Goal: Task Accomplishment & Management: Manage account settings

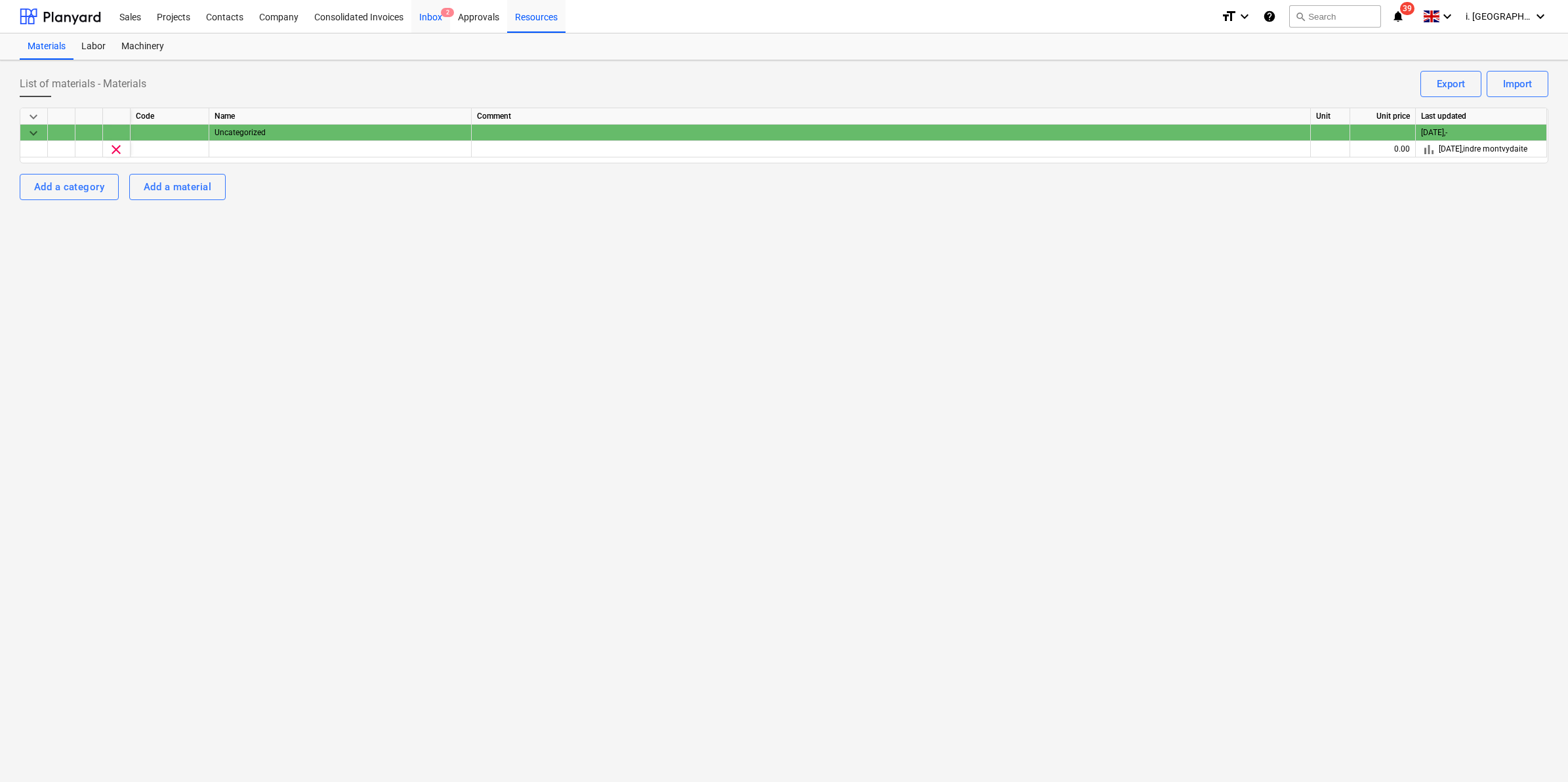
click at [434, 20] on div "Inbox 2" at bounding box center [431, 16] width 39 height 33
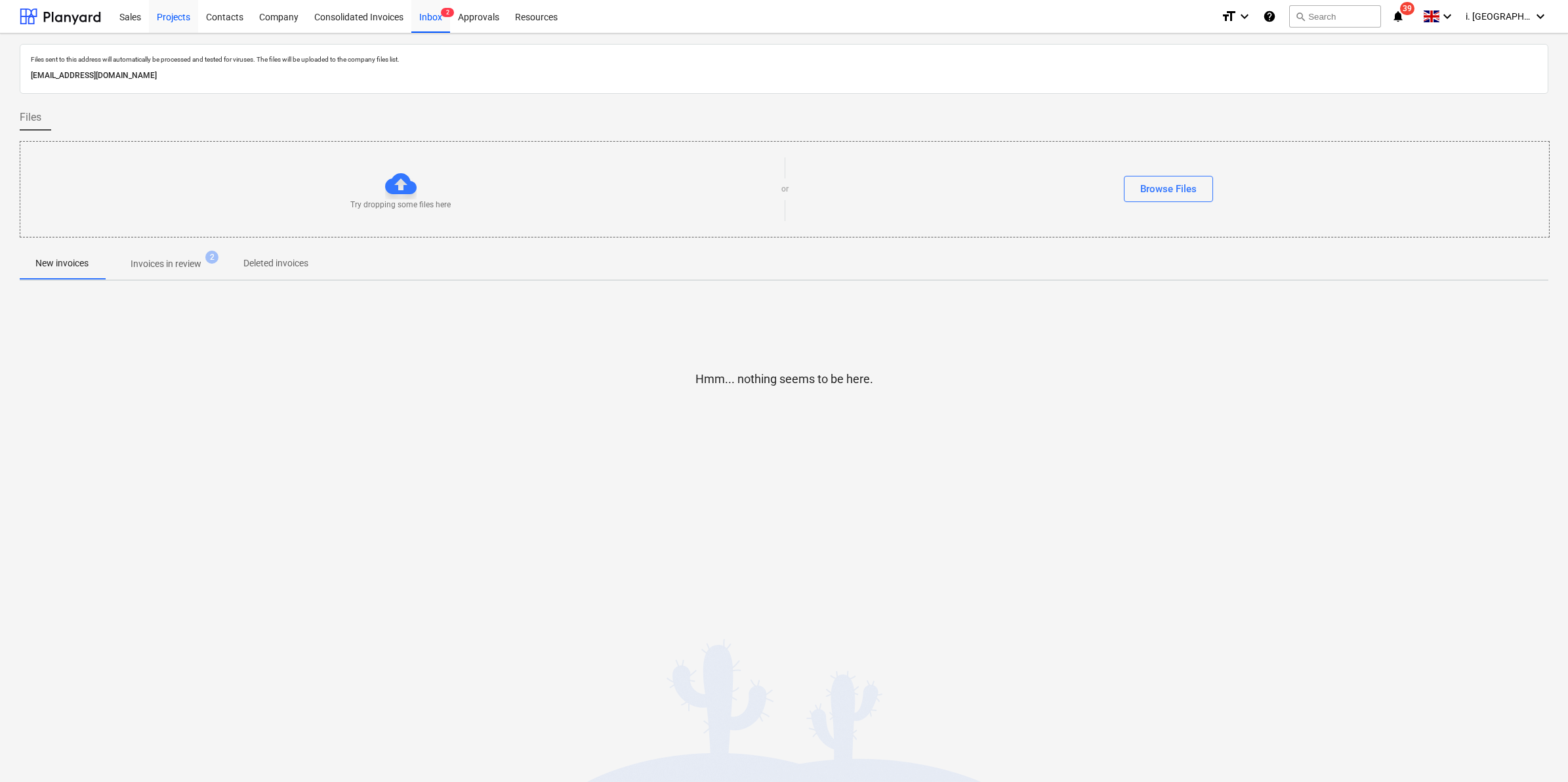
click at [174, 21] on div "Projects" at bounding box center [173, 16] width 49 height 33
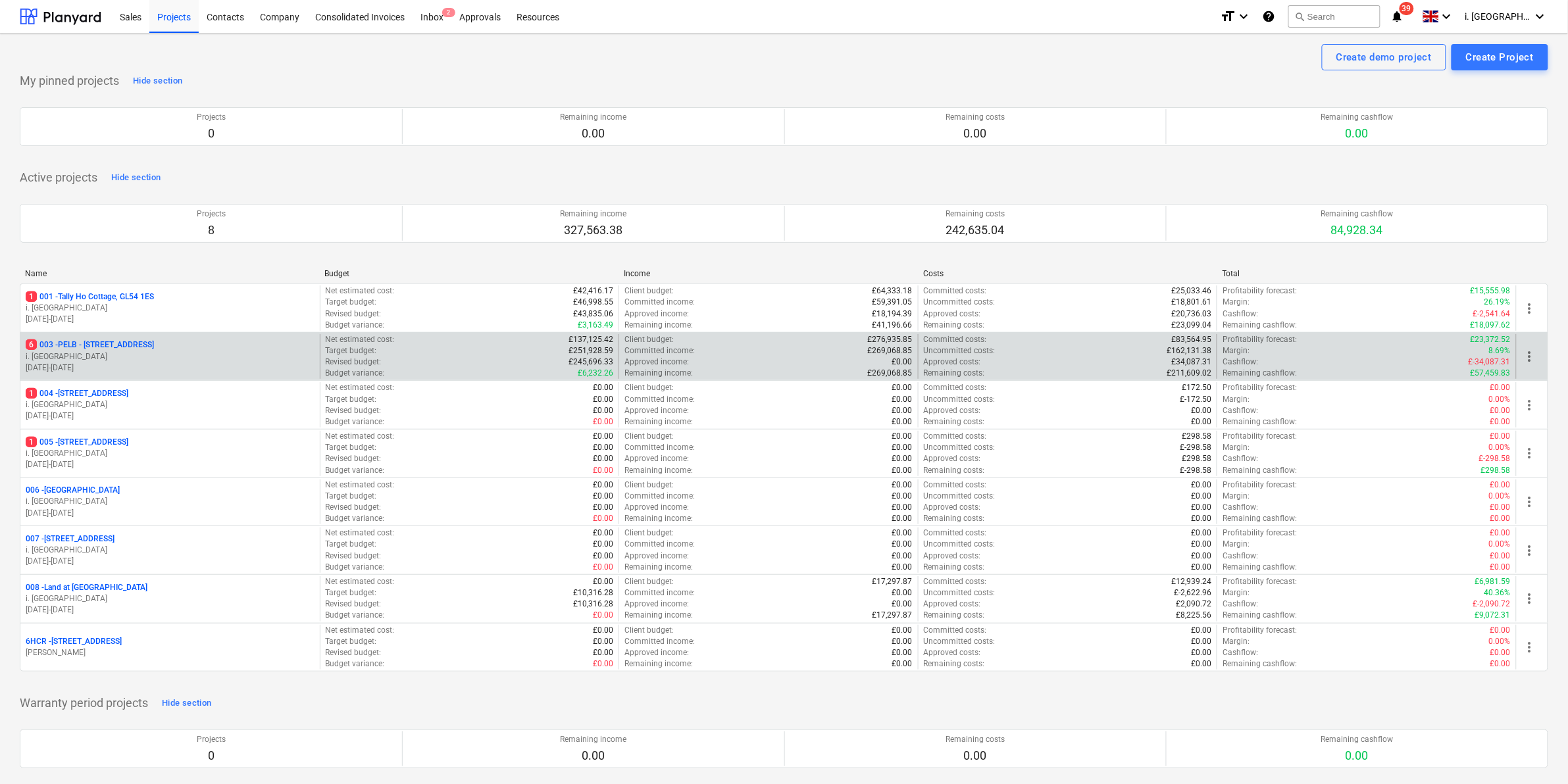
click at [150, 342] on p "6 003 - PELB - Castle lane, Moreton Valence, GL2 7NE" at bounding box center [90, 345] width 128 height 11
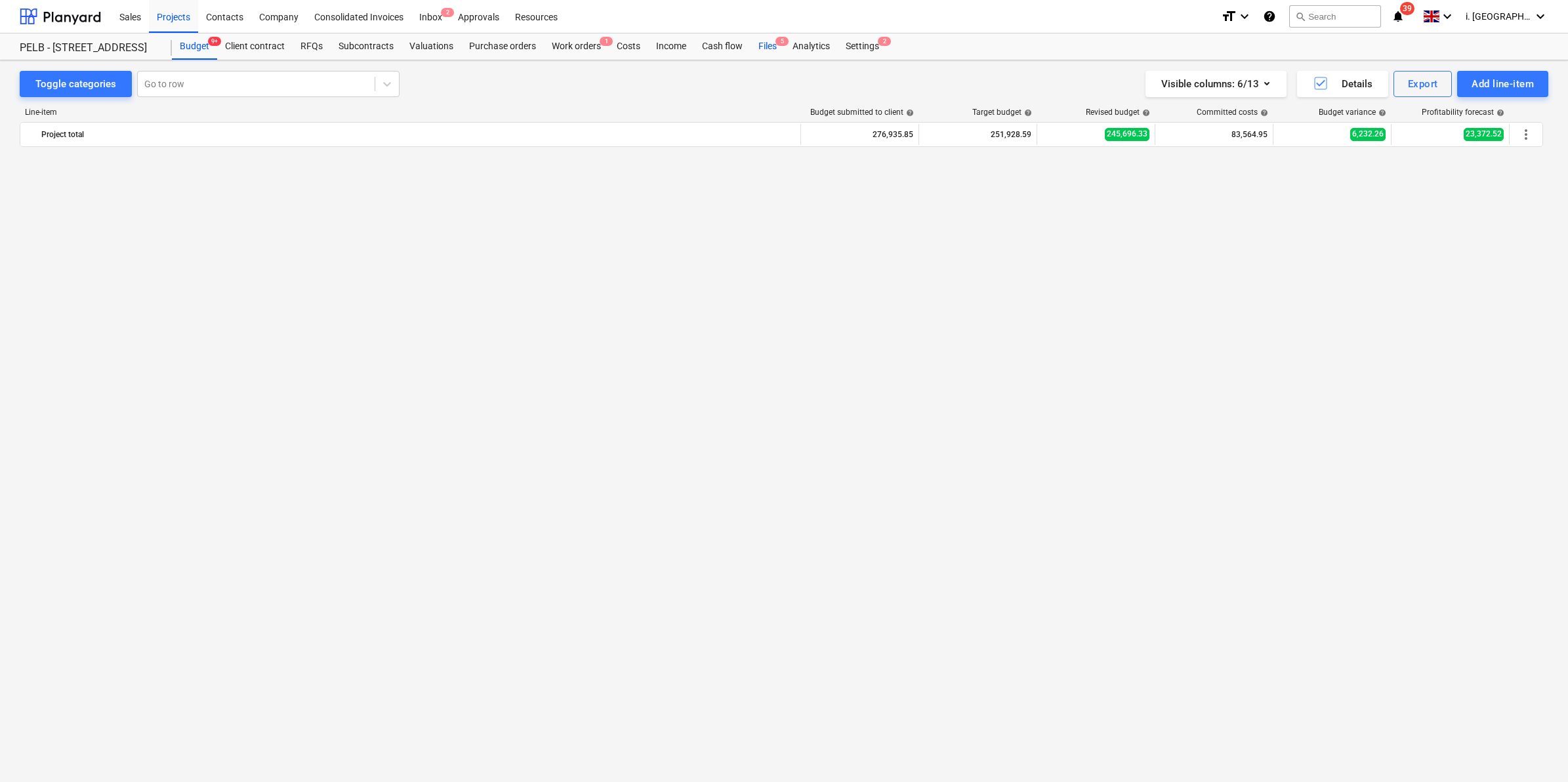
scroll to position [1307, 0]
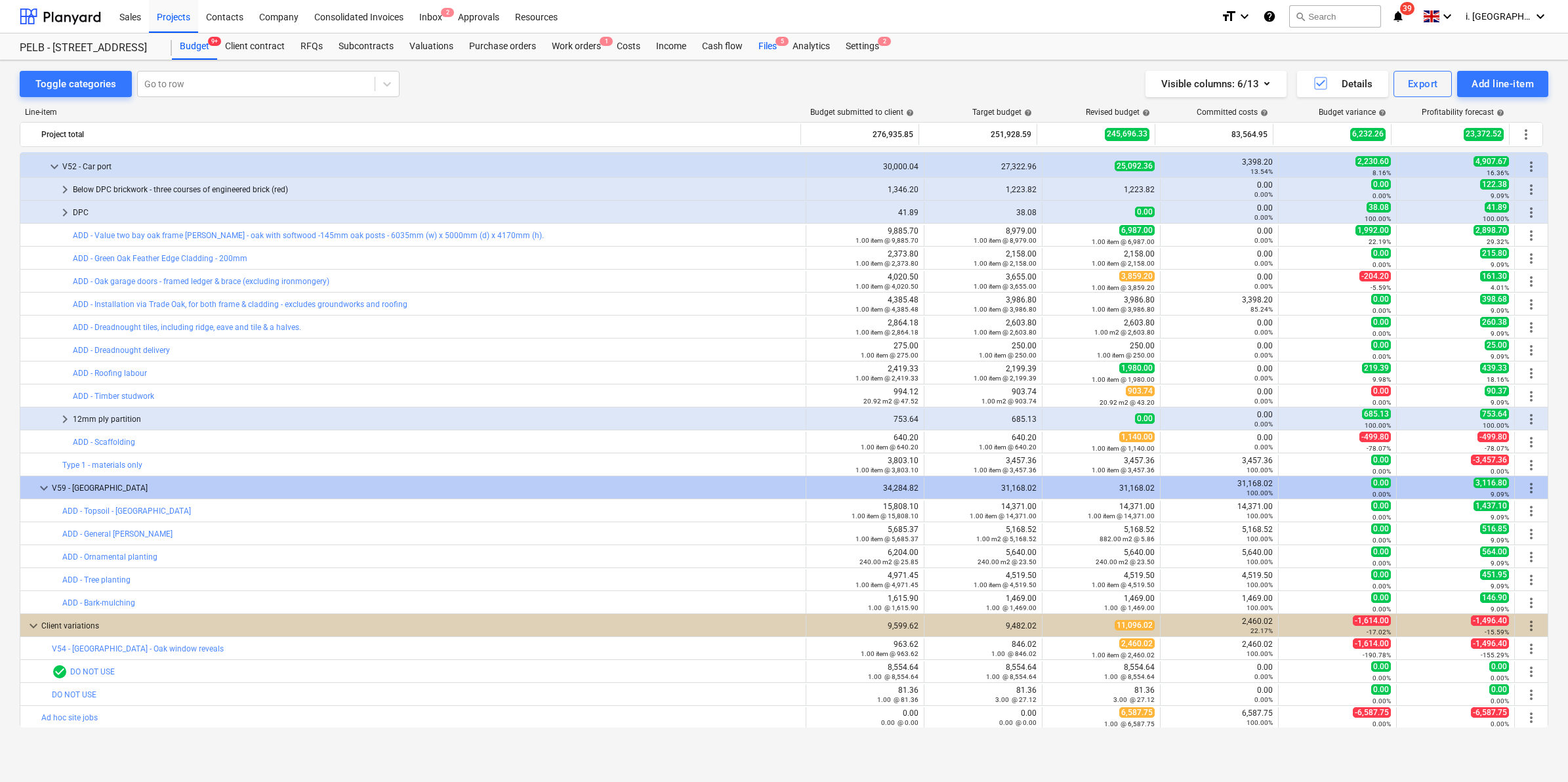
click at [775, 41] on span "5" at bounding box center [781, 41] width 13 height 9
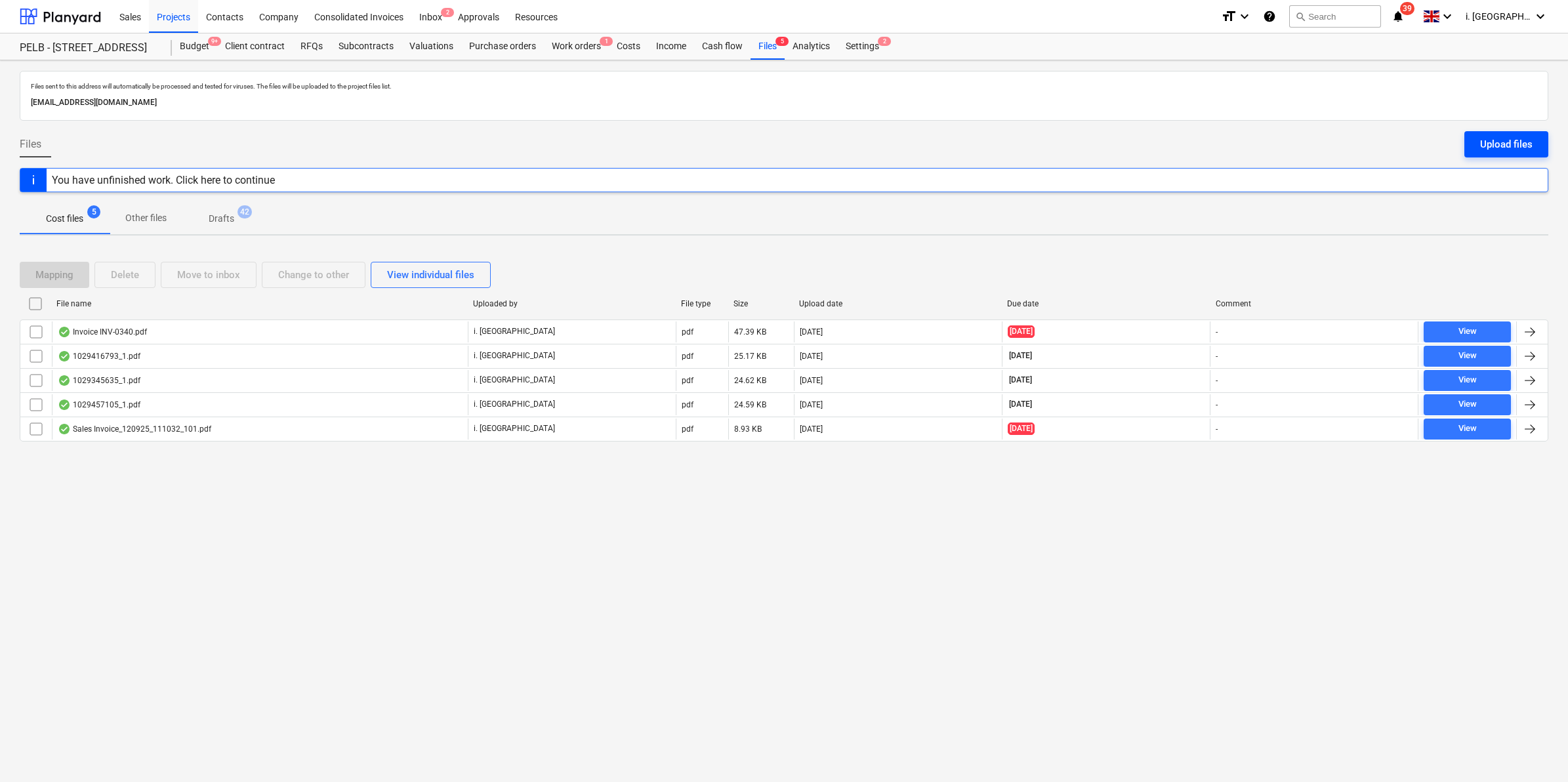
click at [1481, 143] on div "Upload files" at bounding box center [1506, 145] width 52 height 17
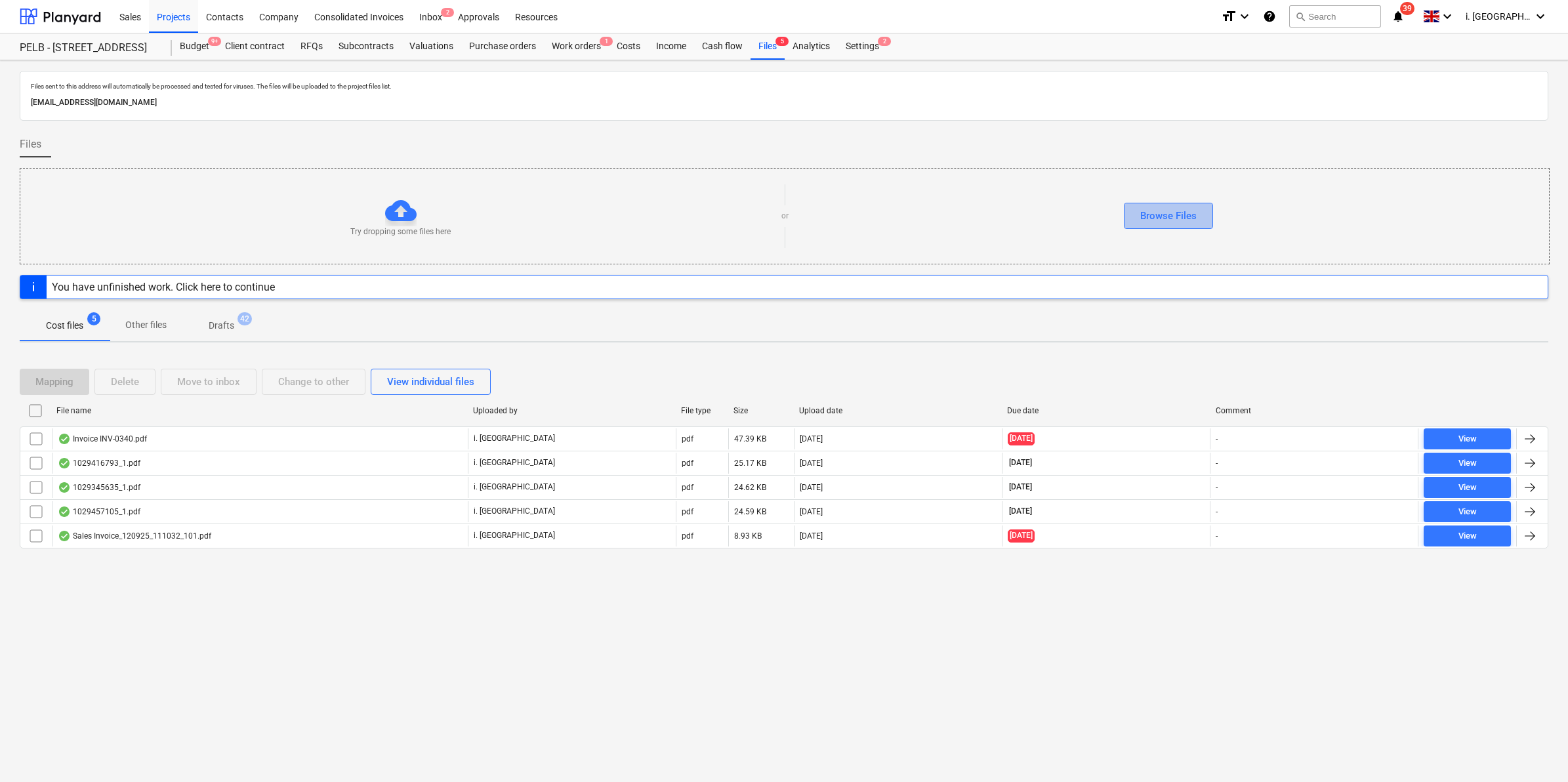
click at [1194, 217] on div "Browse Files" at bounding box center [1169, 216] width 56 height 17
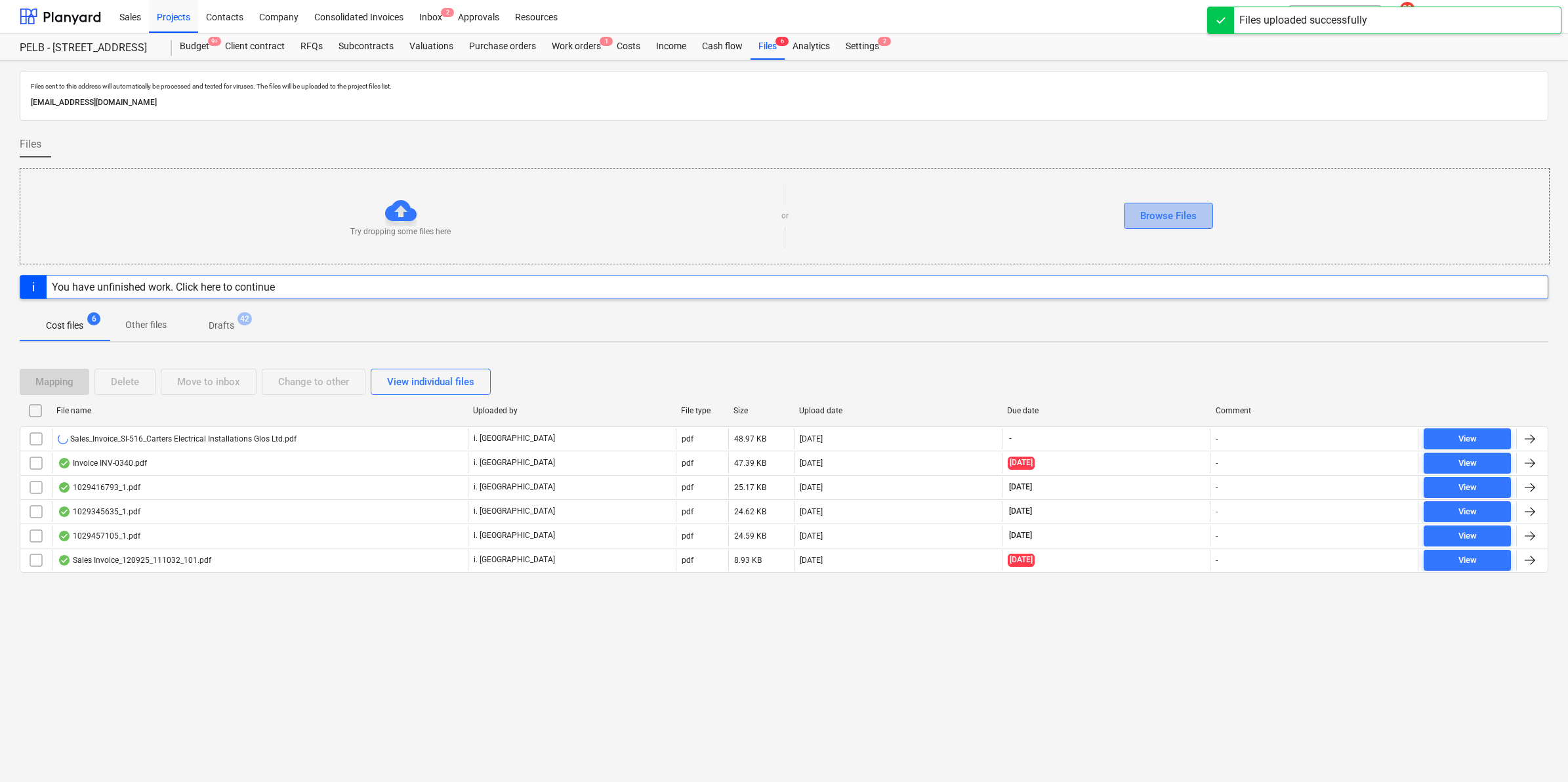
click at [1179, 221] on div "Browse Files" at bounding box center [1169, 216] width 56 height 17
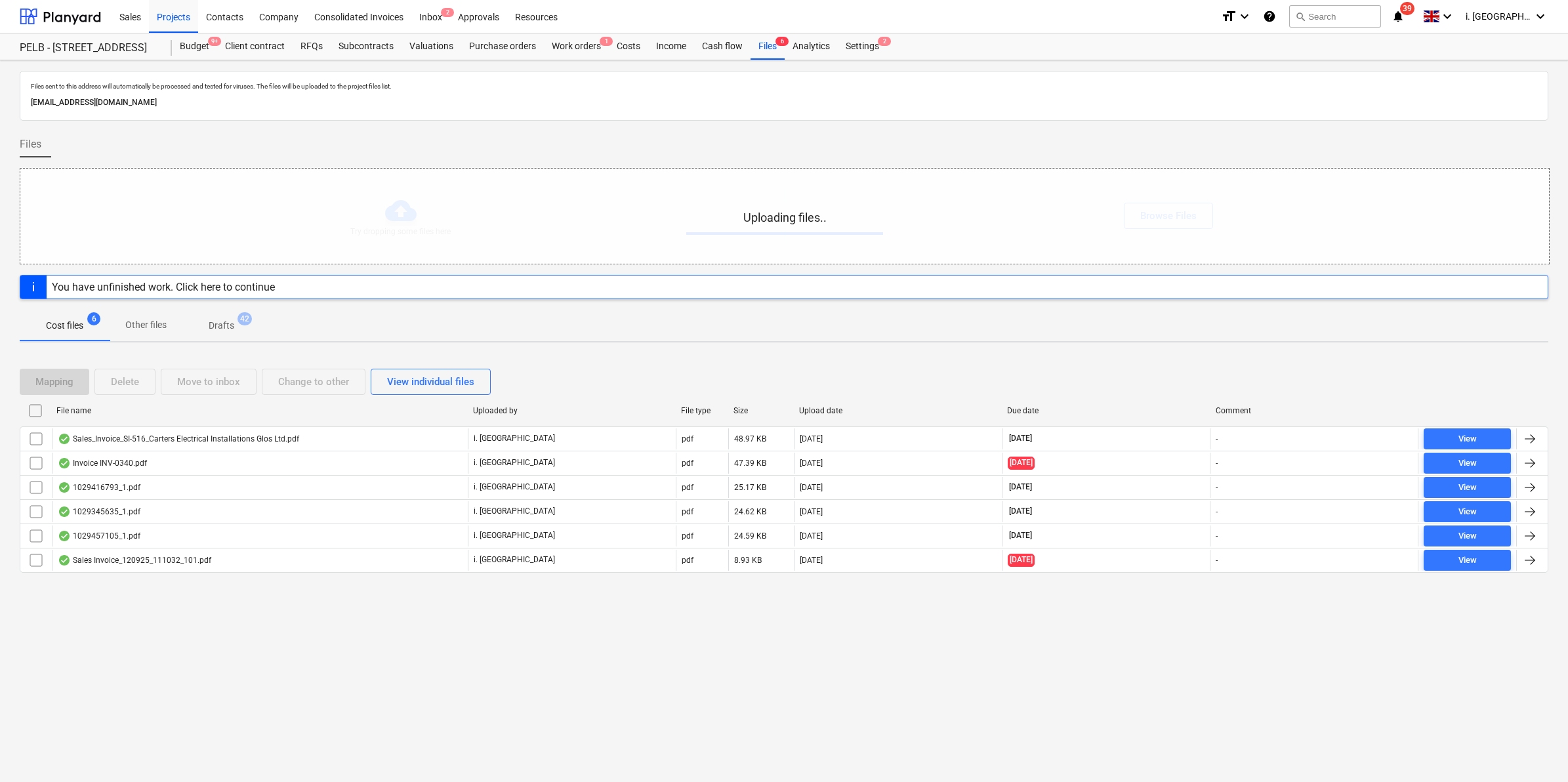
click at [603, 667] on div "Files sent to this address will automatically be processed and tested for virus…" at bounding box center [784, 421] width 1568 height 722
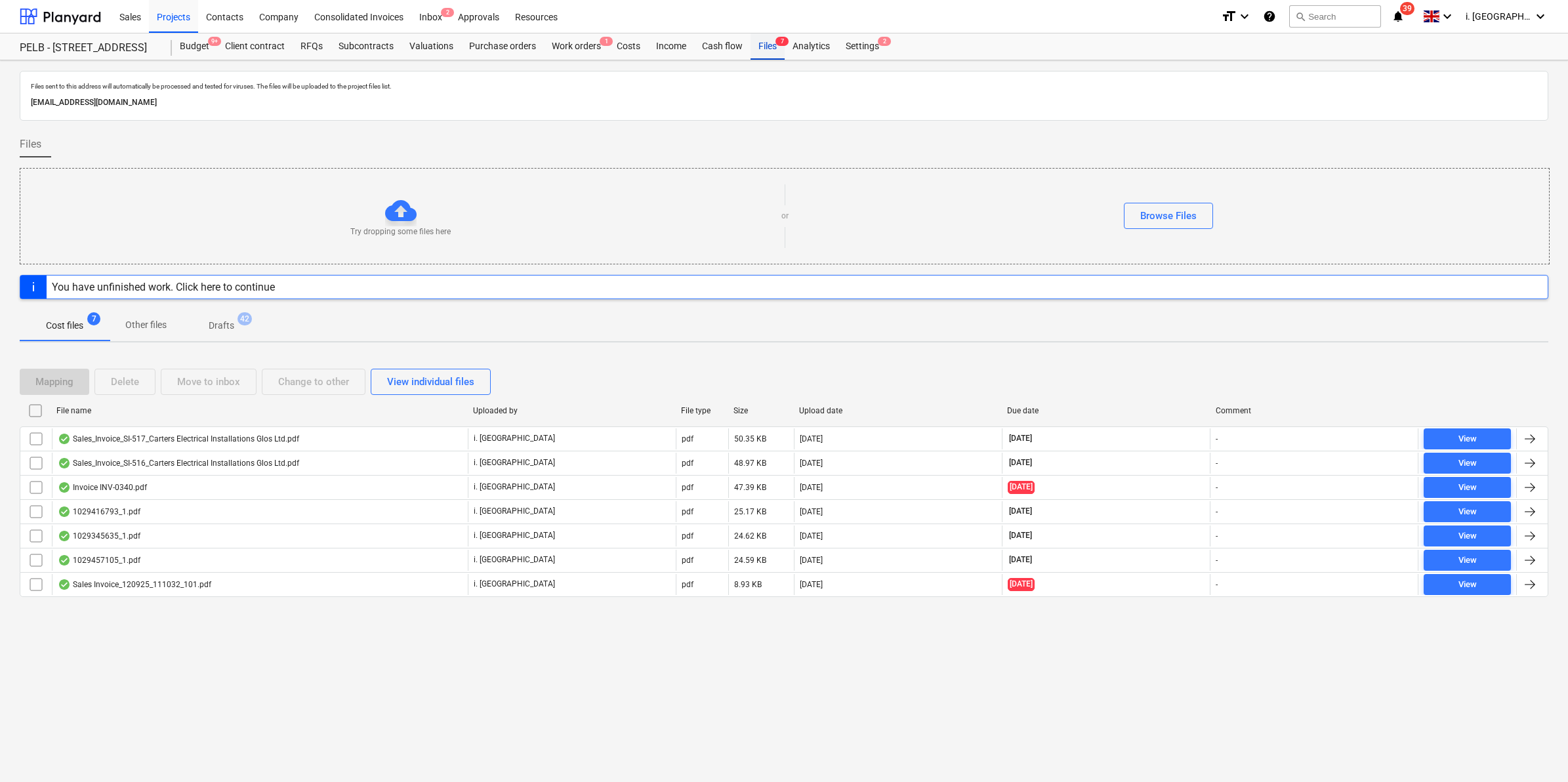
click at [771, 46] on div "Files 7" at bounding box center [768, 46] width 34 height 26
click at [1201, 205] on button "Browse Files" at bounding box center [1168, 215] width 89 height 26
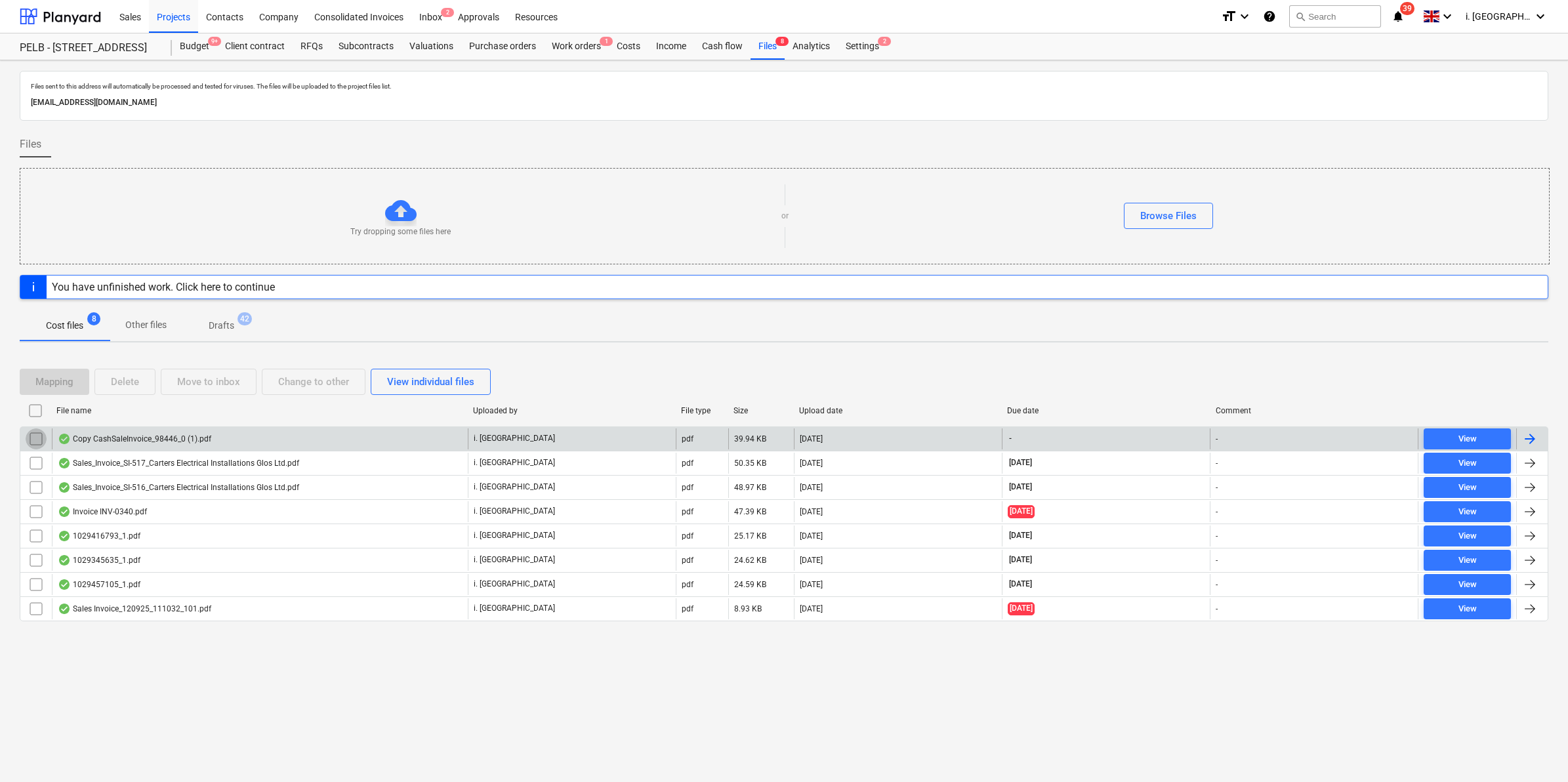
click at [40, 441] on input "checkbox" at bounding box center [37, 439] width 21 height 21
click at [117, 383] on div "Delete" at bounding box center [125, 382] width 28 height 17
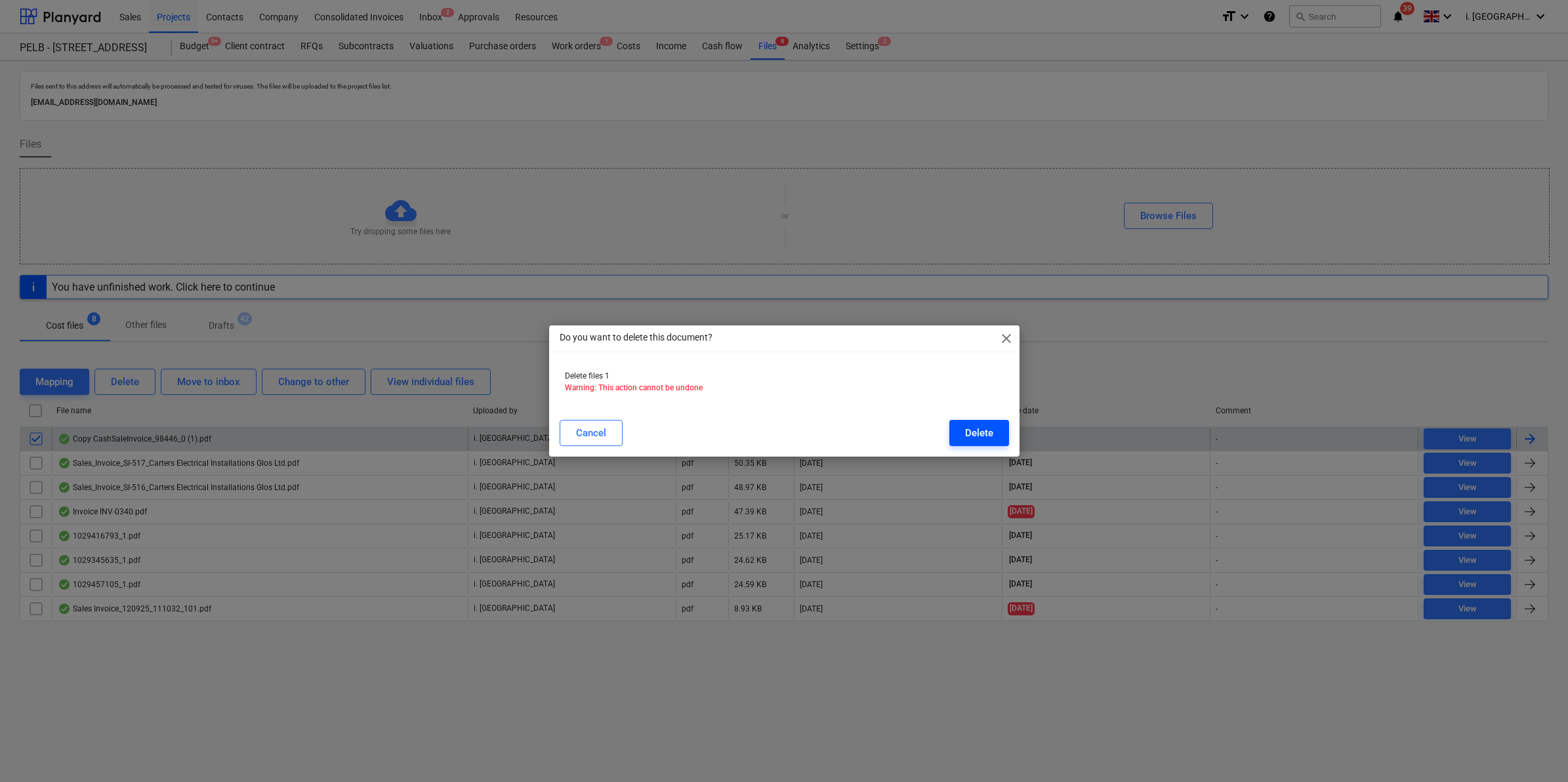
click at [989, 431] on div "Delete" at bounding box center [979, 433] width 28 height 17
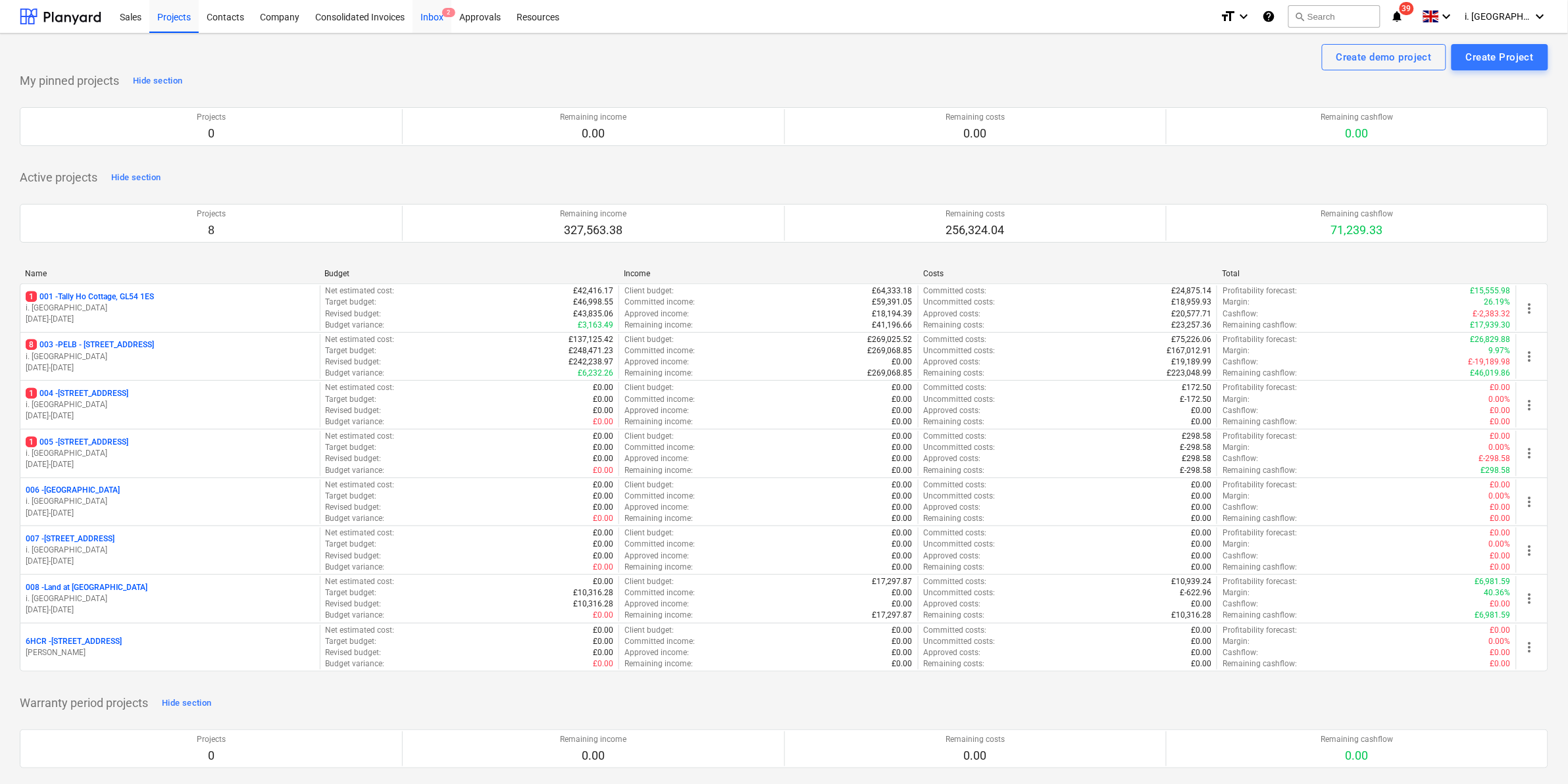
click at [429, 14] on div "Inbox 2" at bounding box center [432, 16] width 39 height 34
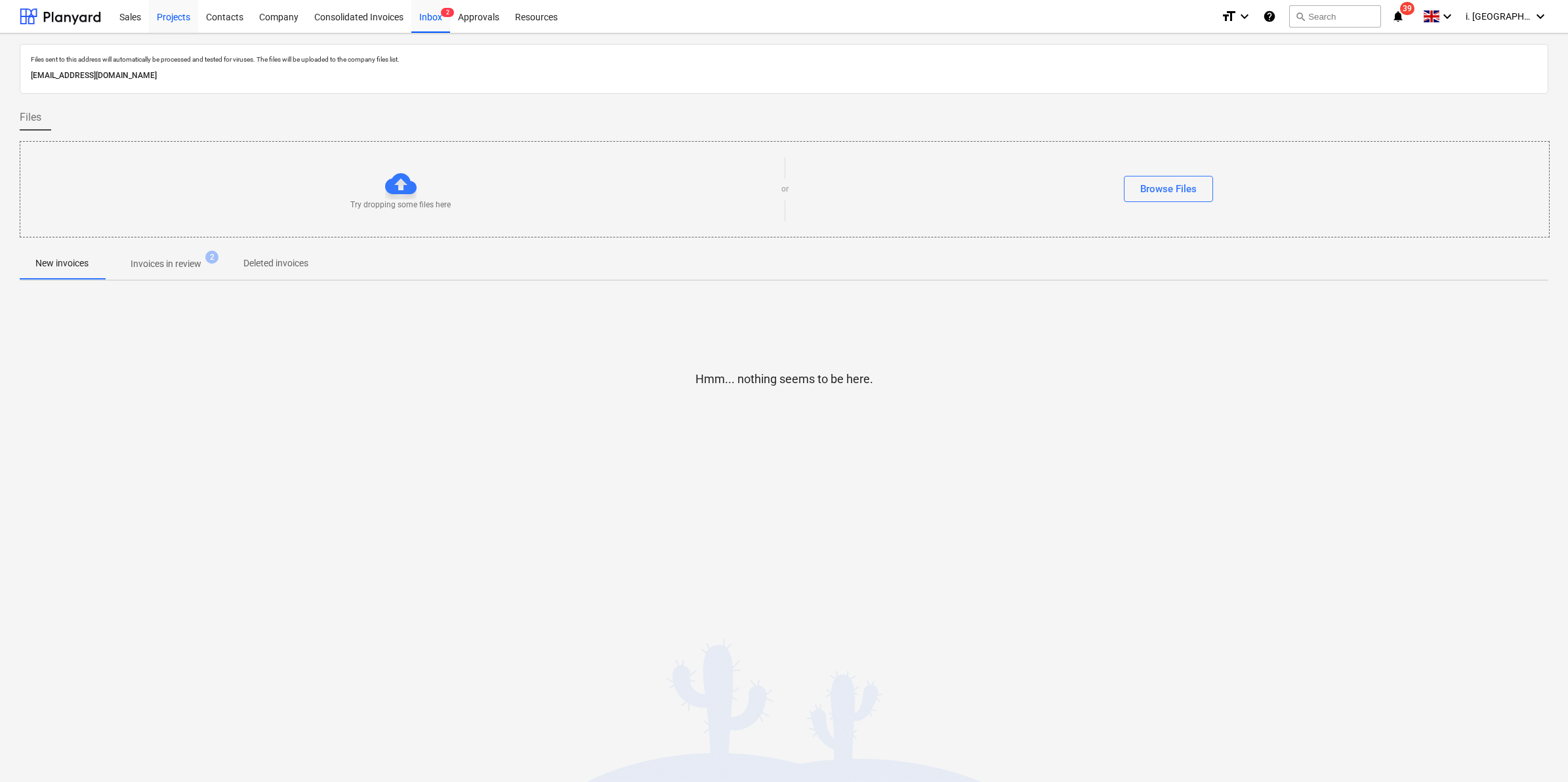
click at [181, 11] on div "Projects" at bounding box center [173, 16] width 49 height 33
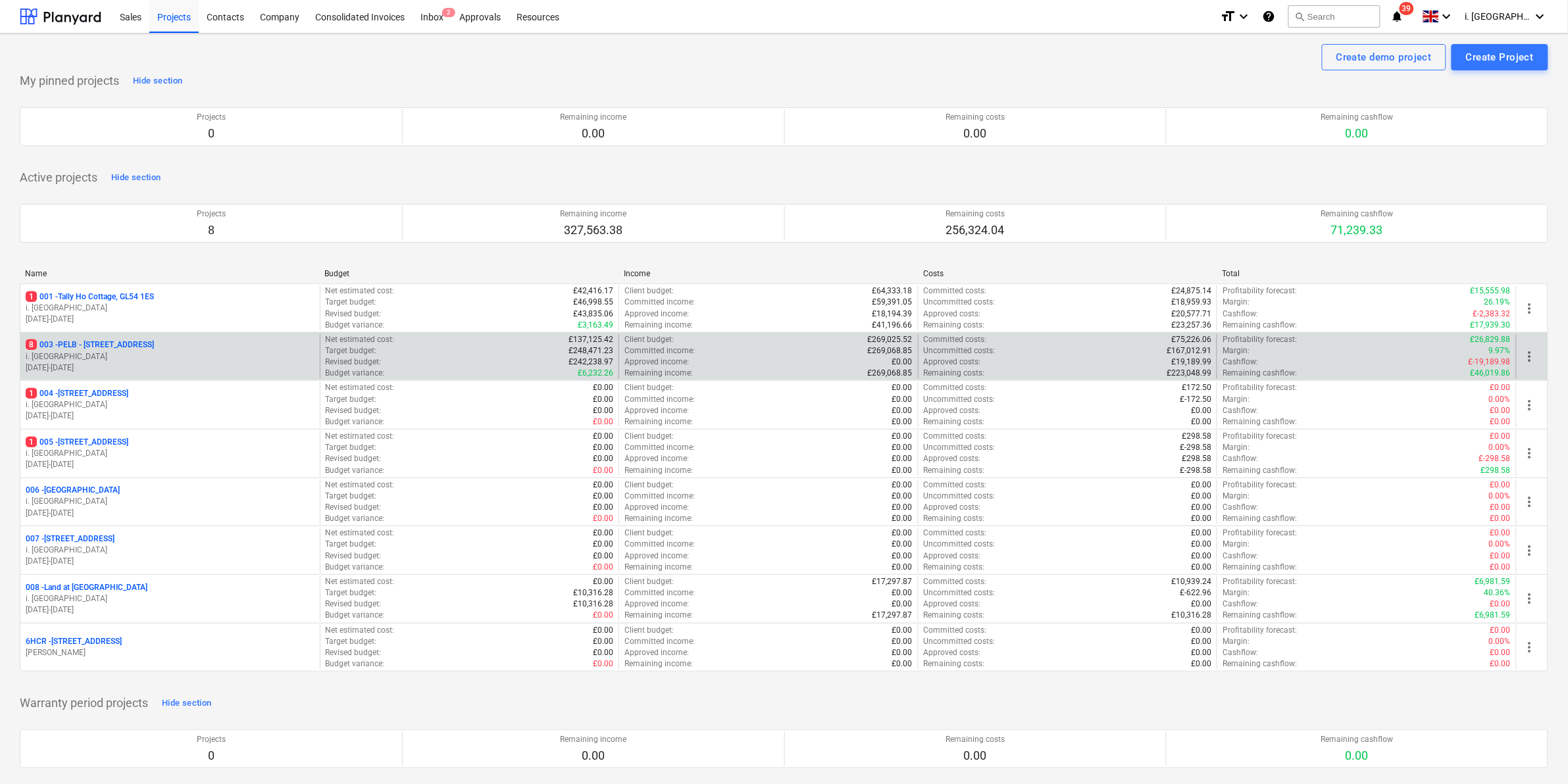
click at [138, 349] on p "8 003 - PELB - Castle lane, Moreton Valence, GL2 7NE" at bounding box center [90, 345] width 128 height 11
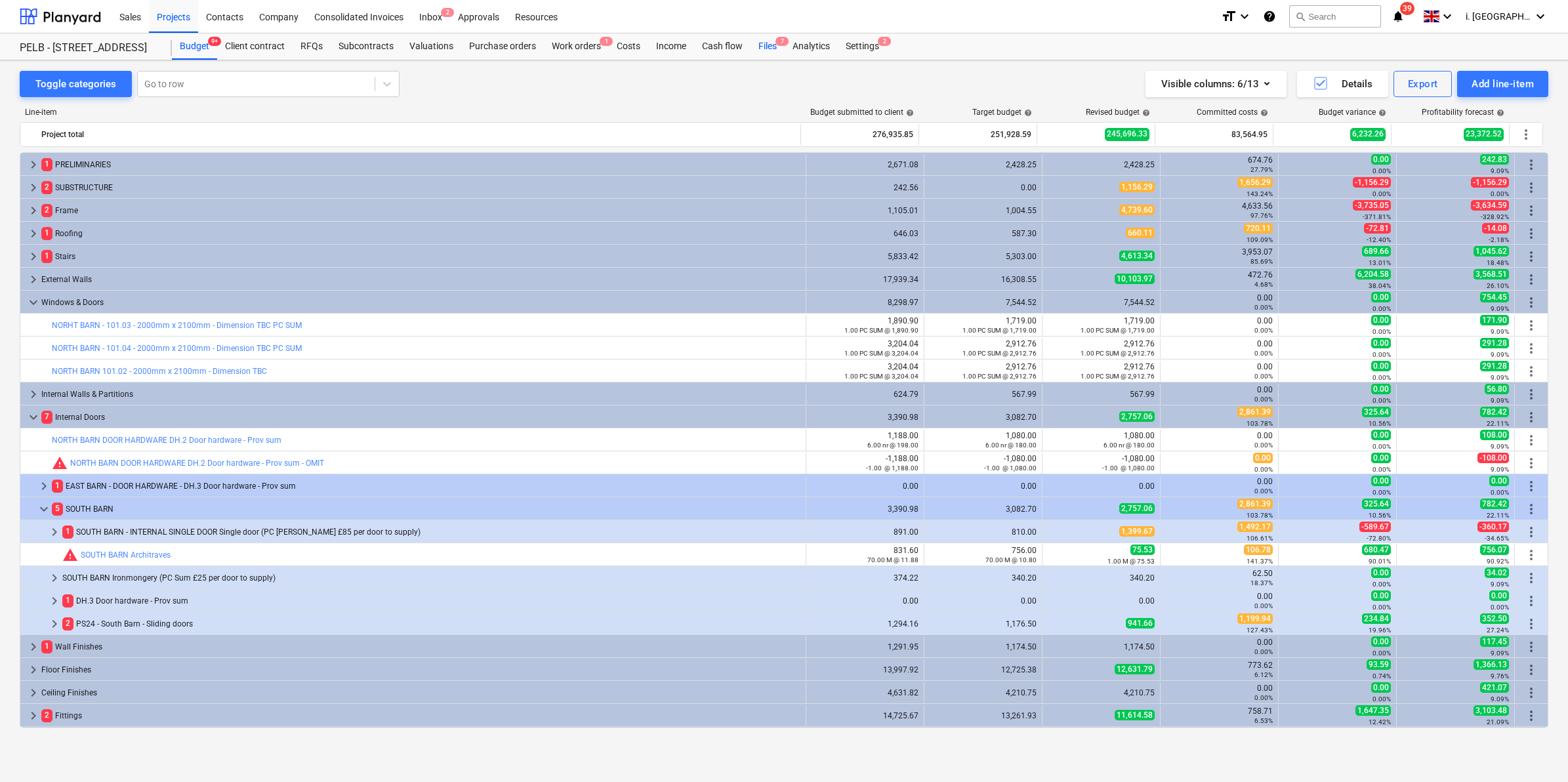
click at [761, 40] on div "Files 7" at bounding box center [768, 46] width 34 height 26
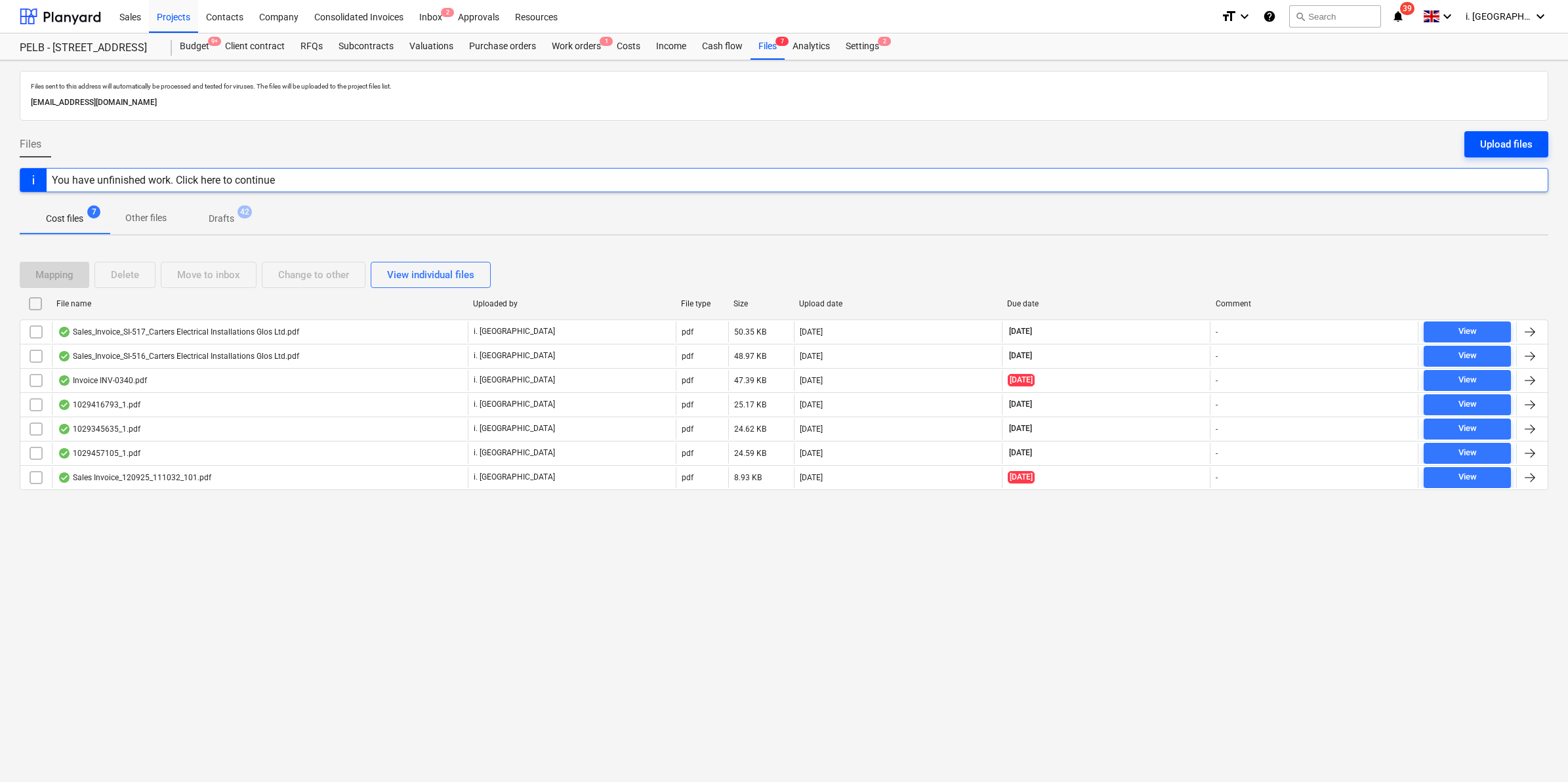
click at [1516, 143] on div "Upload files" at bounding box center [1506, 145] width 52 height 17
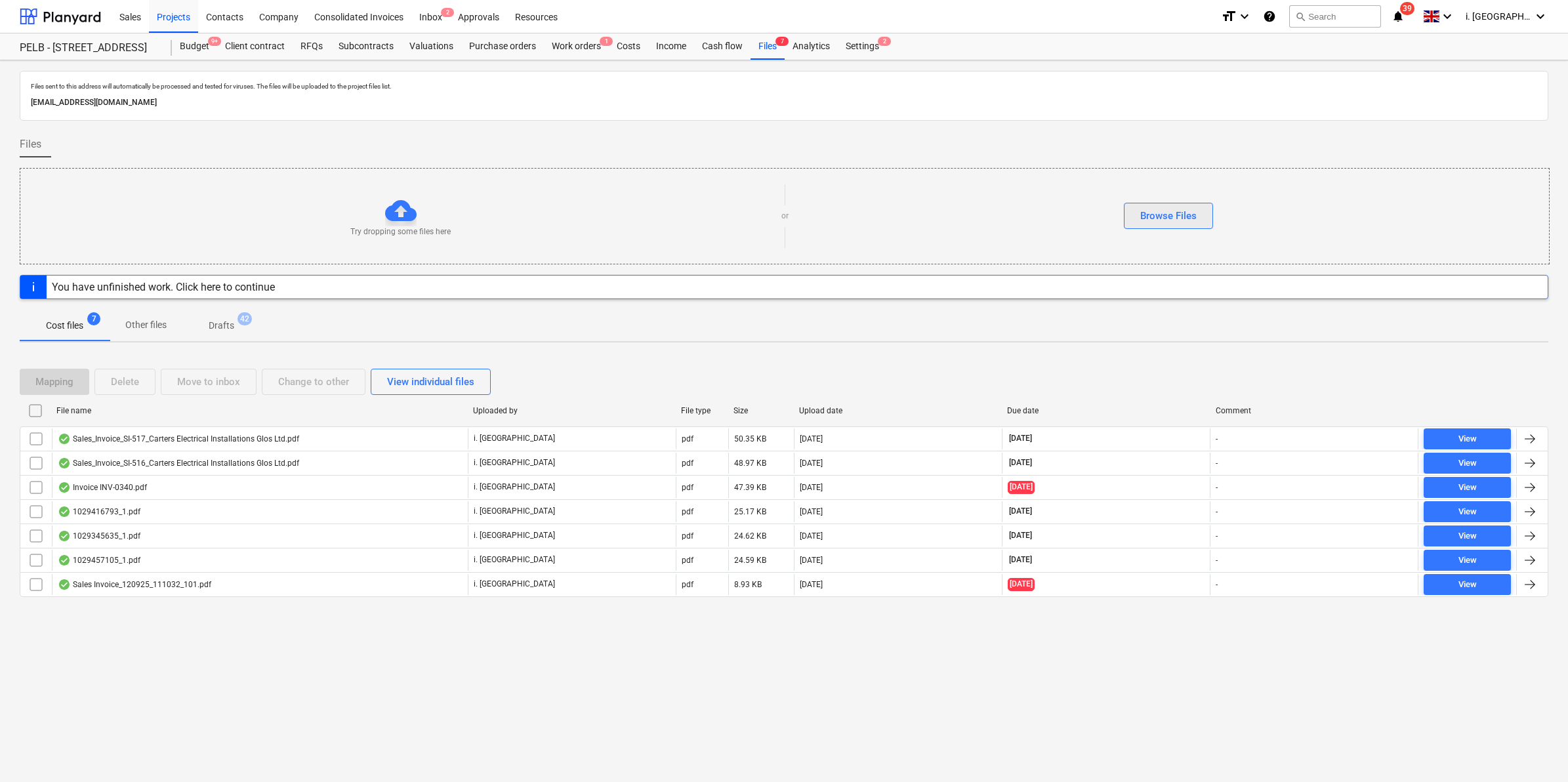
click at [1193, 221] on div "Browse Files" at bounding box center [1169, 216] width 56 height 17
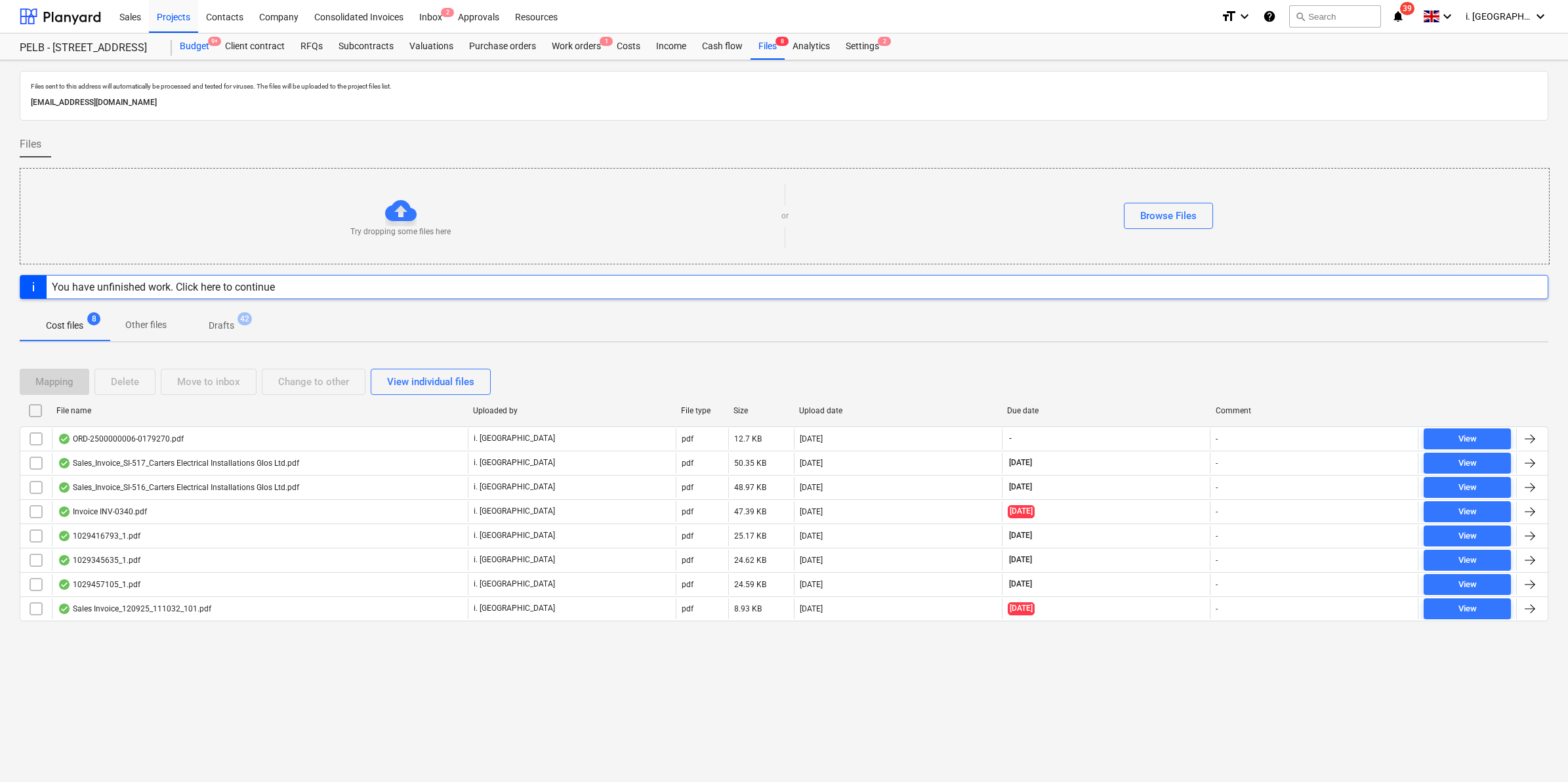
click at [172, 43] on div "Budget 9+" at bounding box center [195, 46] width 46 height 26
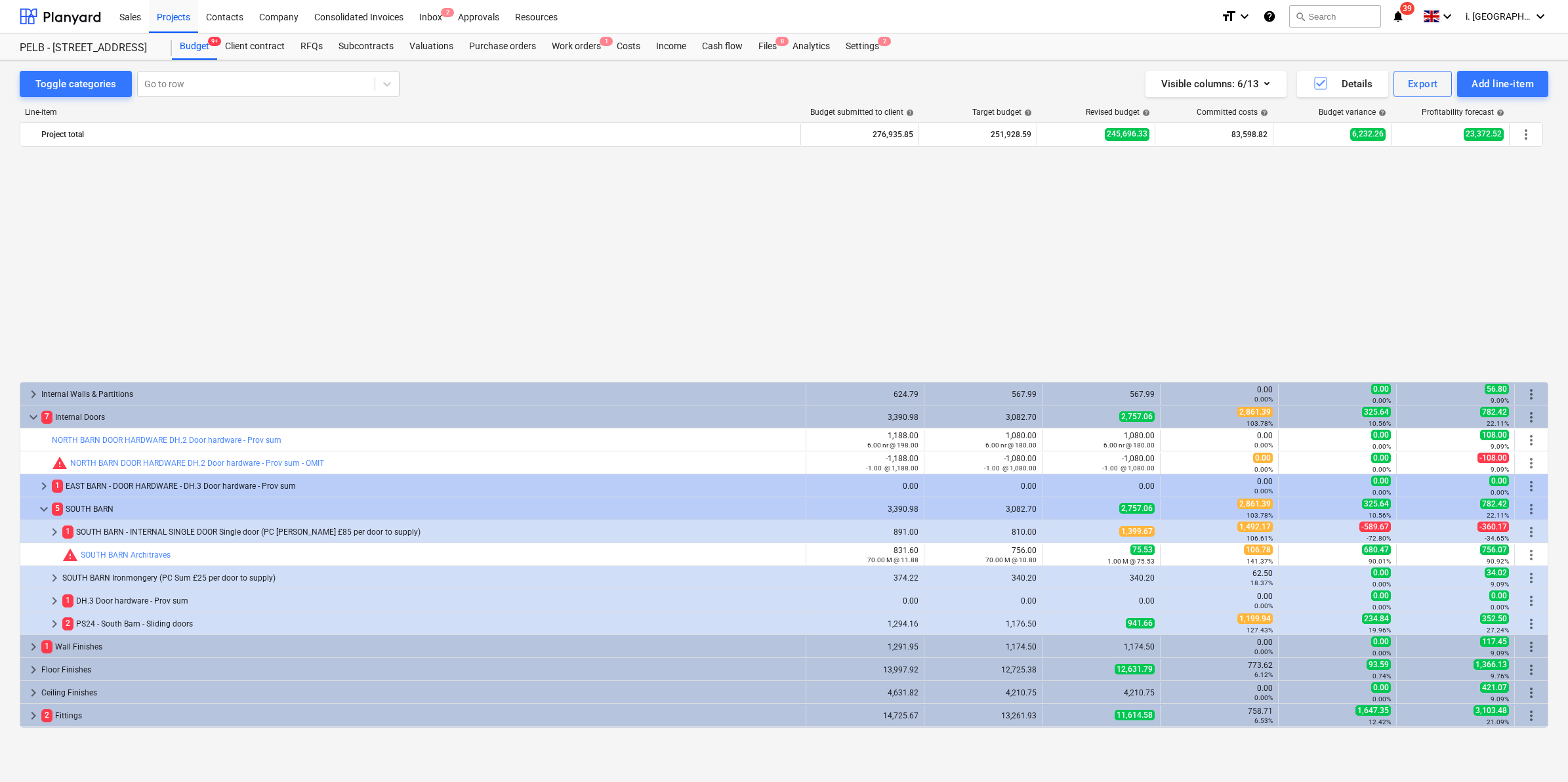
scroll to position [274, 0]
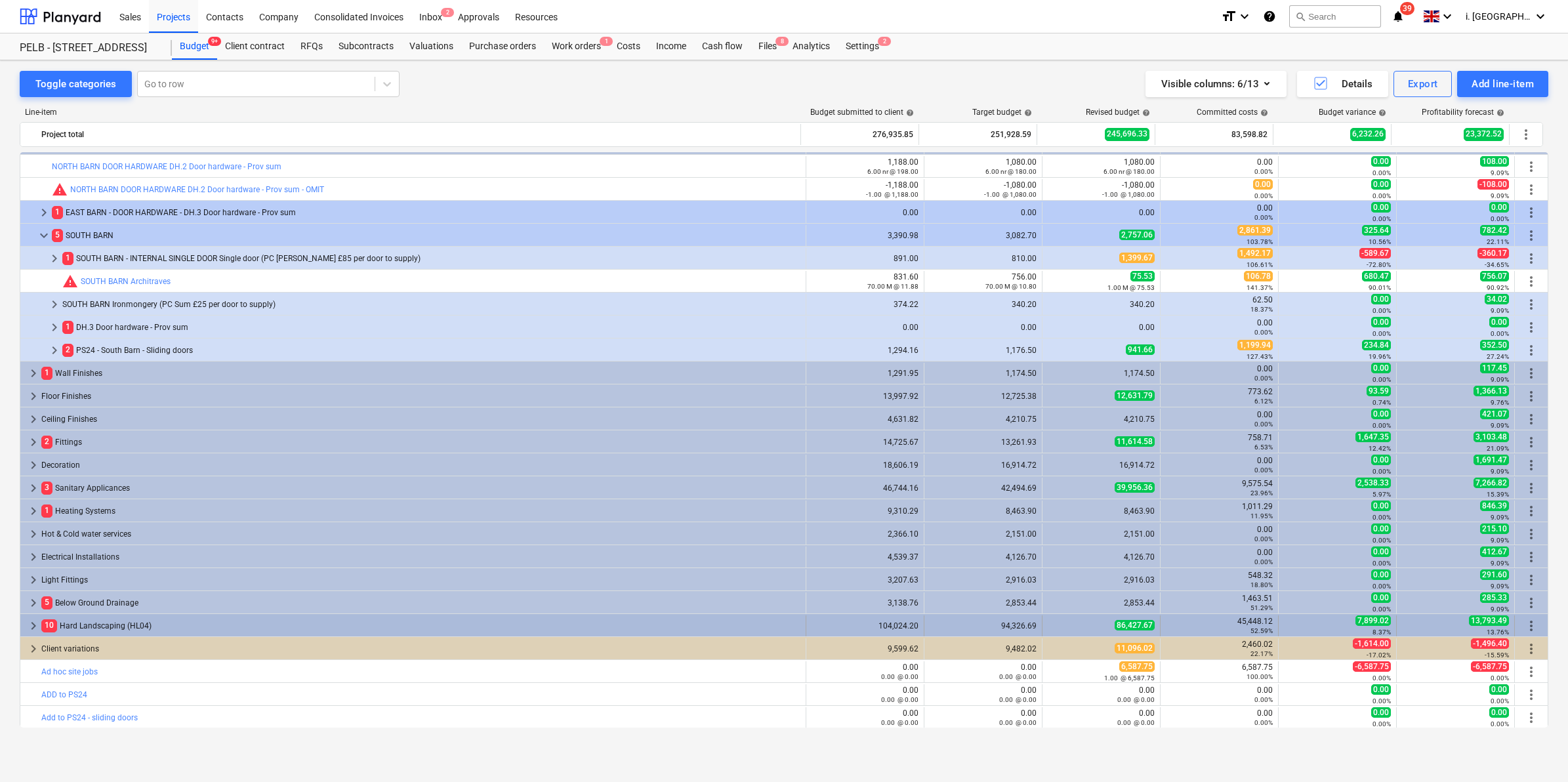
click at [30, 621] on span "keyboard_arrow_right" at bounding box center [33, 625] width 16 height 16
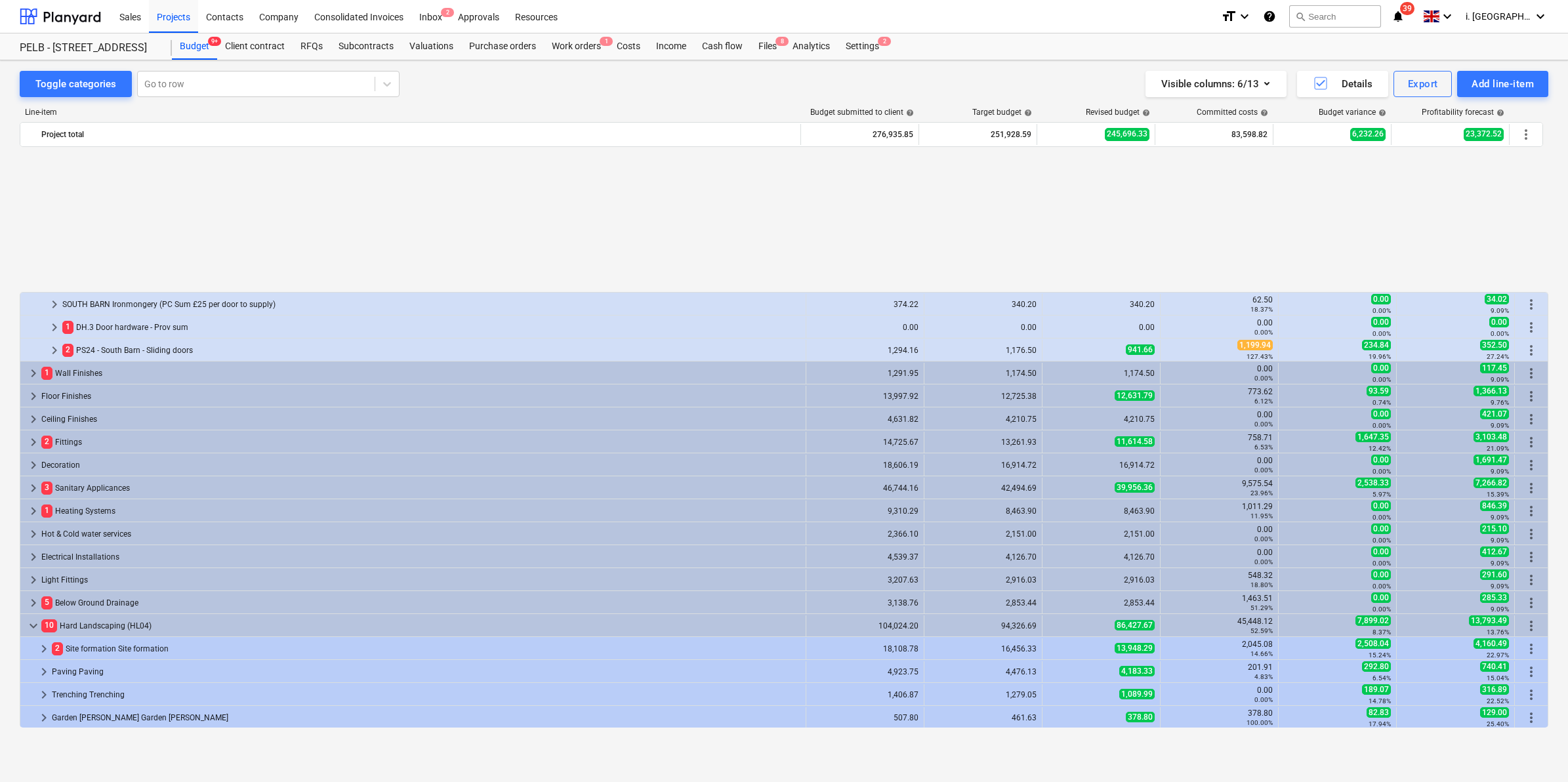
scroll to position [457, 0]
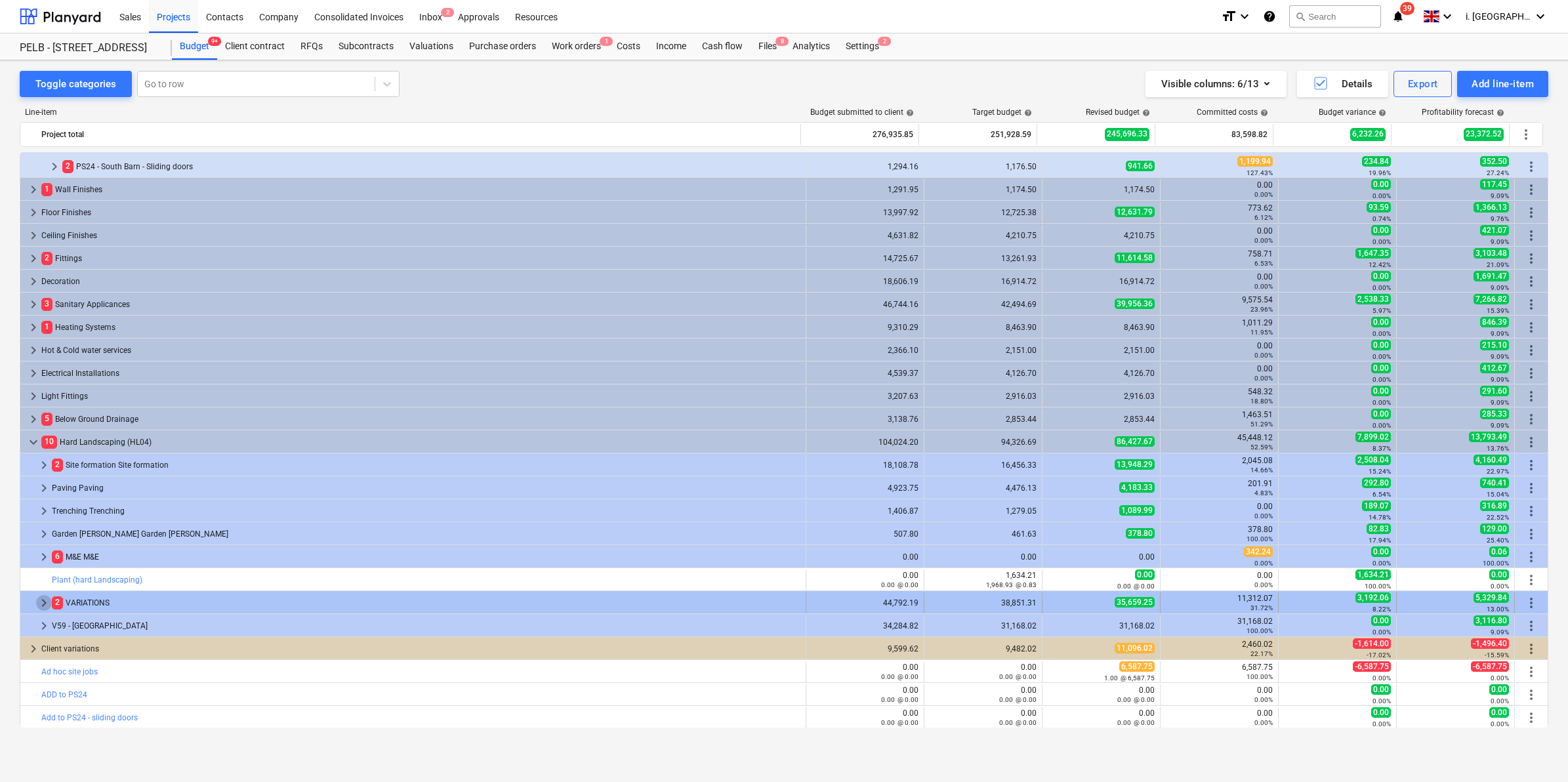
click at [40, 600] on span "keyboard_arrow_right" at bounding box center [43, 602] width 16 height 16
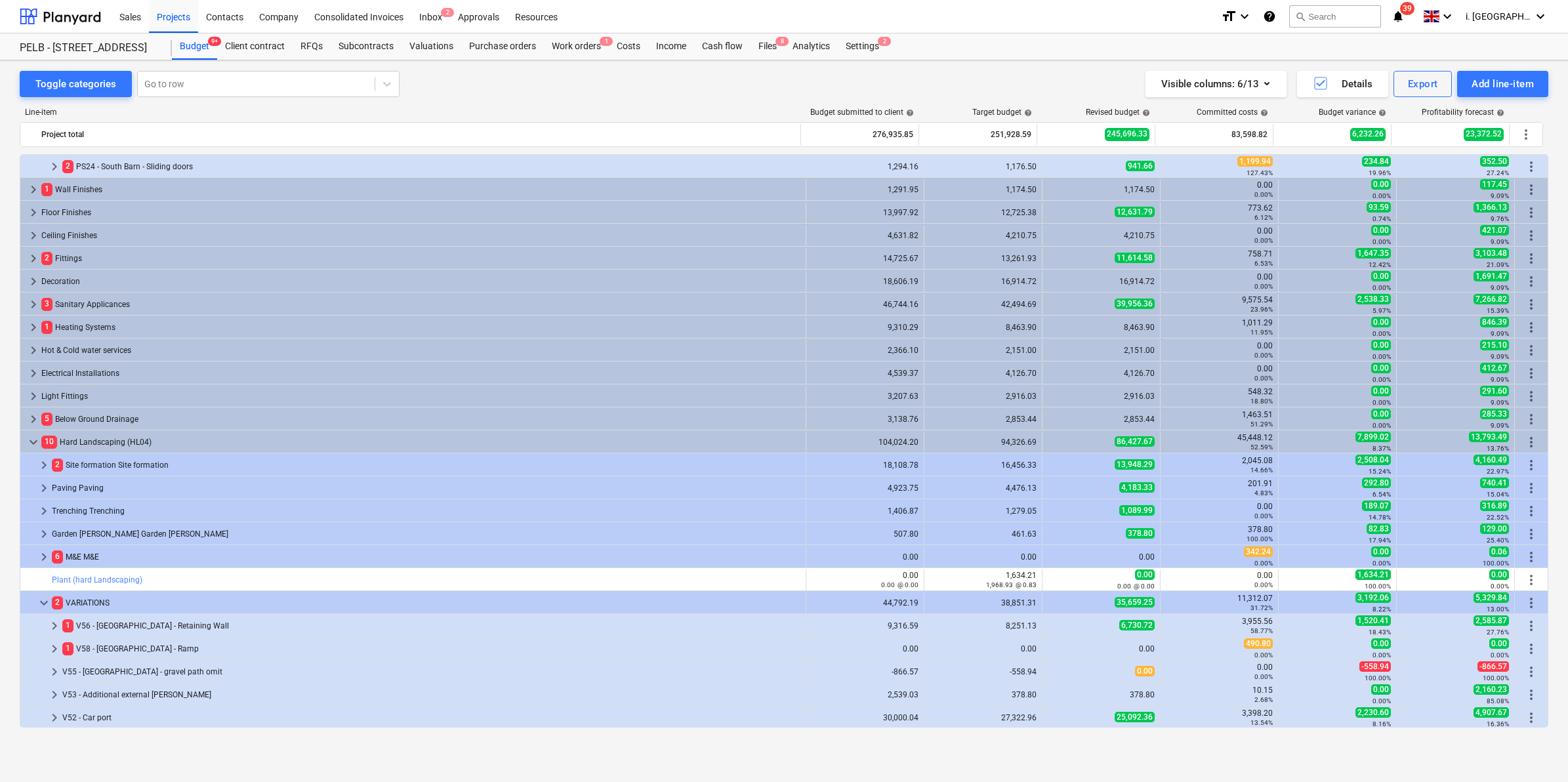
scroll to position [595, 0]
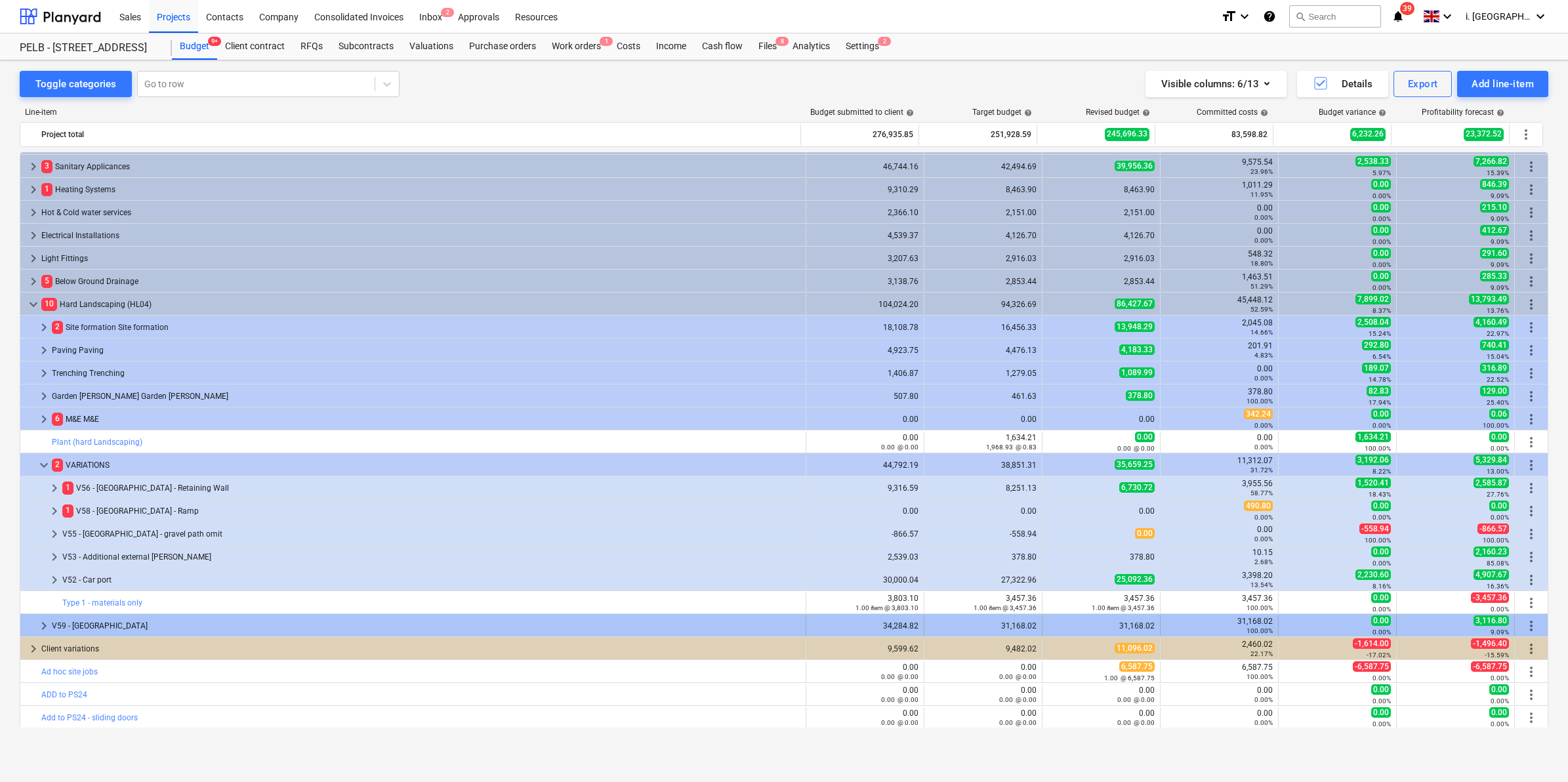
click at [43, 627] on span "keyboard_arrow_right" at bounding box center [43, 625] width 16 height 16
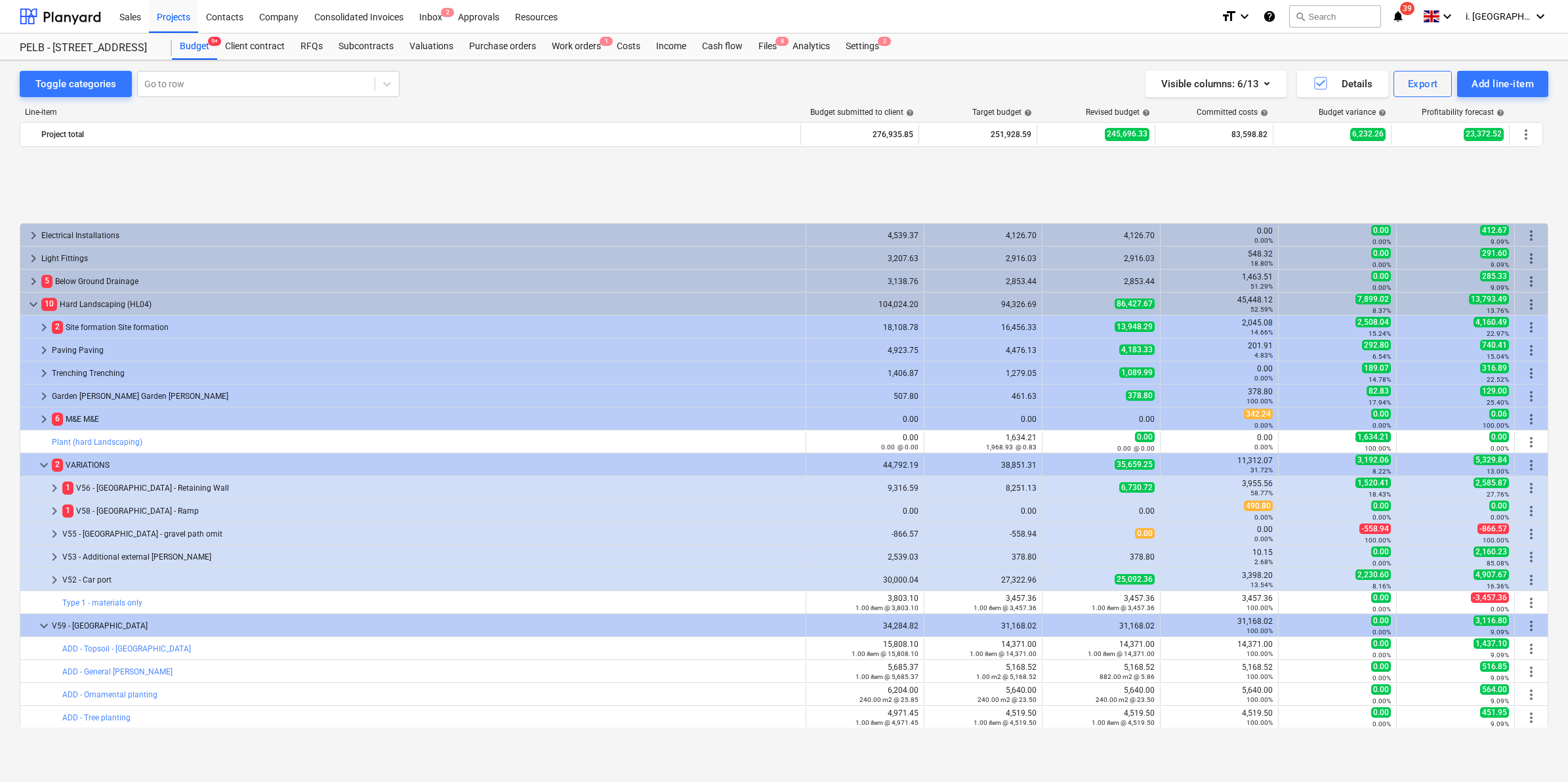
scroll to position [710, 0]
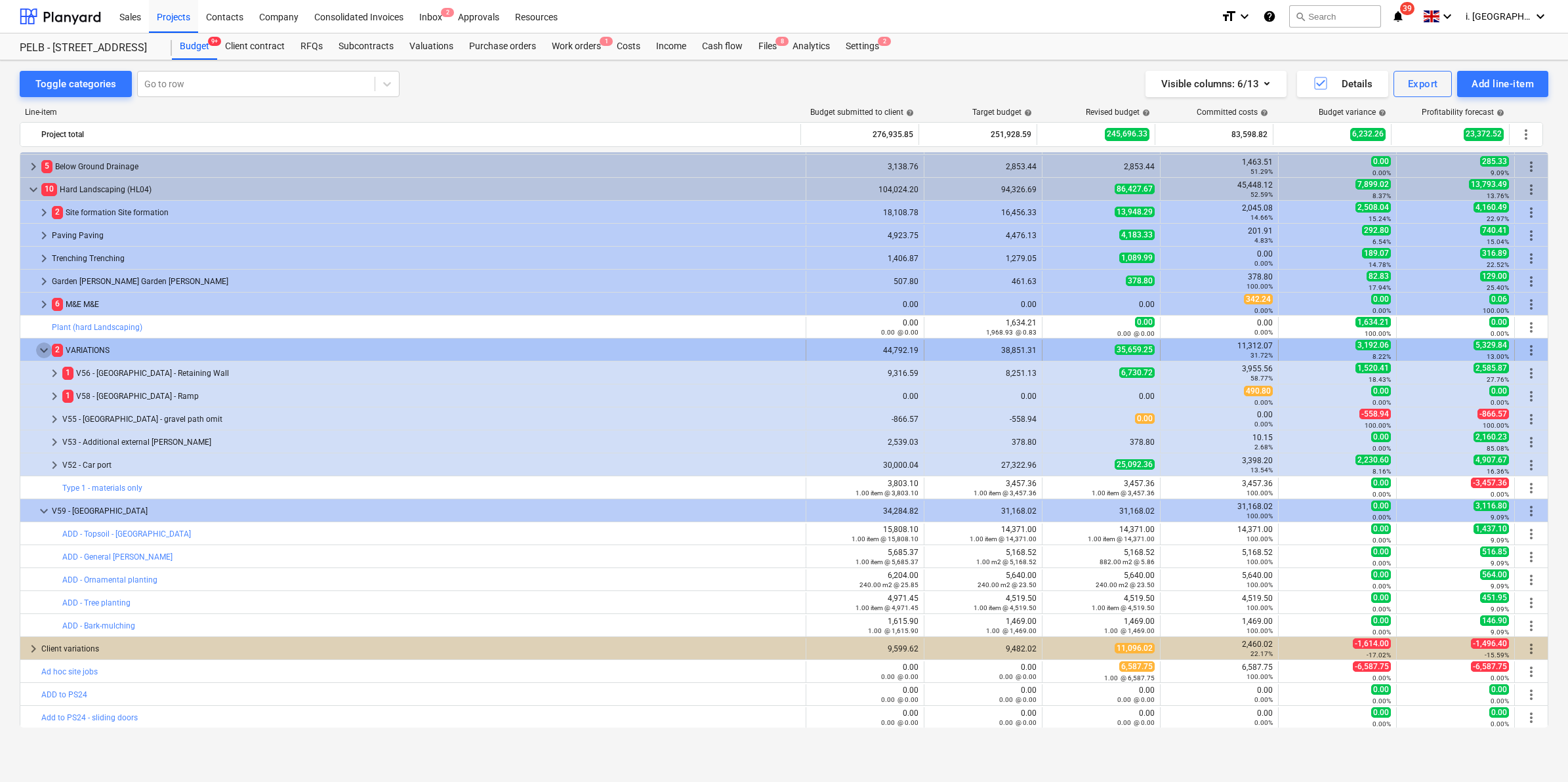
click at [37, 350] on span "keyboard_arrow_down" at bounding box center [43, 350] width 16 height 16
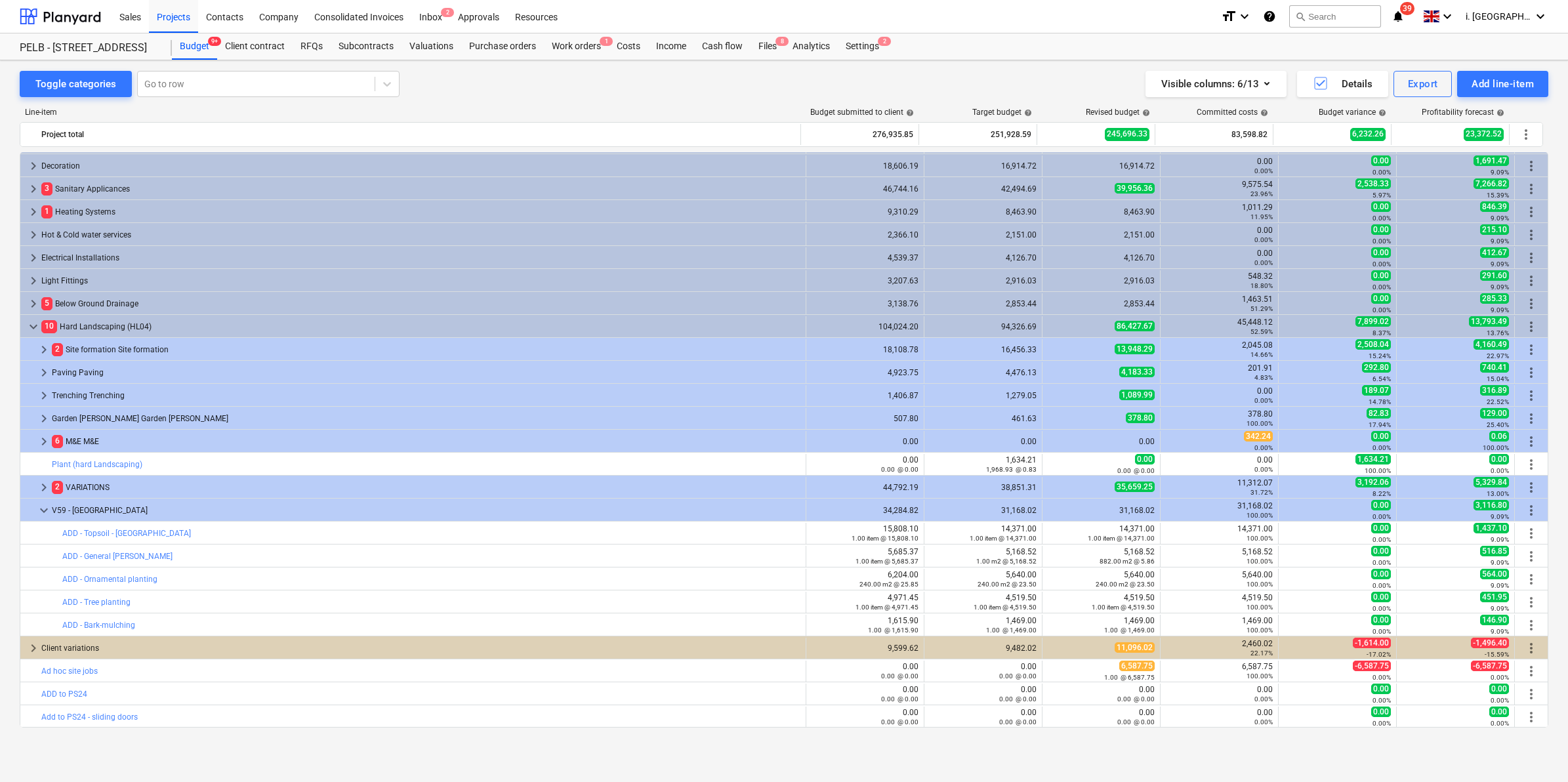
scroll to position [572, 0]
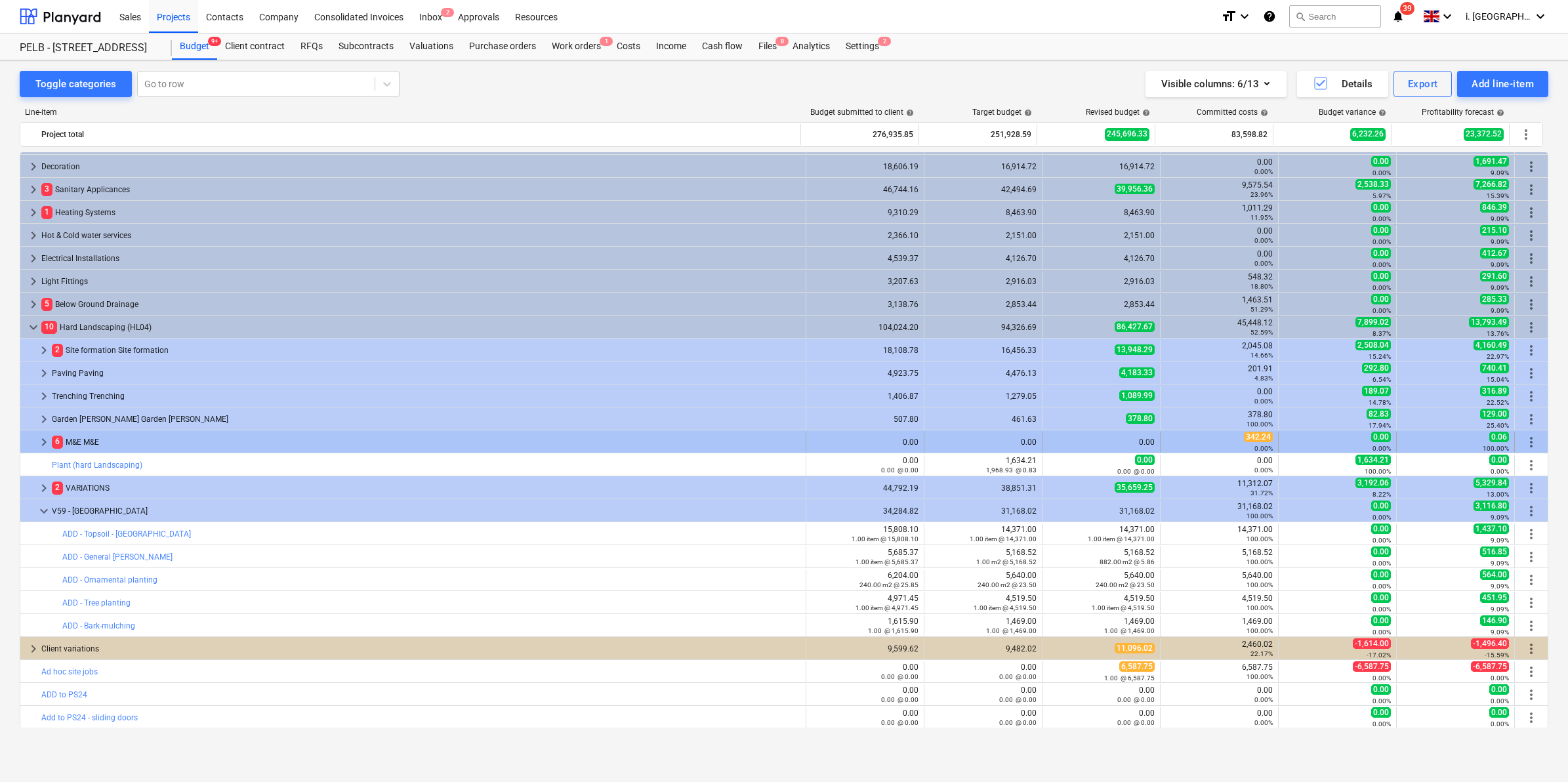
click at [37, 445] on span "keyboard_arrow_right" at bounding box center [43, 442] width 16 height 16
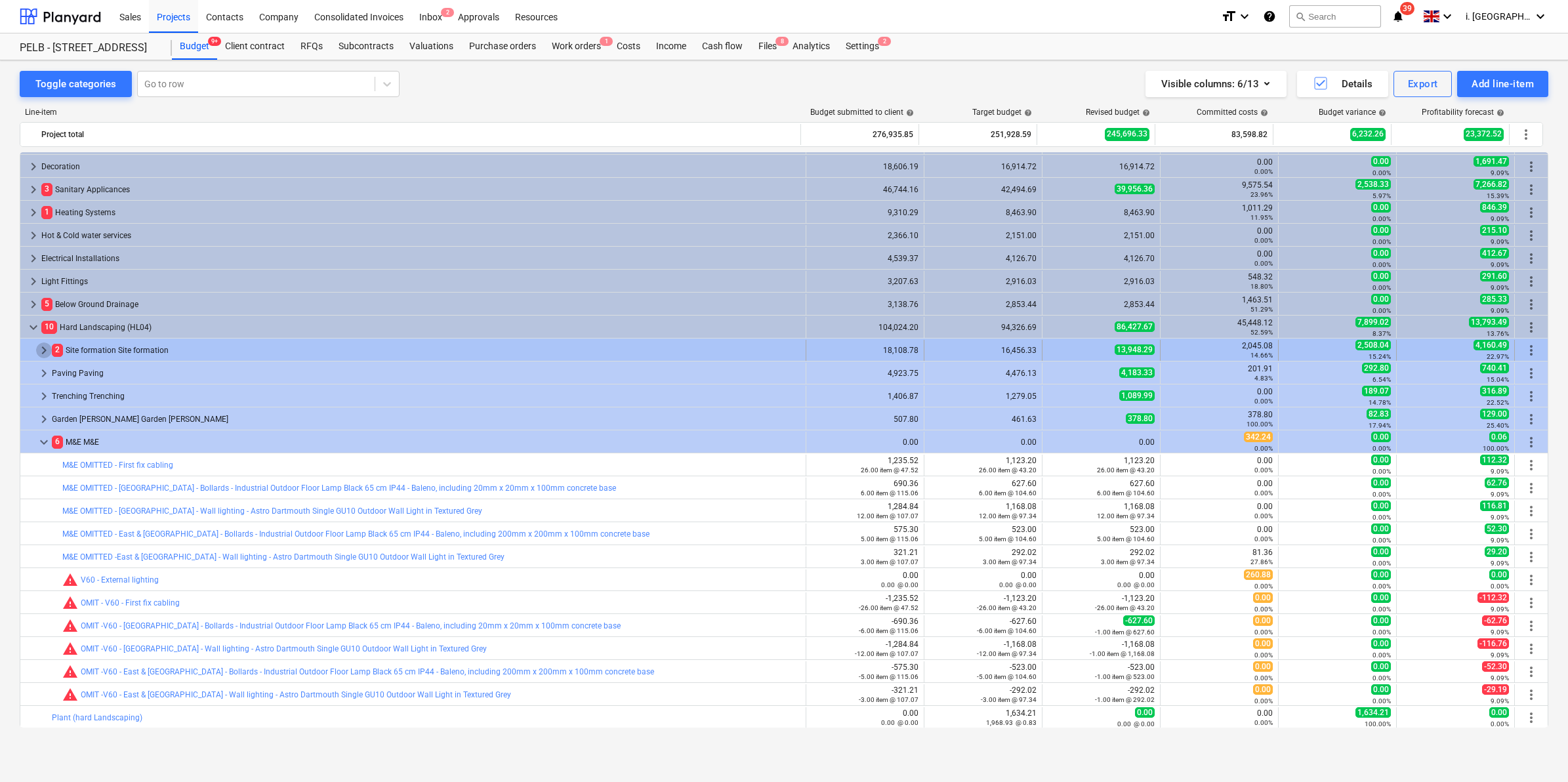
click at [46, 345] on span "keyboard_arrow_right" at bounding box center [43, 350] width 16 height 16
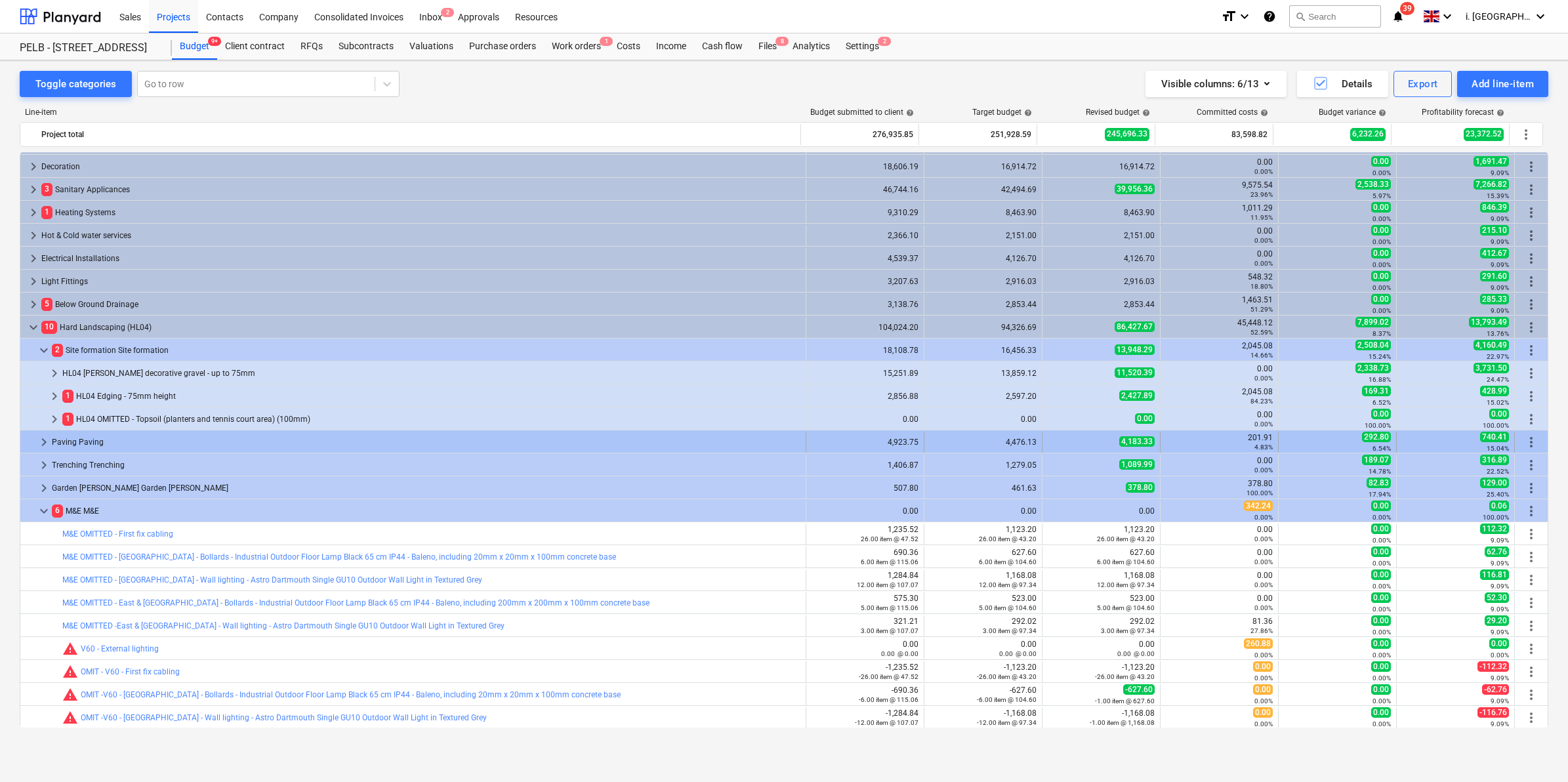
click at [37, 443] on span "keyboard_arrow_right" at bounding box center [43, 442] width 16 height 16
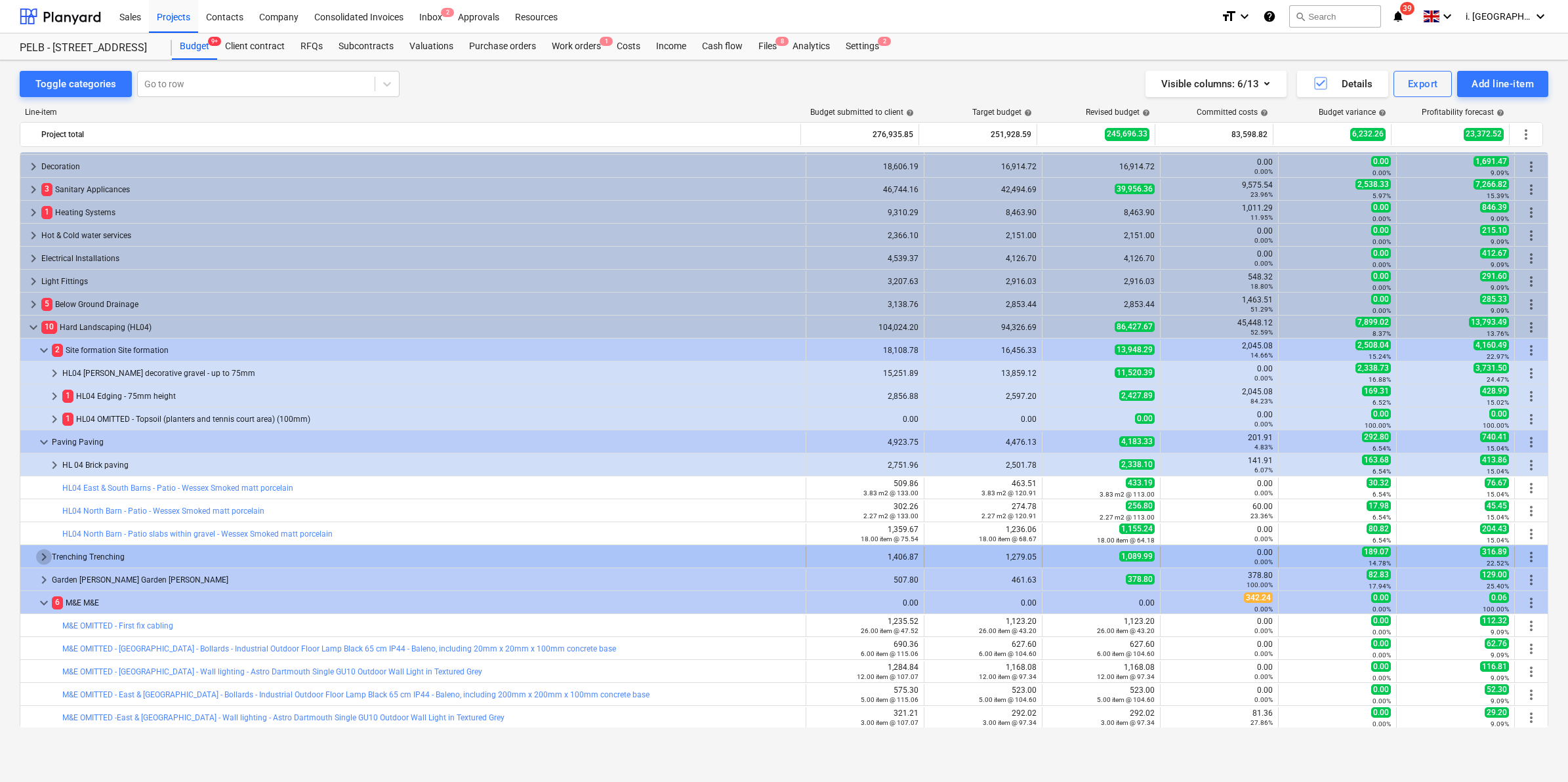
click at [37, 556] on span "keyboard_arrow_right" at bounding box center [43, 557] width 16 height 16
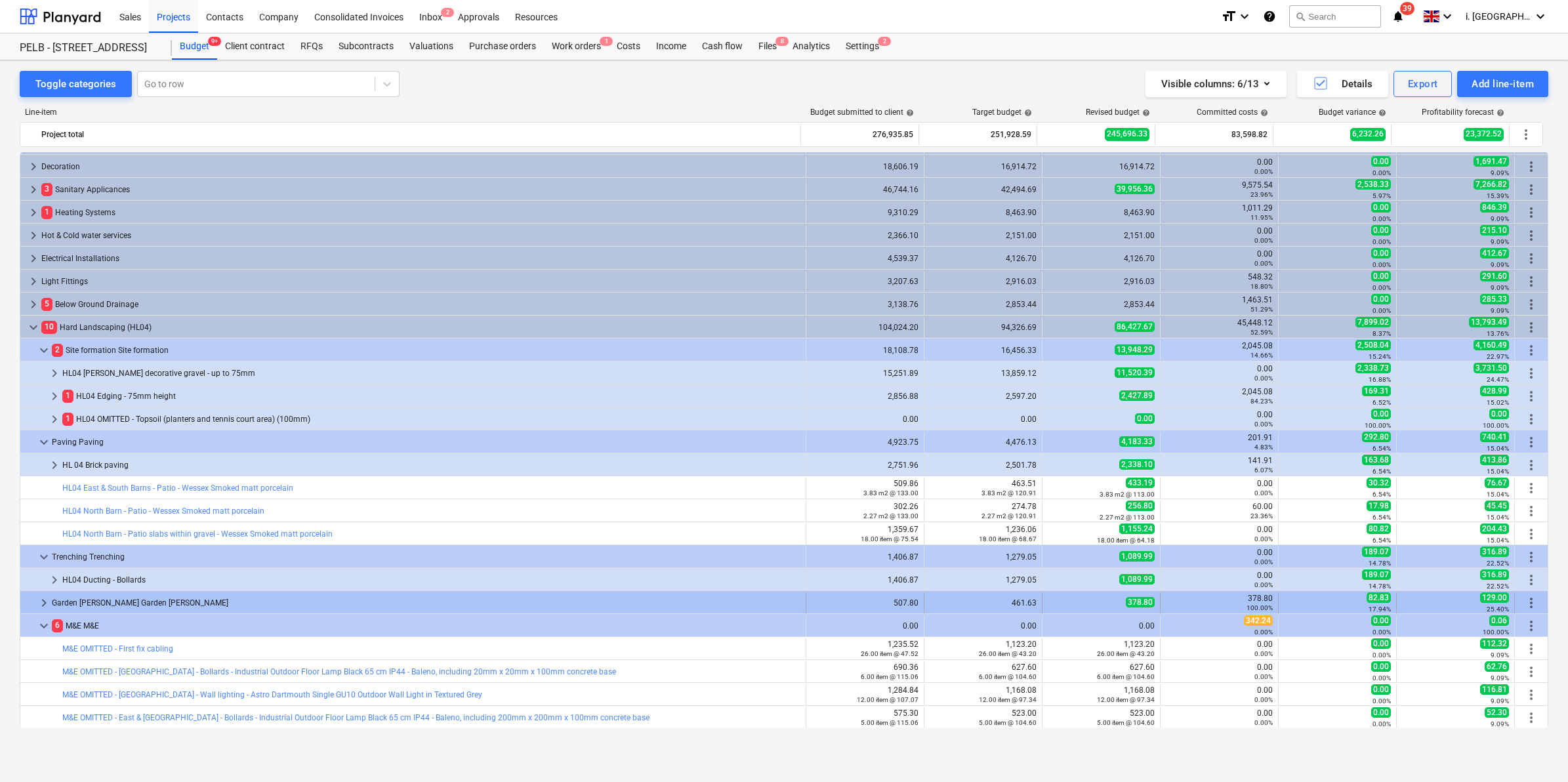
click at [43, 606] on span "keyboard_arrow_right" at bounding box center [43, 602] width 16 height 16
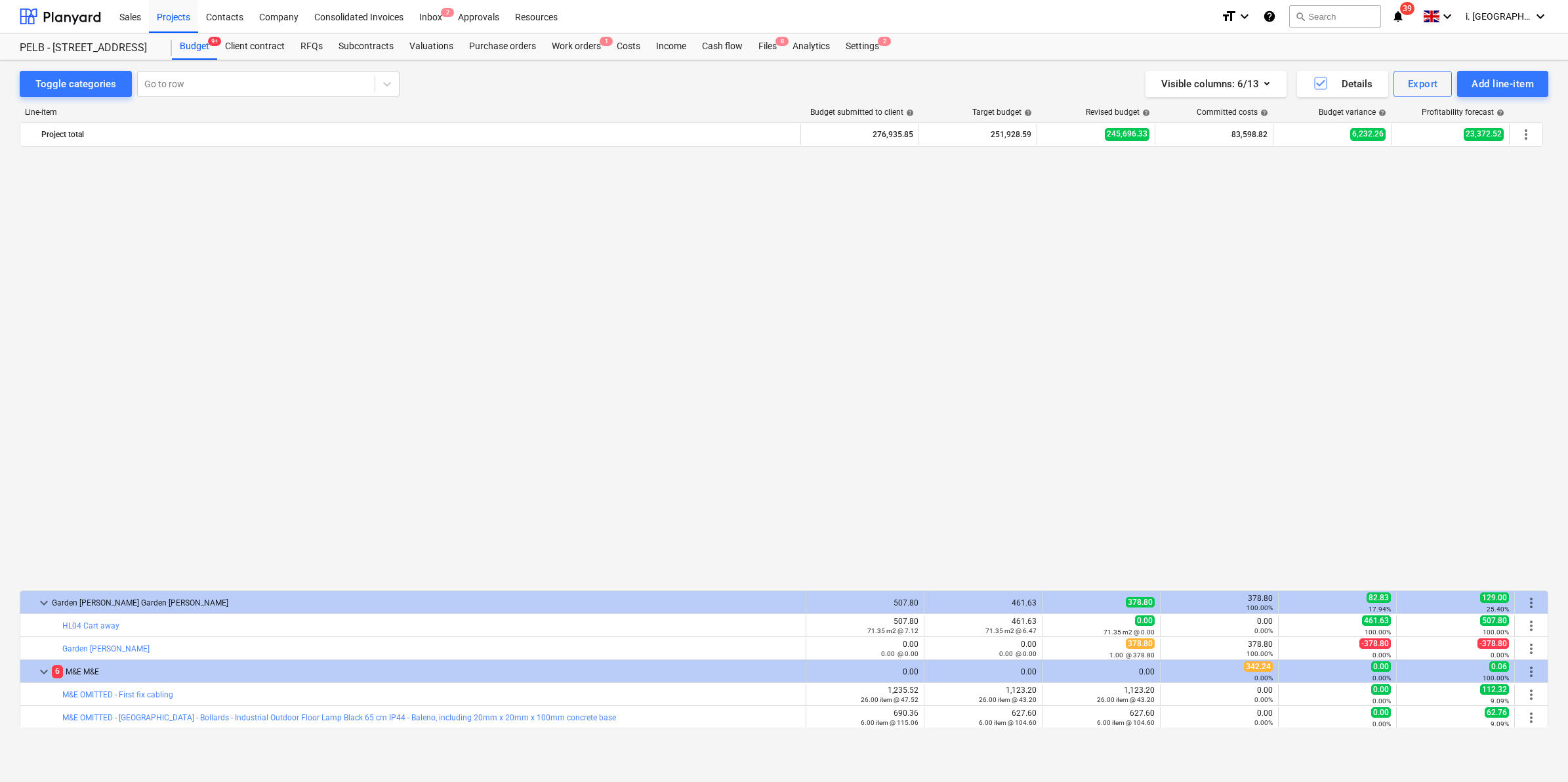
scroll to position [1054, 0]
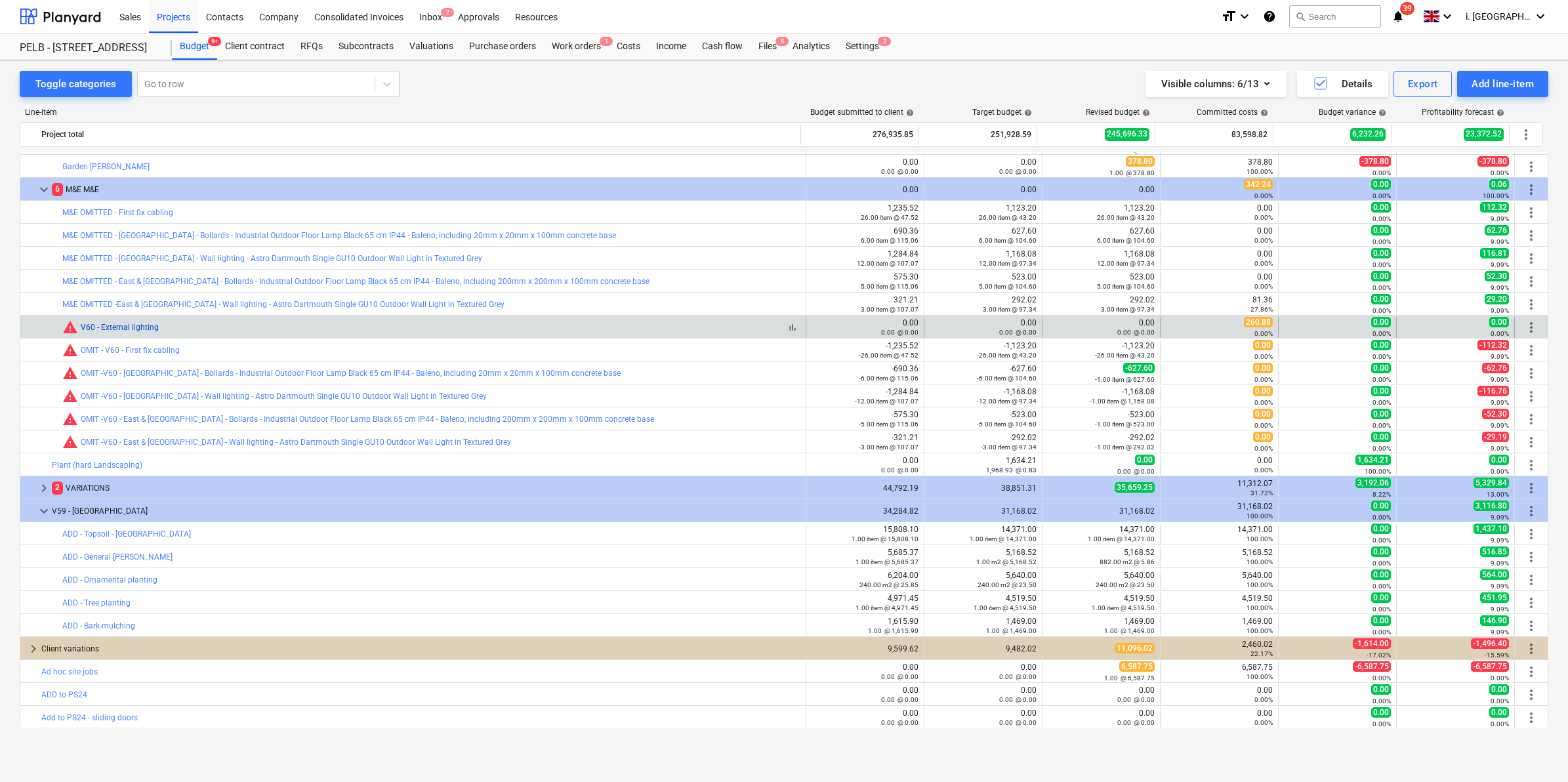
click at [130, 329] on link "V60 - External lighting" at bounding box center [119, 327] width 78 height 9
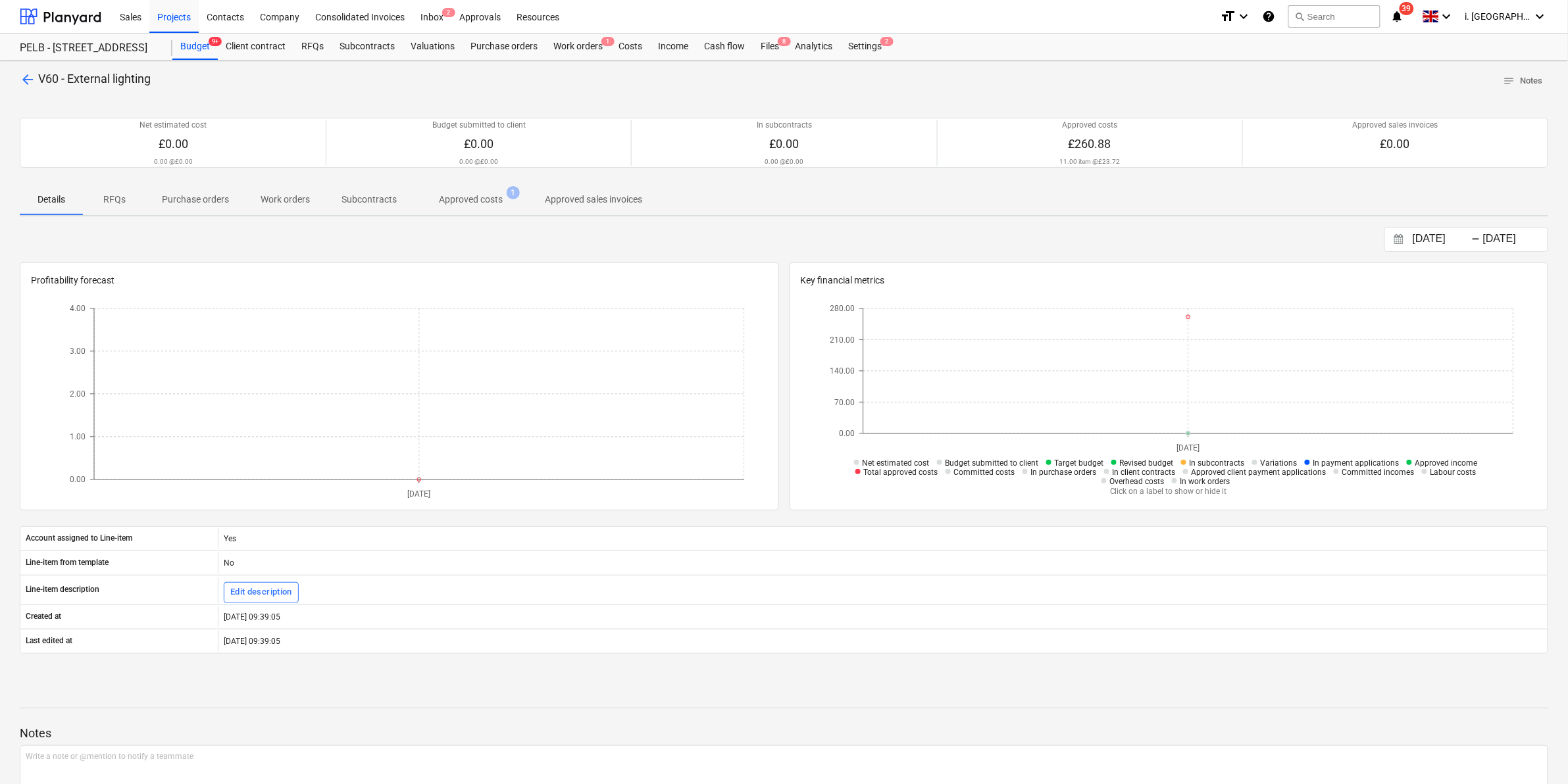
click at [494, 201] on p "Approved costs" at bounding box center [471, 200] width 64 height 14
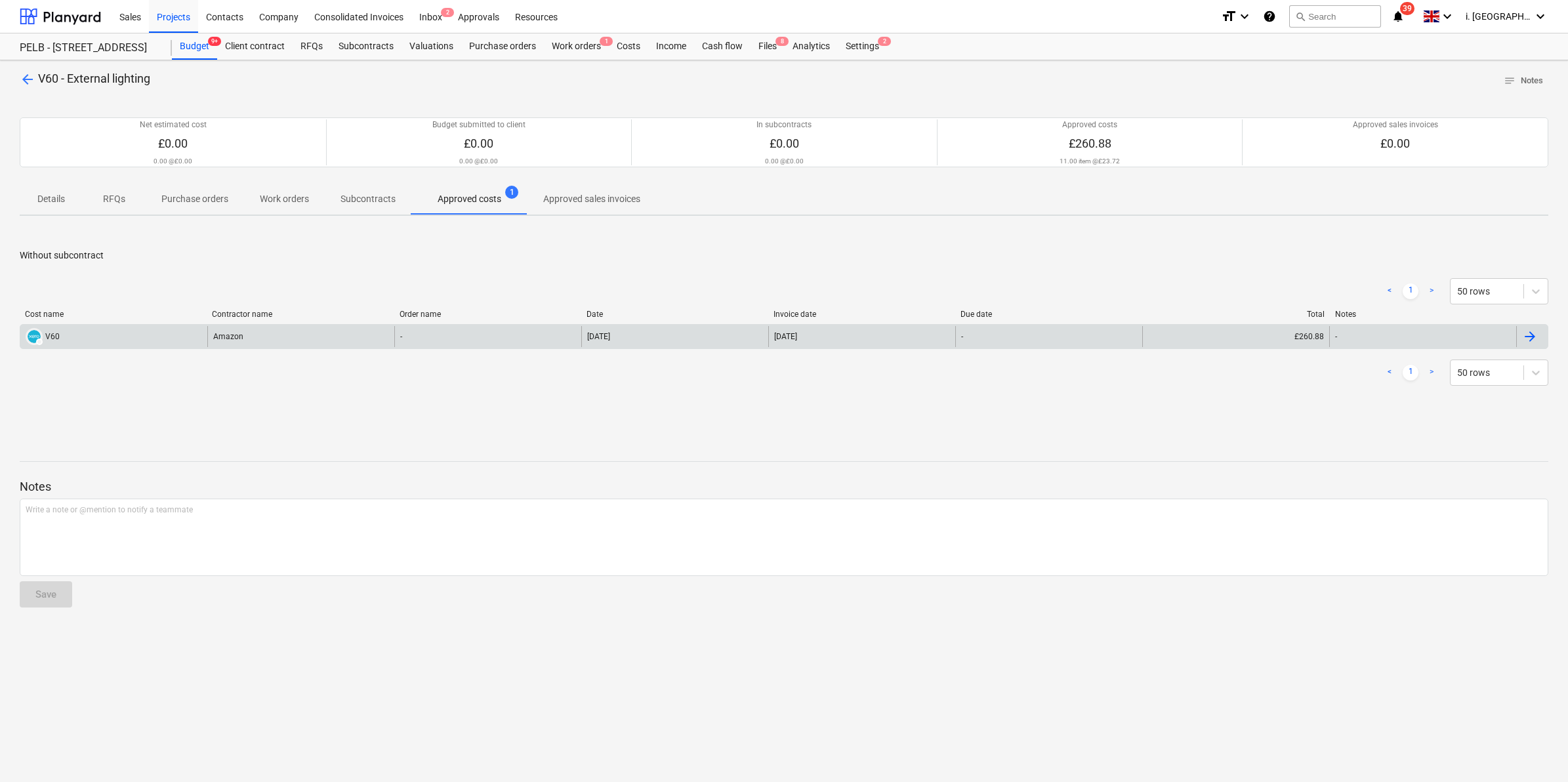
click at [345, 345] on div "Amazon" at bounding box center [301, 337] width 187 height 21
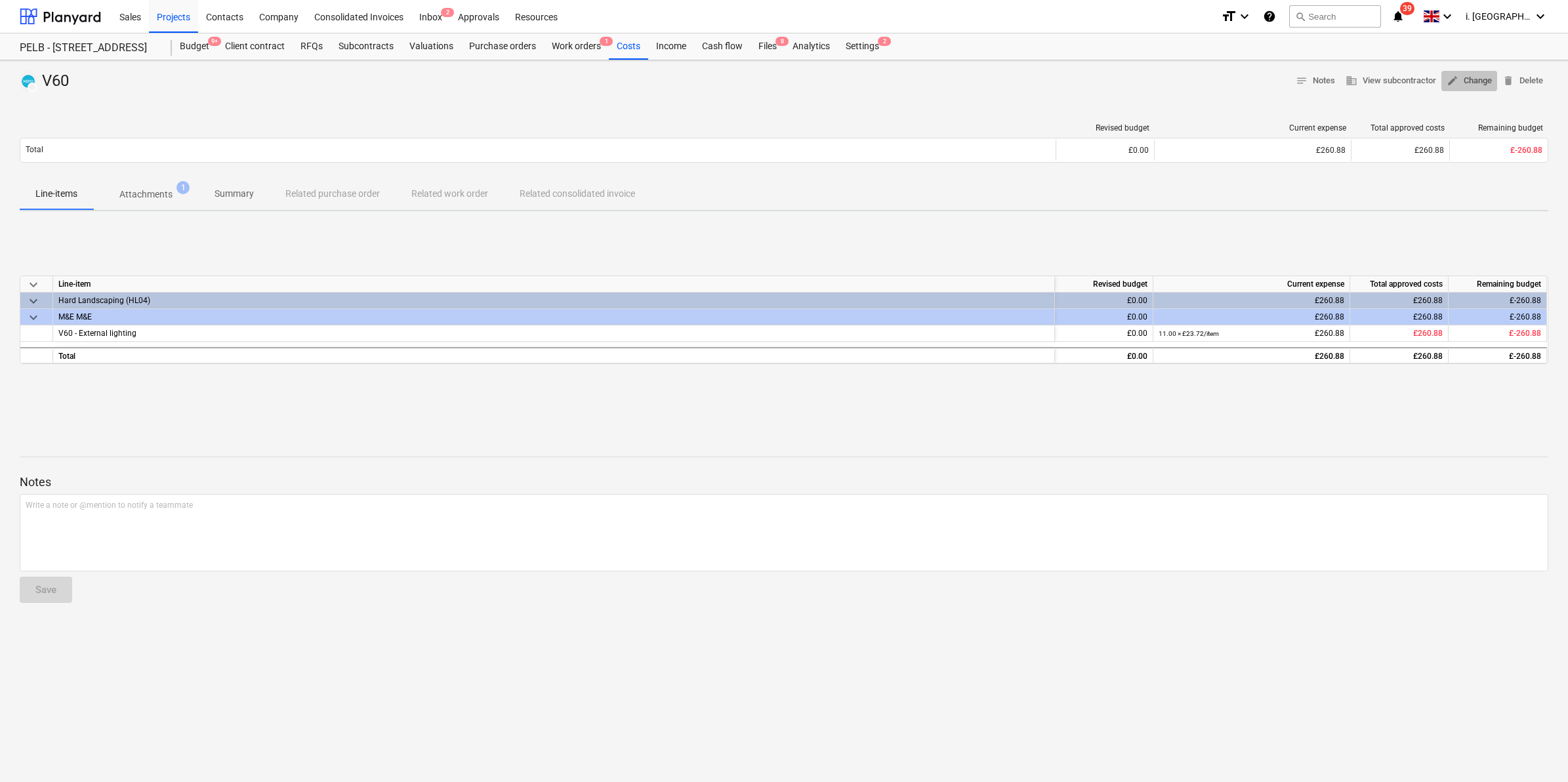
click at [1461, 78] on span "edit Change" at bounding box center [1470, 81] width 46 height 15
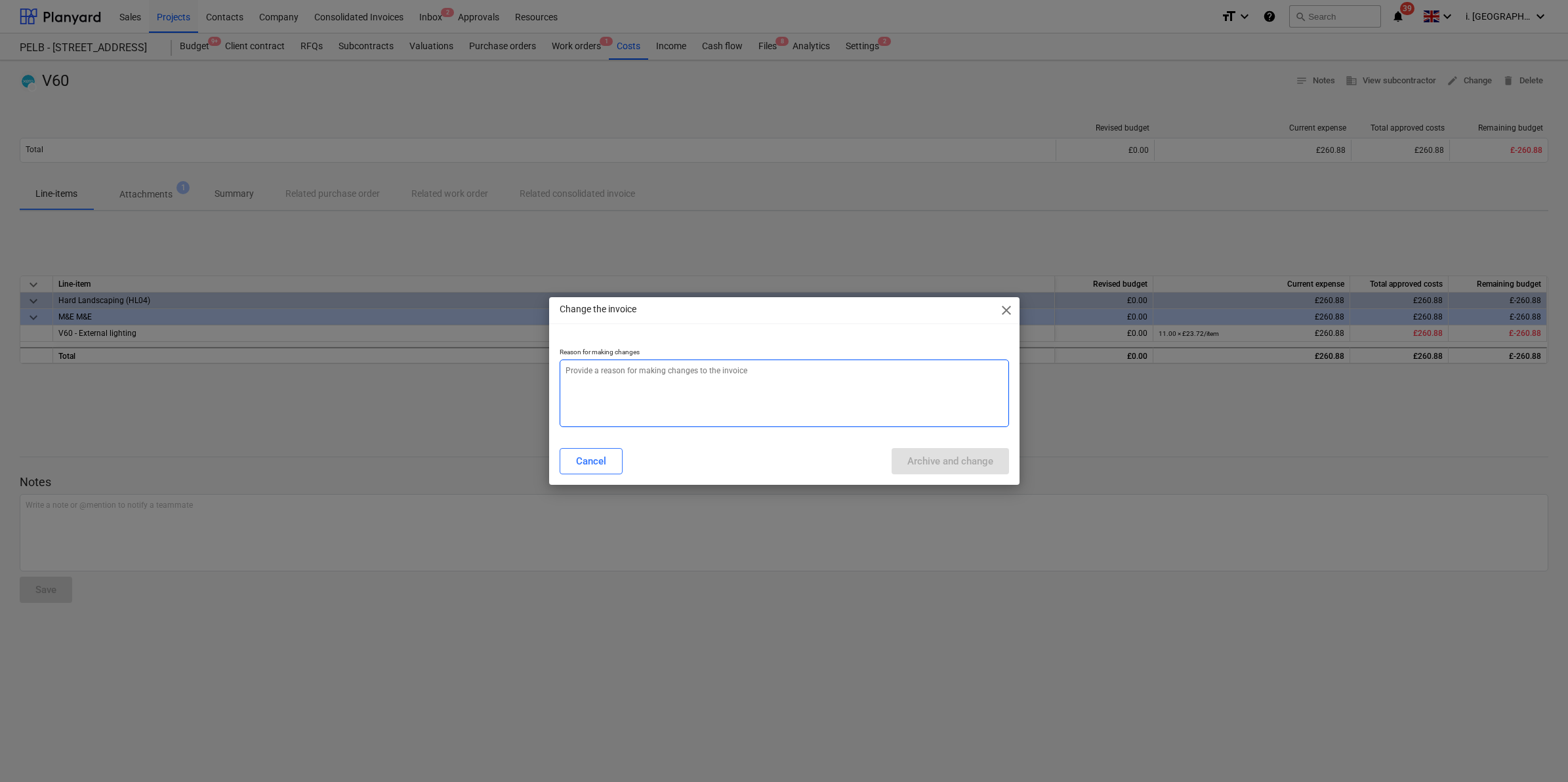
click at [722, 372] on textarea at bounding box center [784, 393] width 450 height 68
type textarea "x"
type textarea "w"
type textarea "x"
type textarea "wr"
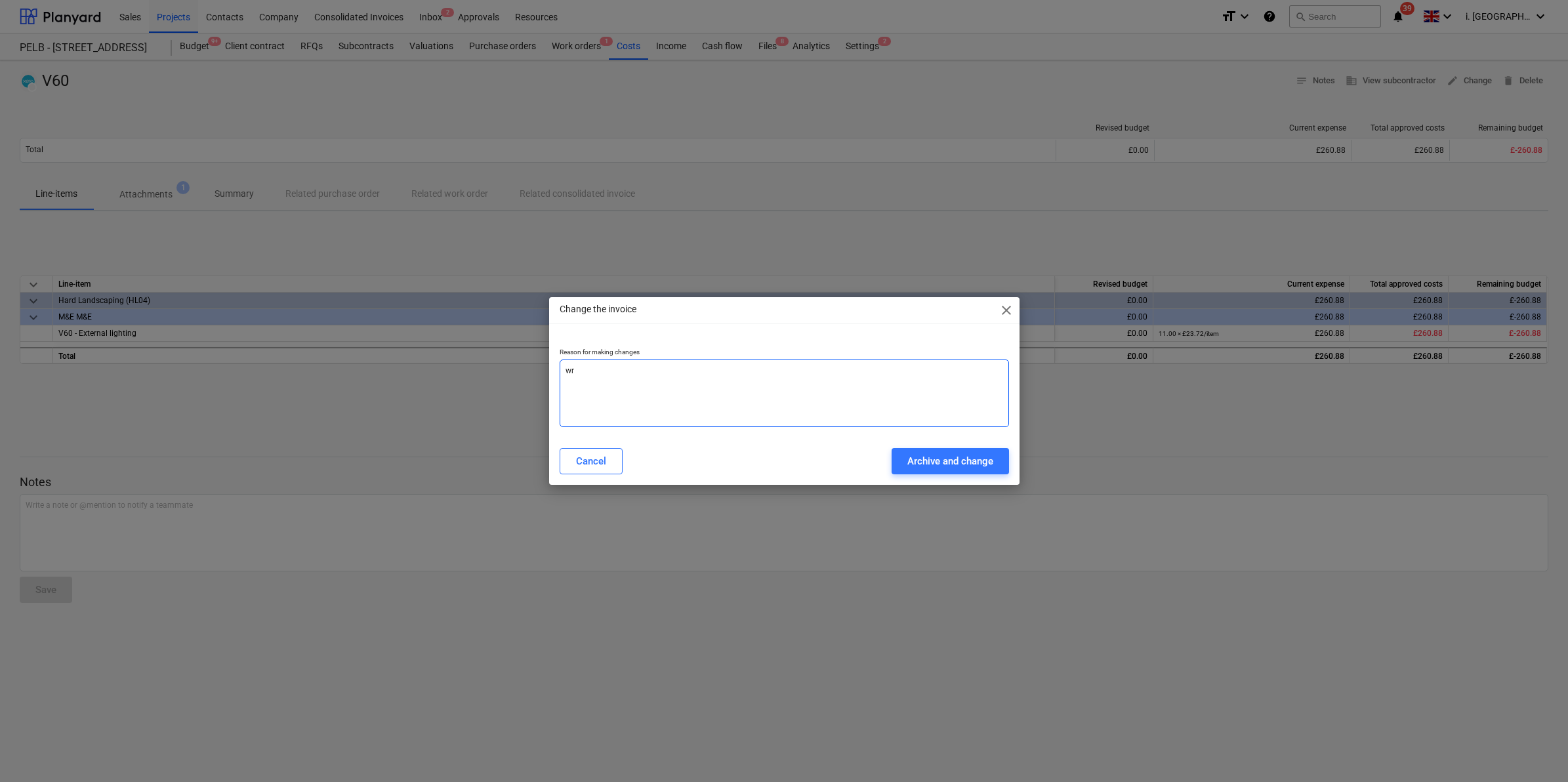
type textarea "x"
type textarea "wro"
type textarea "x"
type textarea "wron"
type textarea "x"
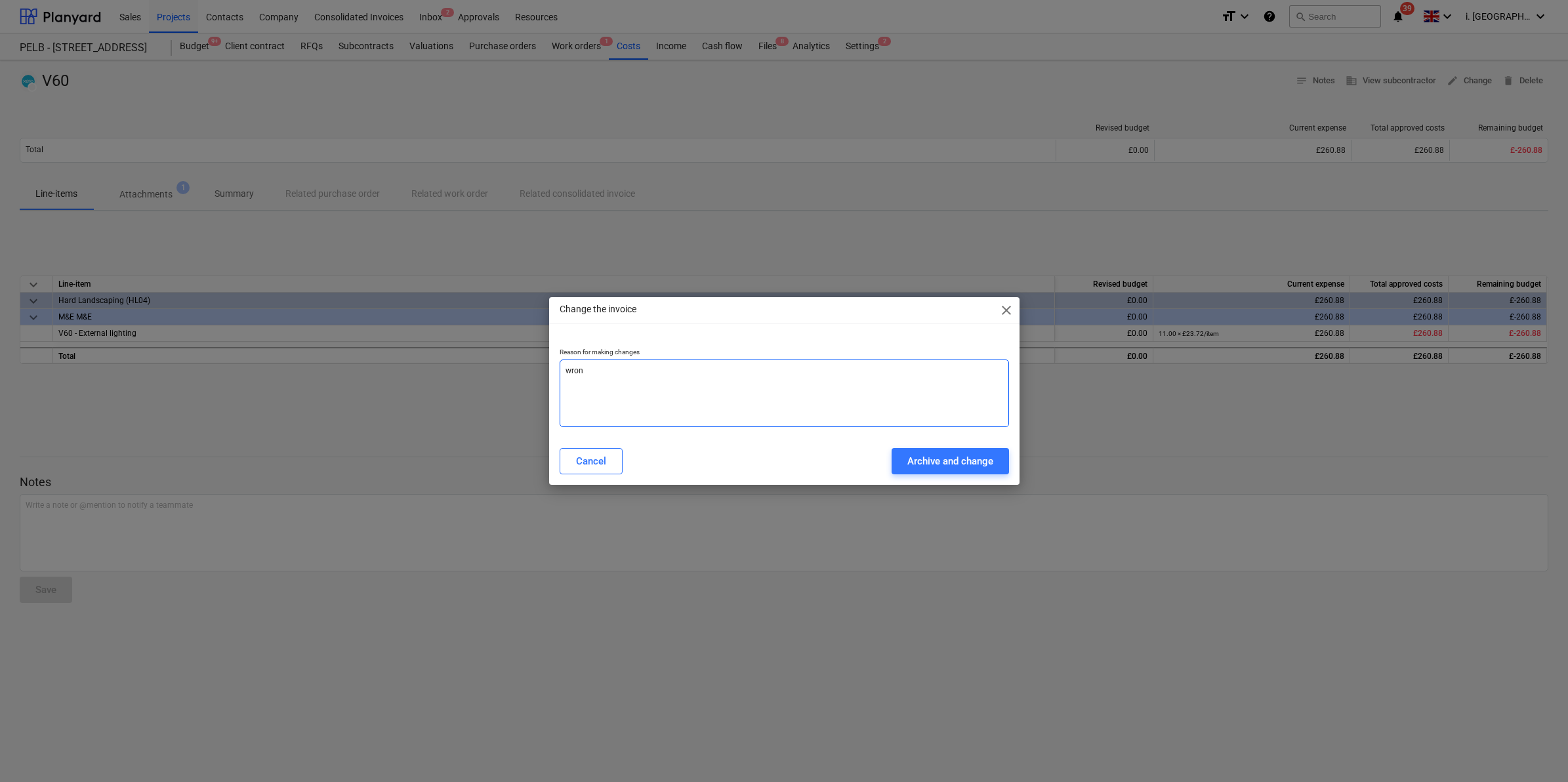
type textarea "wrong"
type textarea "x"
type textarea "wrong"
type textarea "x"
type textarea "wrong a"
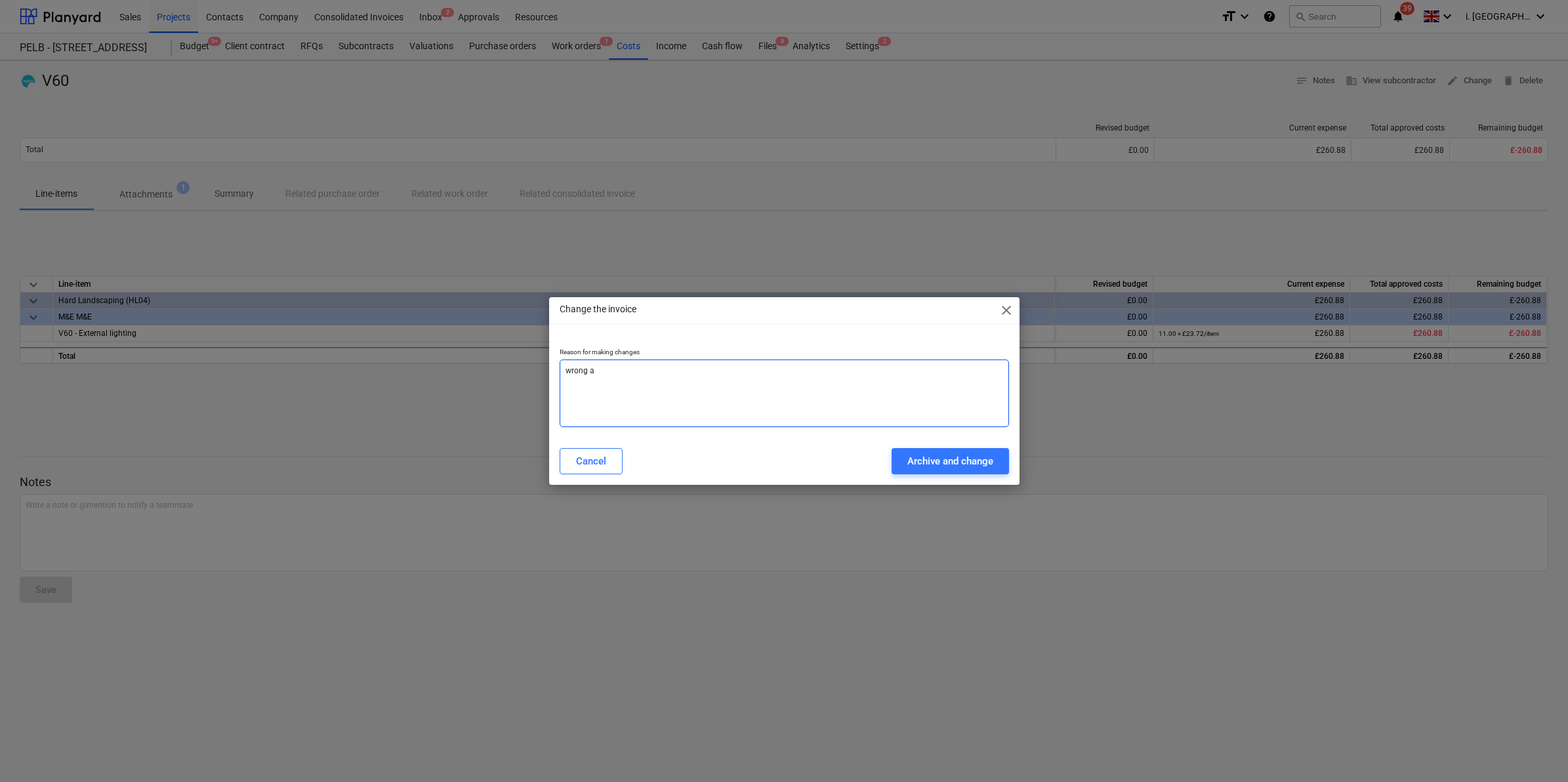
type textarea "x"
type textarea "wrong am"
type textarea "x"
type textarea "wrong amm"
type textarea "x"
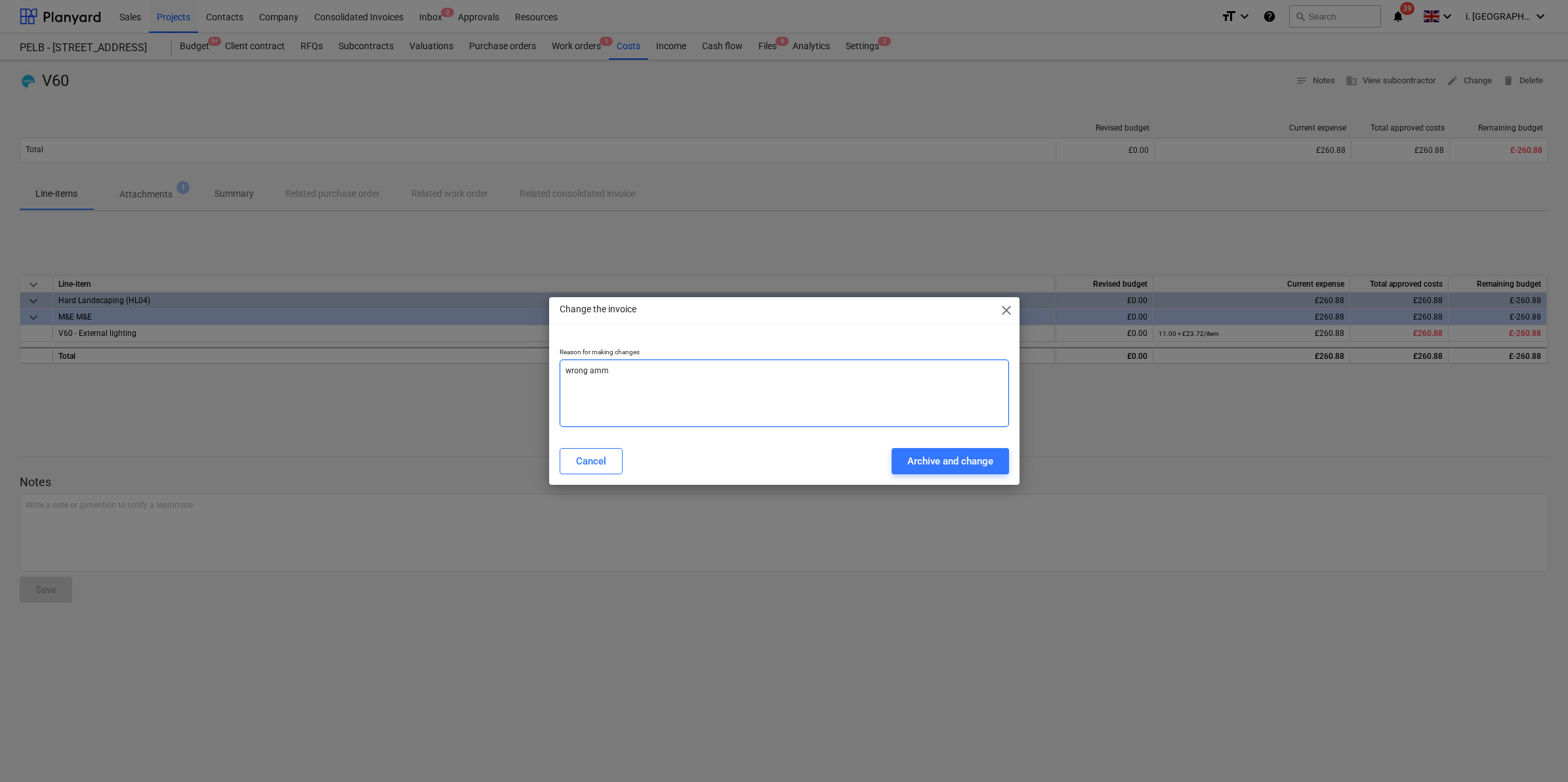
type textarea "wrong ammo"
type textarea "x"
type textarea "wrong ammon"
type textarea "x"
type textarea "wrong ammo"
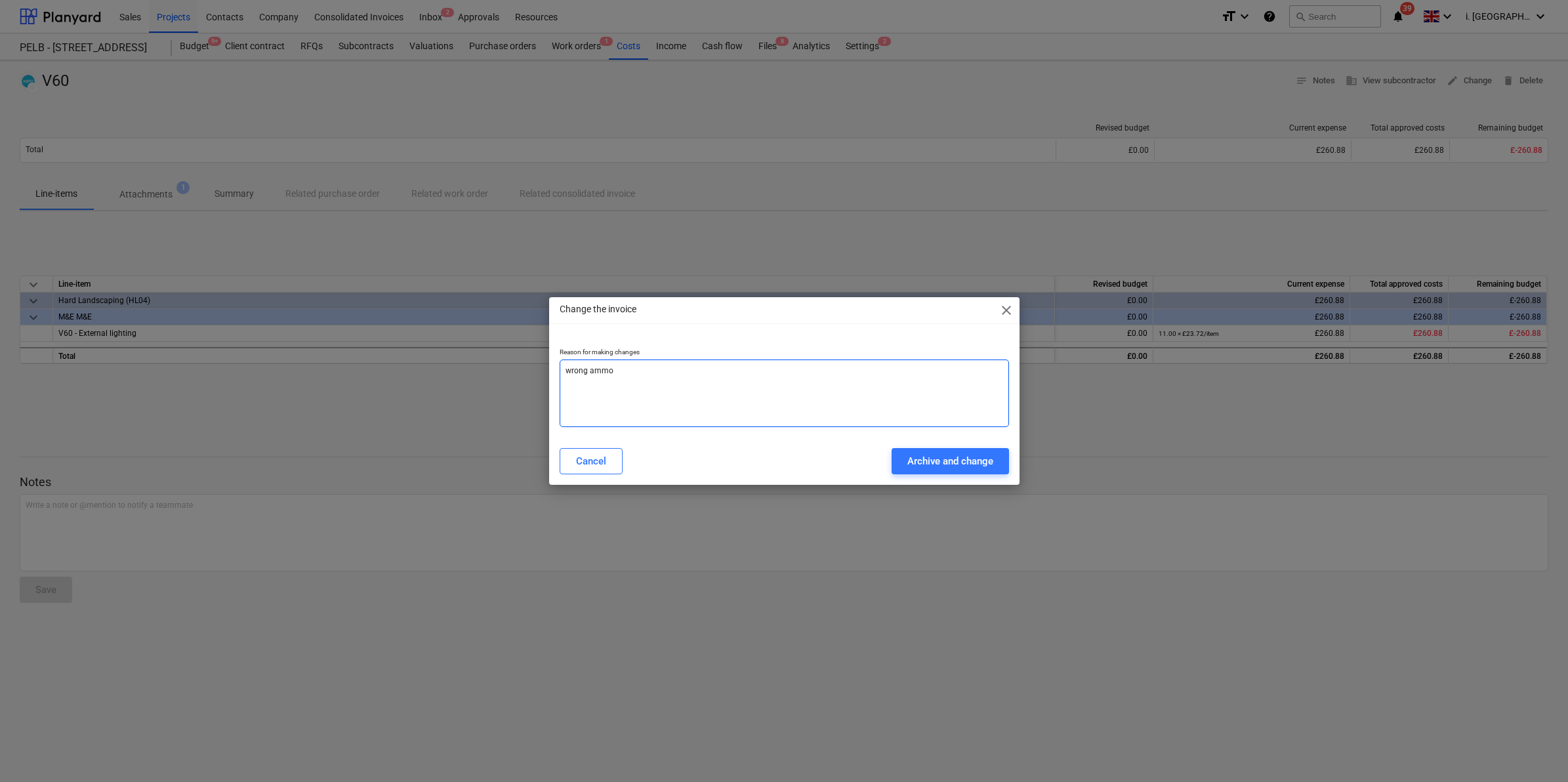
type textarea "x"
type textarea "wrong ammou"
type textarea "x"
type textarea "wrong ammoun"
type textarea "x"
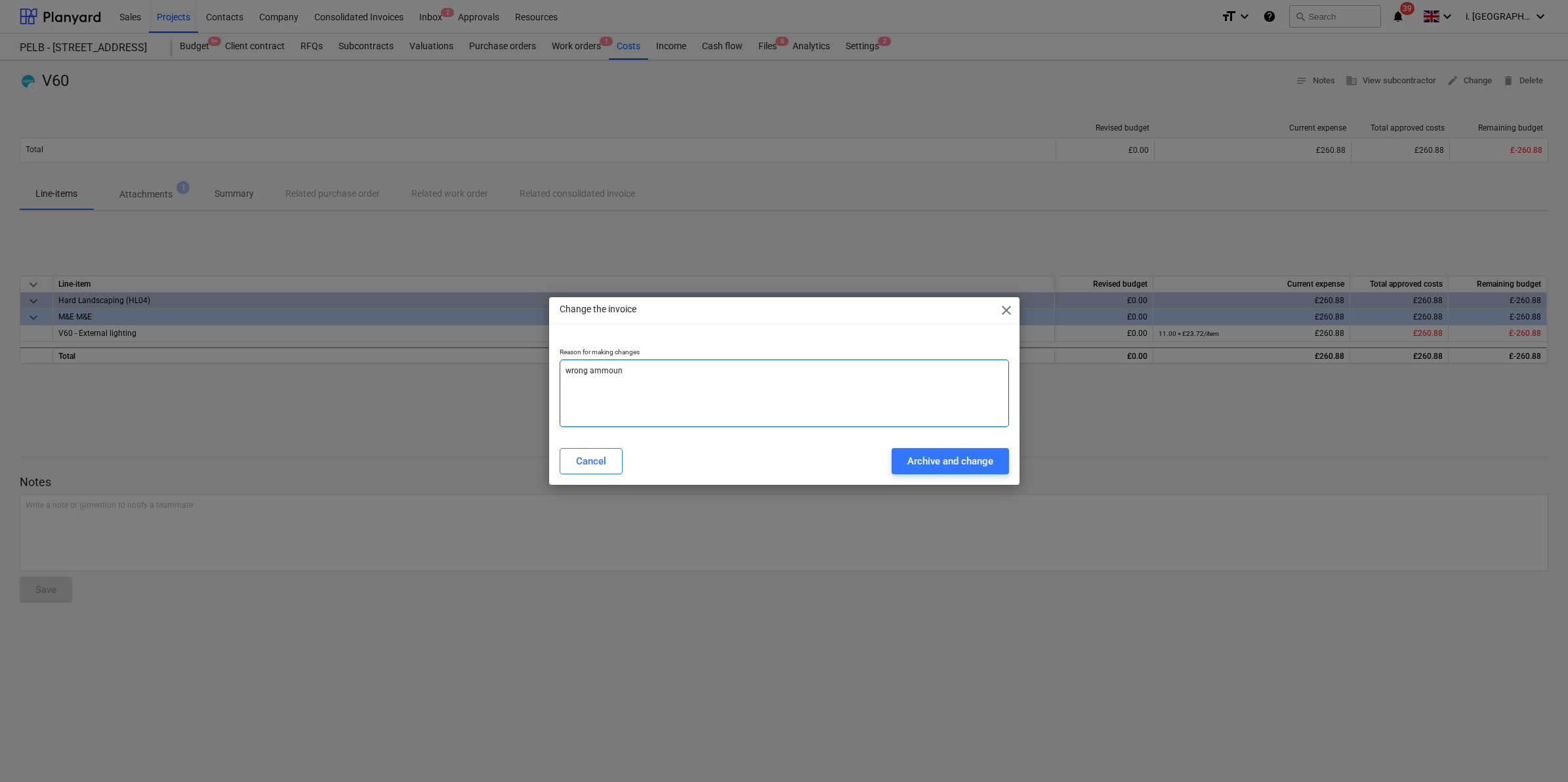
type textarea "wrong ammount"
type textarea "x"
type textarea "wrong ammount"
type textarea "x"
type textarea "wrong ammount c"
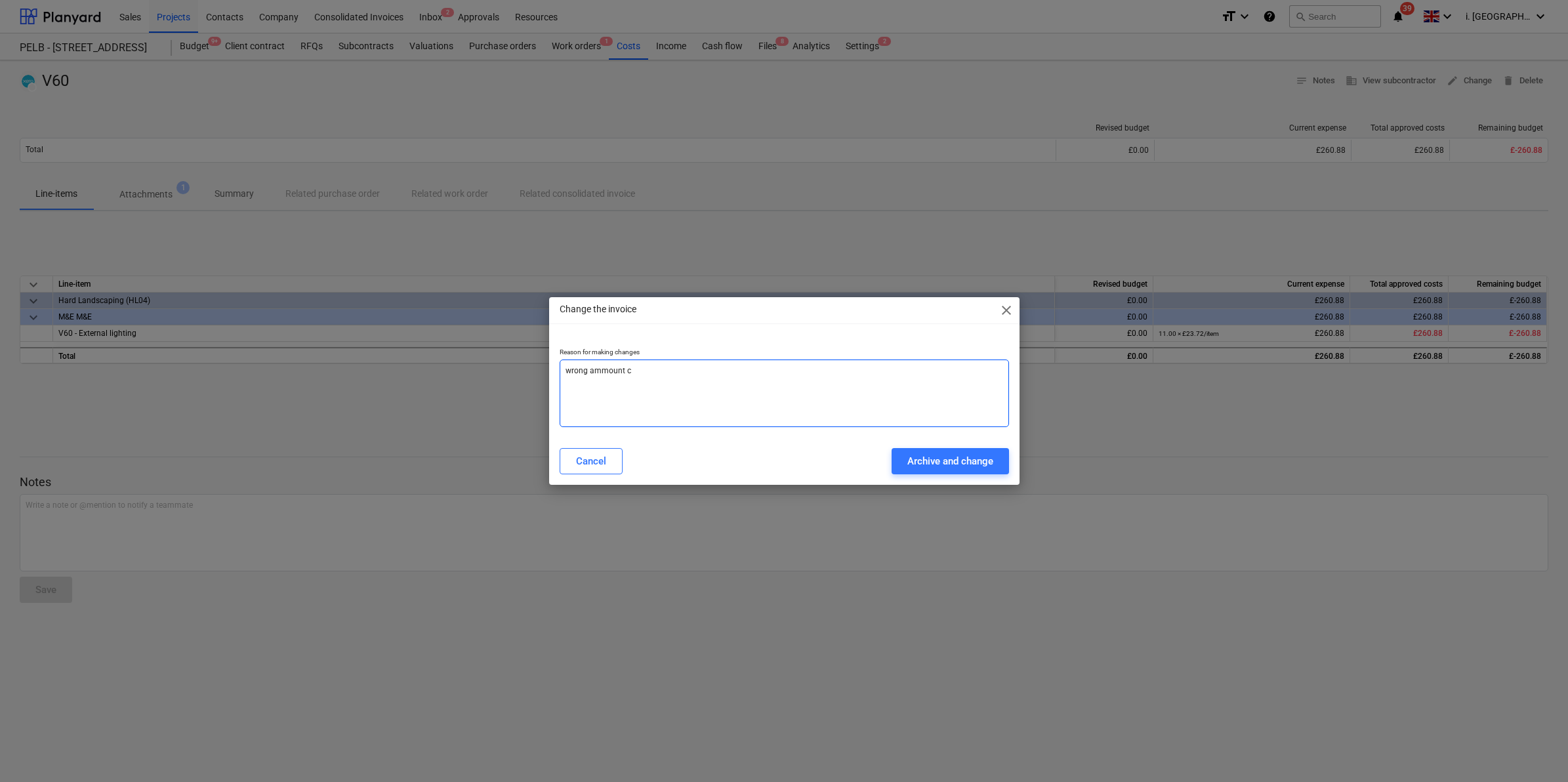
type textarea "x"
type textarea "wrong ammount ca"
type textarea "x"
type textarea "wrong ammount cap"
type textarea "x"
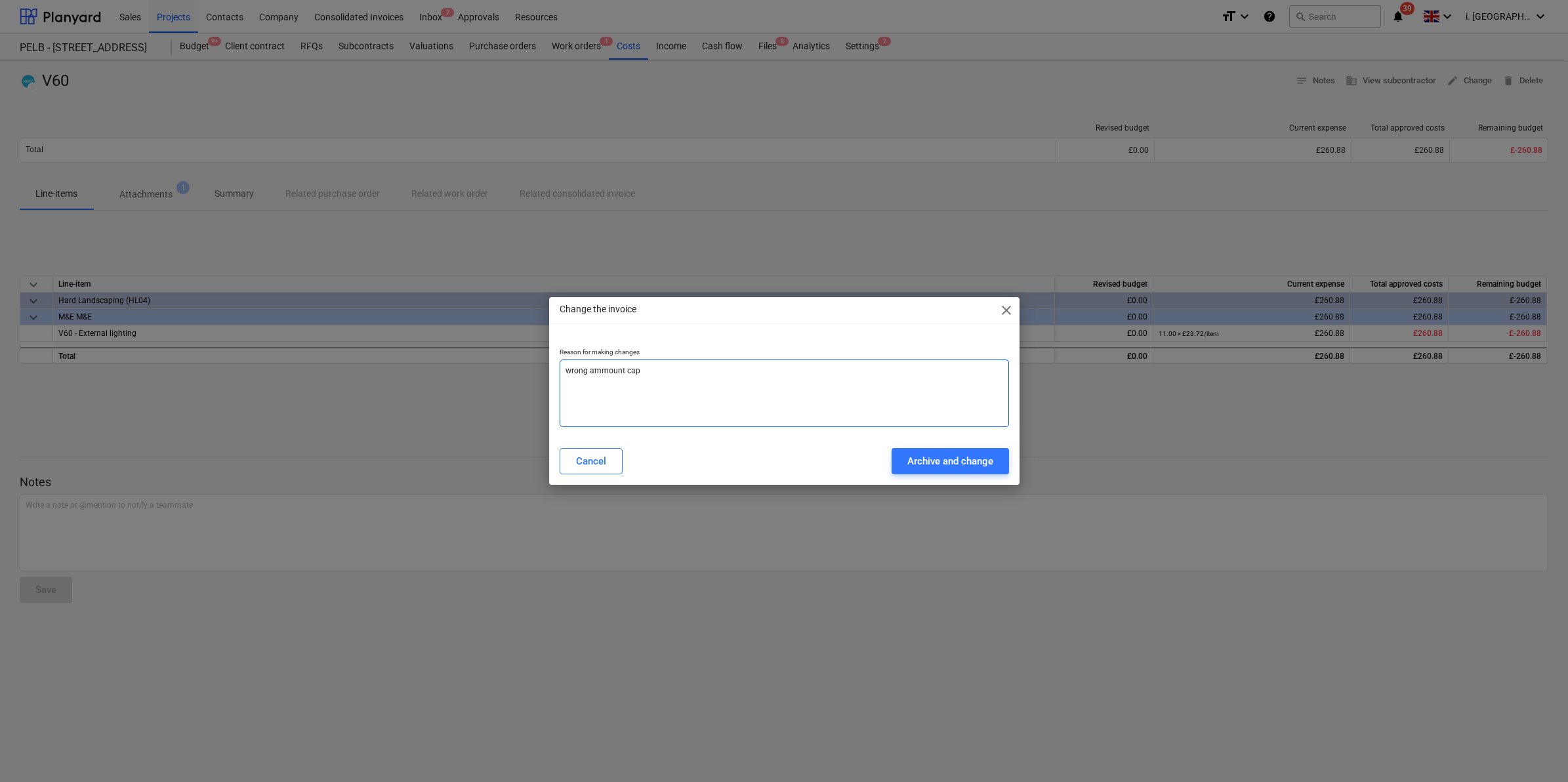
type textarea "wrong ammount capt"
type textarea "x"
type textarea "wrong ammount captu"
type textarea "x"
type textarea "wrong ammount captur"
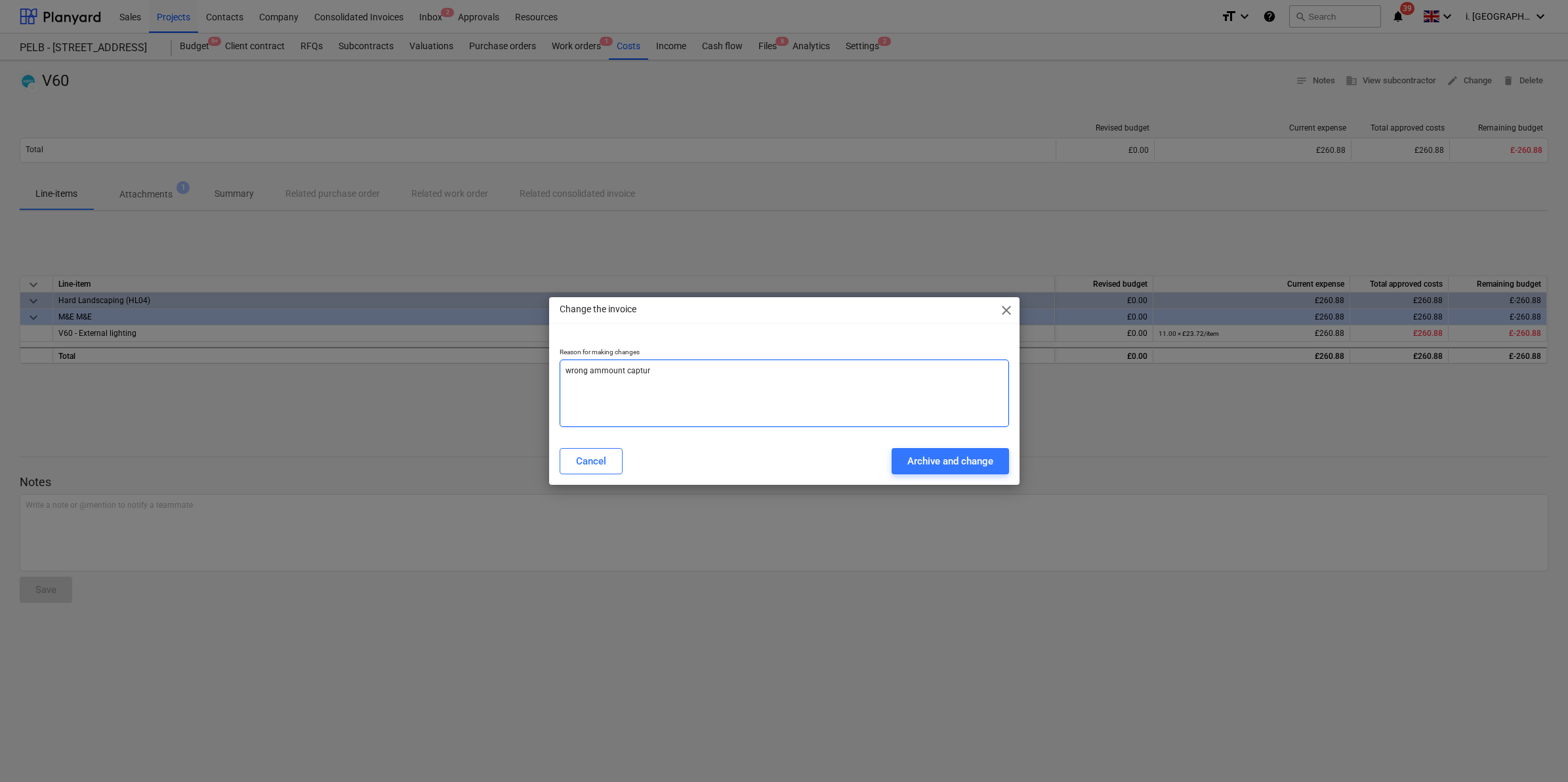
type textarea "x"
type textarea "wrong ammount capture"
type textarea "x"
type textarea "wrong ammount captured"
drag, startPoint x: 989, startPoint y: 463, endPoint x: 988, endPoint y: 456, distance: 7.1
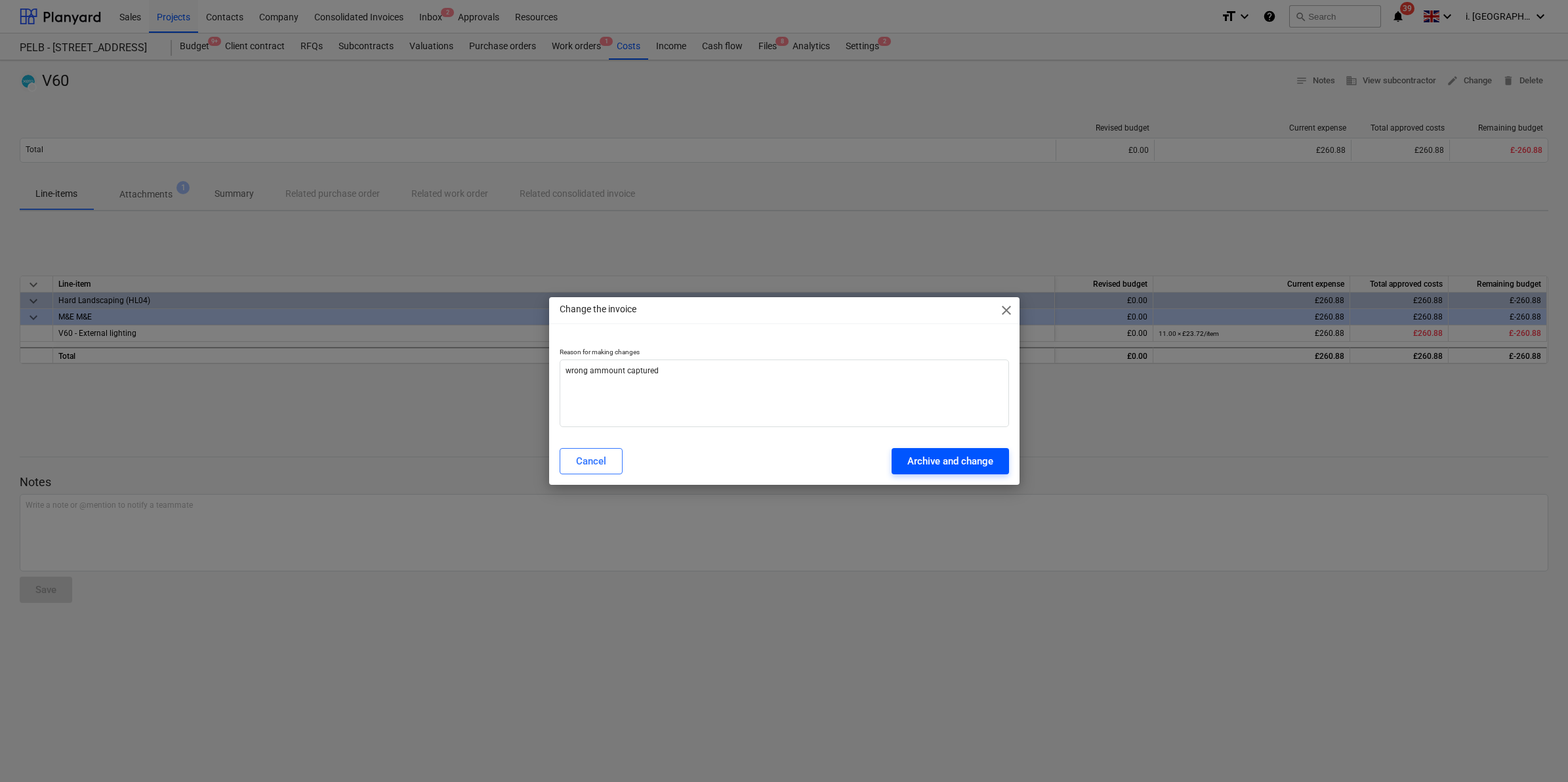
click at [989, 460] on div "Archive and change" at bounding box center [950, 461] width 86 height 17
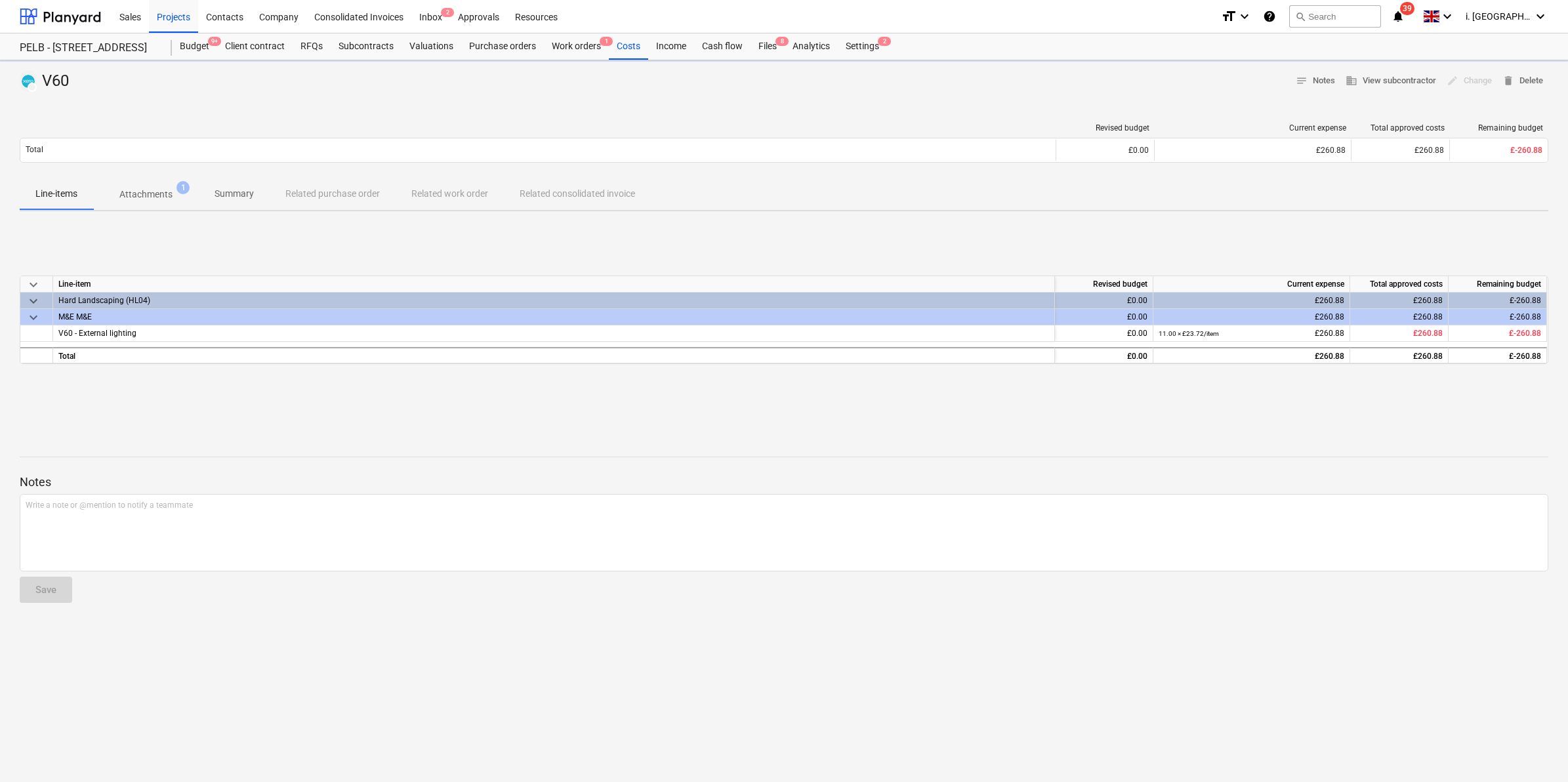
type textarea "x"
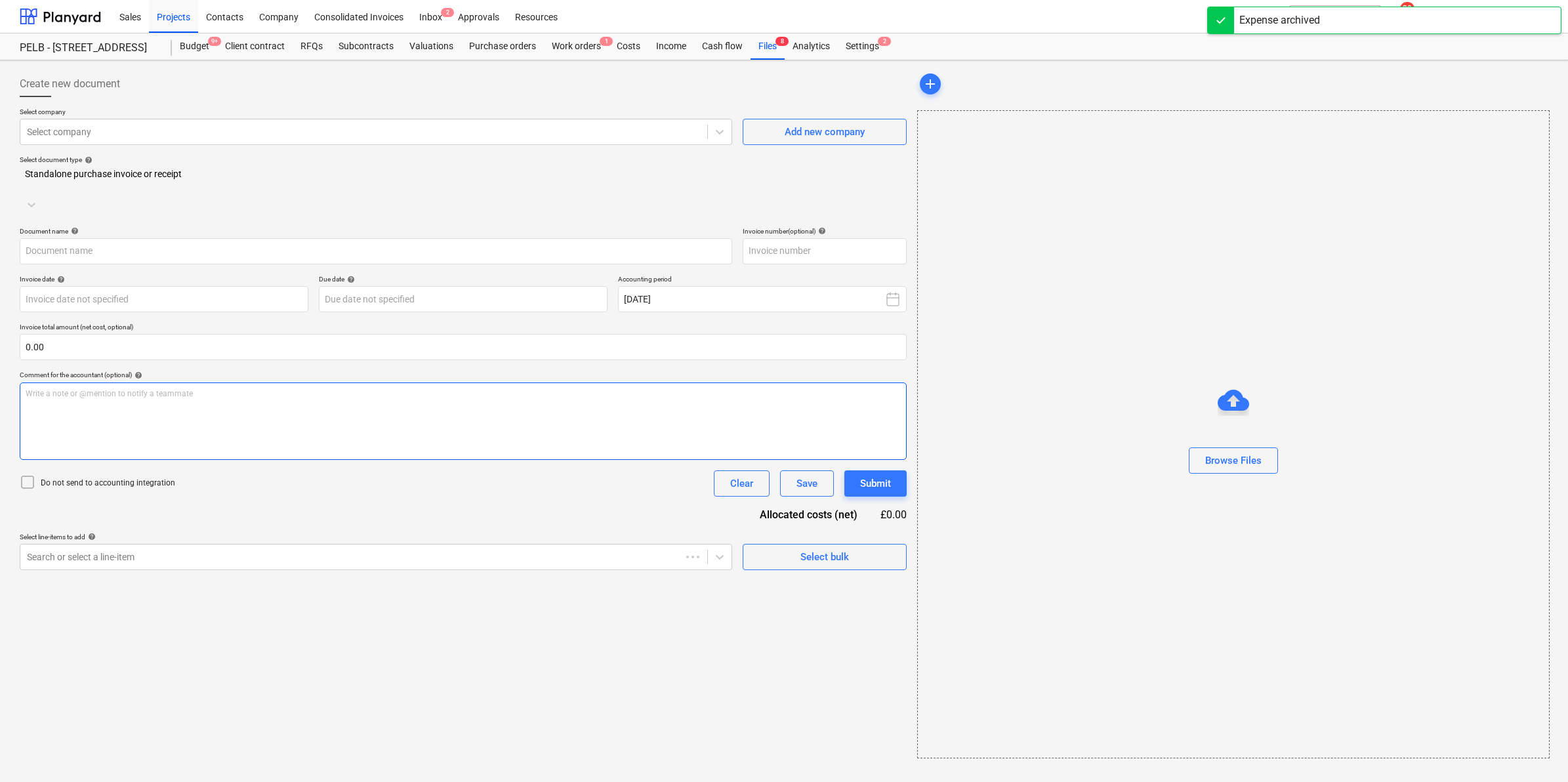
type input "V60"
type input "23 Sep 2025"
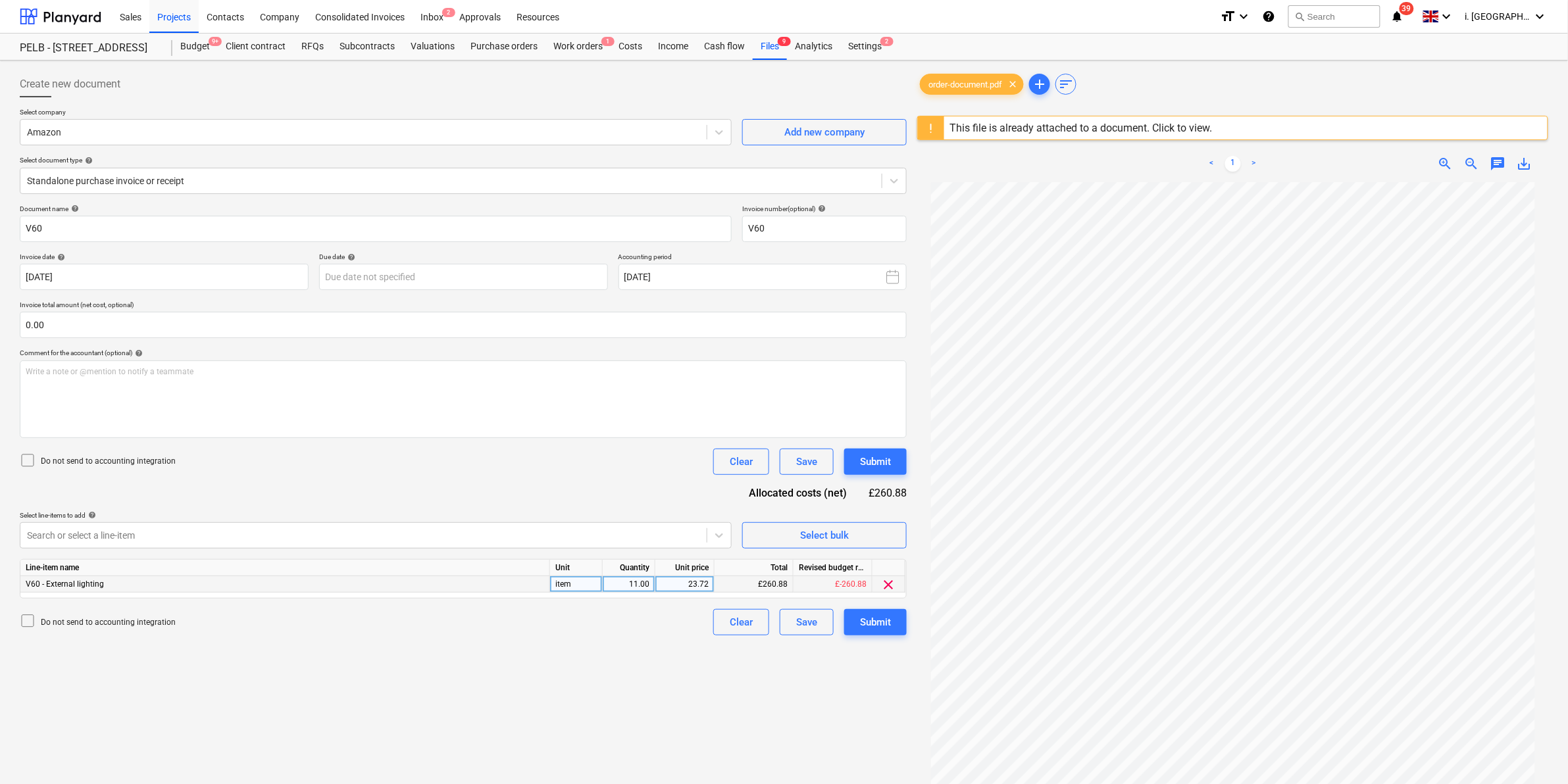
click at [452, 590] on div "V60 - External lighting" at bounding box center [285, 584] width 530 height 17
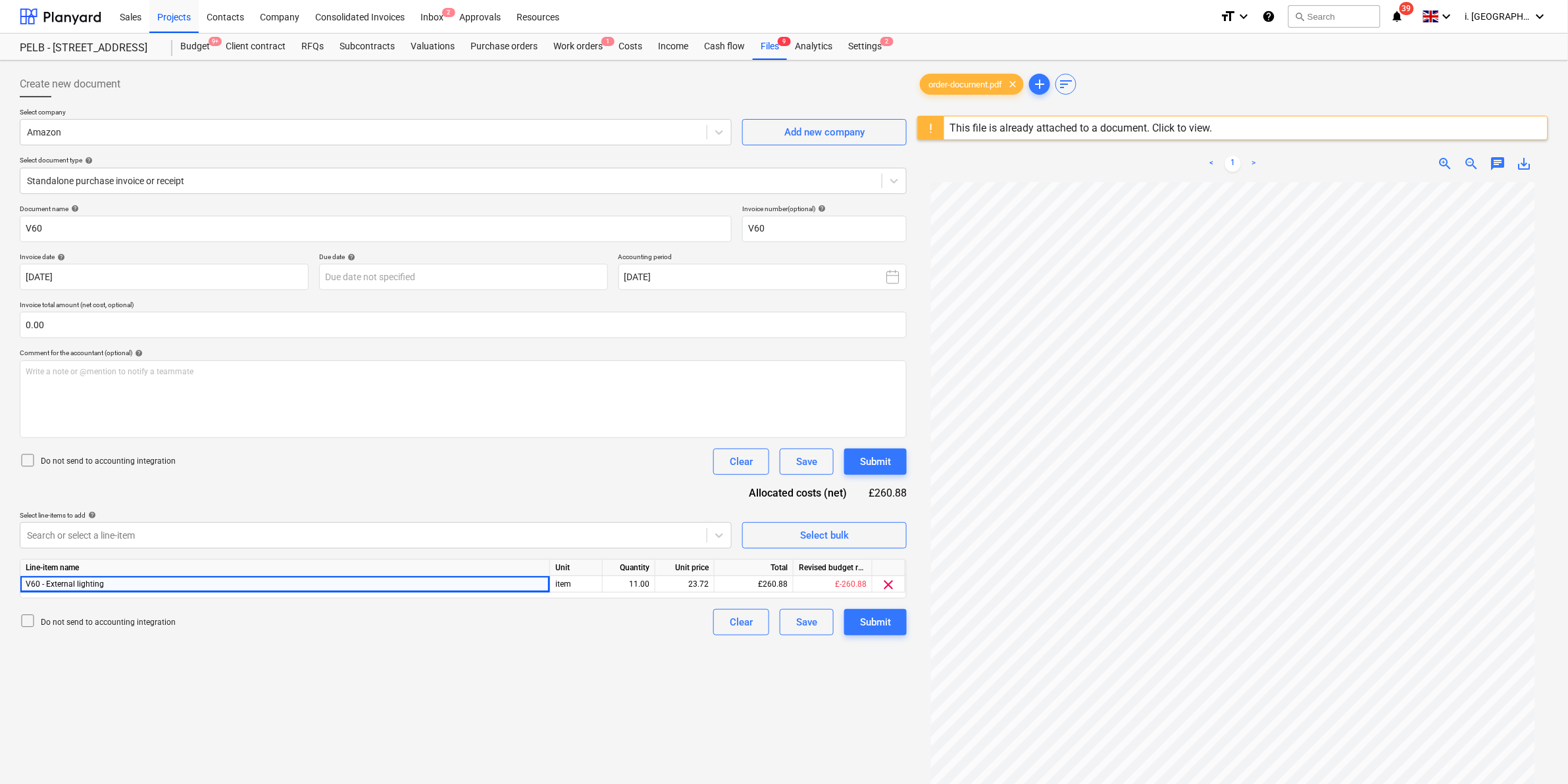
click at [686, 571] on div "Unit price" at bounding box center [685, 568] width 60 height 17
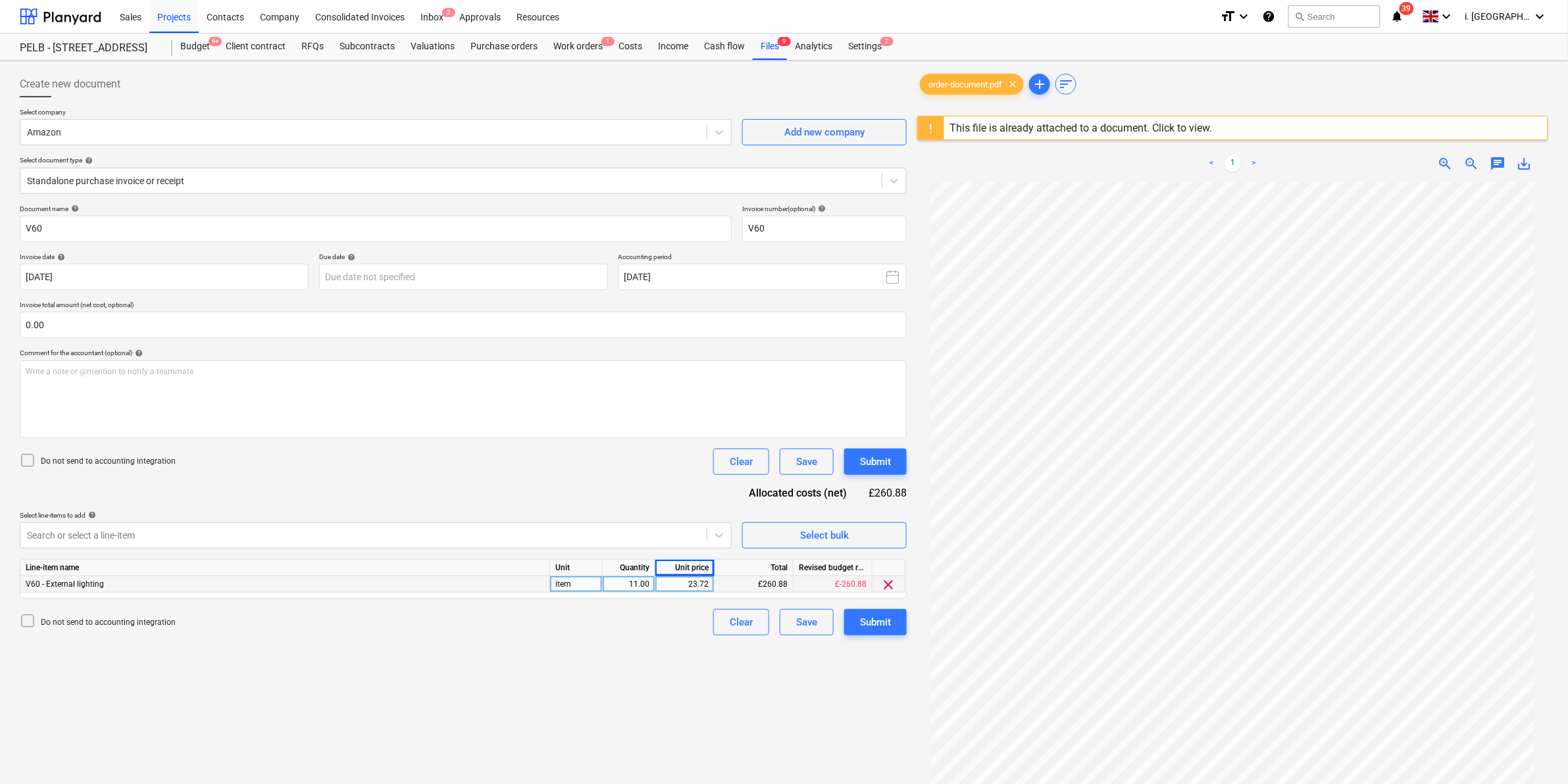
click at [681, 589] on div "23.72" at bounding box center [684, 584] width 48 height 17
type input "28.46"
click at [743, 680] on div "Create new document Select company Amazon Add new company Select document type …" at bounding box center [463, 500] width 897 height 869
click at [864, 624] on div "Submit" at bounding box center [875, 622] width 31 height 17
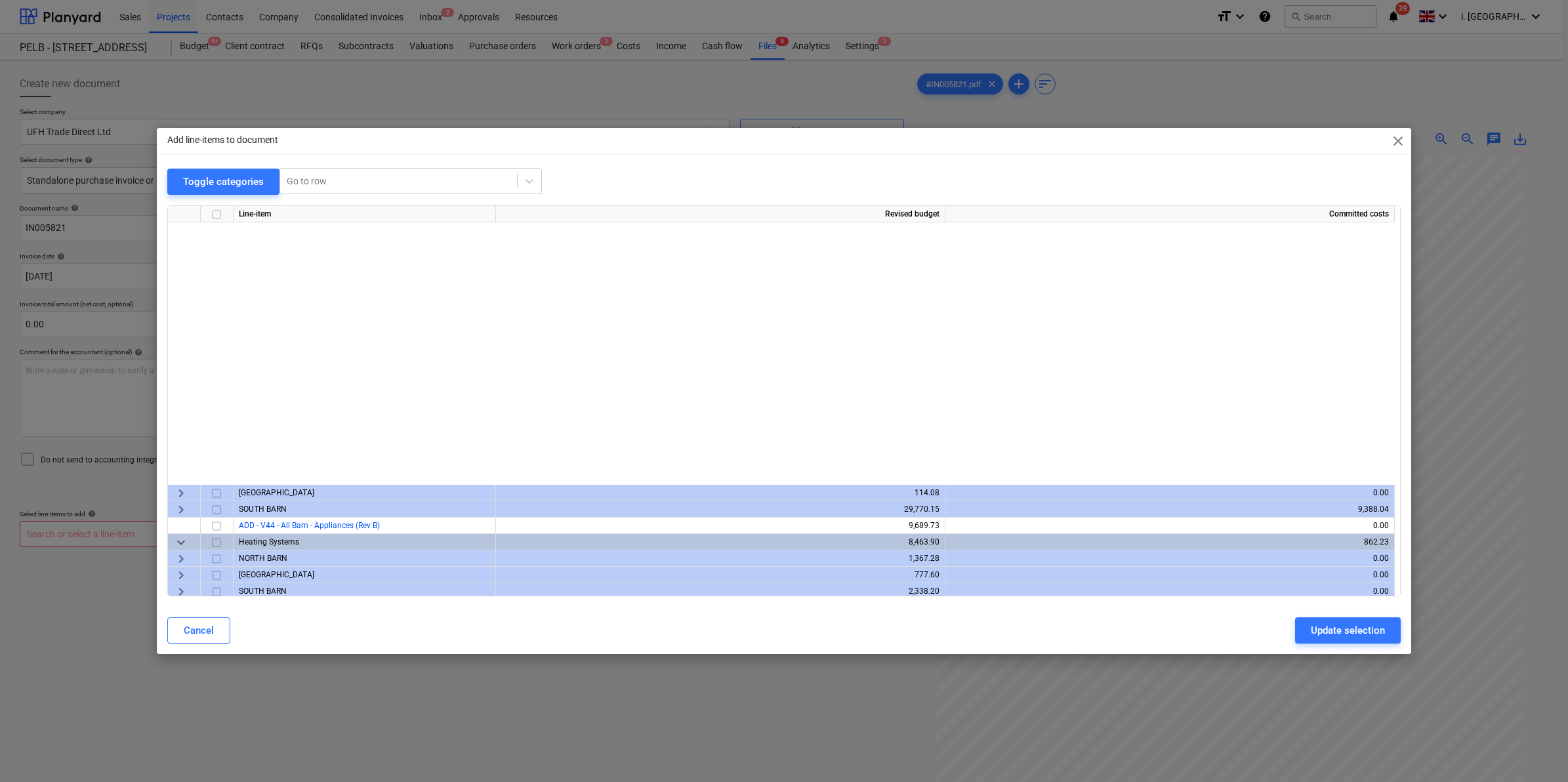
scroll to position [341, 0]
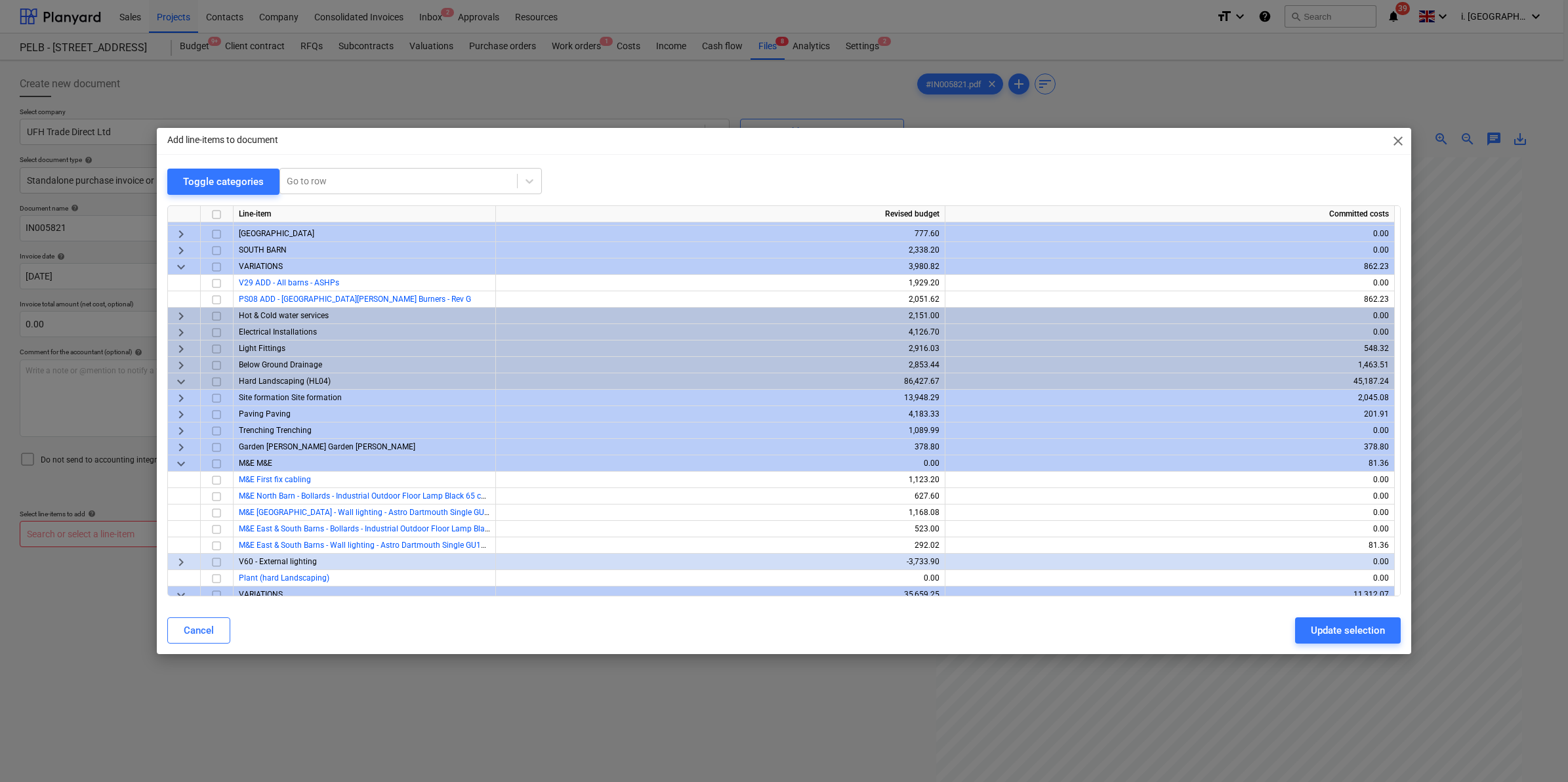
click at [1405, 145] on span "close" at bounding box center [1398, 141] width 16 height 16
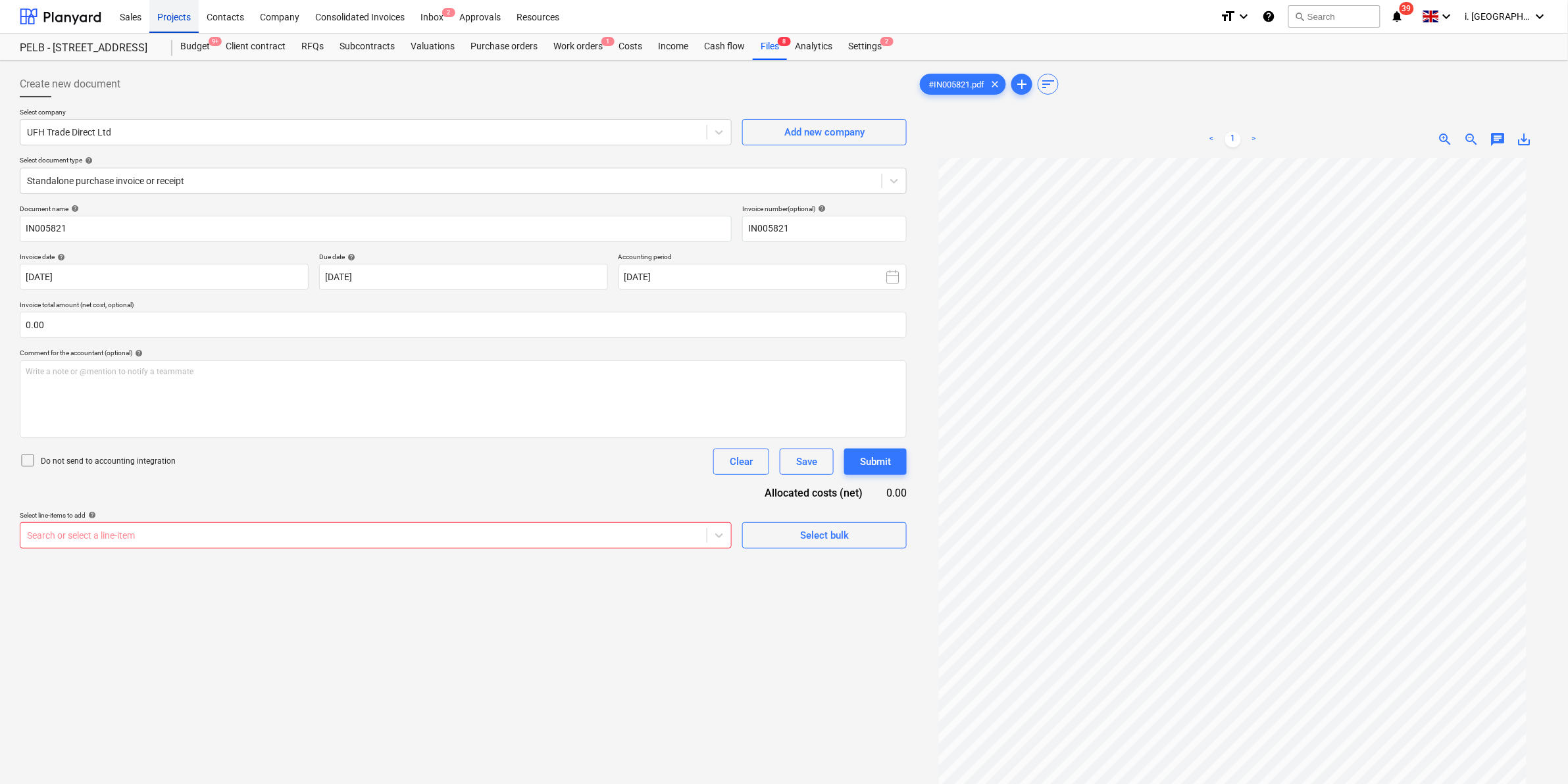
click at [176, 15] on div "Projects" at bounding box center [174, 16] width 50 height 34
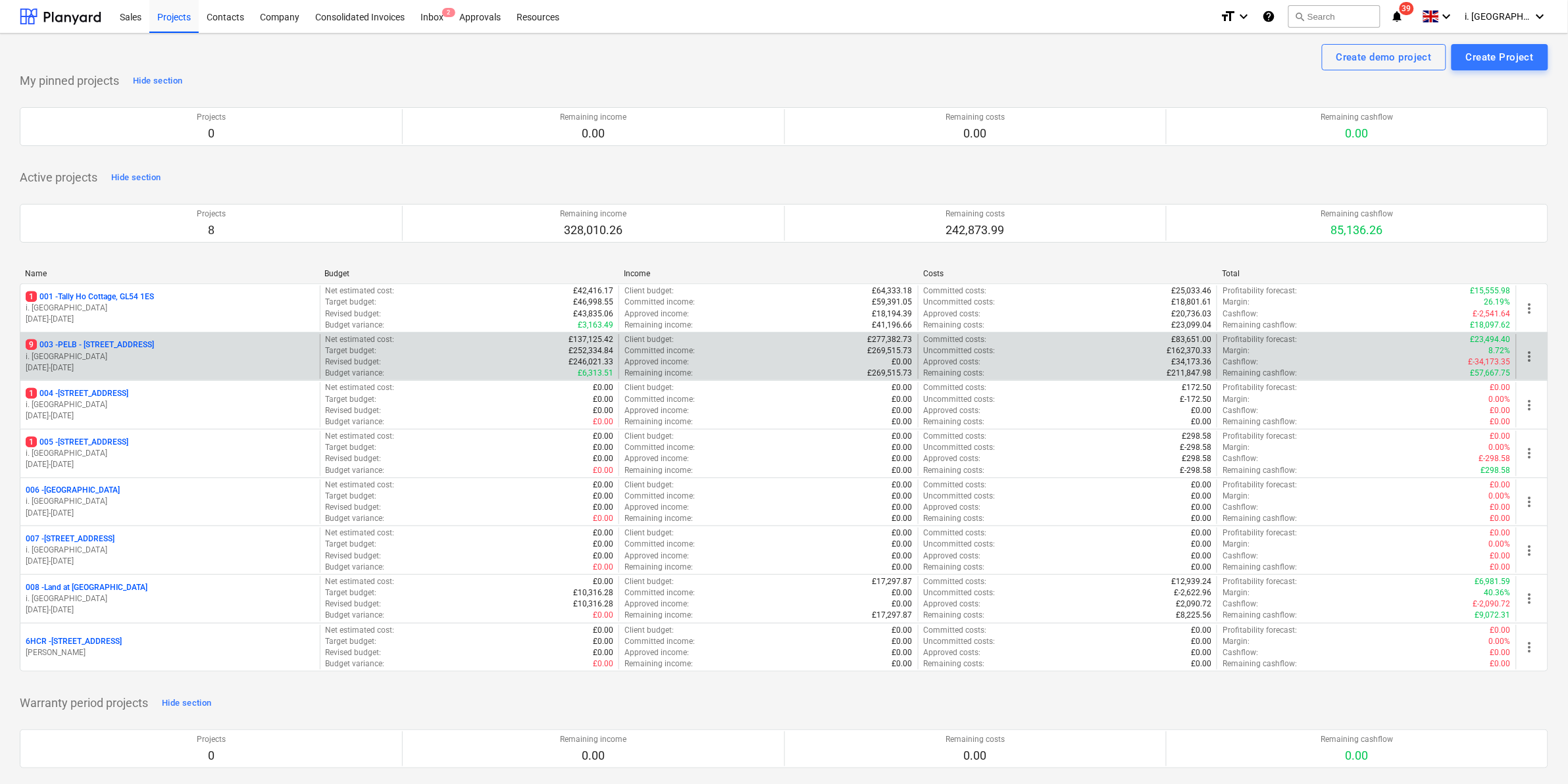
click at [154, 342] on p "9 003 - PELB - Castle lane, Moreton Valence, GL2 7NE" at bounding box center [90, 345] width 128 height 11
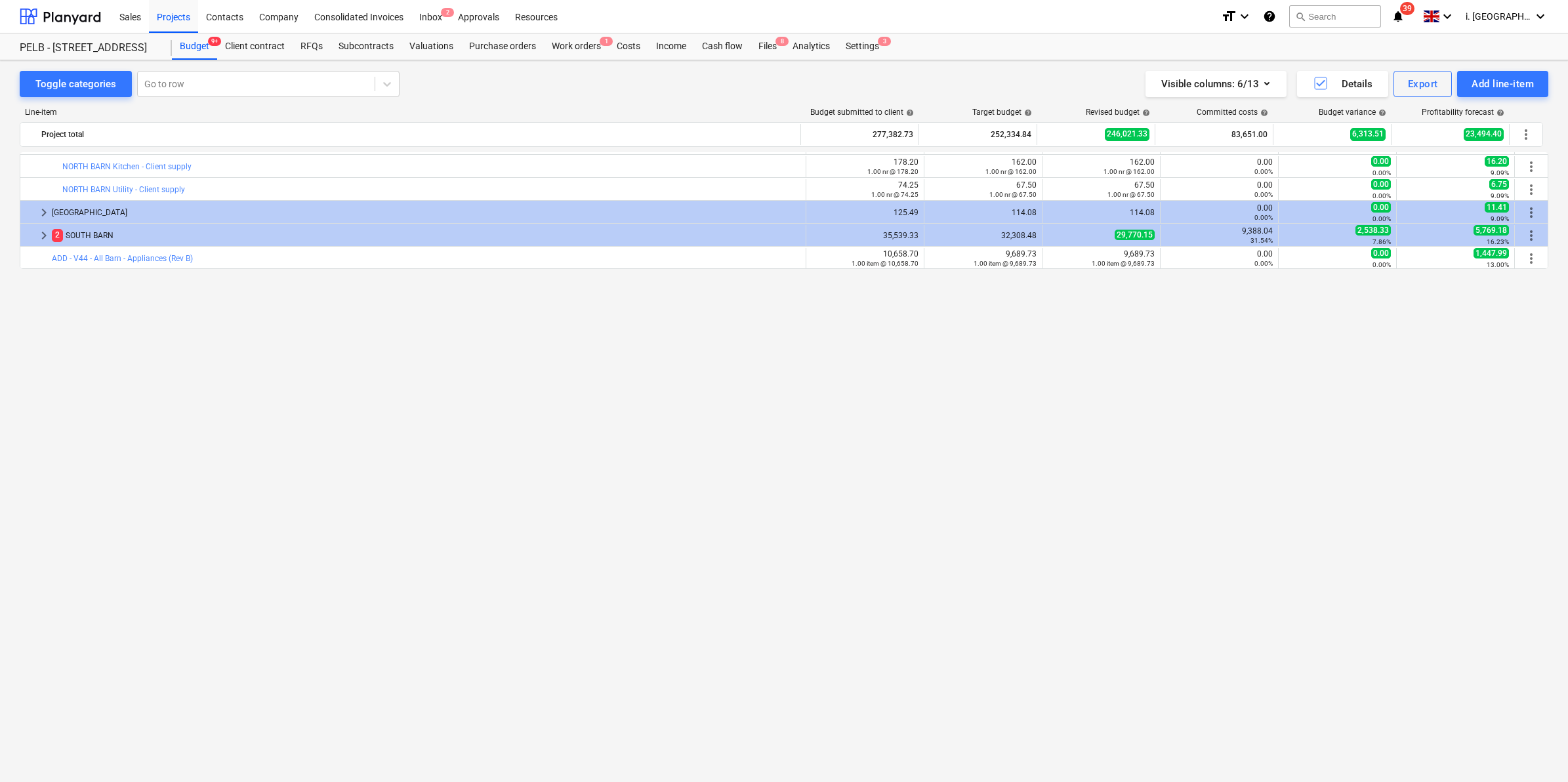
scroll to position [735, 0]
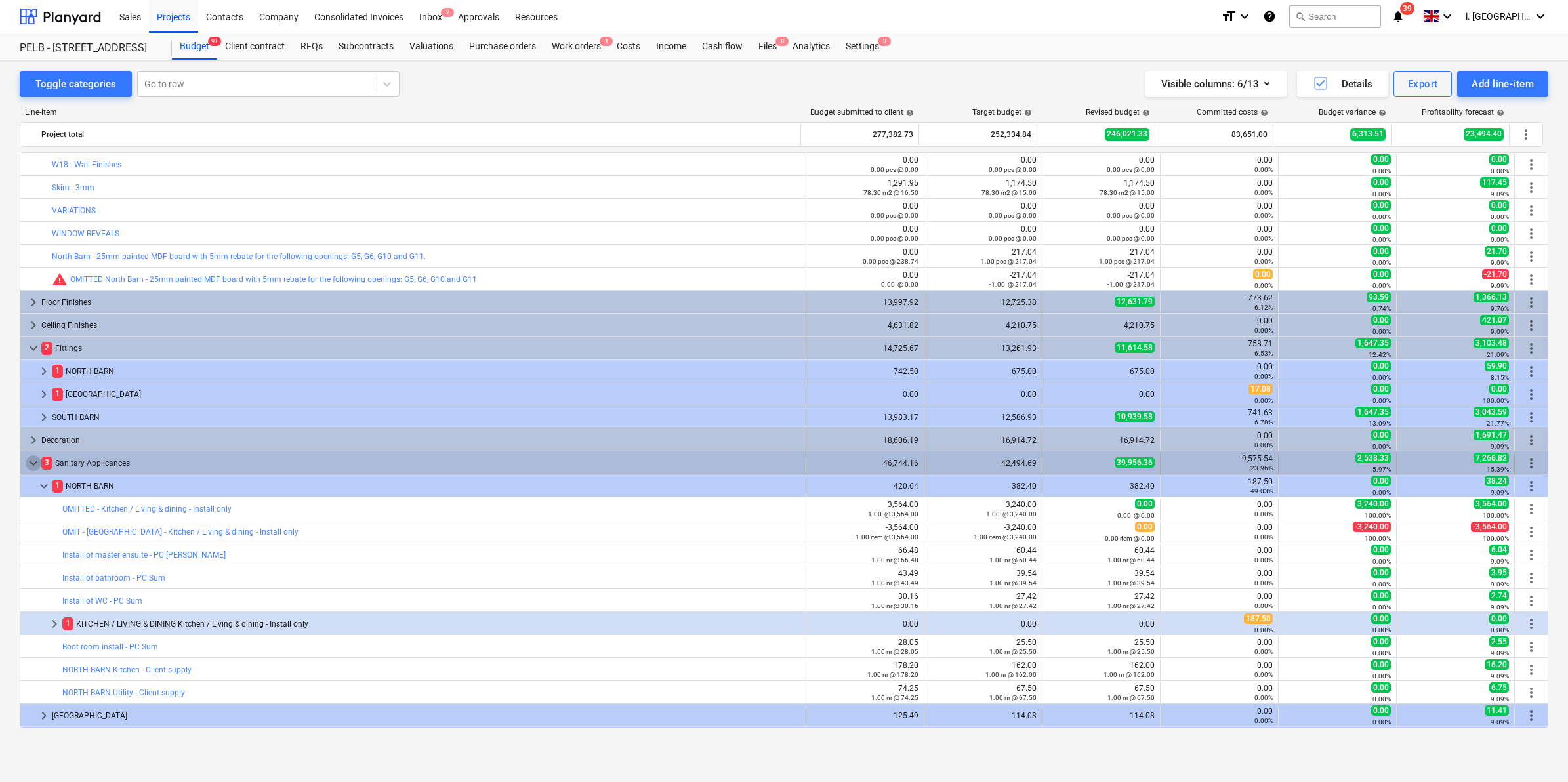
click at [30, 460] on span "keyboard_arrow_down" at bounding box center [33, 463] width 16 height 16
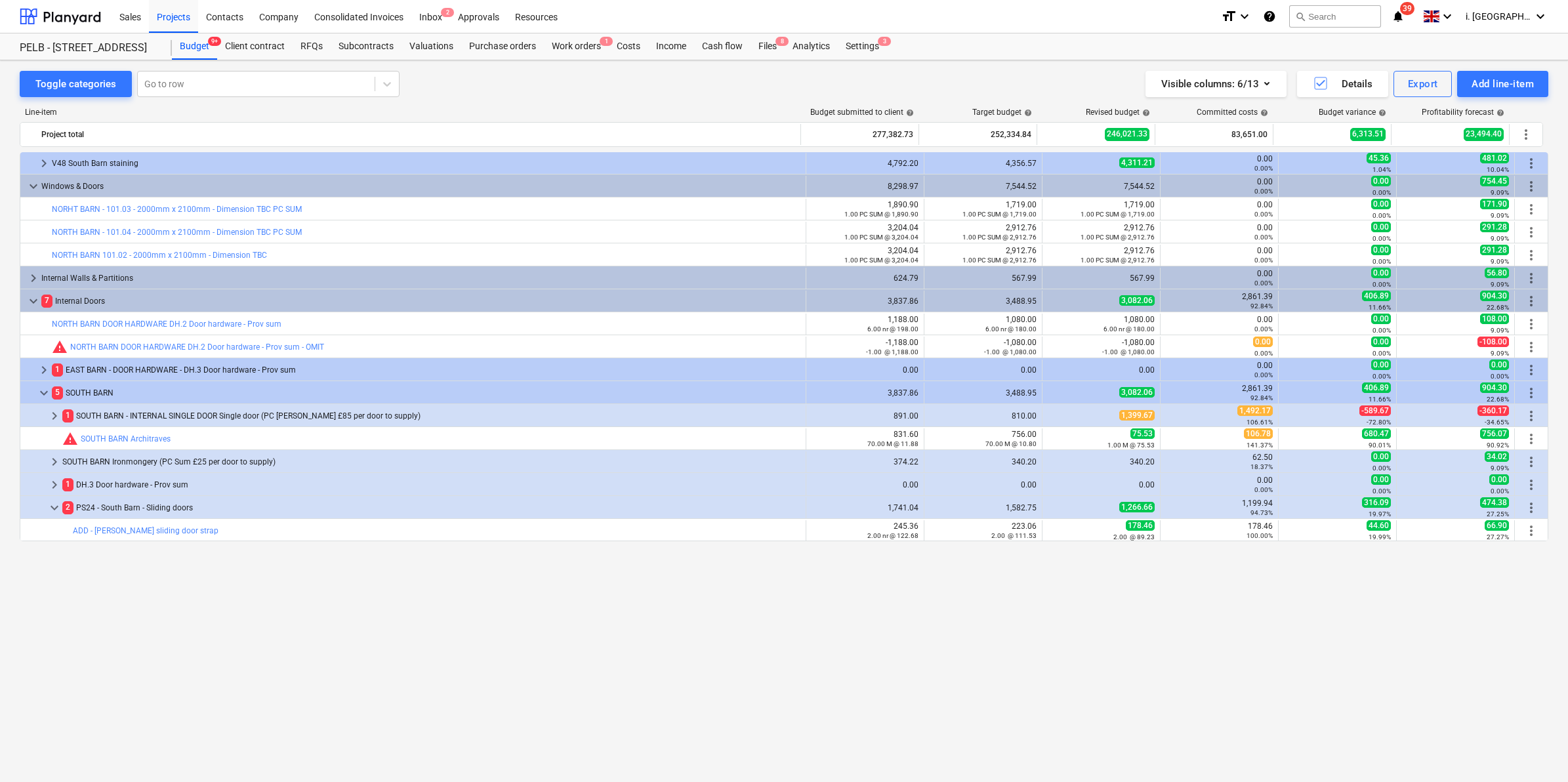
scroll to position [0, 0]
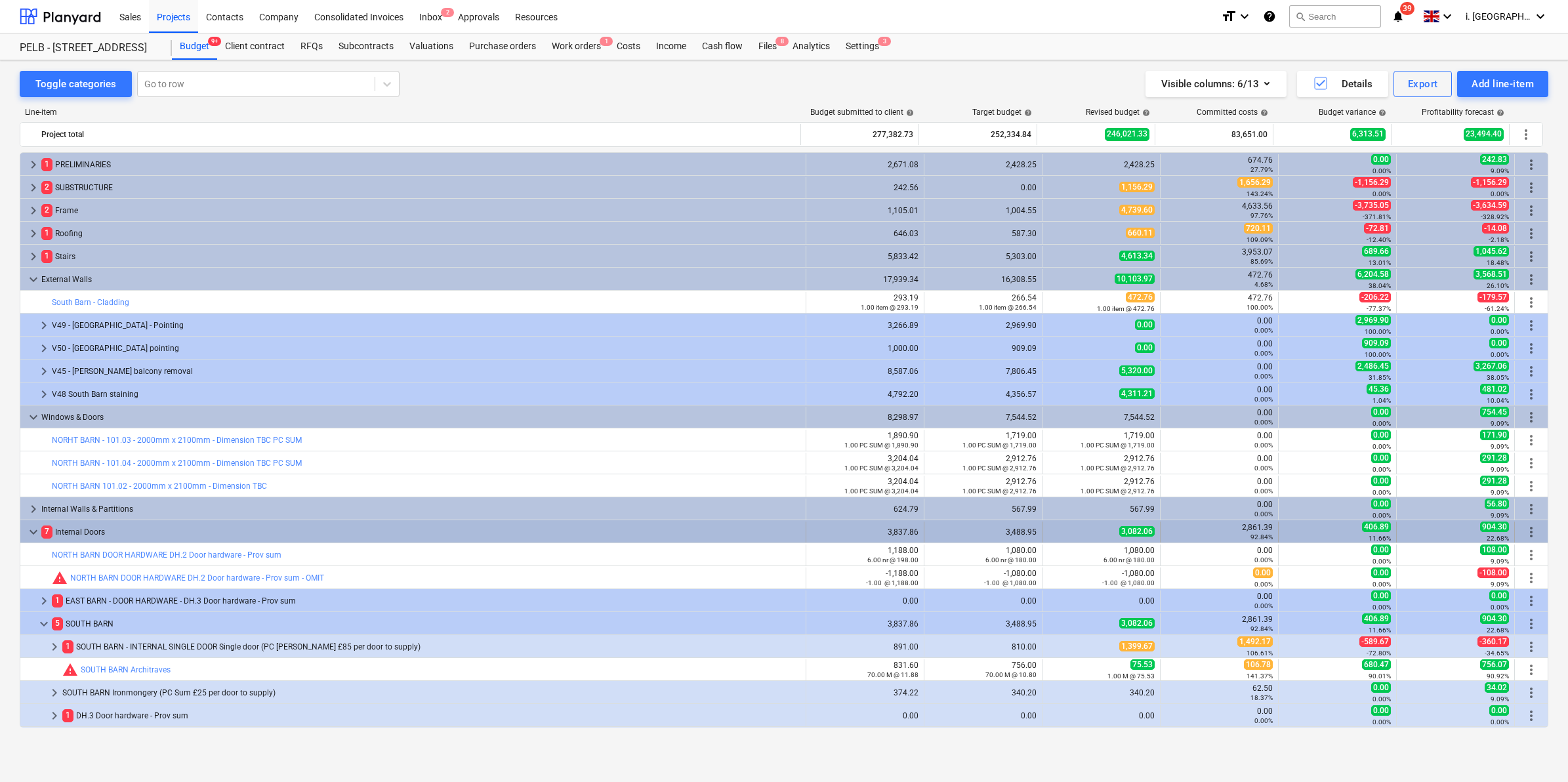
click at [24, 529] on div "keyboard_arrow_down 7 Internal Doors" at bounding box center [413, 532] width 786 height 21
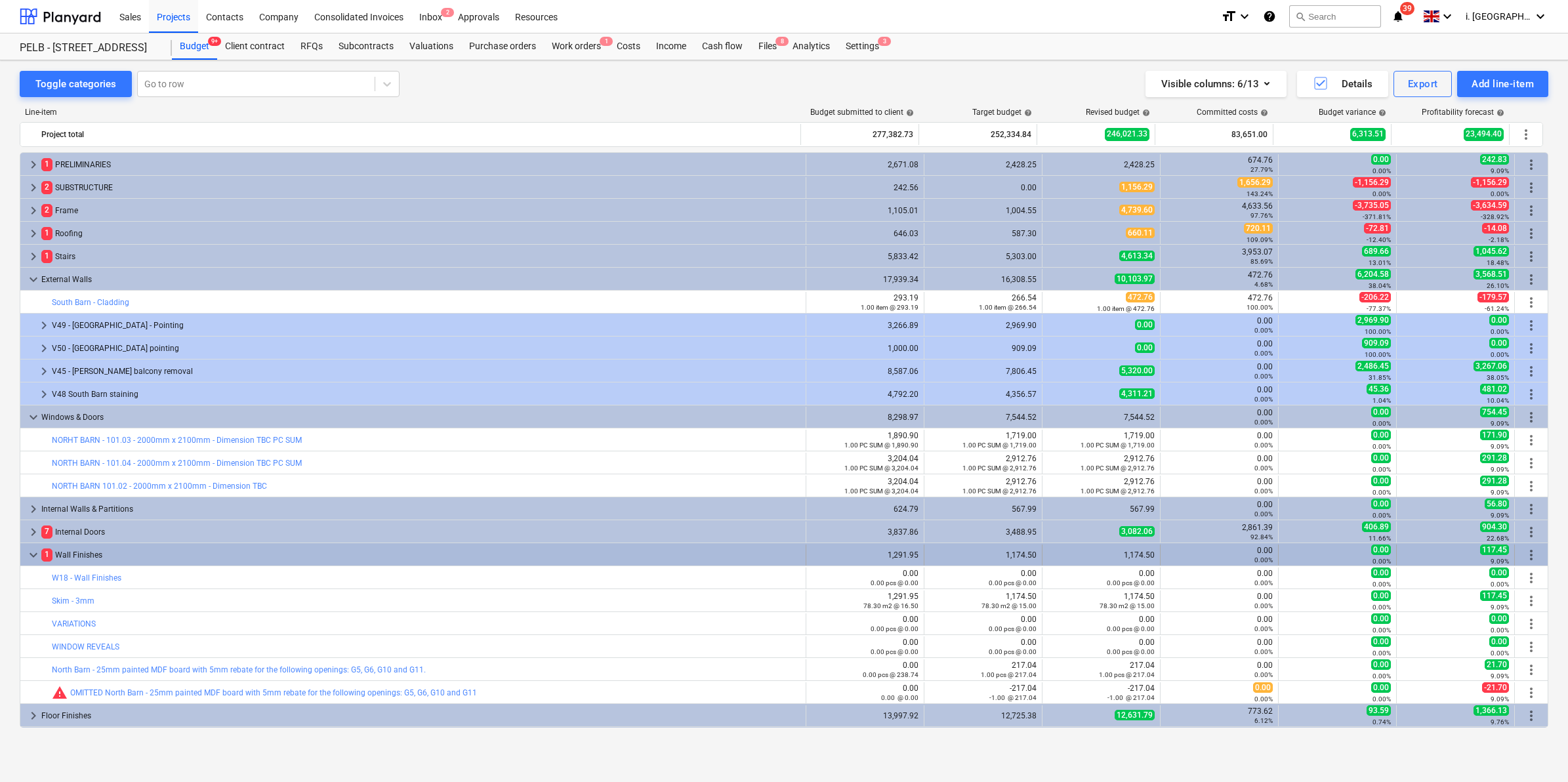
click at [31, 552] on span "keyboard_arrow_down" at bounding box center [33, 555] width 16 height 16
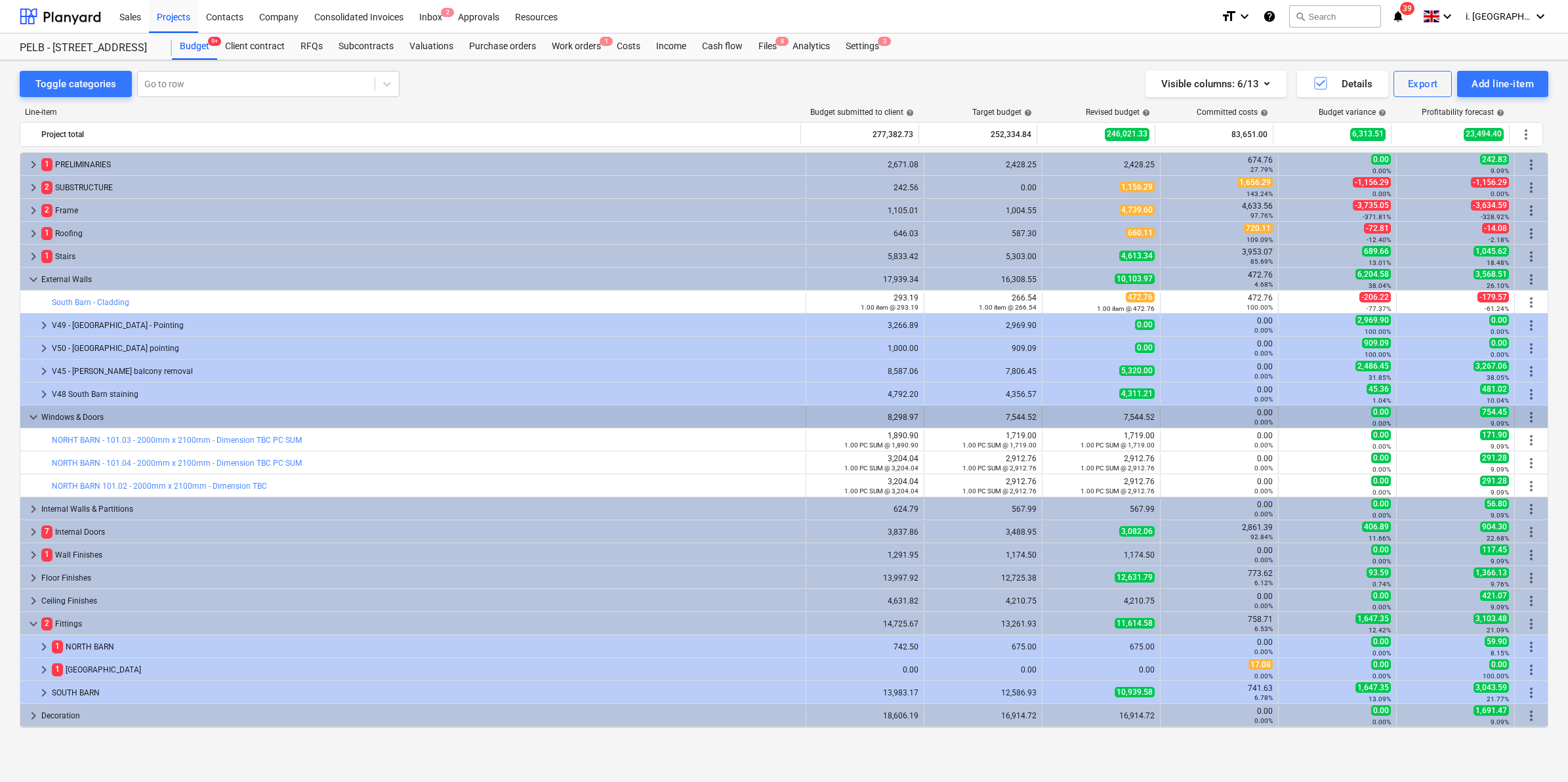
click at [31, 415] on span "keyboard_arrow_down" at bounding box center [33, 417] width 16 height 16
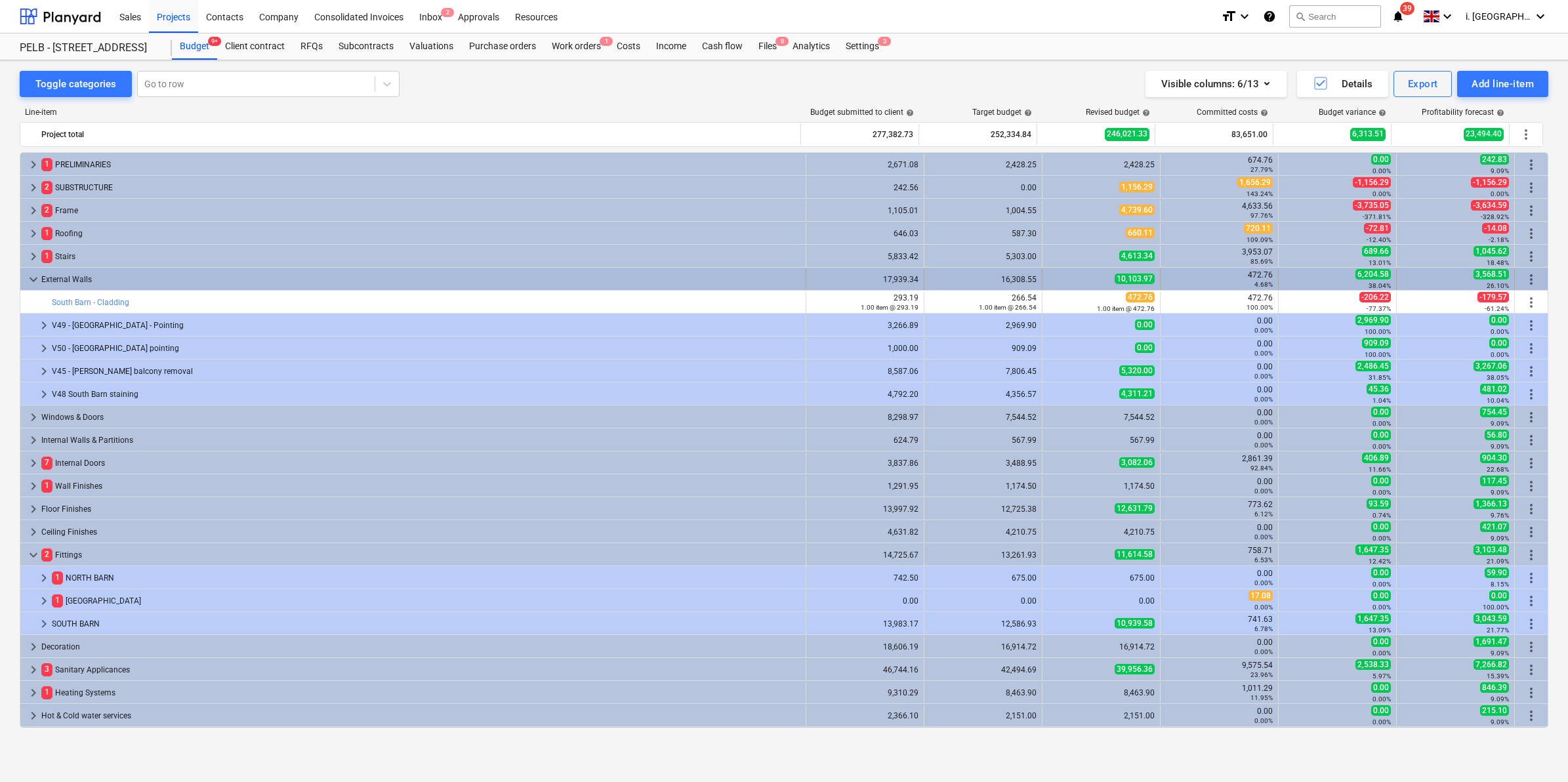
click at [31, 279] on span "keyboard_arrow_down" at bounding box center [33, 279] width 16 height 16
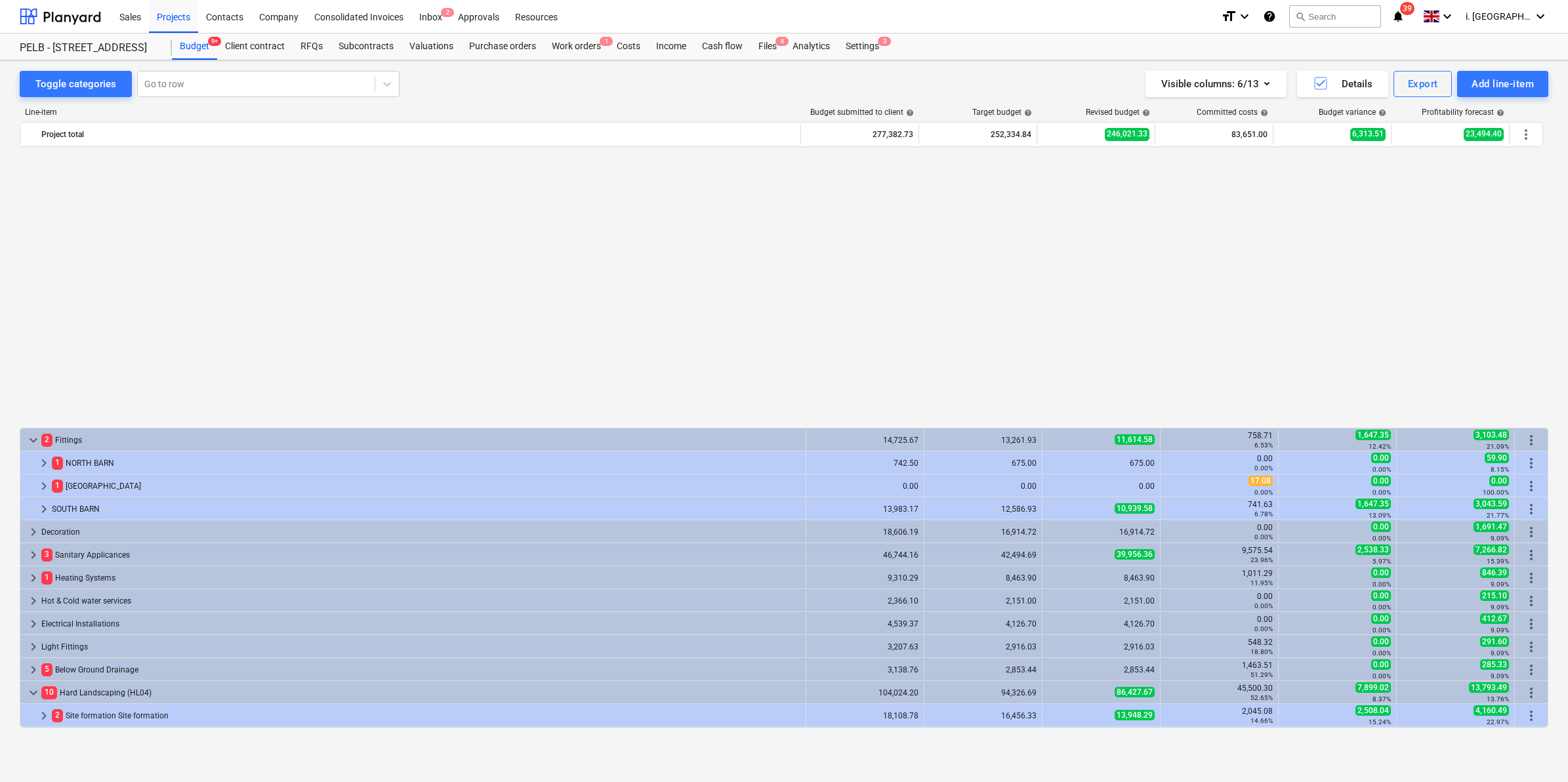
scroll to position [319, 0]
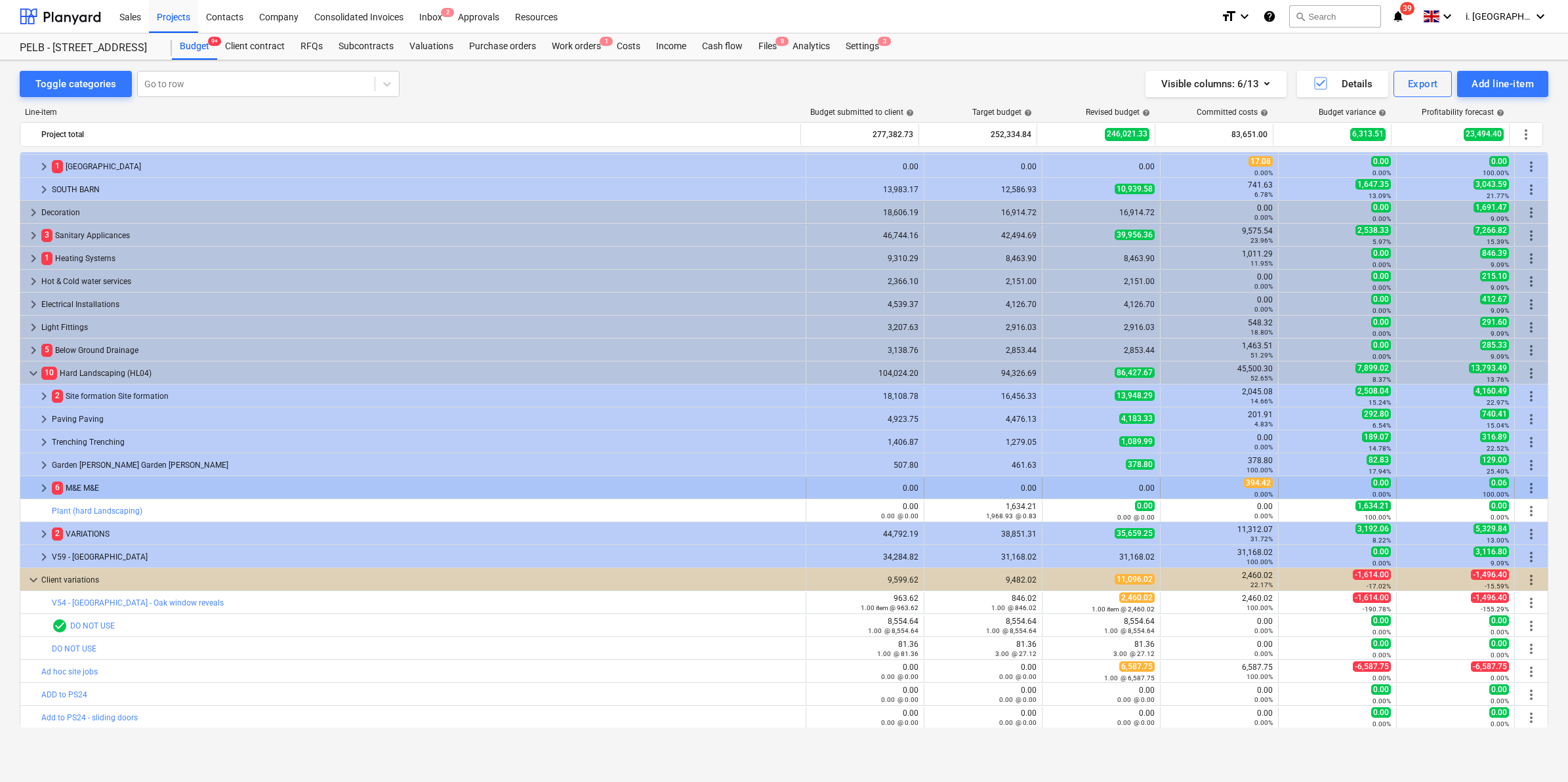
click at [37, 488] on span "keyboard_arrow_right" at bounding box center [43, 488] width 16 height 16
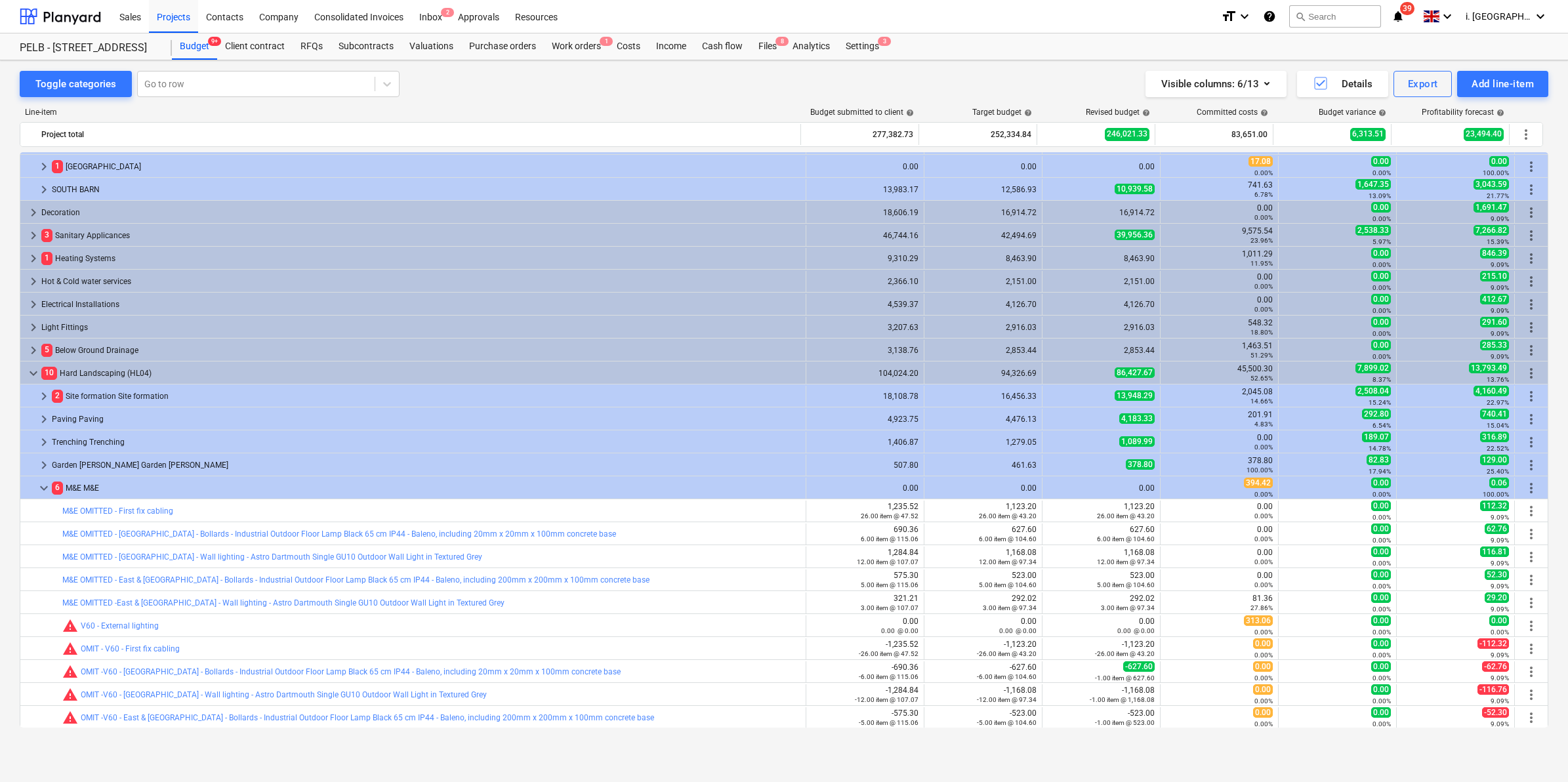
click at [37, 488] on span "keyboard_arrow_down" at bounding box center [43, 488] width 16 height 16
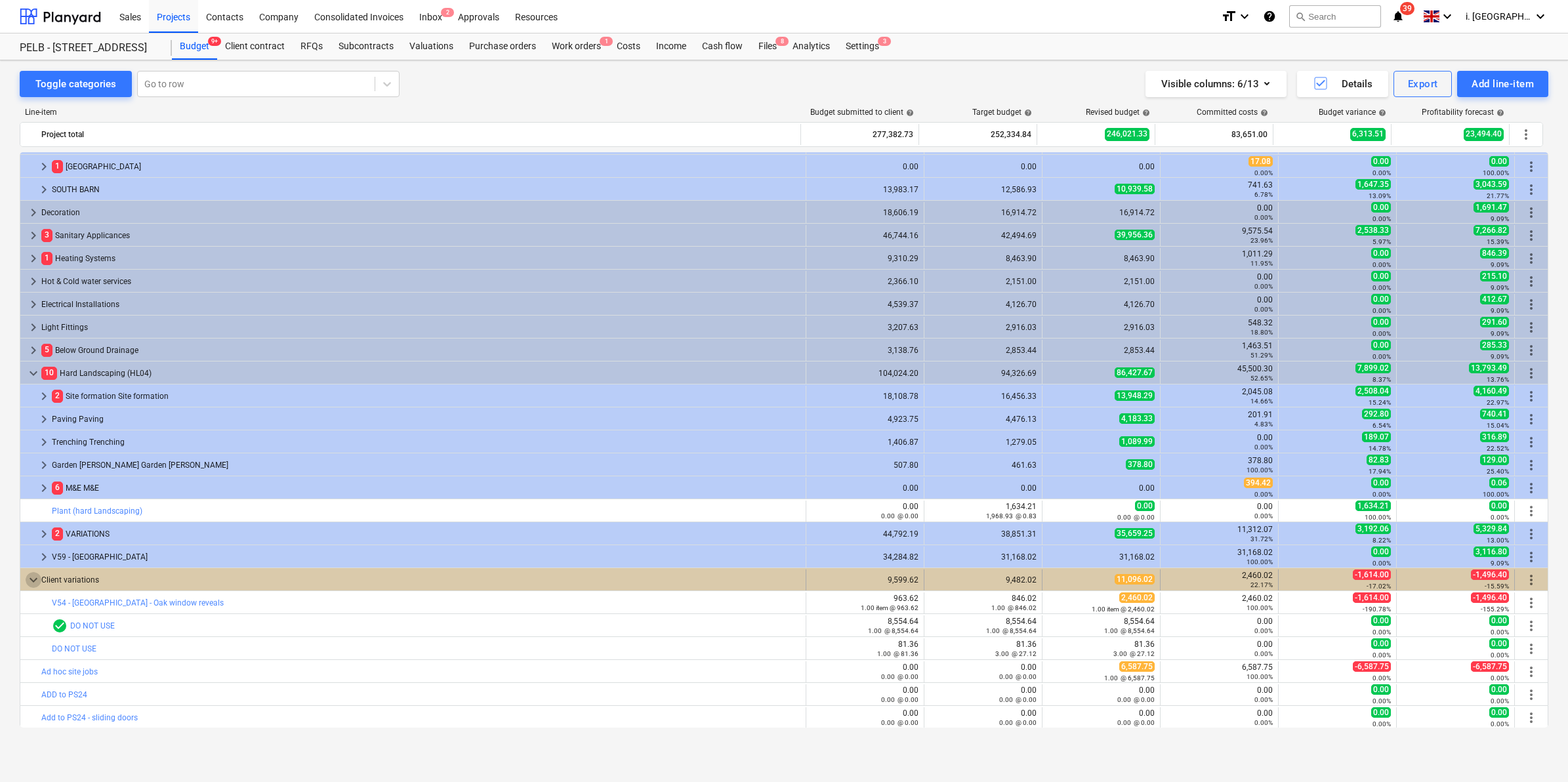
click at [33, 581] on span "keyboard_arrow_down" at bounding box center [33, 580] width 16 height 16
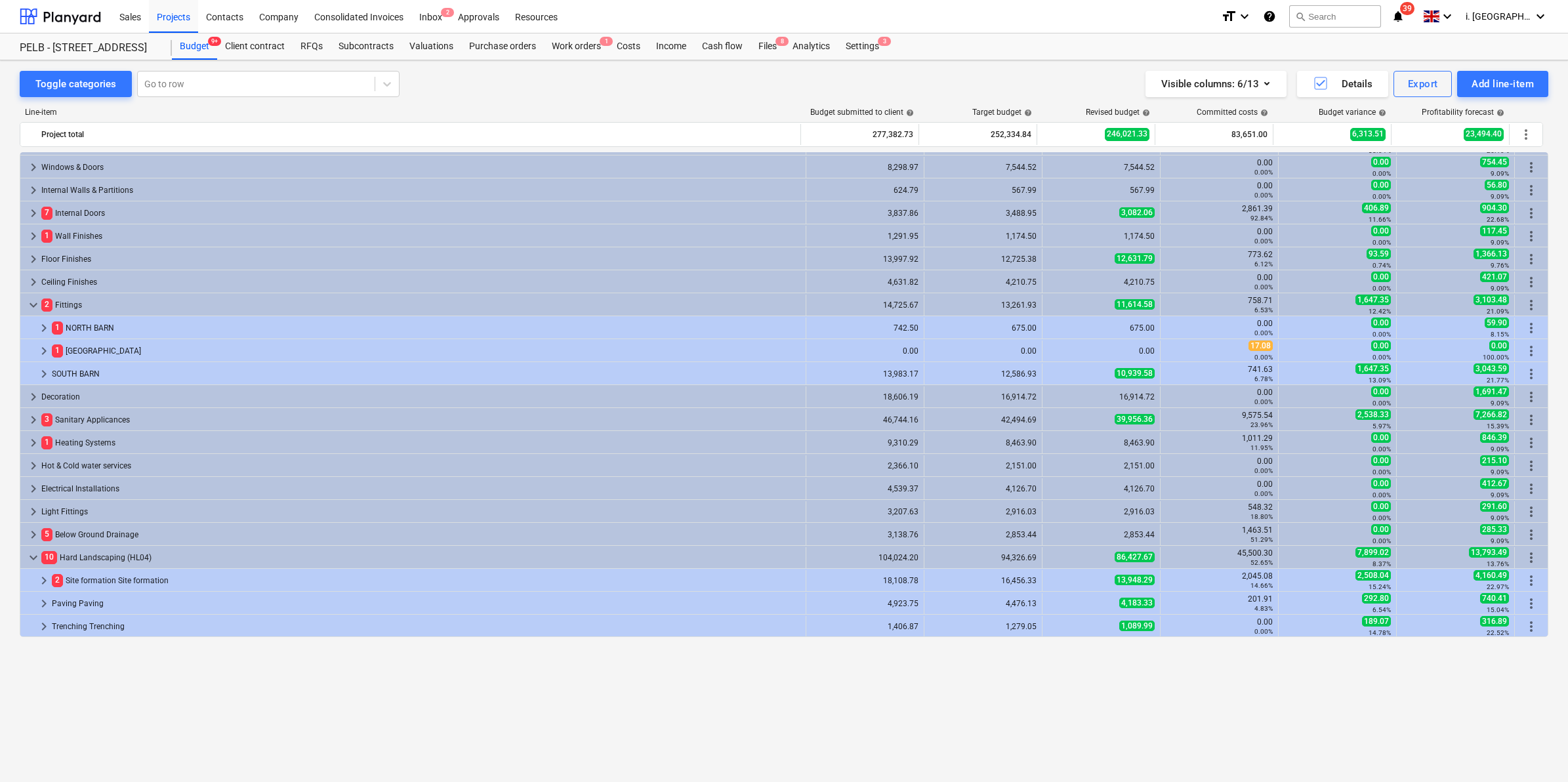
scroll to position [0, 0]
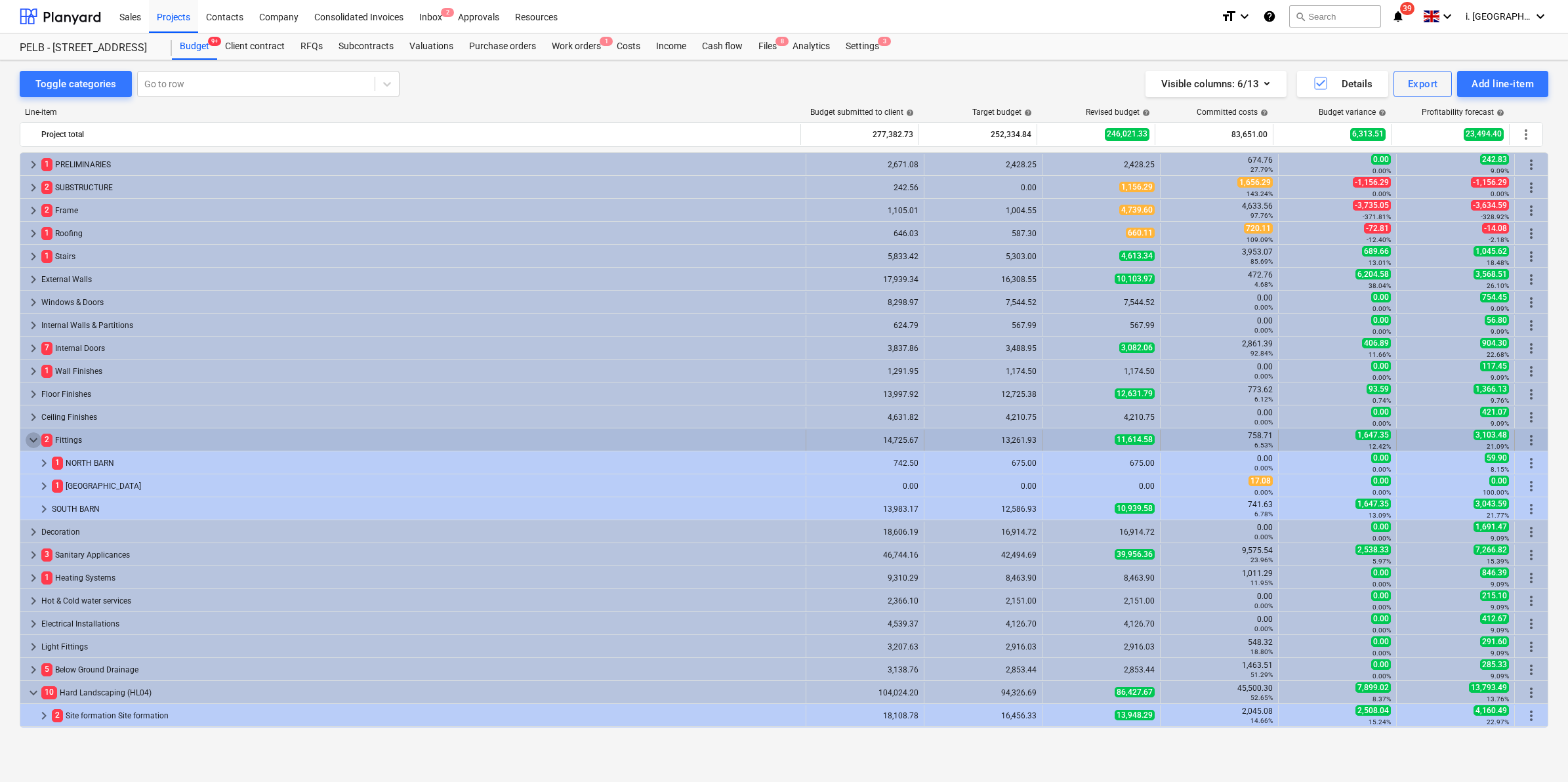
click at [30, 440] on span "keyboard_arrow_down" at bounding box center [33, 440] width 16 height 16
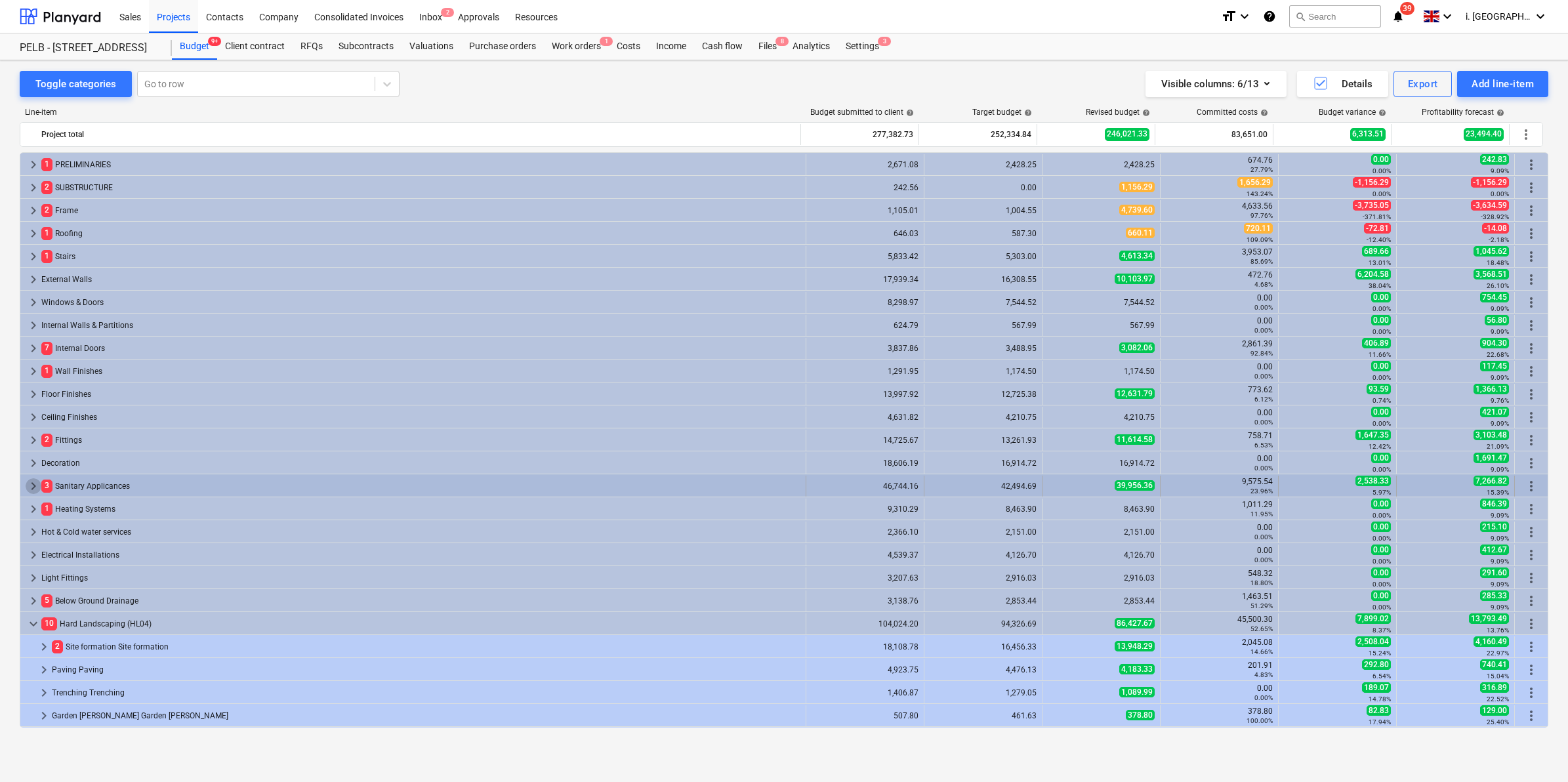
click at [33, 483] on span "keyboard_arrow_right" at bounding box center [33, 486] width 16 height 16
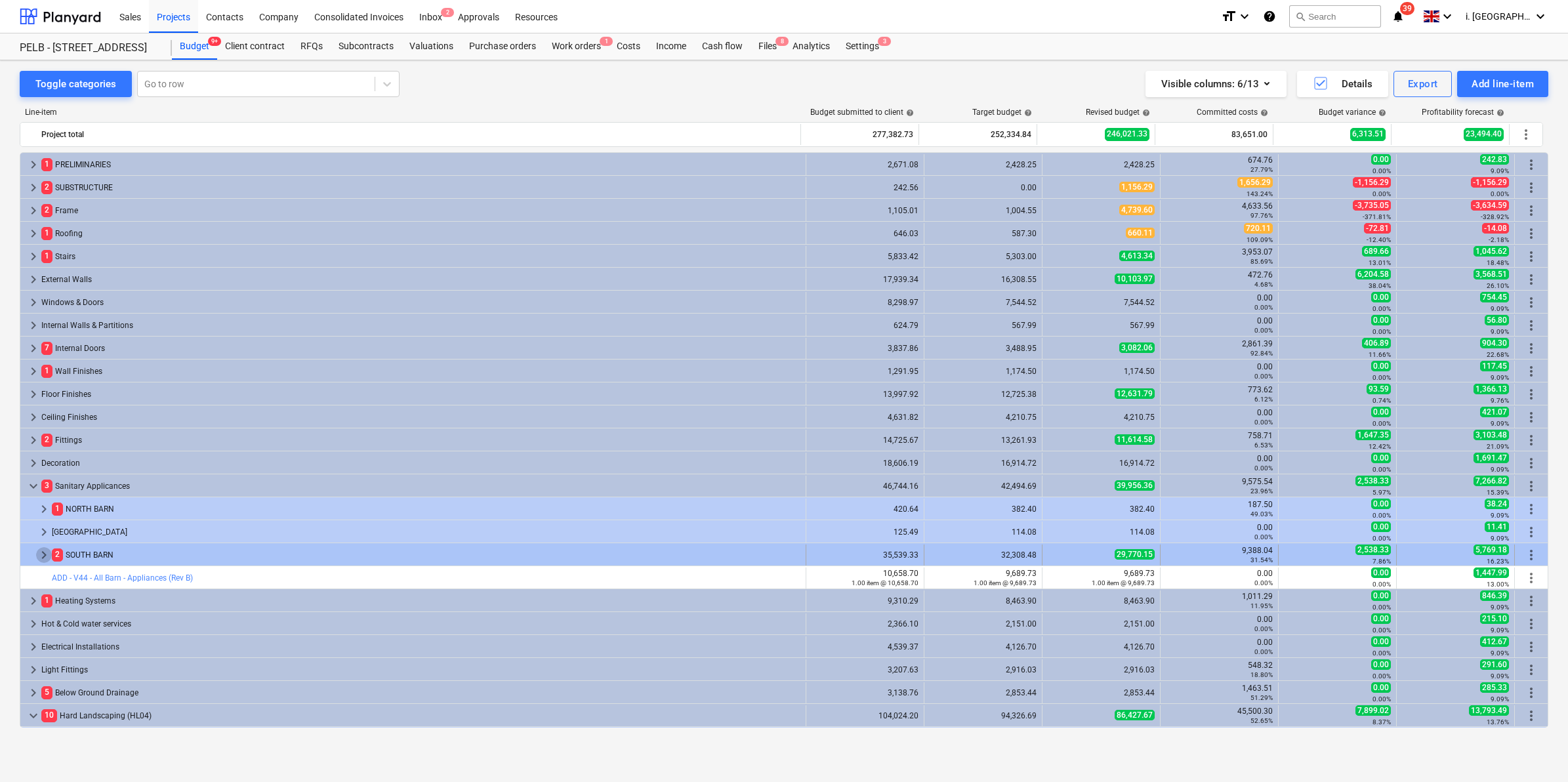
click at [43, 552] on span "keyboard_arrow_right" at bounding box center [43, 555] width 16 height 16
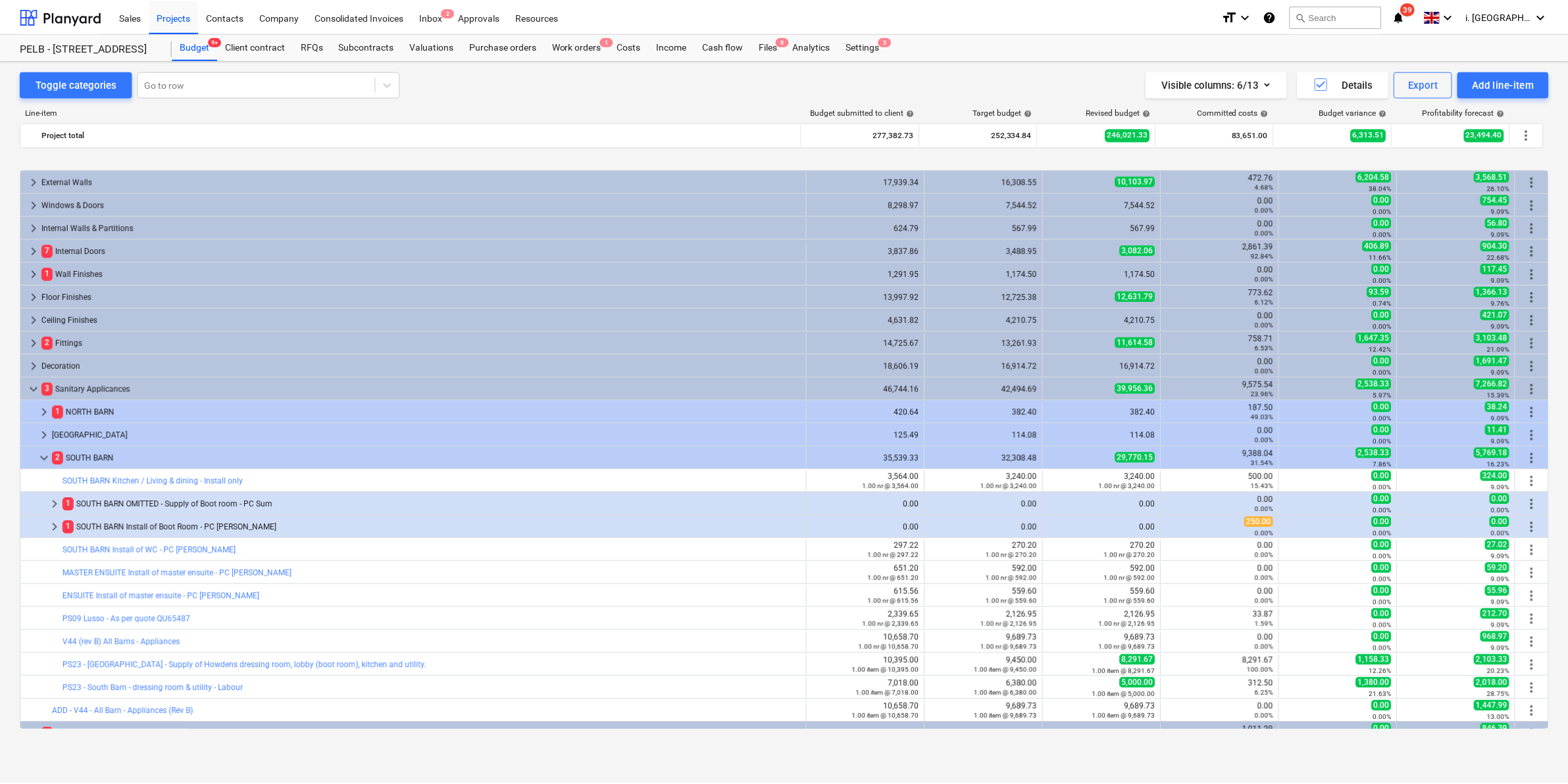
scroll to position [143, 0]
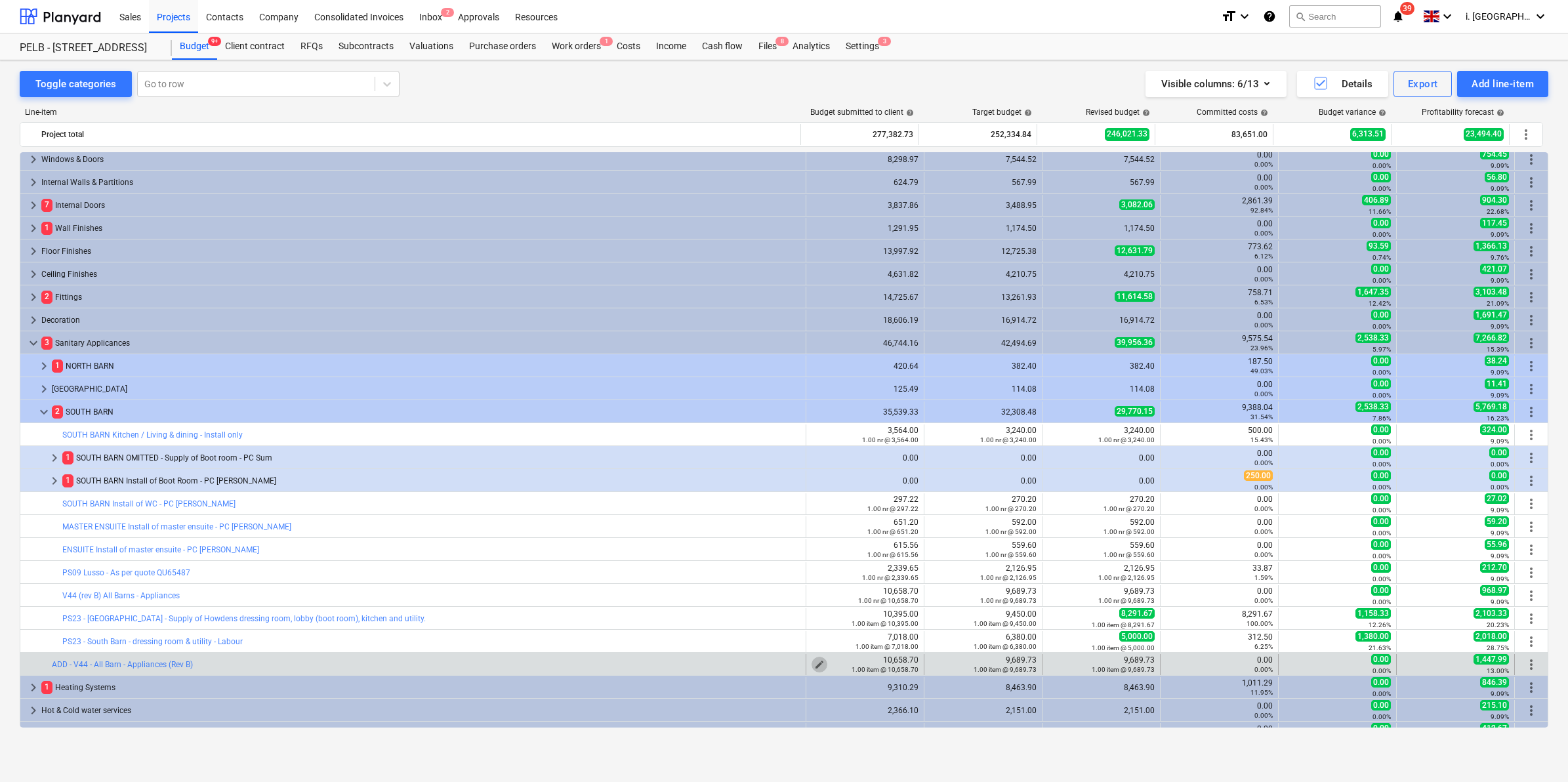
click at [816, 661] on span "edit" at bounding box center [819, 665] width 11 height 11
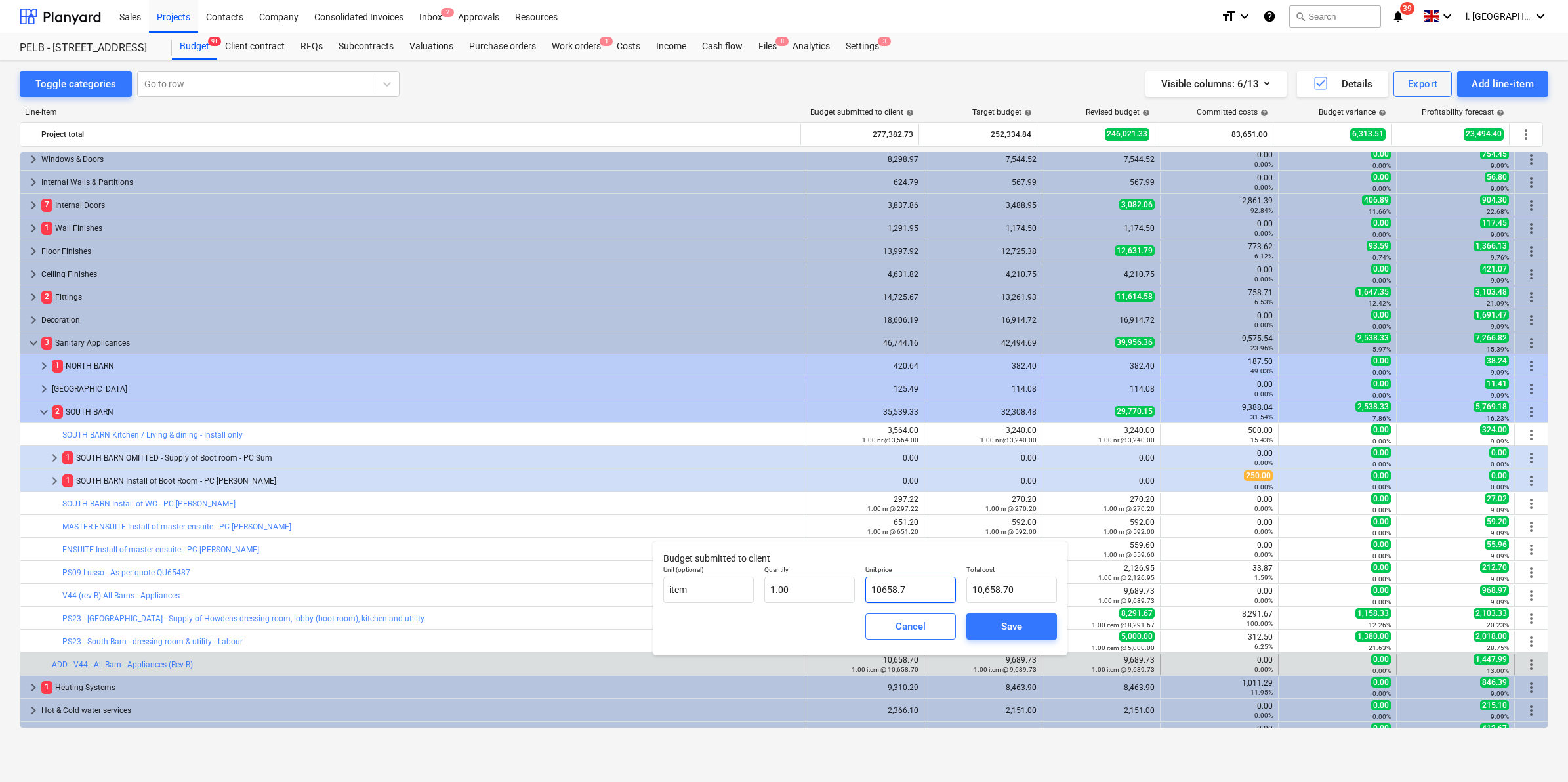
click at [922, 587] on input "10658.7" at bounding box center [910, 590] width 91 height 26
type input "10,658.70"
click at [924, 622] on div "Cancel" at bounding box center [911, 626] width 30 height 17
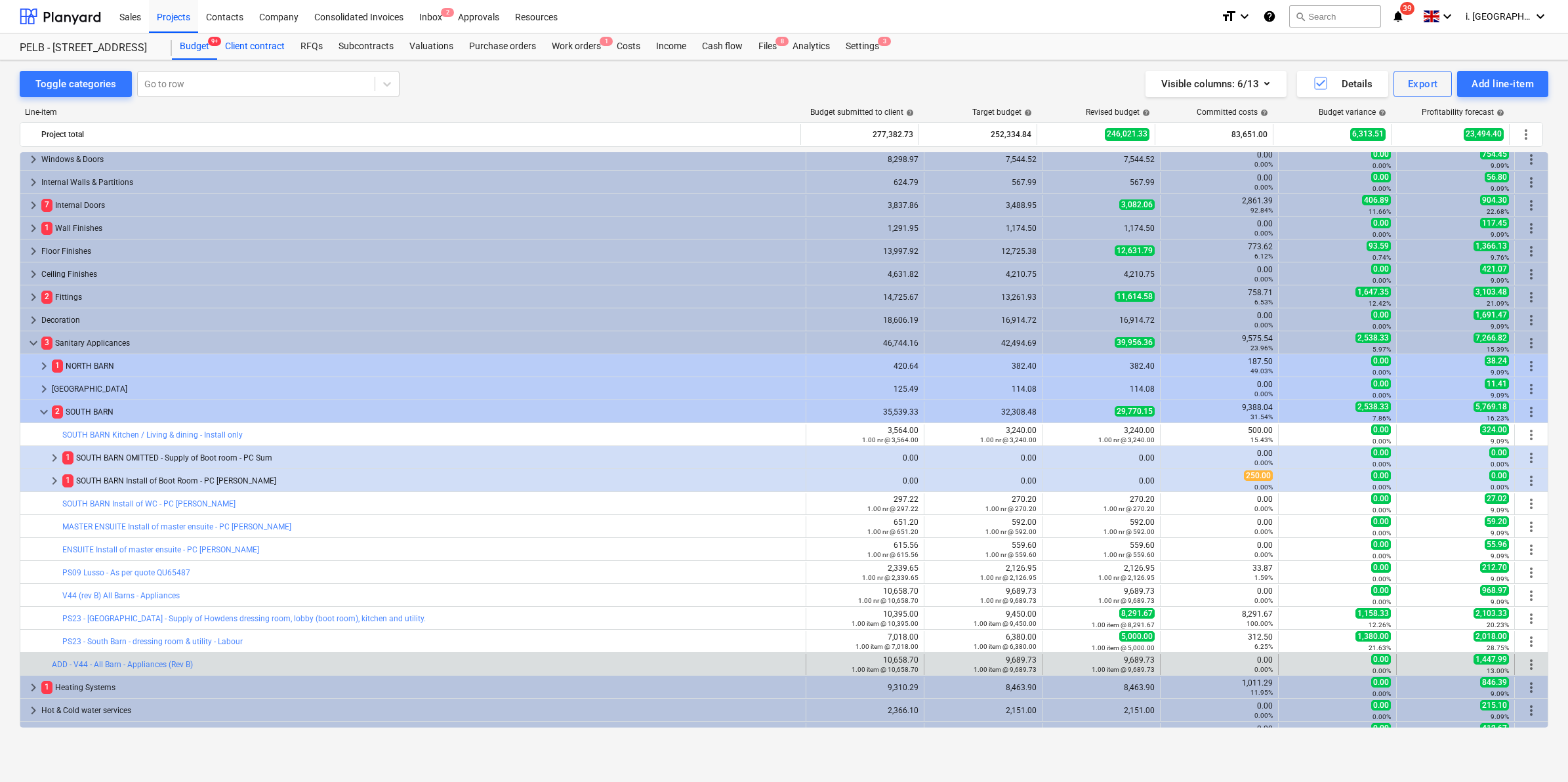
click at [245, 43] on div "Client contract" at bounding box center [254, 46] width 75 height 26
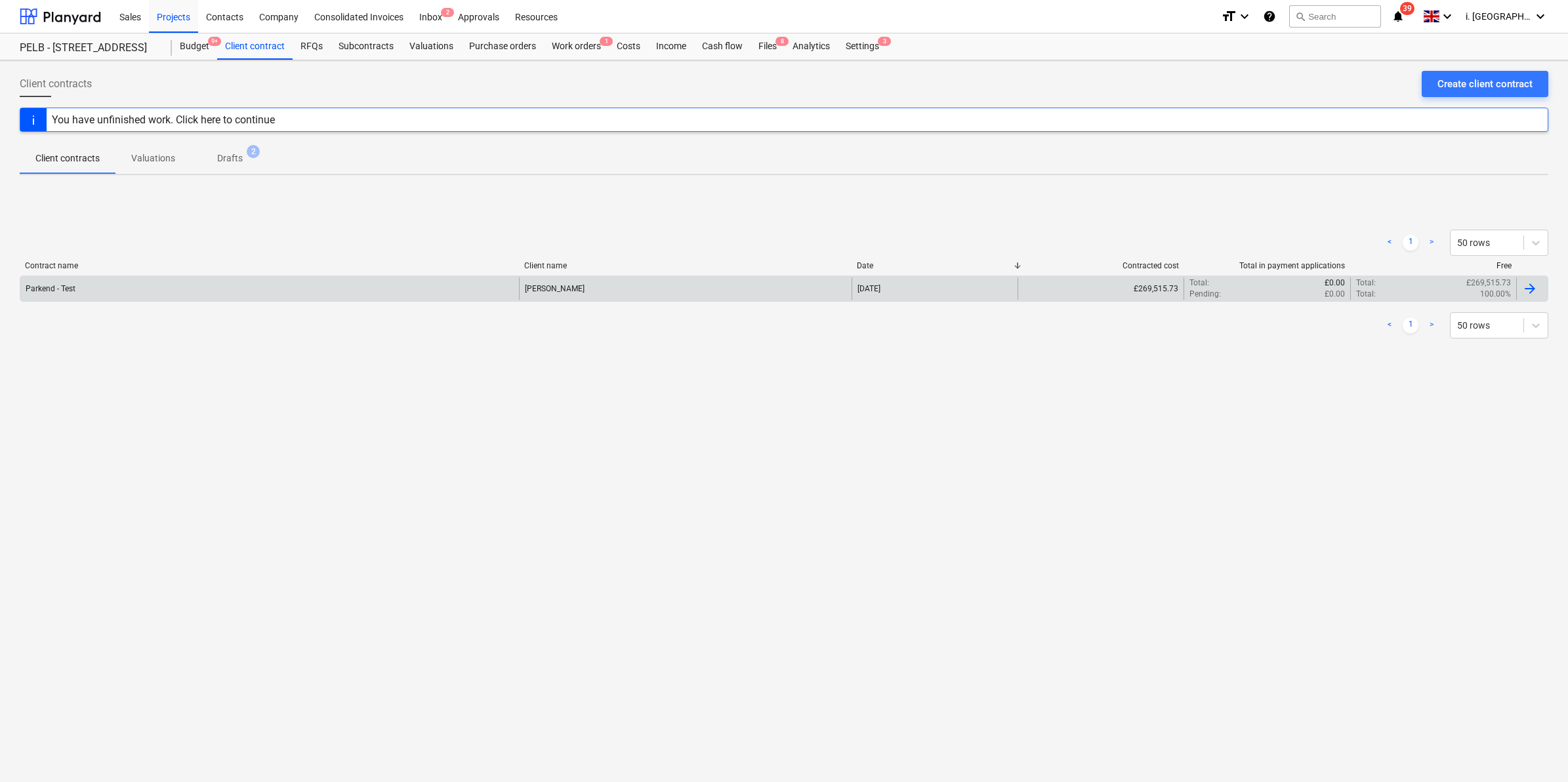
click at [87, 278] on div "Parkend - Test" at bounding box center [269, 288] width 498 height 22
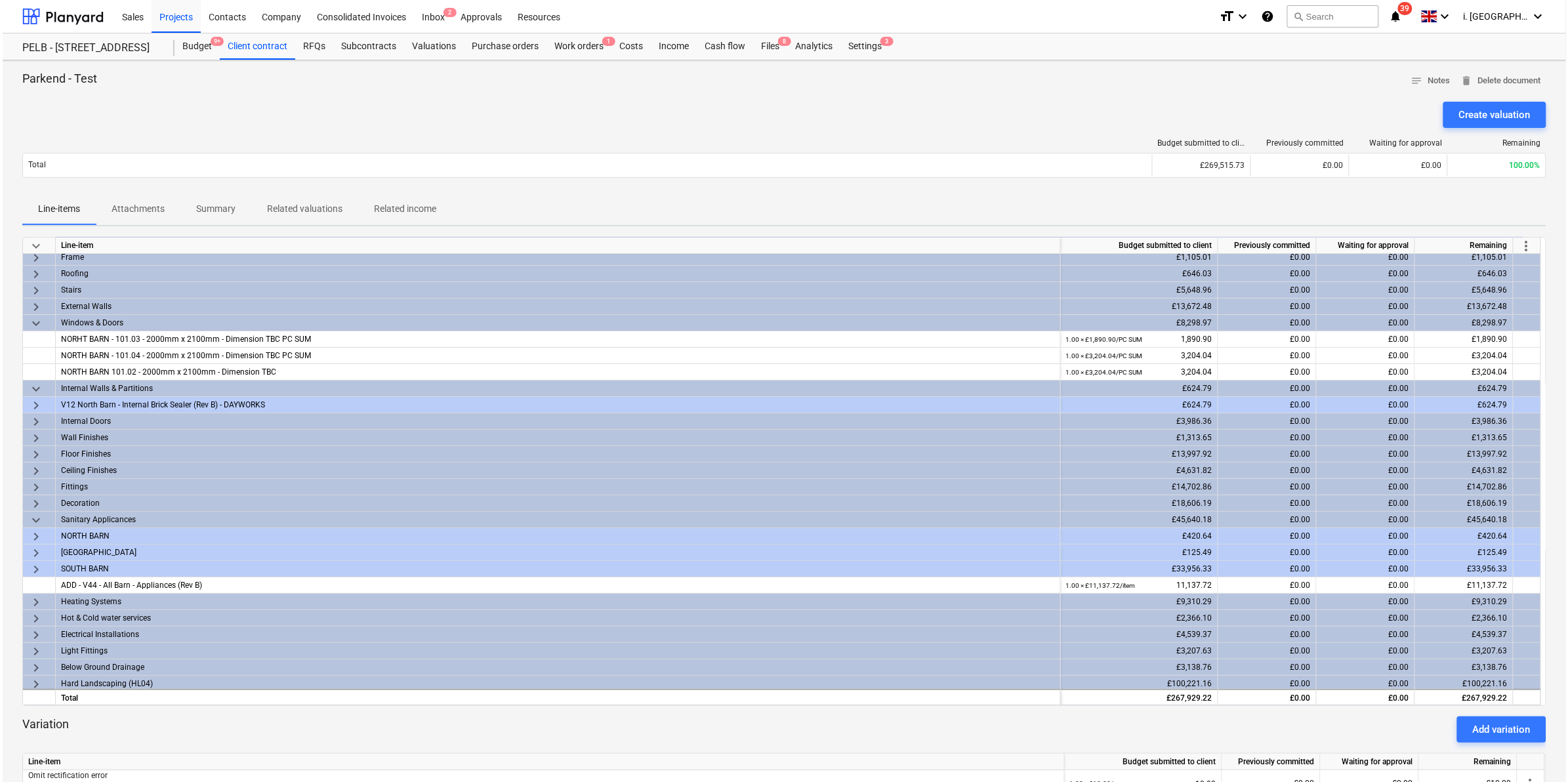
scroll to position [40, 0]
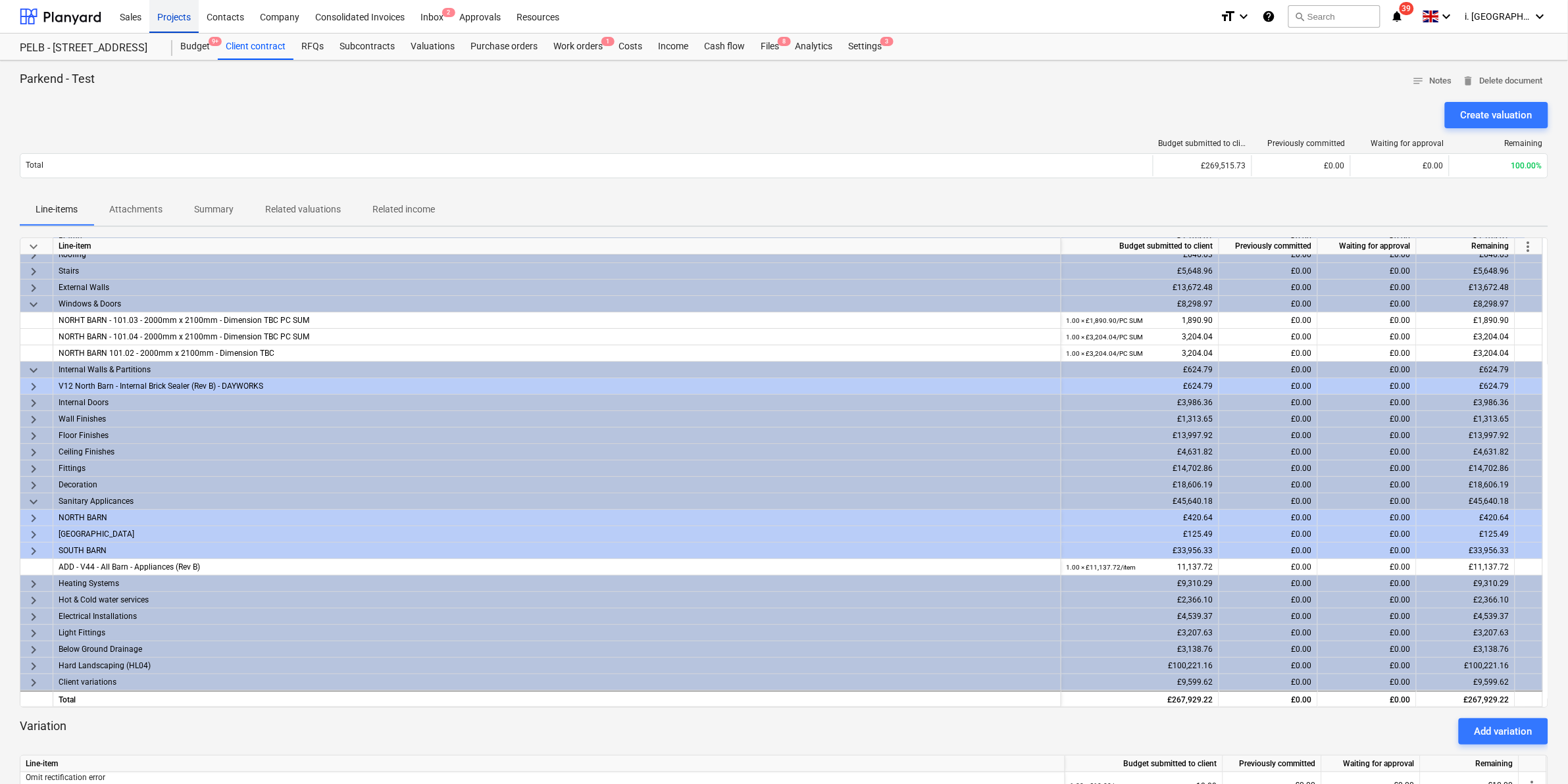
click at [172, 21] on div "Projects" at bounding box center [174, 16] width 50 height 34
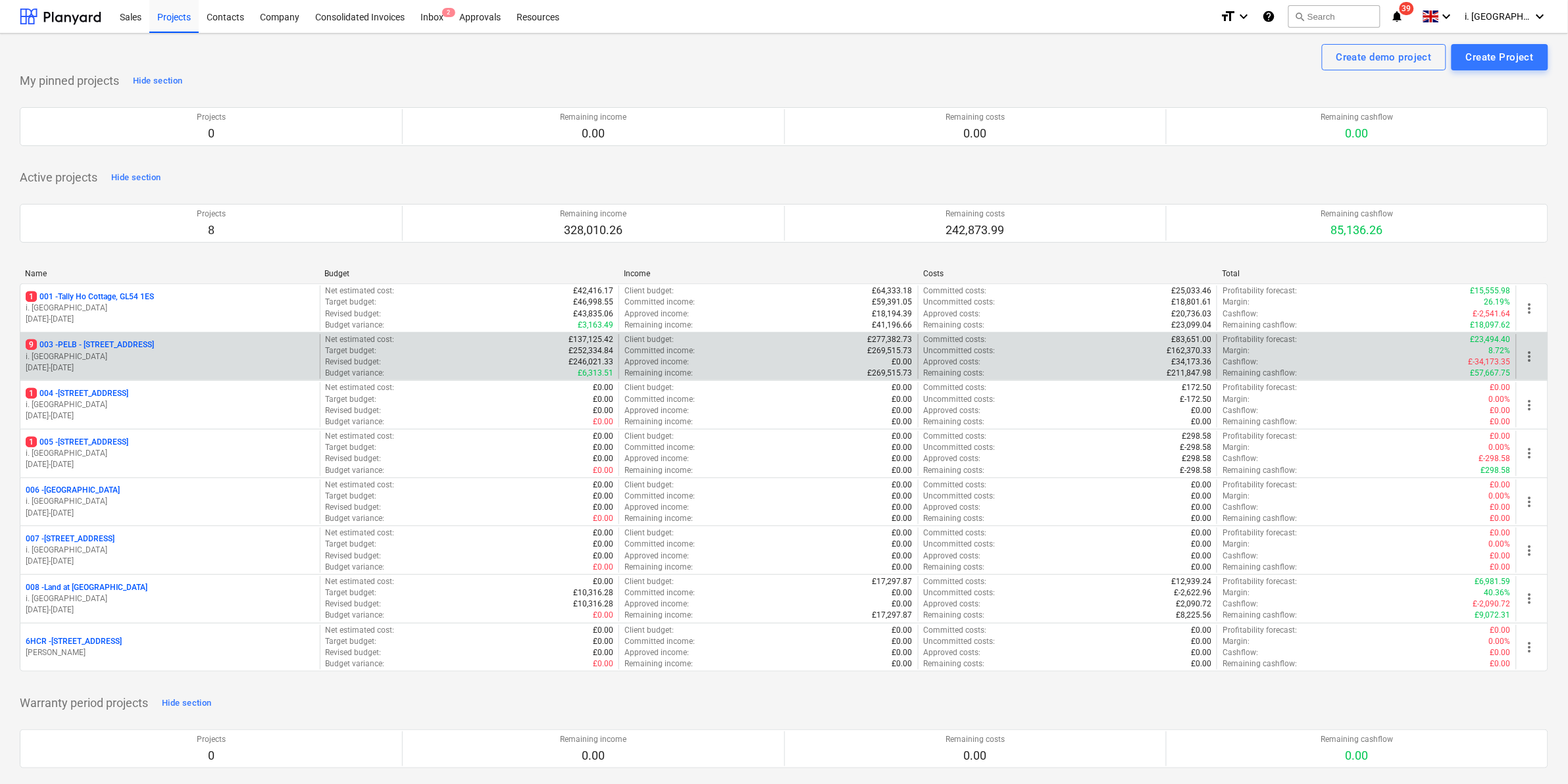
click at [96, 352] on p "i. [GEOGRAPHIC_DATA]" at bounding box center [170, 357] width 289 height 11
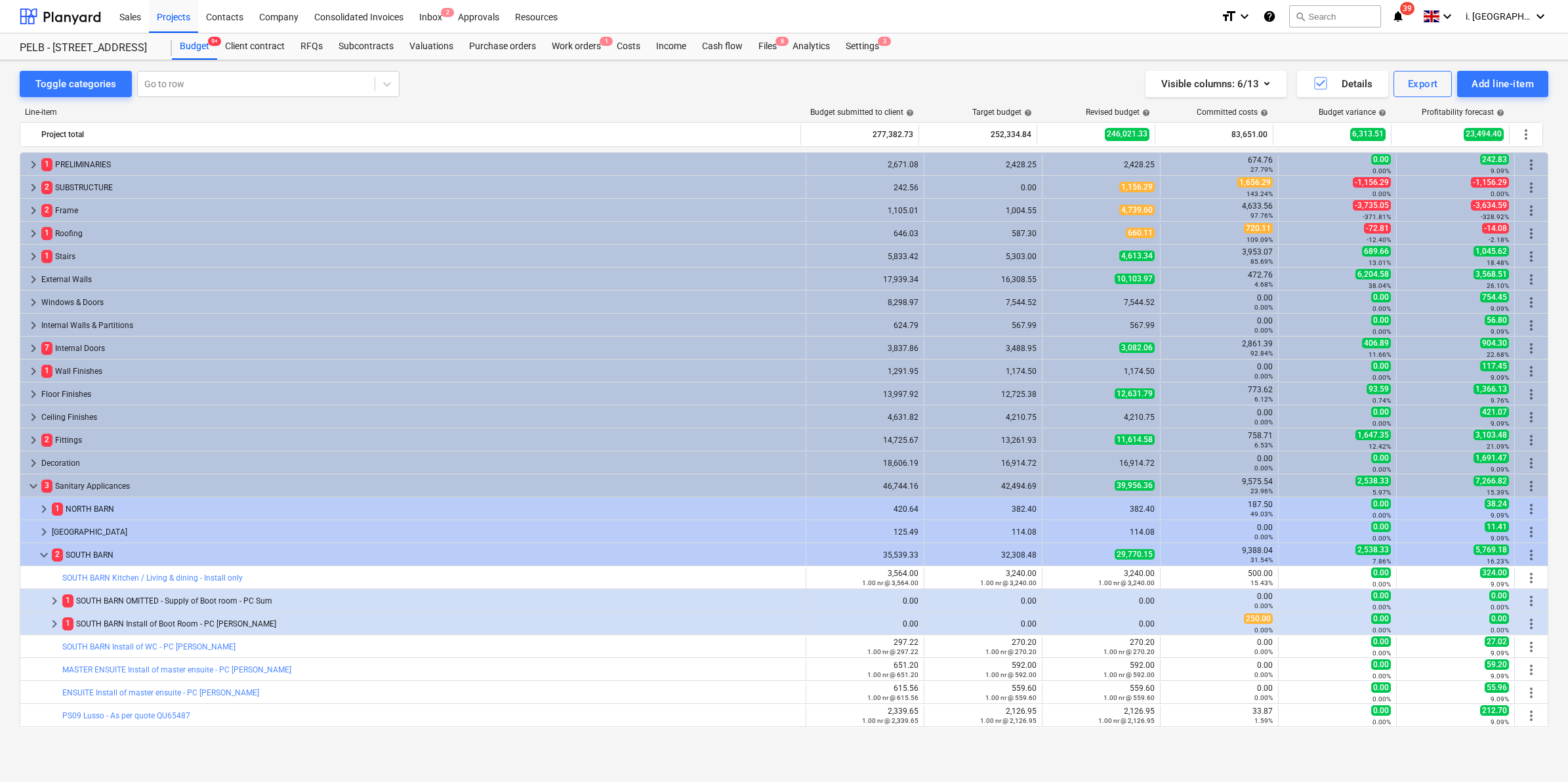
scroll to position [143, 0]
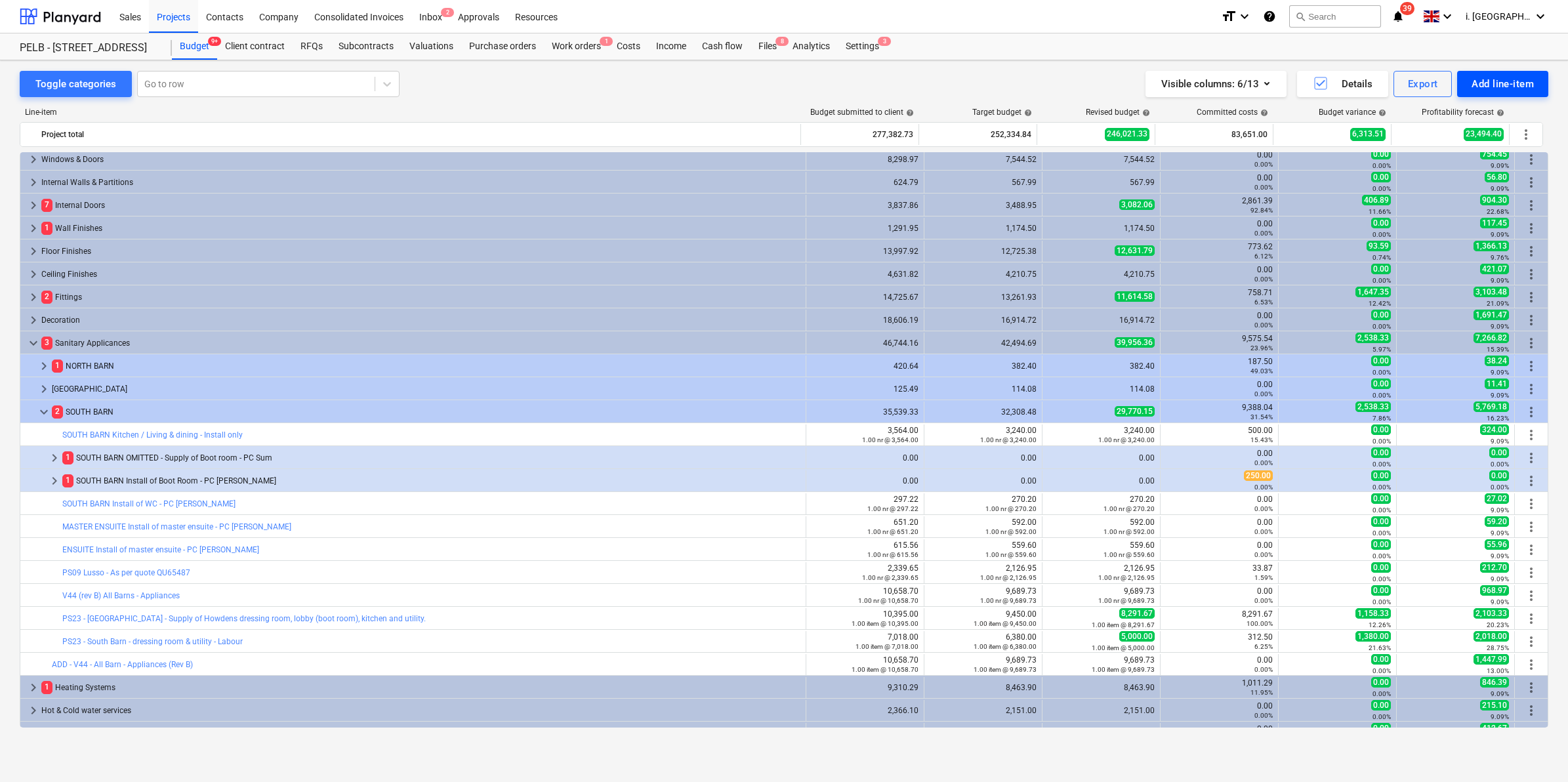
click at [1503, 83] on div "Add line-item" at bounding box center [1503, 84] width 62 height 17
click at [174, 488] on div at bounding box center [784, 391] width 1568 height 782
click at [178, 483] on div "1 SOUTH BARN Install of Boot Room - PC Sum" at bounding box center [431, 481] width 738 height 21
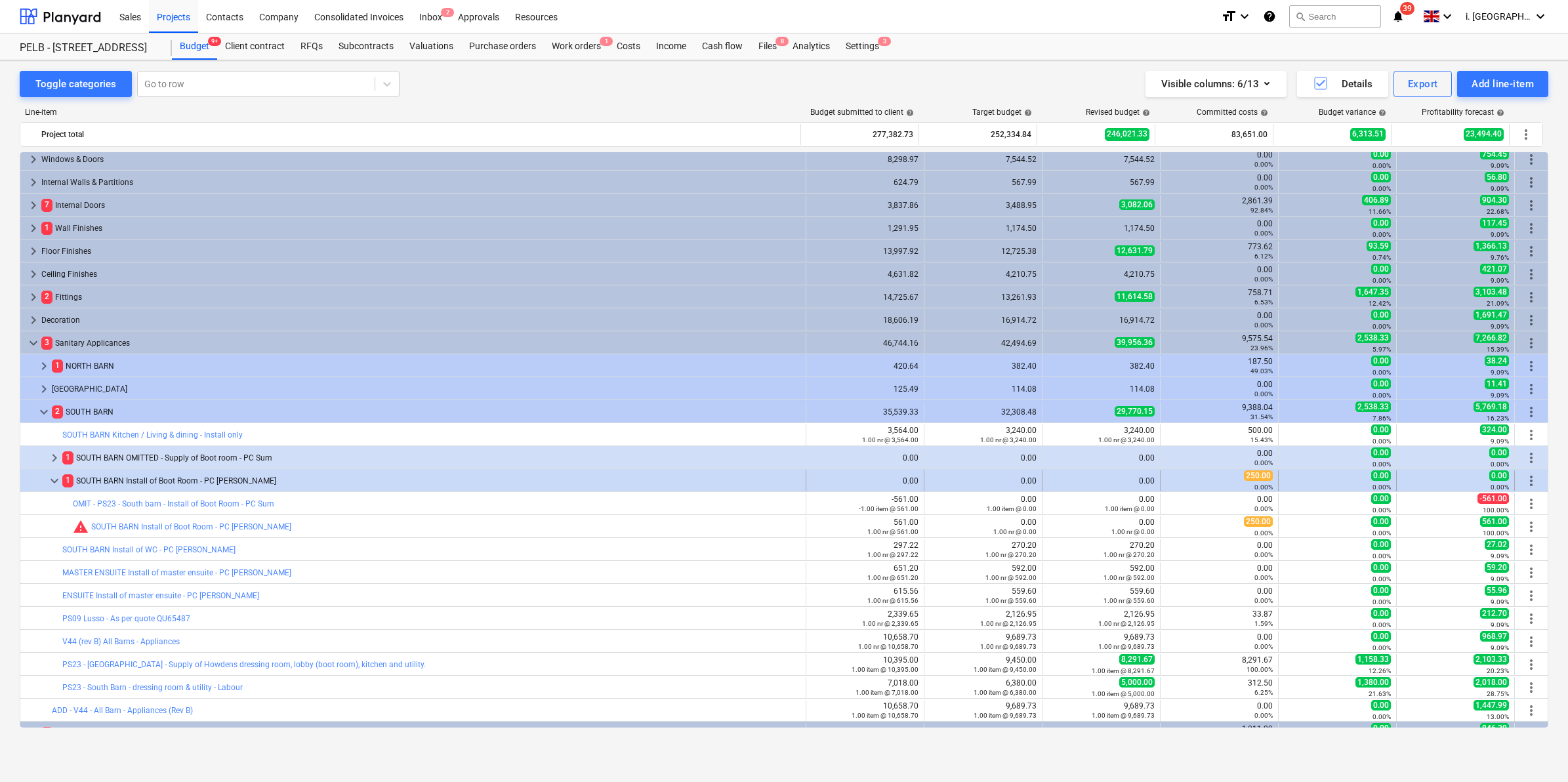
click at [1527, 476] on span "more_vert" at bounding box center [1531, 481] width 16 height 16
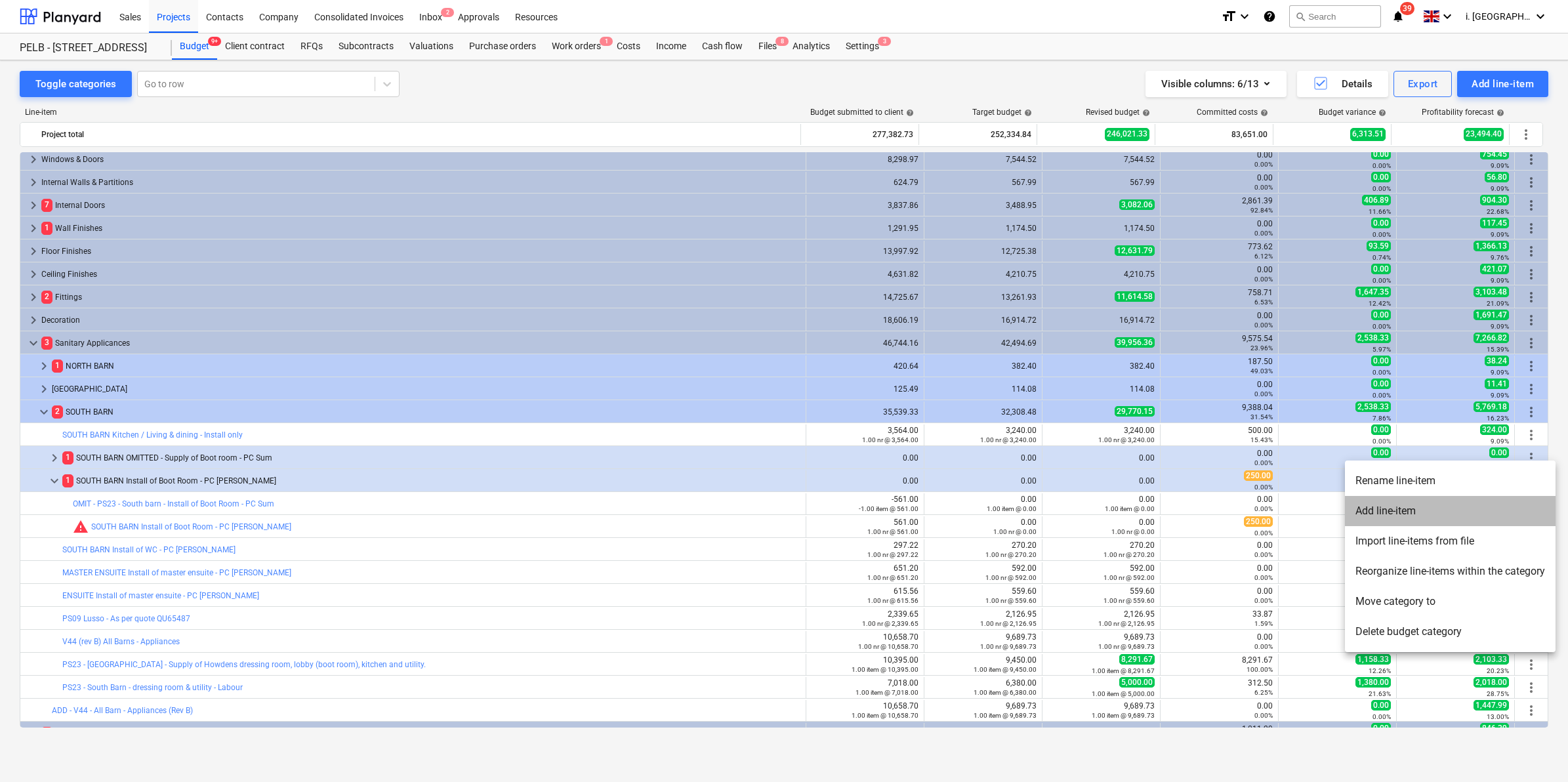
click at [1453, 520] on li "Add line-item" at bounding box center [1450, 511] width 211 height 30
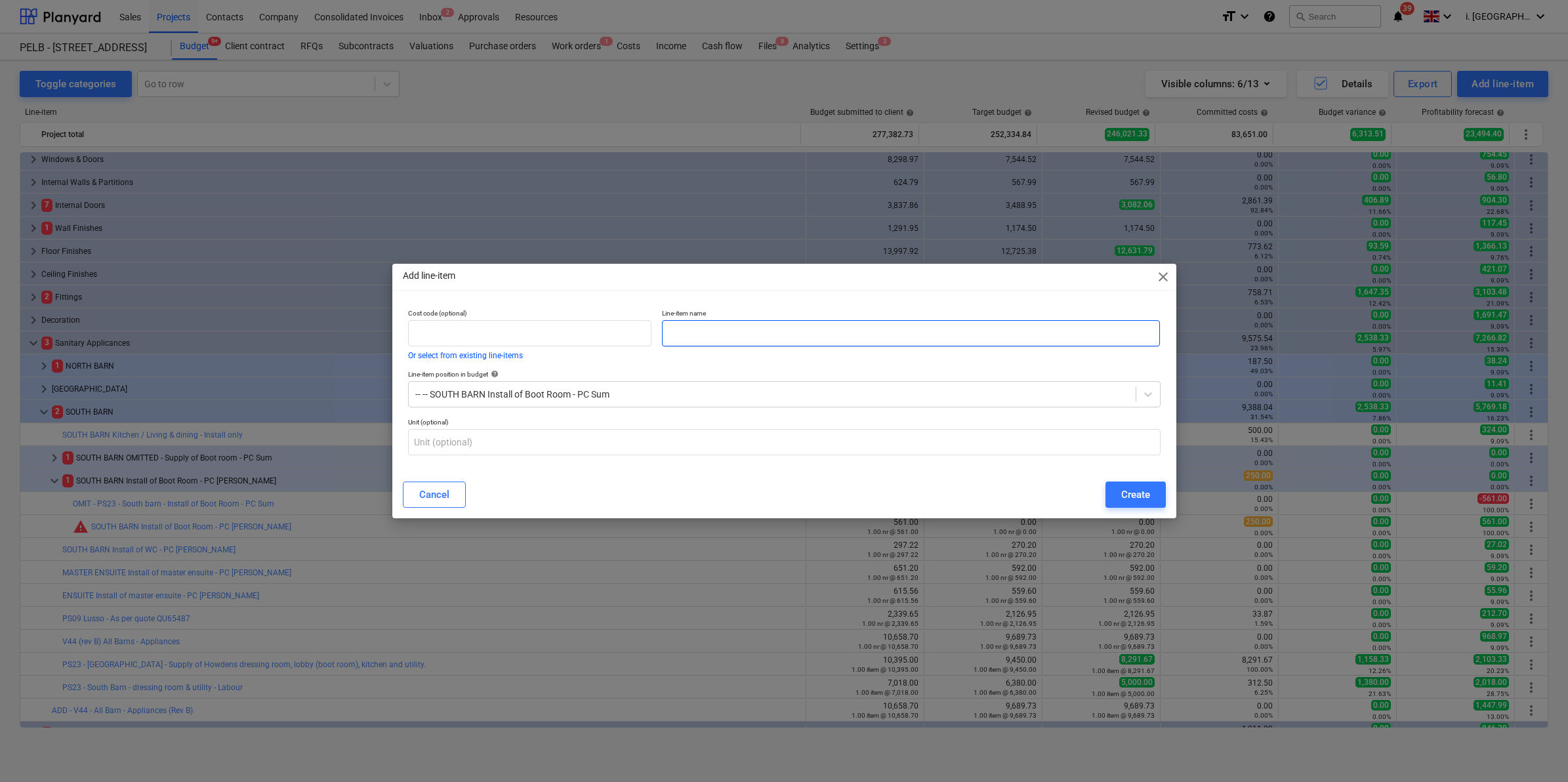
click at [746, 329] on input "text" at bounding box center [911, 333] width 498 height 26
type input "OMMIT V44 - ALL BARN Appliances Rev [PERSON_NAME] hob already purchased"
click at [1143, 493] on div "Create" at bounding box center [1136, 494] width 29 height 17
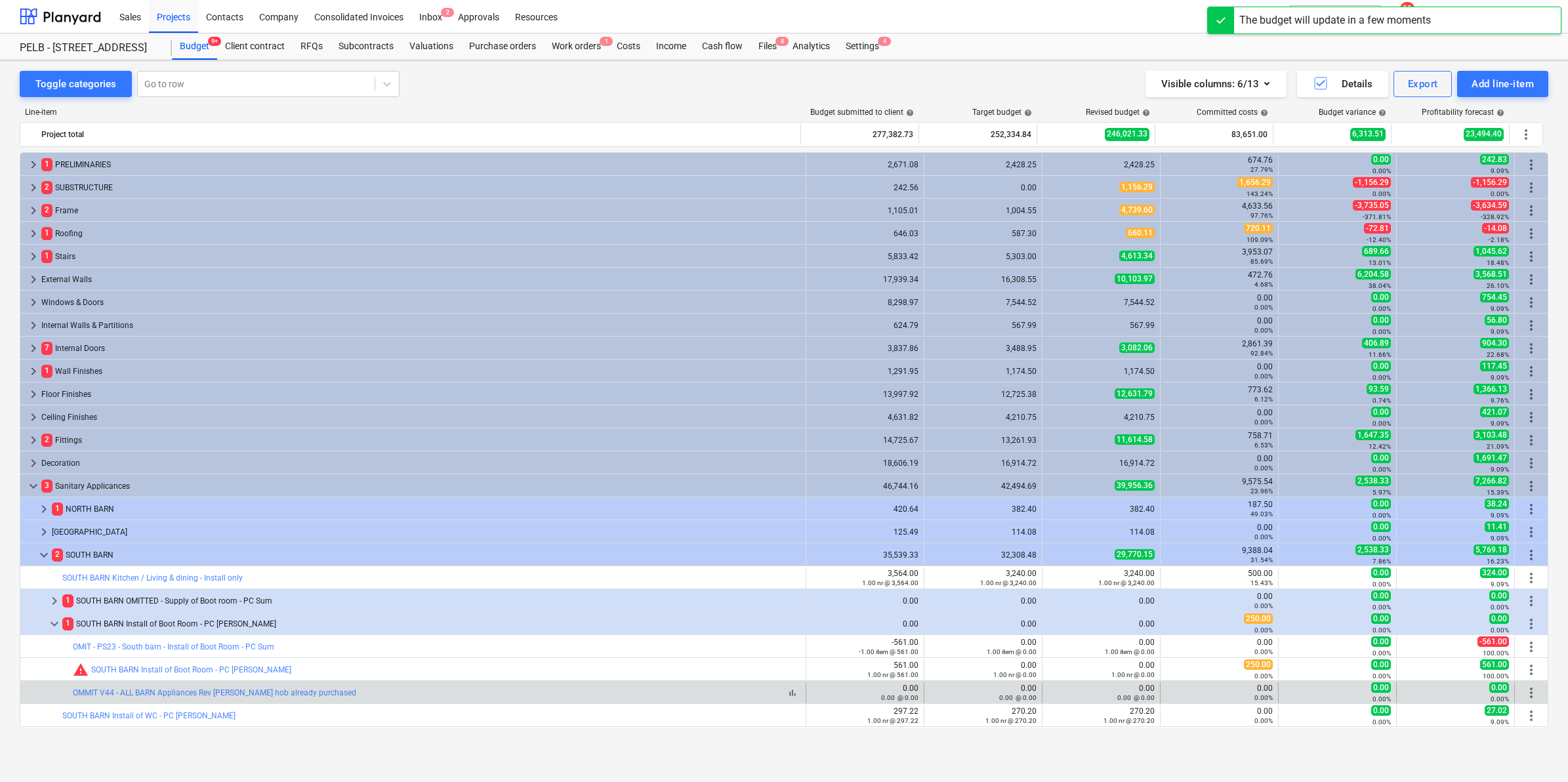
scroll to position [143, 0]
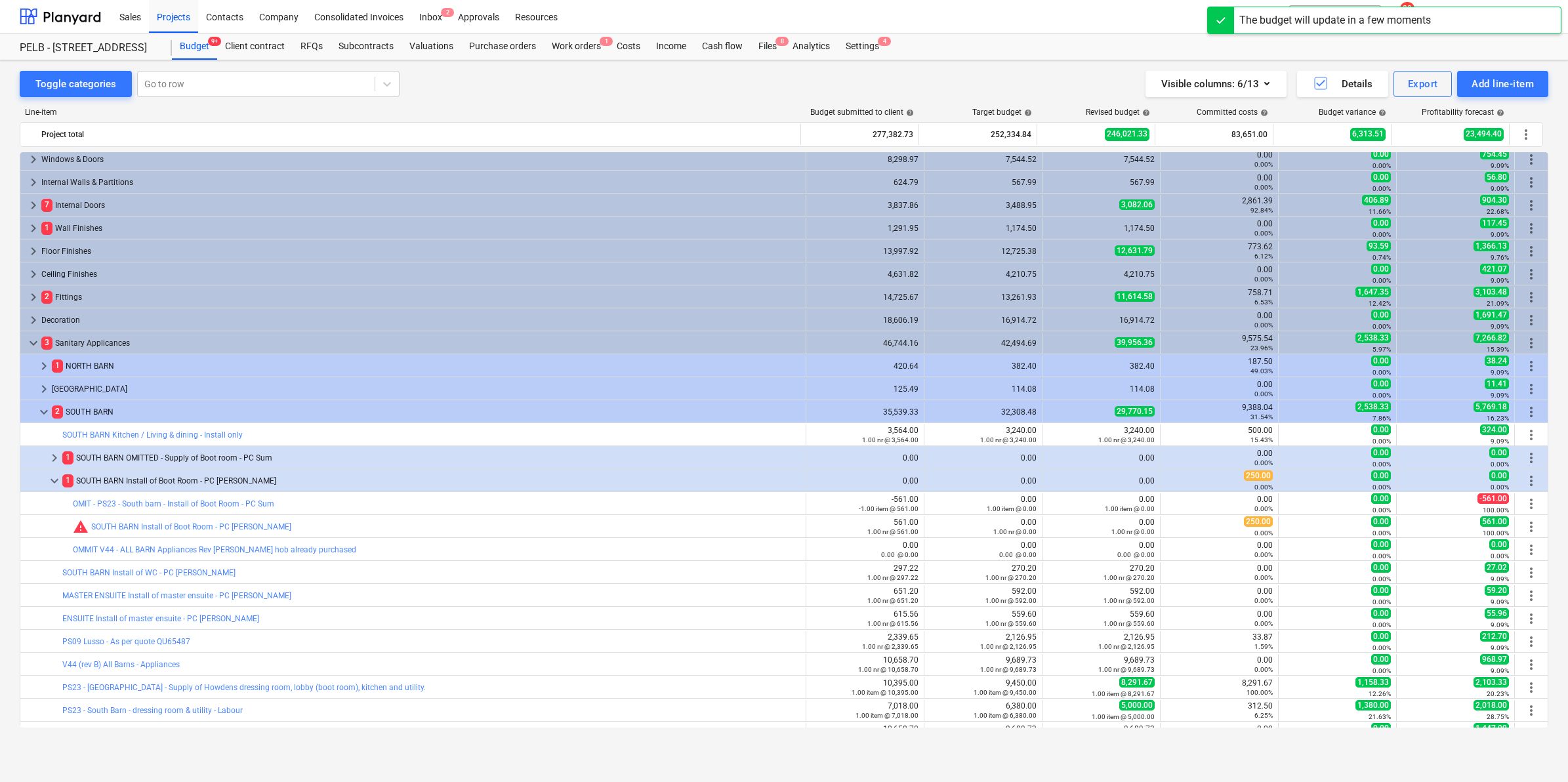
drag, startPoint x: 1548, startPoint y: 408, endPoint x: 1547, endPoint y: 484, distance: 76.0
click at [1547, 484] on div "Toggle categories Go to row Visible columns : 6/13 Details Export Add line-item…" at bounding box center [784, 407] width 1568 height 694
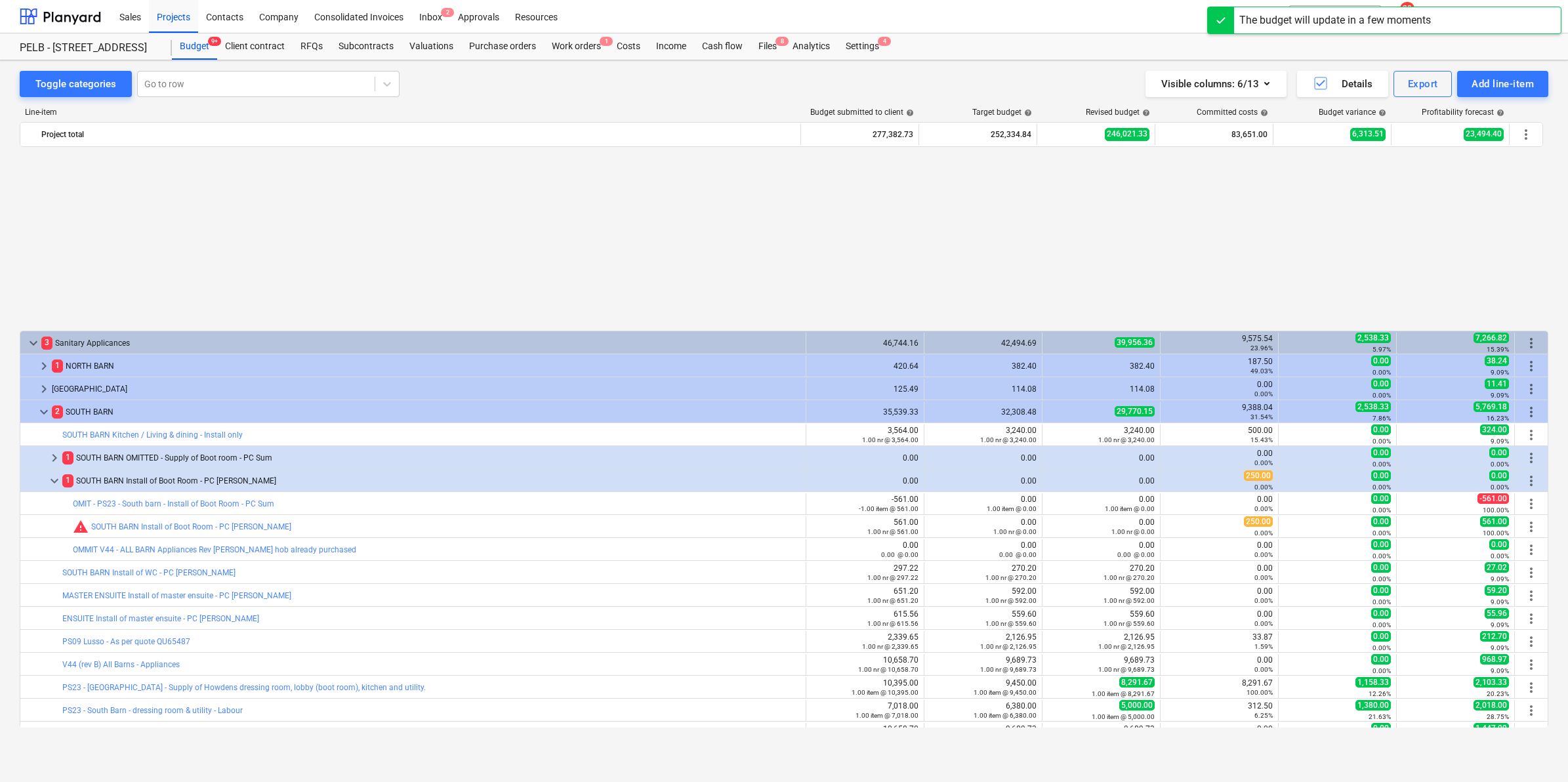
scroll to position [350, 0]
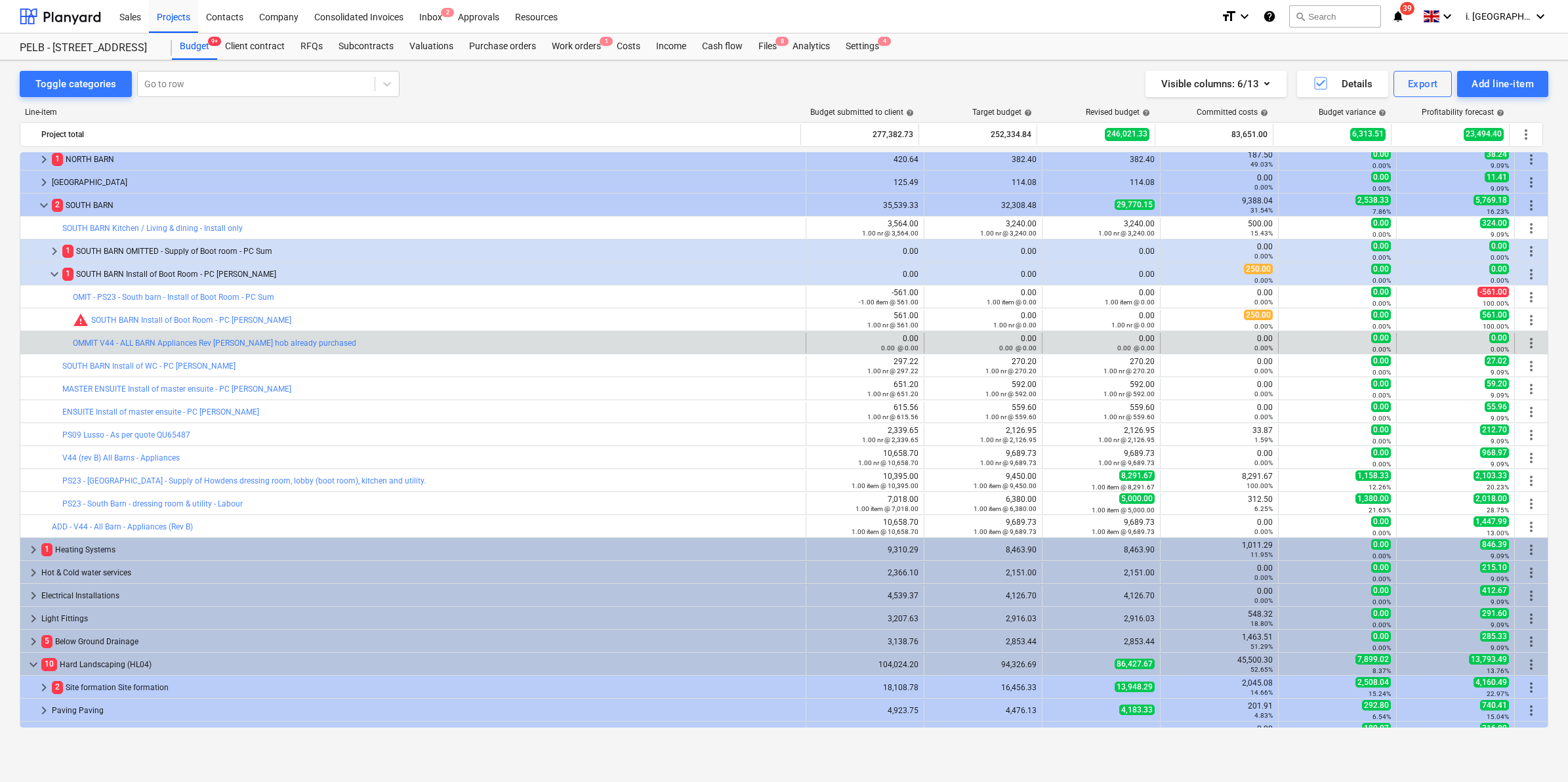
click at [1525, 345] on span "more_vert" at bounding box center [1531, 343] width 16 height 16
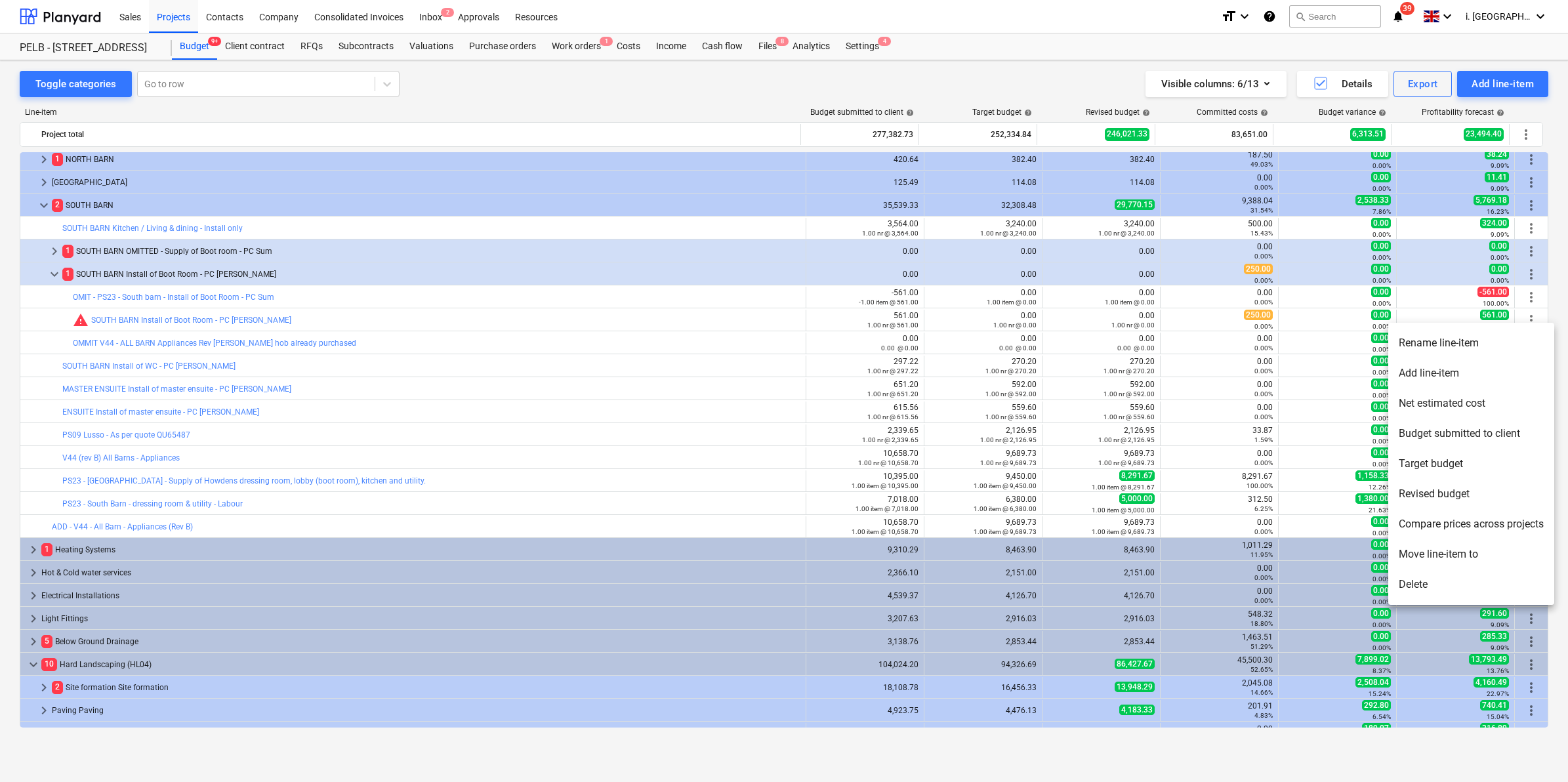
click at [1528, 272] on div at bounding box center [784, 391] width 1568 height 782
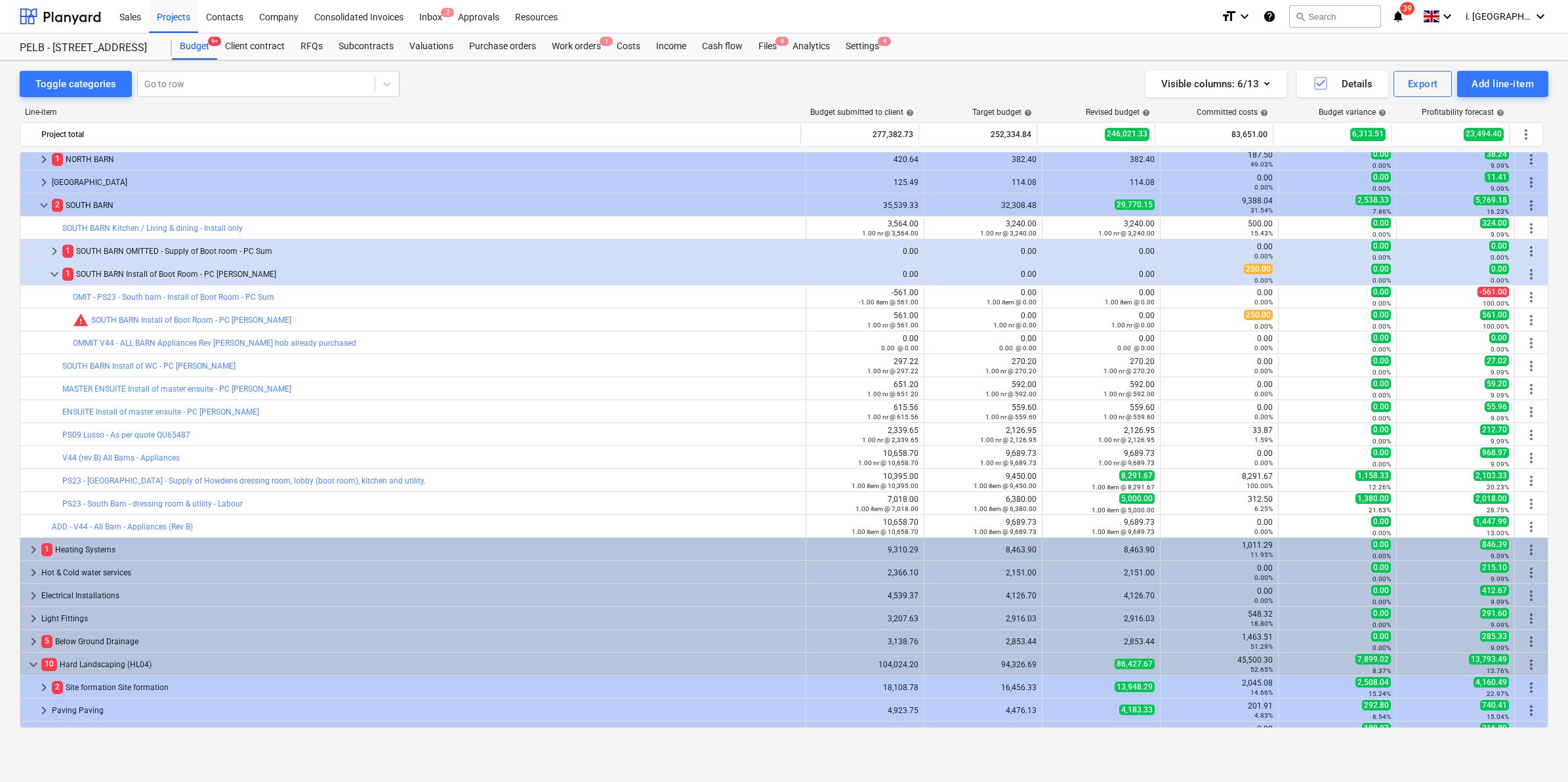
click at [1528, 271] on span "more_vert" at bounding box center [1531, 274] width 16 height 16
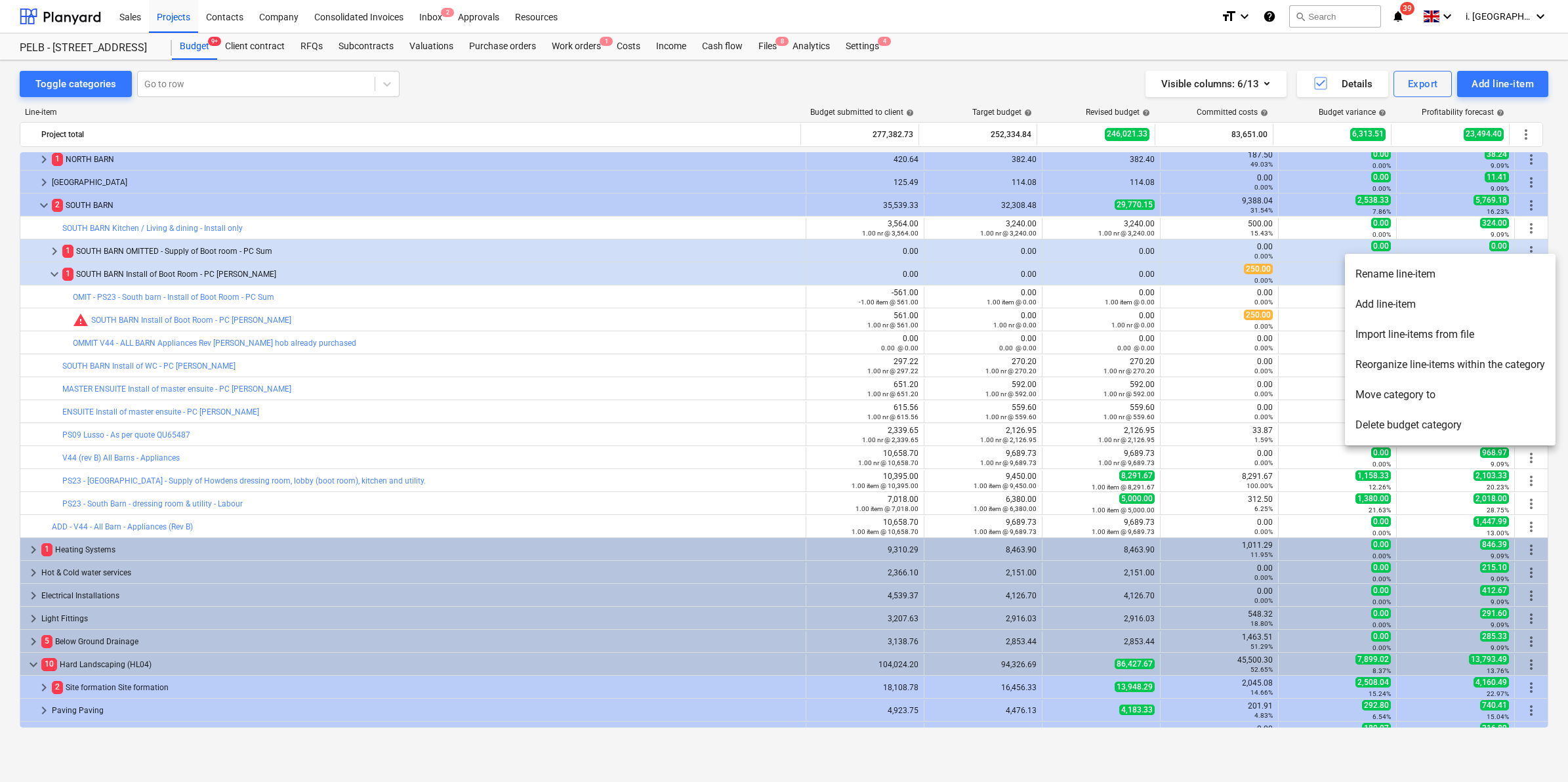
click at [1437, 361] on li "Reorganize line-items within the category" at bounding box center [1450, 365] width 211 height 30
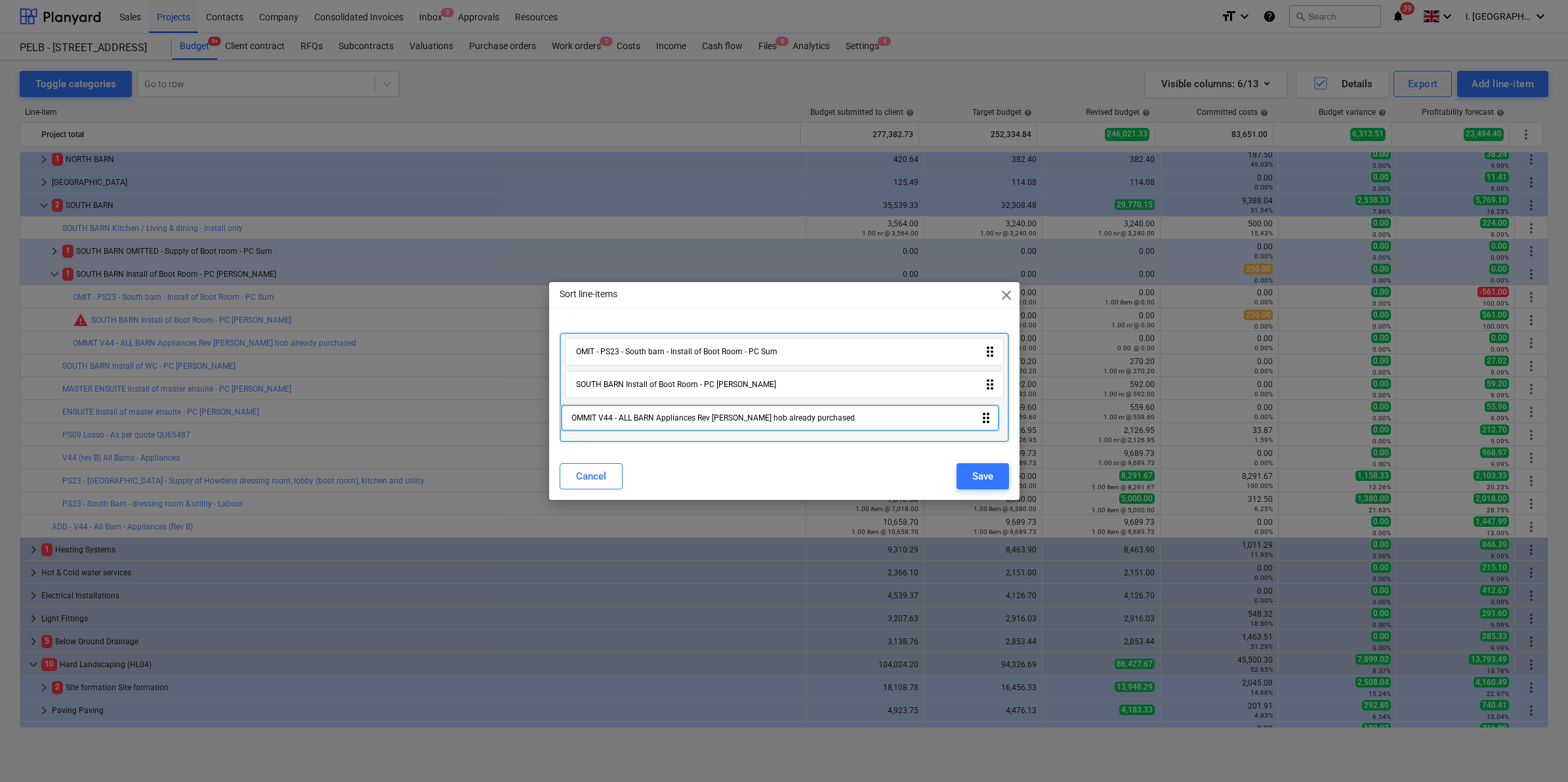
click at [727, 423] on div "OMIT - PS23 - South barn - Install of Boot Room - PC Sum drag_indicator SOUTH B…" at bounding box center [784, 386] width 450 height 109
click at [679, 421] on div "OMIT - PS23 - South barn - Install of Boot Room - PC Sum drag_indicator SOUTH B…" at bounding box center [784, 386] width 450 height 109
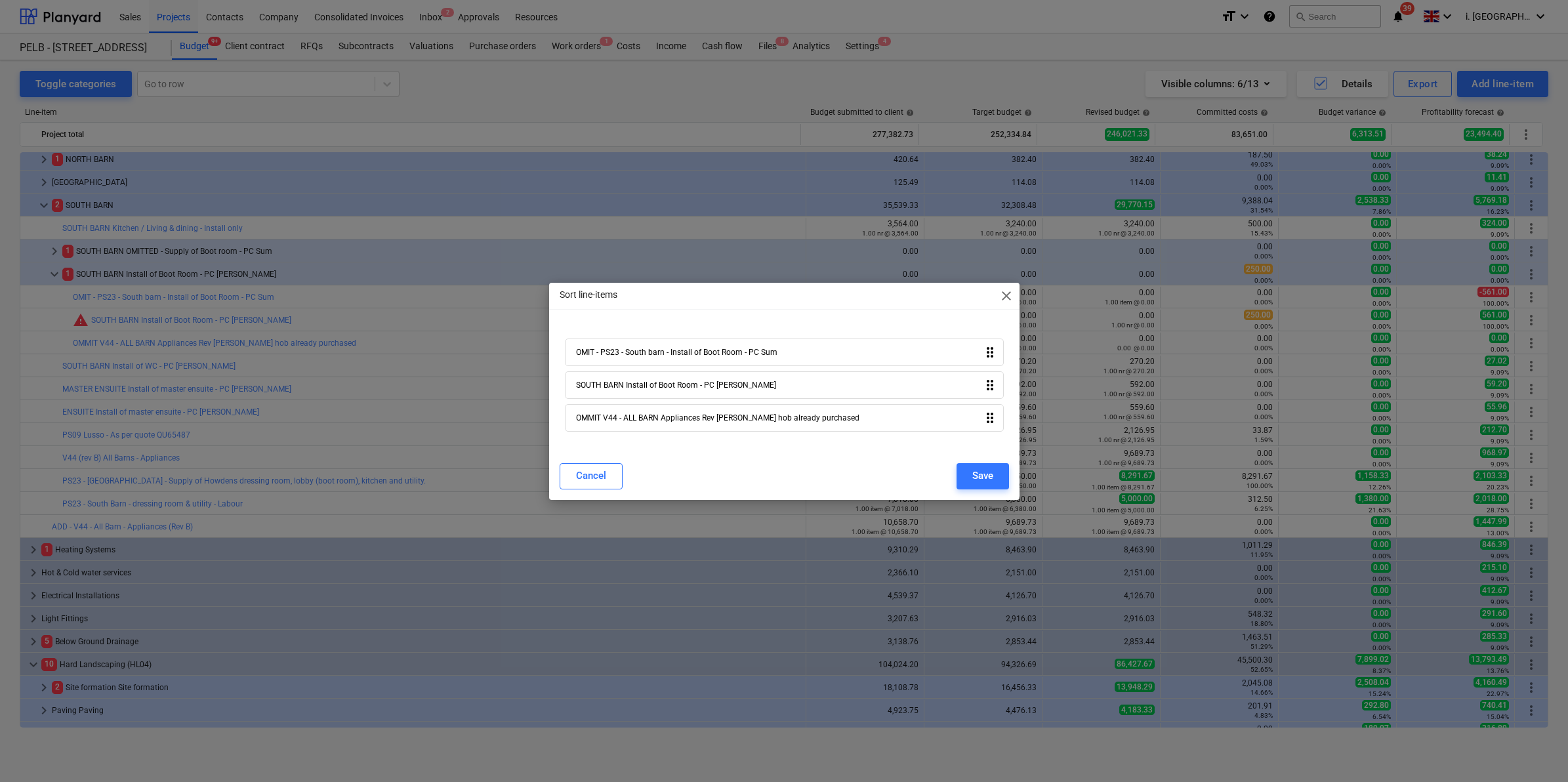
click at [1000, 290] on span "close" at bounding box center [1007, 296] width 16 height 16
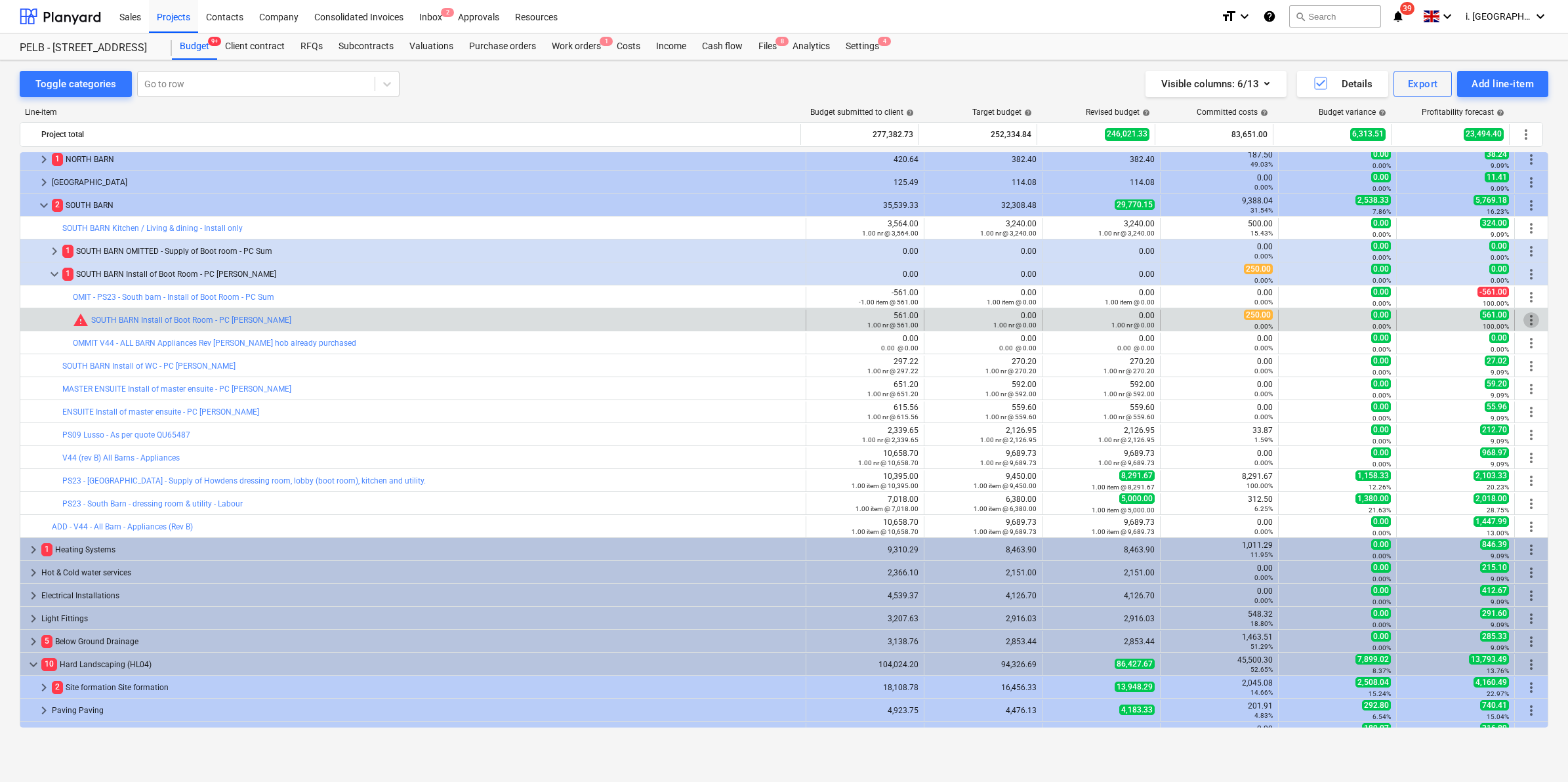
click at [1527, 320] on span "more_vert" at bounding box center [1531, 319] width 16 height 16
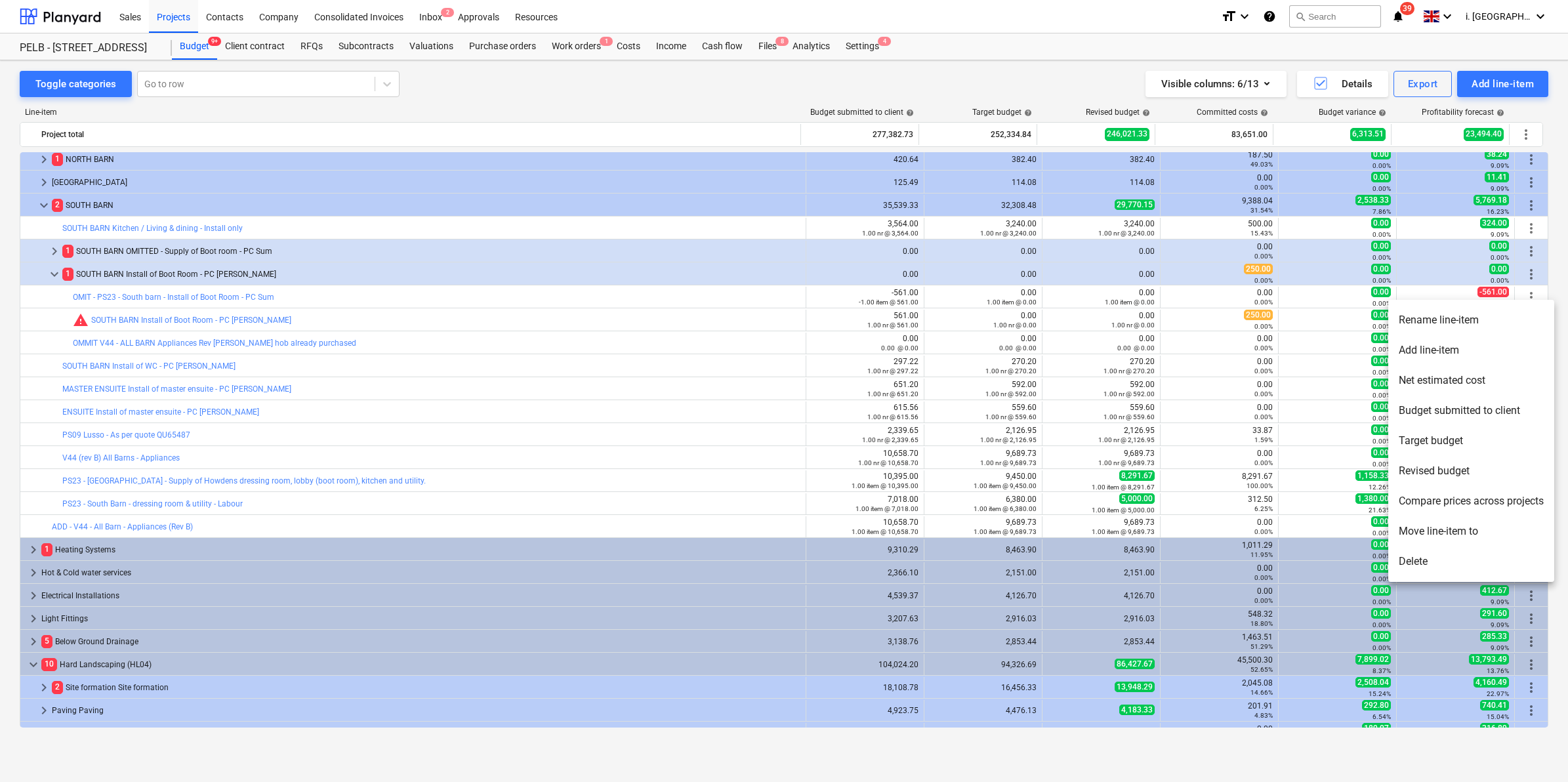
click at [1519, 279] on div at bounding box center [784, 391] width 1568 height 782
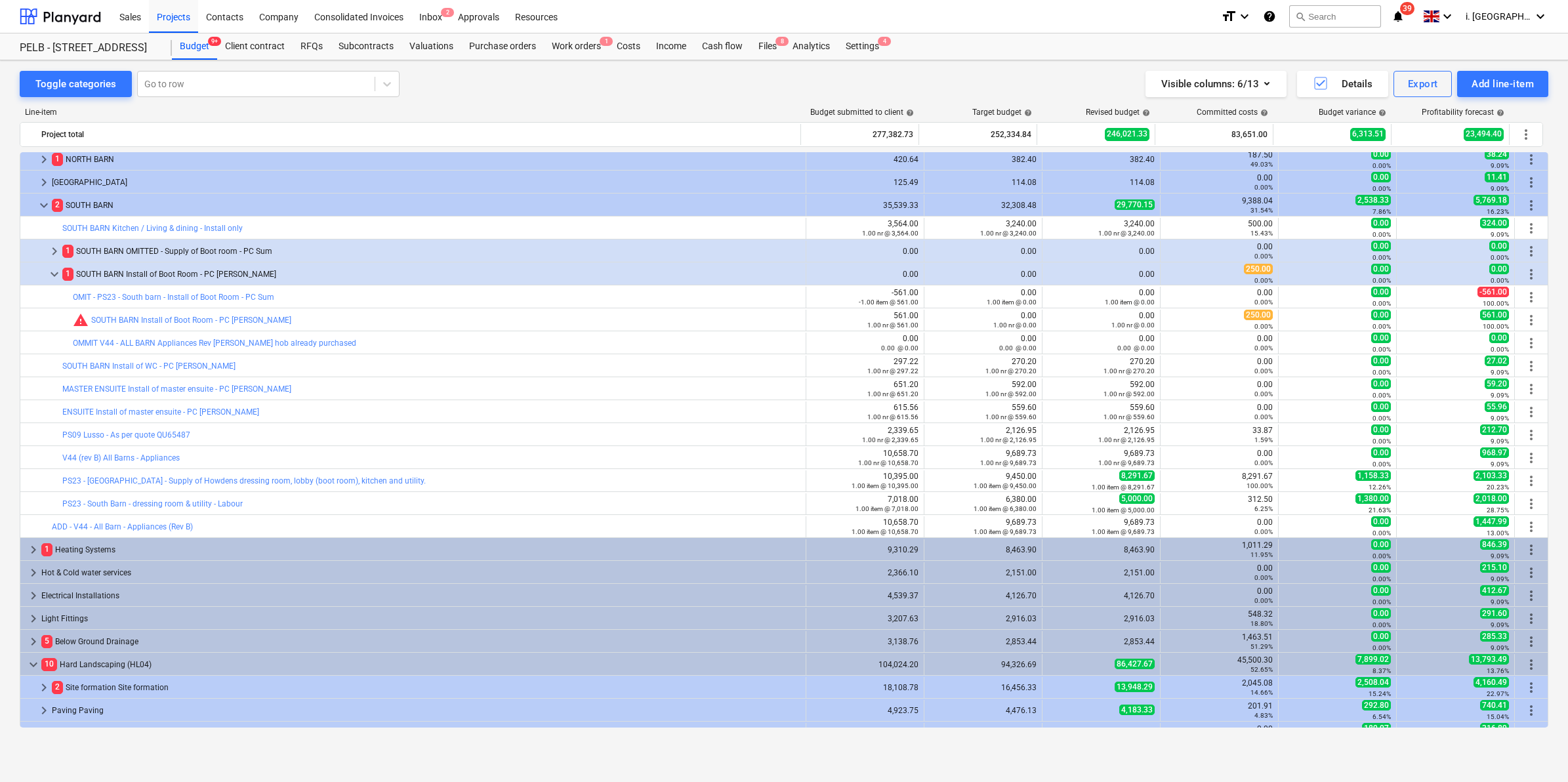
click at [1530, 277] on span "more_vert" at bounding box center [1531, 274] width 16 height 16
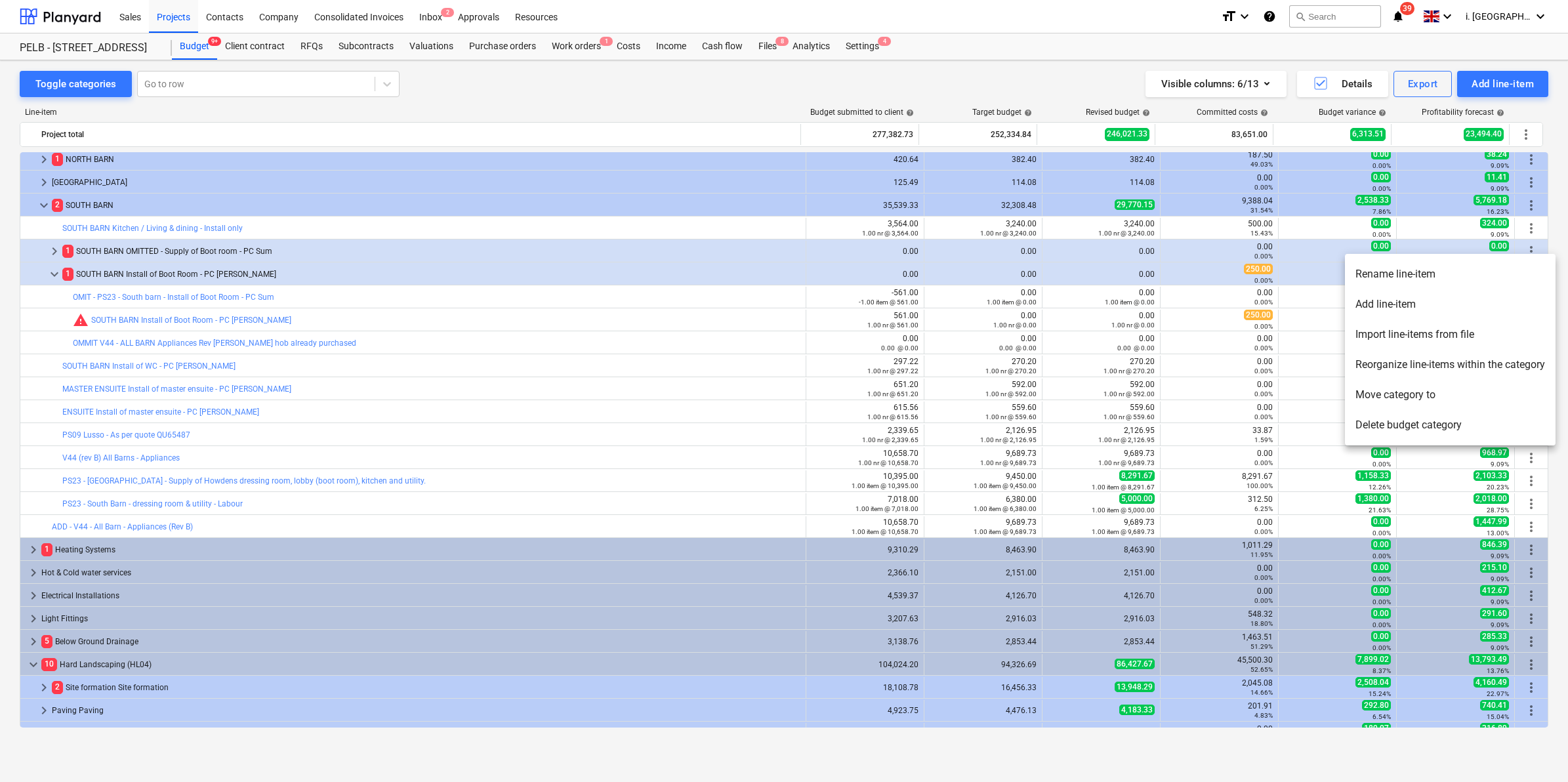
click at [1432, 366] on li "Reorganize line-items within the category" at bounding box center [1450, 365] width 211 height 30
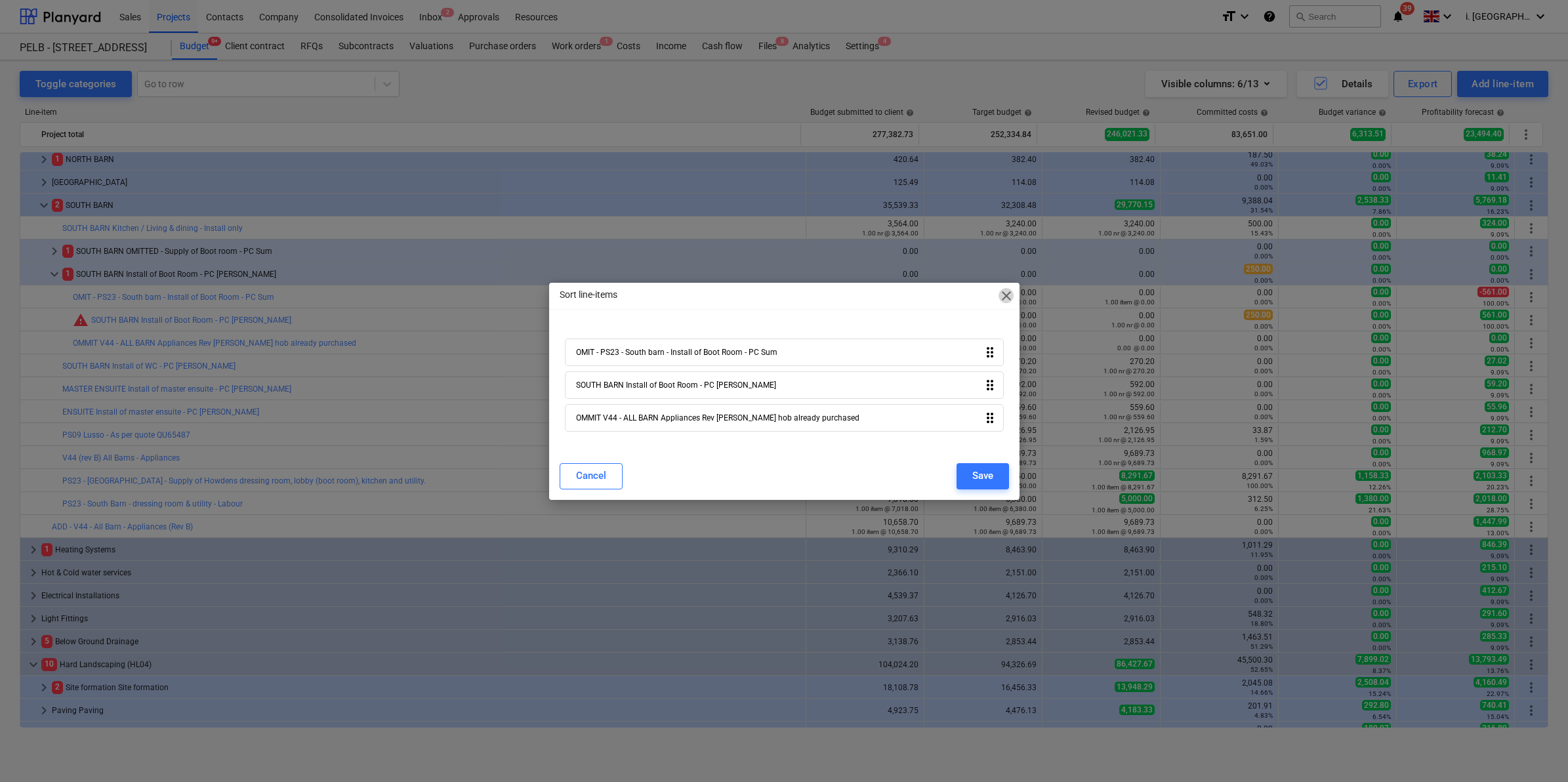
click at [1005, 292] on span "close" at bounding box center [1007, 296] width 16 height 16
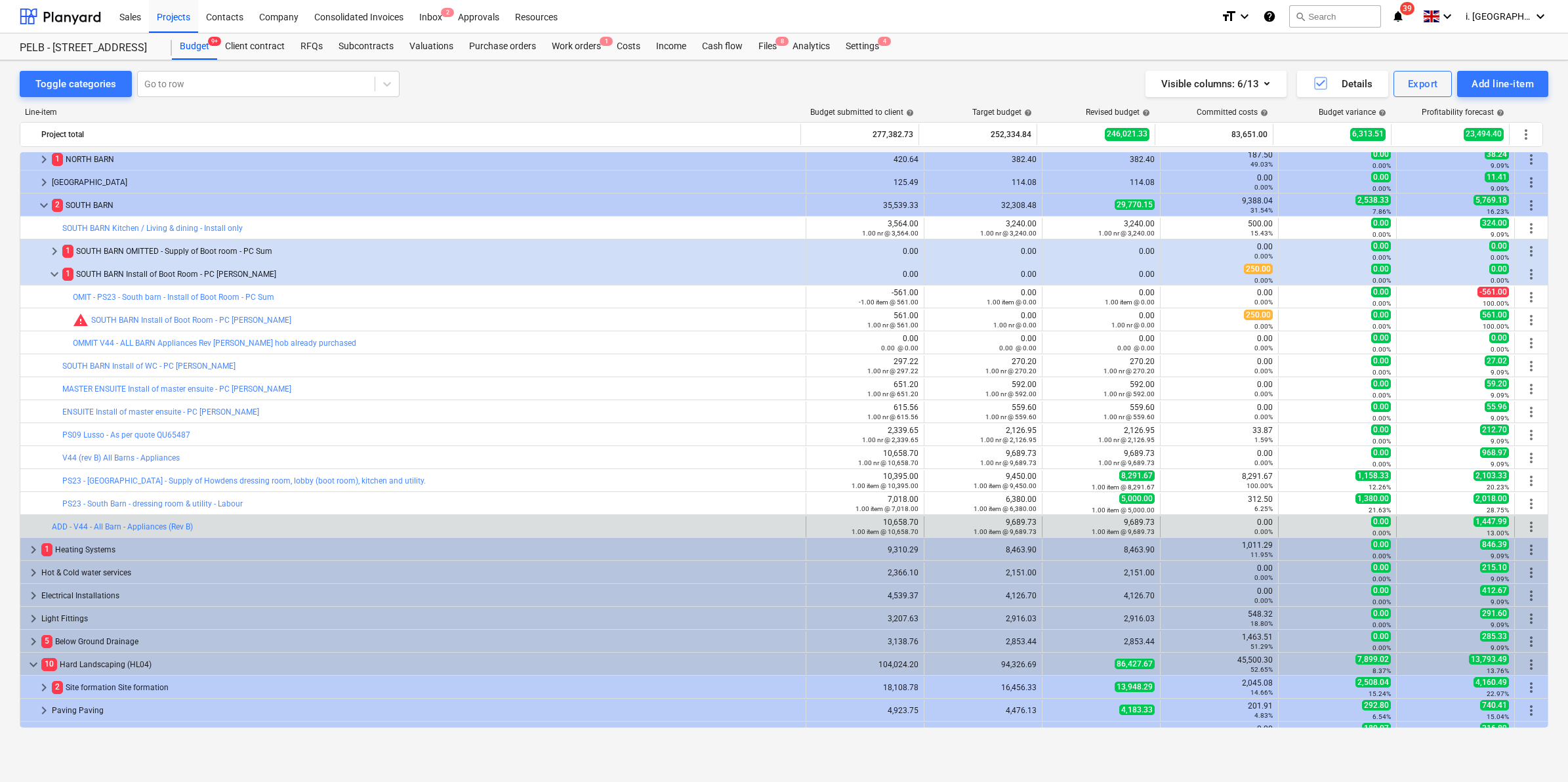
click at [1525, 520] on span "more_vert" at bounding box center [1531, 526] width 16 height 16
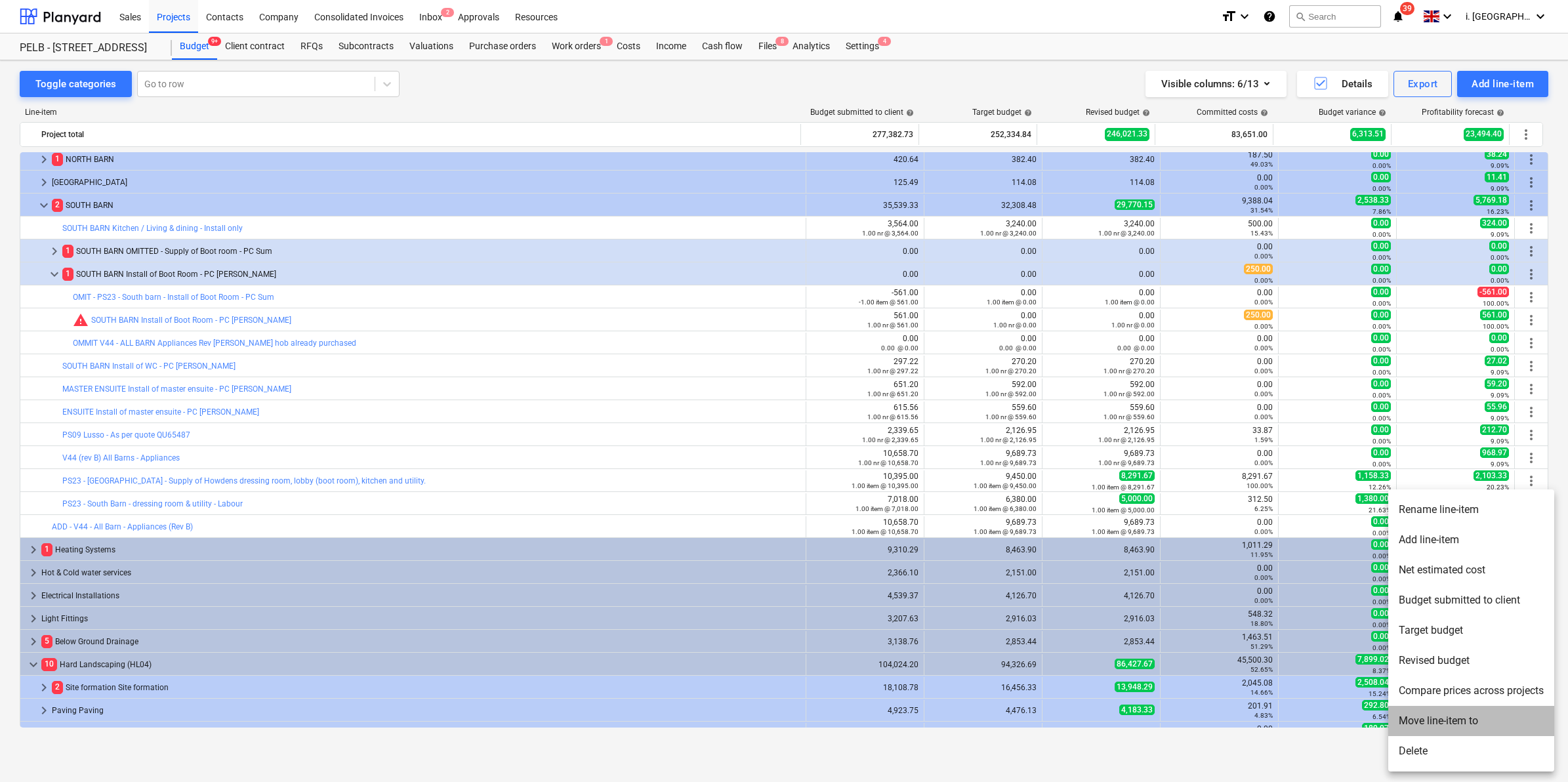
click at [1458, 720] on li "Move line-item to" at bounding box center [1471, 721] width 166 height 30
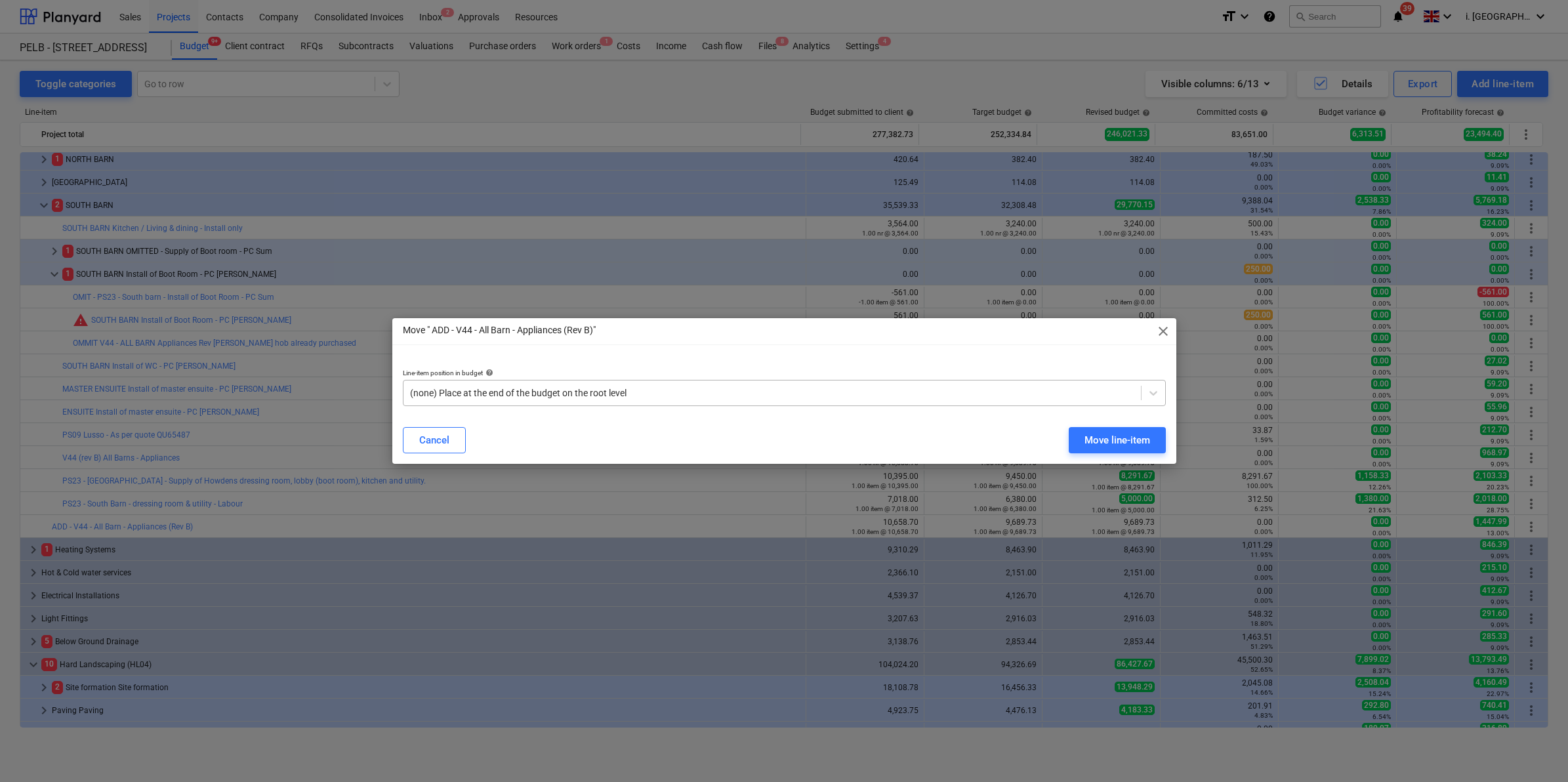
click at [927, 394] on div at bounding box center [772, 393] width 724 height 13
click at [1094, 436] on div "Move line-item" at bounding box center [1117, 440] width 65 height 17
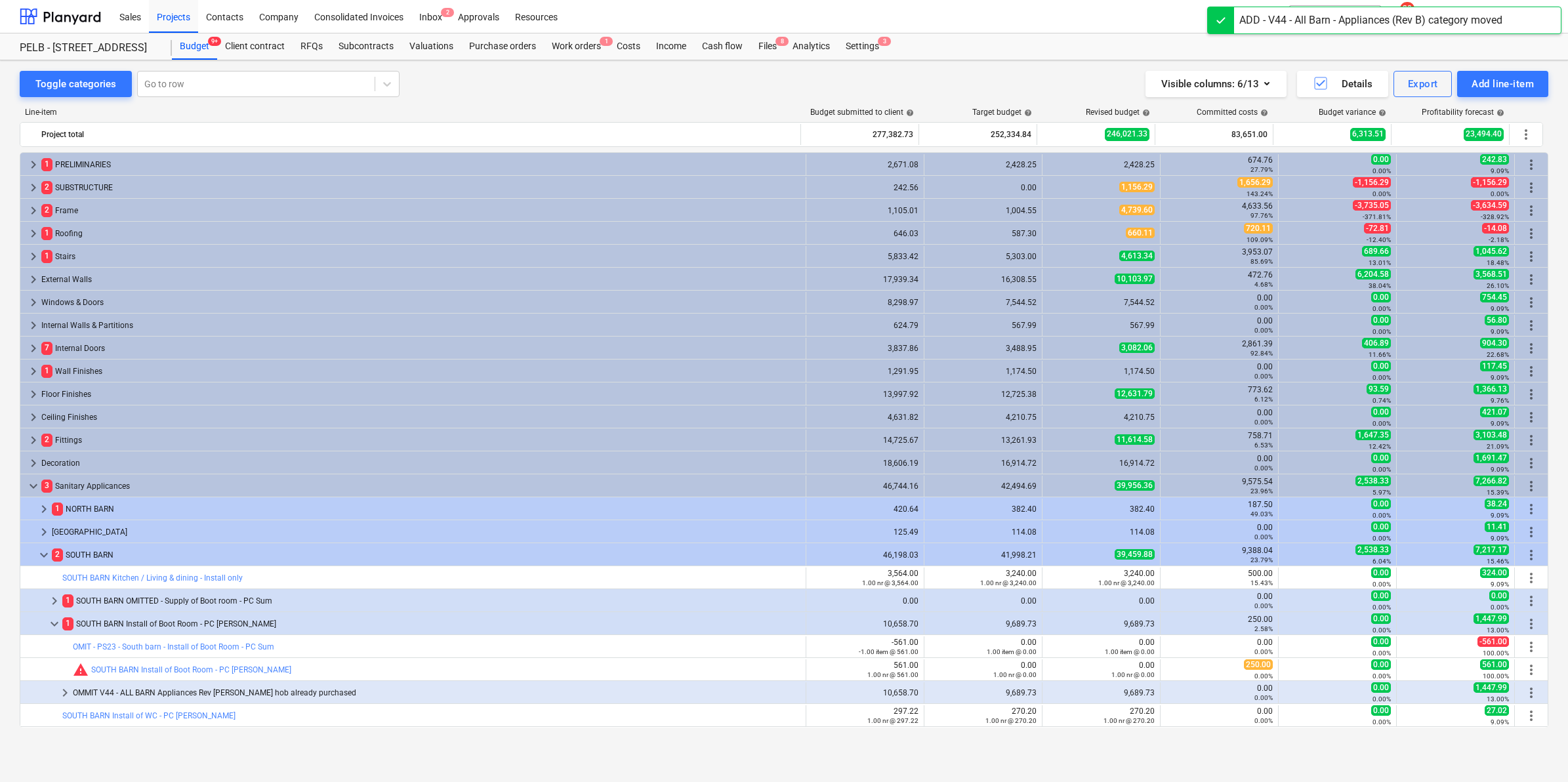
scroll to position [350, 0]
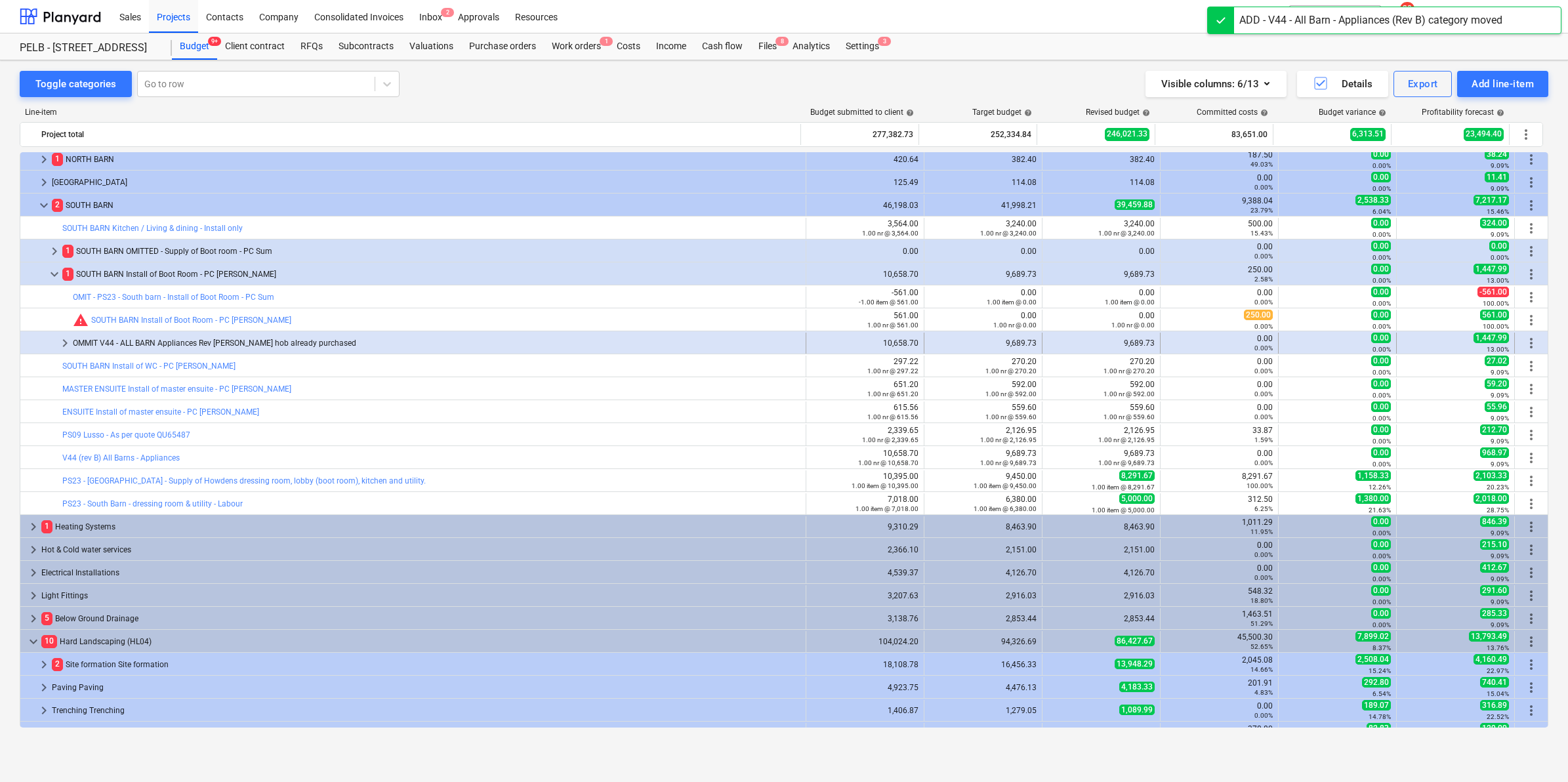
click at [59, 345] on span "keyboard_arrow_right" at bounding box center [65, 343] width 16 height 16
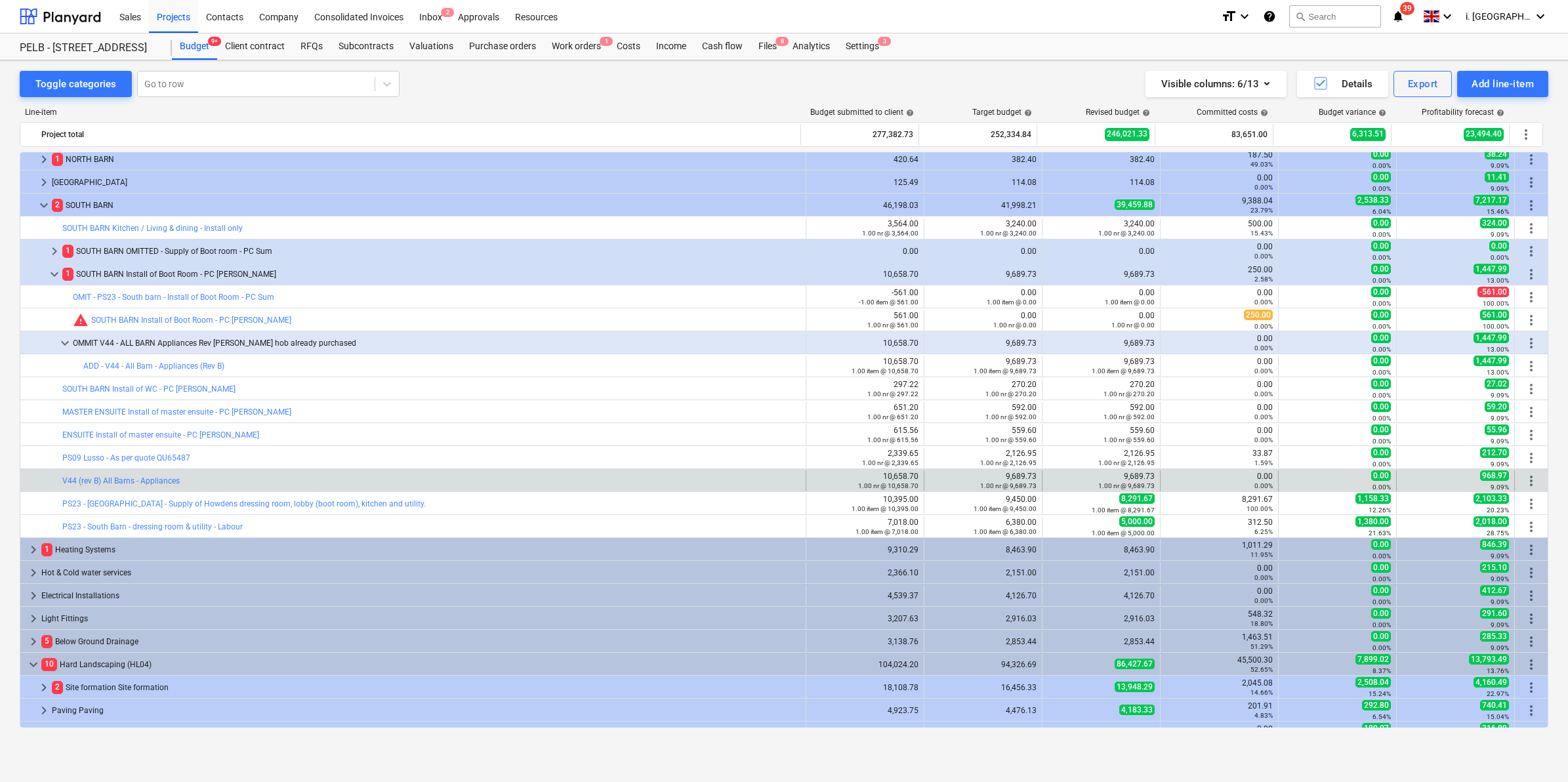
click at [1528, 476] on span "more_vert" at bounding box center [1531, 481] width 16 height 16
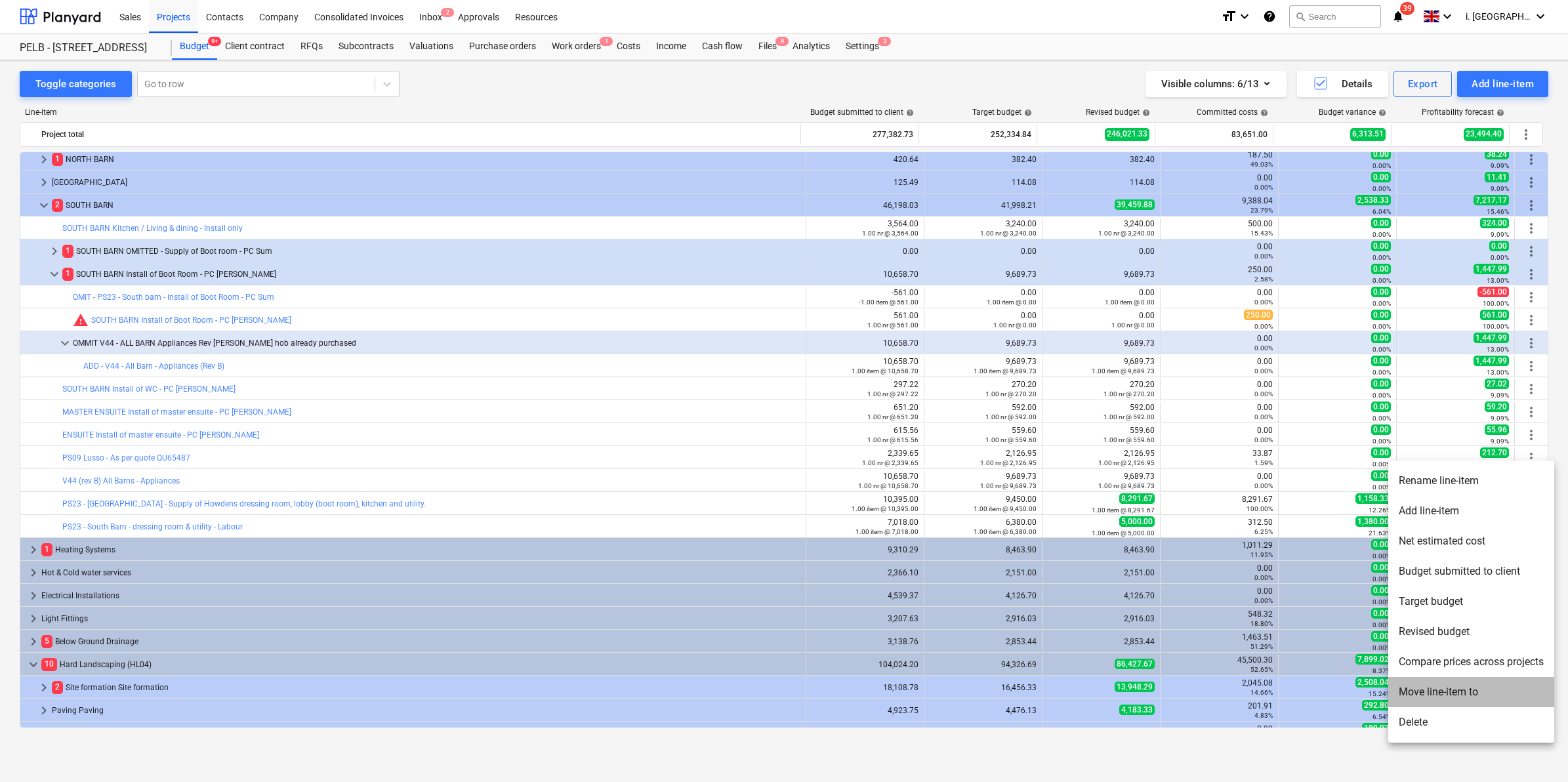
click at [1464, 679] on li "Move line-item to" at bounding box center [1471, 692] width 166 height 30
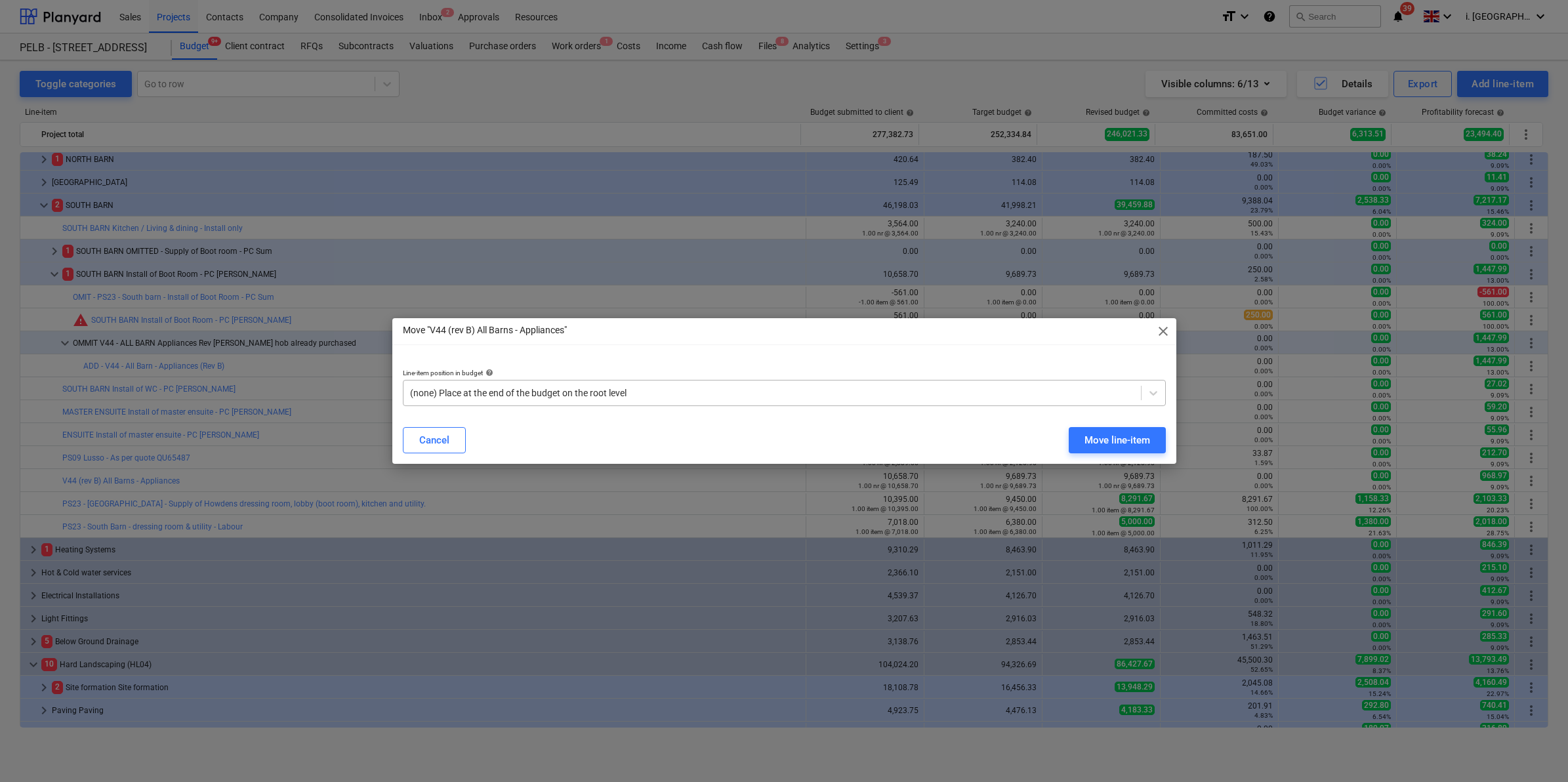
drag, startPoint x: 890, startPoint y: 378, endPoint x: 894, endPoint y: 393, distance: 15.5
click at [890, 379] on p "Line-item position in budget help" at bounding box center [784, 374] width 763 height 11
click at [894, 393] on div at bounding box center [772, 393] width 724 height 13
type input "omm"
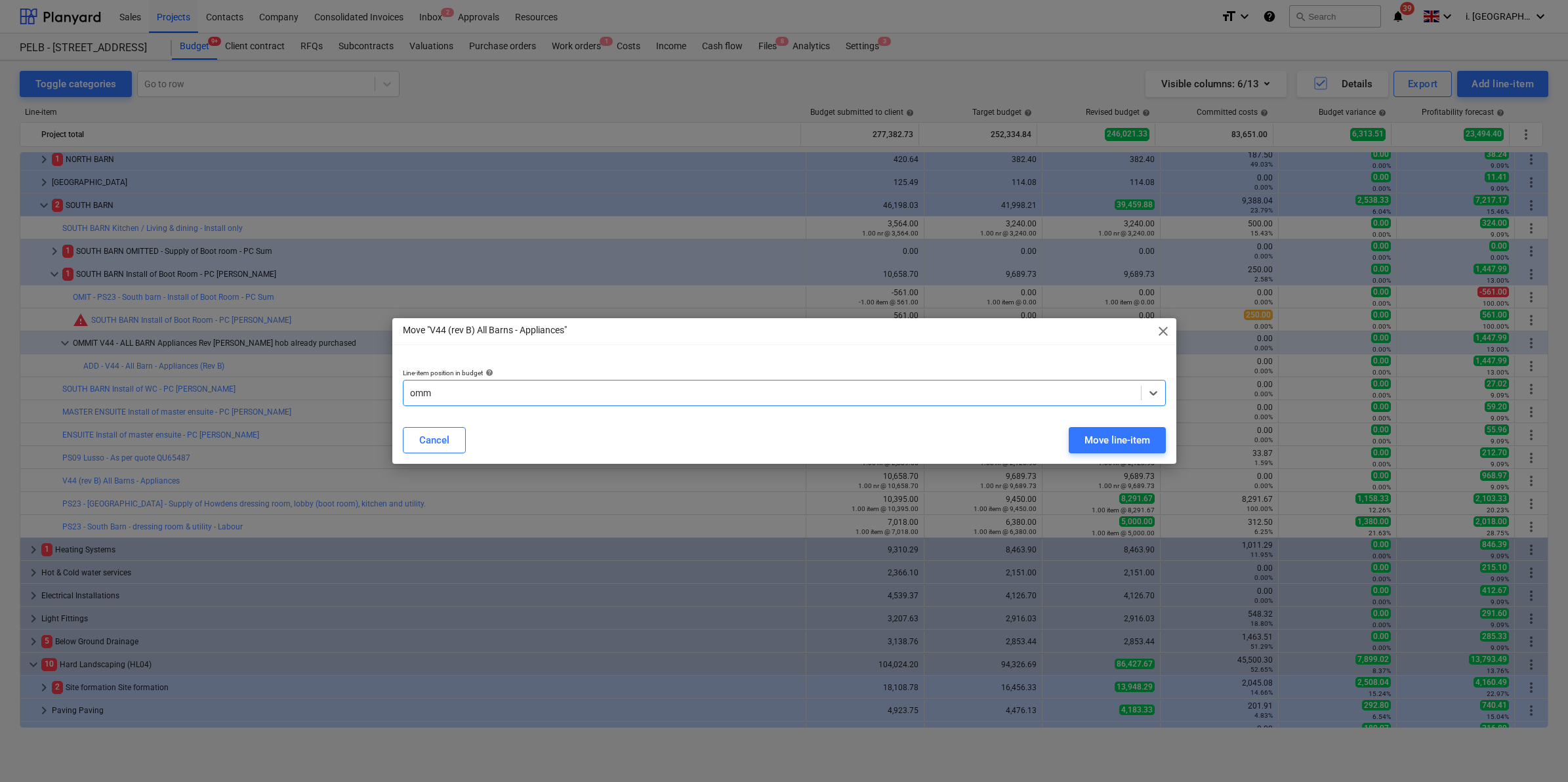
click at [1098, 441] on div "Move line-item" at bounding box center [1117, 440] width 65 height 17
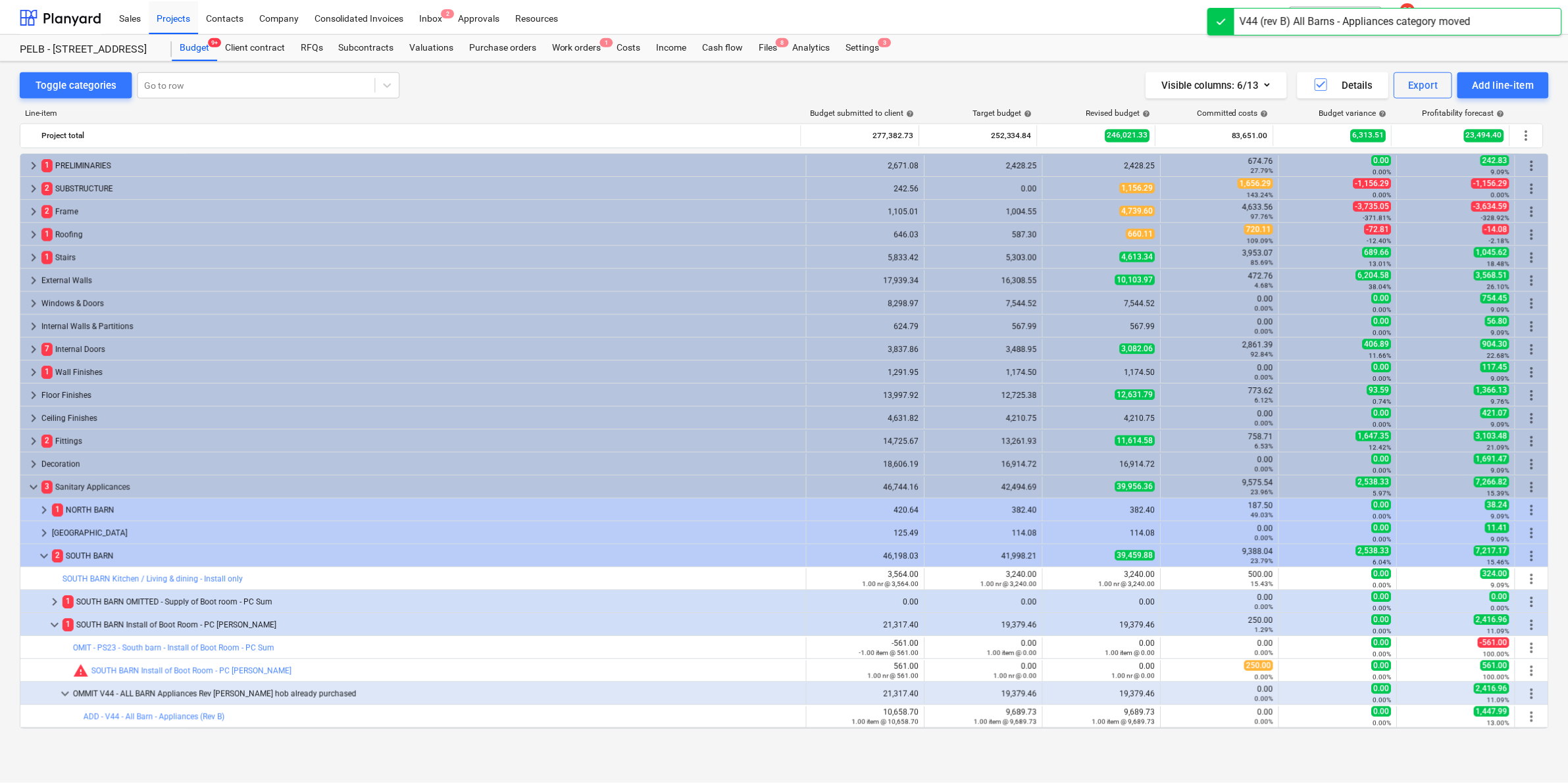
scroll to position [351, 0]
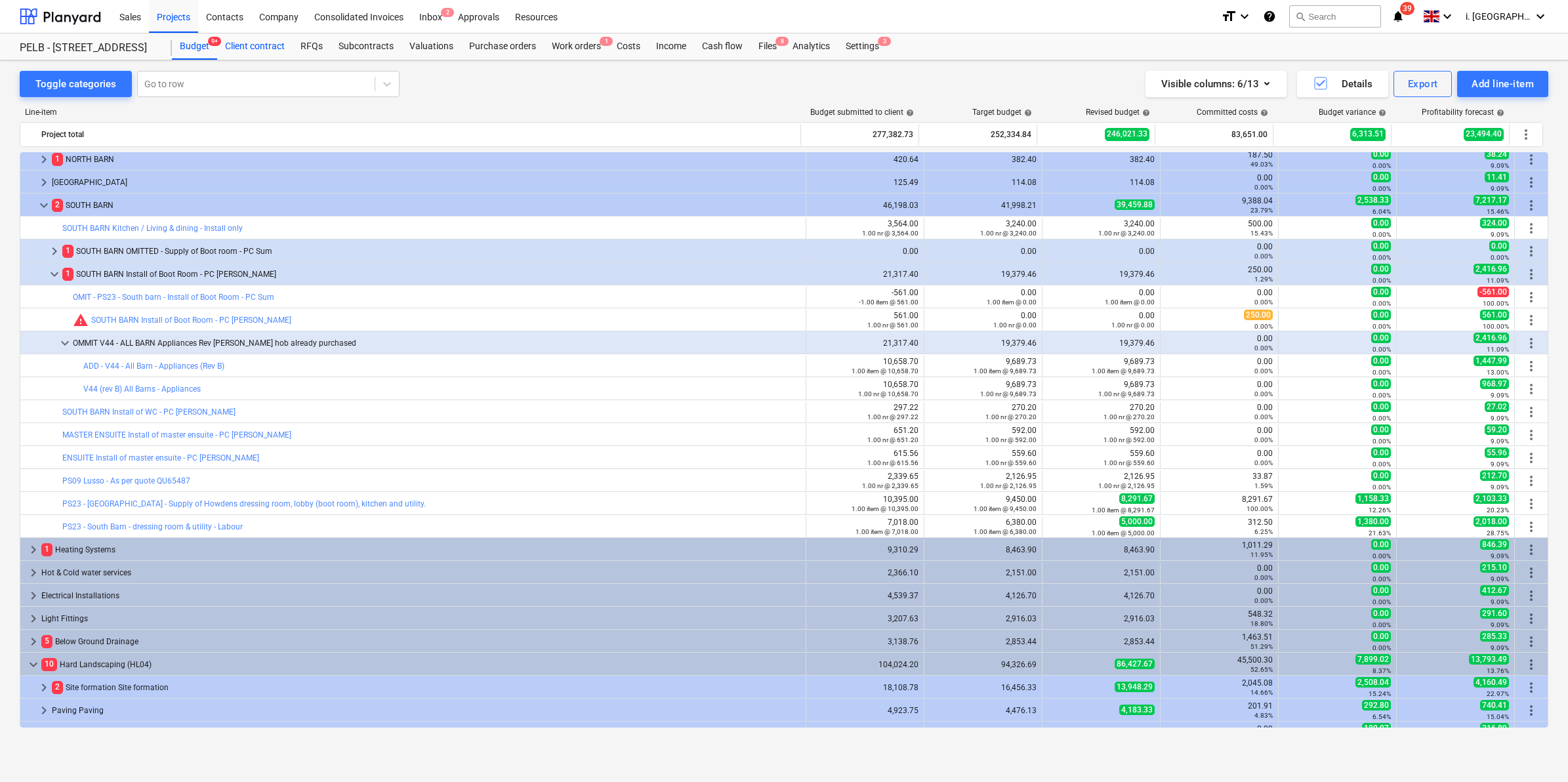
click at [231, 40] on div "Client contract" at bounding box center [254, 46] width 75 height 26
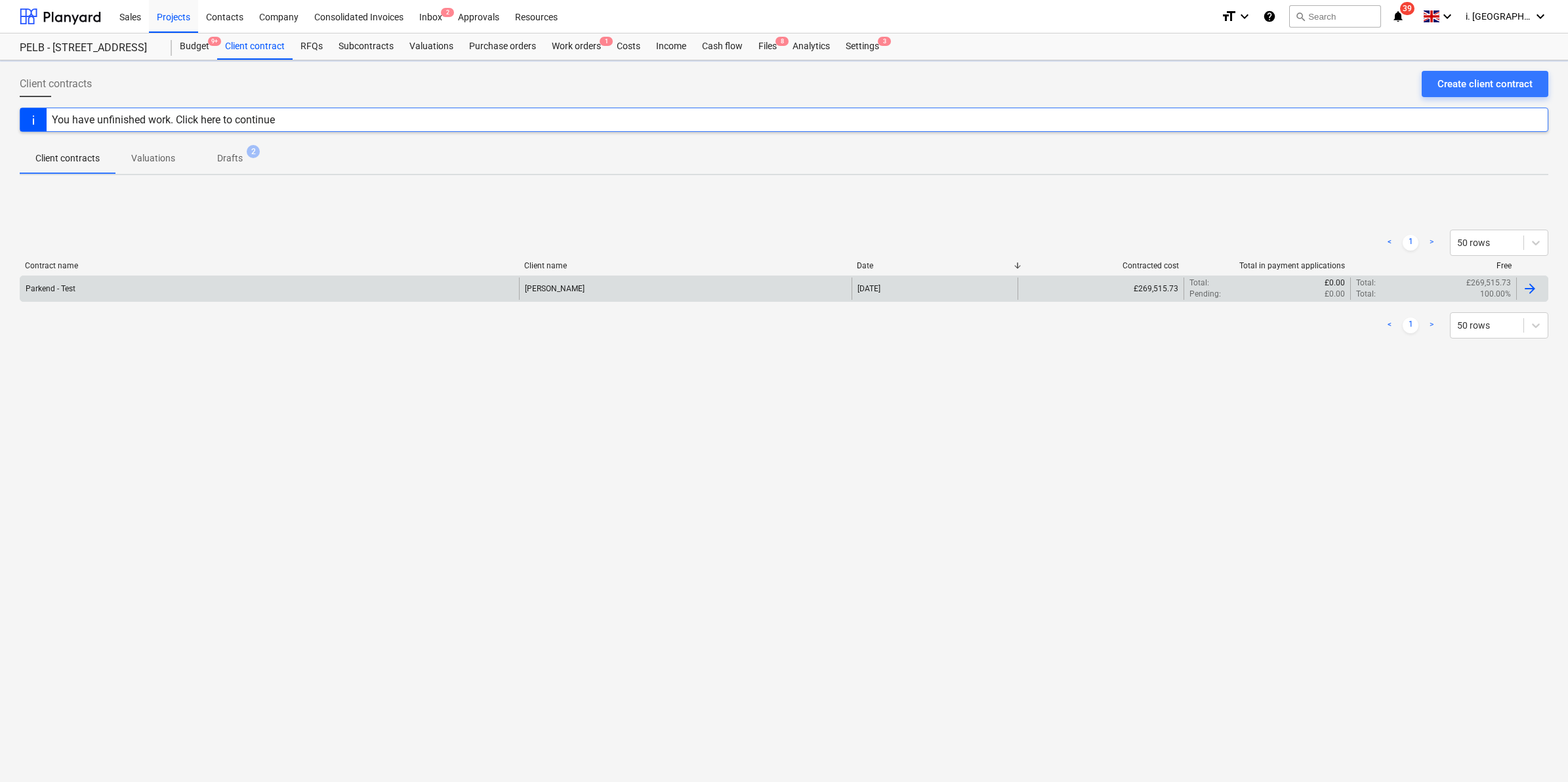
click at [142, 297] on div "Parkend - Test" at bounding box center [269, 288] width 498 height 22
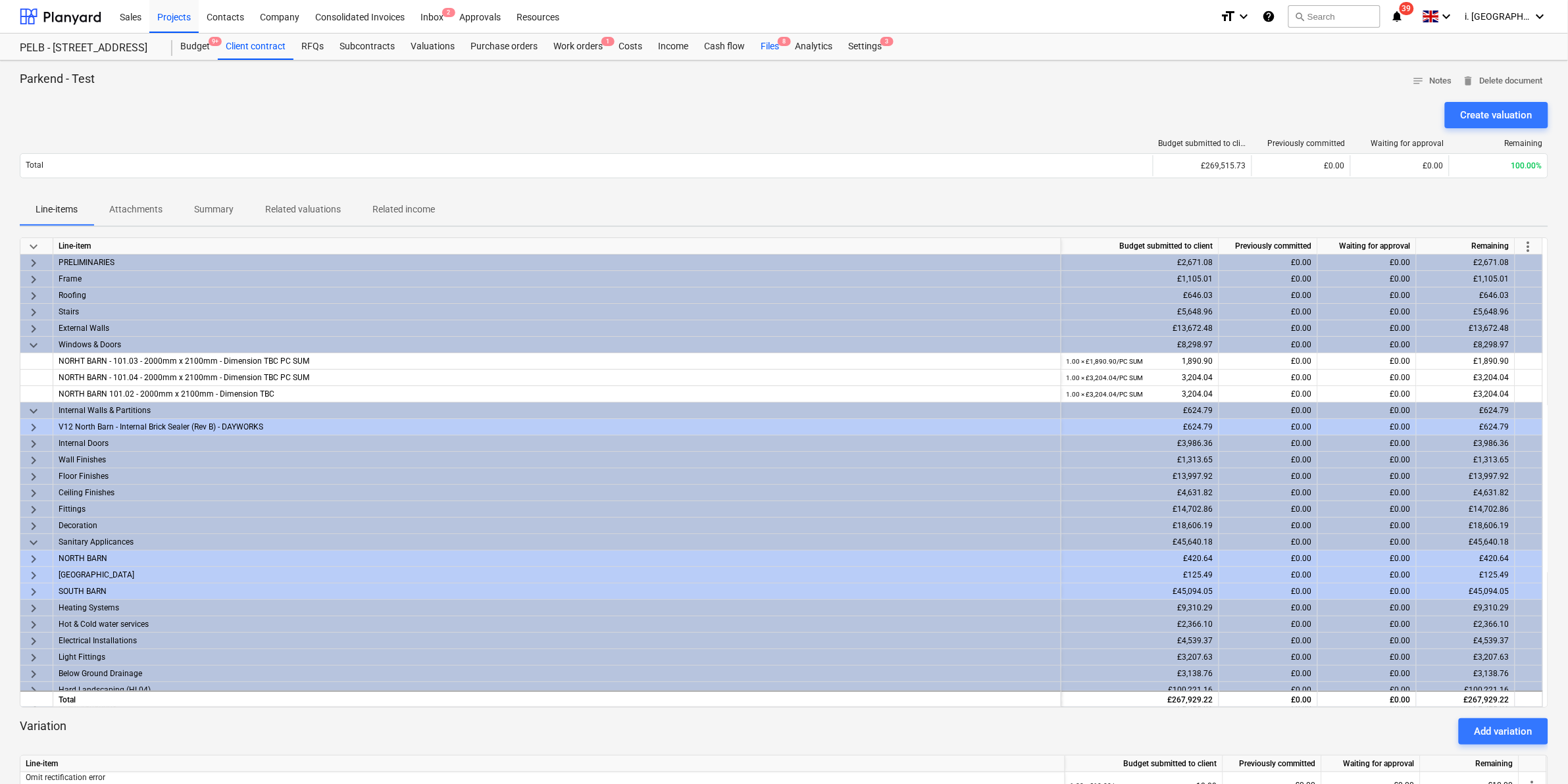
click at [767, 40] on div "Files 8" at bounding box center [770, 47] width 34 height 26
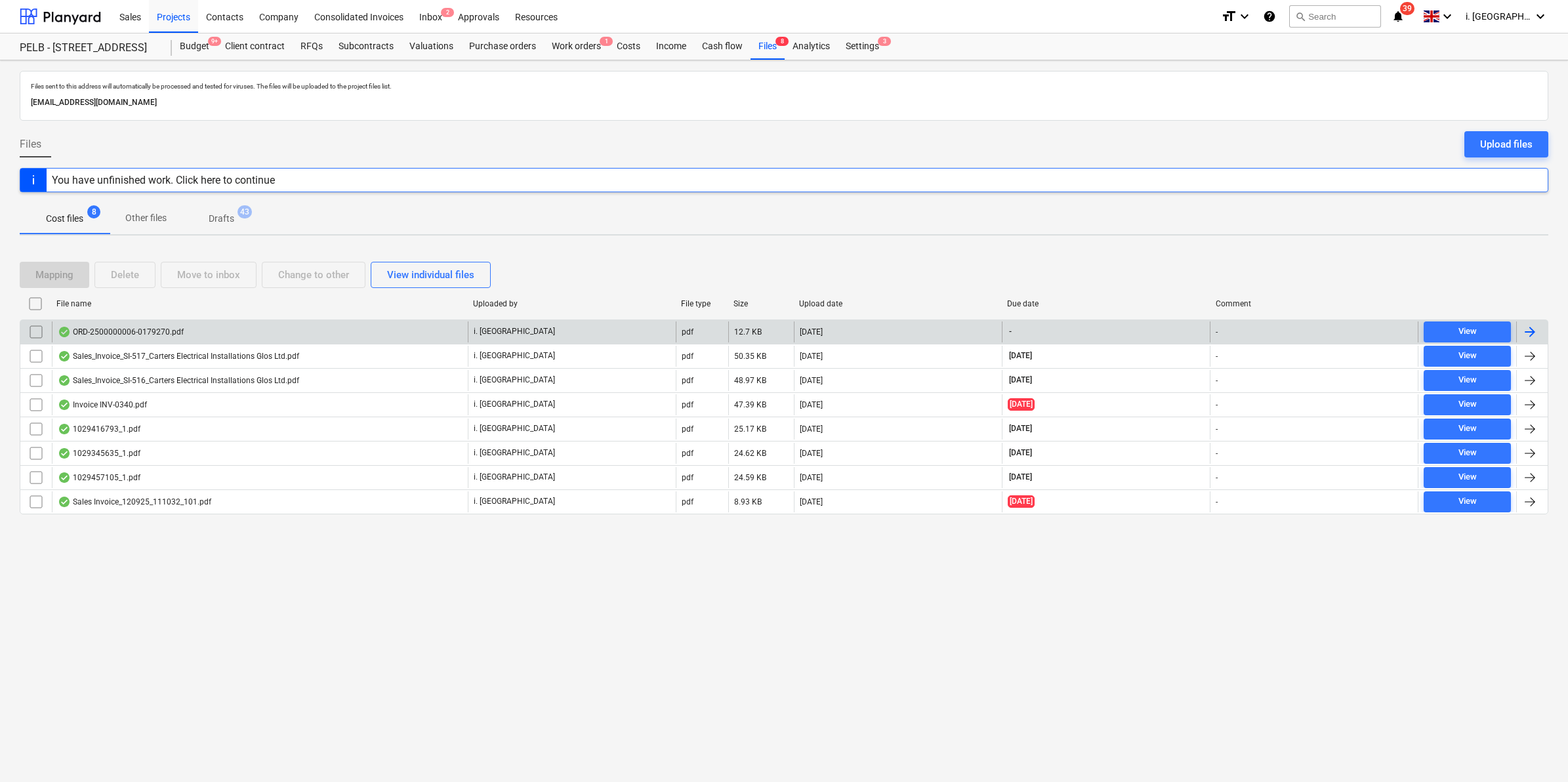
click at [129, 335] on div "ORD-2500000006-0179270.pdf" at bounding box center [121, 332] width 126 height 11
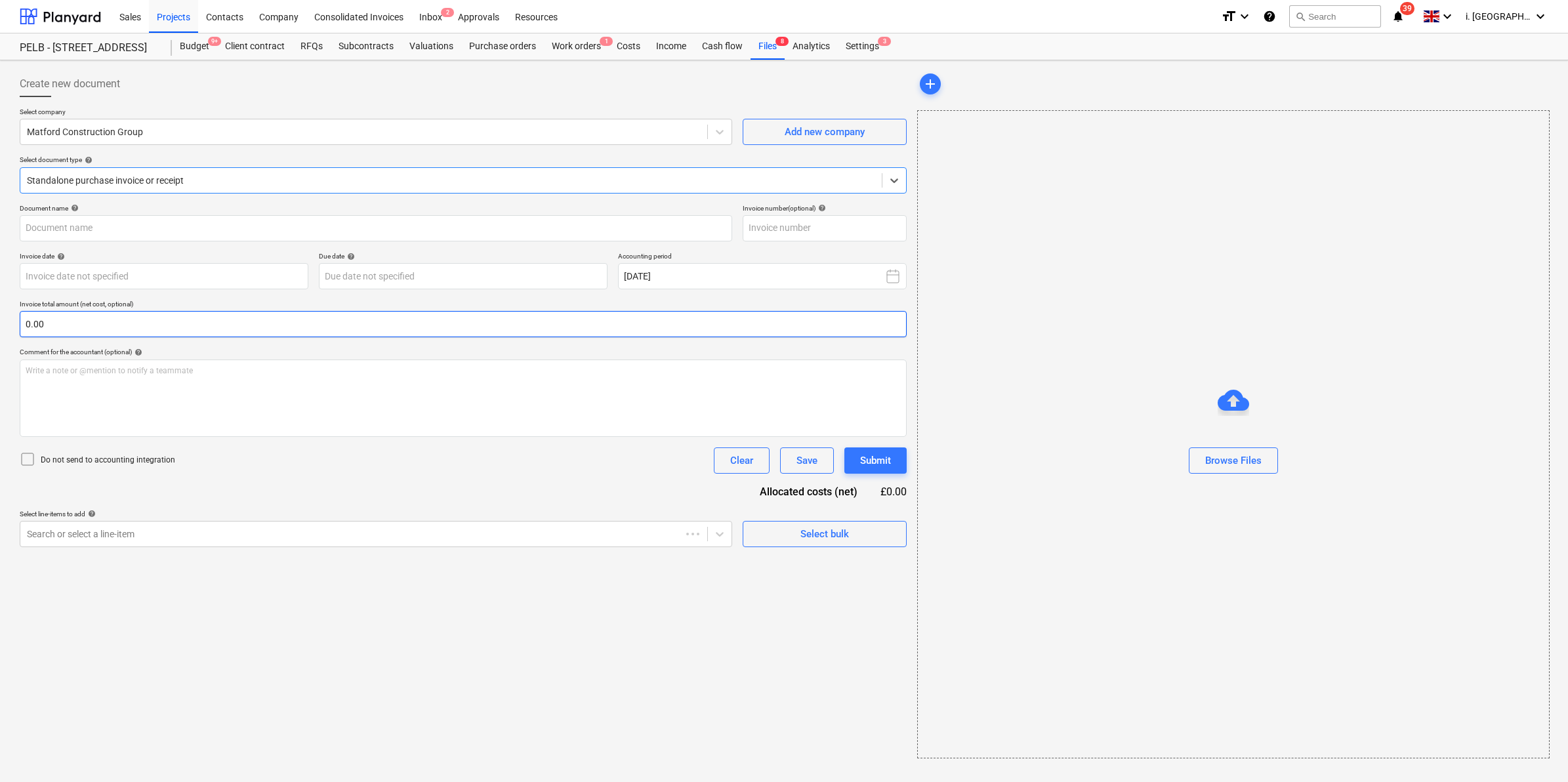
type input "3638429"
type input "04 Sep 2025"
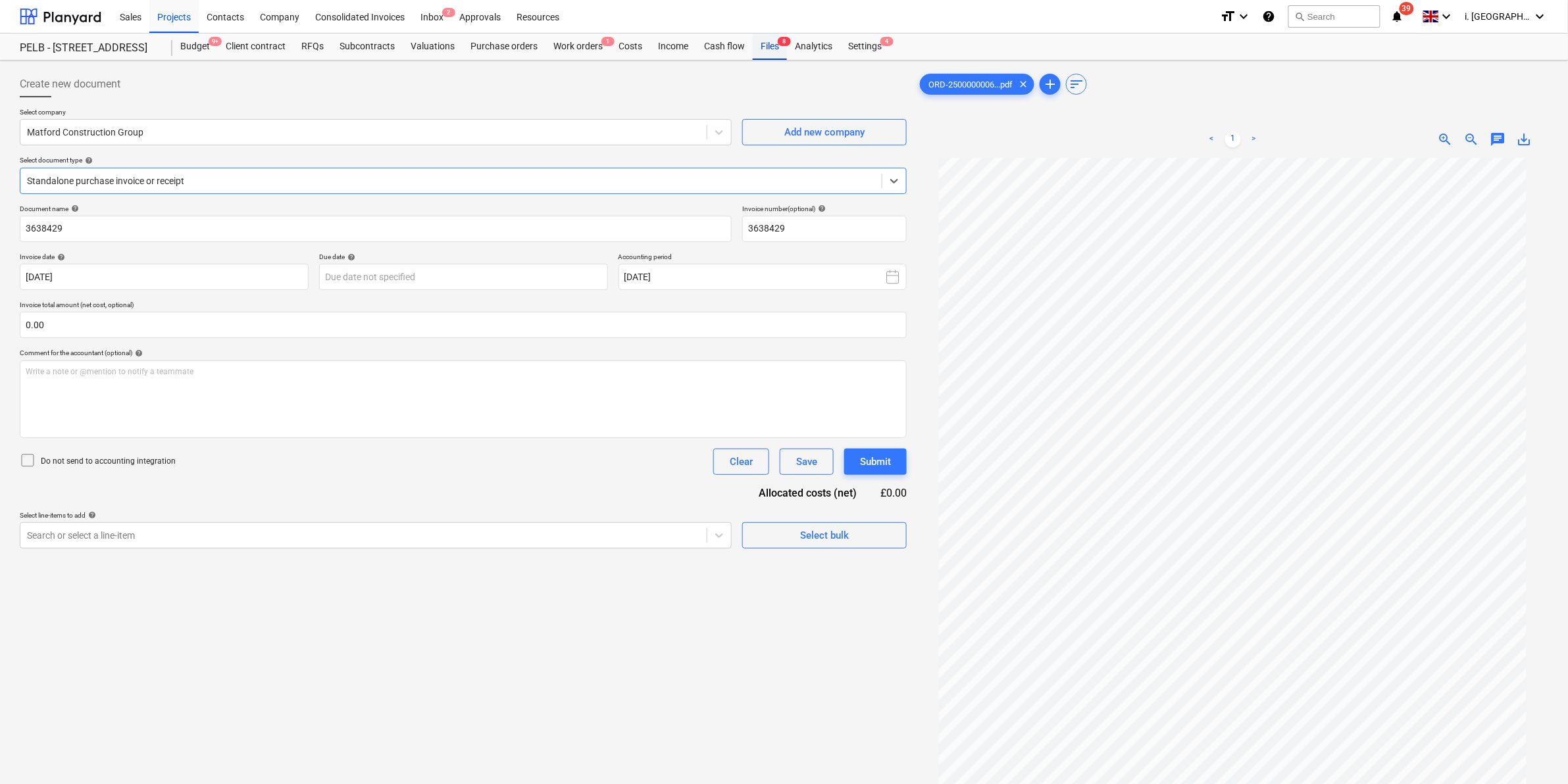
click at [770, 53] on div "Files 8" at bounding box center [770, 47] width 34 height 26
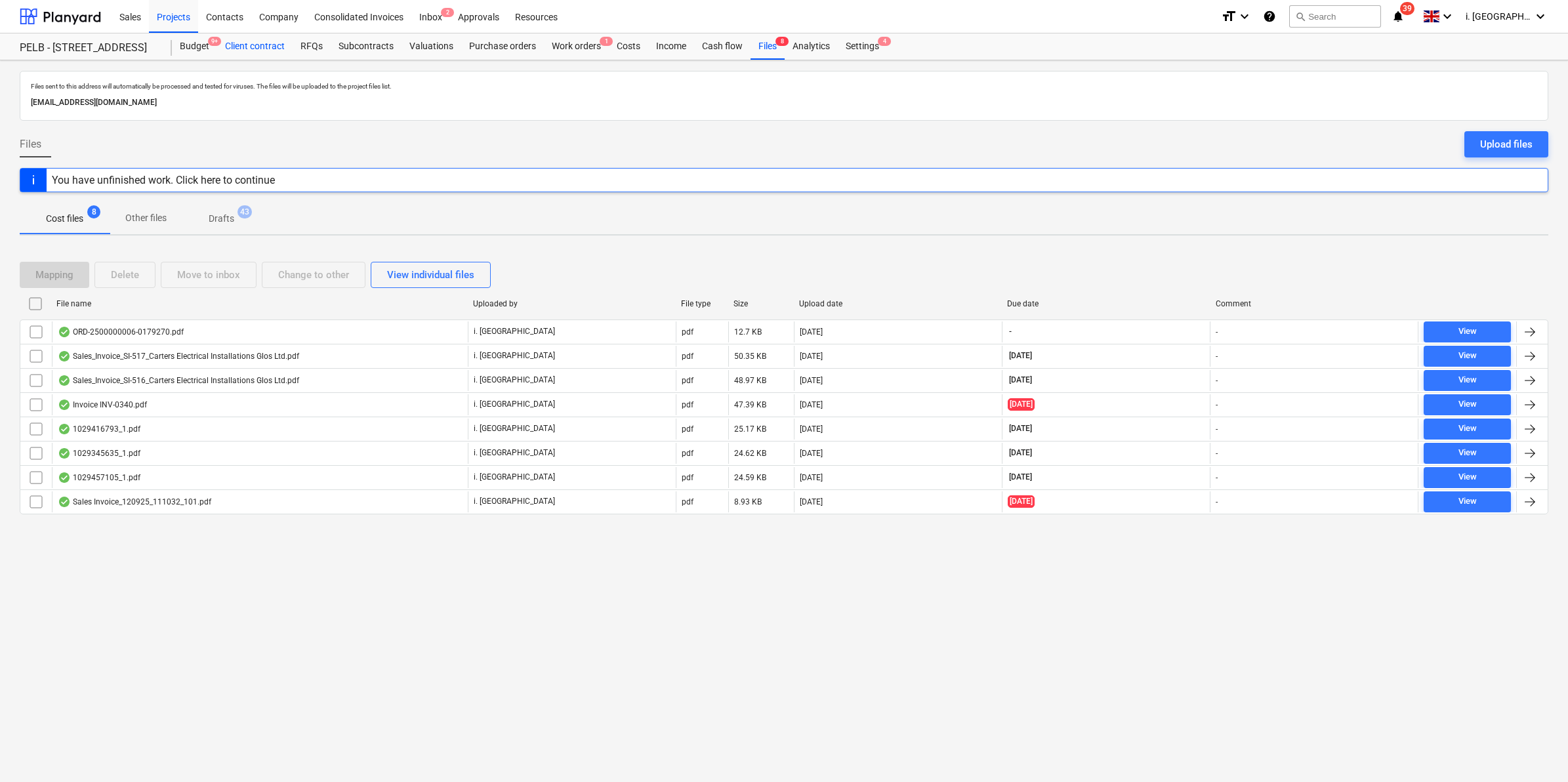
click at [240, 43] on div "Client contract" at bounding box center [254, 46] width 75 height 26
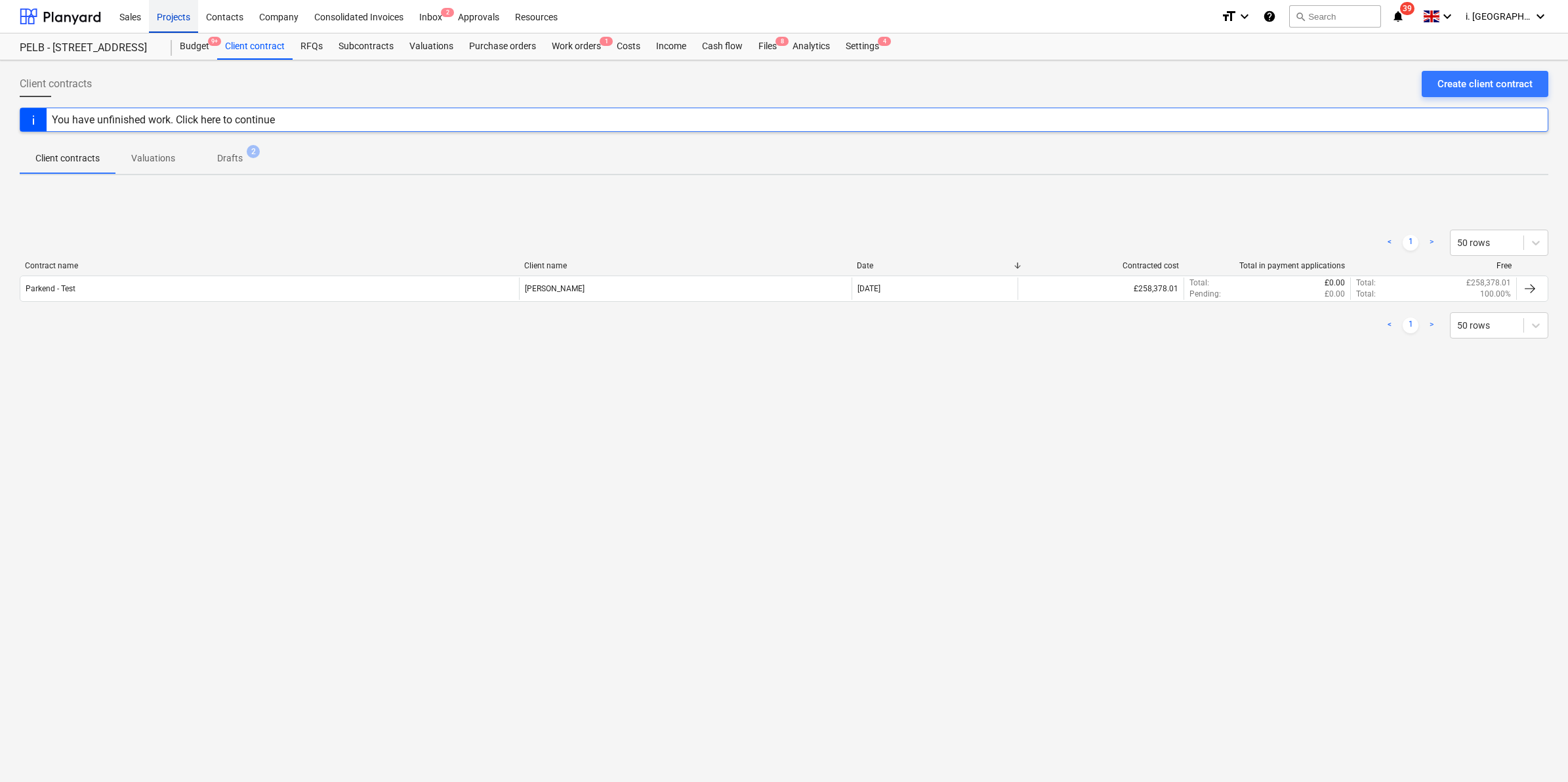
click at [183, 11] on div "Projects" at bounding box center [173, 16] width 49 height 33
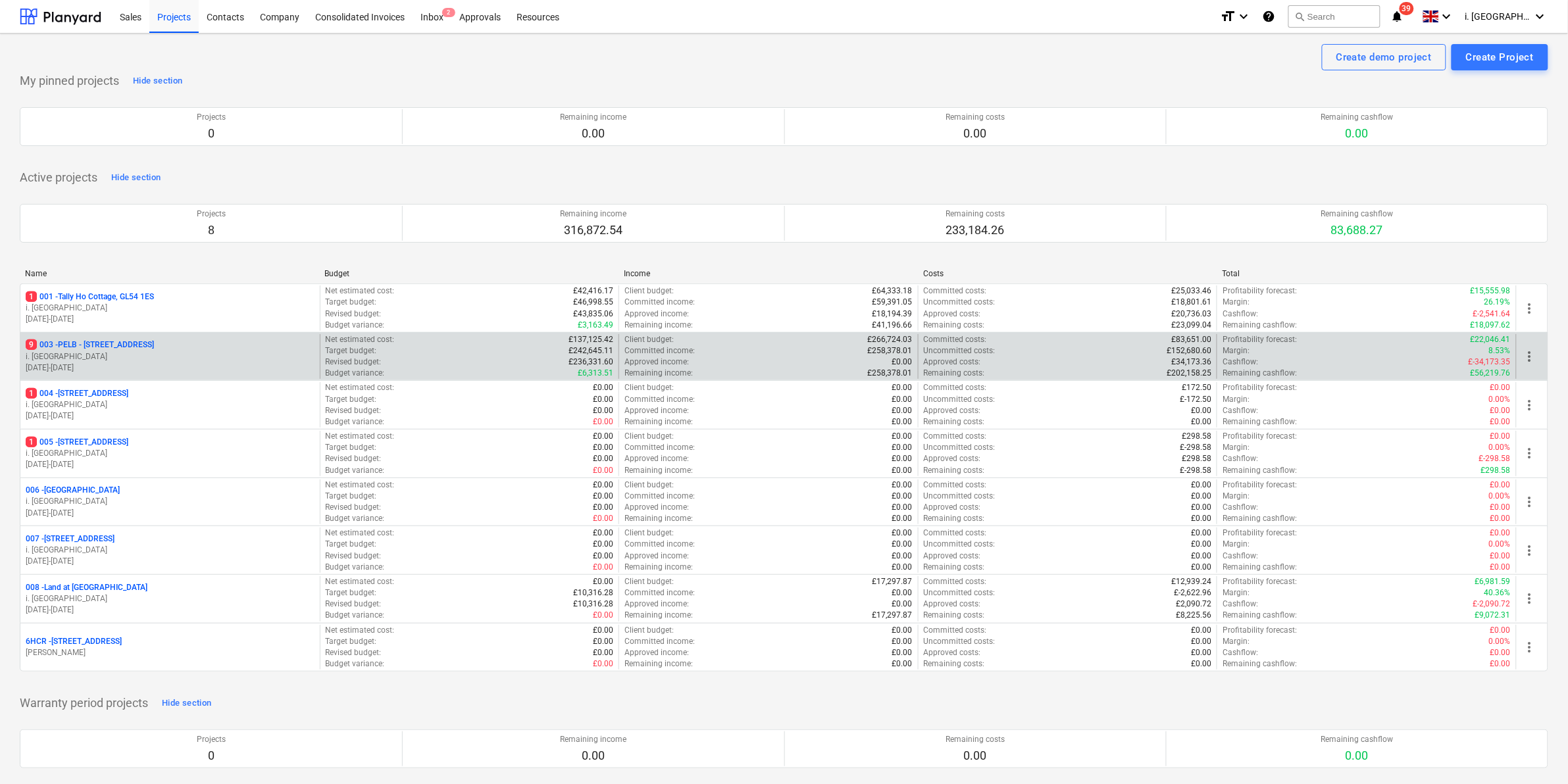
click at [131, 342] on p "9 003 - PELB - [GEOGRAPHIC_DATA], [GEOGRAPHIC_DATA], [GEOGRAPHIC_DATA] 7NE" at bounding box center [90, 345] width 128 height 11
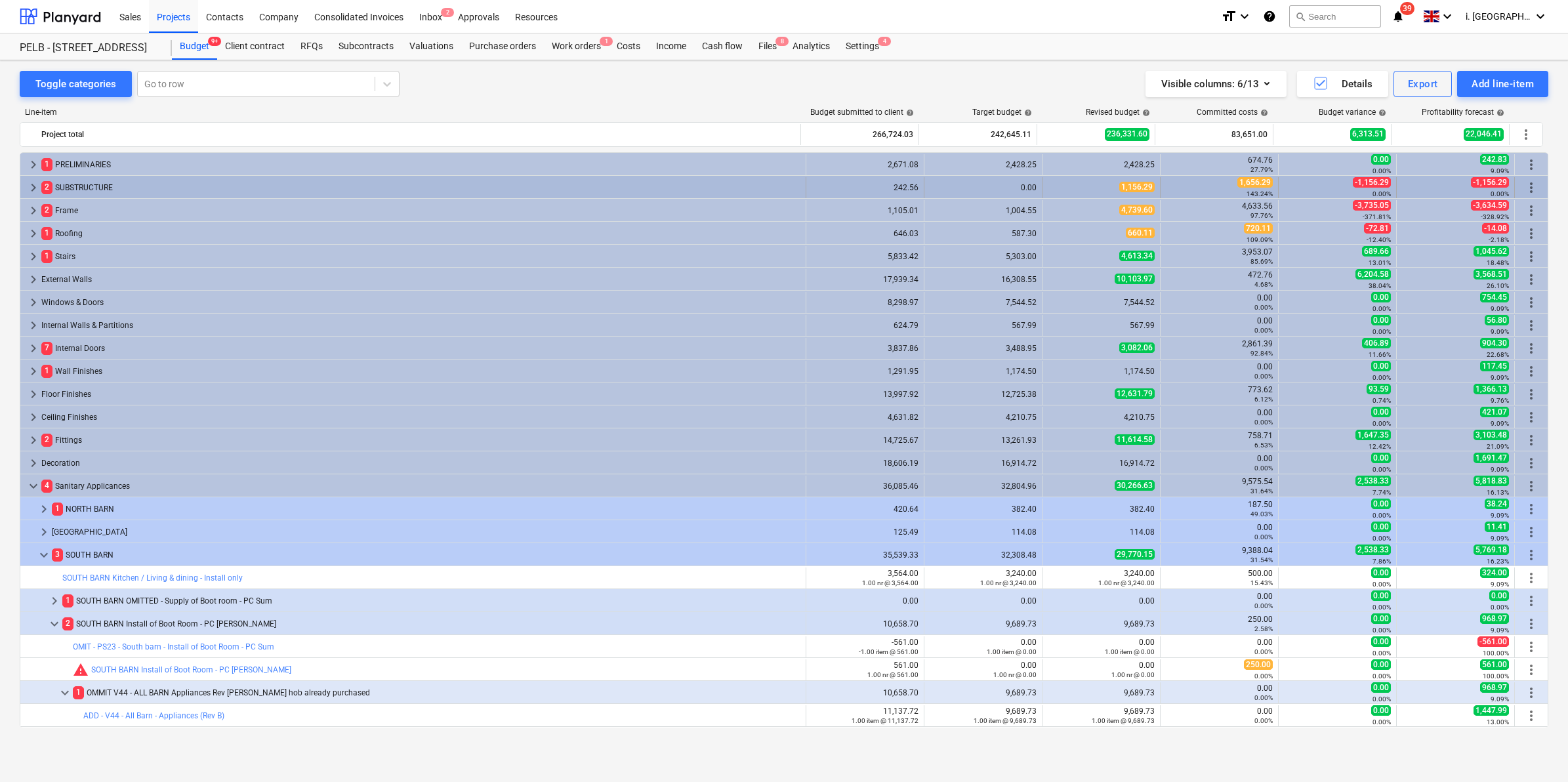
click at [28, 188] on span "keyboard_arrow_right" at bounding box center [33, 187] width 16 height 16
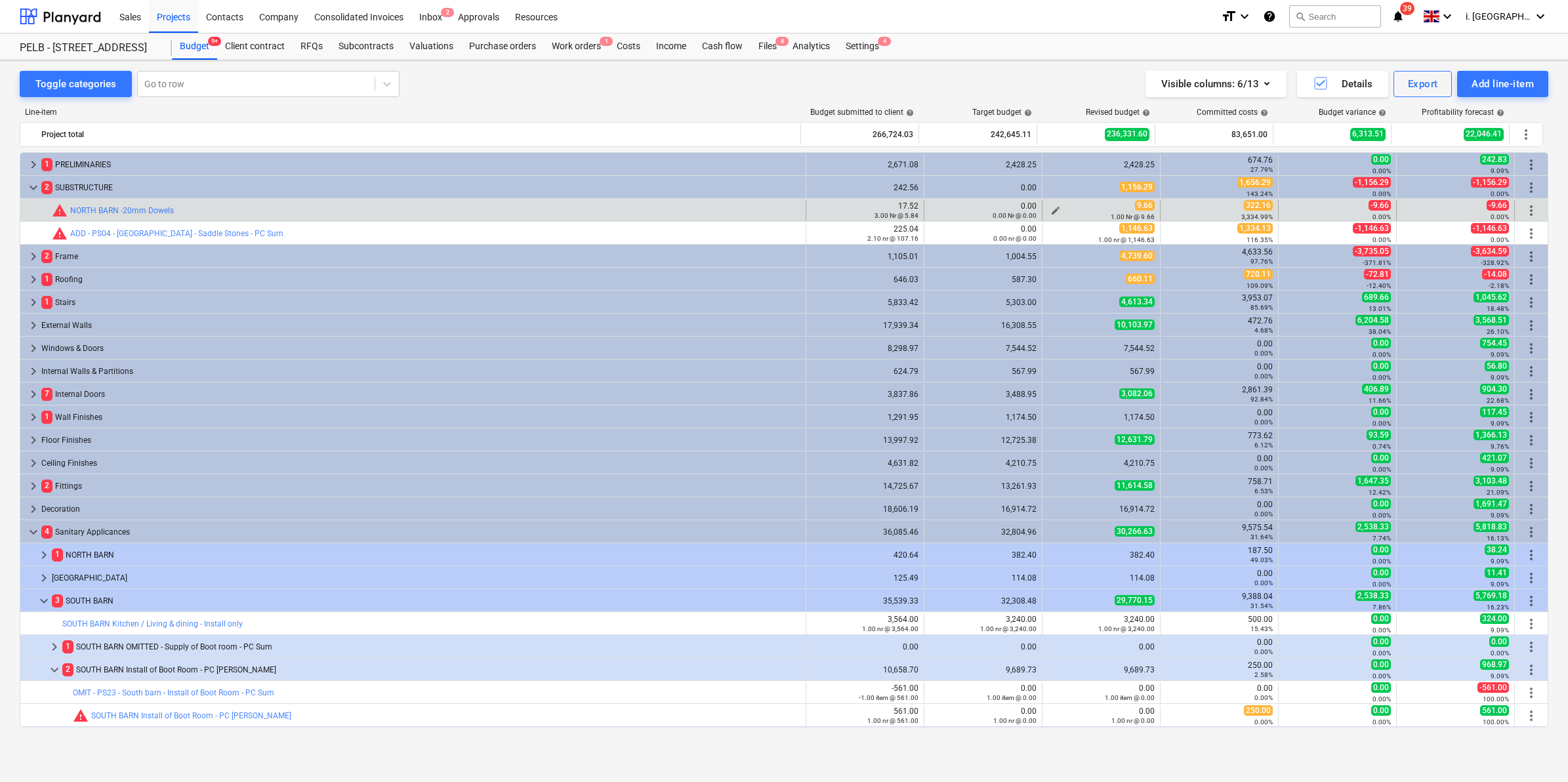
click at [1051, 211] on span "edit" at bounding box center [1056, 211] width 11 height 11
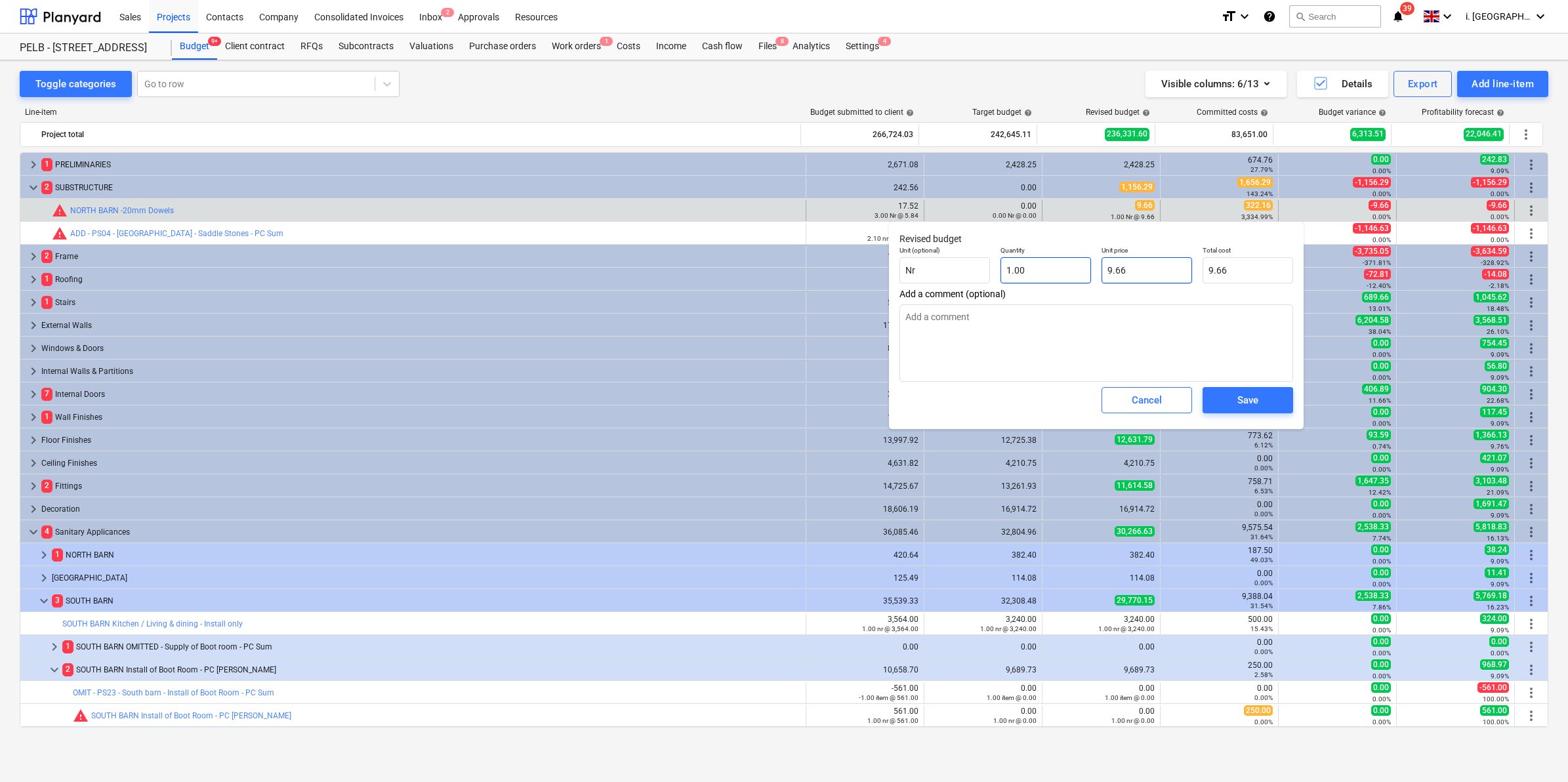
drag, startPoint x: 1156, startPoint y: 274, endPoint x: 1037, endPoint y: 259, distance: 119.9
click at [1037, 259] on div "Unit (optional) Nr Quantity 1.00 Unit price 9.66 Total cost 9.66" at bounding box center [1096, 264] width 404 height 48
type input "3"
type input "3.00"
type input "32"
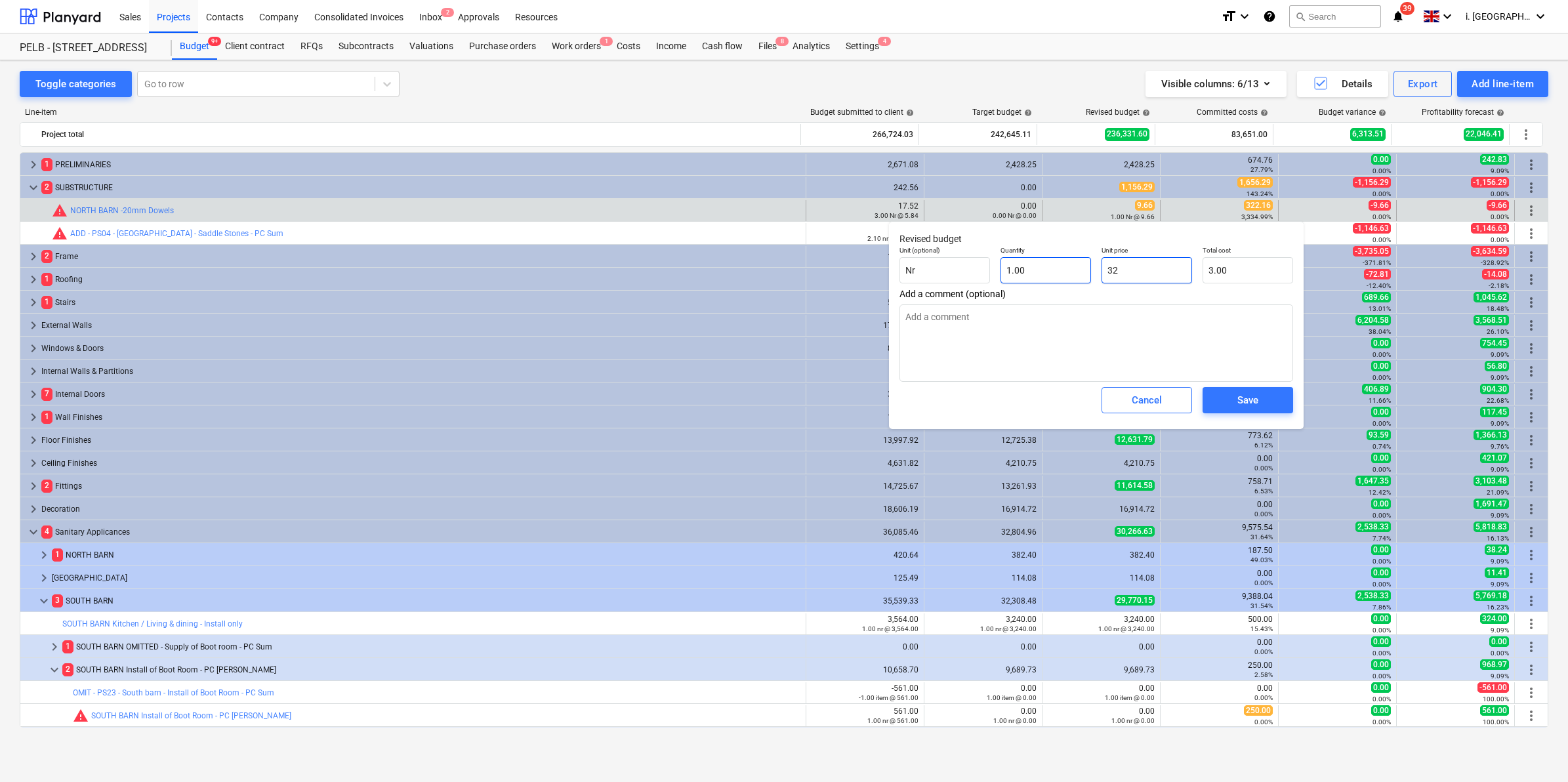
type input "32.00"
type input "322"
type input "322.00"
type input "322.1"
type input "322.10"
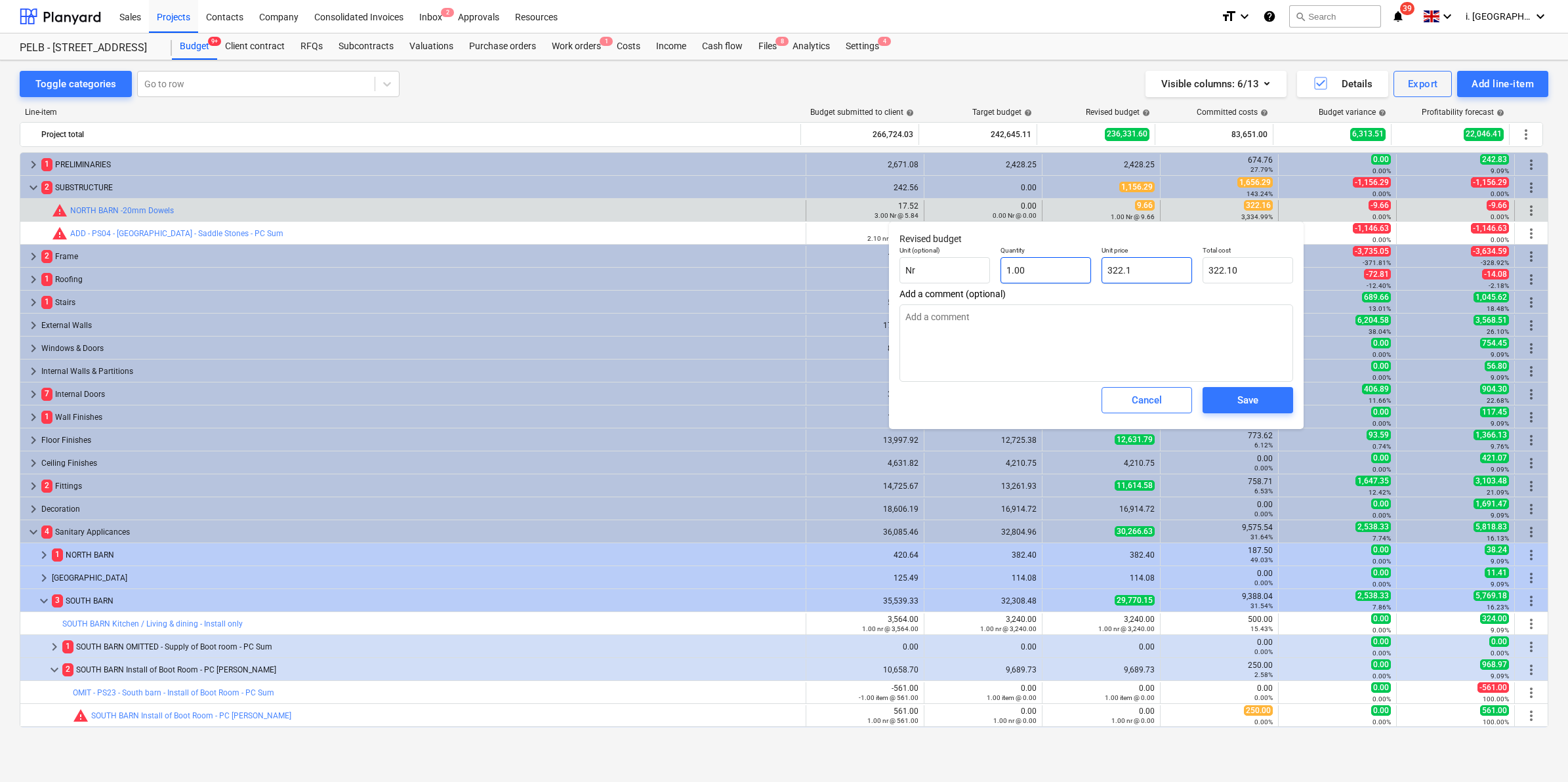
type input "322.16"
click at [1277, 402] on button "Save" at bounding box center [1248, 400] width 91 height 26
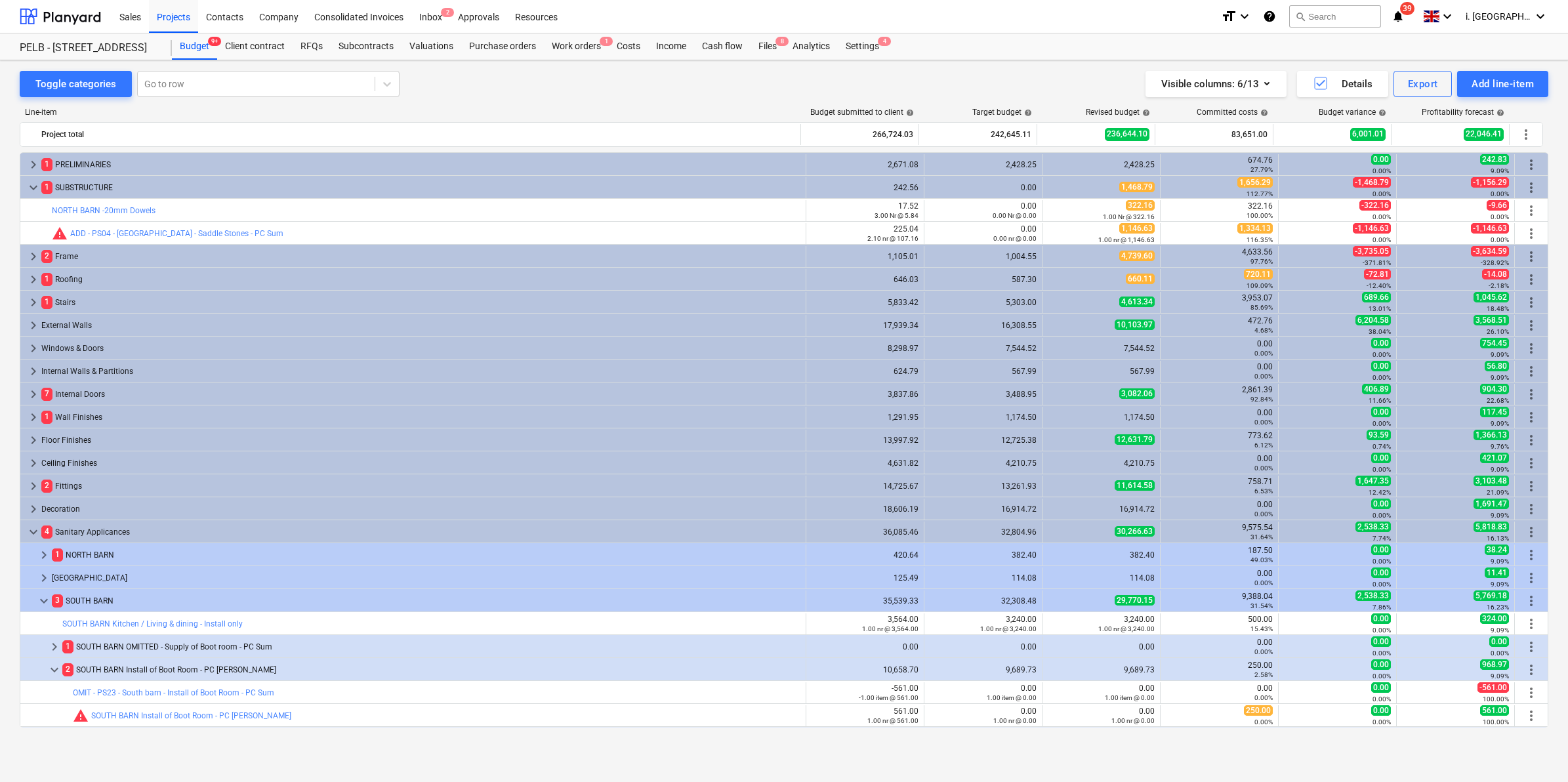
type input "1.00"
type input "322.16"
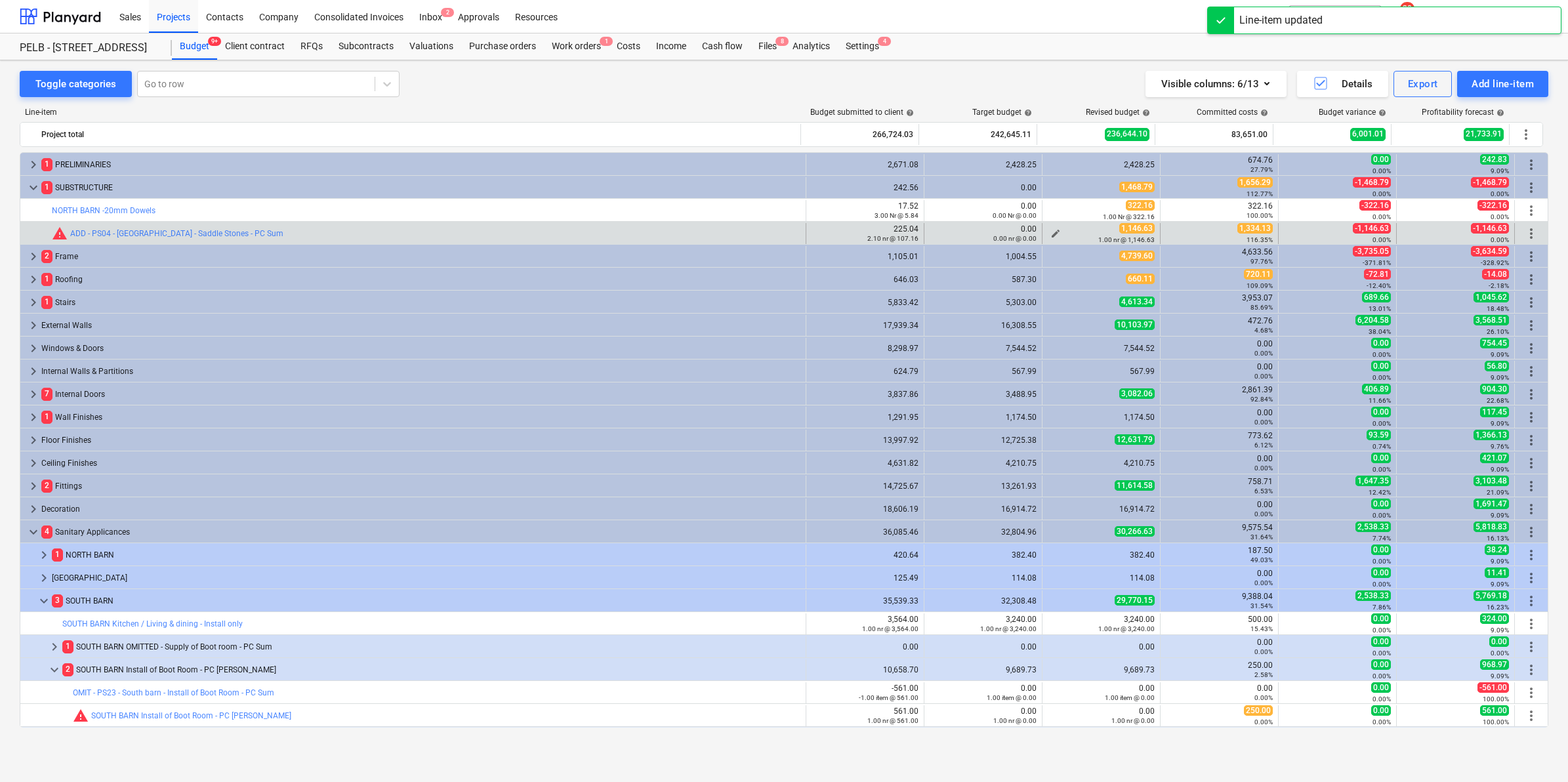
click at [1051, 230] on span "edit" at bounding box center [1056, 234] width 11 height 11
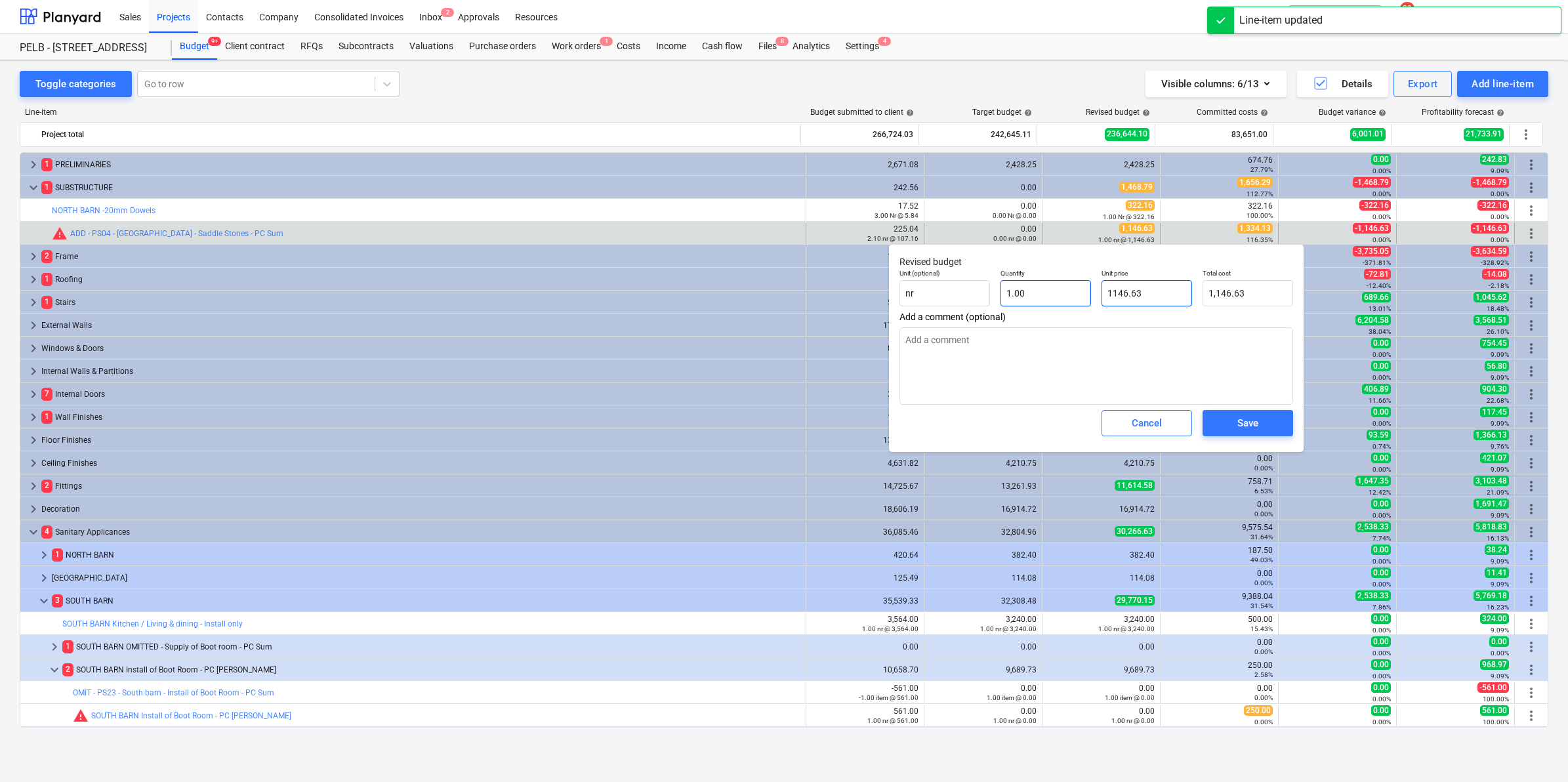
drag, startPoint x: 1156, startPoint y: 295, endPoint x: 1027, endPoint y: 294, distance: 129.0
click at [1027, 294] on div "Unit (optional) nr Quantity 1.00 Unit price 1146.63 Total cost 1,146.63" at bounding box center [1096, 288] width 404 height 48
type input "1"
type input "1.00"
type input "13"
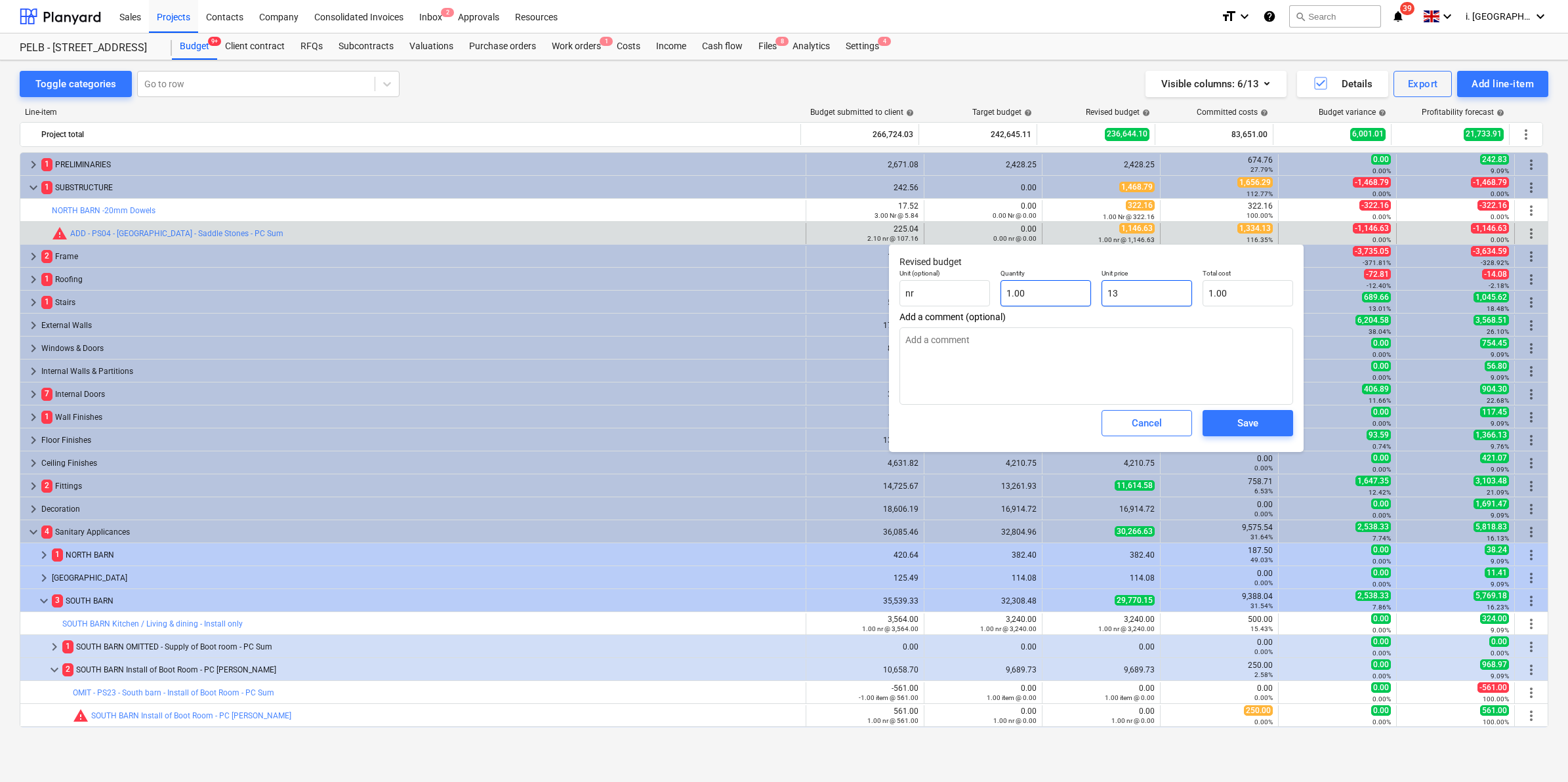
type input "13.00"
type input "133"
type input "133.00"
type input "1334"
type input "1,334.00"
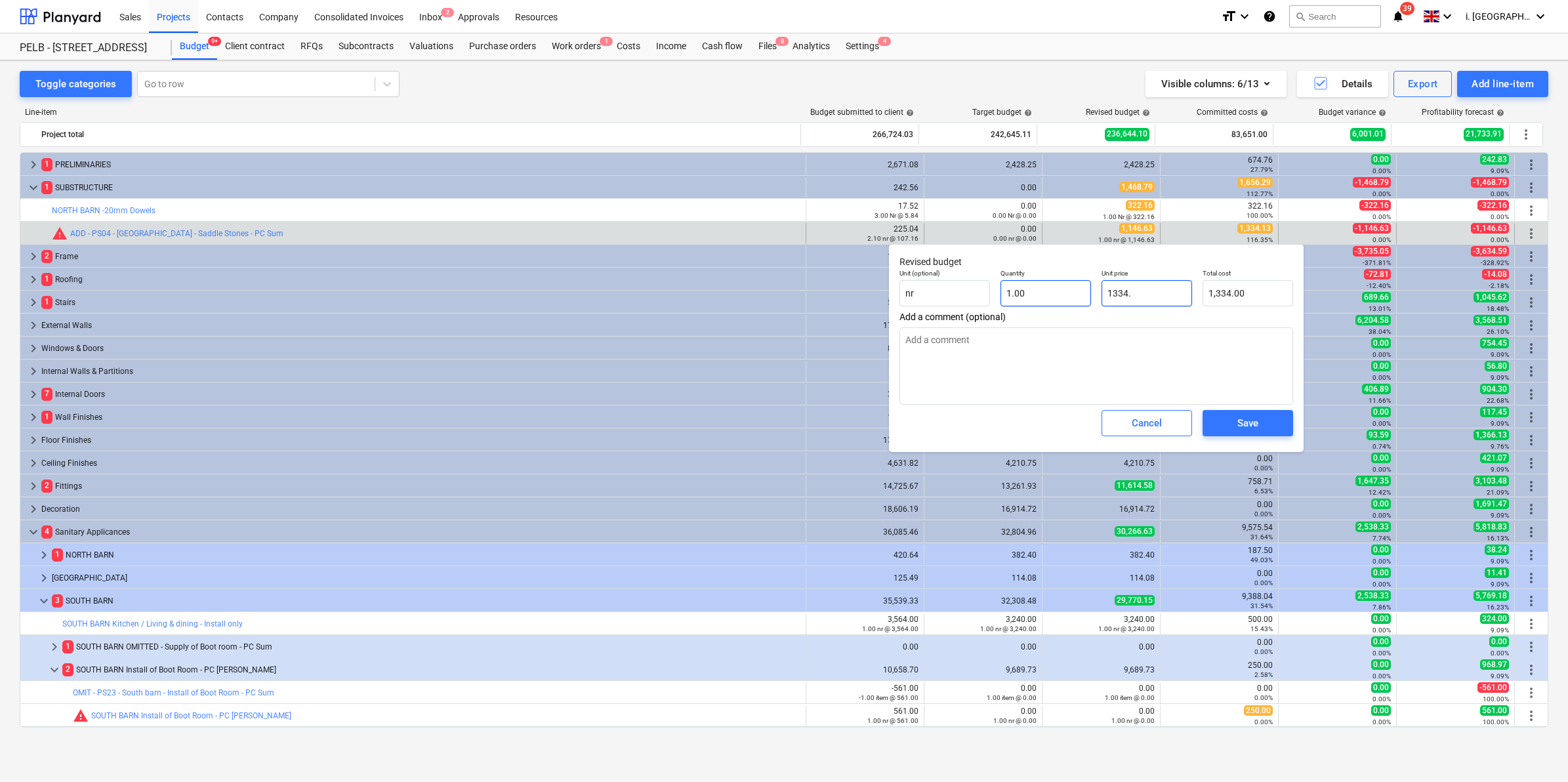
type input "1334.1"
type input "1,334.10"
type input "1334.13"
type input "1,334.13"
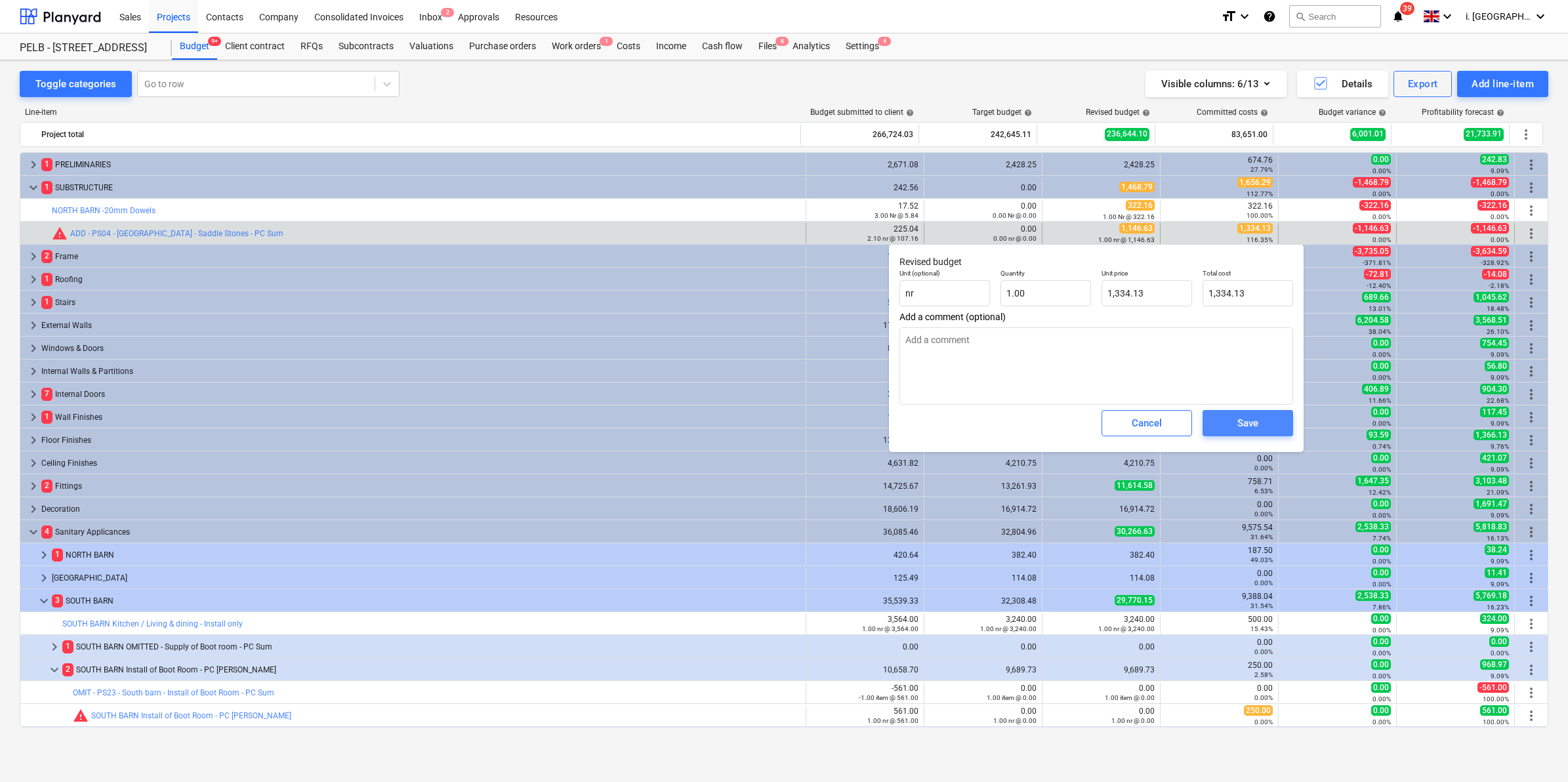
click at [1274, 420] on span "Save" at bounding box center [1248, 423] width 59 height 17
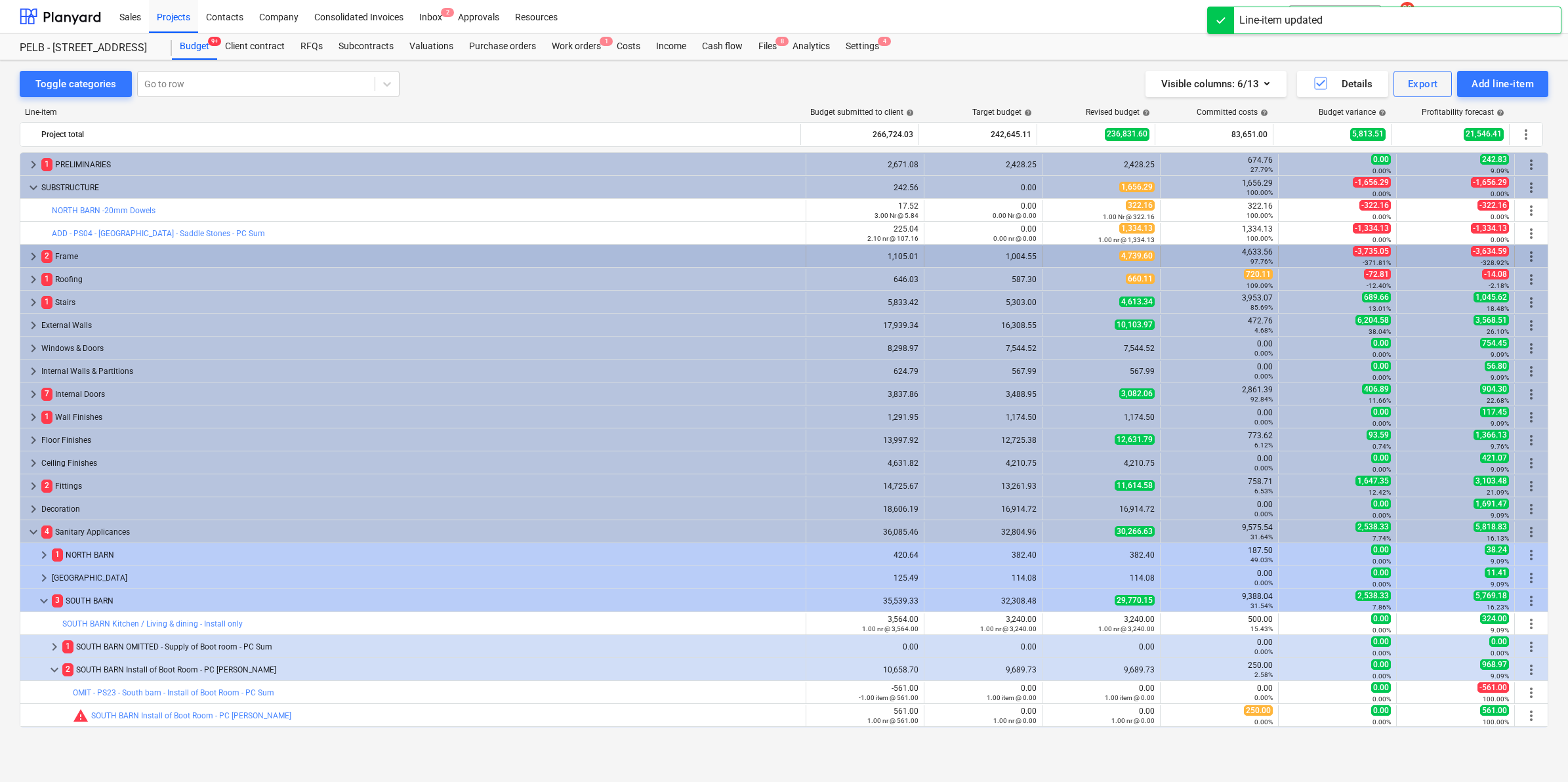
click at [27, 254] on span "keyboard_arrow_right" at bounding box center [33, 256] width 16 height 16
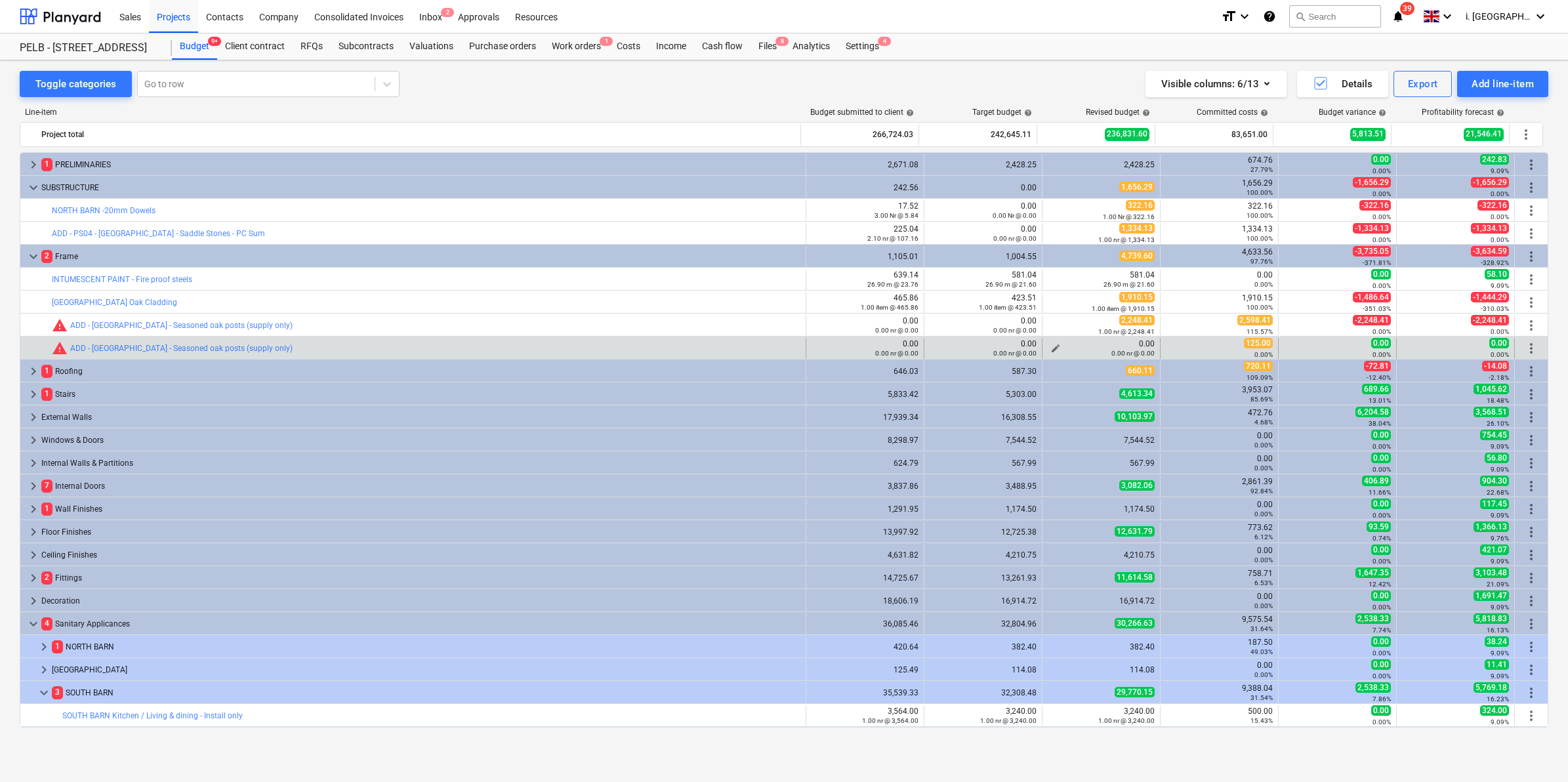
click at [1051, 343] on span "edit" at bounding box center [1056, 348] width 11 height 11
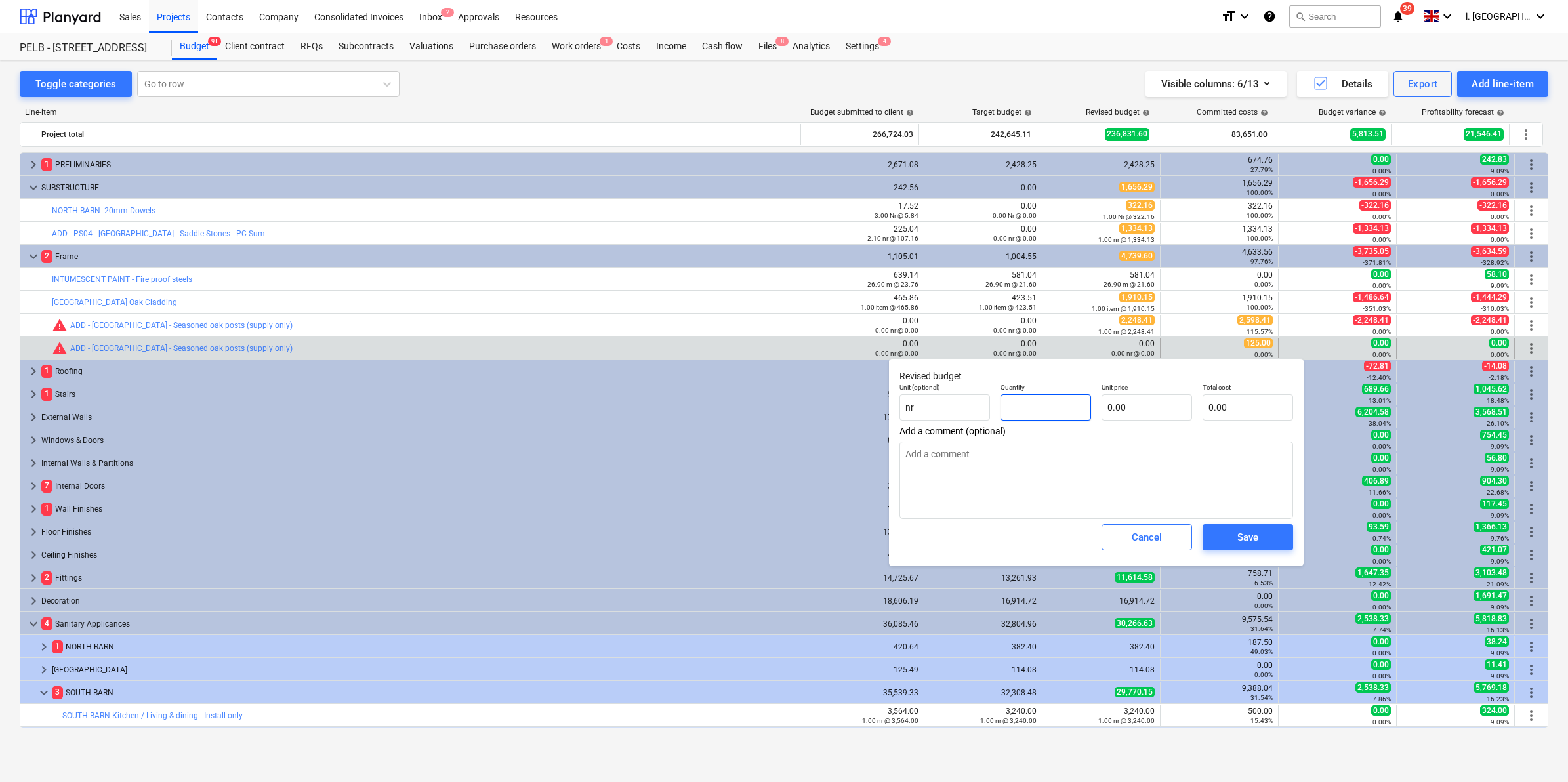
click at [1047, 412] on input "text" at bounding box center [1045, 407] width 91 height 26
type input "1.00"
type input "1"
type input "1.00"
type input "12"
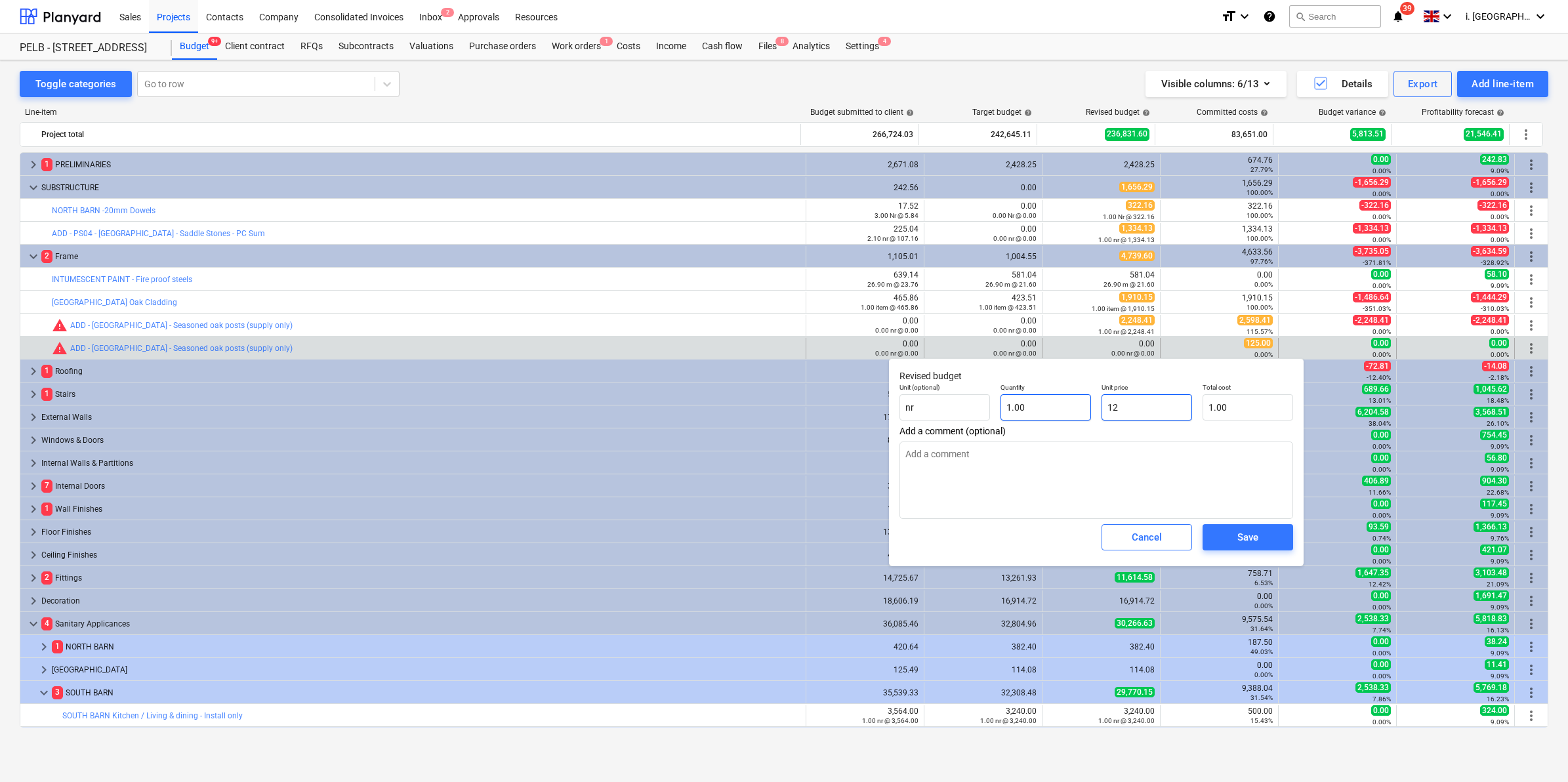
type input "12.00"
type input "125"
type input "125.00"
click at [1261, 539] on span "Save" at bounding box center [1248, 537] width 59 height 17
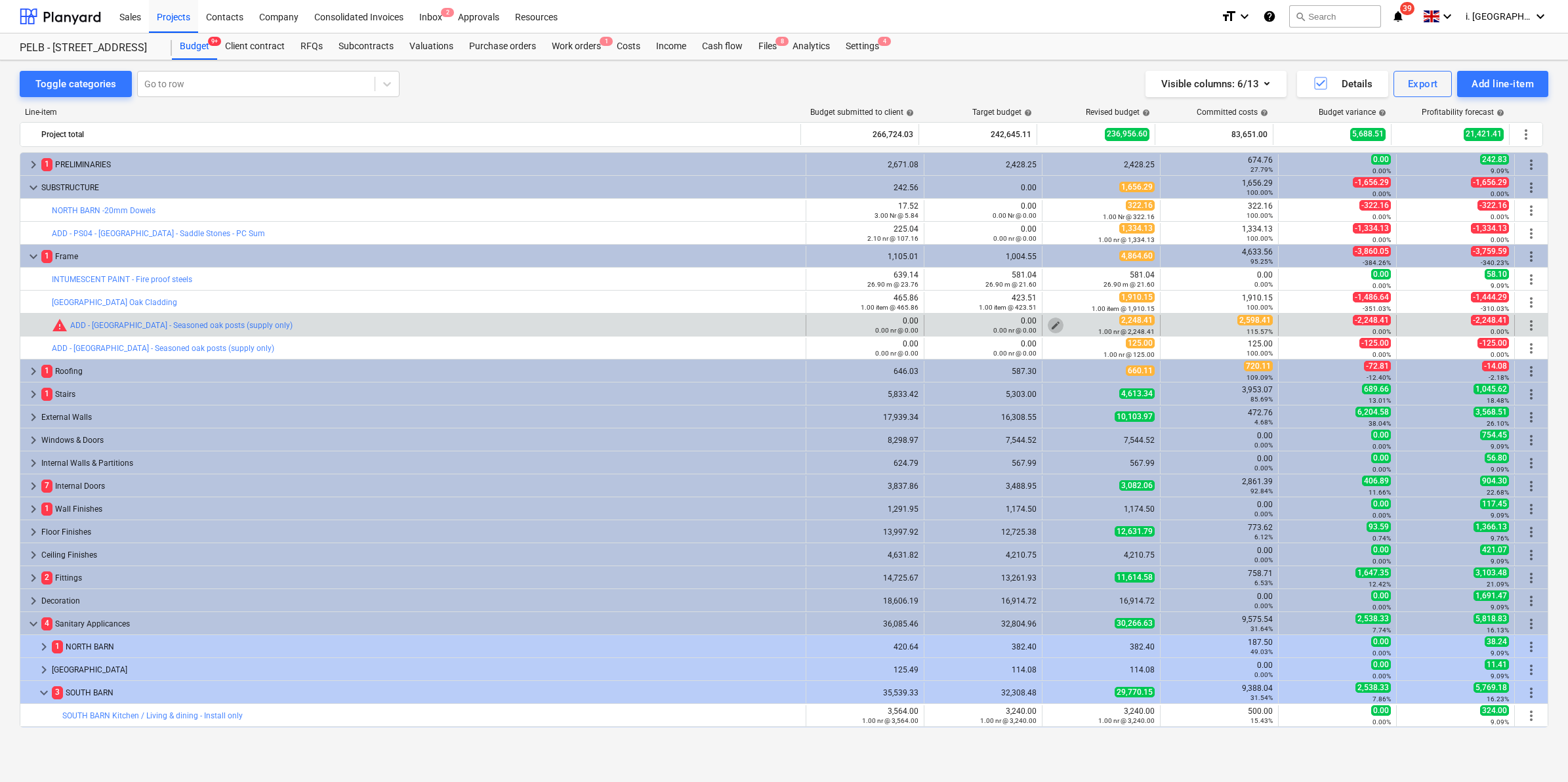
click at [1051, 322] on span "edit" at bounding box center [1056, 326] width 11 height 11
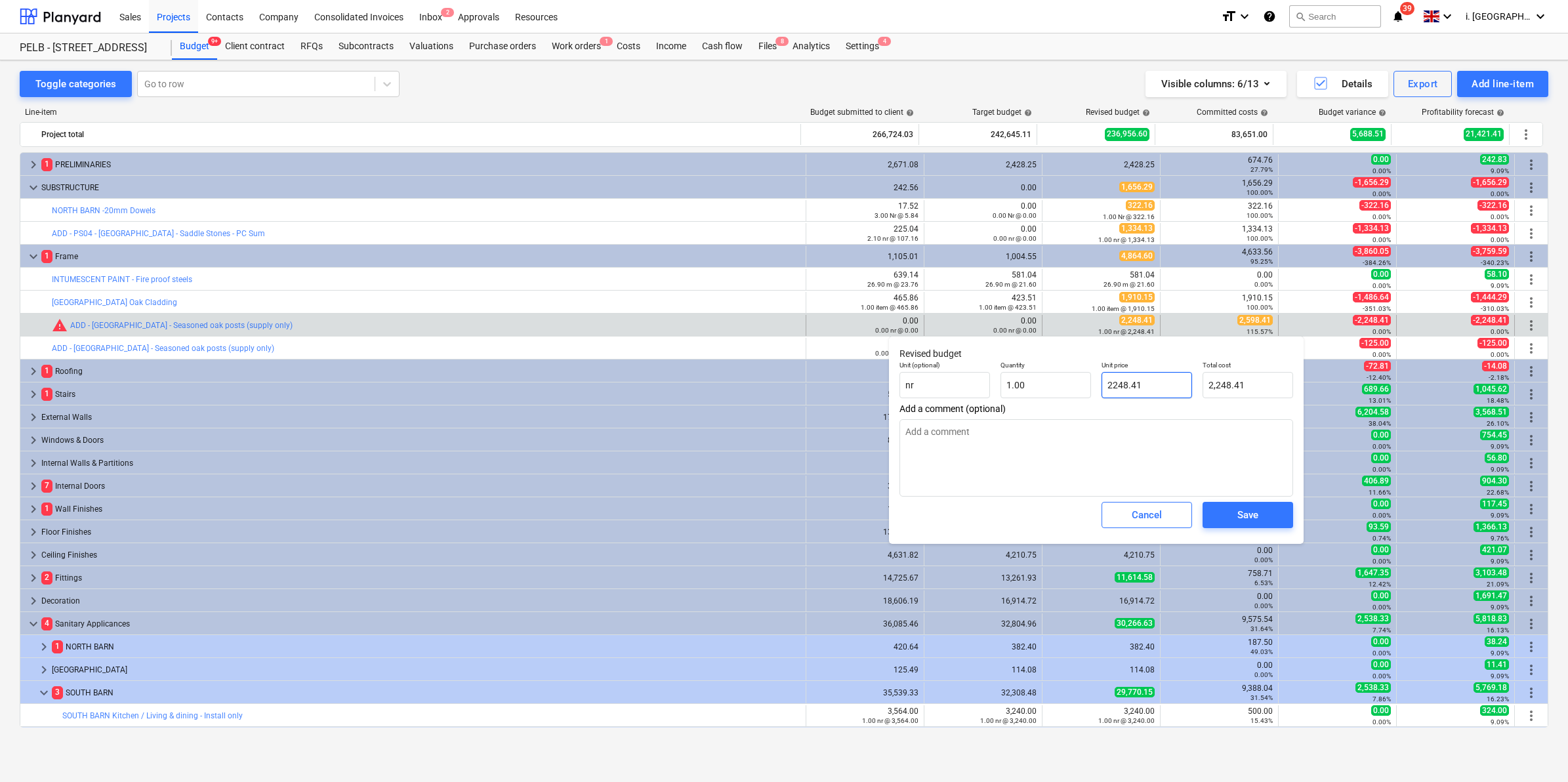
click at [1110, 393] on input "2248.41" at bounding box center [1147, 385] width 91 height 26
drag, startPoint x: 1134, startPoint y: 385, endPoint x: 1031, endPoint y: 387, distance: 103.0
click at [1035, 385] on div "Unit (optional) nr Quantity 1.00 Unit price 2248.41 Total cost 2,248.41" at bounding box center [1096, 379] width 404 height 48
type input "2"
type input "2.00"
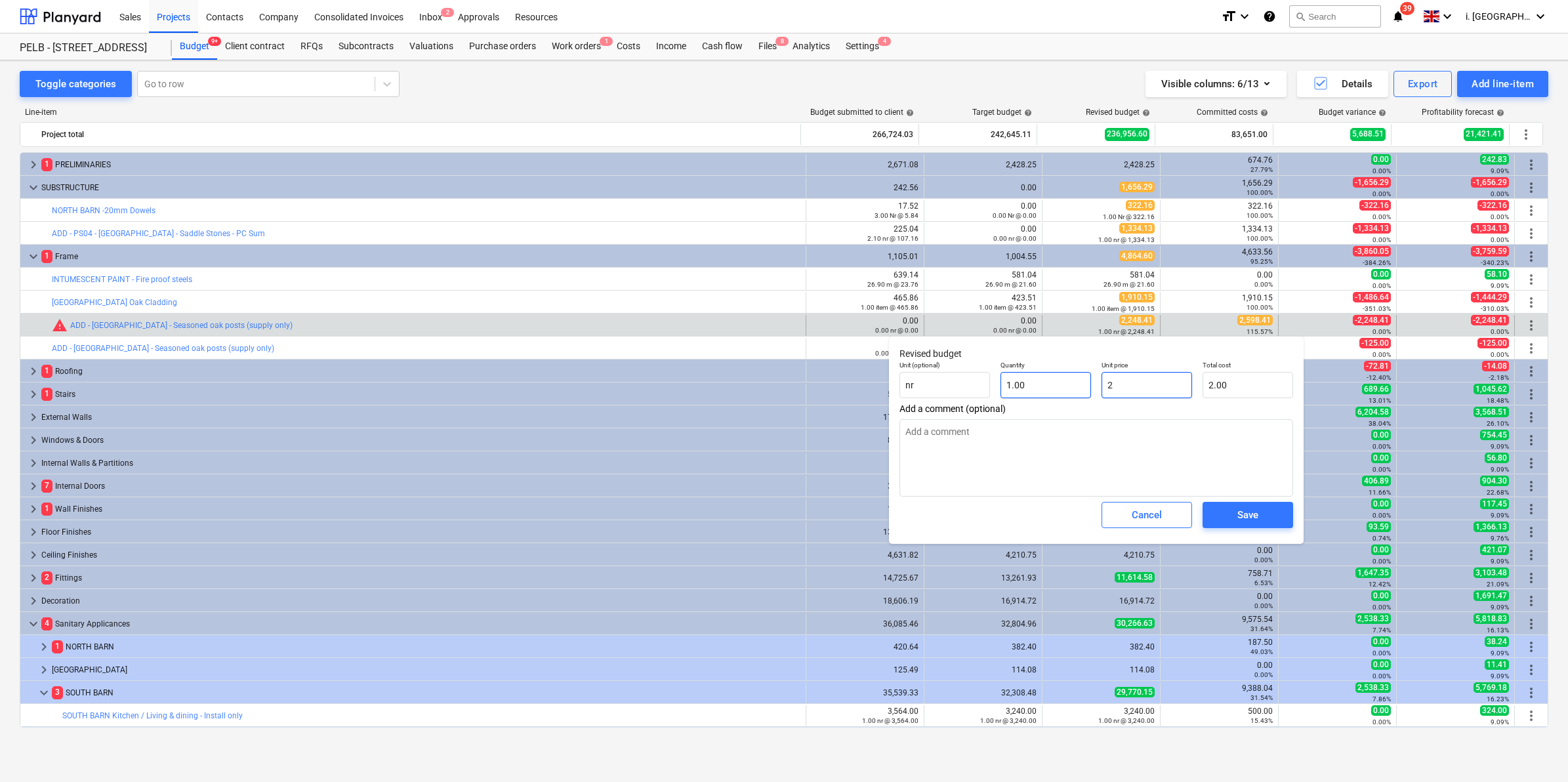
type input "25"
type input "25.00"
type input "259"
type input "259.00"
type input "2598"
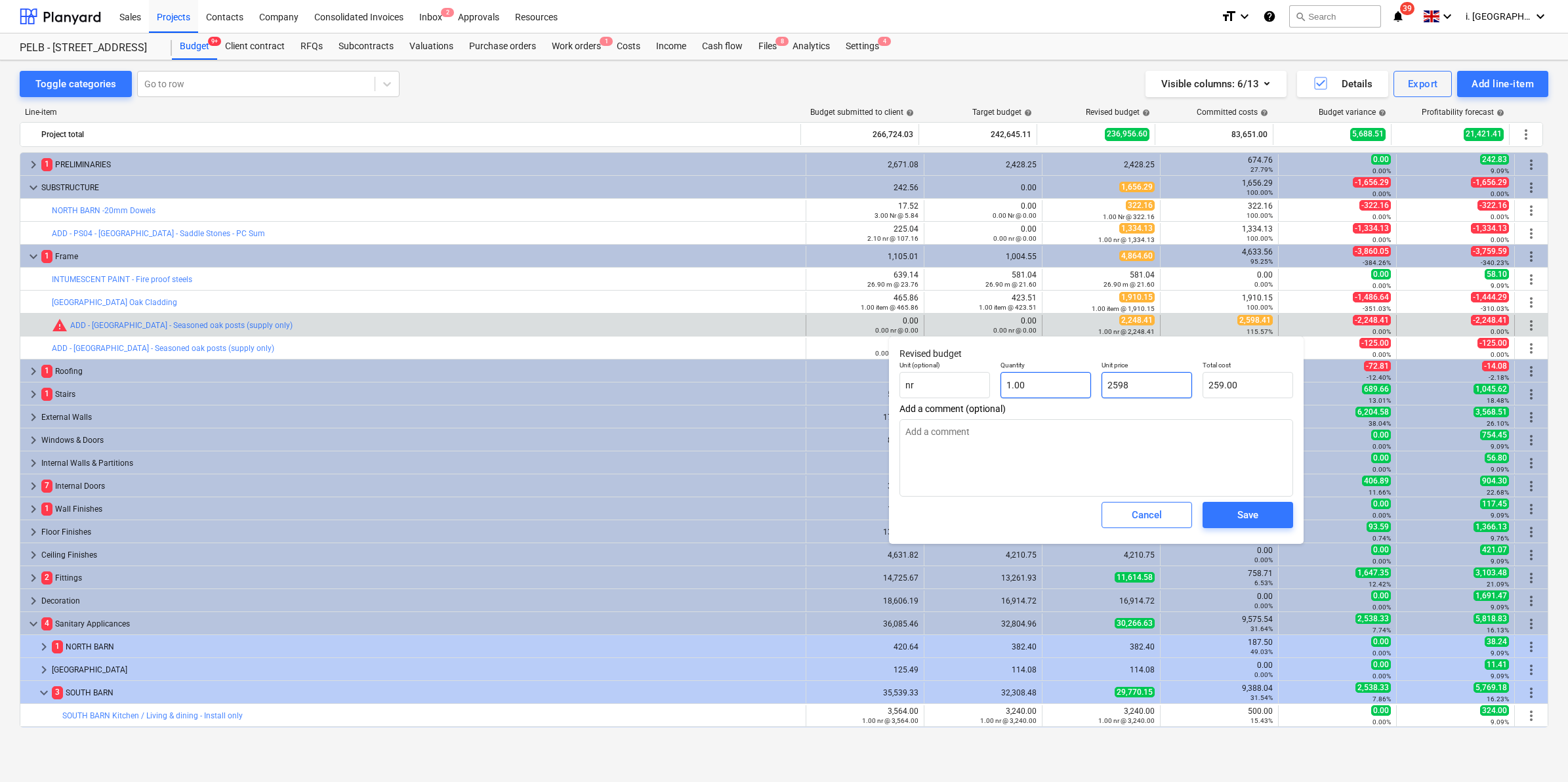
type input "2,598.00"
type input "2598.4"
type input "2,598.40"
type input "2598.41"
type input "2,598.41"
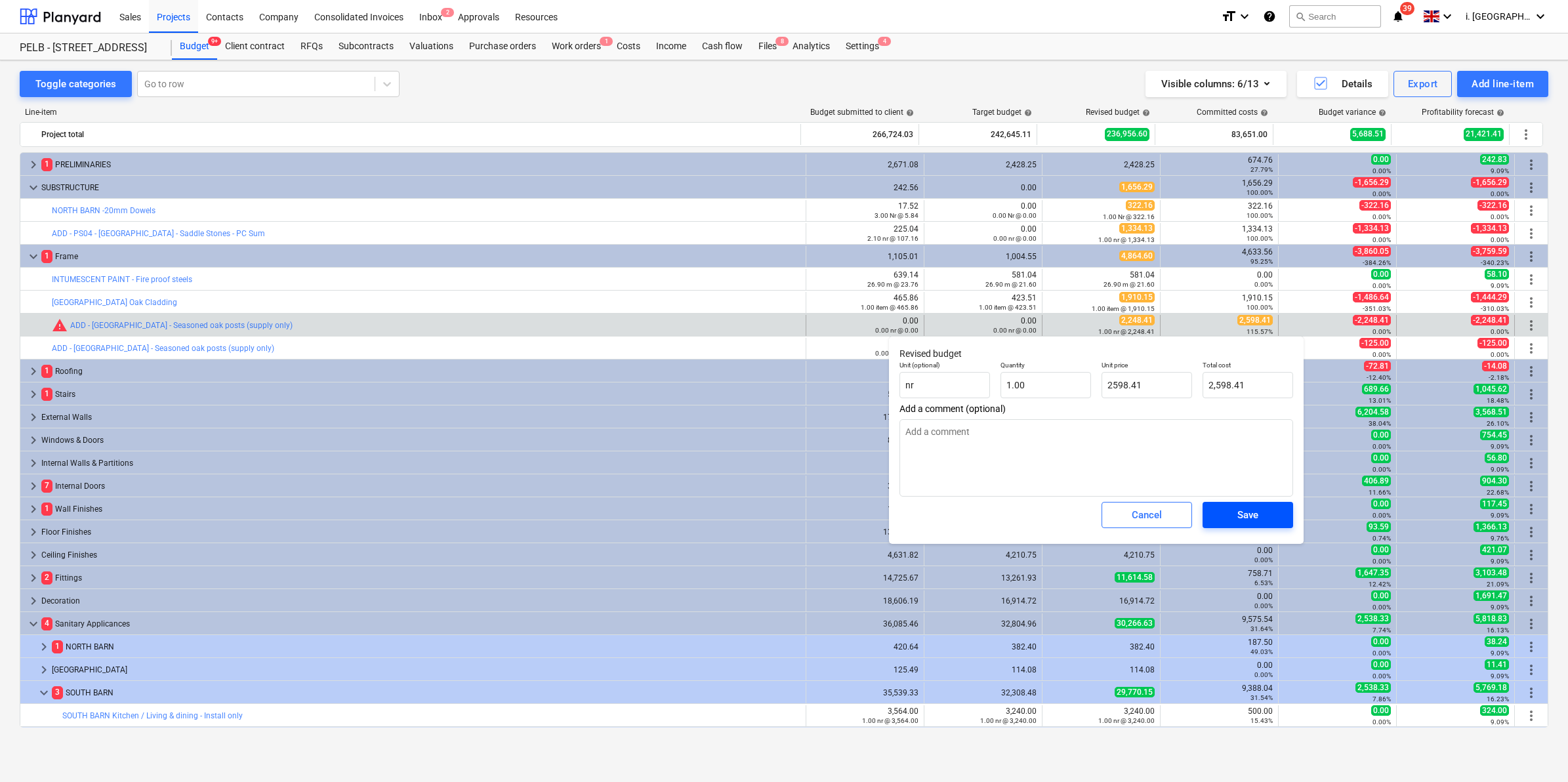
type input "2,598.41"
click at [1280, 517] on button "Save" at bounding box center [1248, 515] width 91 height 26
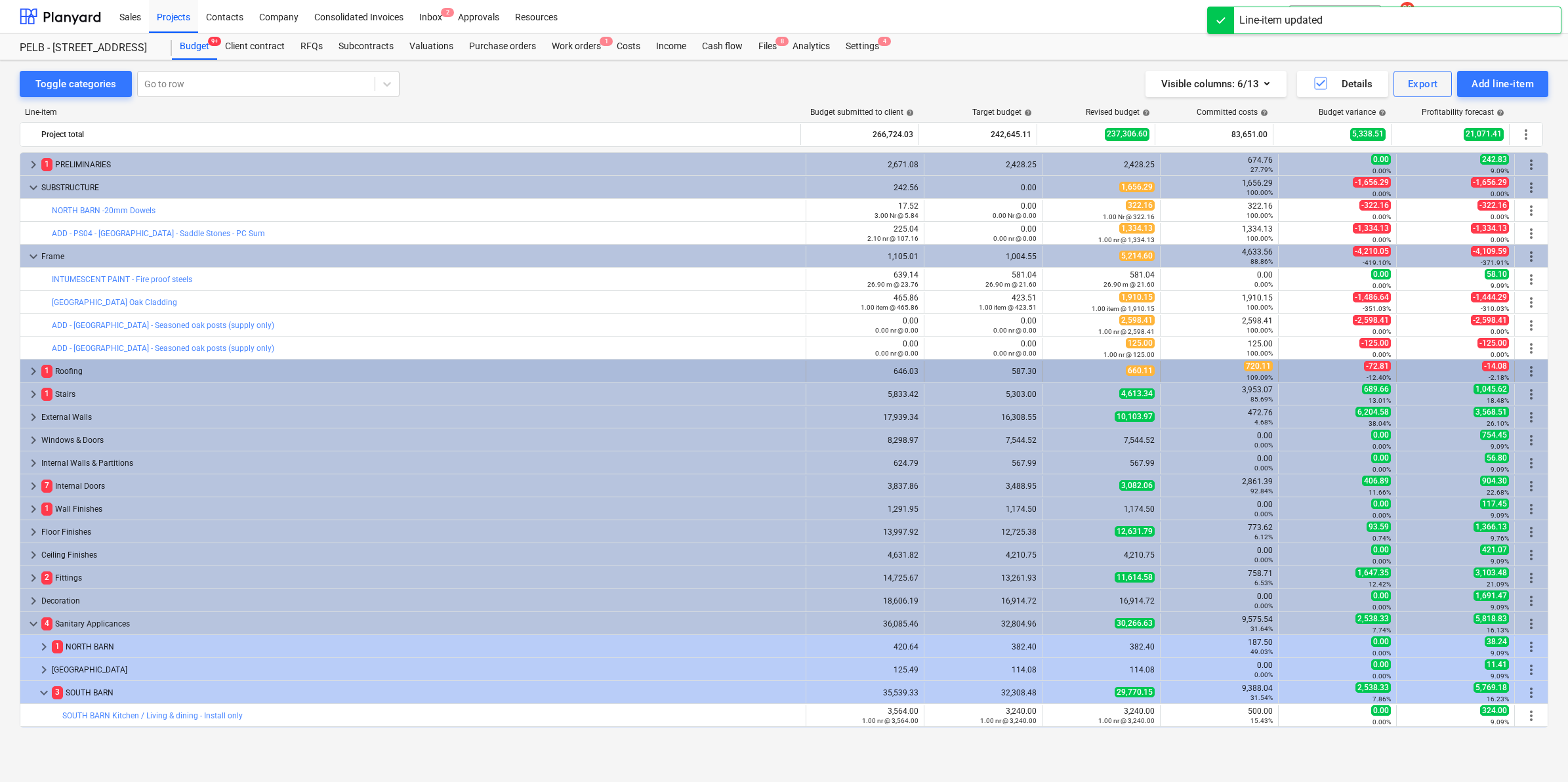
click at [30, 374] on span "keyboard_arrow_right" at bounding box center [33, 371] width 16 height 16
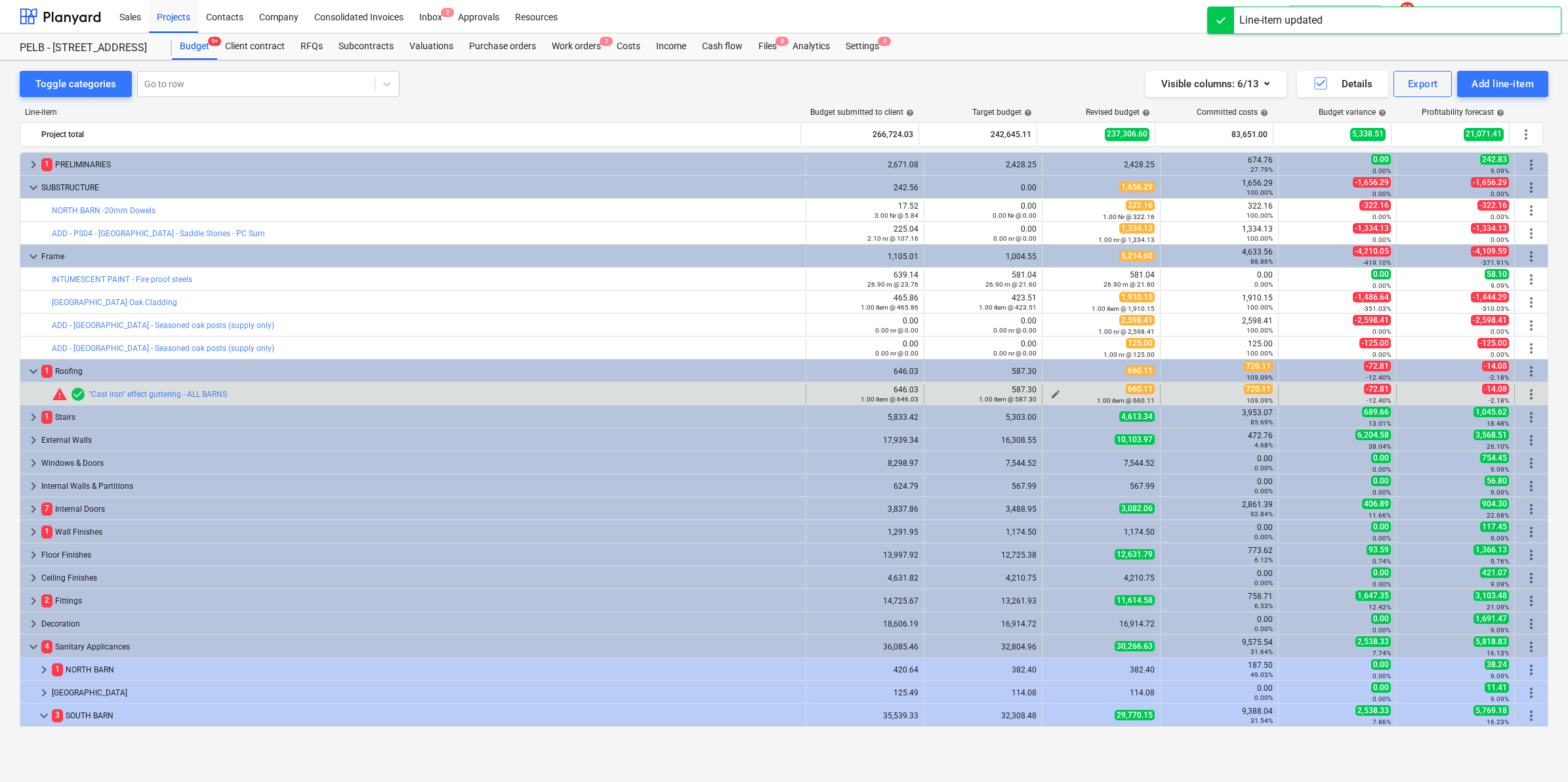
click at [1051, 392] on span "edit" at bounding box center [1056, 394] width 11 height 11
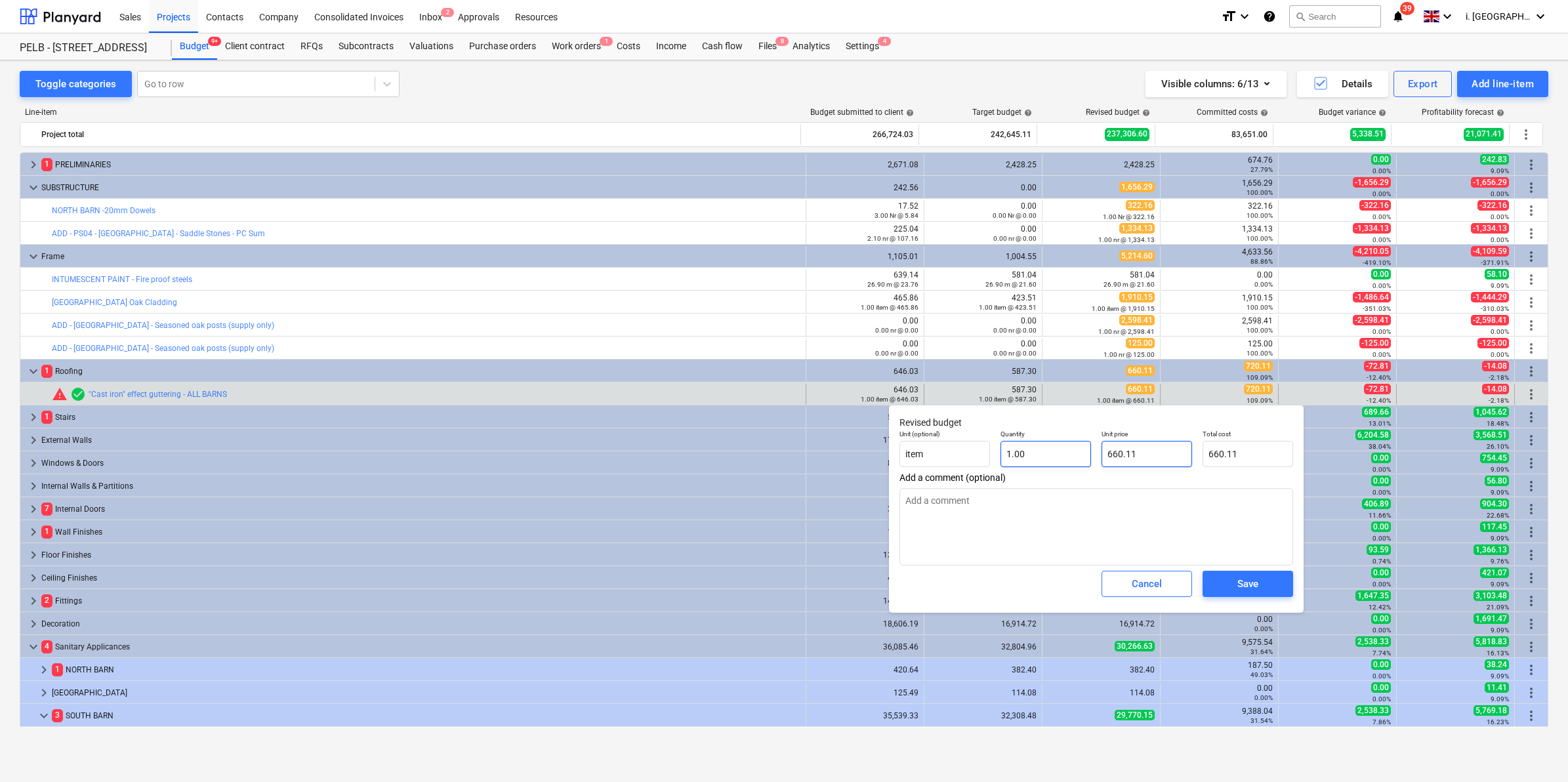
drag, startPoint x: 1145, startPoint y: 447, endPoint x: 1061, endPoint y: 447, distance: 84.0
click at [1061, 447] on div "Unit (optional) item Quantity 1.00 Unit price 660.11 Total cost 660.11" at bounding box center [1096, 448] width 404 height 48
type input "7"
type input "7.00"
type input "72"
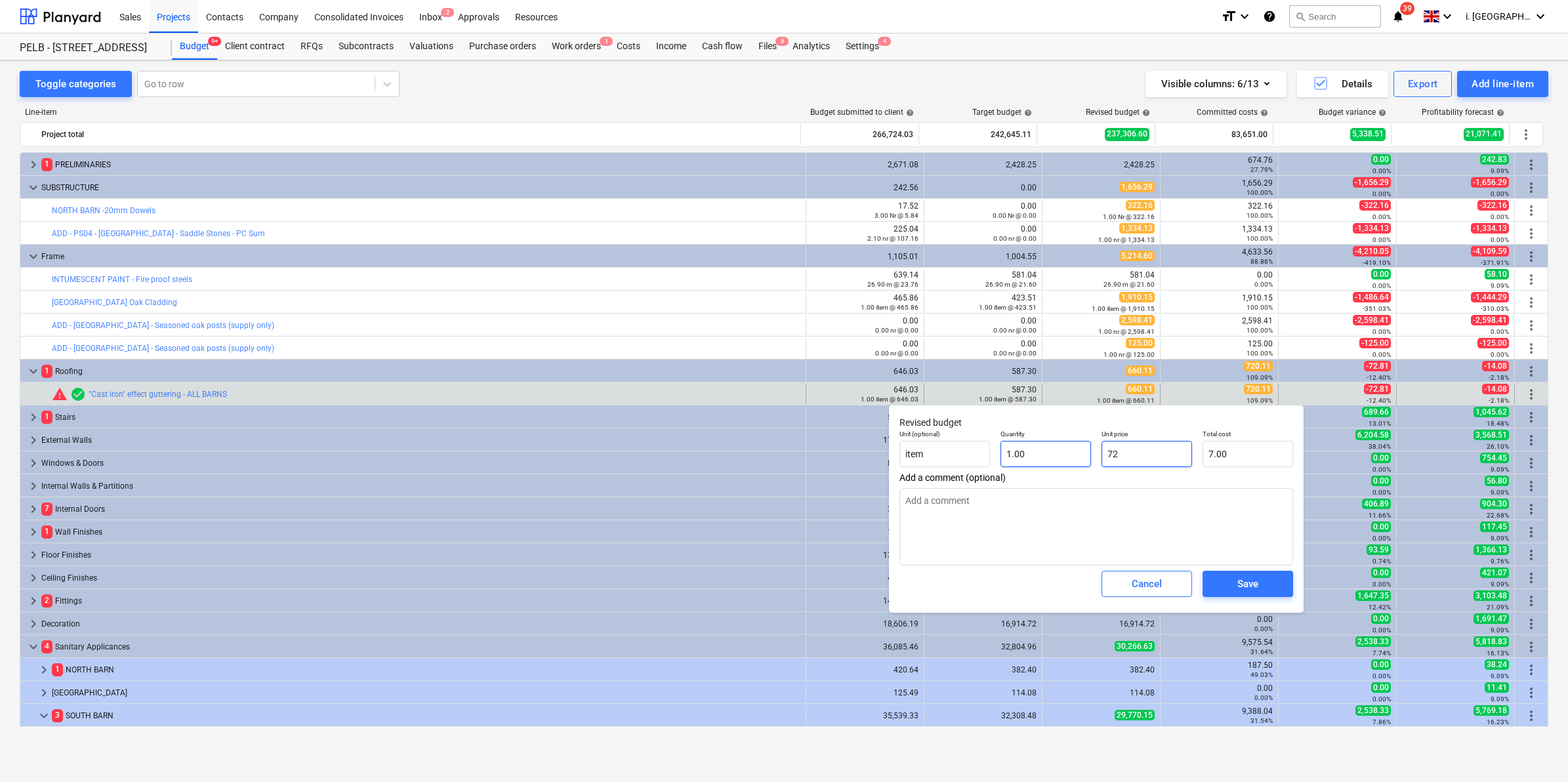
type input "72.00"
type input "720"
type input "720.00"
type input "720.1"
type input "720.10"
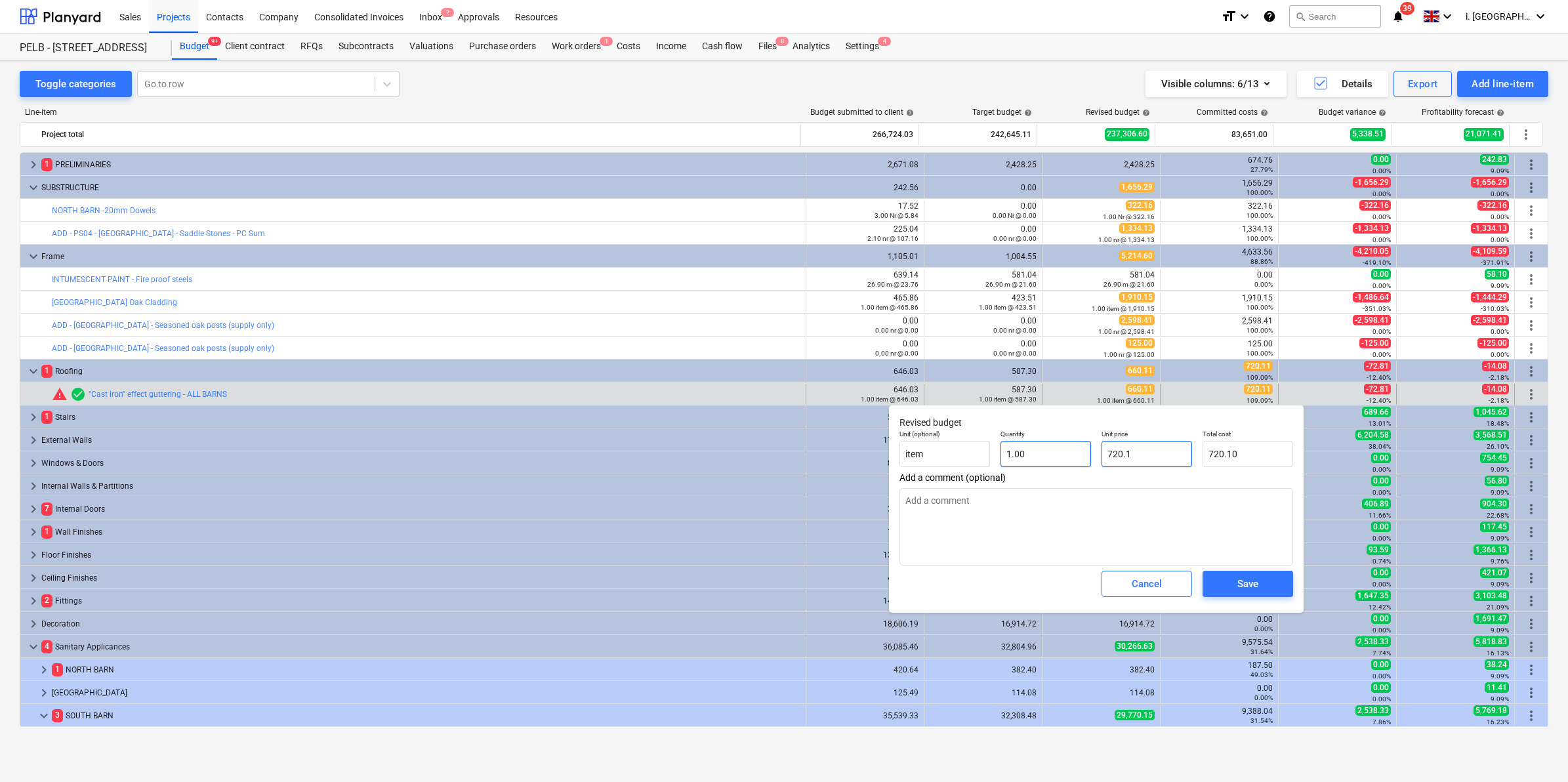
type input "720.11"
click at [1277, 586] on button "Save" at bounding box center [1248, 583] width 91 height 26
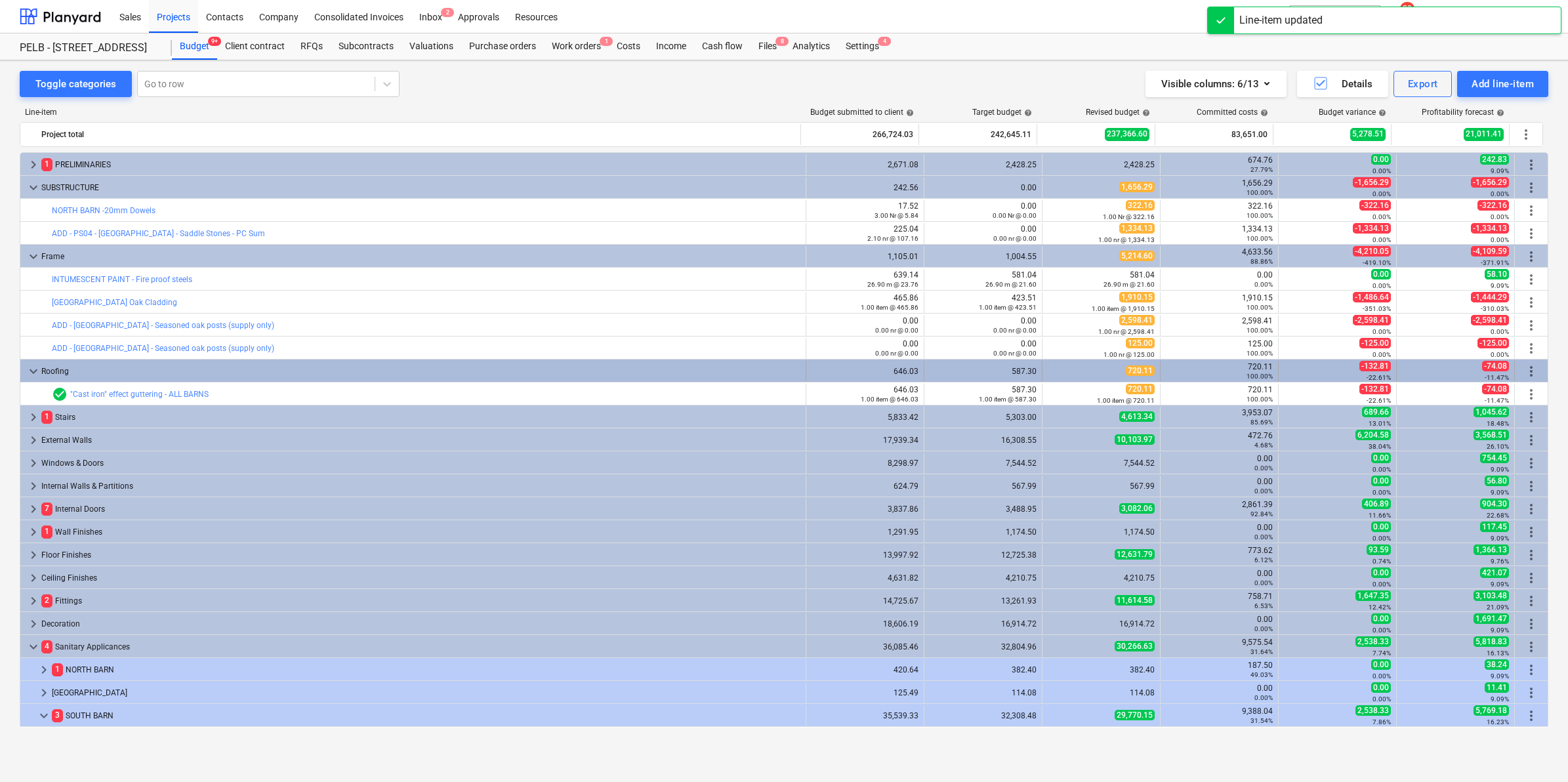
click at [33, 369] on span "keyboard_arrow_down" at bounding box center [33, 371] width 16 height 16
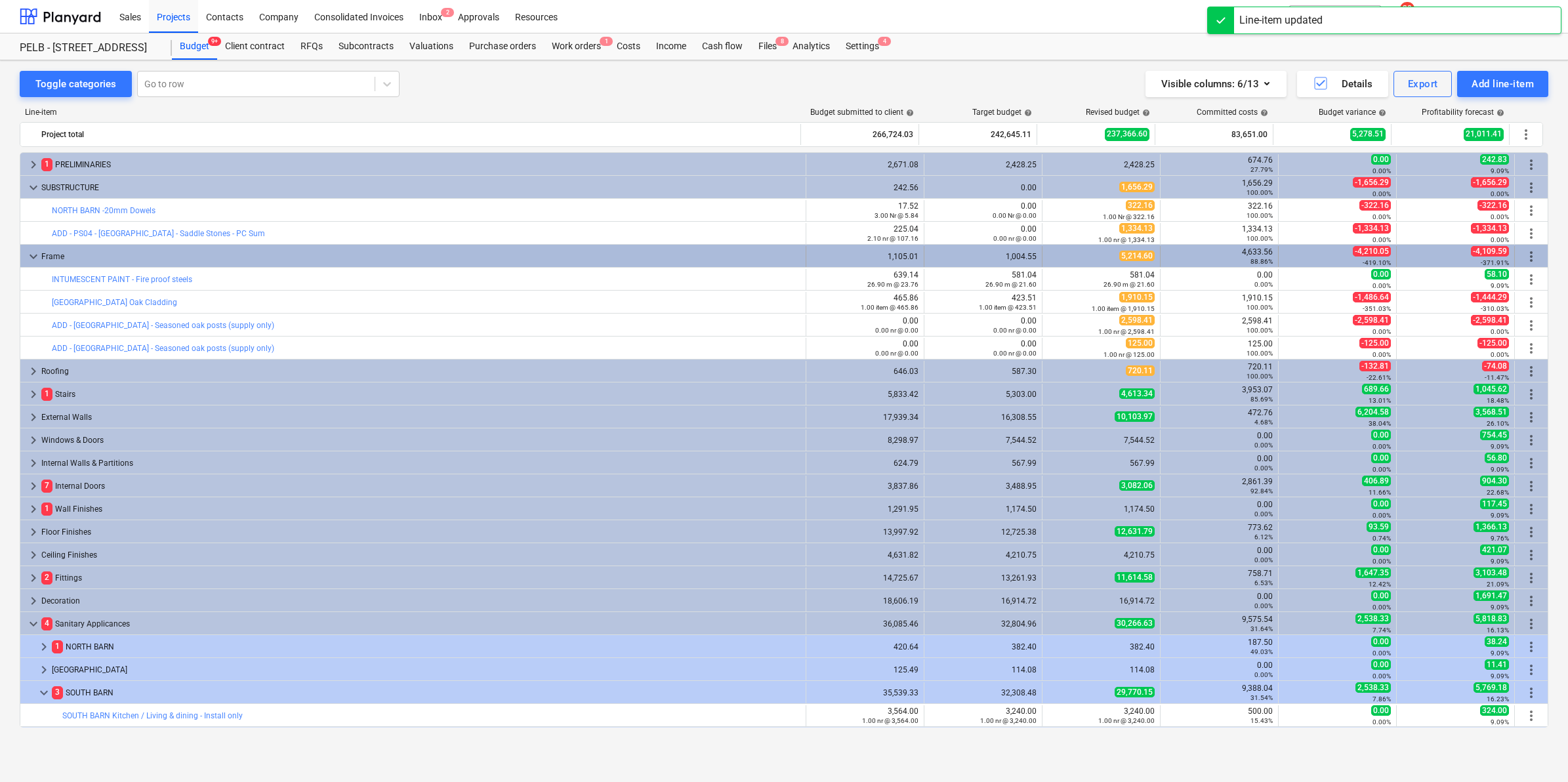
click at [31, 256] on span "keyboard_arrow_down" at bounding box center [33, 256] width 16 height 16
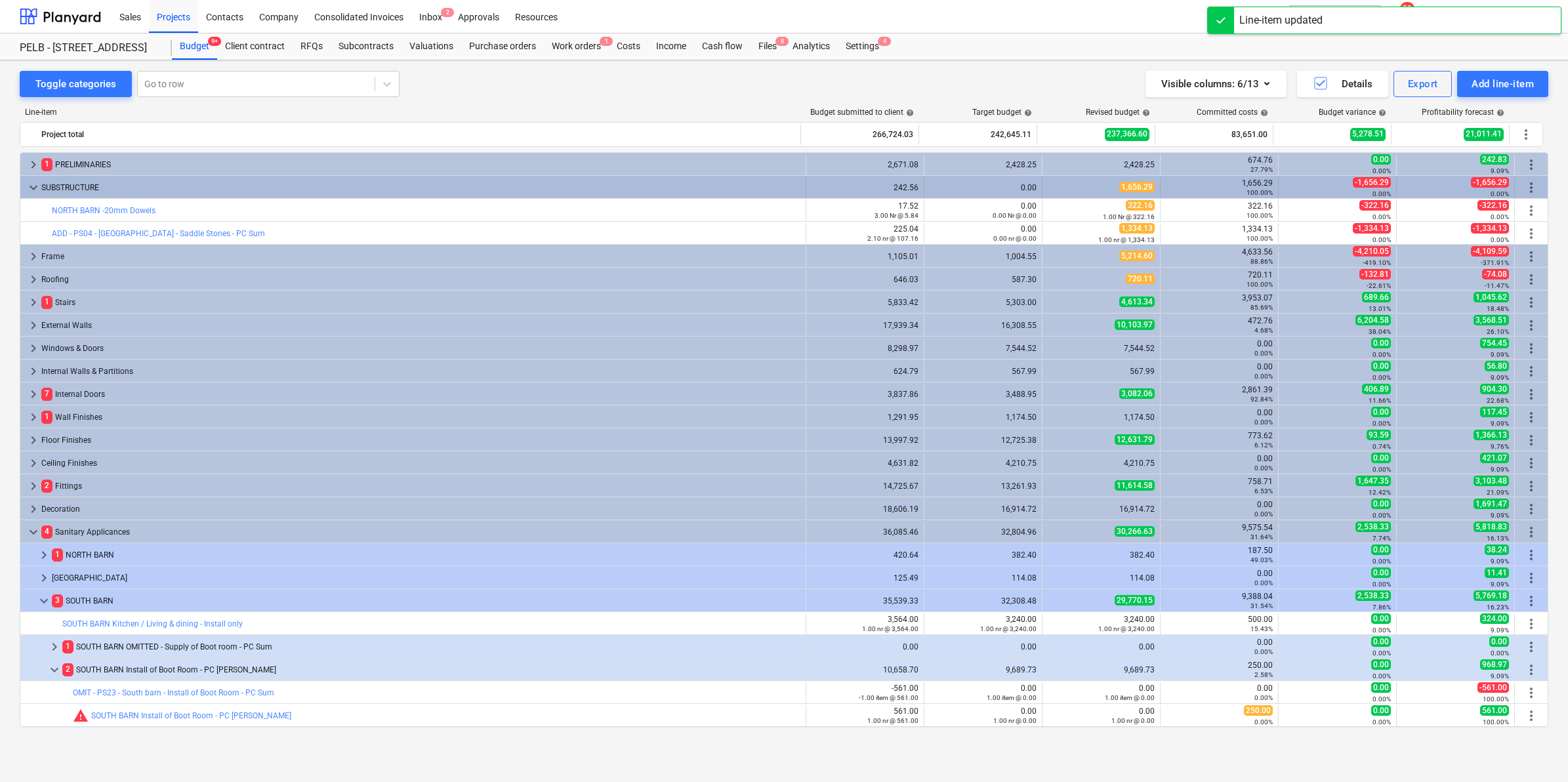
click at [24, 185] on div "keyboard_arrow_down SUBSTRUCTURE" at bounding box center [413, 188] width 786 height 21
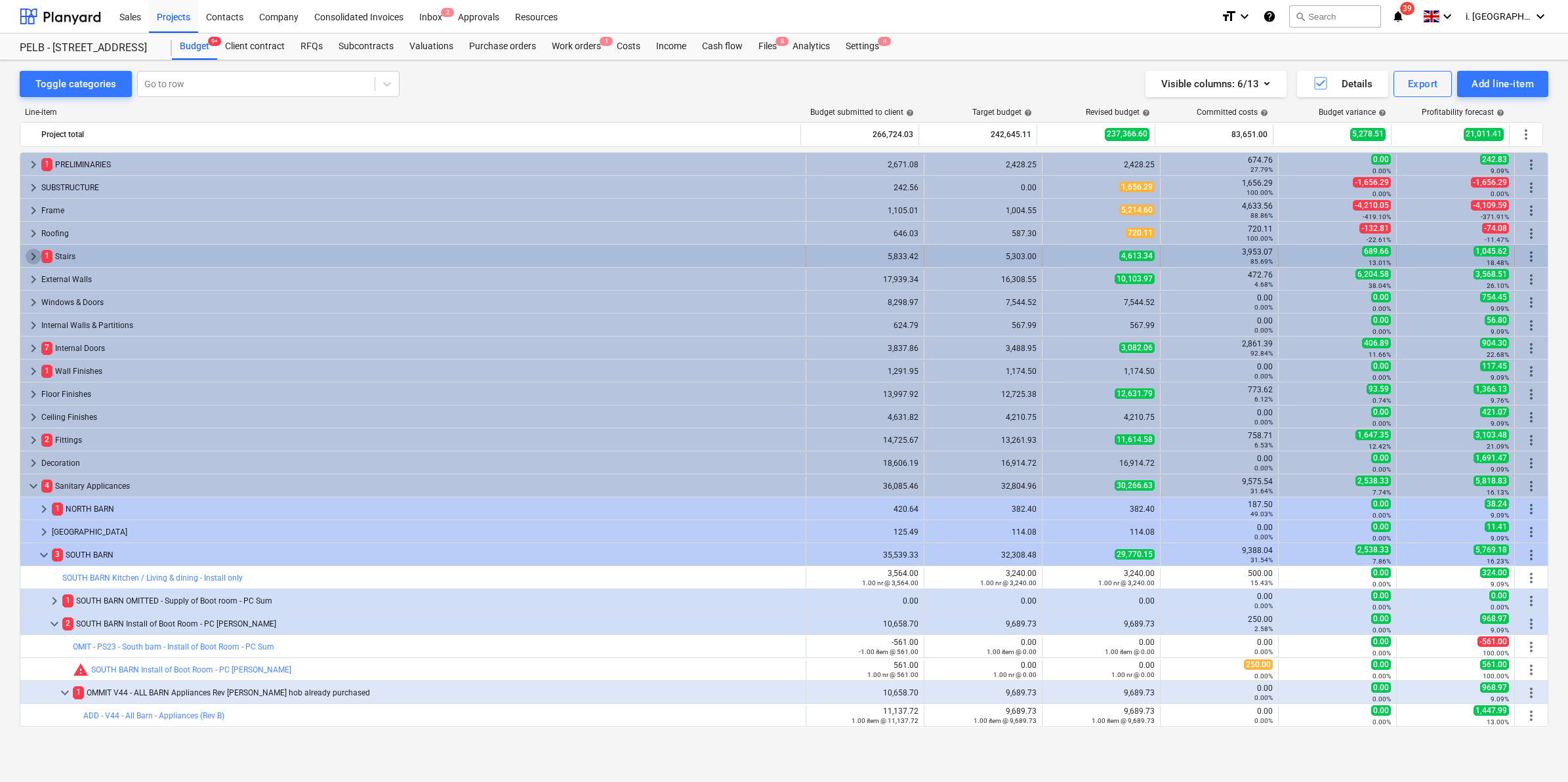
click at [31, 258] on span "keyboard_arrow_right" at bounding box center [33, 256] width 16 height 16
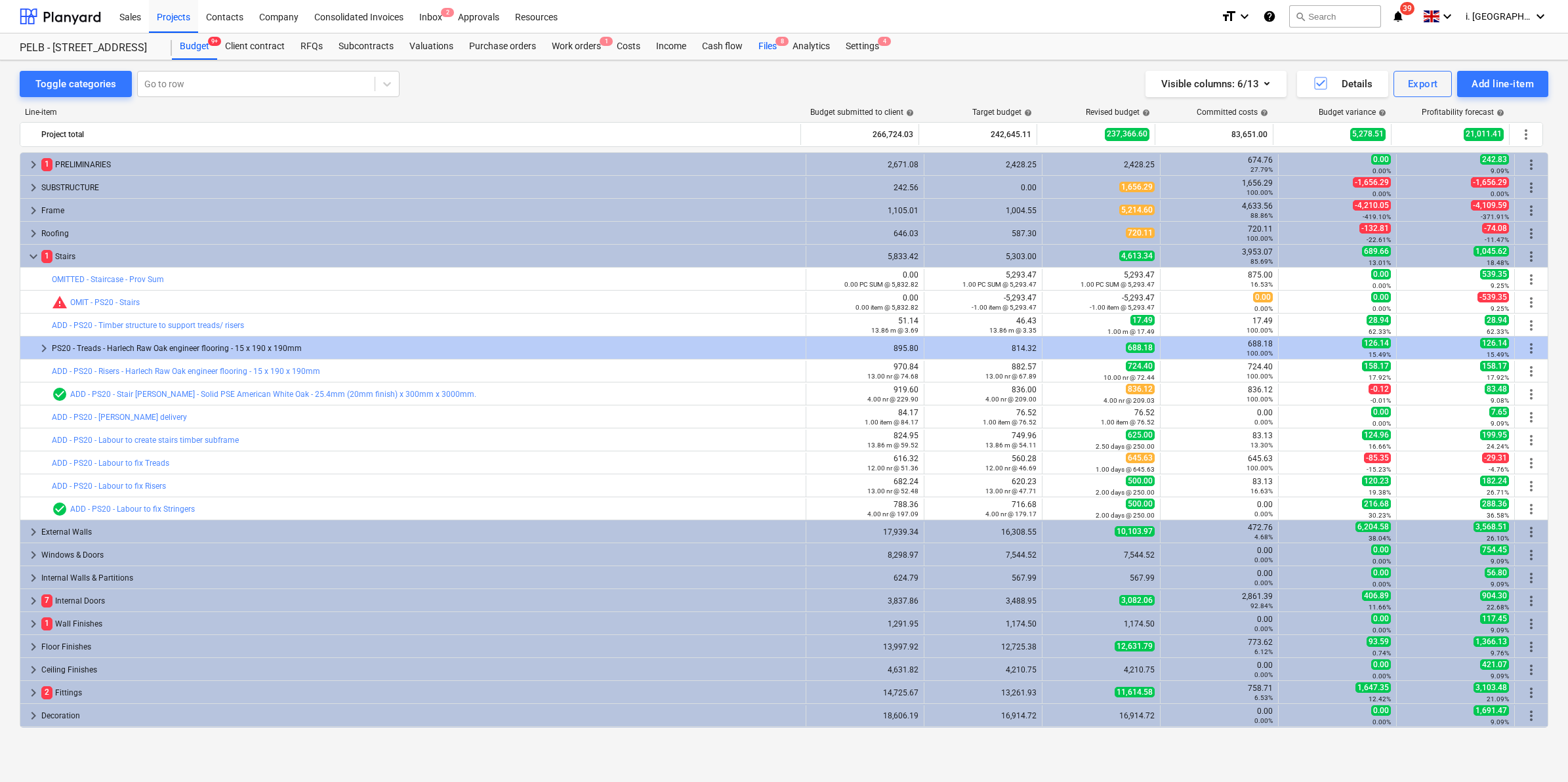
click at [768, 47] on div "Files 8" at bounding box center [768, 46] width 34 height 26
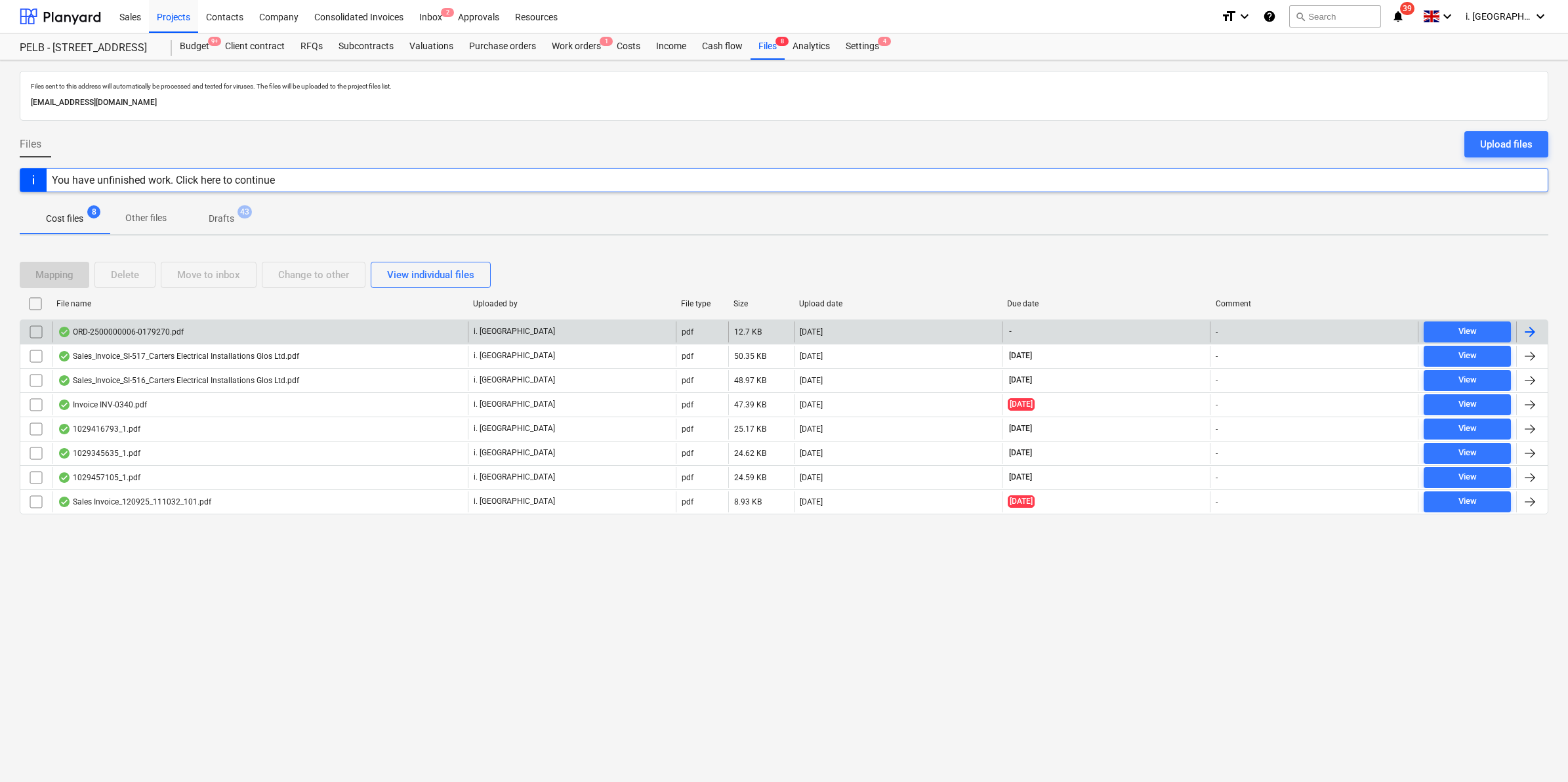
click at [128, 326] on div "ORD-2500000006-0179270.pdf" at bounding box center [121, 332] width 126 height 11
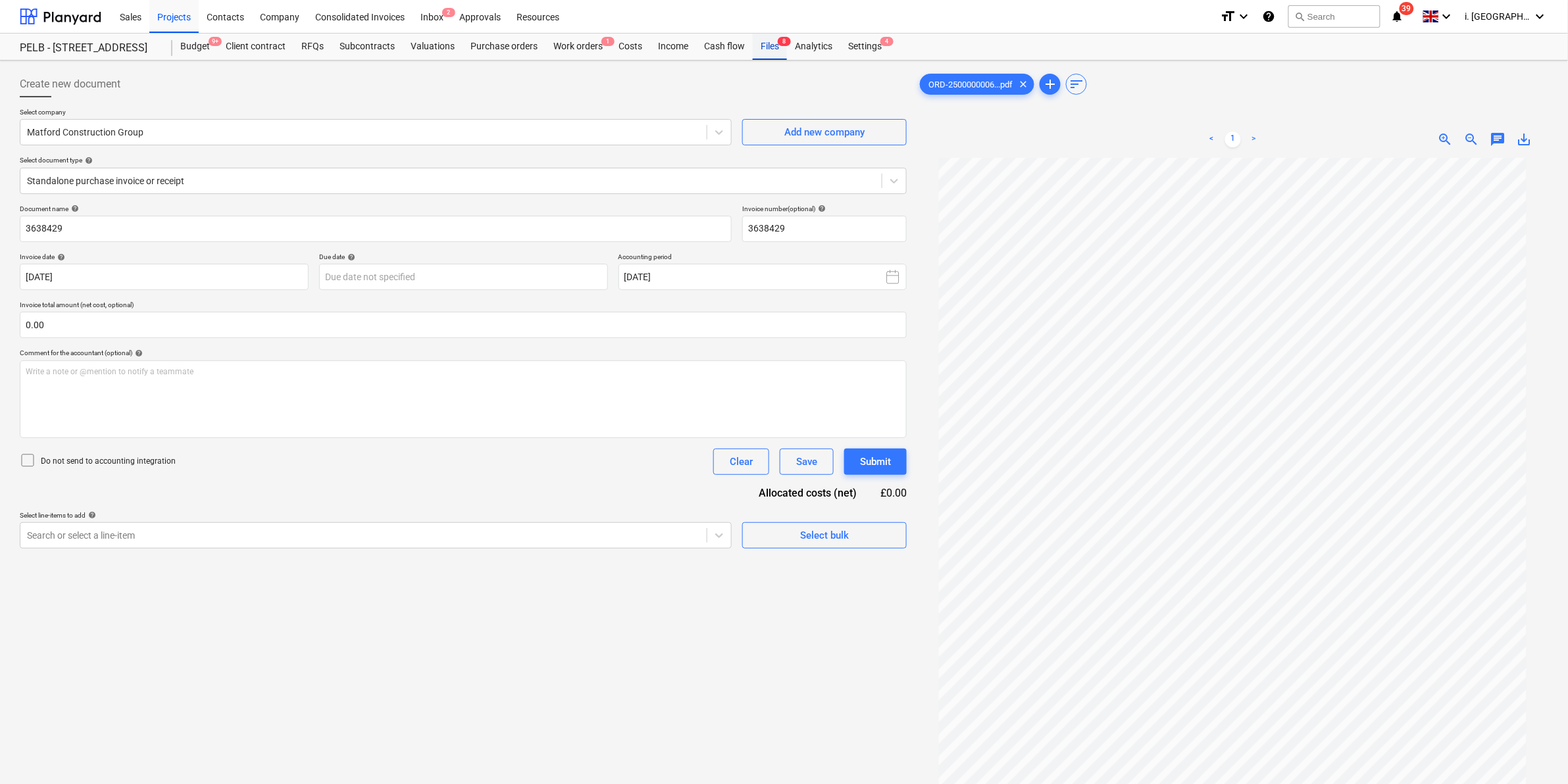
click at [764, 47] on div "Files 8" at bounding box center [770, 47] width 34 height 26
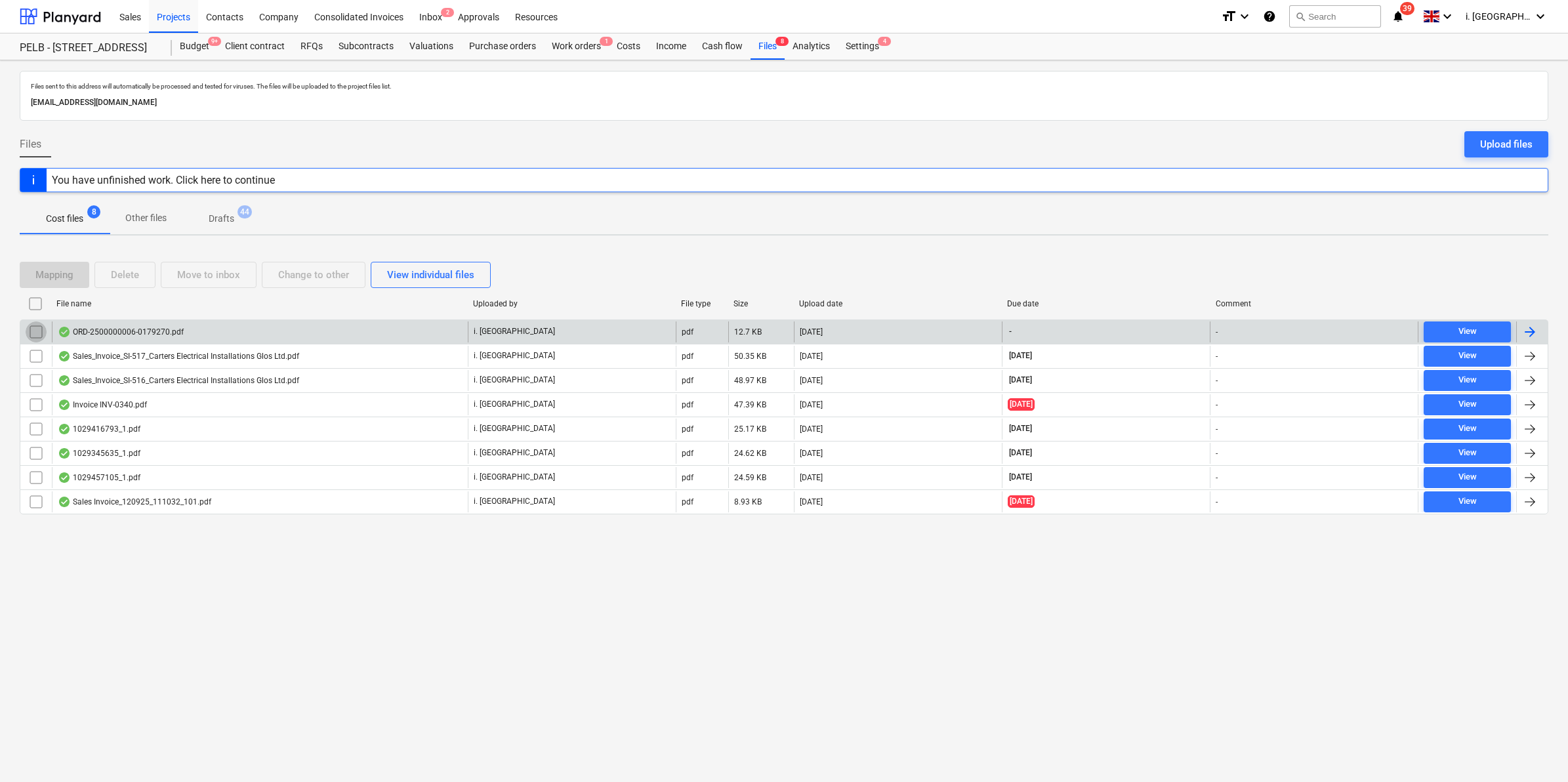
click at [33, 335] on input "checkbox" at bounding box center [37, 332] width 21 height 21
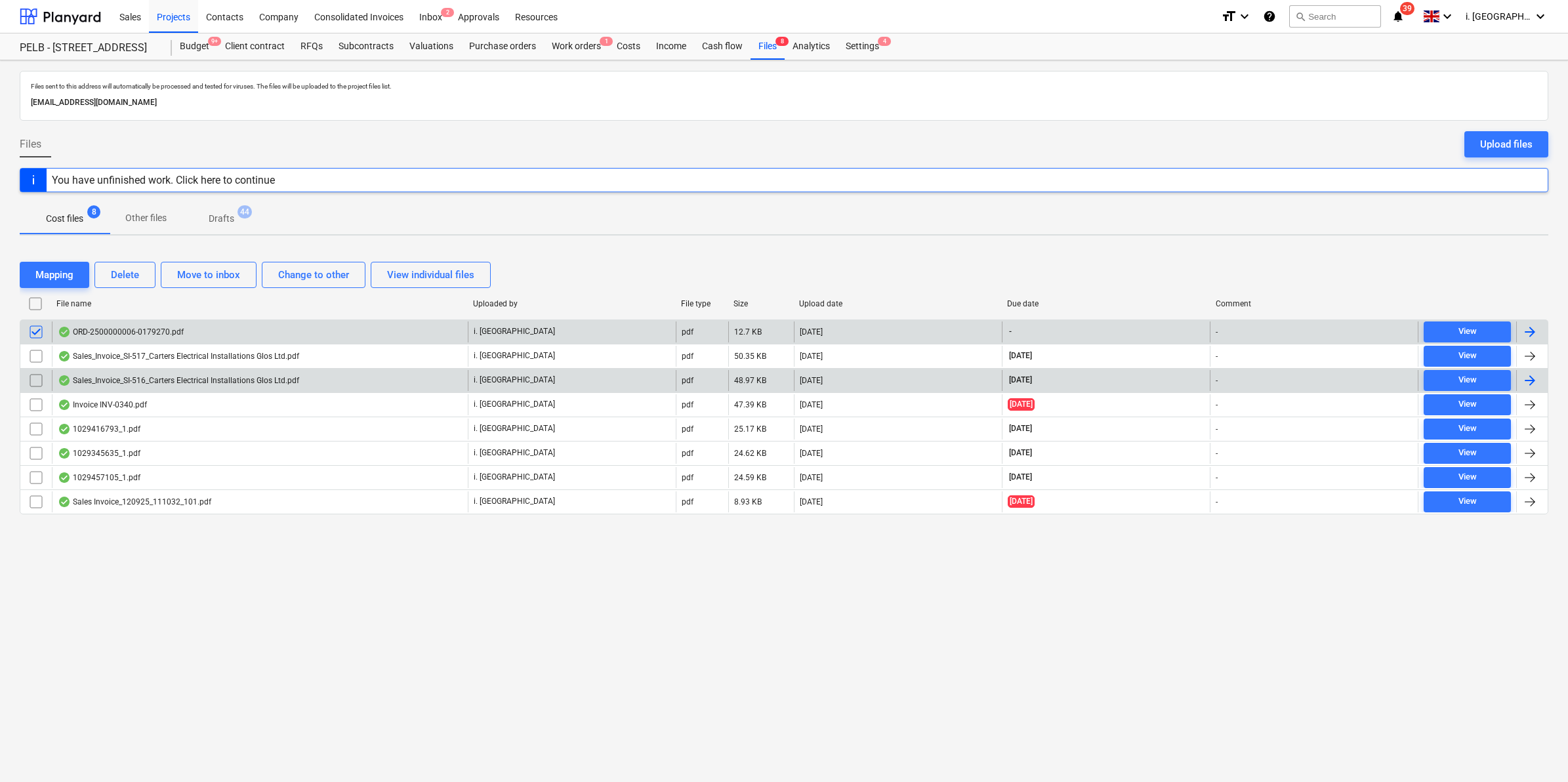
drag, startPoint x: 450, startPoint y: 558, endPoint x: 68, endPoint y: 368, distance: 426.6
click at [450, 558] on div "Files sent to this address will automatically be processed and tested for virus…" at bounding box center [784, 421] width 1568 height 722
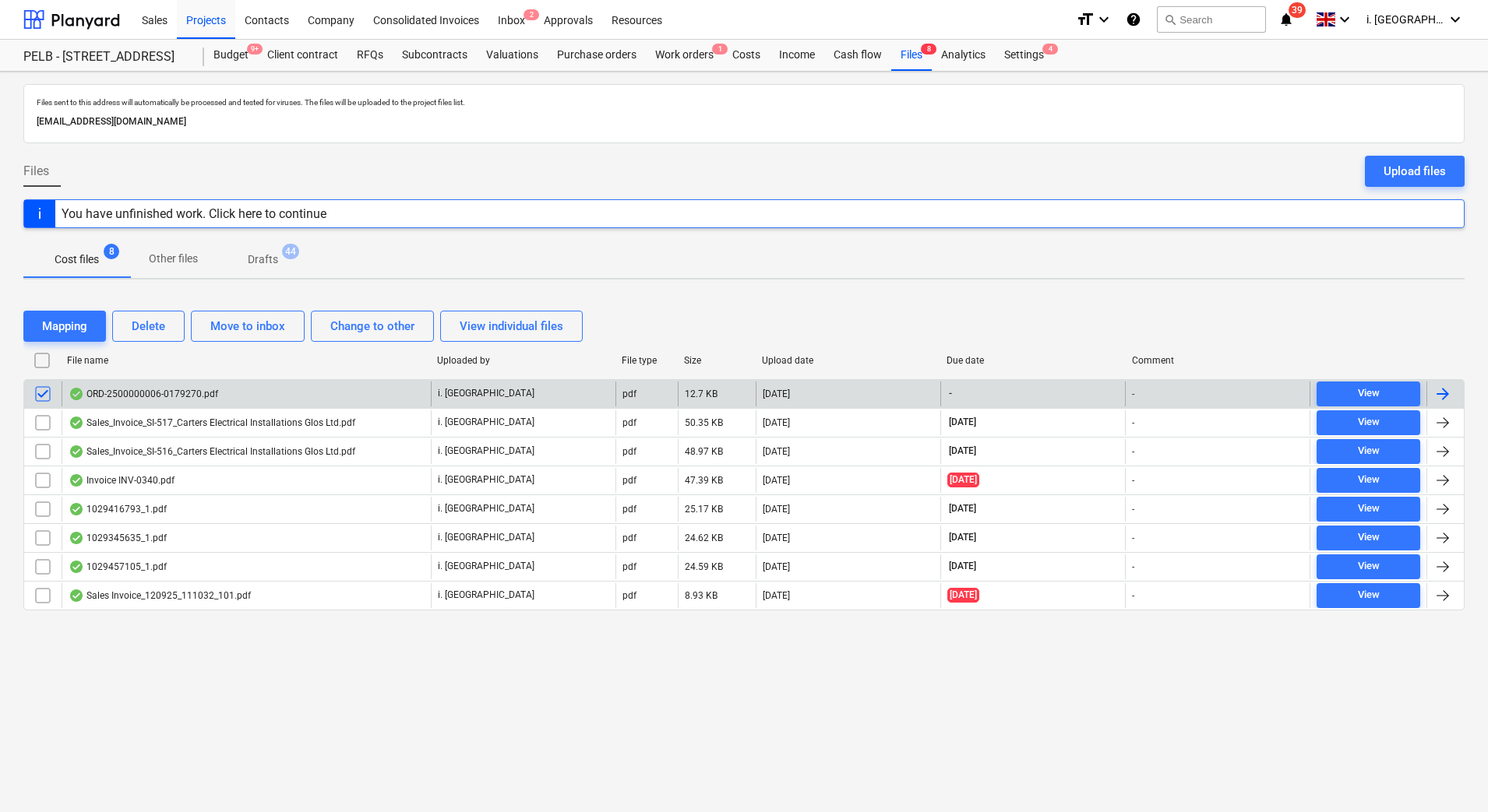
drag, startPoint x: 799, startPoint y: 737, endPoint x: 757, endPoint y: 727, distance: 43.2
click at [799, 737] on div "Files sent to this address will automatically be processed and tested for virus…" at bounding box center [744, 442] width 1488 height 741
click at [42, 397] on input "checkbox" at bounding box center [43, 395] width 25 height 25
click at [490, 716] on div "Files sent to this address will automatically be processed and tested for virus…" at bounding box center [744, 442] width 1488 height 741
click at [180, 395] on div "ORD-2500000006-0179270.pdf" at bounding box center [144, 394] width 150 height 13
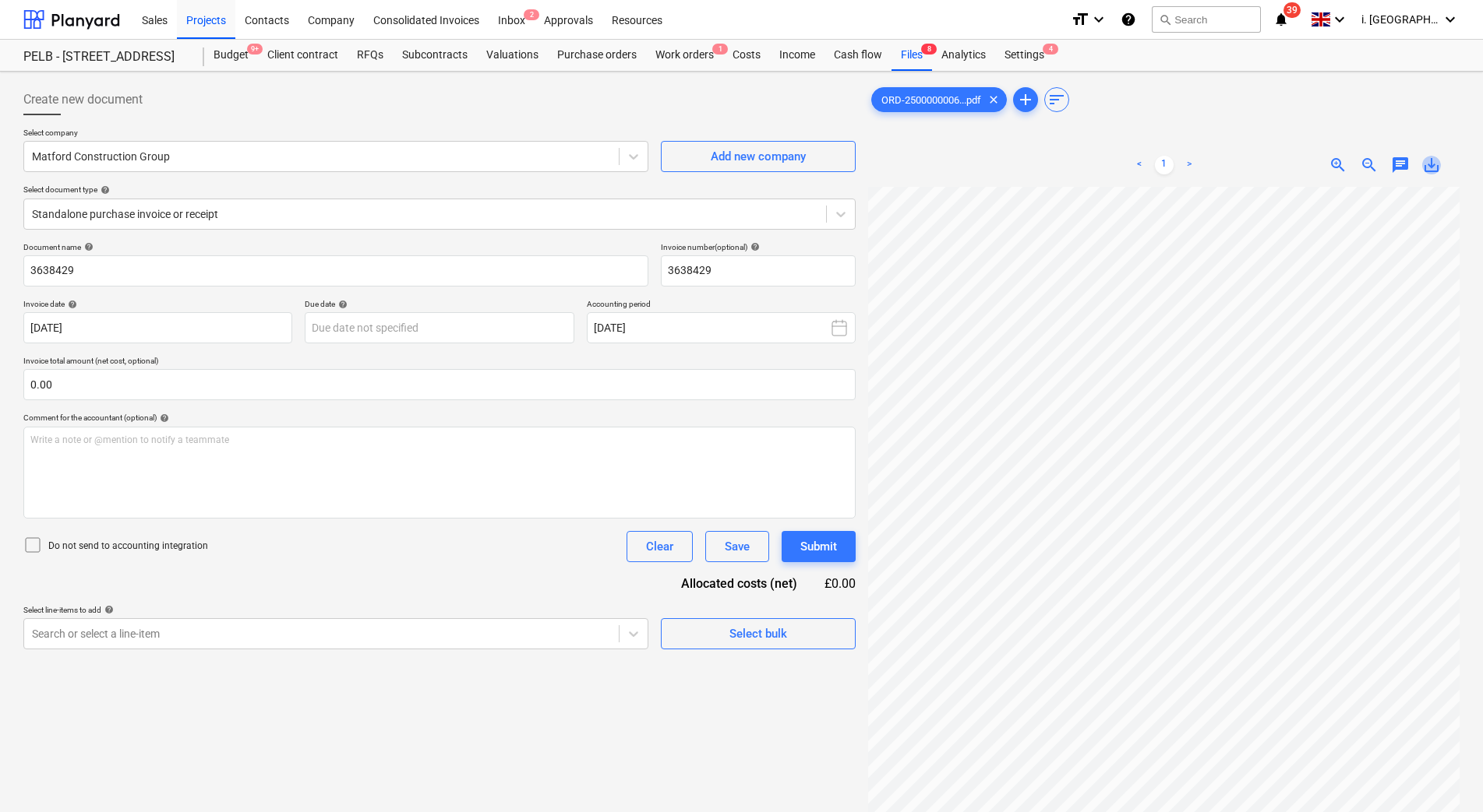
click at [1439, 169] on span "save_alt" at bounding box center [1431, 164] width 19 height 19
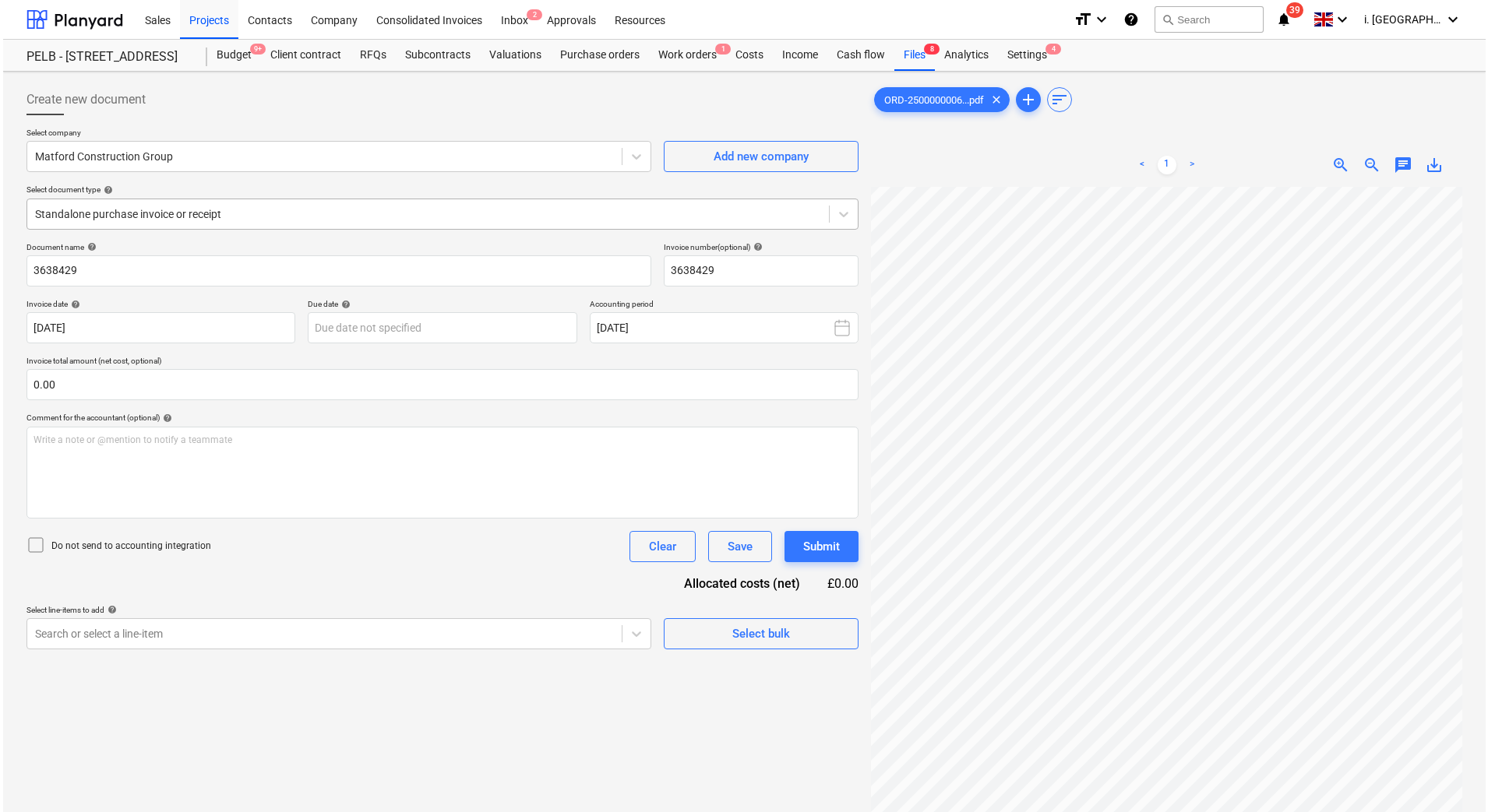
scroll to position [62, 113]
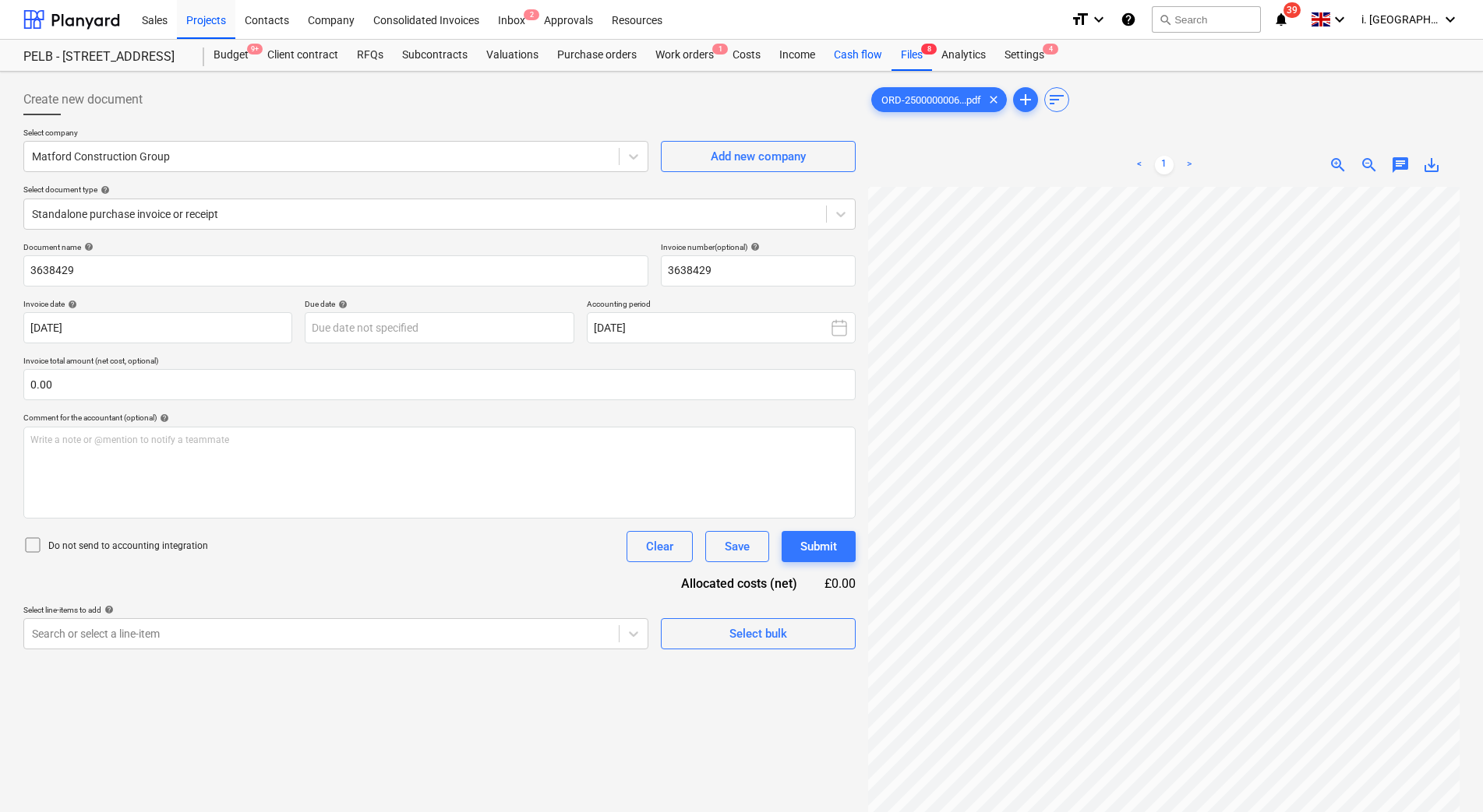
drag, startPoint x: 922, startPoint y: 43, endPoint x: 880, endPoint y: 70, distance: 49.9
click at [923, 43] on span "8" at bounding box center [928, 49] width 15 height 11
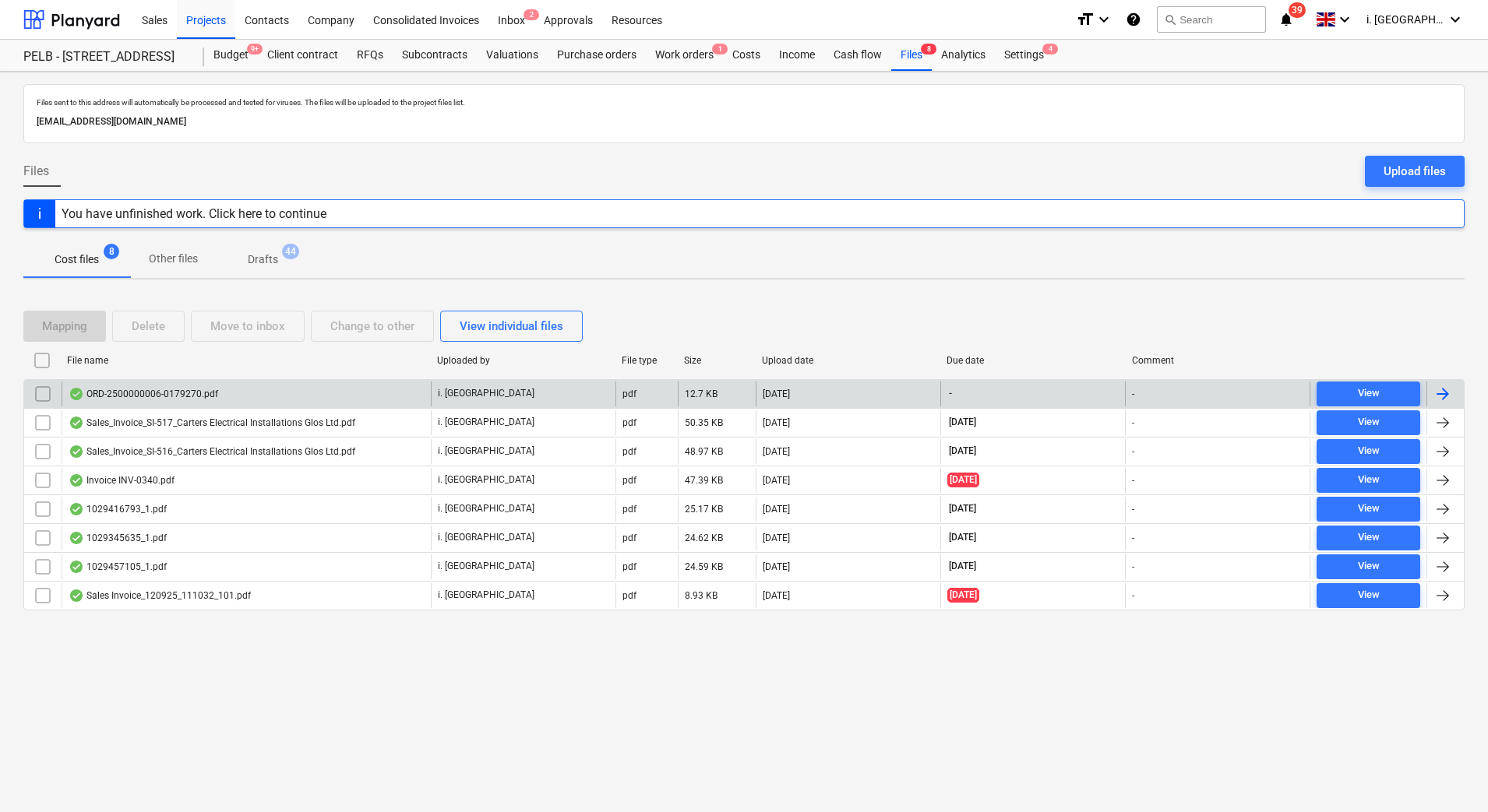
drag, startPoint x: 45, startPoint y: 393, endPoint x: 57, endPoint y: 383, distance: 15.6
click at [44, 393] on input "checkbox" at bounding box center [43, 395] width 25 height 25
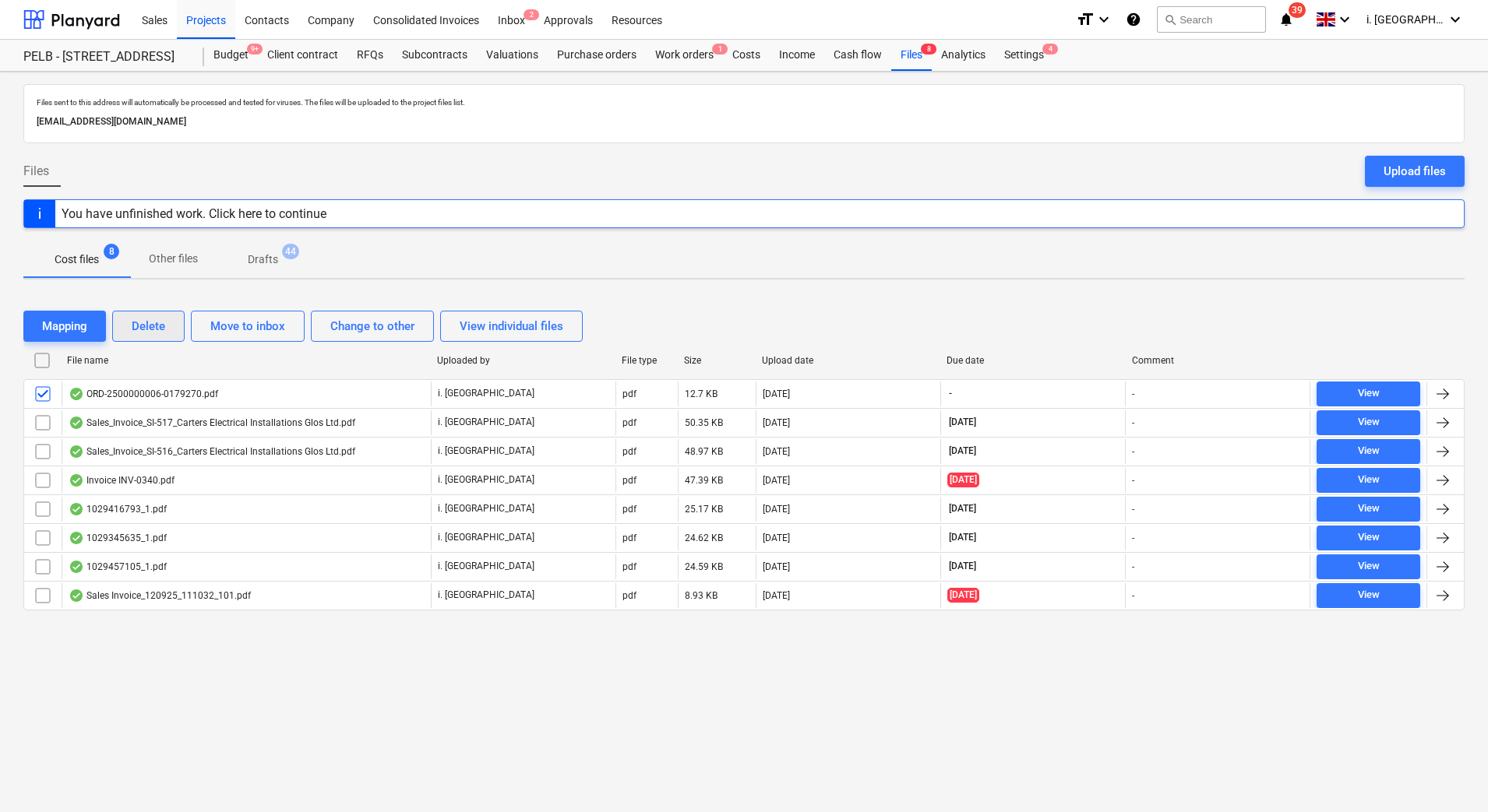
click at [162, 321] on div "Delete" at bounding box center [148, 326] width 33 height 20
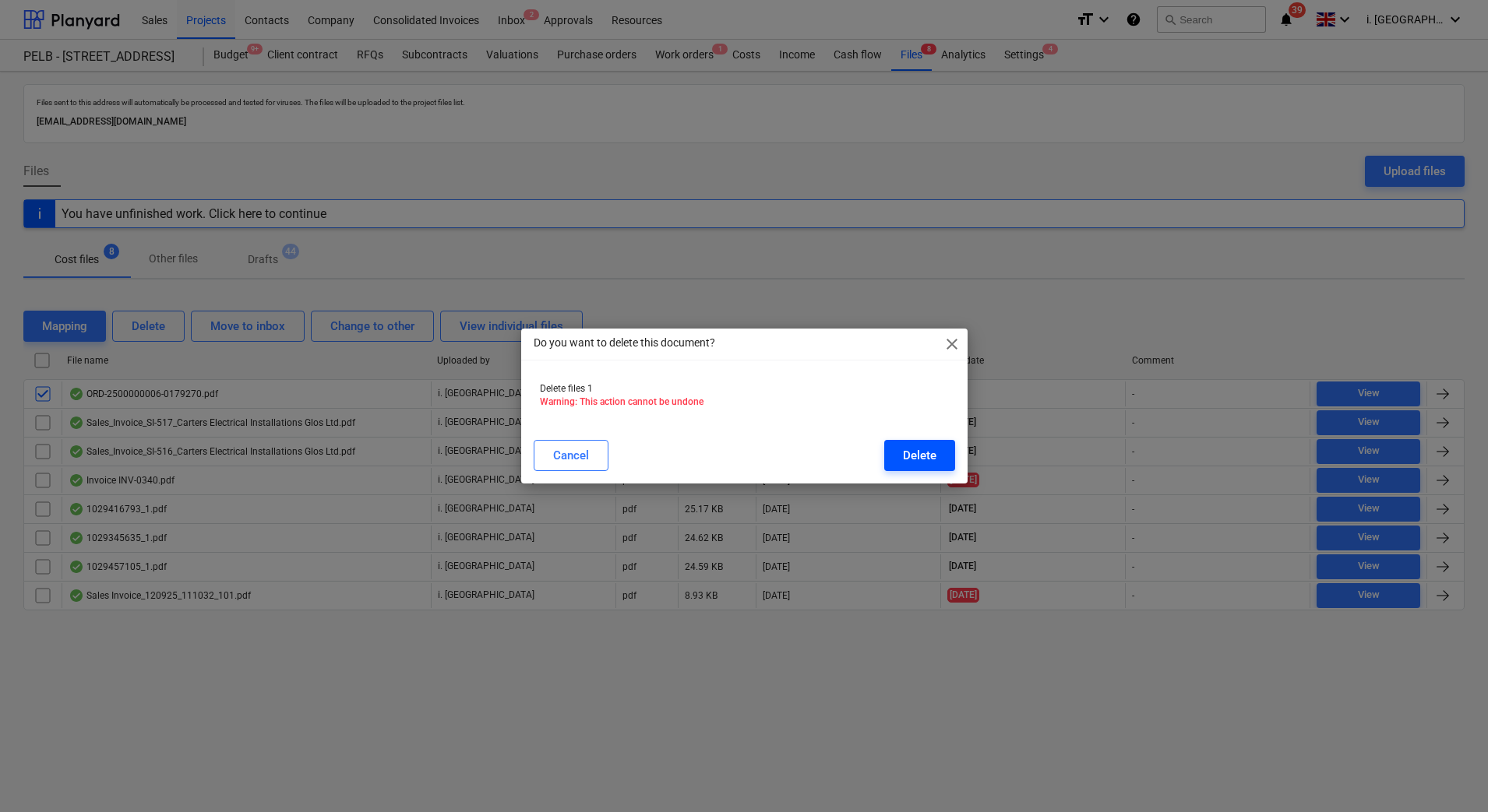
click at [927, 448] on div "Delete" at bounding box center [919, 455] width 33 height 20
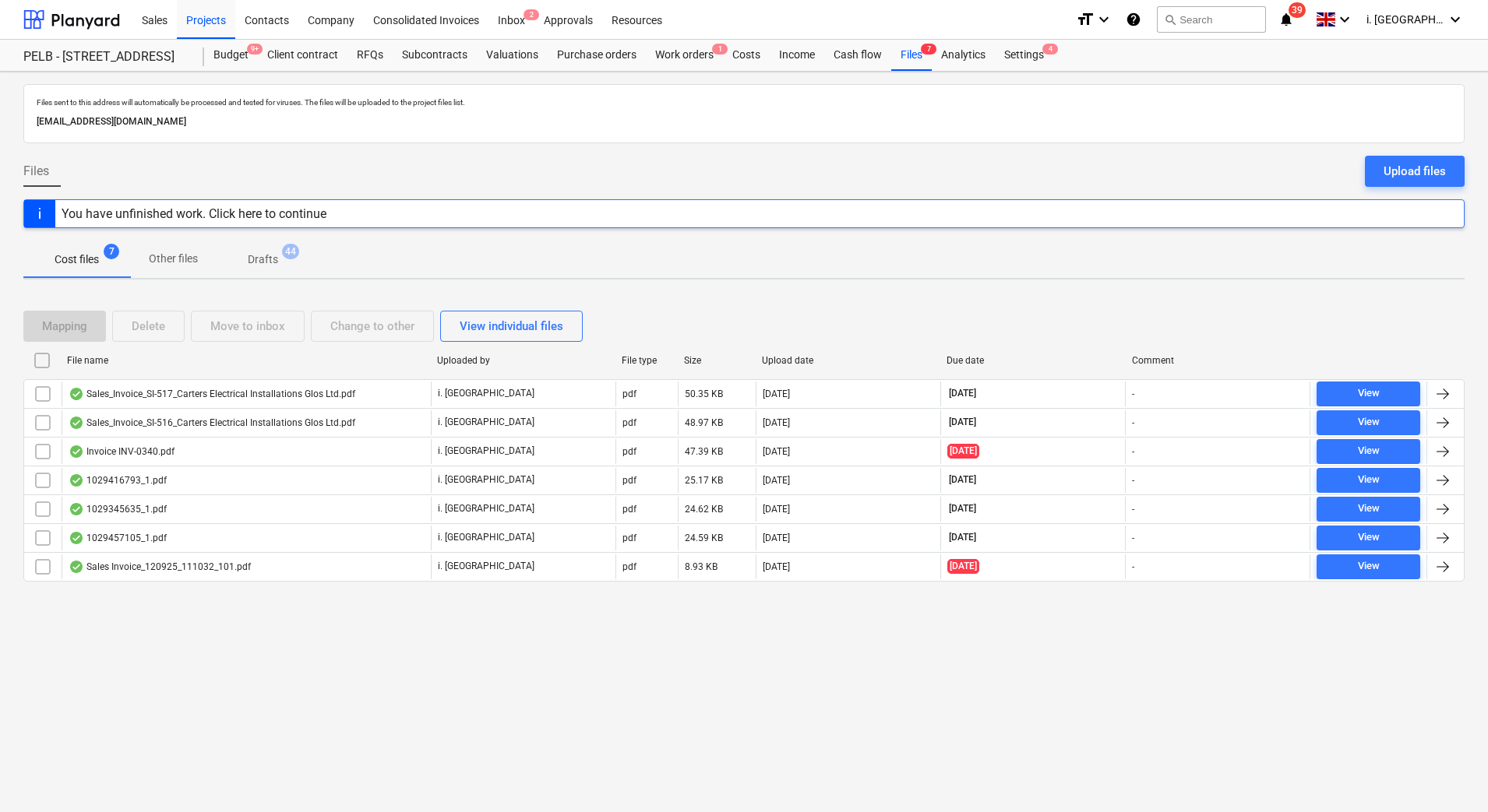
click at [600, 715] on div "Files sent to this address will automatically be processed and tested for virus…" at bounding box center [744, 442] width 1488 height 741
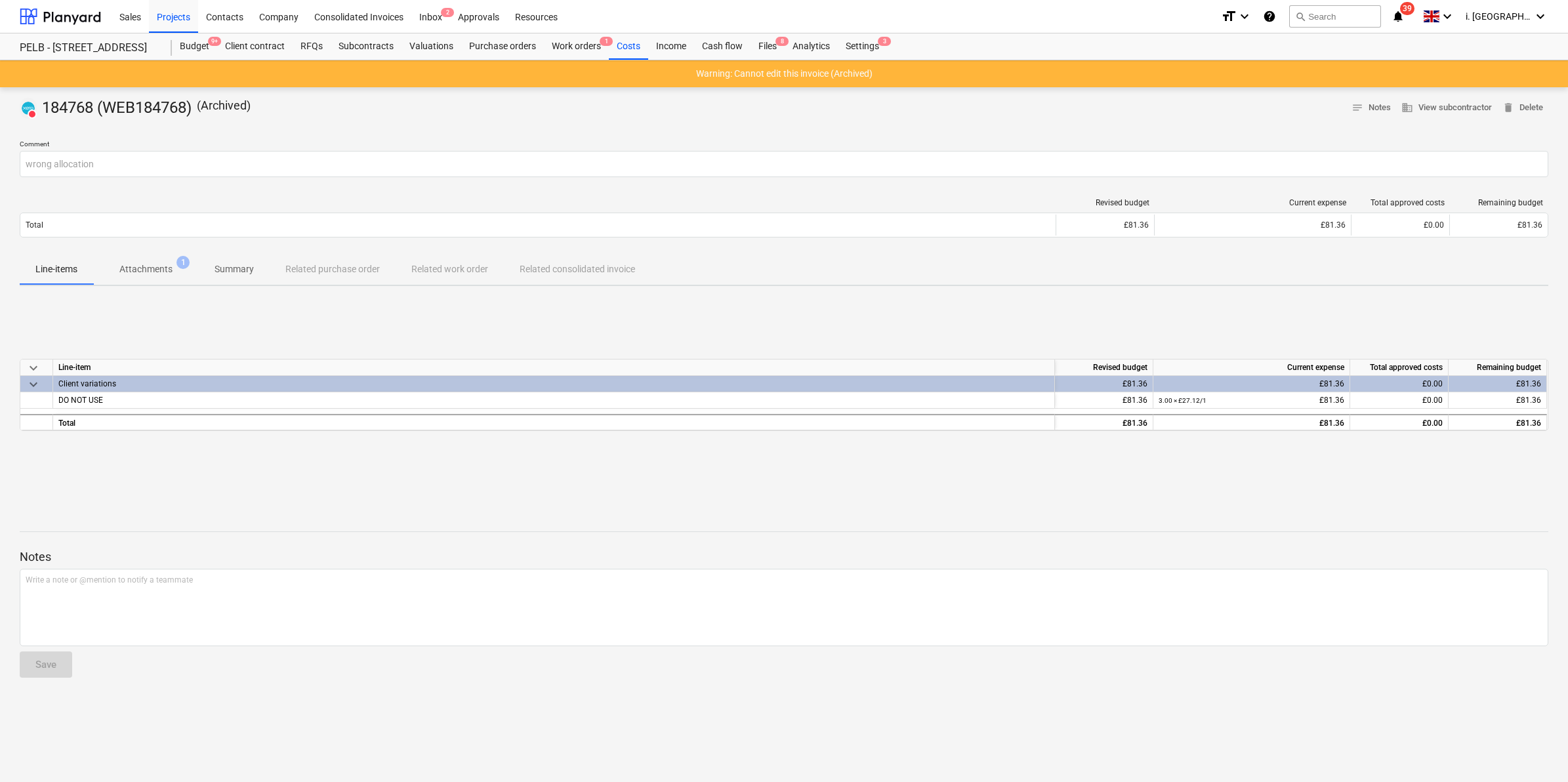
click at [33, 378] on span "keyboard_arrow_down" at bounding box center [33, 384] width 16 height 16
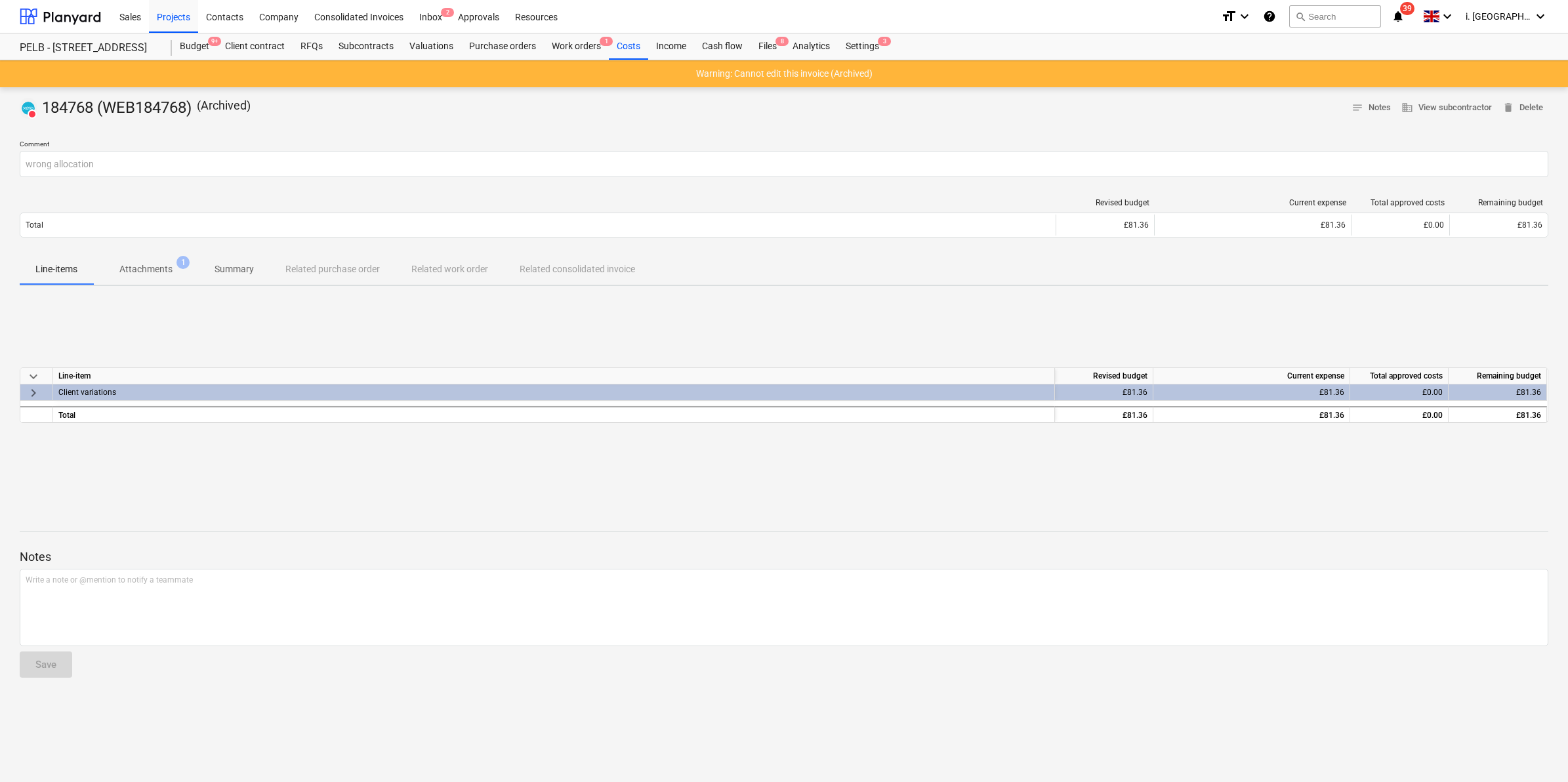
click at [35, 389] on span "keyboard_arrow_right" at bounding box center [33, 393] width 16 height 16
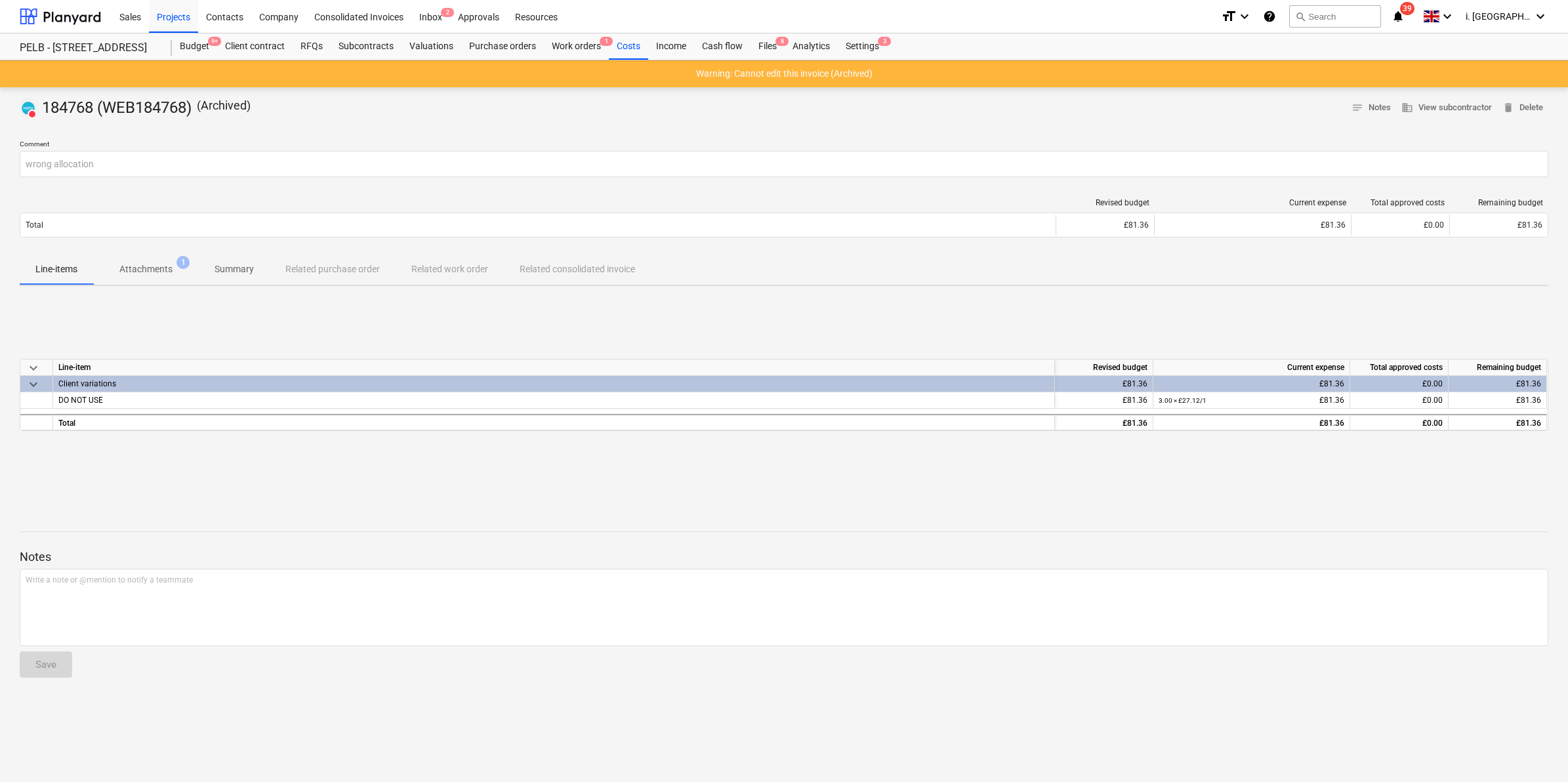
click at [91, 392] on div "Client variations" at bounding box center [554, 384] width 1002 height 17
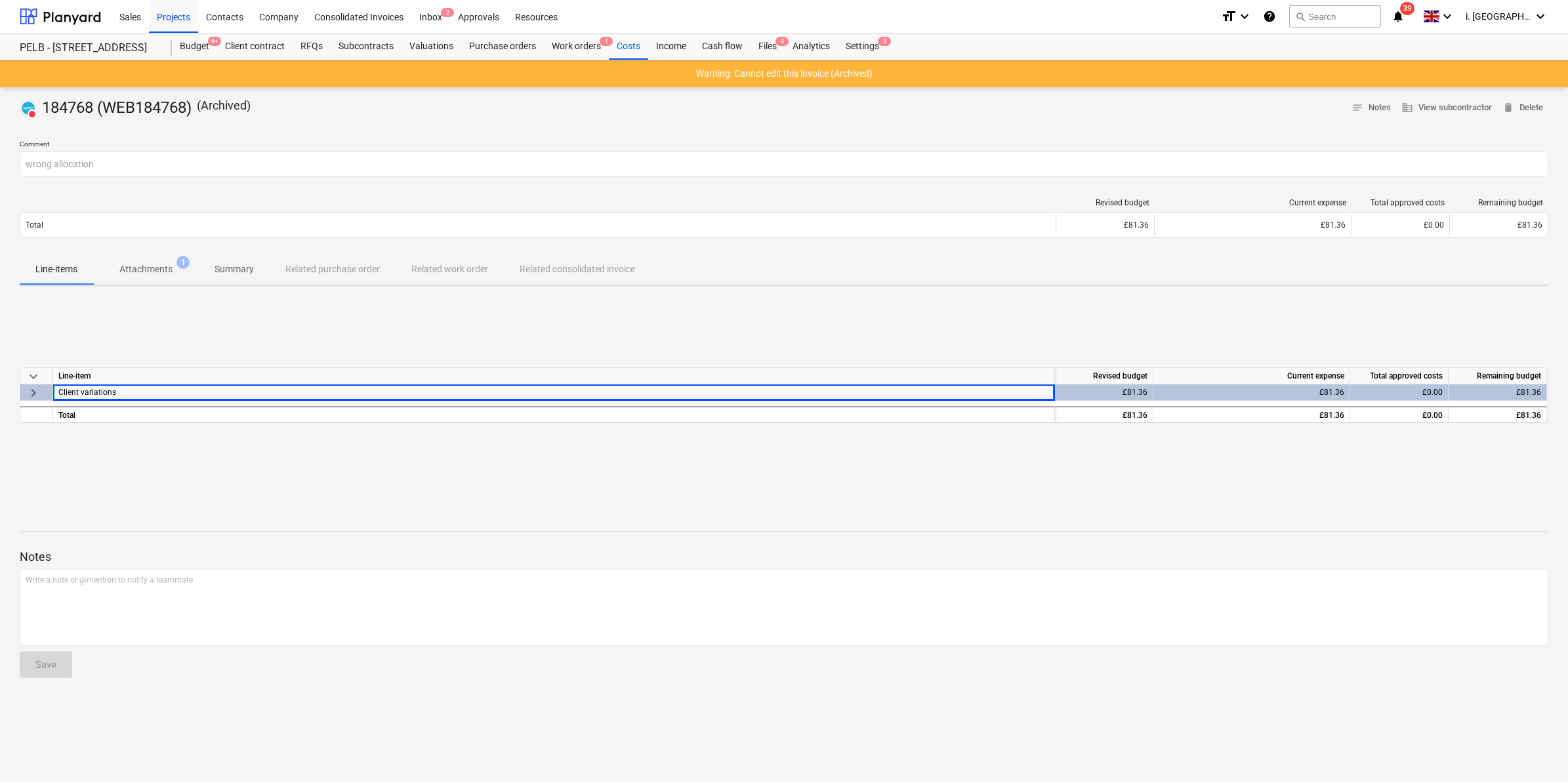
click at [107, 400] on div "Client variations" at bounding box center [554, 393] width 1002 height 17
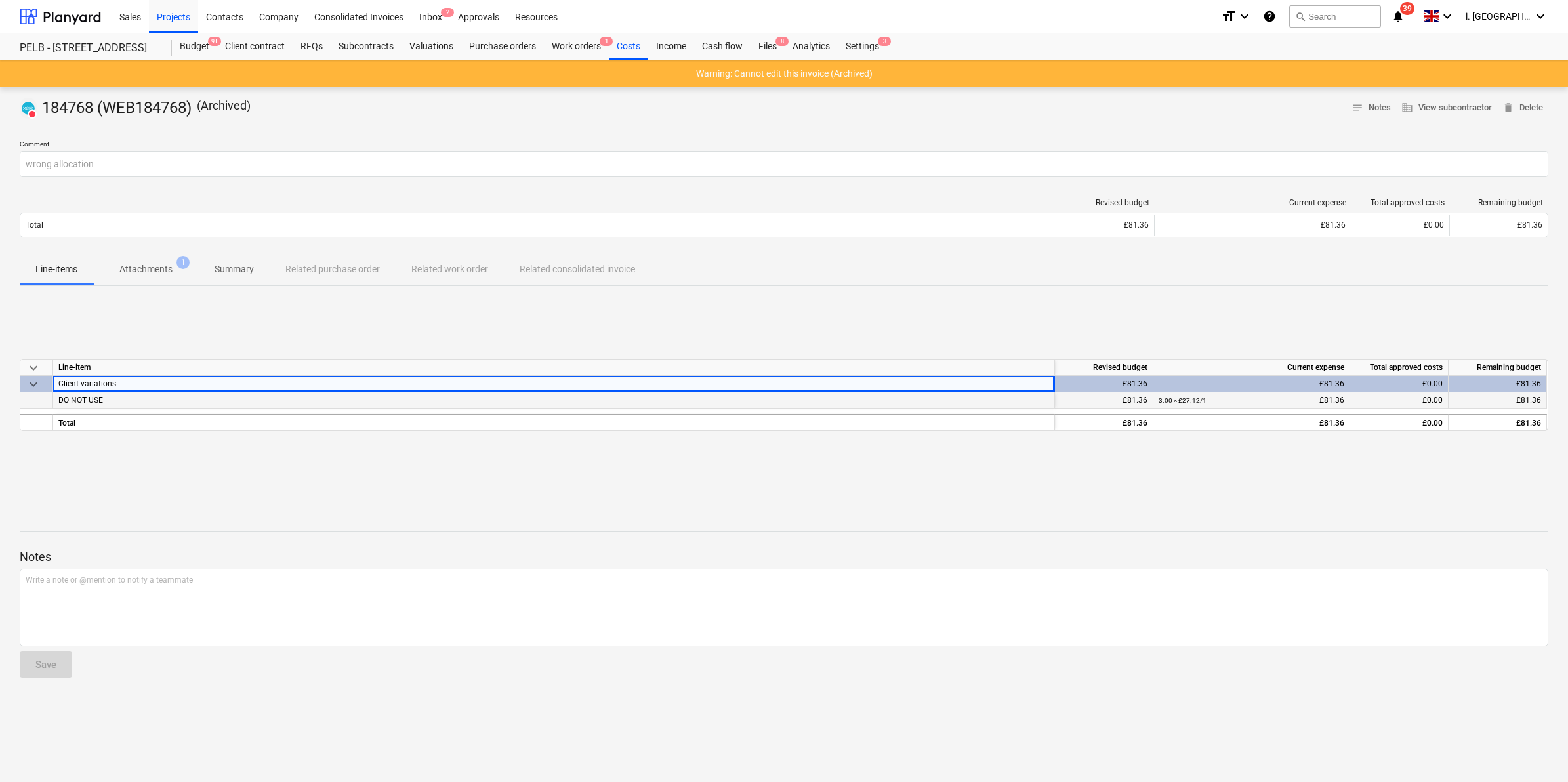
click at [94, 400] on span "DO NOT USE" at bounding box center [81, 400] width 45 height 9
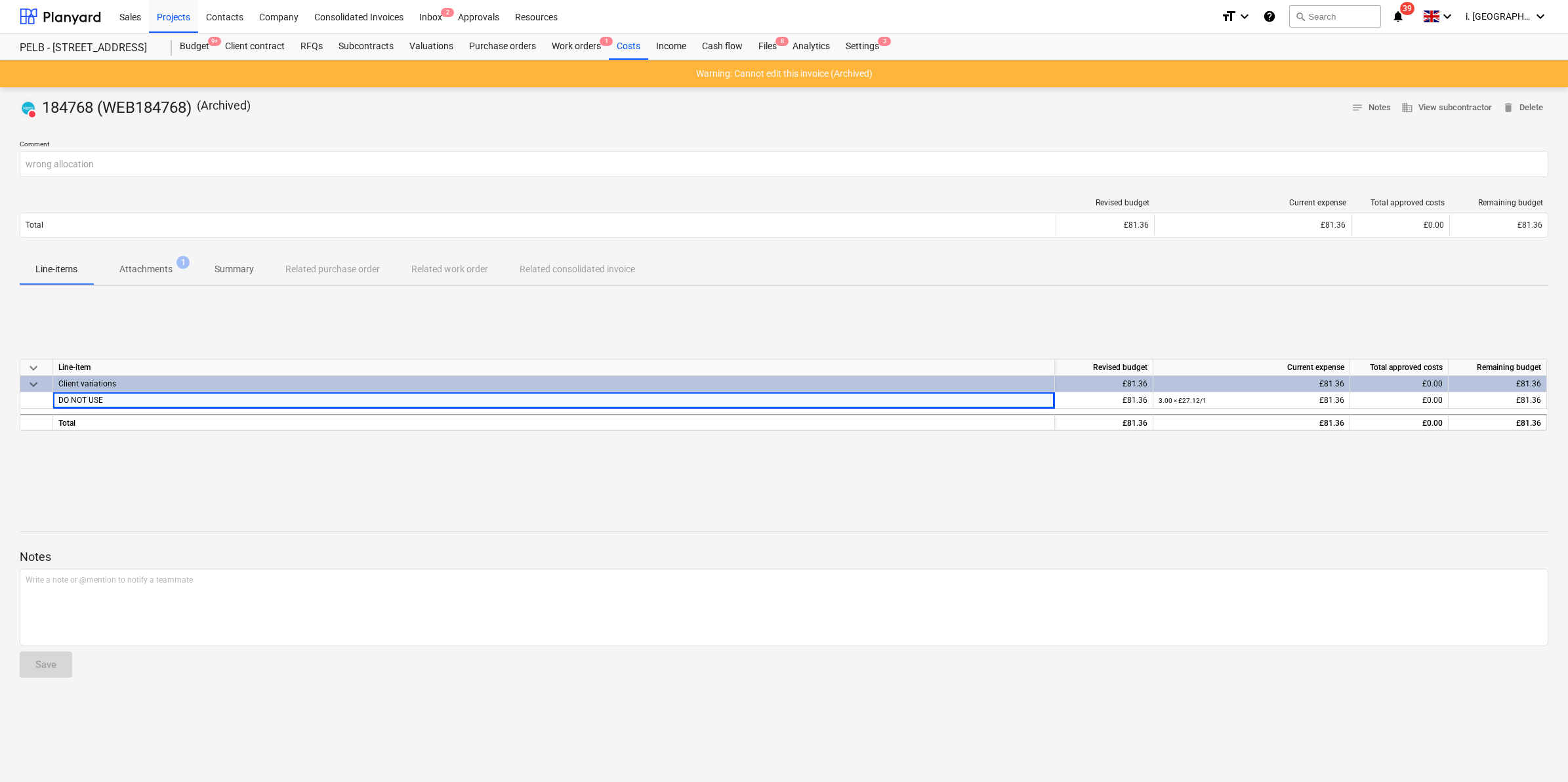
click at [148, 273] on p "Attachments" at bounding box center [146, 269] width 53 height 14
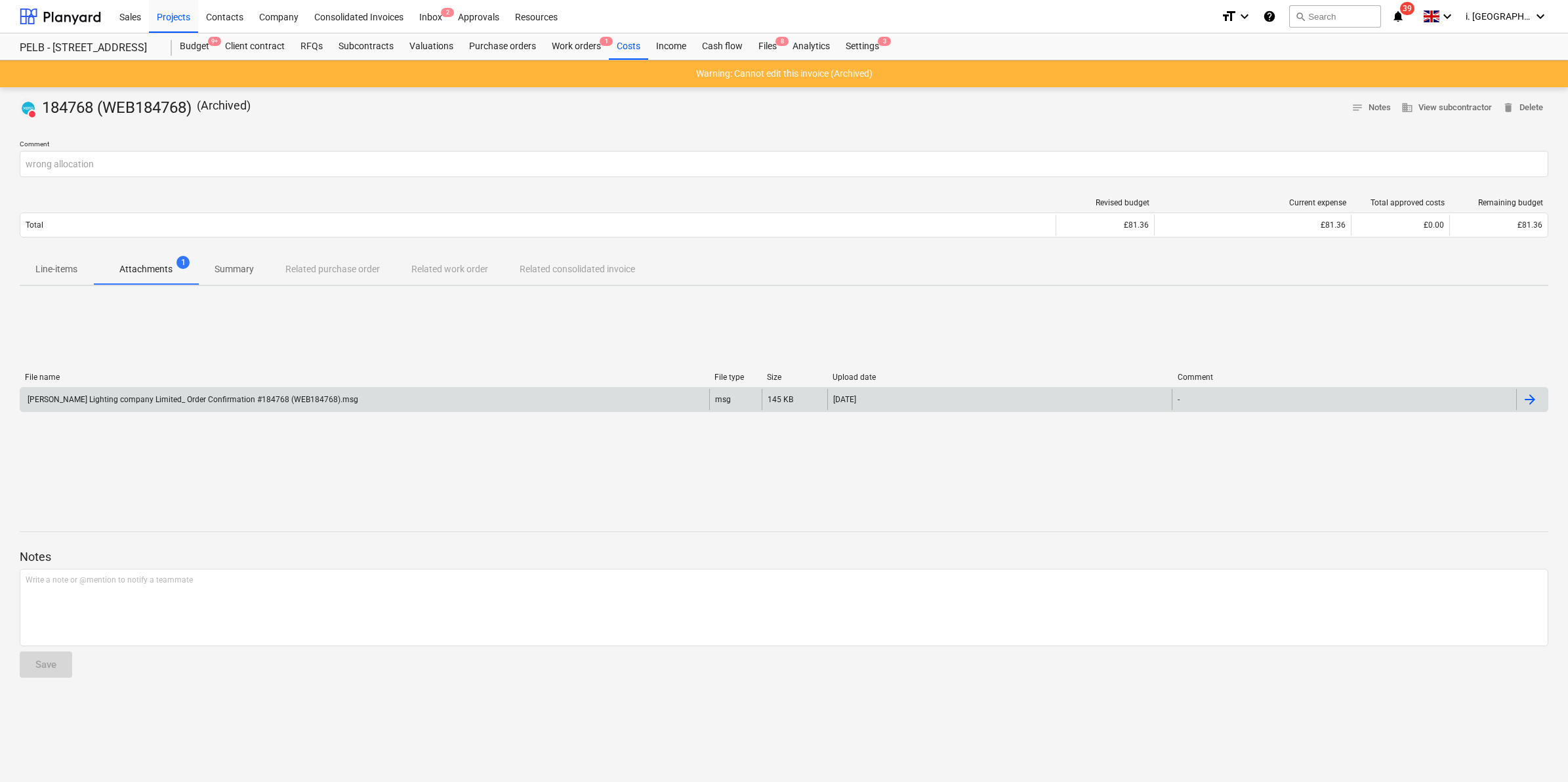
click at [254, 402] on div "Nelson Lighting company Limited_ Order Confirmation #184768 (WEB184768).msg" at bounding box center [192, 399] width 332 height 9
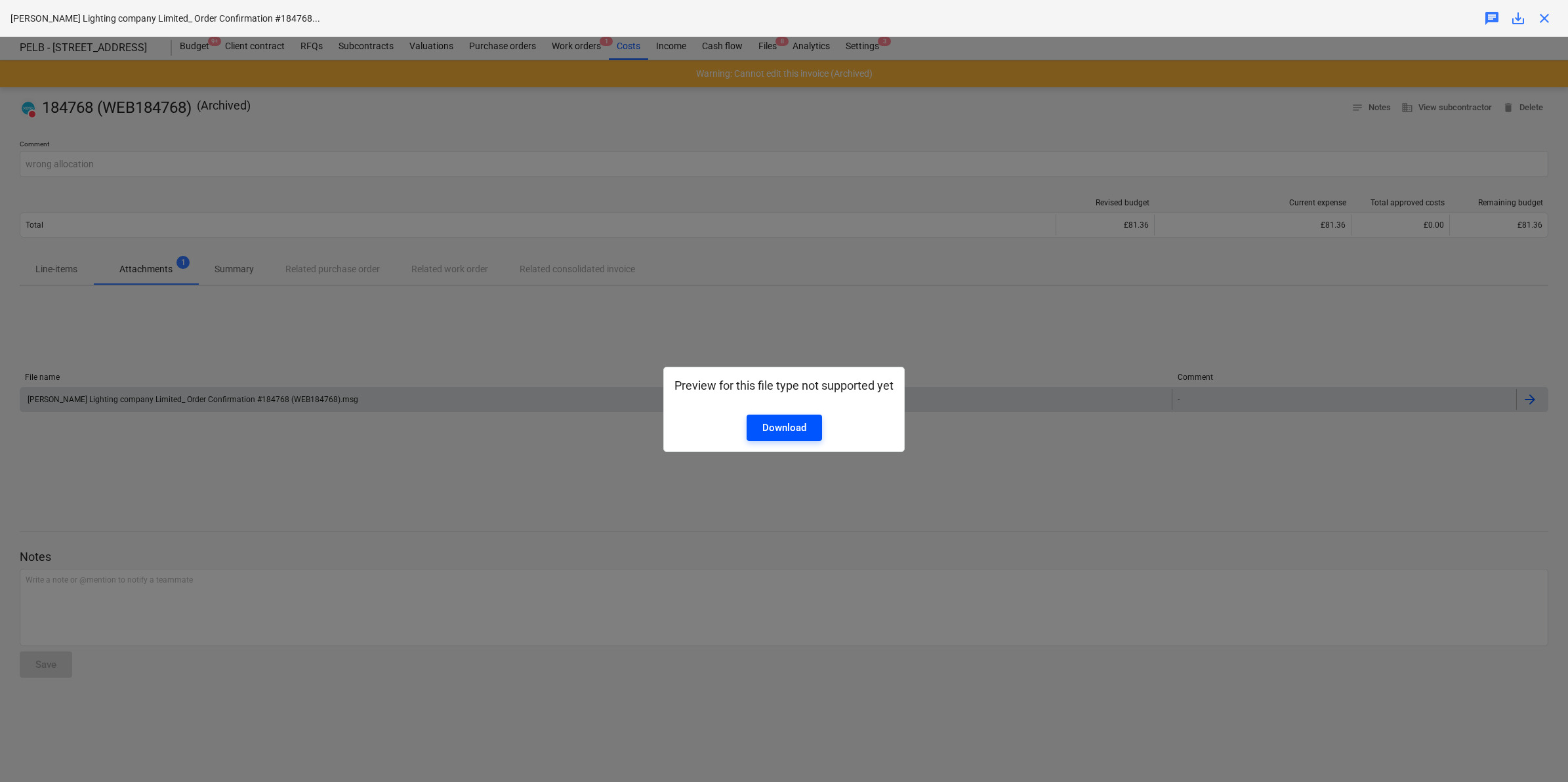
click at [778, 431] on div "Download" at bounding box center [784, 428] width 44 height 17
click at [1031, 188] on div "Preview for this file type not supported yet Download" at bounding box center [784, 409] width 1568 height 745
click at [1150, 122] on div "Preview for this file type not supported yet Download" at bounding box center [784, 409] width 1568 height 745
drag, startPoint x: 251, startPoint y: 250, endPoint x: 152, endPoint y: 208, distance: 107.5
click at [250, 250] on div "Preview for this file type not supported yet Download" at bounding box center [784, 409] width 1568 height 745
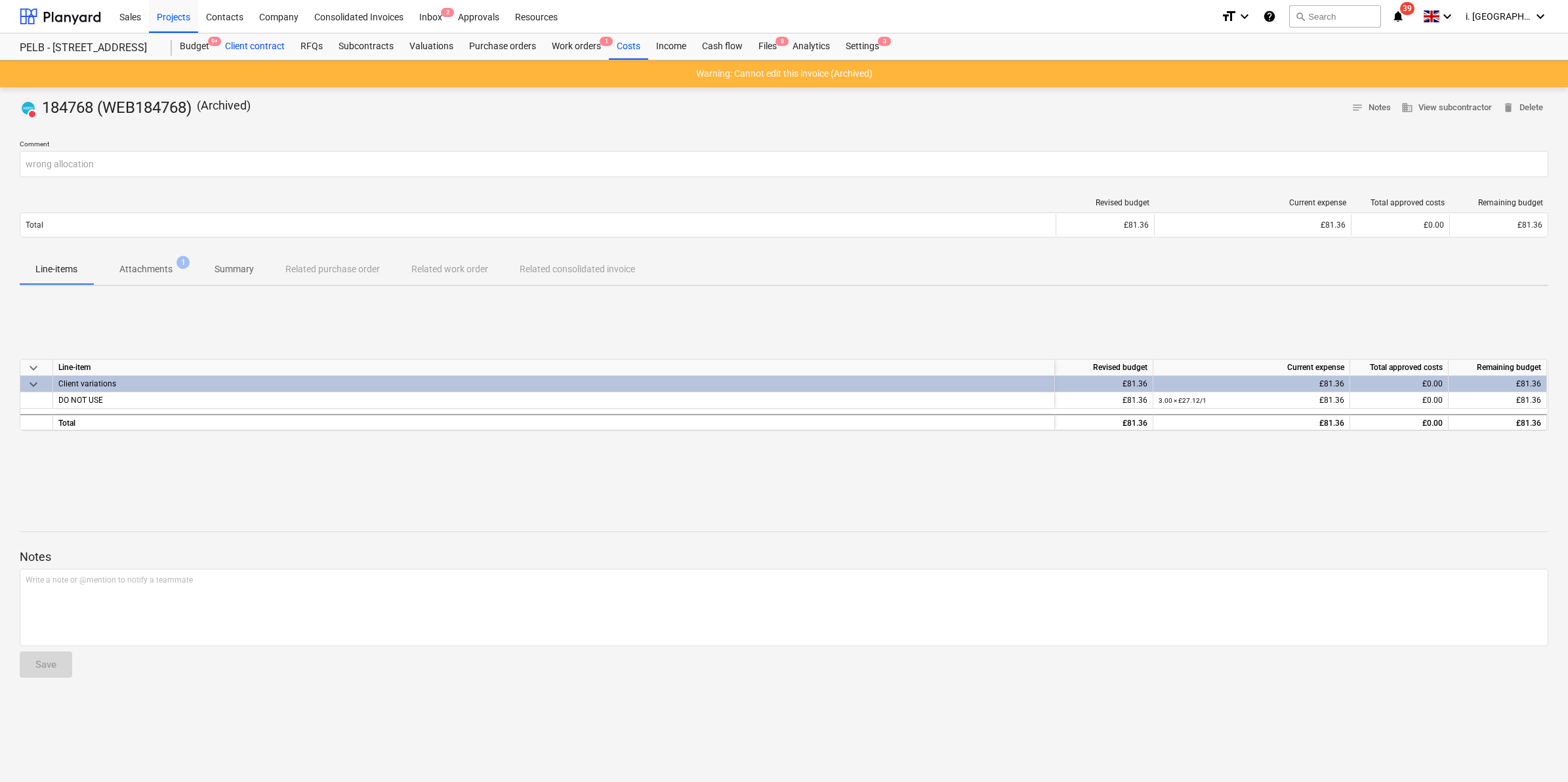
click at [246, 41] on div "Client contract" at bounding box center [254, 46] width 75 height 26
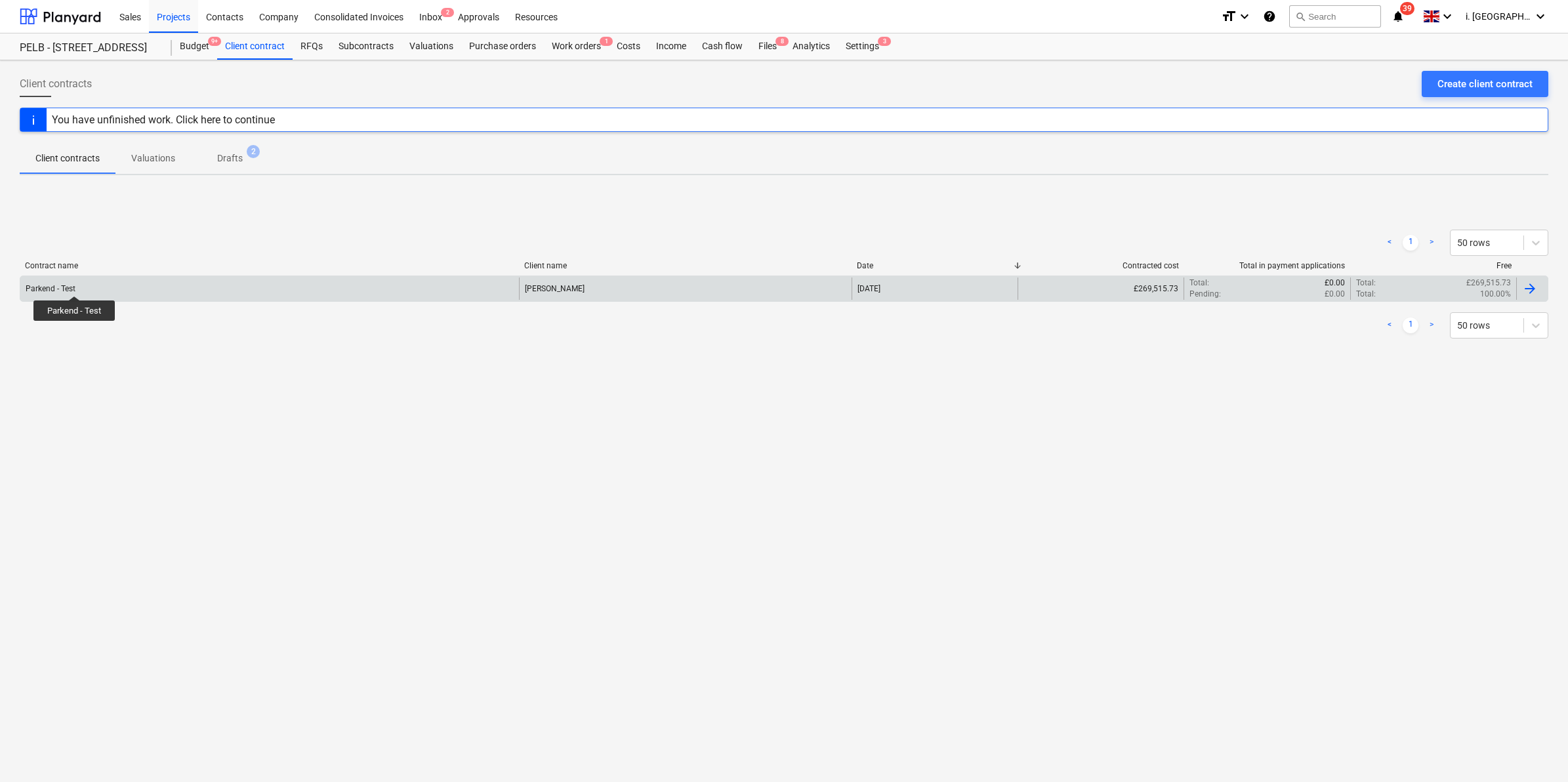
click at [74, 284] on div "Parkend - Test" at bounding box center [51, 288] width 50 height 9
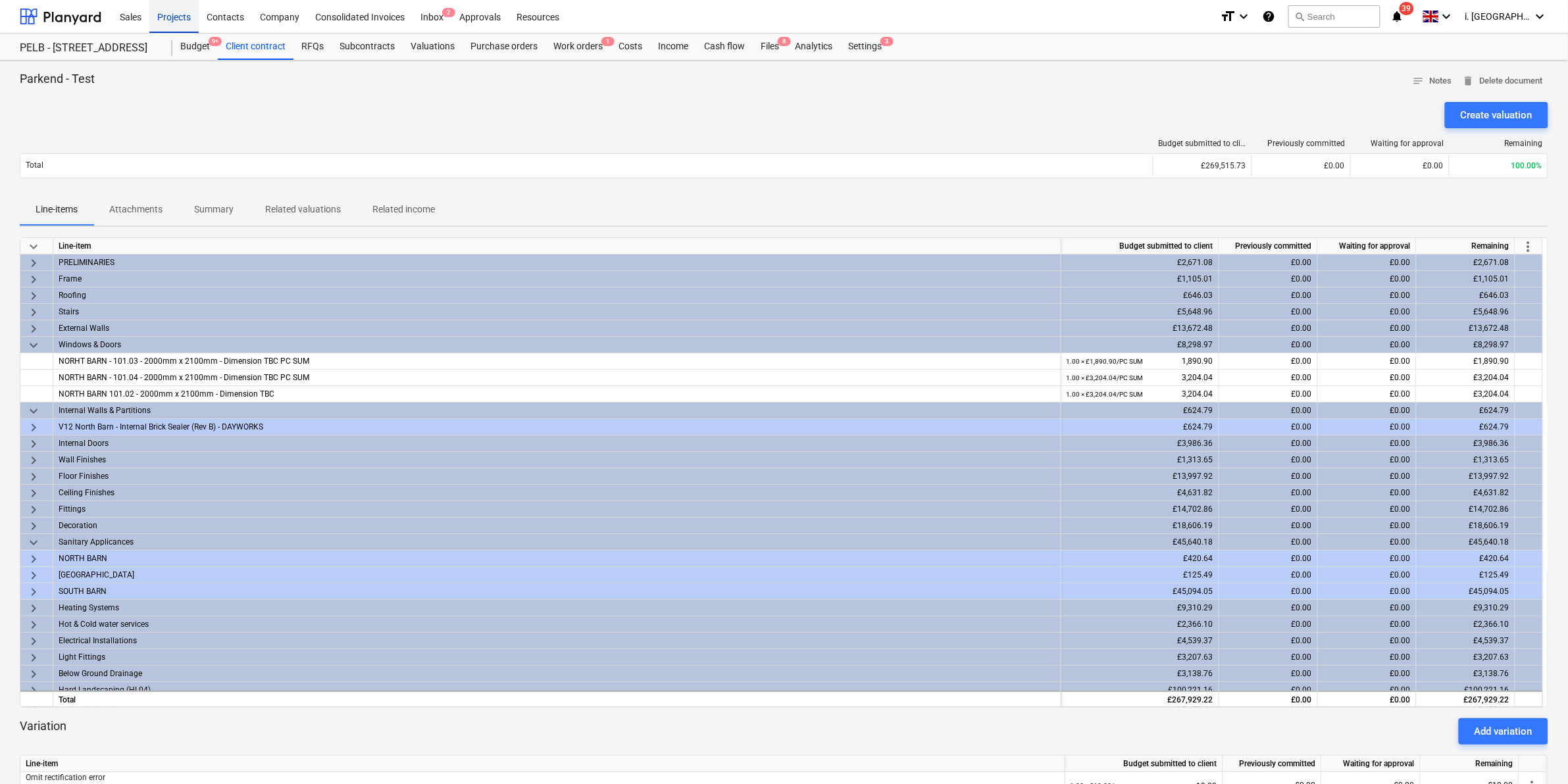
click at [188, 17] on div "Projects" at bounding box center [174, 16] width 50 height 34
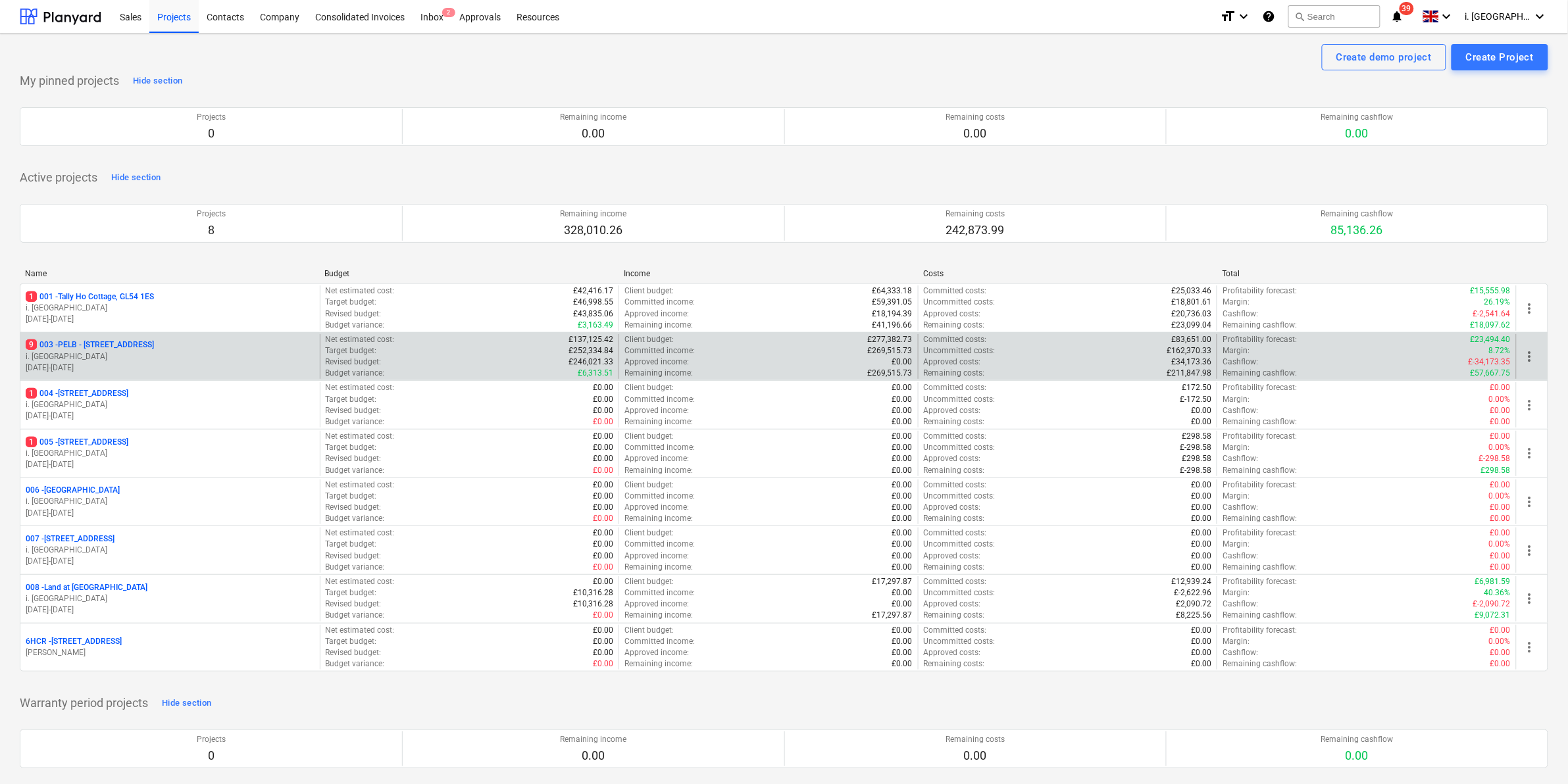
click at [199, 356] on p "i. [GEOGRAPHIC_DATA]" at bounding box center [170, 357] width 289 height 11
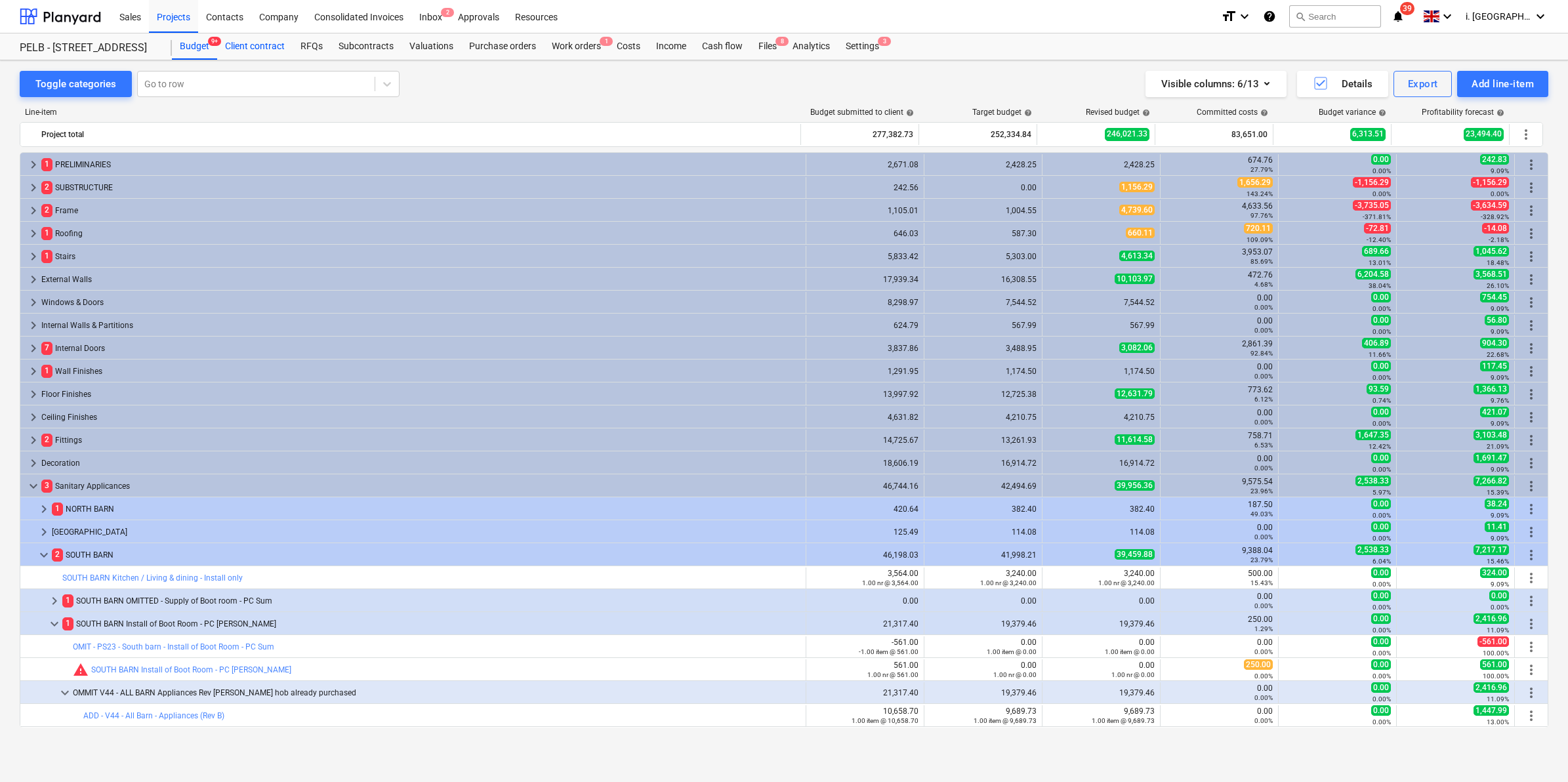
click at [269, 41] on div "Client contract" at bounding box center [254, 46] width 75 height 26
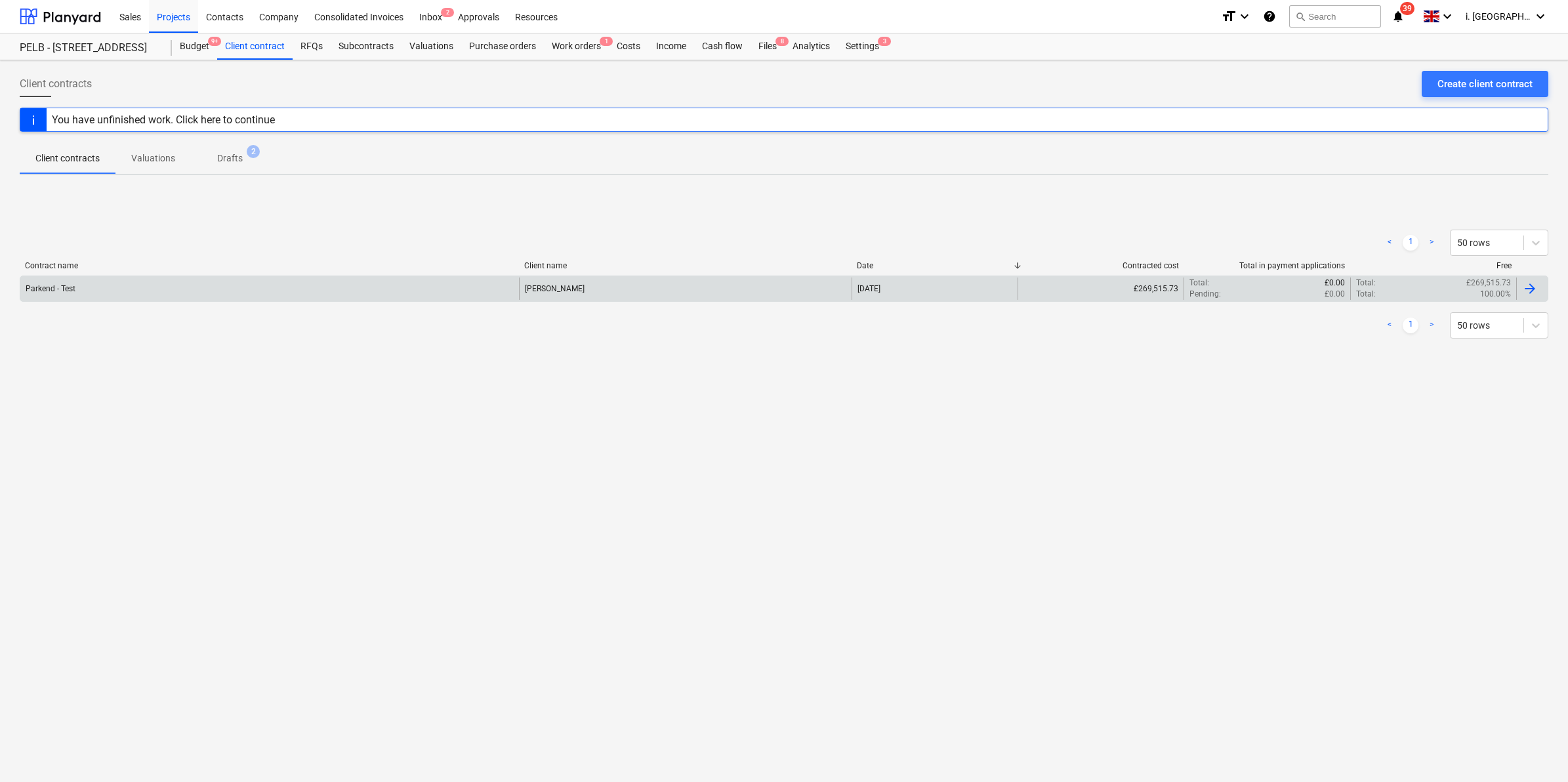
click at [54, 292] on div "Parkend - Test" at bounding box center [51, 288] width 50 height 9
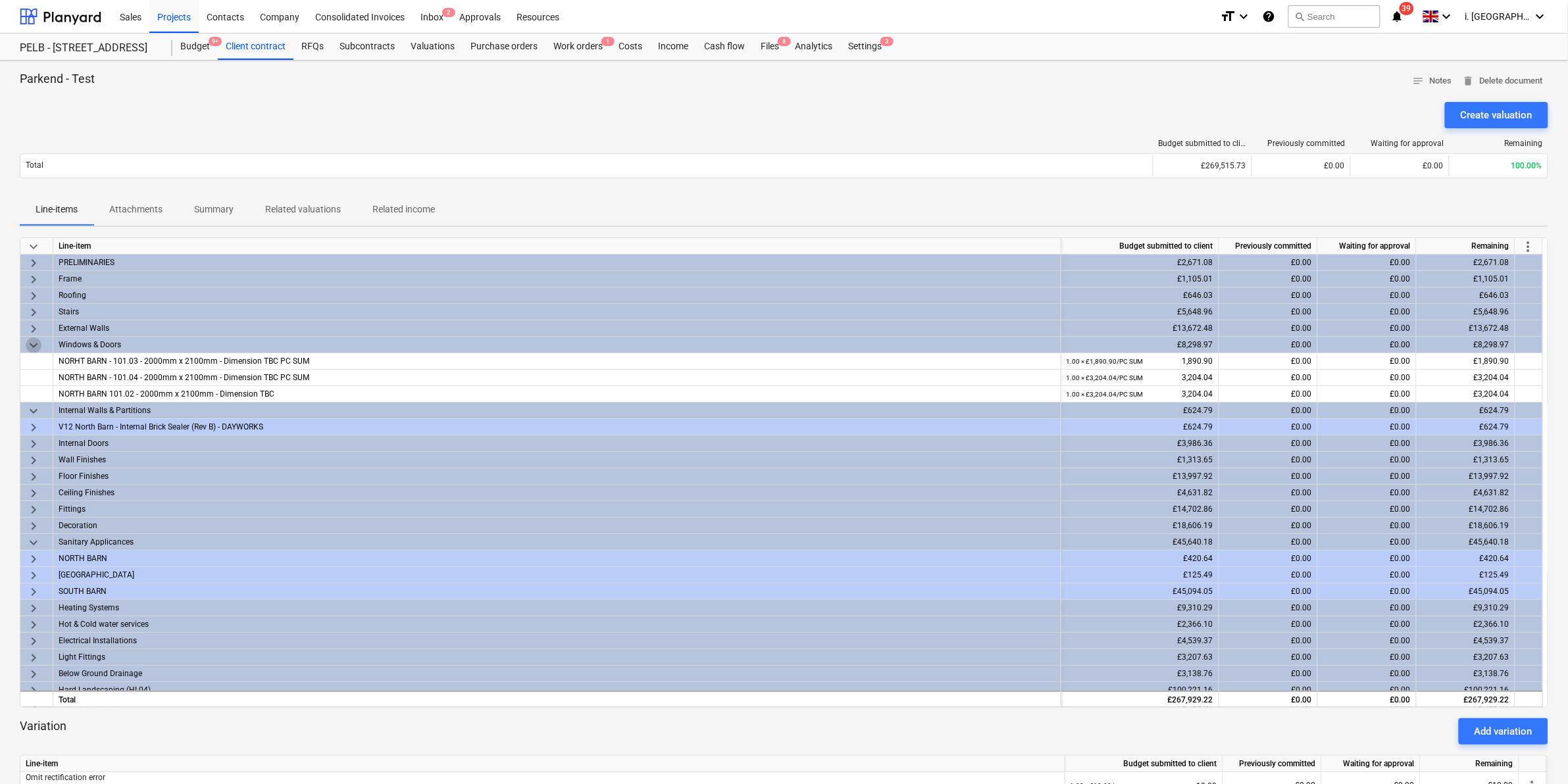
click at [33, 347] on span "keyboard_arrow_down" at bounding box center [34, 345] width 16 height 16
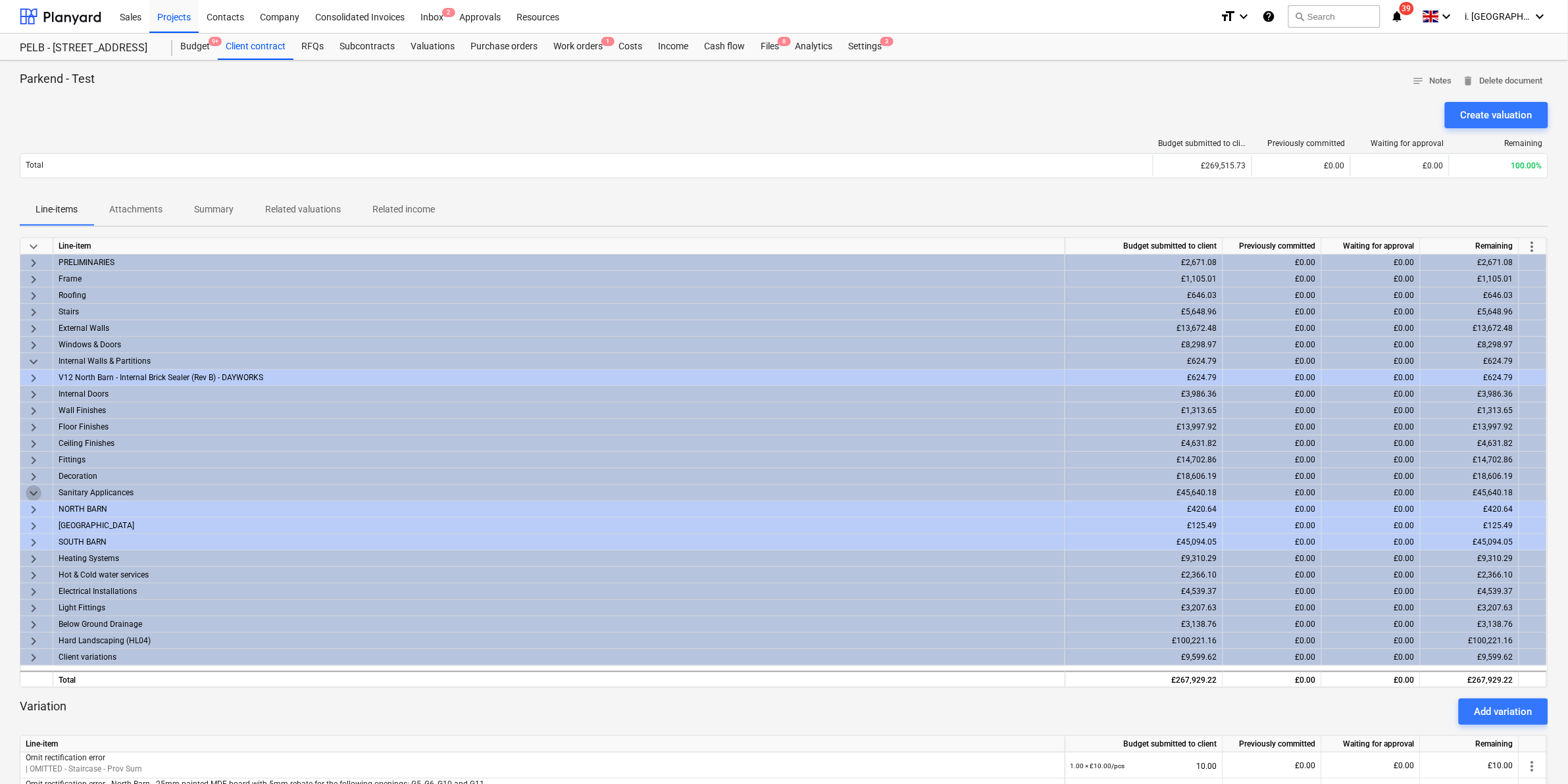
click at [31, 495] on span "keyboard_arrow_down" at bounding box center [34, 493] width 16 height 16
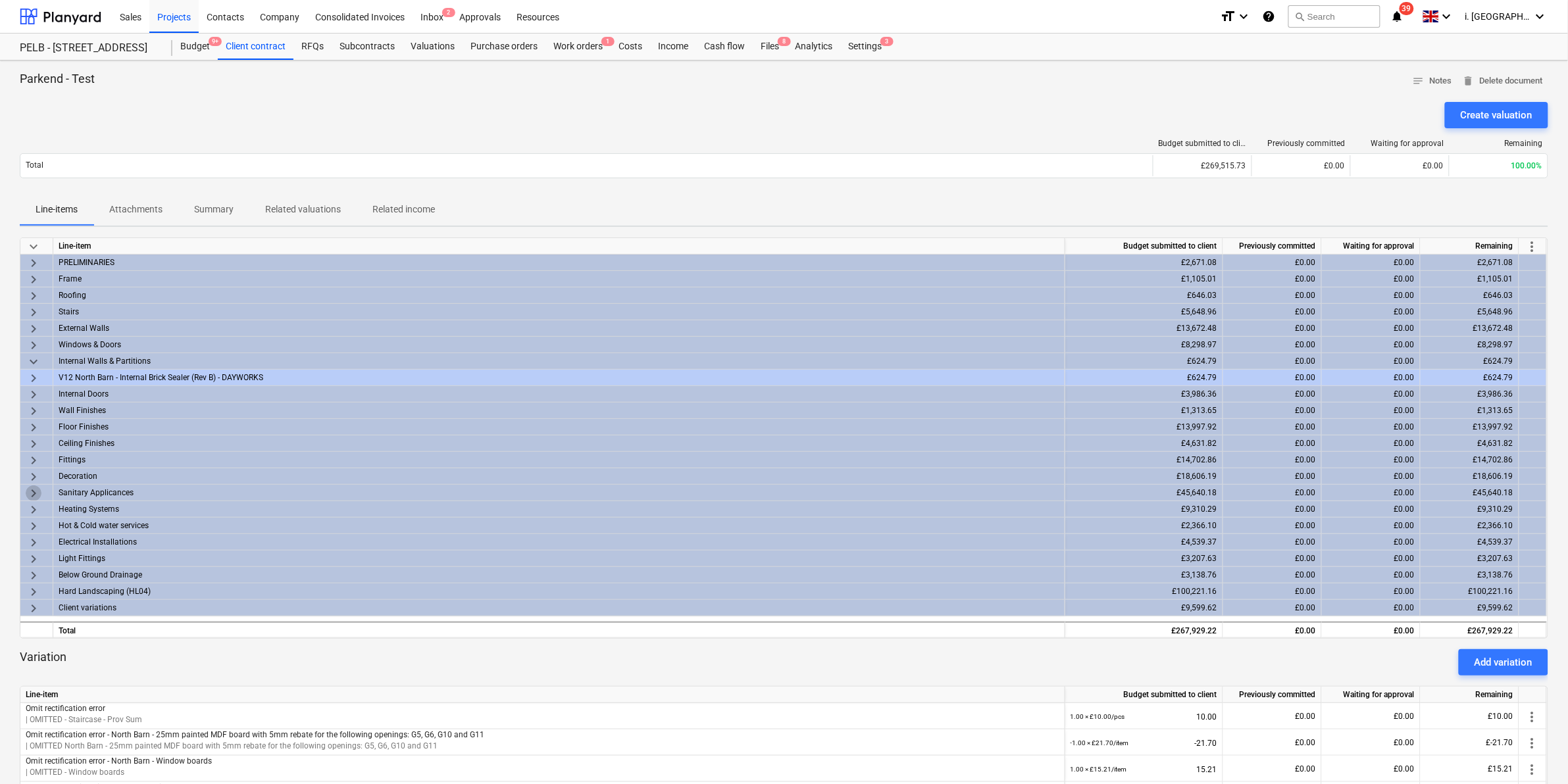
click at [33, 490] on span "keyboard_arrow_right" at bounding box center [34, 493] width 16 height 16
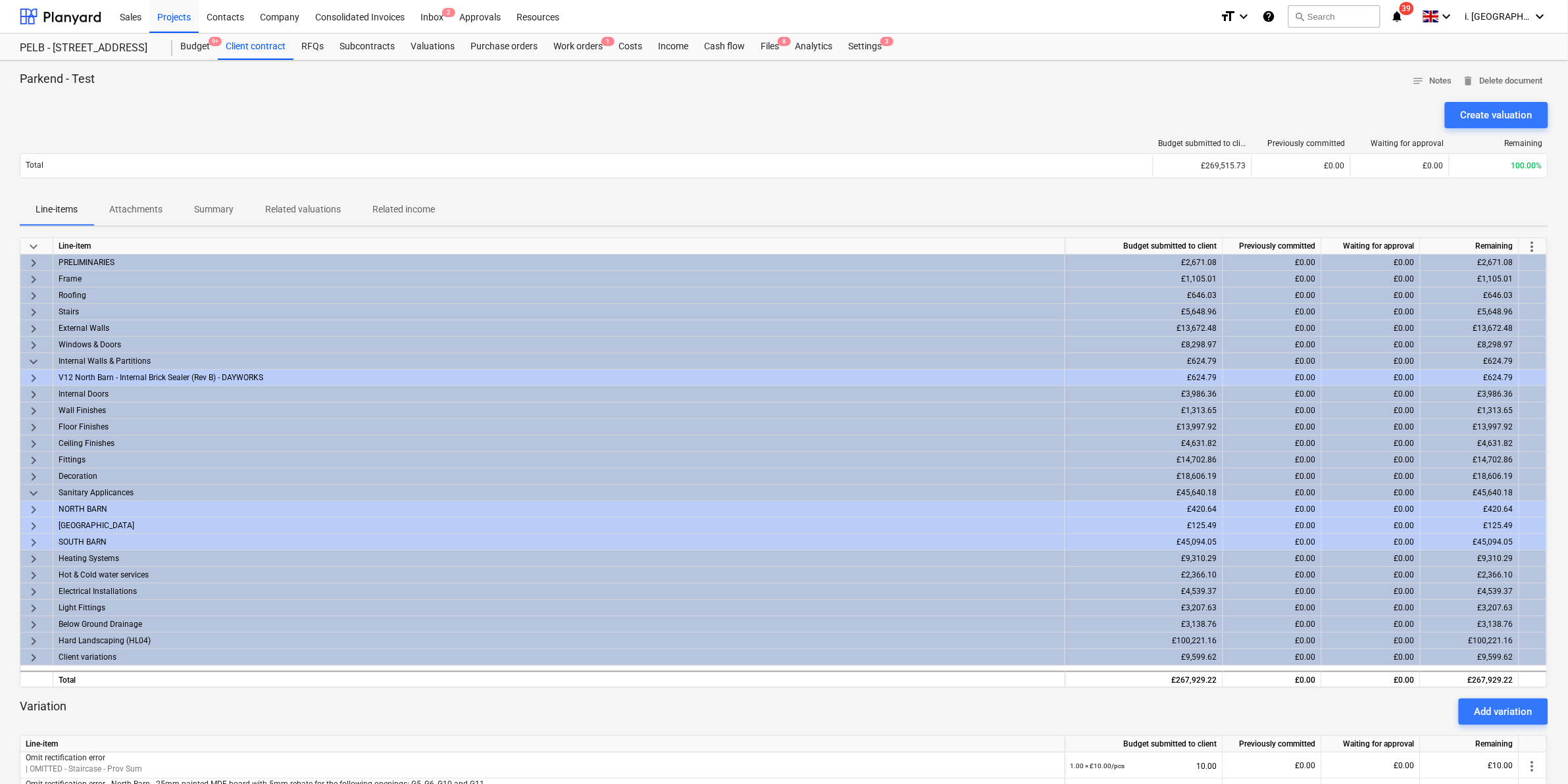
click at [33, 539] on span "keyboard_arrow_right" at bounding box center [34, 542] width 16 height 16
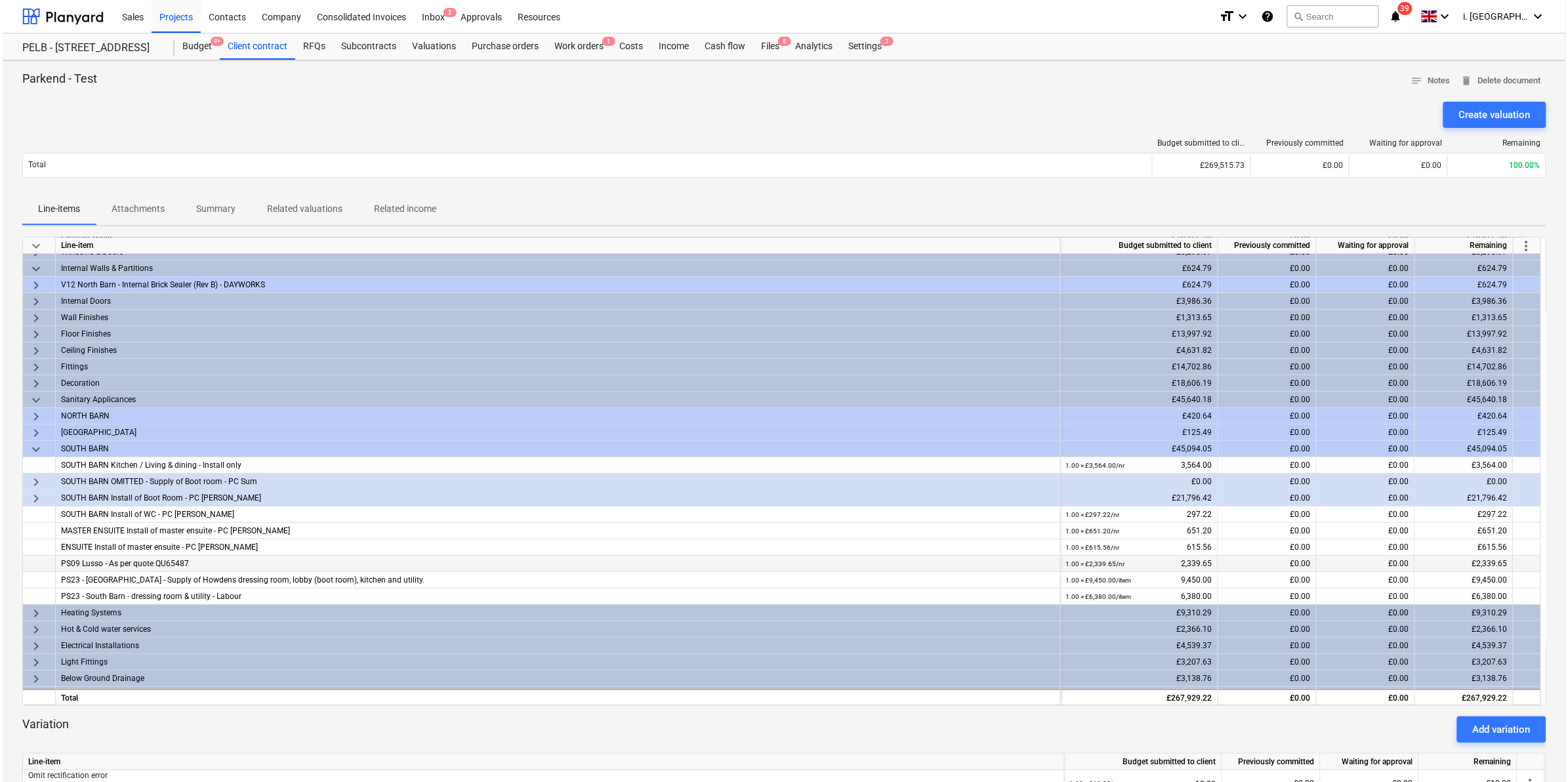
scroll to position [122, 0]
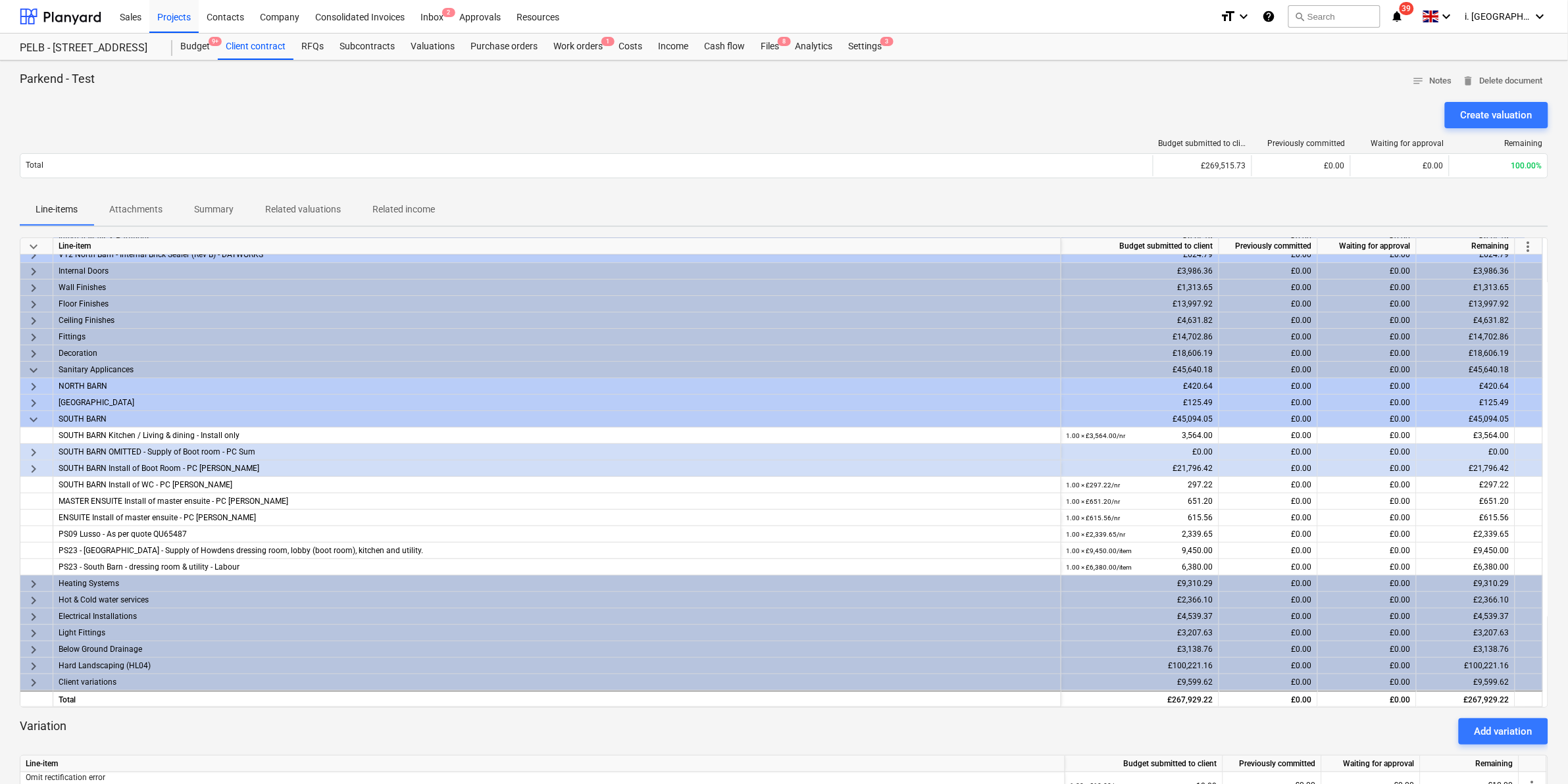
click at [31, 468] on span "keyboard_arrow_right" at bounding box center [34, 469] width 16 height 16
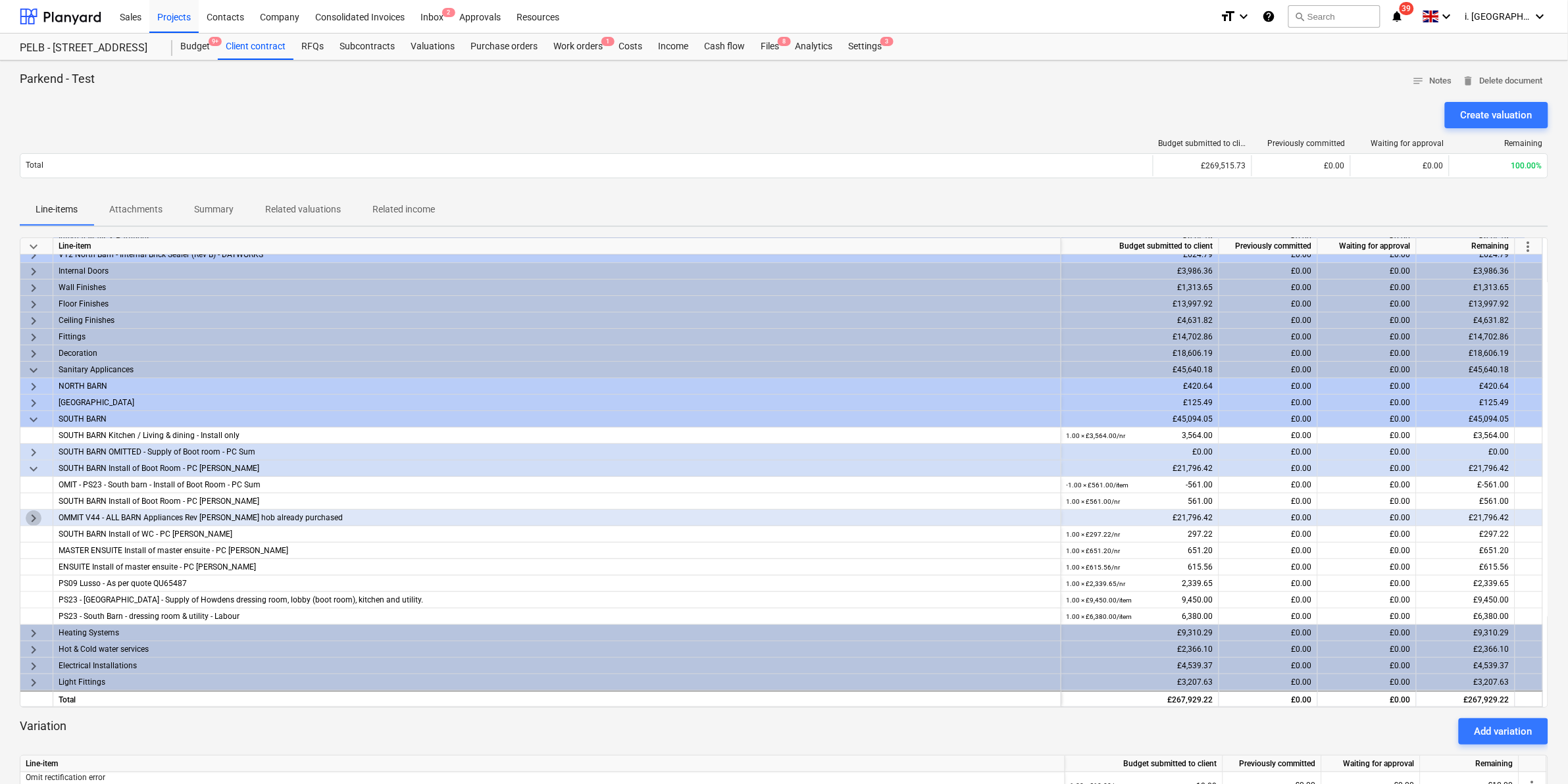
click at [34, 512] on span "keyboard_arrow_right" at bounding box center [34, 518] width 16 height 16
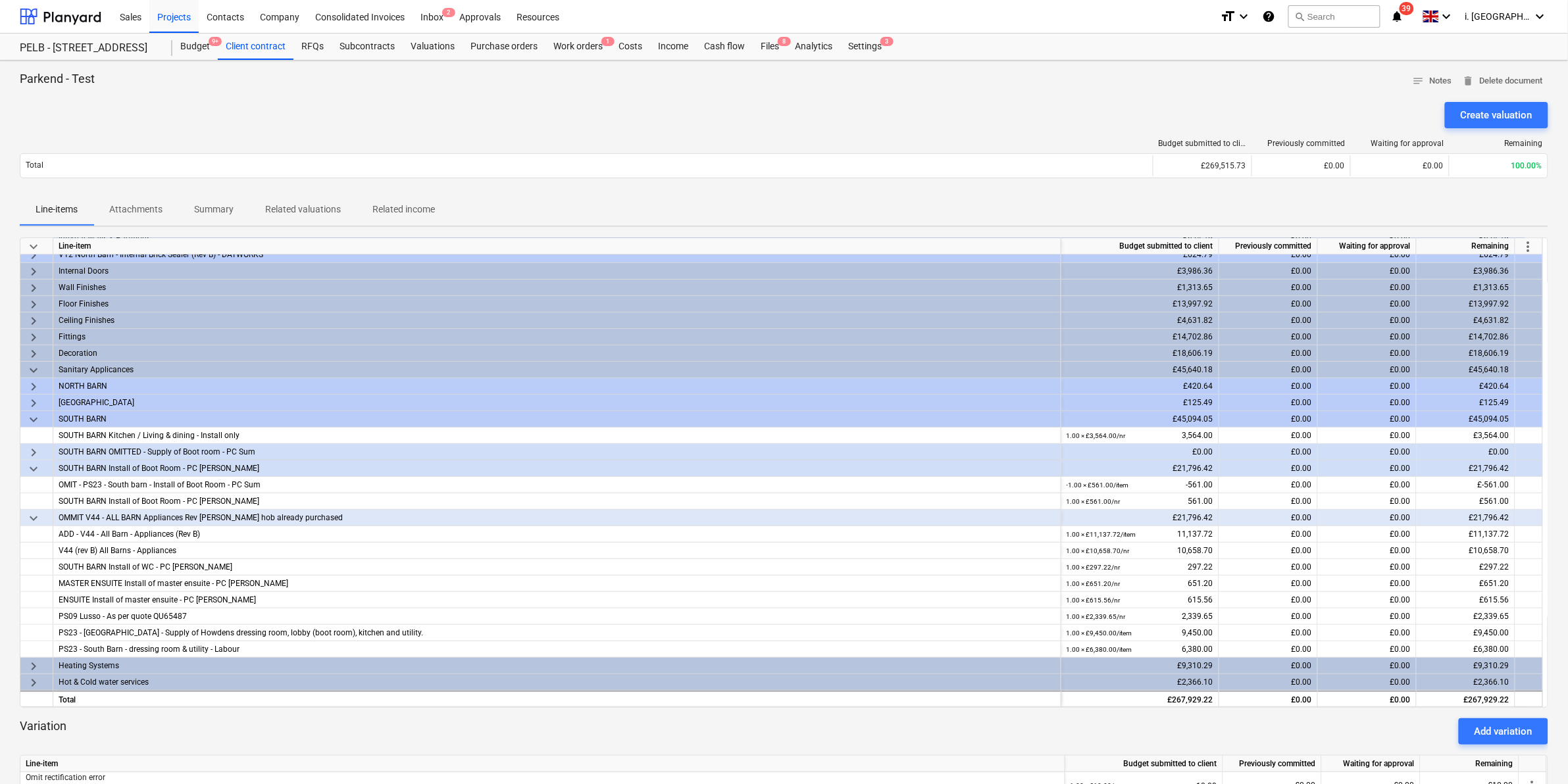
drag, startPoint x: 20, startPoint y: 124, endPoint x: 184, endPoint y: 67, distance: 173.6
click at [20, 123] on div "Create valuation" at bounding box center [784, 115] width 1528 height 26
click at [181, 20] on div "Projects" at bounding box center [174, 16] width 50 height 34
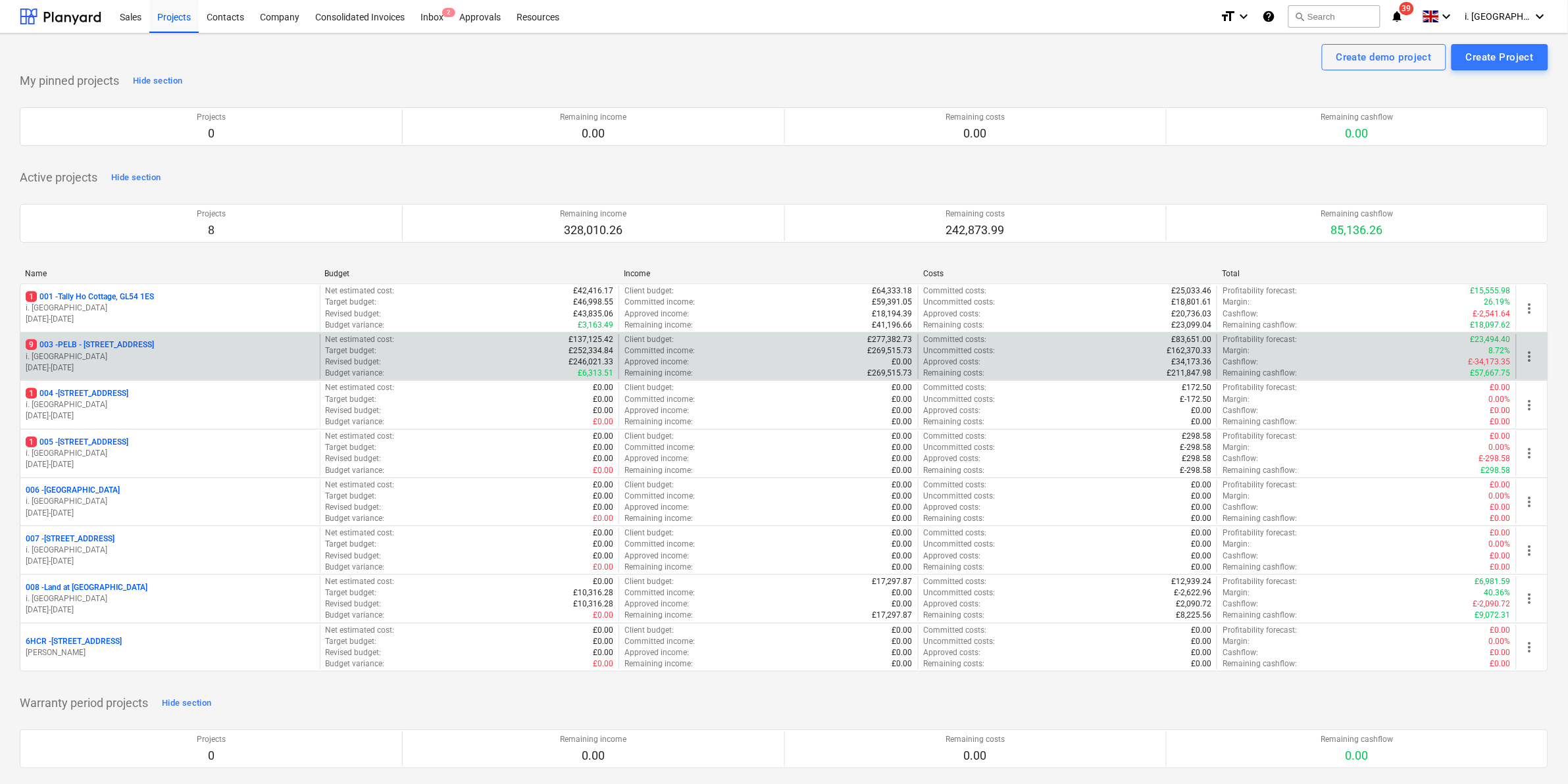
click at [84, 361] on p "i. [GEOGRAPHIC_DATA]" at bounding box center [170, 357] width 289 height 11
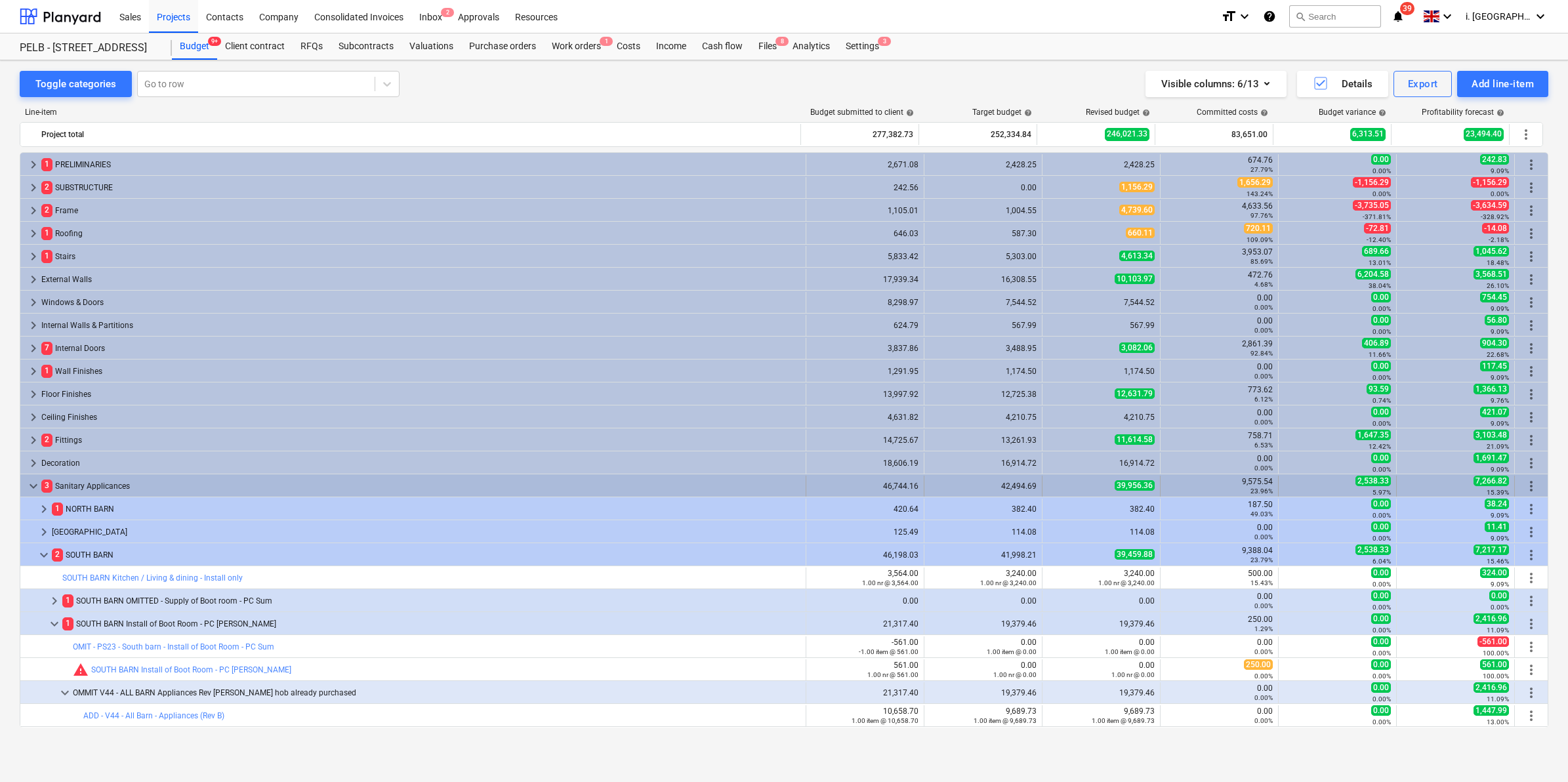
click at [28, 485] on span "keyboard_arrow_down" at bounding box center [33, 486] width 16 height 16
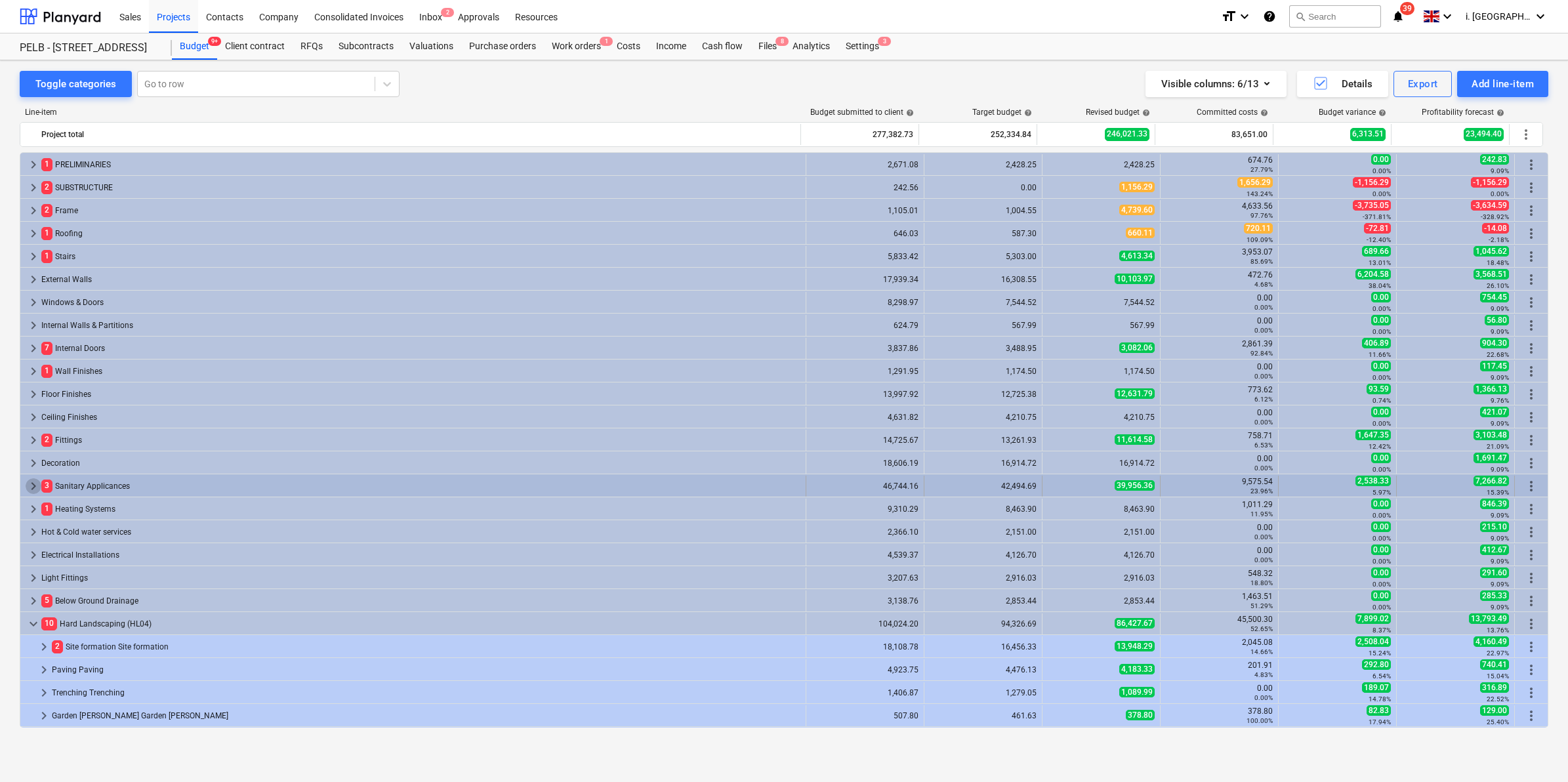
click at [30, 486] on span "keyboard_arrow_right" at bounding box center [33, 486] width 16 height 16
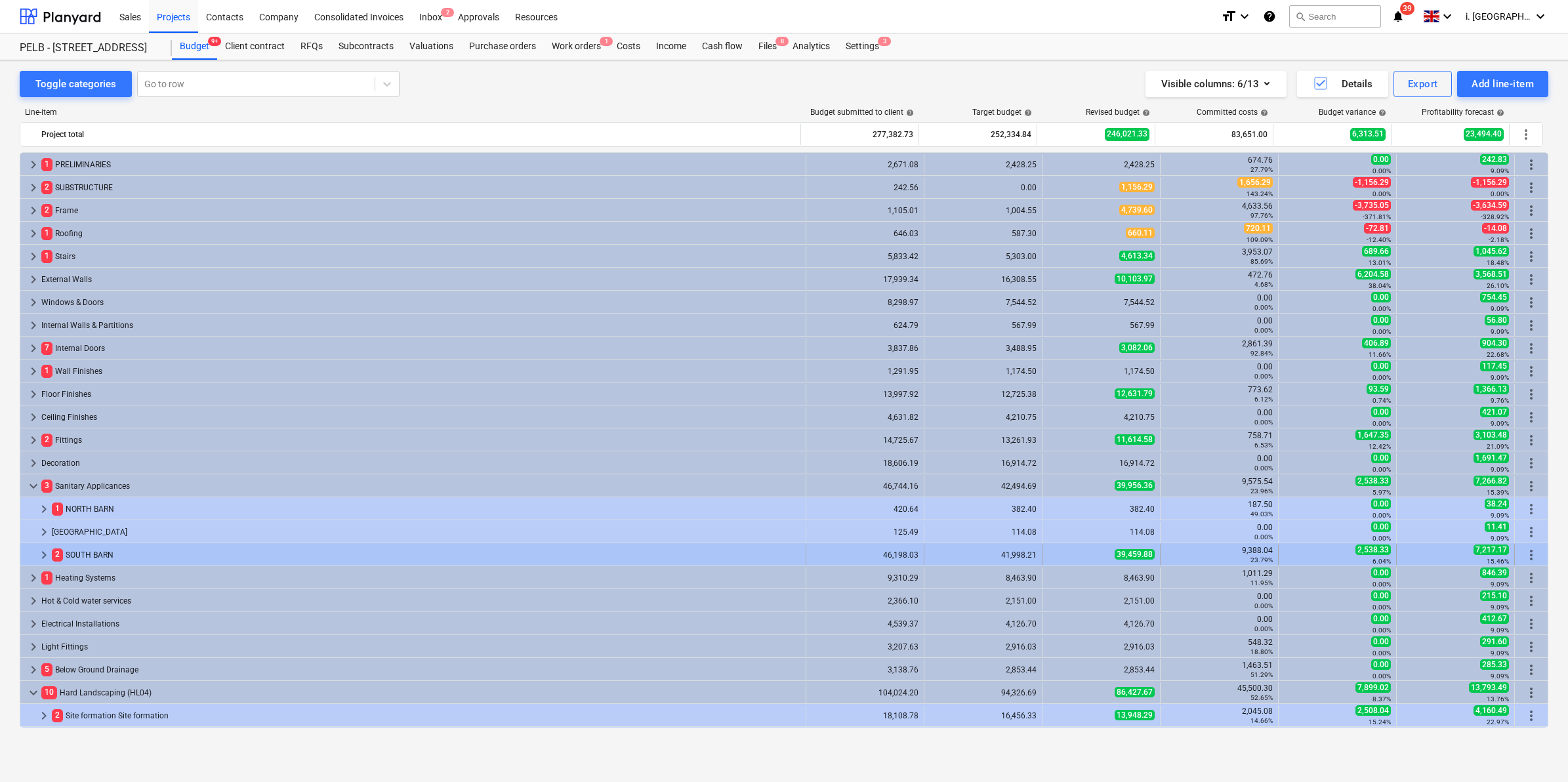
click at [36, 555] on span "keyboard_arrow_right" at bounding box center [43, 555] width 16 height 16
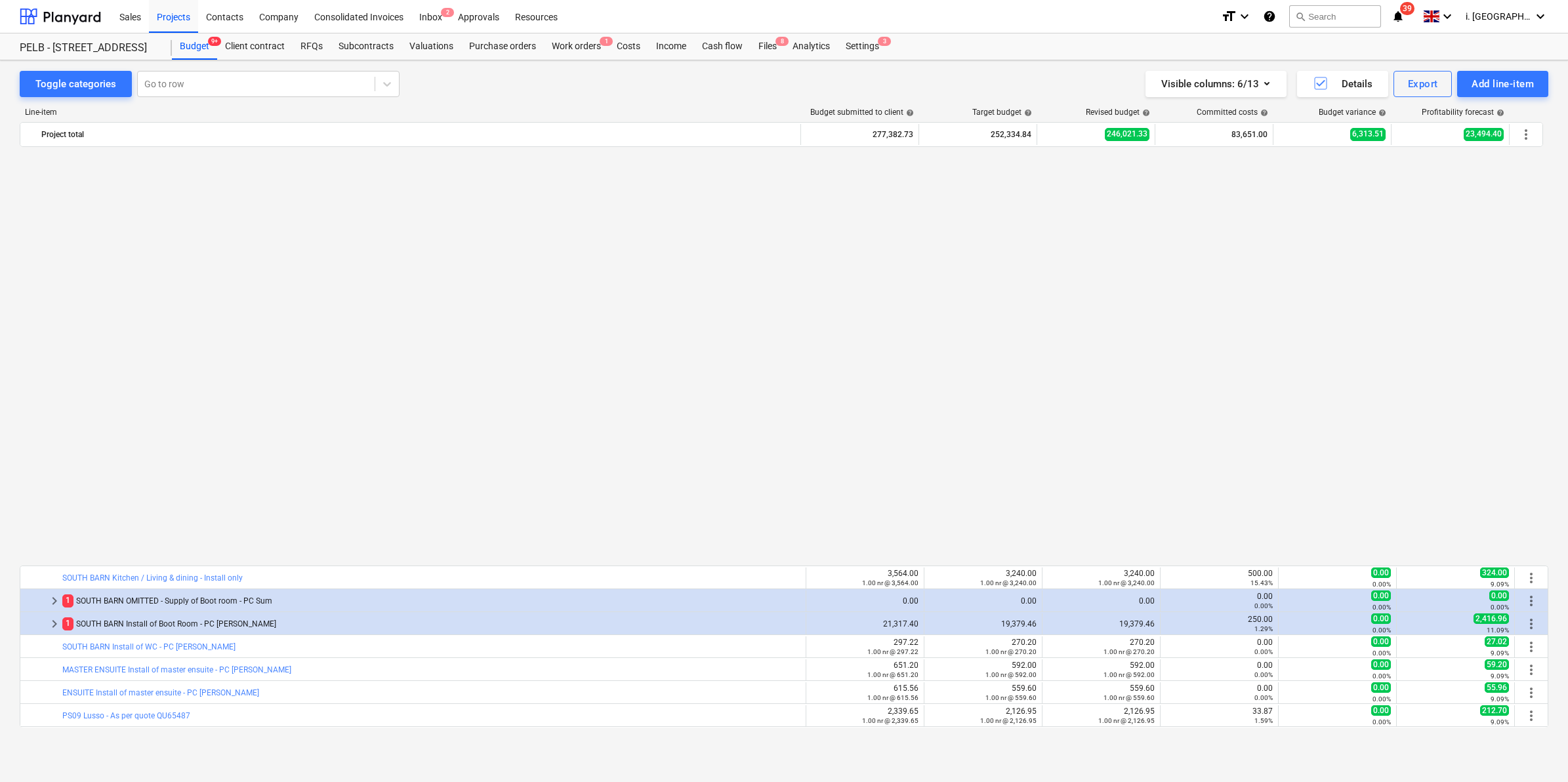
scroll to position [457, 0]
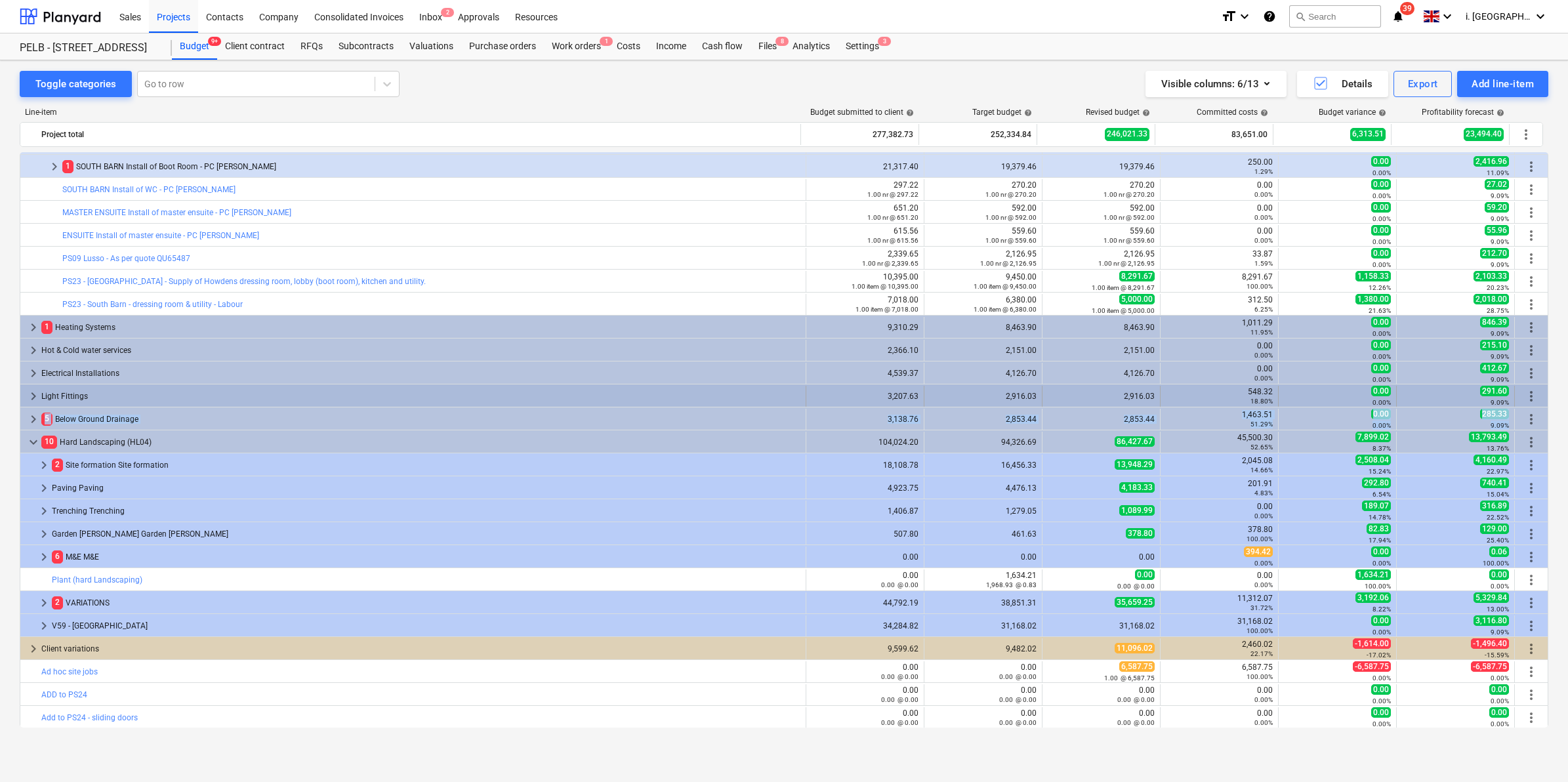
drag, startPoint x: 1542, startPoint y: 427, endPoint x: 1542, endPoint y: 399, distance: 28.0
click at [1542, 399] on div "keyboard_arrow_right 1 PRELIMINARIES 2,671.08 2,428.25 2,428.25 674.76 27.79% 0…" at bounding box center [784, 211] width 1528 height 1033
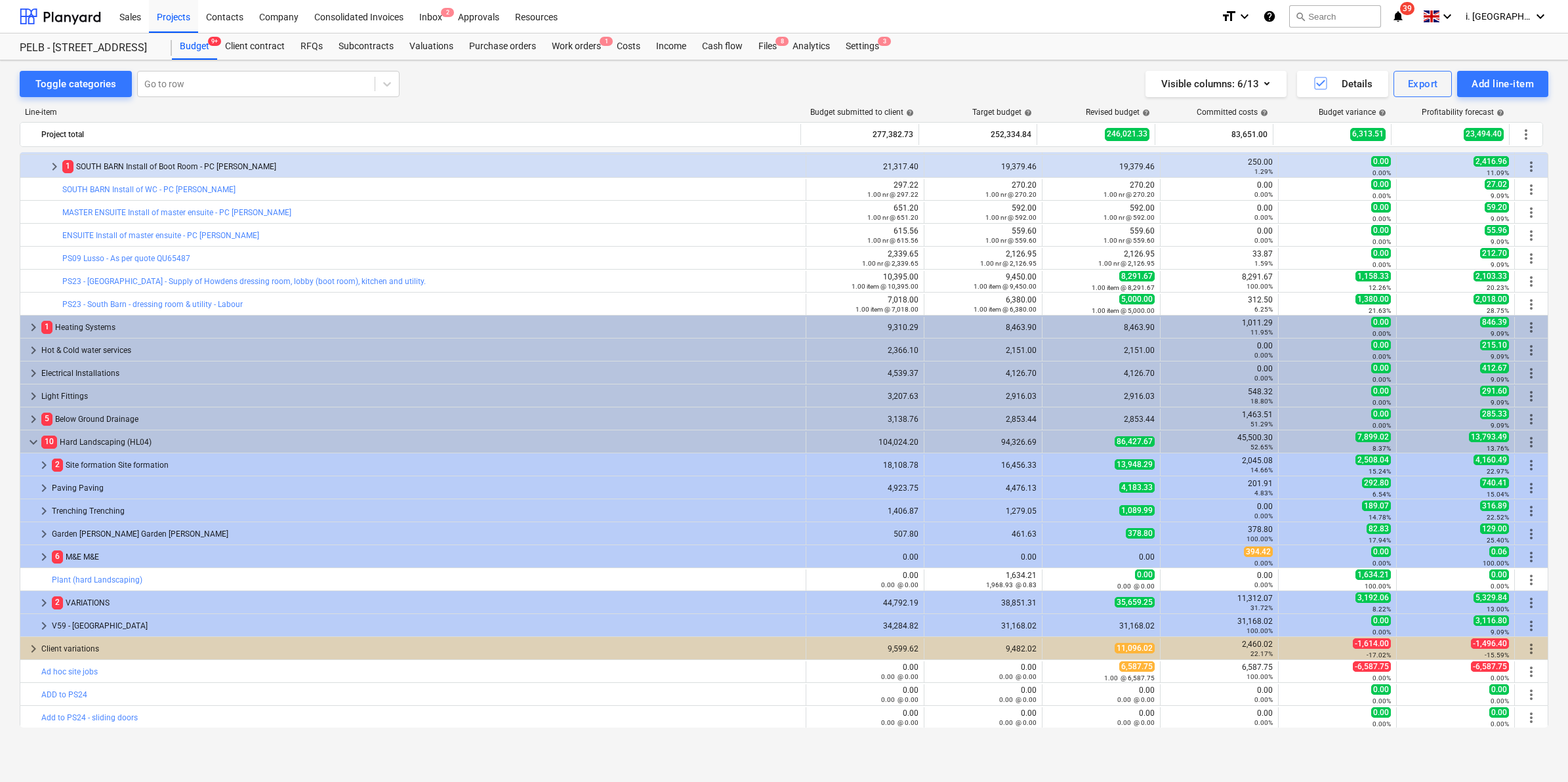
drag, startPoint x: 1542, startPoint y: 399, endPoint x: 1542, endPoint y: 434, distance: 35.0
click at [1542, 431] on div "keyboard_arrow_down 10 Hard Landscaping (HL04) 104,024.20 94,326.69 86,427.67 4…" at bounding box center [784, 441] width 1528 height 22
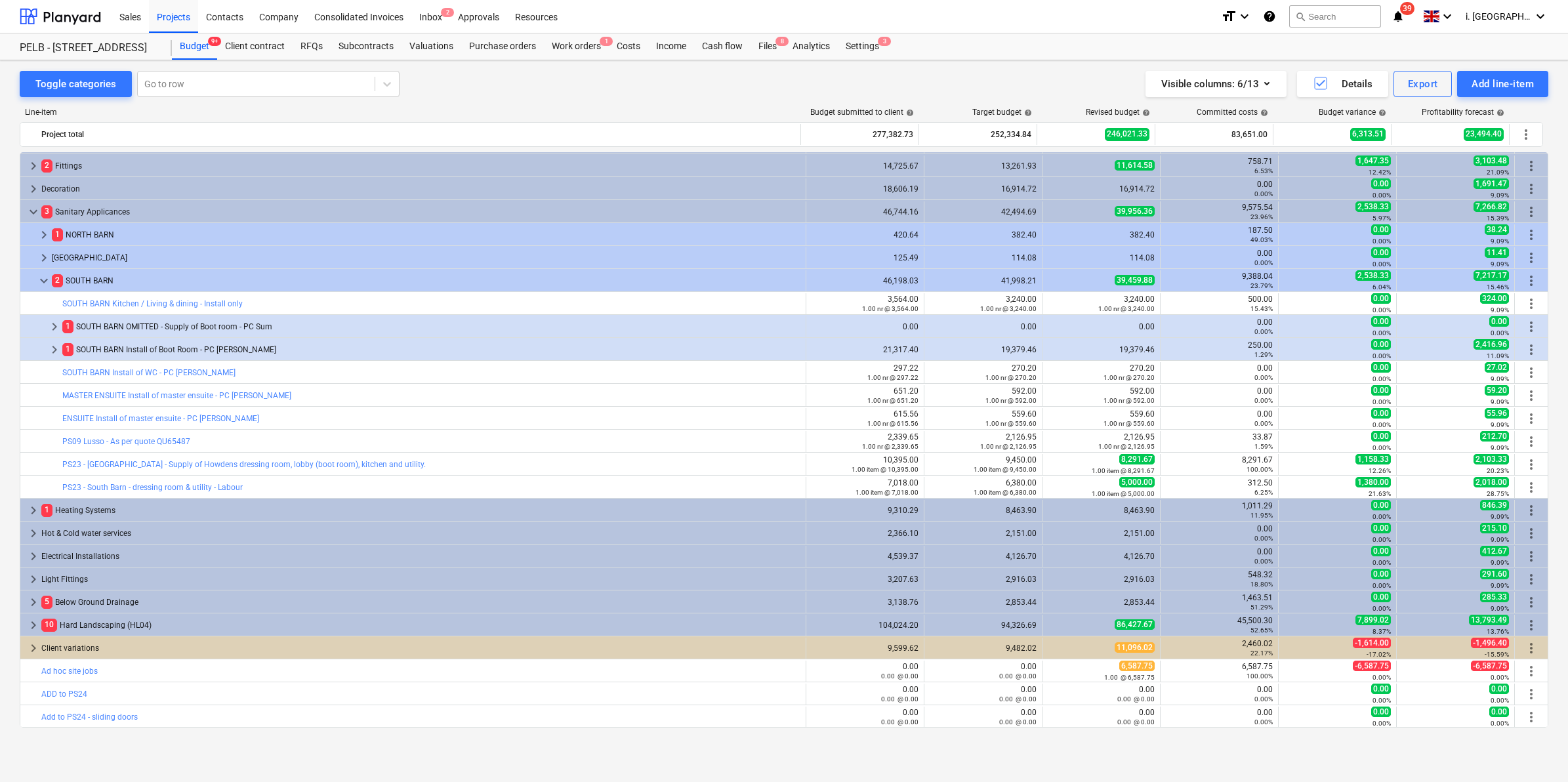
scroll to position [274, 0]
click at [51, 350] on span "keyboard_arrow_right" at bounding box center [54, 350] width 16 height 16
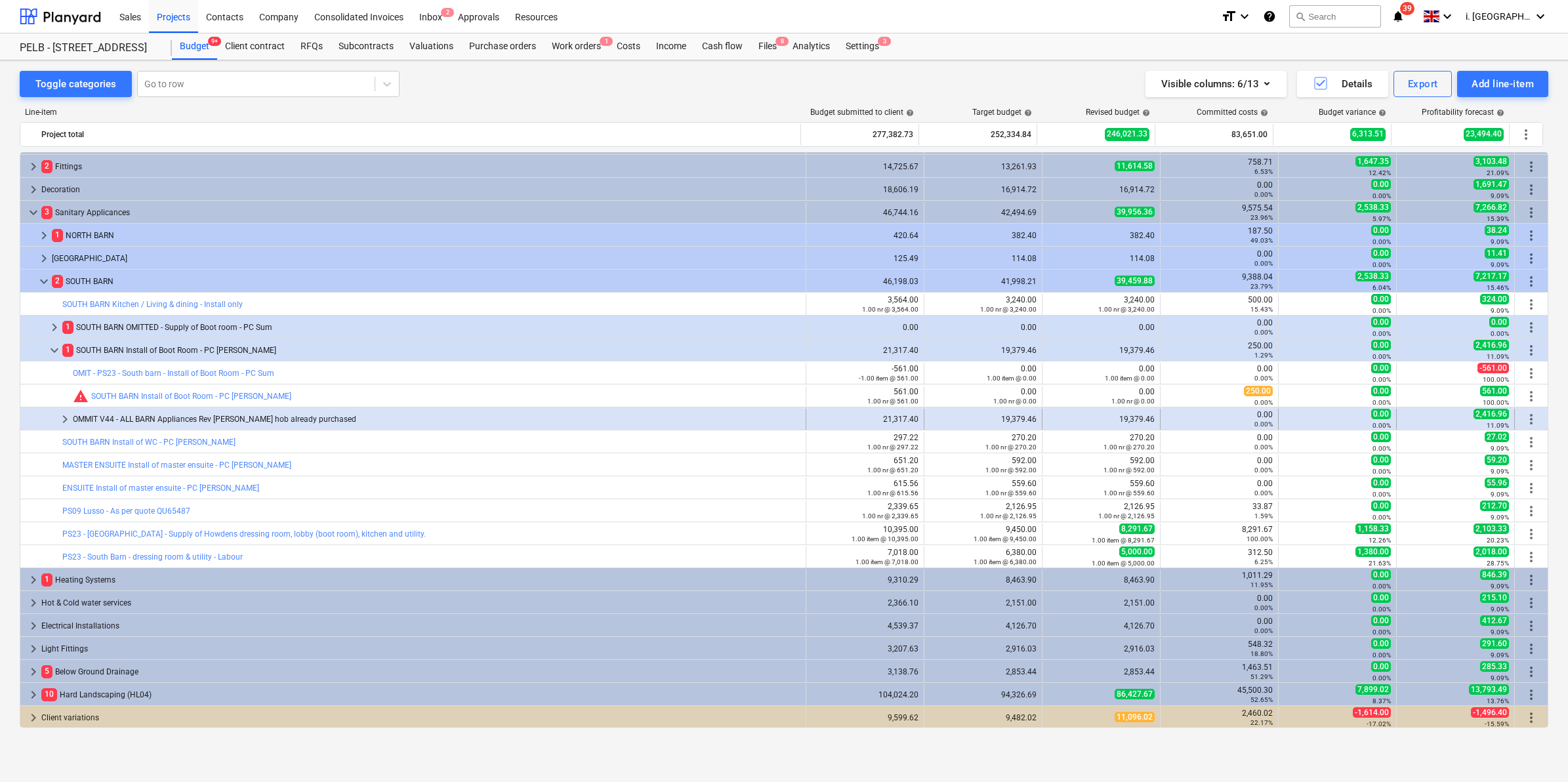
click at [63, 418] on span "keyboard_arrow_right" at bounding box center [65, 419] width 16 height 16
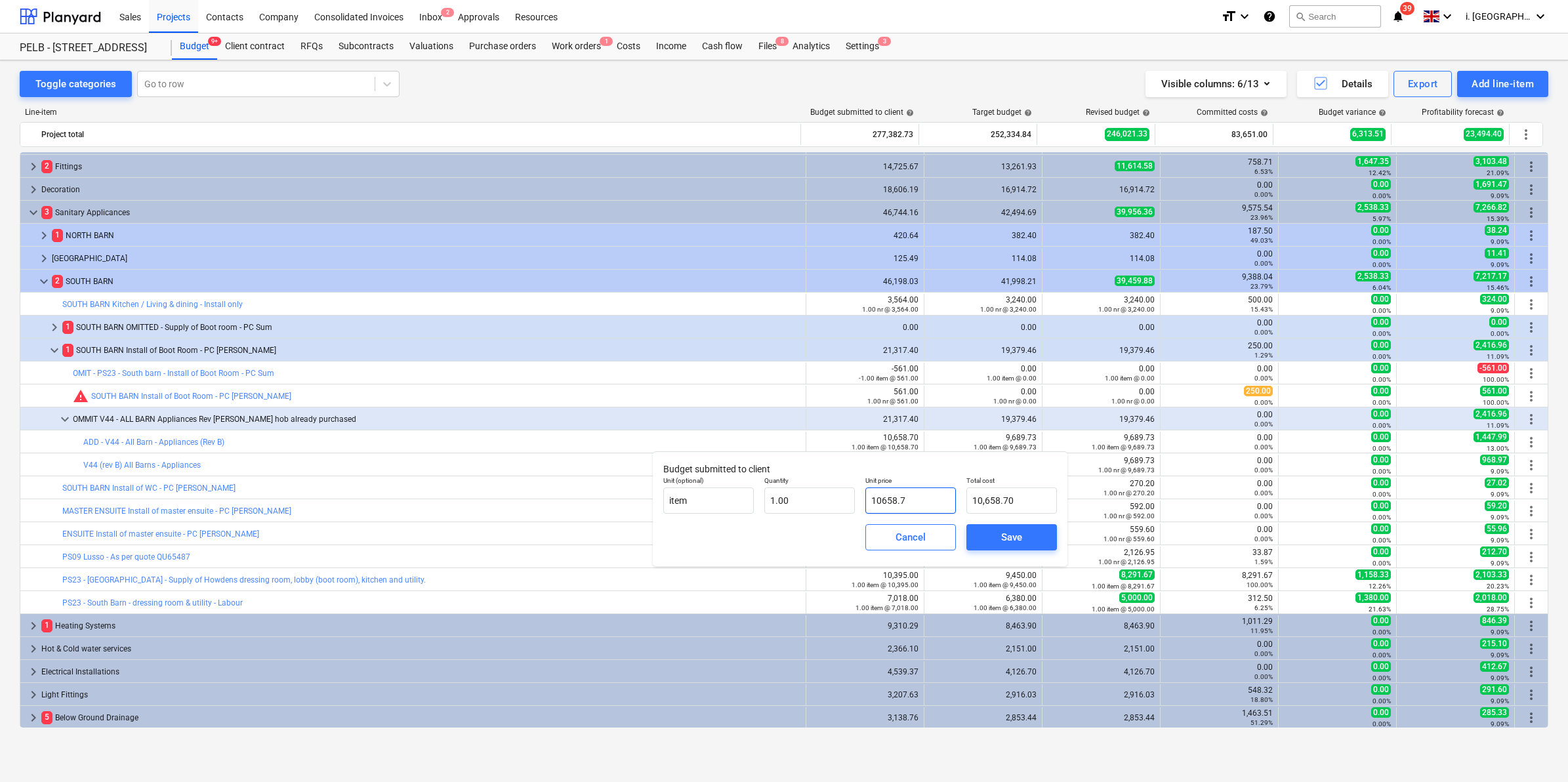
click at [908, 500] on input "10658.7" at bounding box center [910, 501] width 91 height 26
drag, startPoint x: 941, startPoint y: 502, endPoint x: 832, endPoint y: 496, distance: 109.2
click at [832, 496] on div "Unit (optional) item Quantity 1.00 Unit price 10658.7 Total cost 10,658.70" at bounding box center [860, 494] width 404 height 48
type input "1"
type input "1.00"
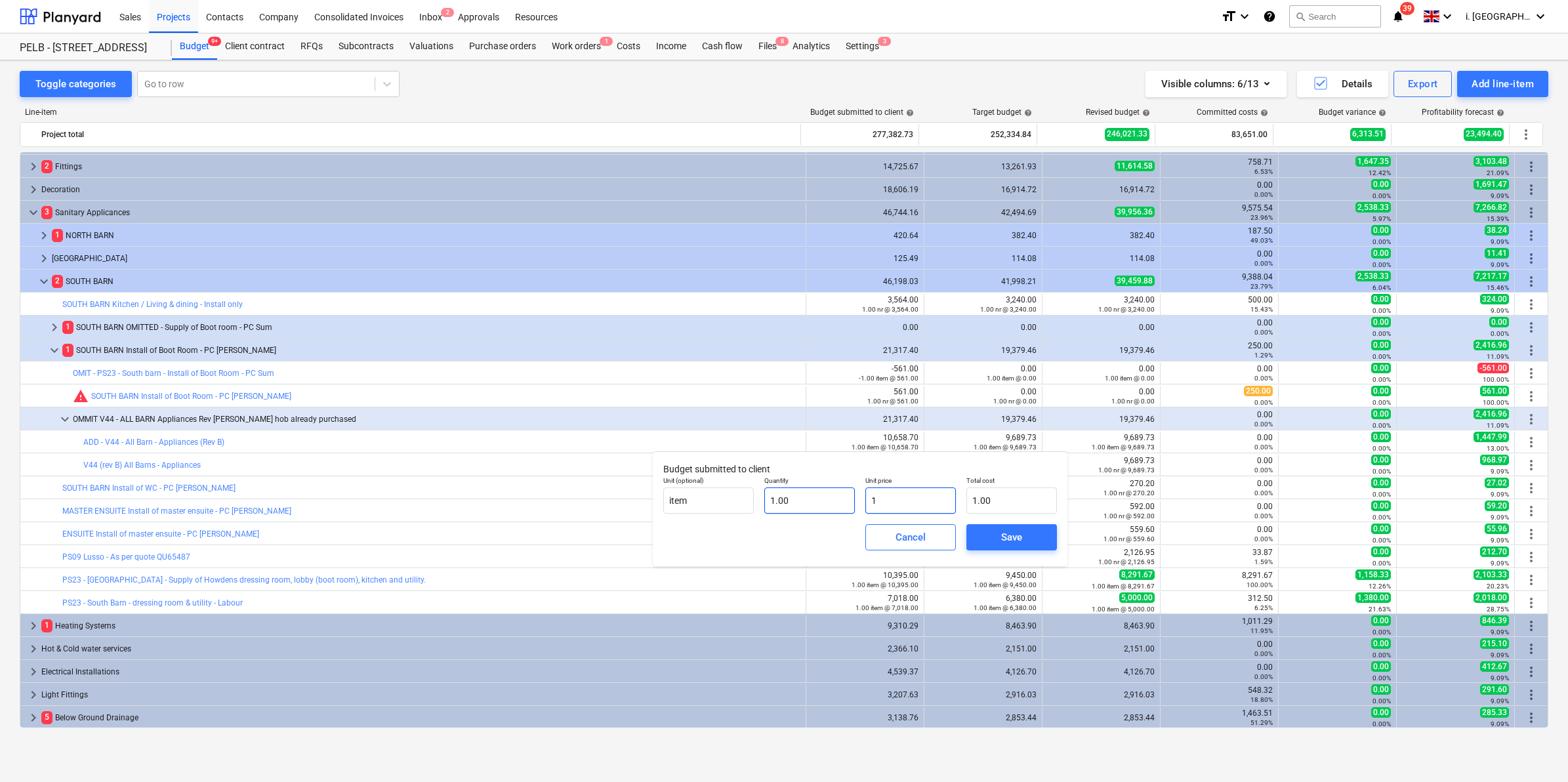
type input "11"
type input "11.00"
type input "111"
type input "111.00"
type input "1113"
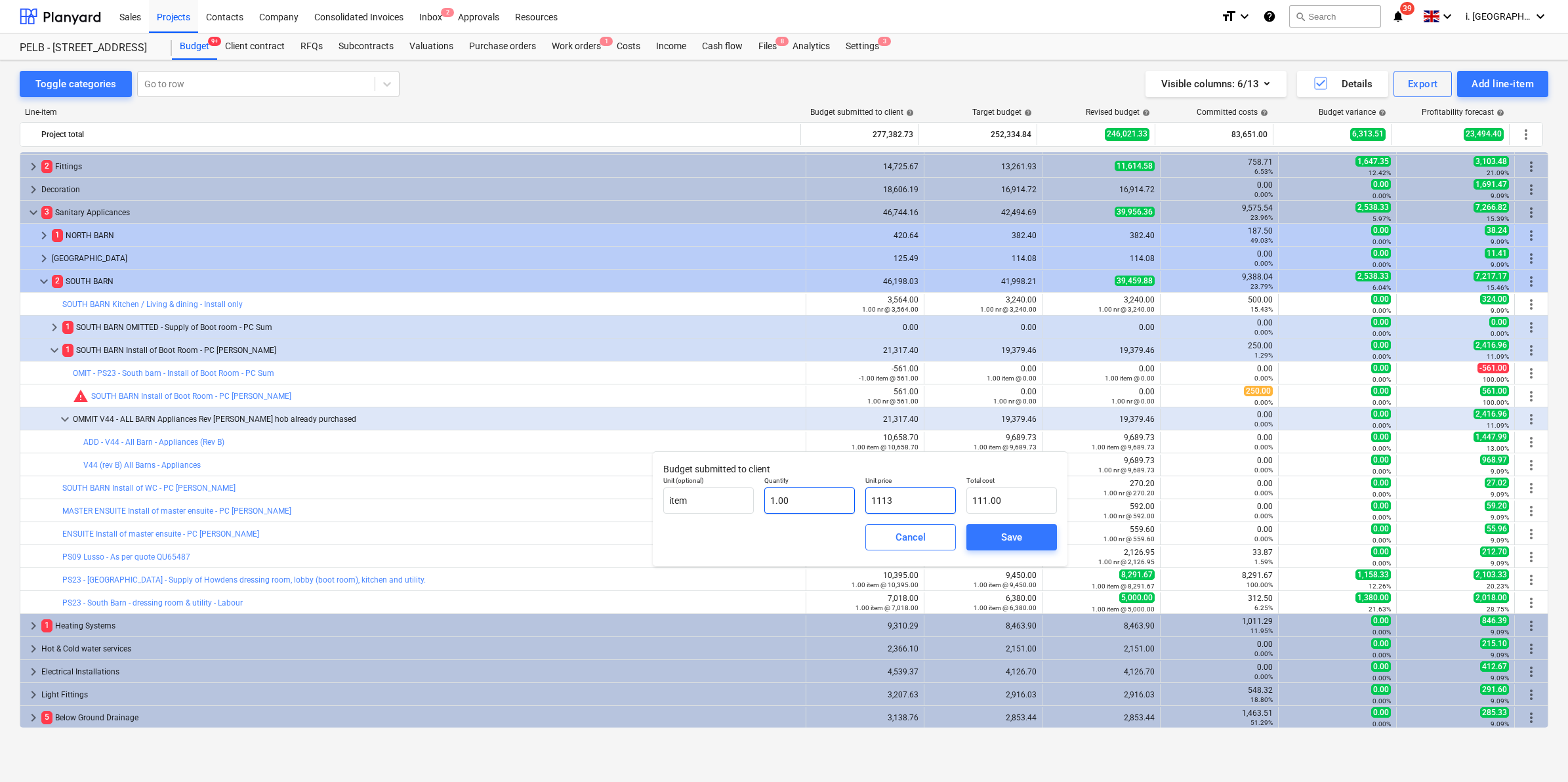
type input "1,113.00"
type input "11137"
type input "11,137.00"
type input "11137.7"
type input "11,137.70"
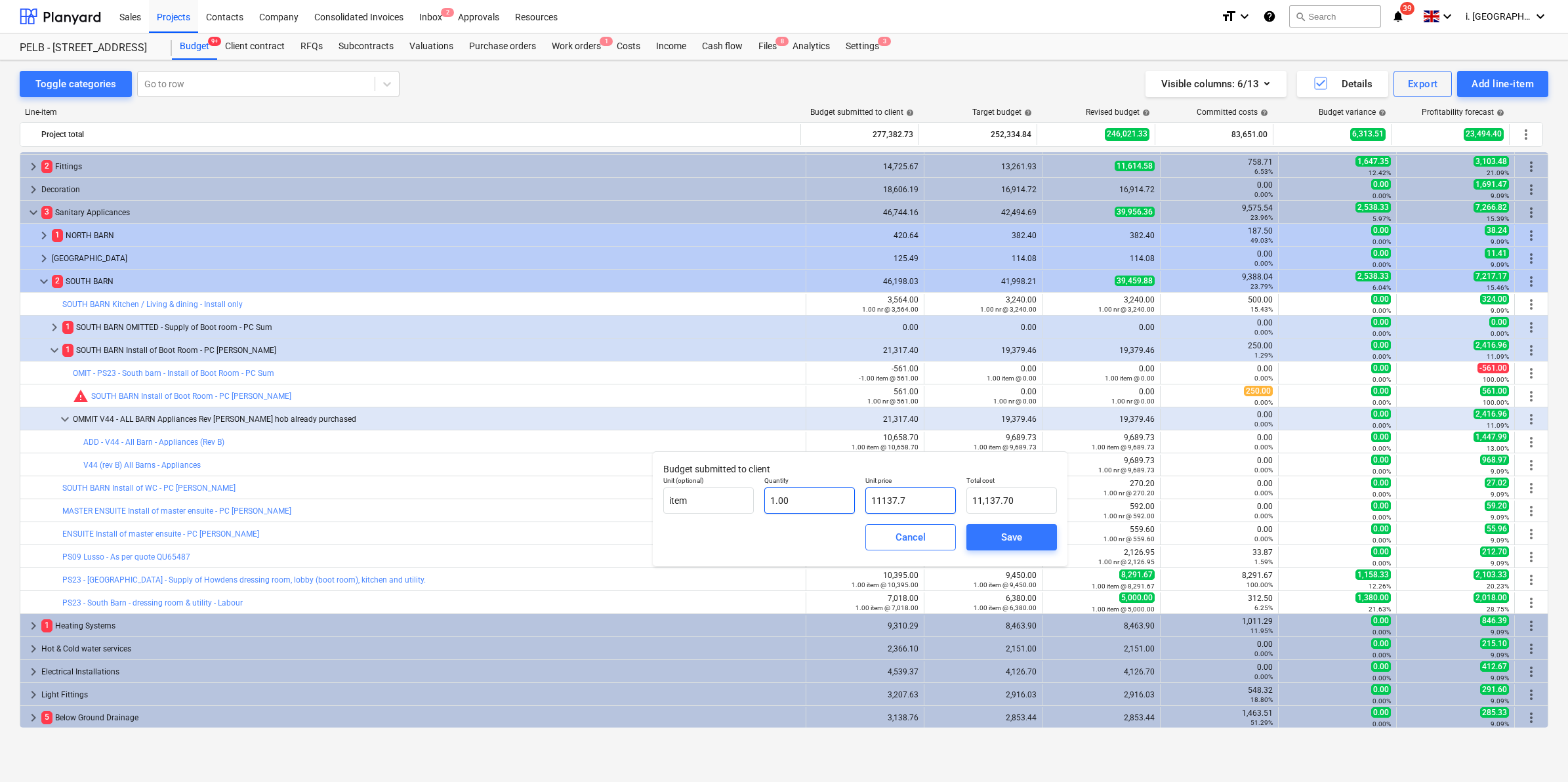
type input "11137.72"
type input "11,137.72"
click at [1026, 533] on span "Save" at bounding box center [1012, 537] width 59 height 17
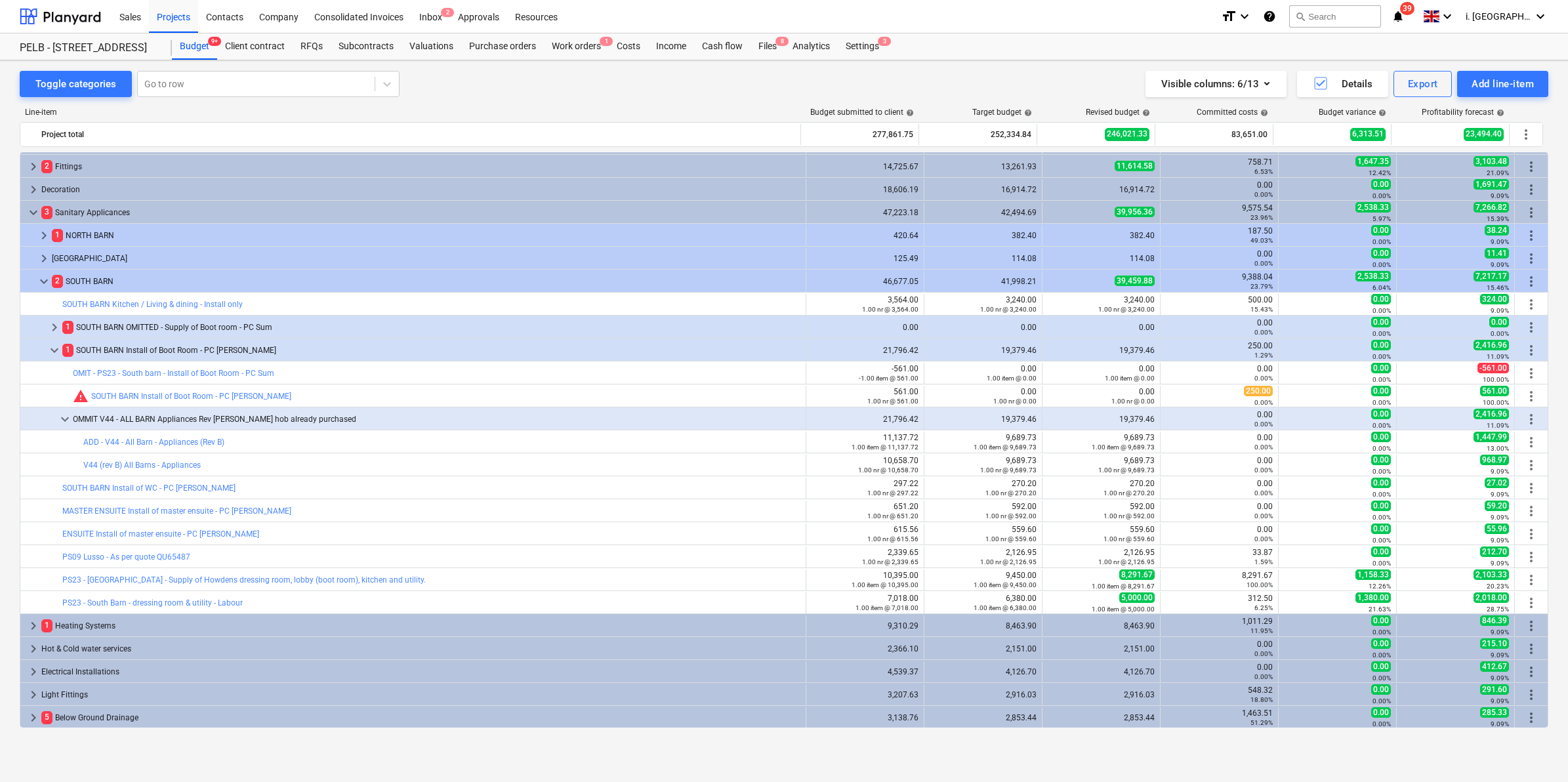
type input "1.00"
type input "11,137.72"
click at [65, 417] on span "keyboard_arrow_down" at bounding box center [65, 419] width 16 height 16
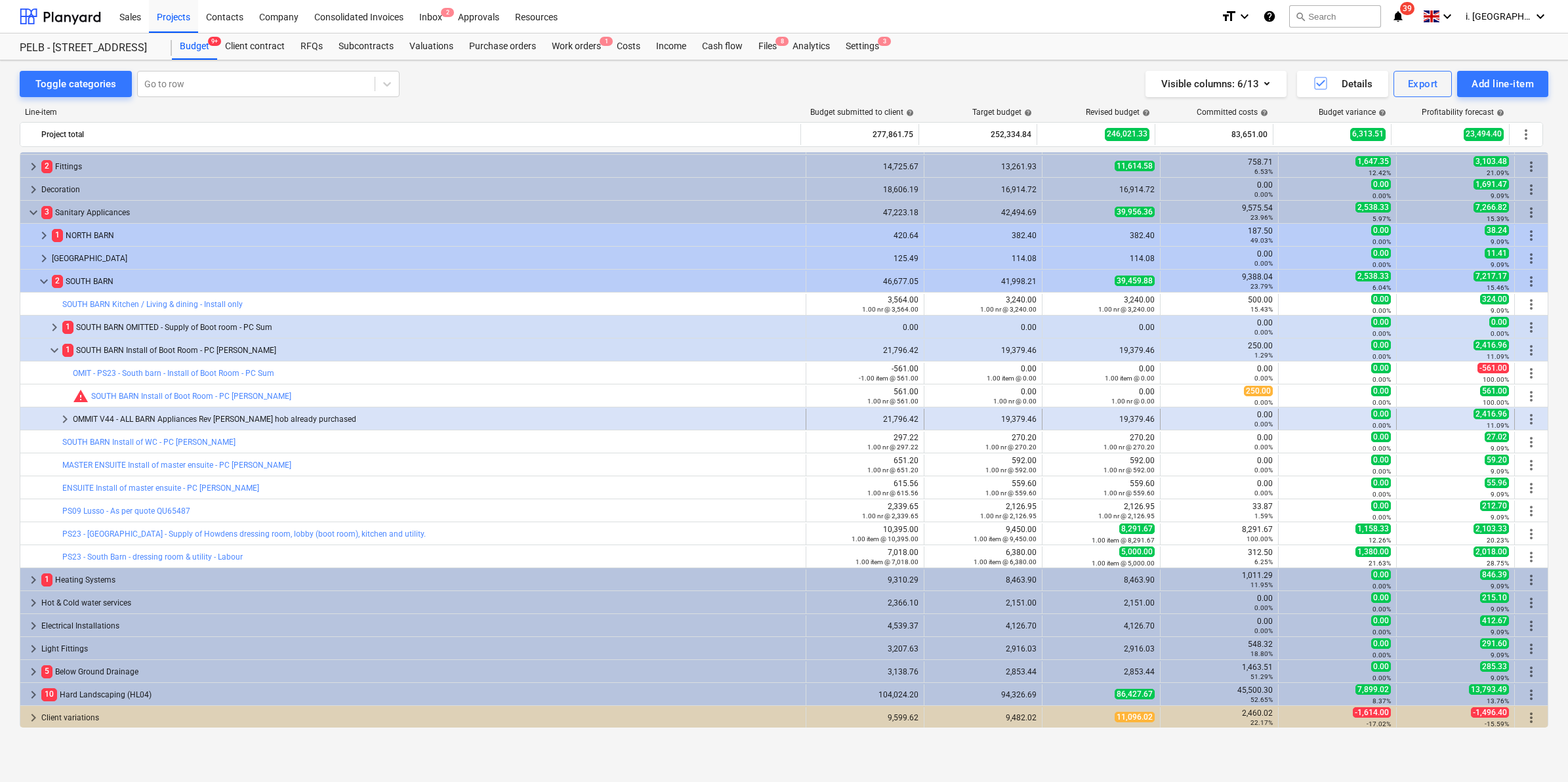
click at [64, 418] on span "keyboard_arrow_right" at bounding box center [65, 419] width 16 height 16
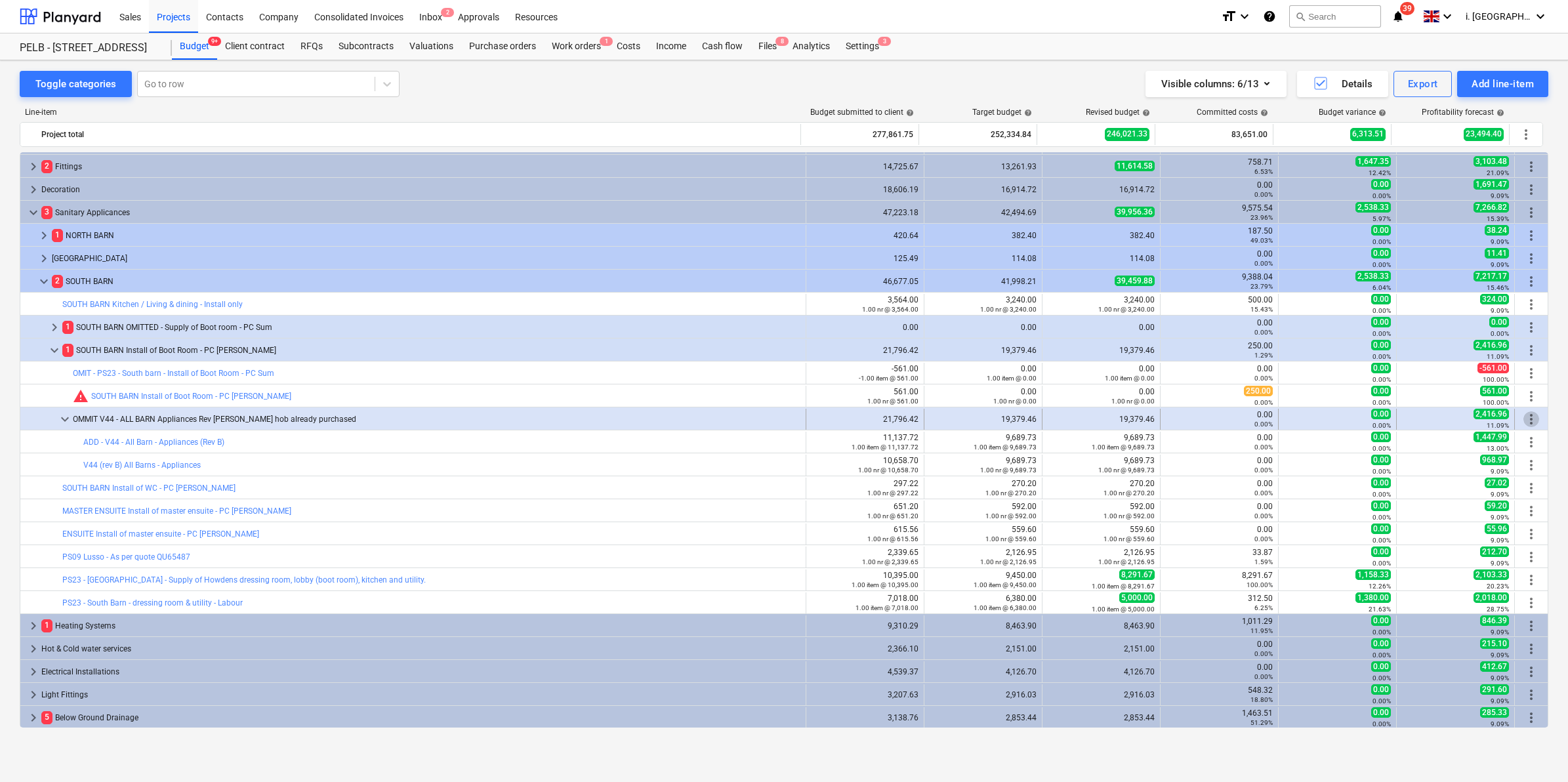
click at [1528, 418] on span "more_vert" at bounding box center [1531, 419] width 16 height 16
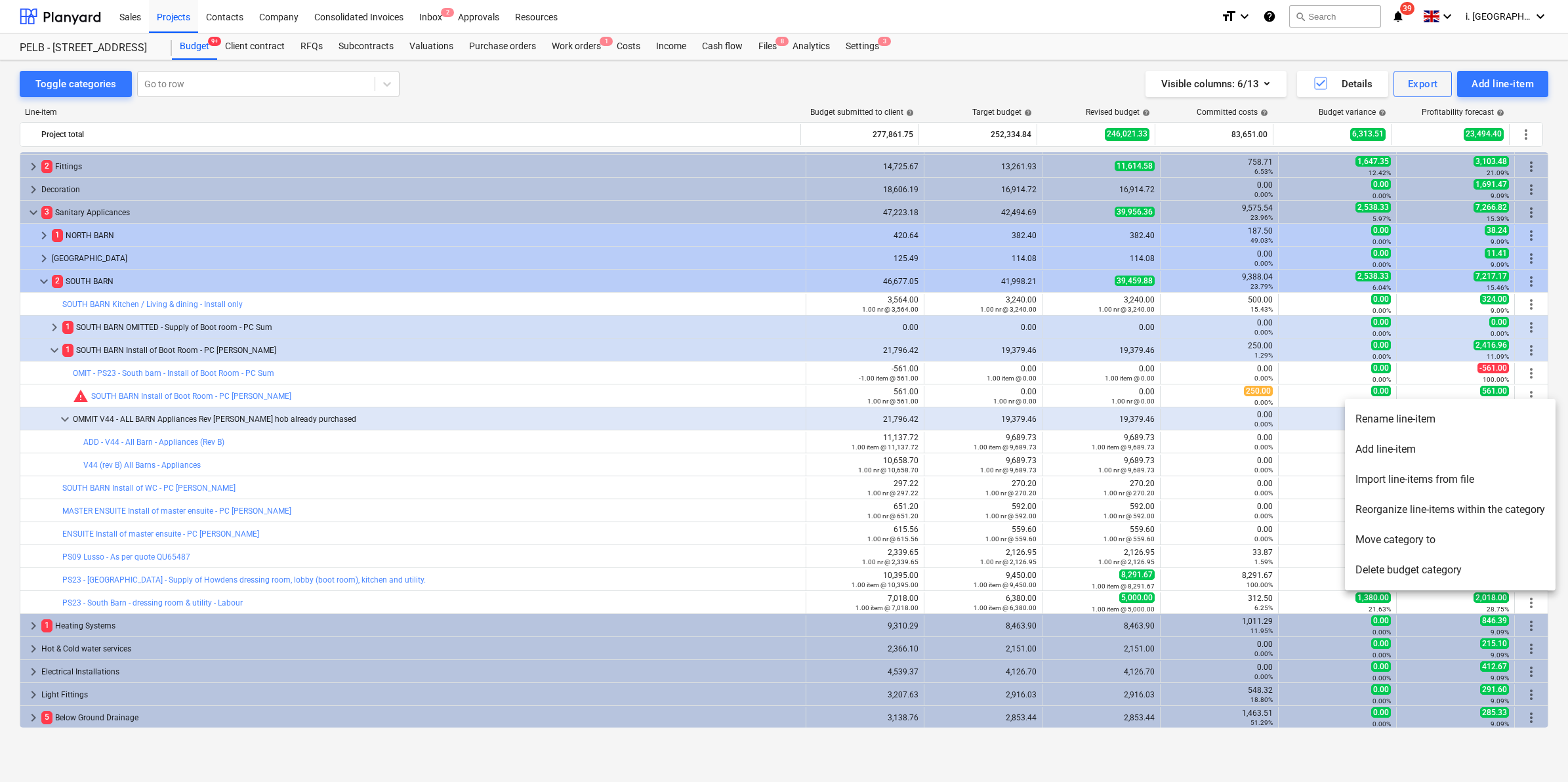
click at [1412, 448] on li "Add line-item" at bounding box center [1450, 450] width 211 height 30
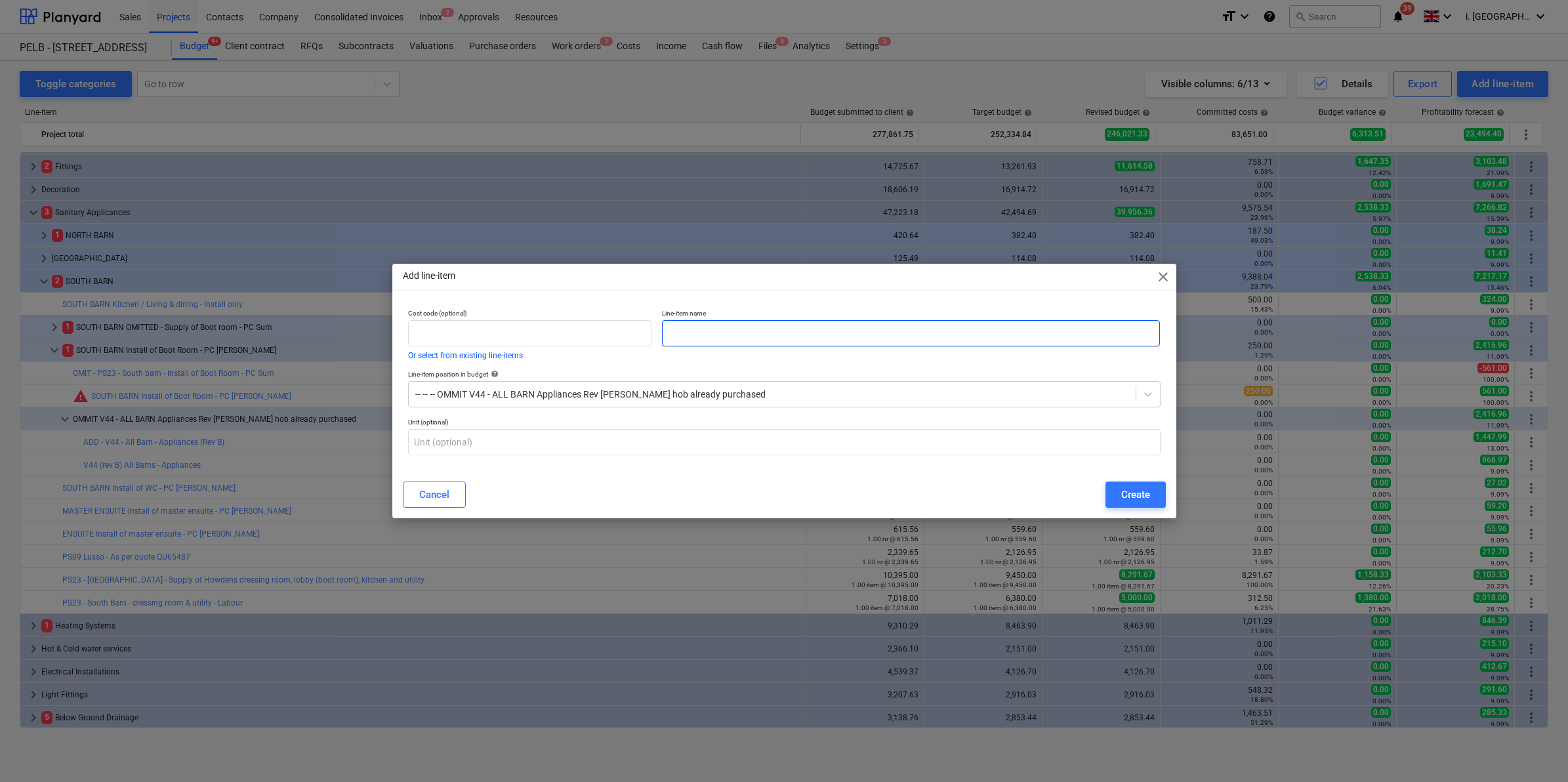
click at [750, 322] on div "Line-item name" at bounding box center [911, 327] width 498 height 37
click at [752, 326] on input "text" at bounding box center [911, 333] width 498 height 26
click at [756, 335] on input "text" at bounding box center [911, 333] width 498 height 26
type input "OMMIT ADD- V44 ALL BARN Appliances added to client side twice"
click at [1127, 484] on button "Create" at bounding box center [1135, 494] width 60 height 26
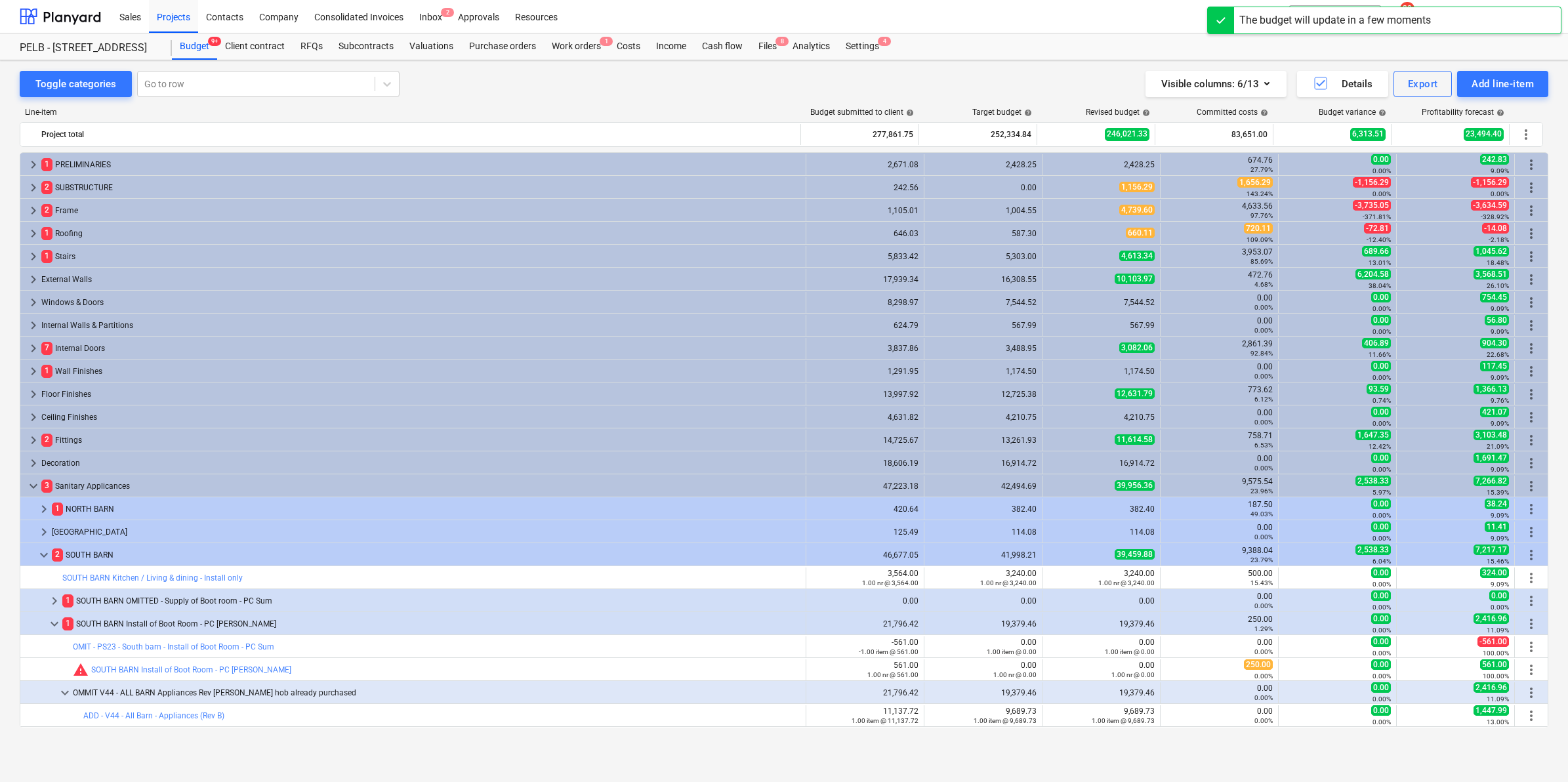
scroll to position [274, 0]
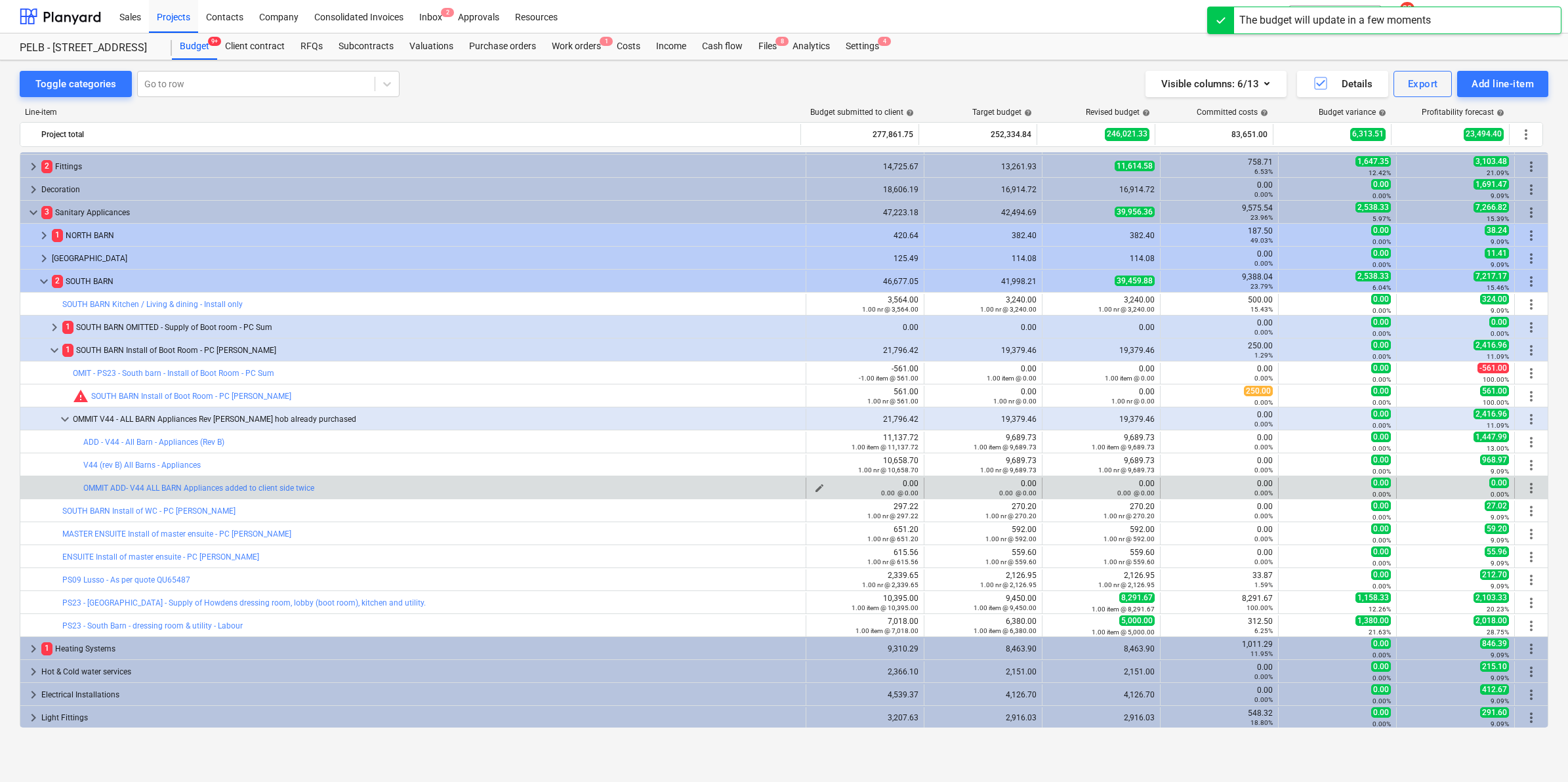
click at [818, 485] on span "edit" at bounding box center [819, 488] width 11 height 11
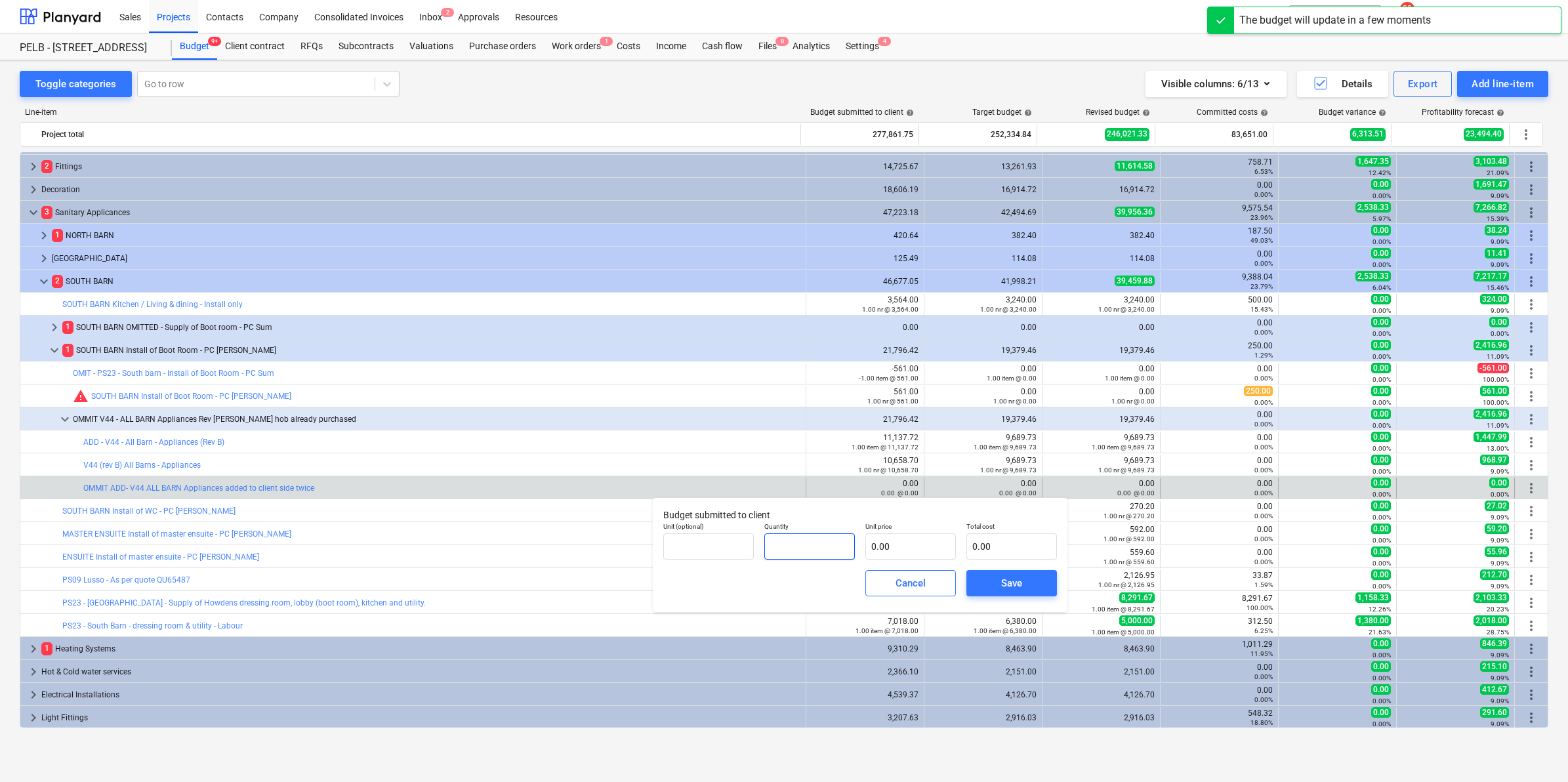
click at [795, 555] on input "text" at bounding box center [809, 546] width 91 height 26
type input "1.00"
type input "1"
type input "1.00"
type input "11"
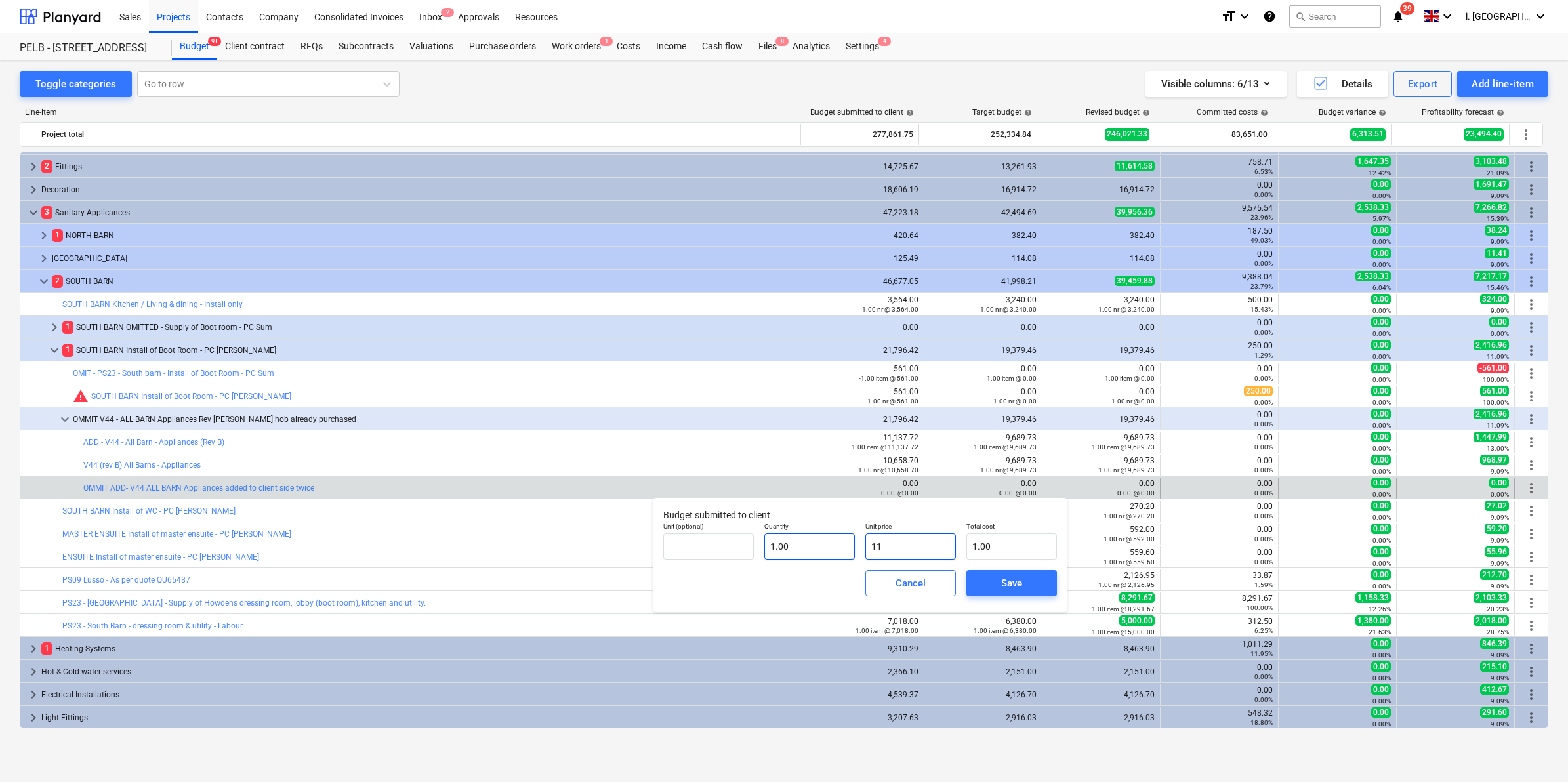
type input "11.00"
type input "111"
type input "111.00"
type input "1113"
type input "1,113.00"
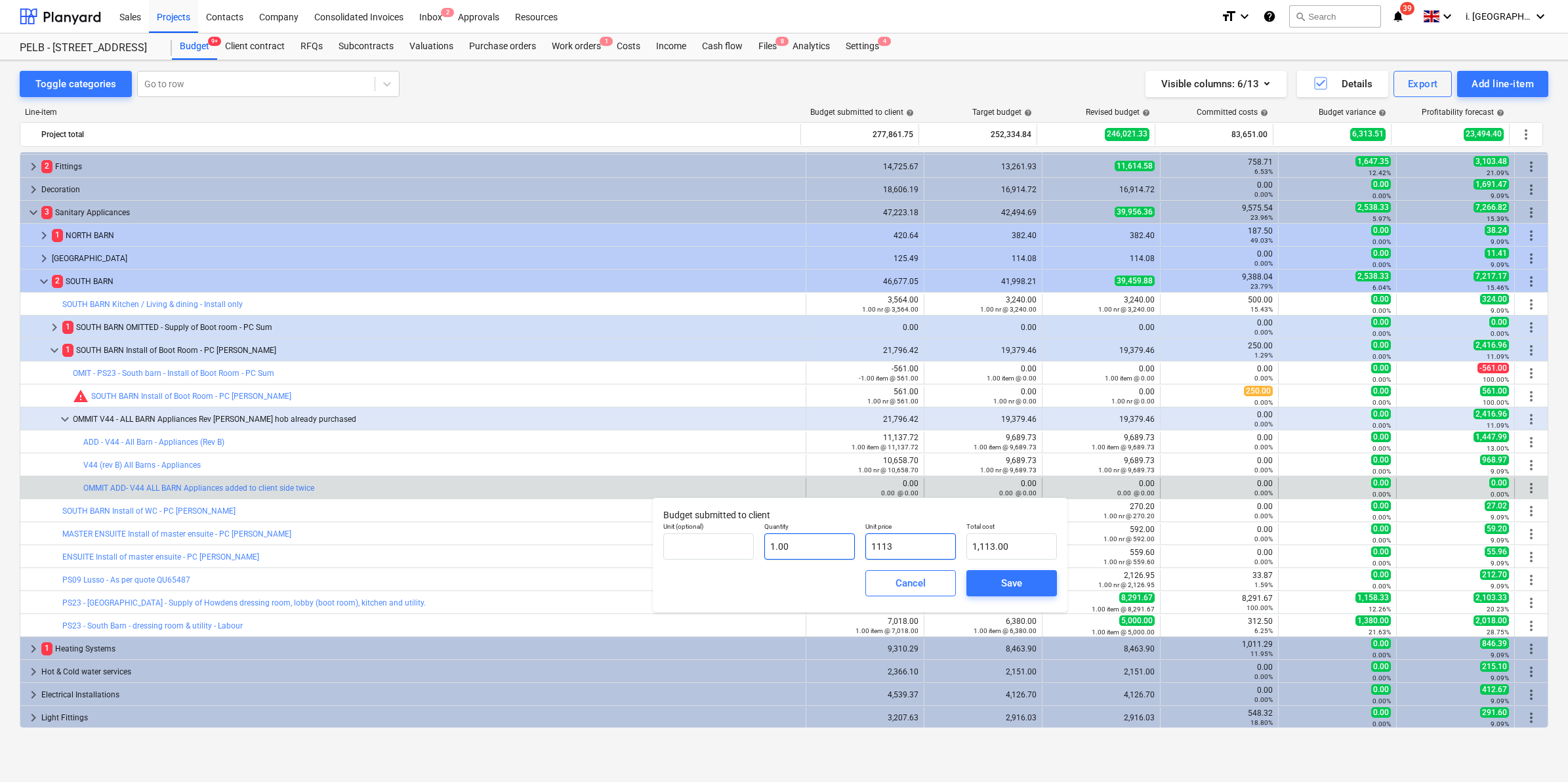
type input "11137"
type input "11,137.00"
type input "11137.7"
type input "11,137.70"
type input "11137.72"
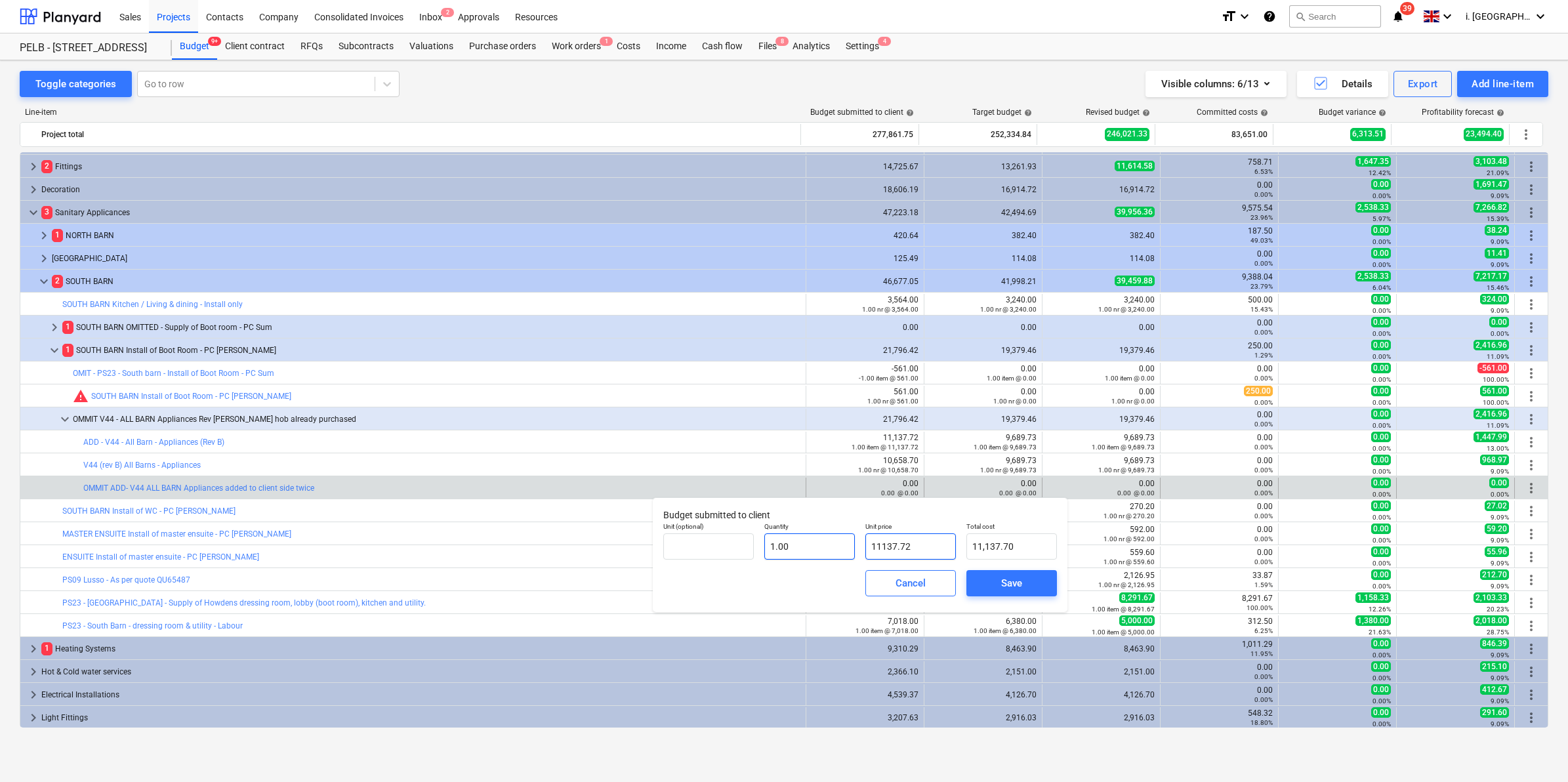
type input "11,137.72"
type input "11137.72"
type input "1"
type input "11,137.72"
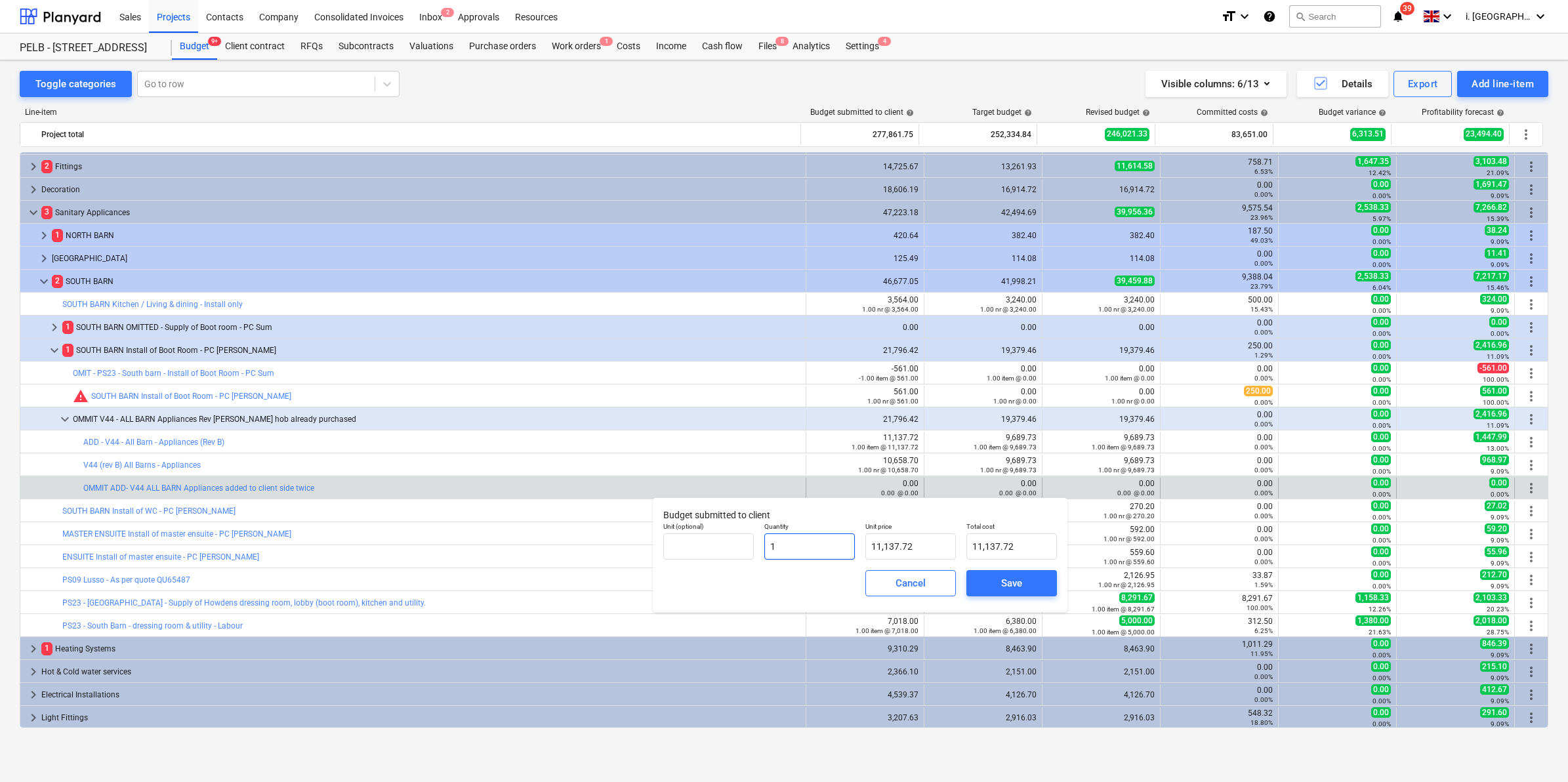
click at [798, 543] on input "1" at bounding box center [809, 546] width 91 height 26
type input "0.00"
type input "-1"
type input "-11,137.72"
type input "-1.00"
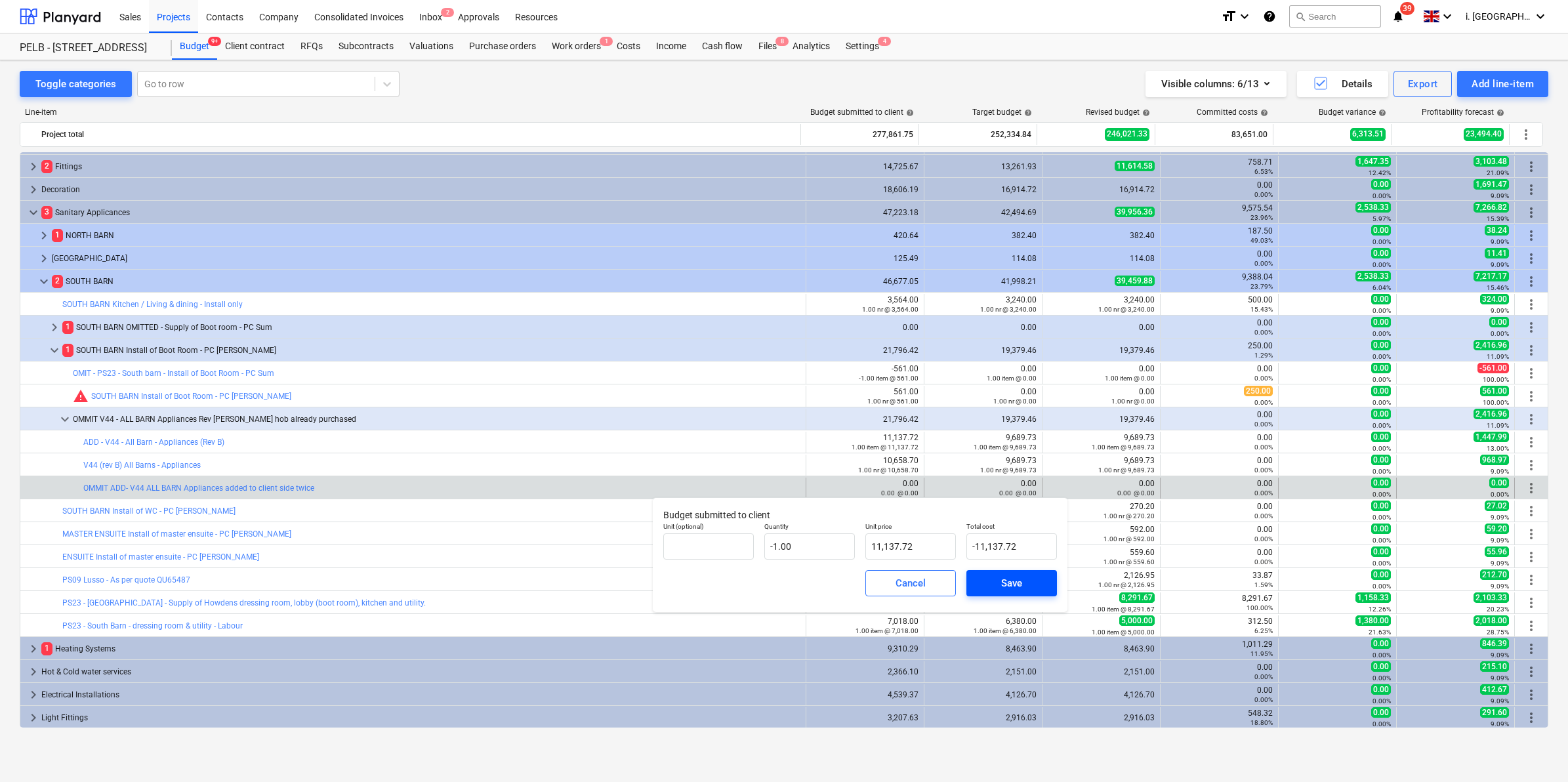
click at [1002, 583] on div "Save" at bounding box center [1012, 583] width 21 height 17
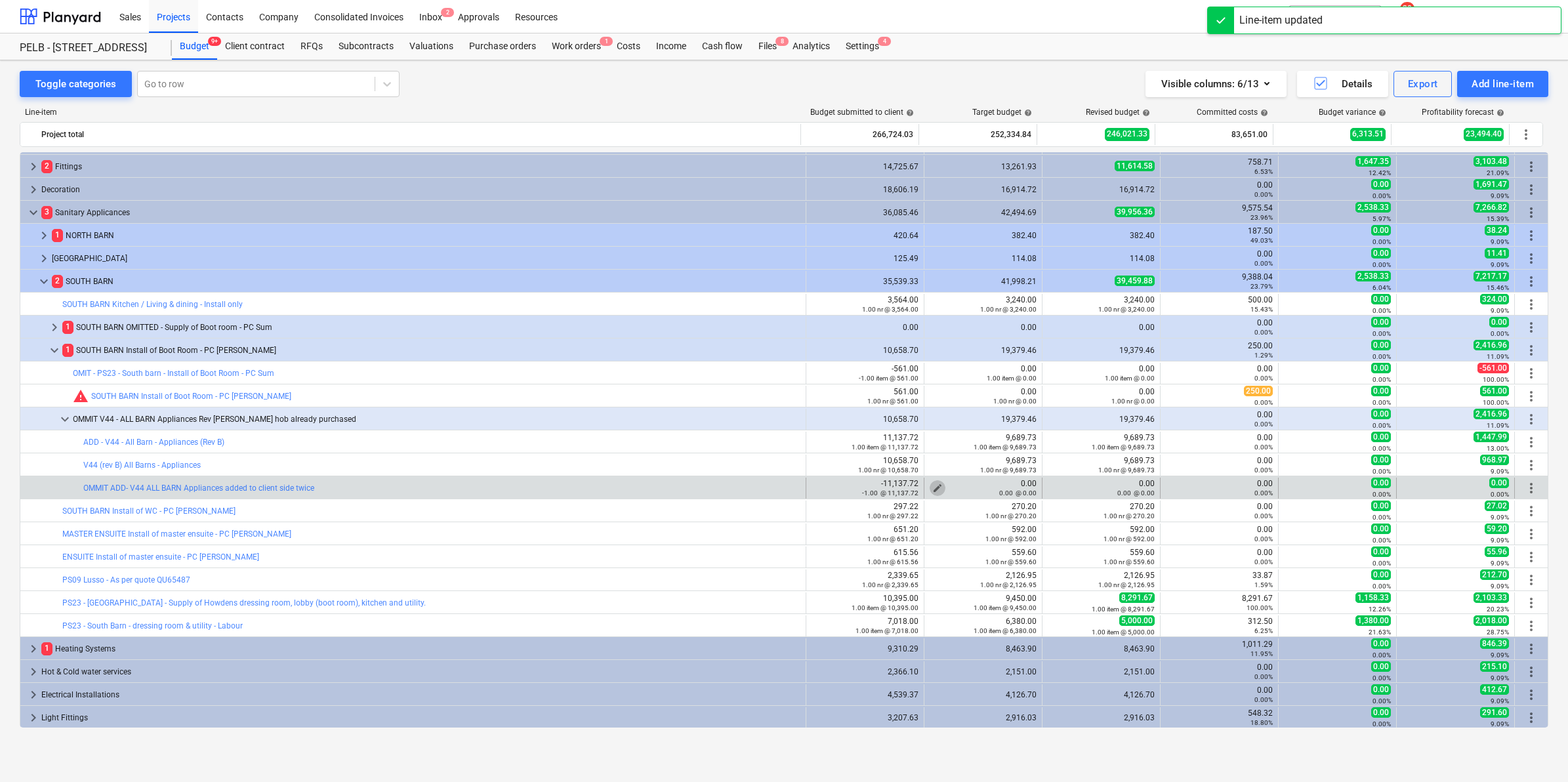
click at [937, 486] on span "edit" at bounding box center [937, 488] width 11 height 11
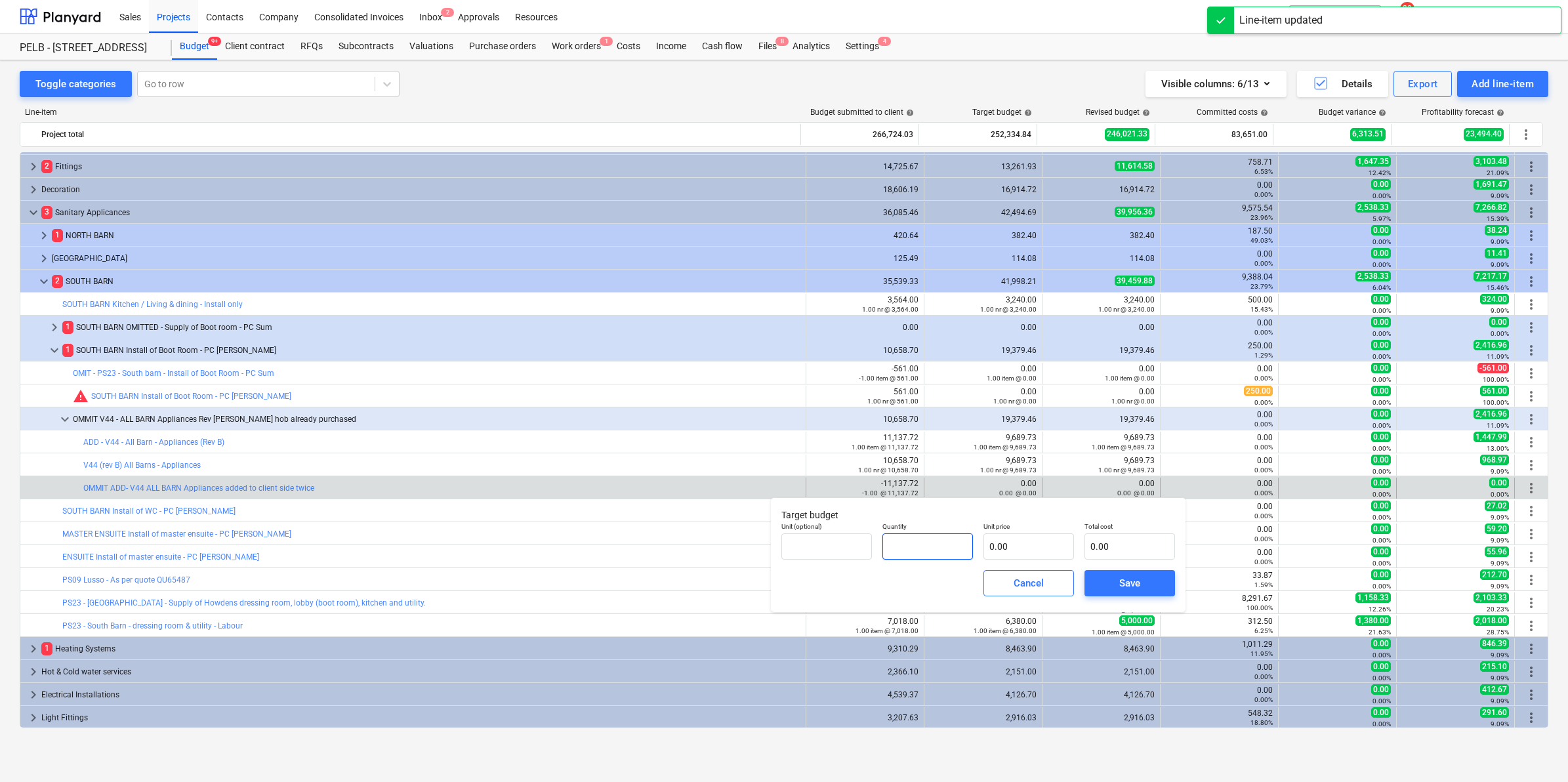
click at [922, 548] on input "text" at bounding box center [927, 546] width 91 height 26
type input "-1.00"
type input "9"
type input "-9.00"
type input "96"
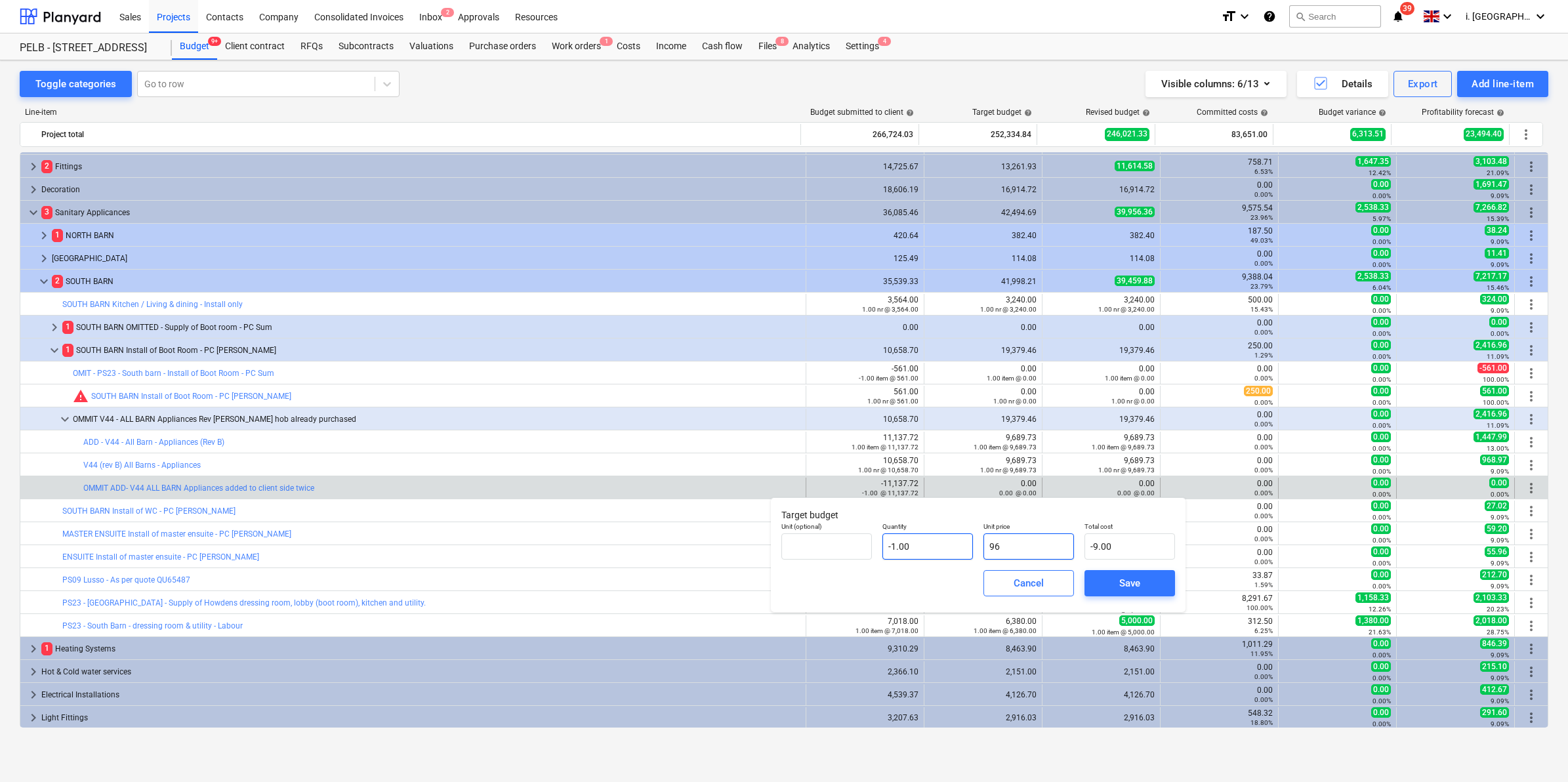
type input "-96.00"
type input "968"
type input "-968.00"
type input "9689"
type input "-9,689.00"
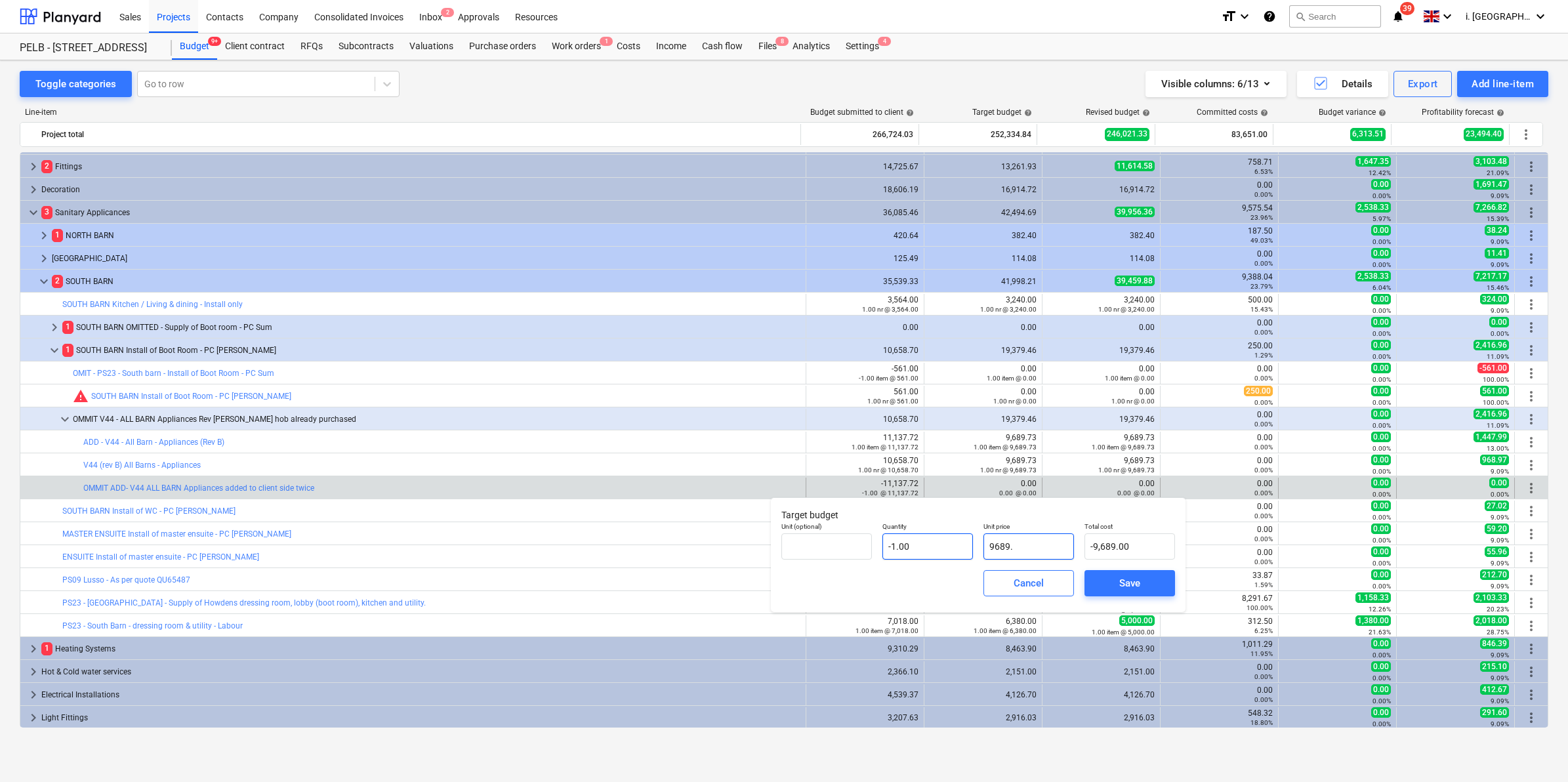
type input "9689.7"
type input "-9,689.70"
type input "9689.79"
type input "-9,689.79"
type input "9689.7"
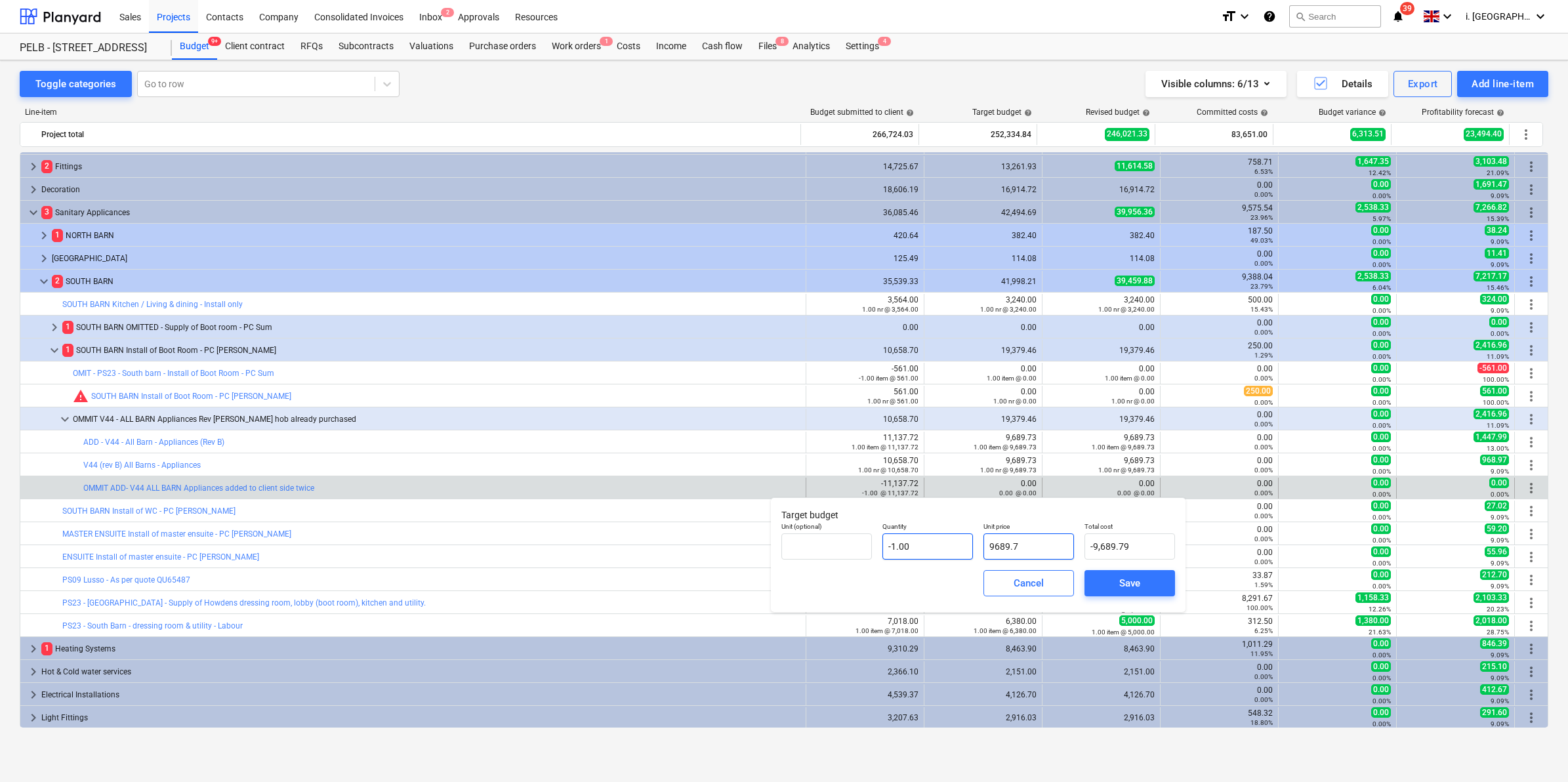
type input "-9,689.70"
type input "9689.72"
type input "-9,689.72"
type input "9689.7"
type input "-9,689.70"
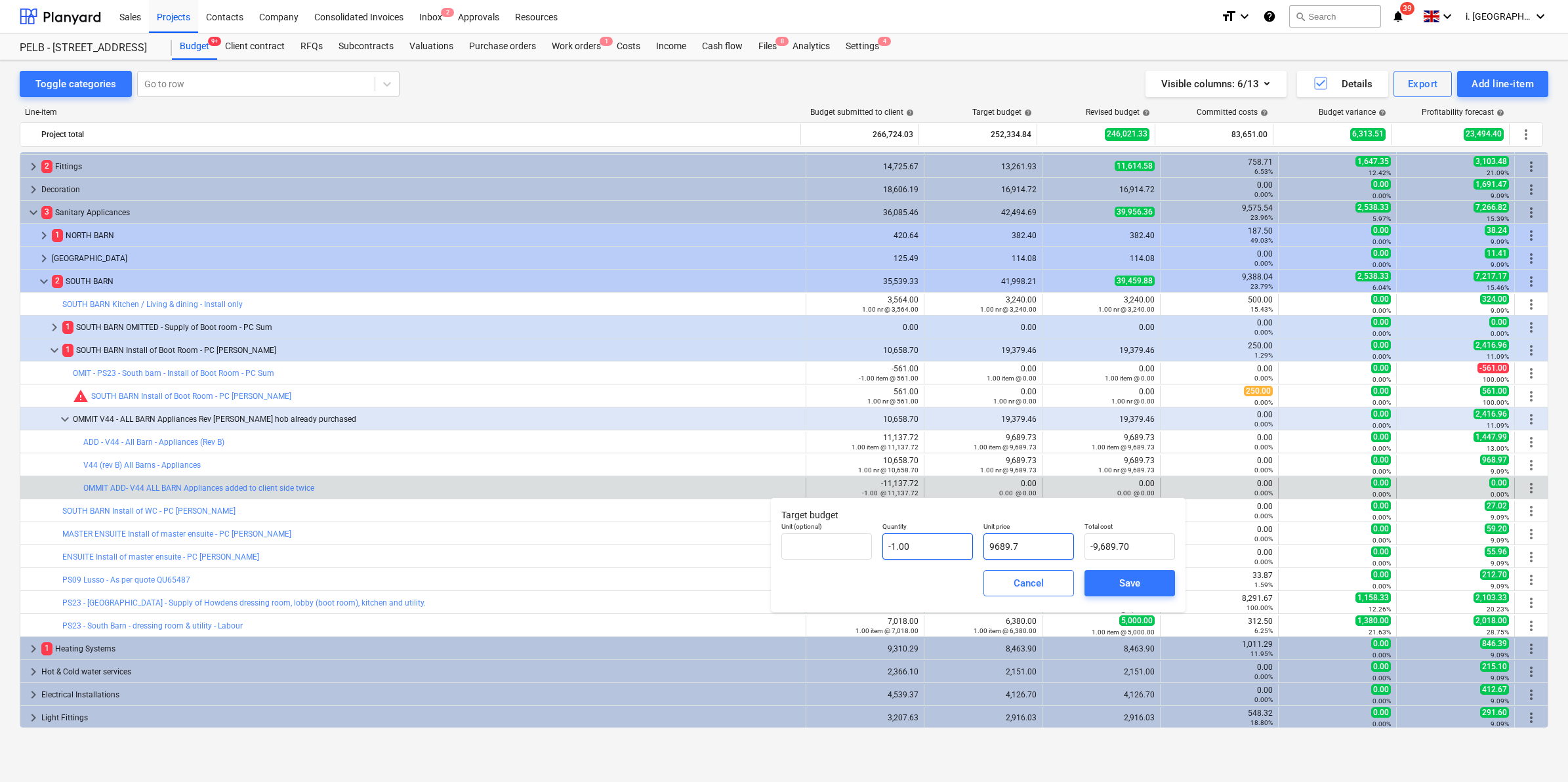
type input "9689.73"
type input "-9,689.73"
type input "9,689.73"
click at [1134, 581] on div "Save" at bounding box center [1130, 583] width 21 height 17
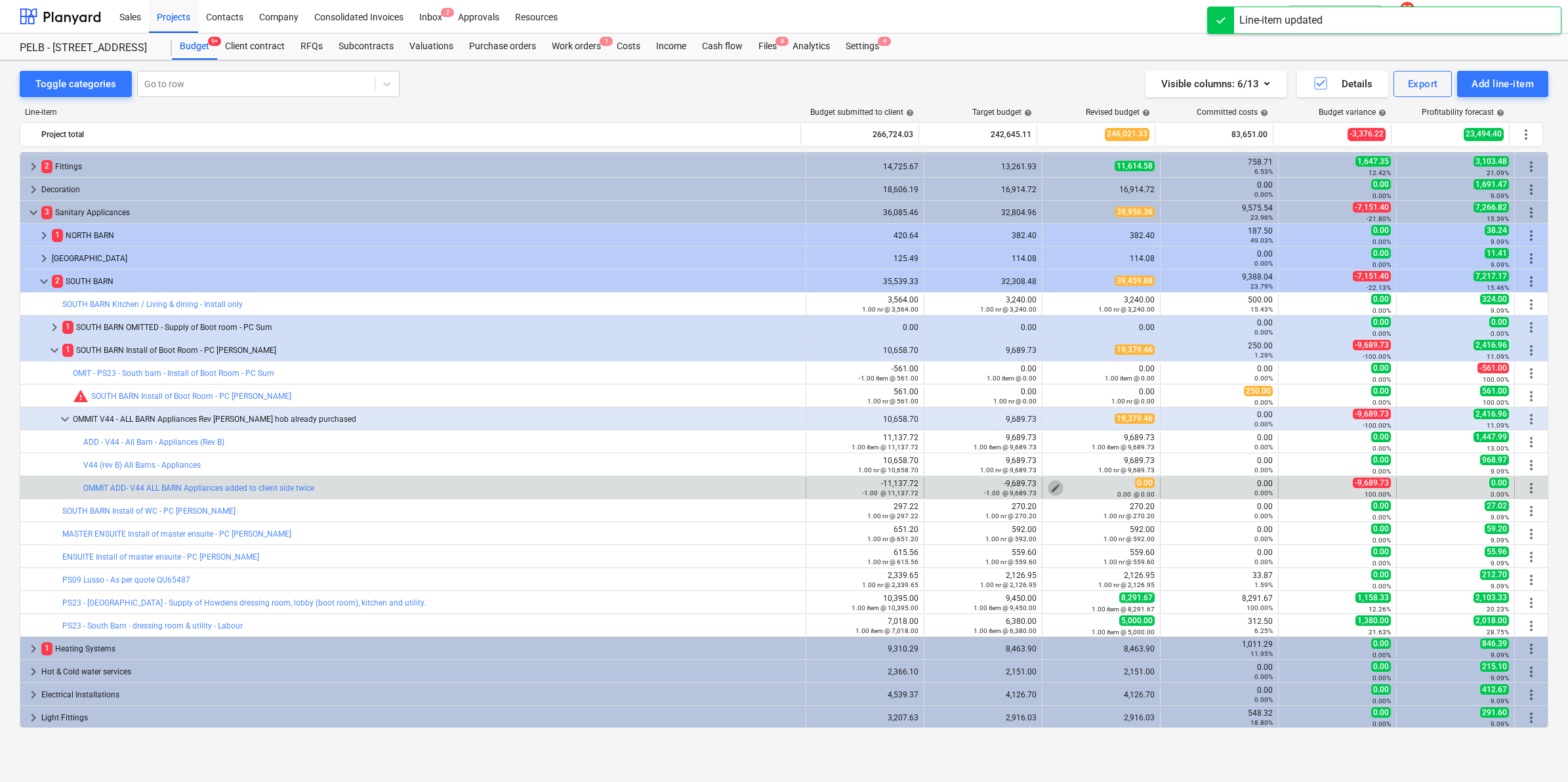
click at [1051, 486] on span "edit" at bounding box center [1056, 488] width 11 height 11
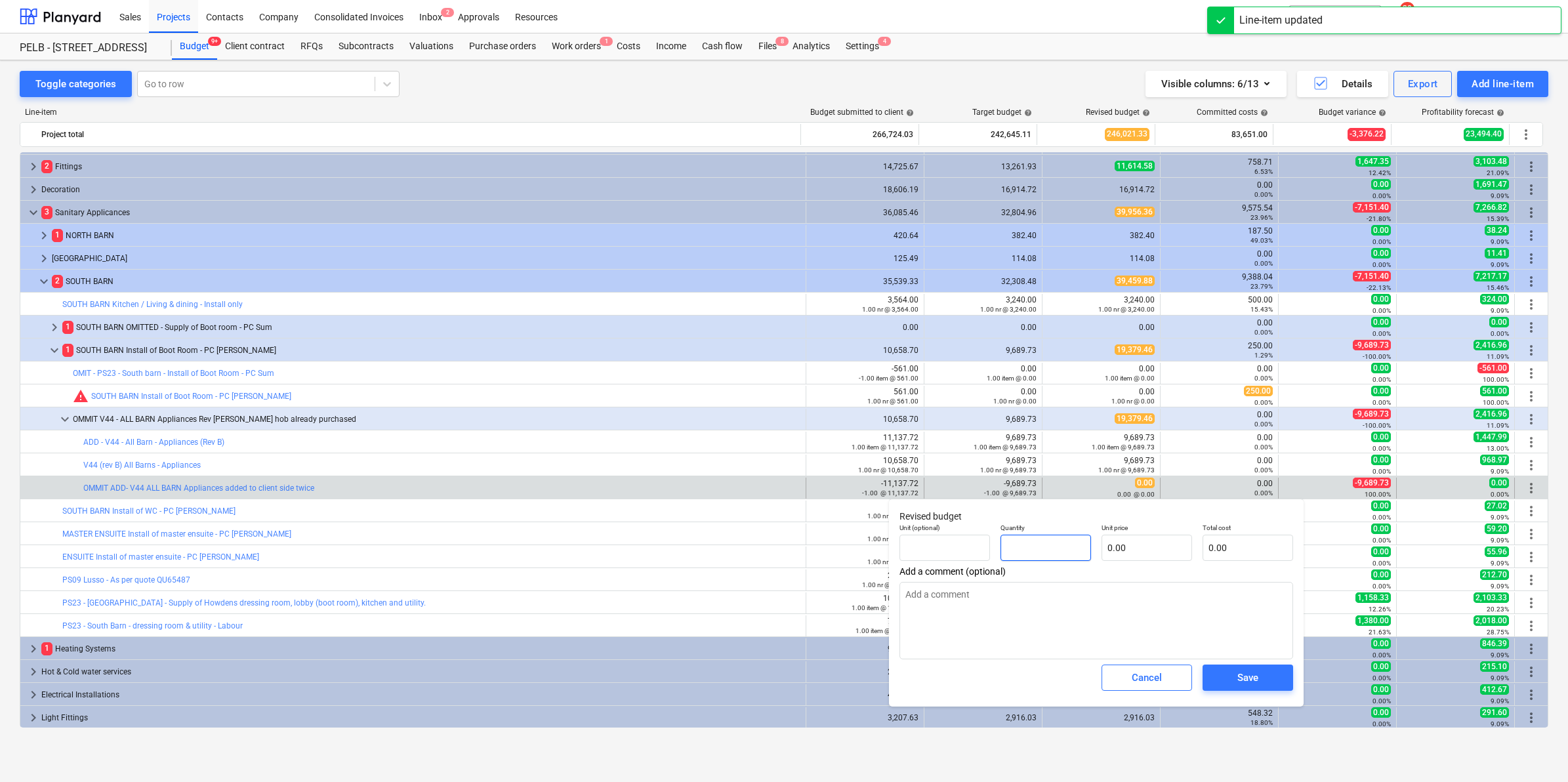
click at [1066, 540] on input "text" at bounding box center [1045, 548] width 91 height 26
type input "1"
type textarea "x"
type input "-"
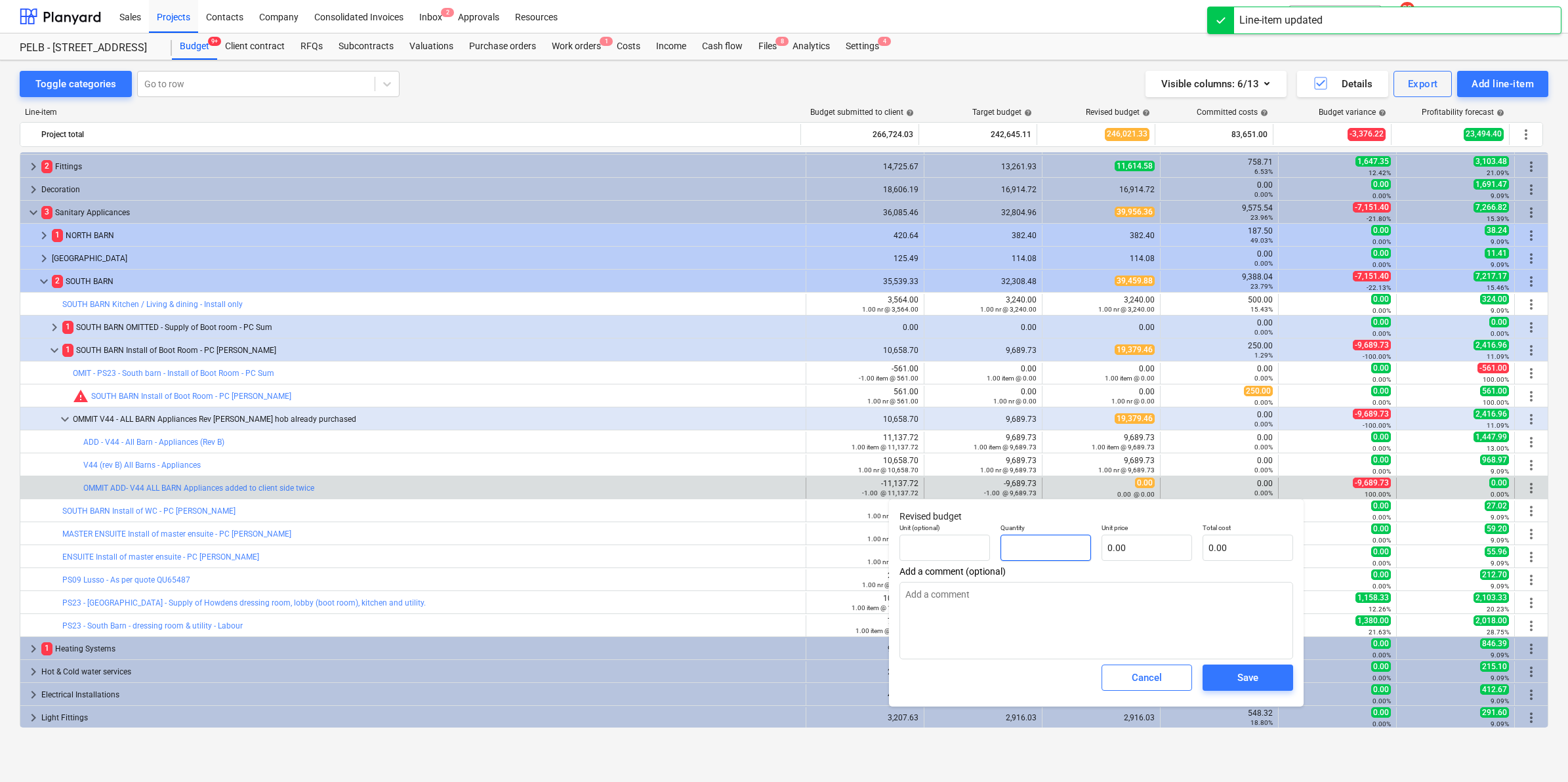
type textarea "x"
type input "-1"
type textarea "x"
type input "-1.00"
type textarea "x"
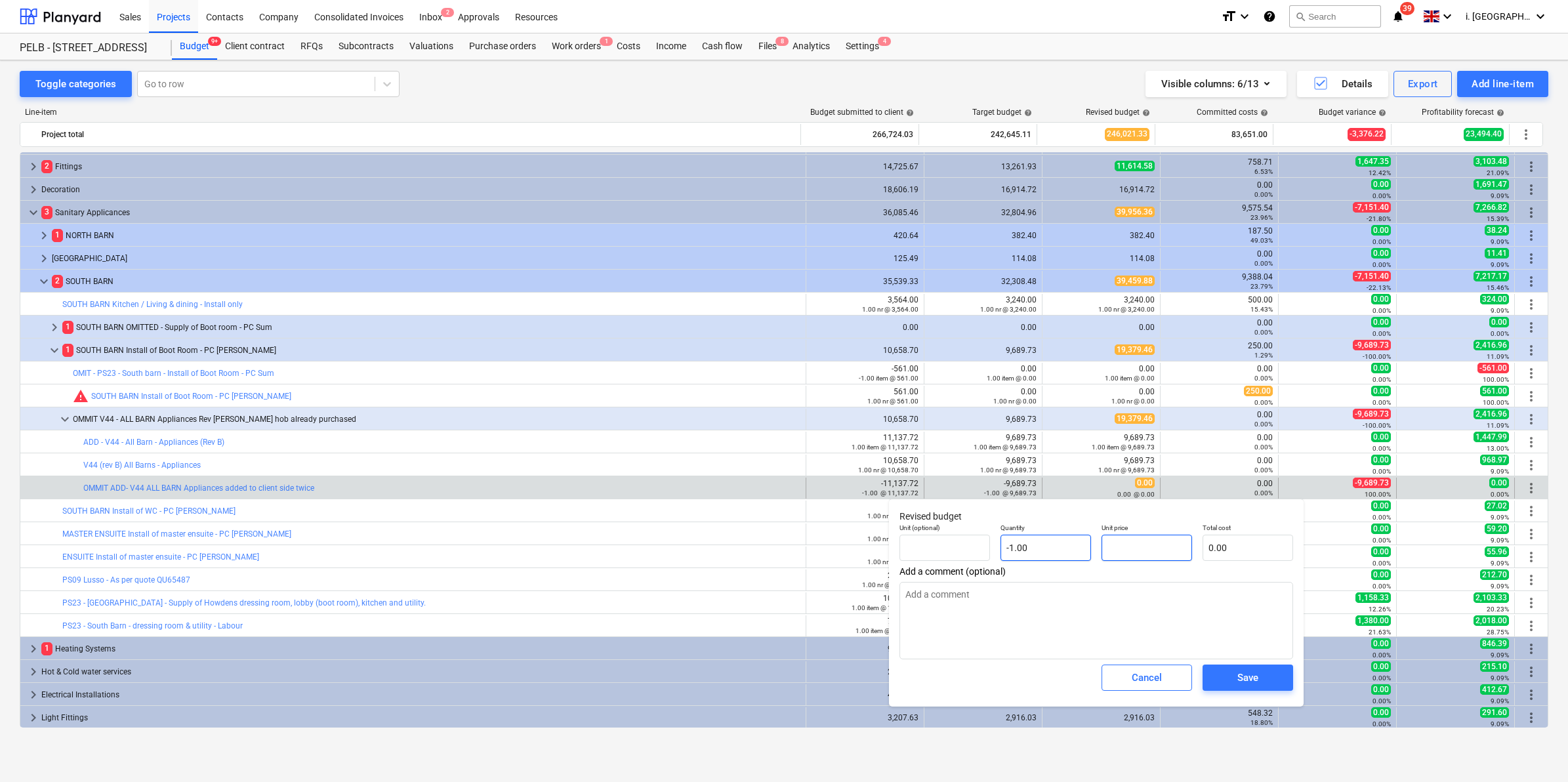
type input "9"
type textarea "x"
type input "-9.00"
type input "96"
type textarea "x"
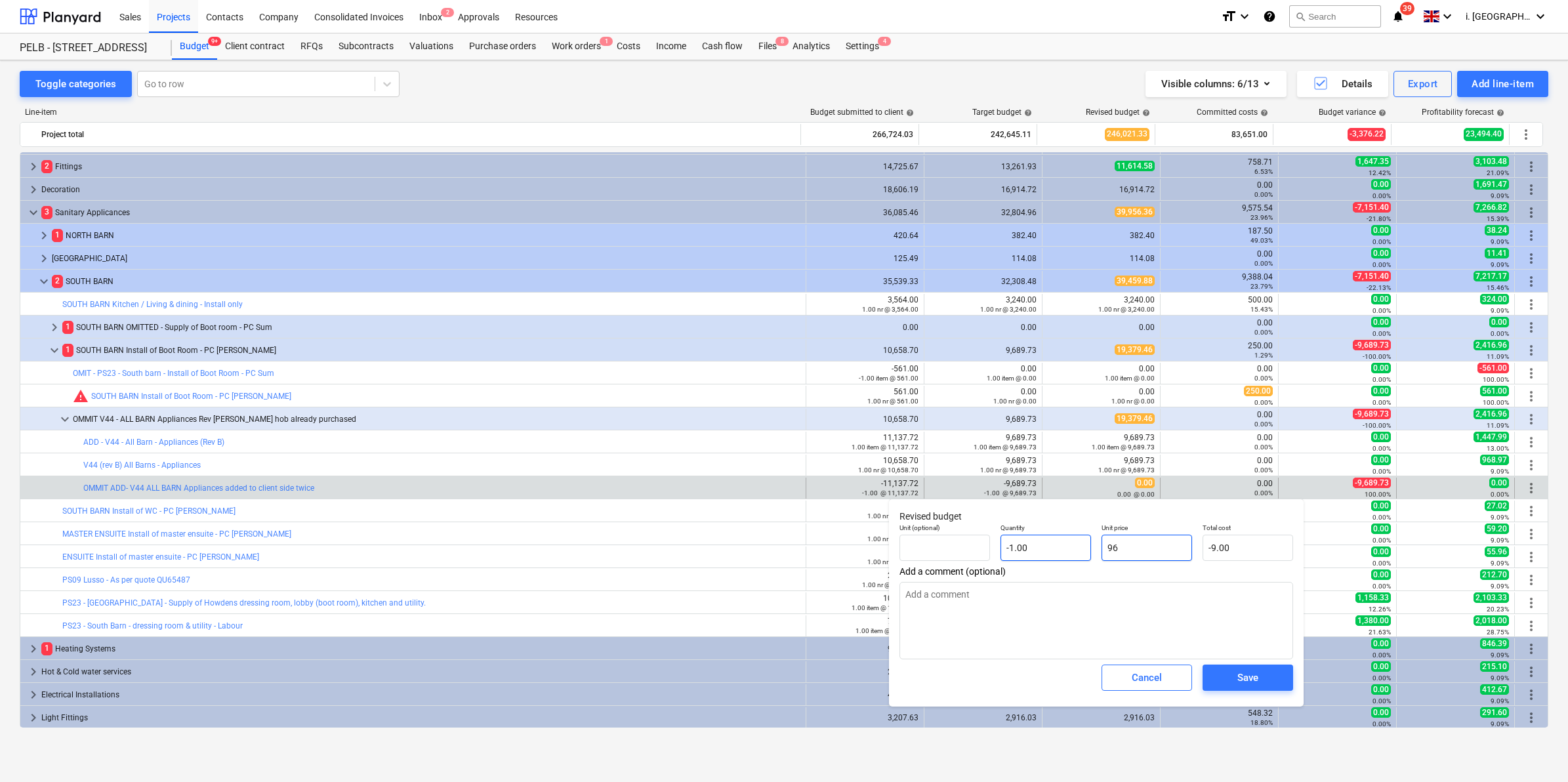
type input "-96.00"
type input "968"
type textarea "x"
type input "-968.00"
type input "9689"
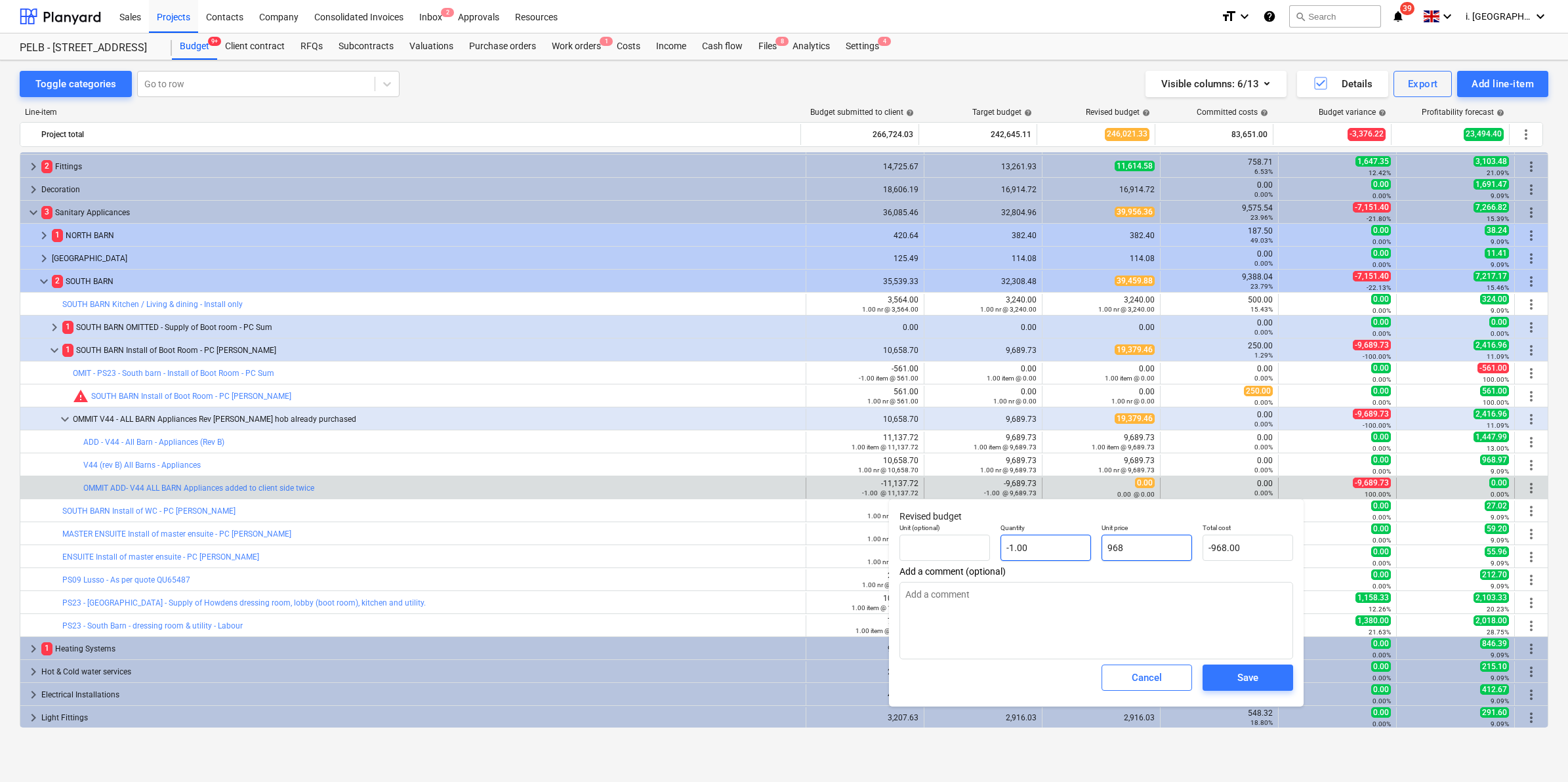
type textarea "x"
type input "-9,689.00"
type input "9689."
type textarea "x"
type input "9689.7"
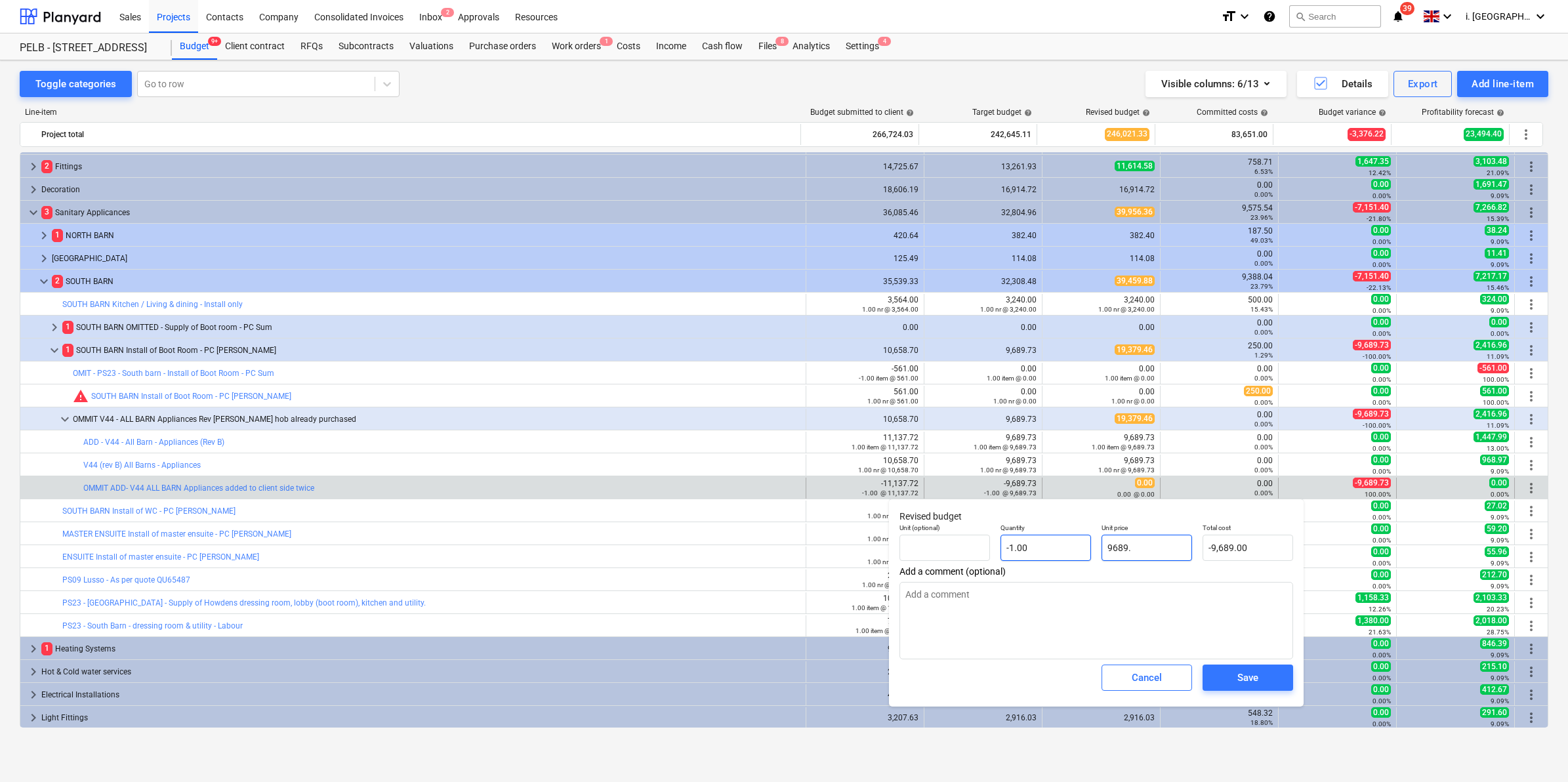
type textarea "x"
type input "-9,689.70"
type input "9689.73"
type textarea "x"
type input "-9,689.73"
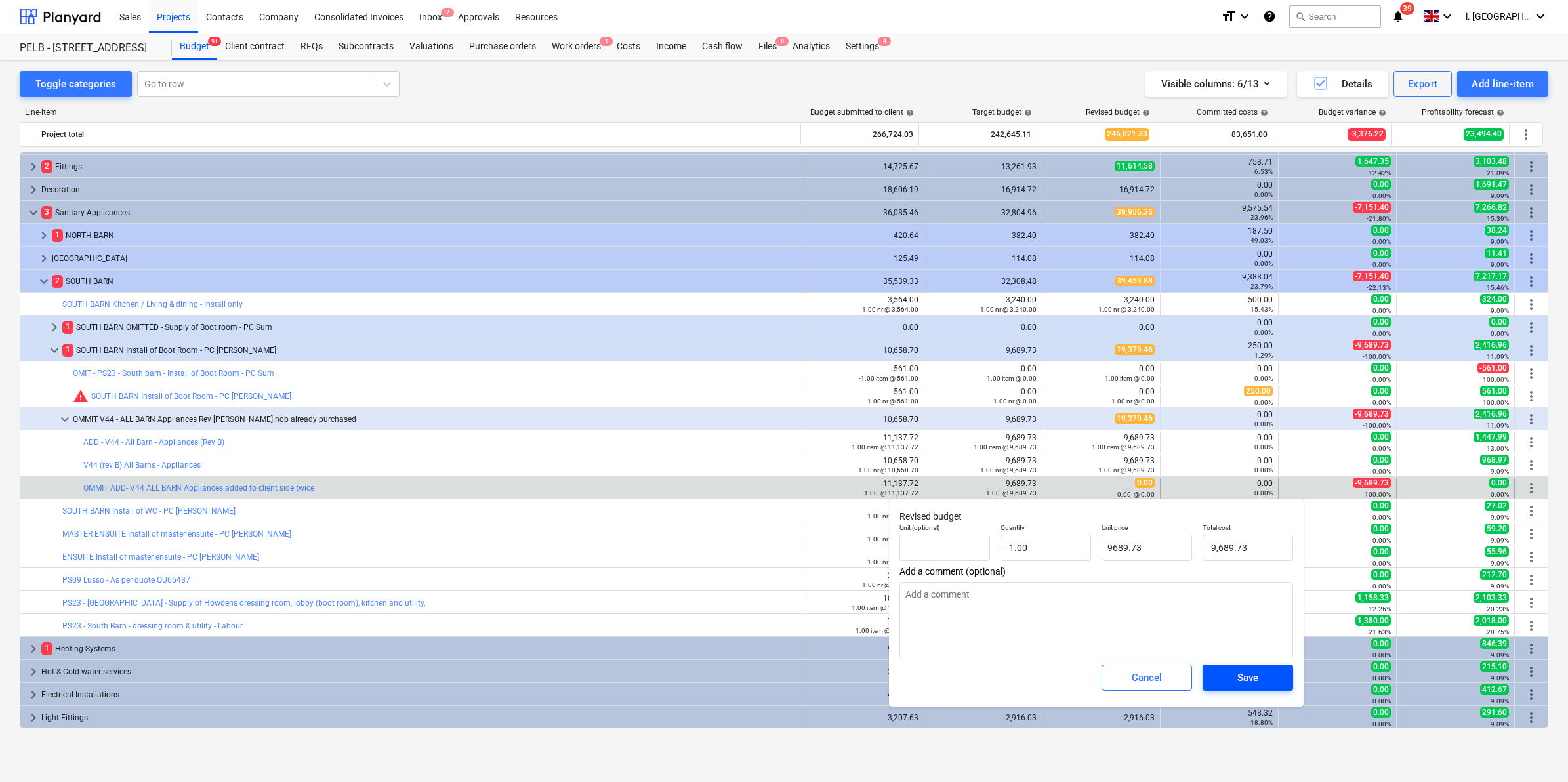
type input "9,689.73"
click at [1241, 684] on div "Save" at bounding box center [1248, 678] width 21 height 17
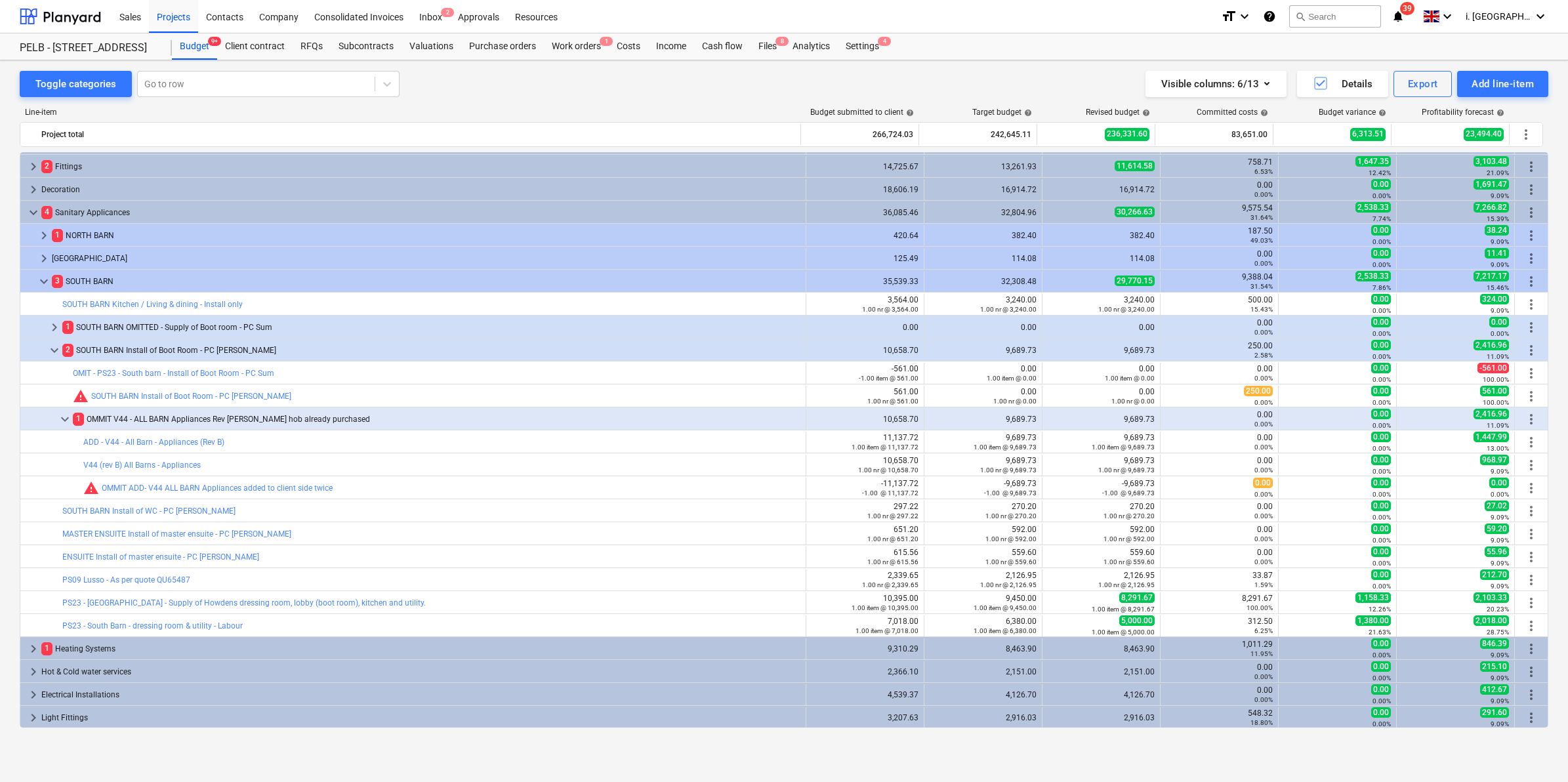
type textarea "x"
type input "-1.00"
type input "9,689.73"
type input "-9,689.73"
type textarea "x"
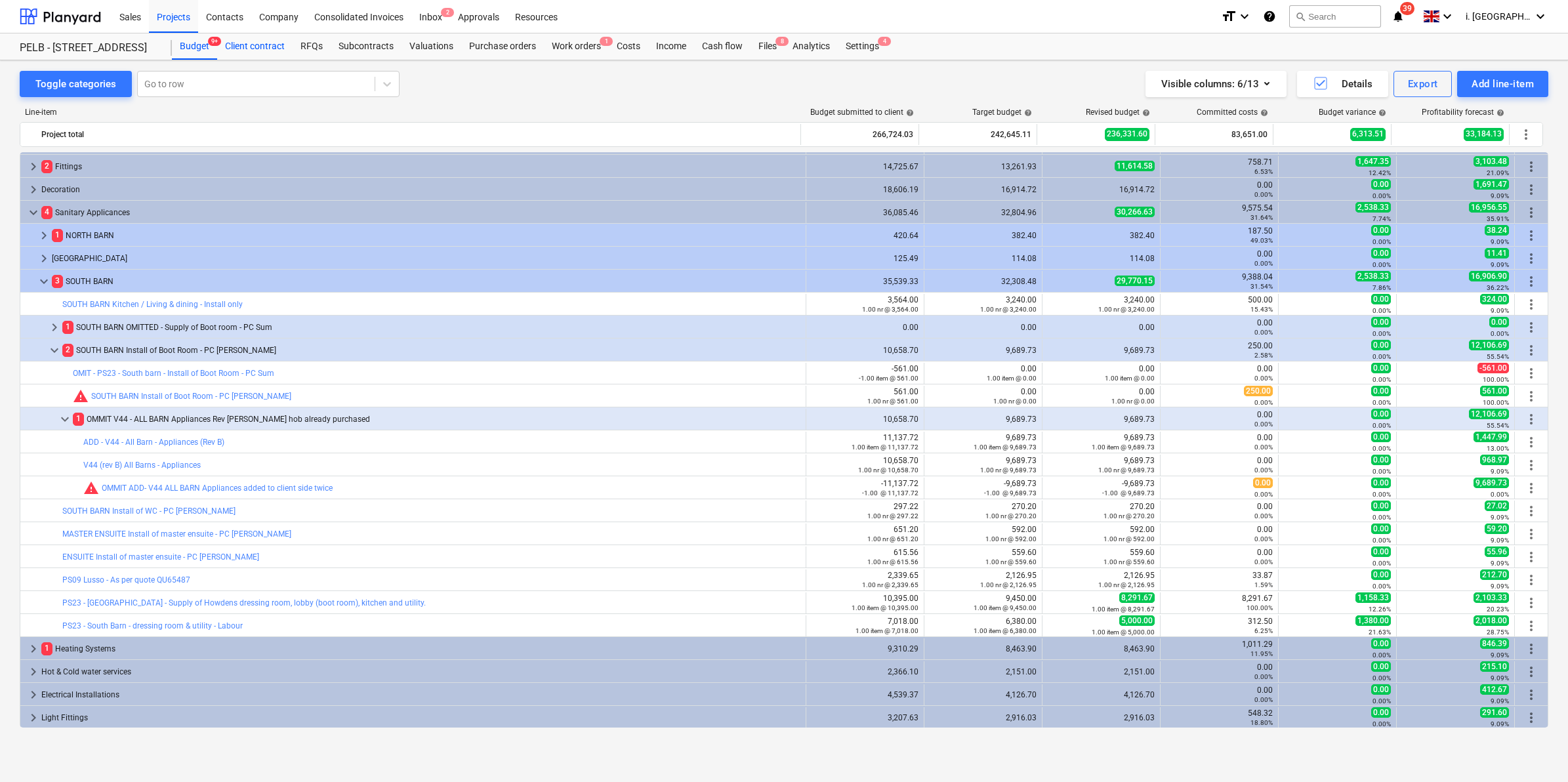
click at [246, 50] on div "Client contract" at bounding box center [254, 46] width 75 height 26
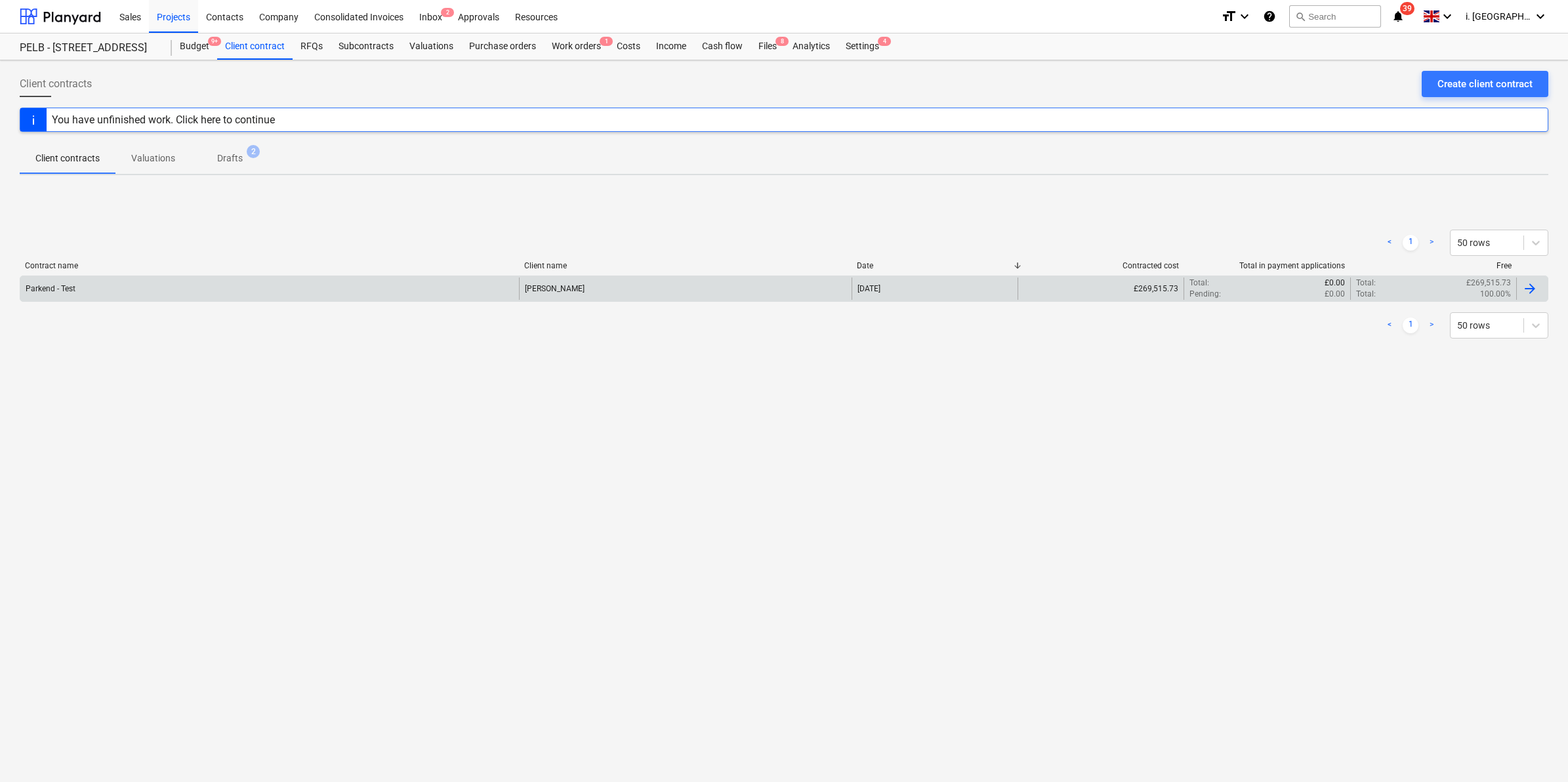
click at [72, 295] on div "Parkend - Test" at bounding box center [269, 288] width 498 height 22
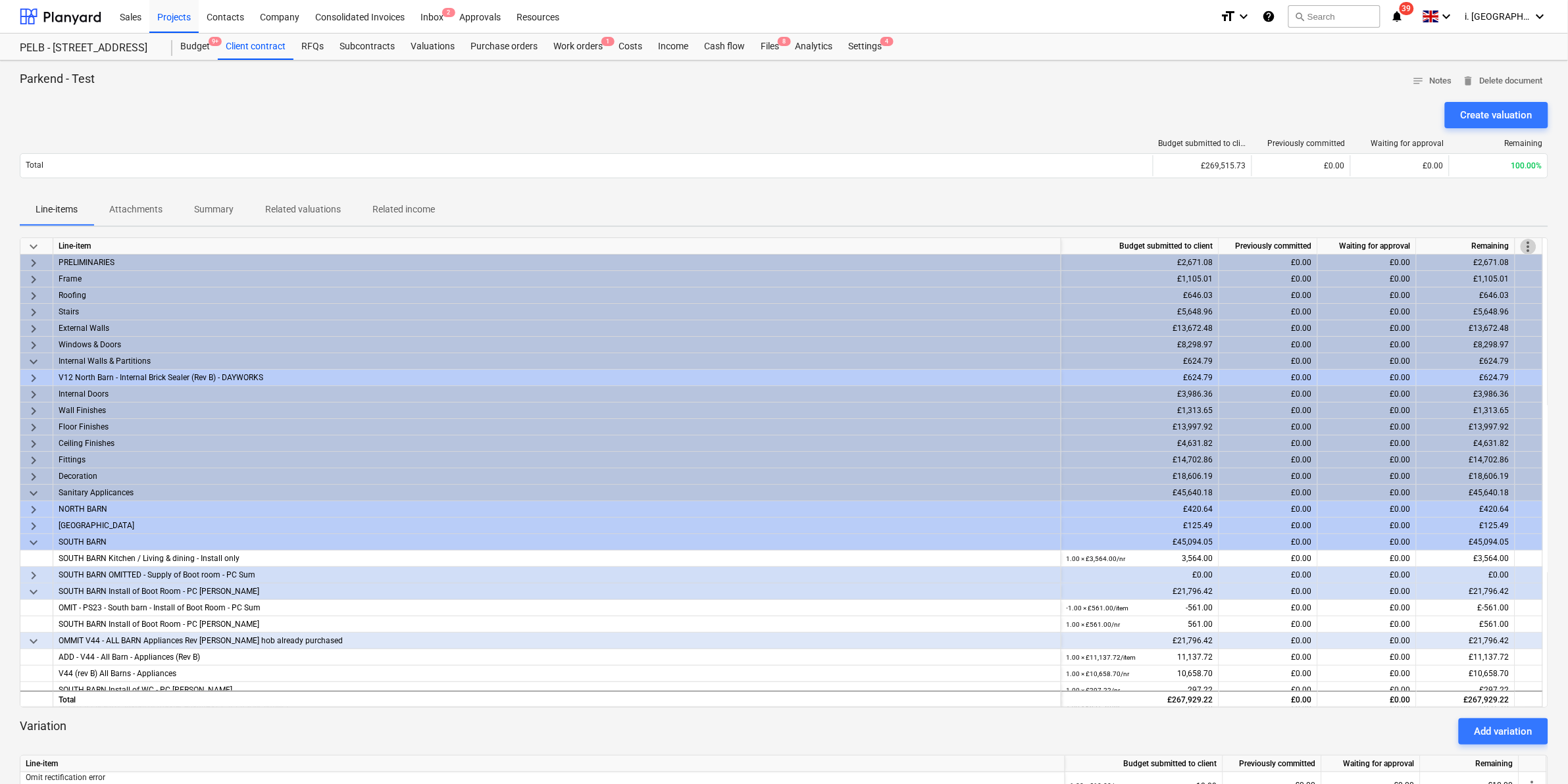
click at [1528, 239] on span "more_vert" at bounding box center [1528, 246] width 16 height 16
click at [1508, 246] on li "Amend line items" at bounding box center [1510, 247] width 101 height 31
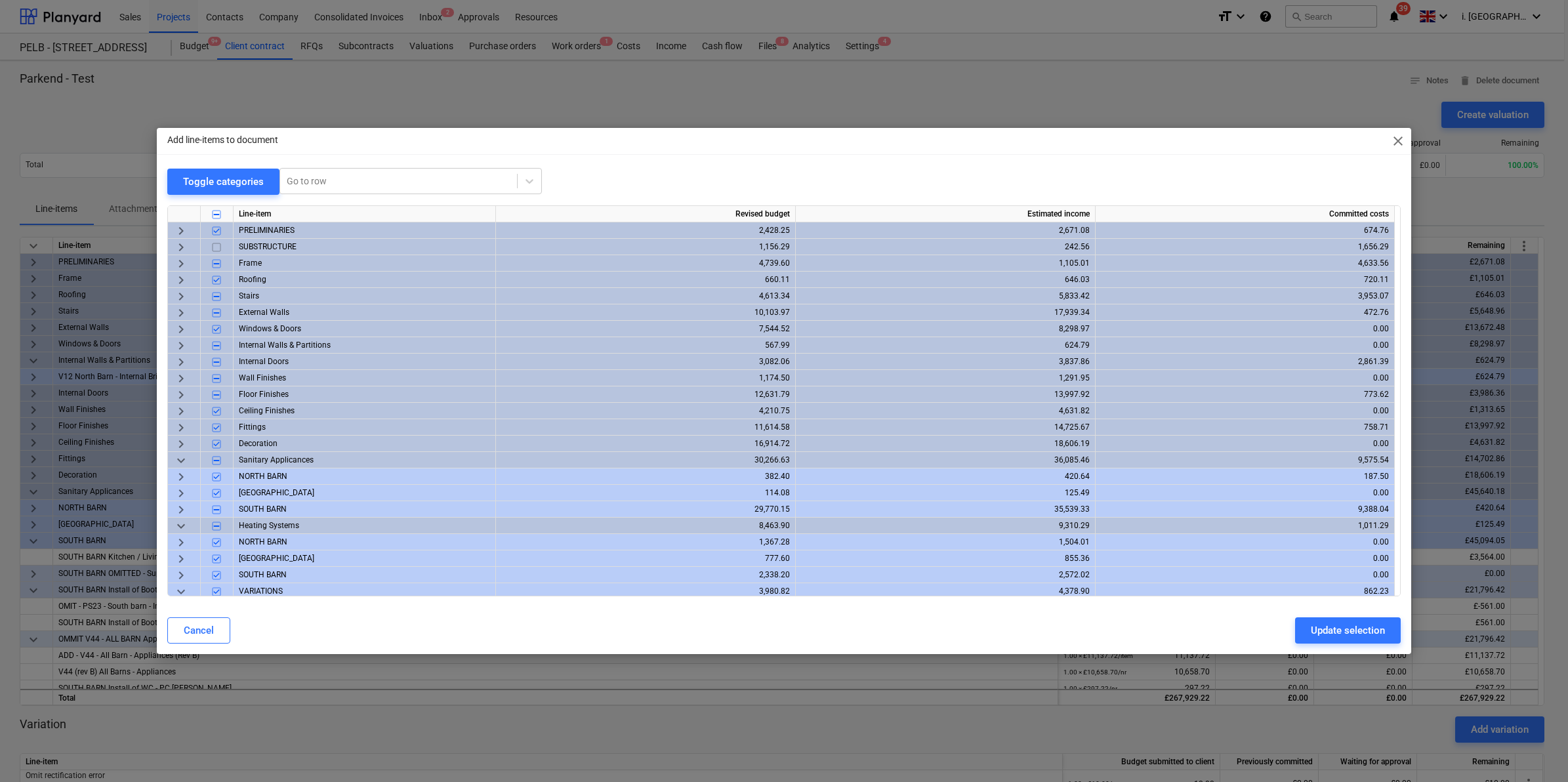
click at [190, 460] on div "keyboard_arrow_down" at bounding box center [184, 460] width 33 height 17
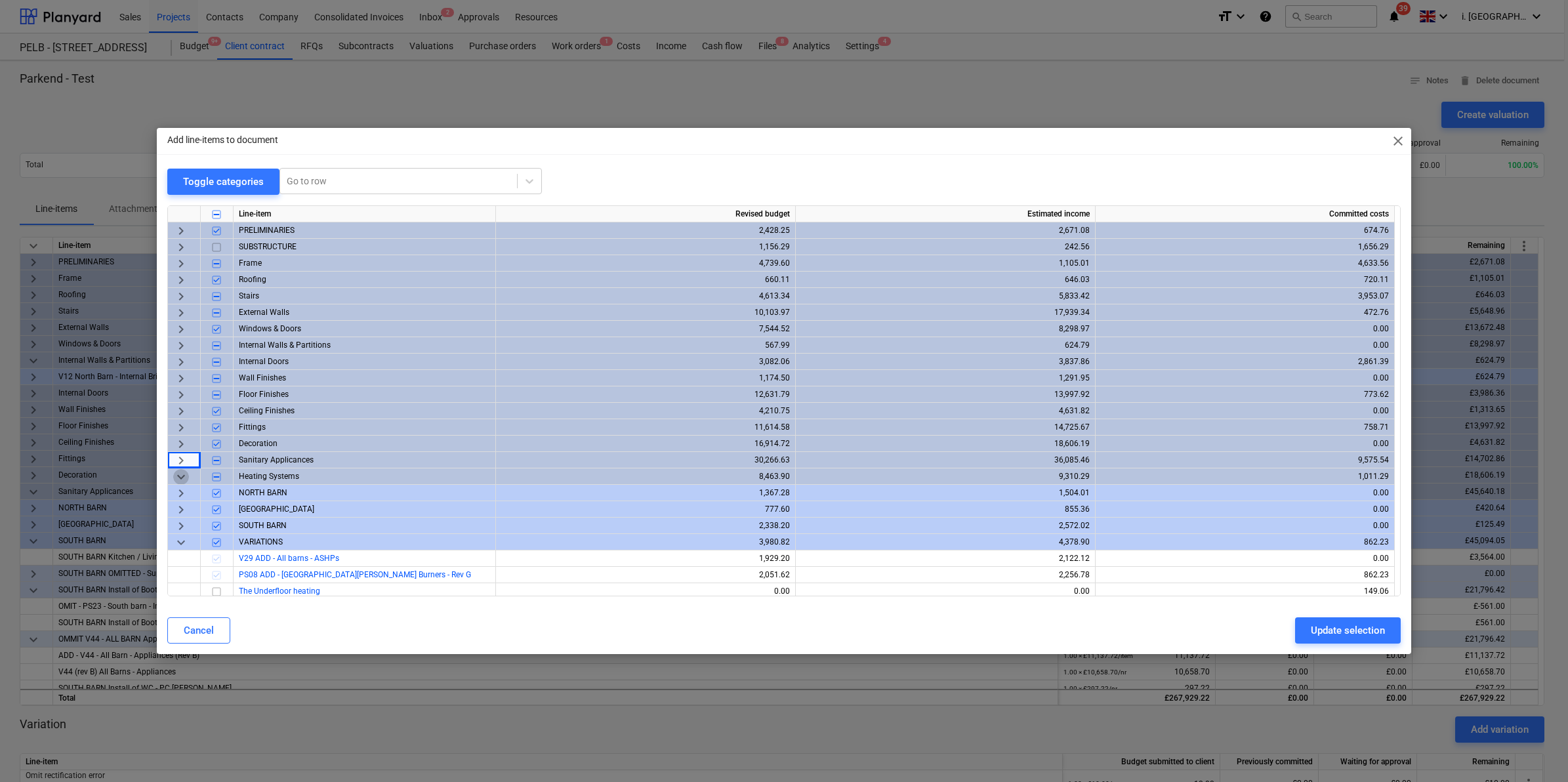
click at [178, 477] on span "keyboard_arrow_down" at bounding box center [181, 477] width 16 height 16
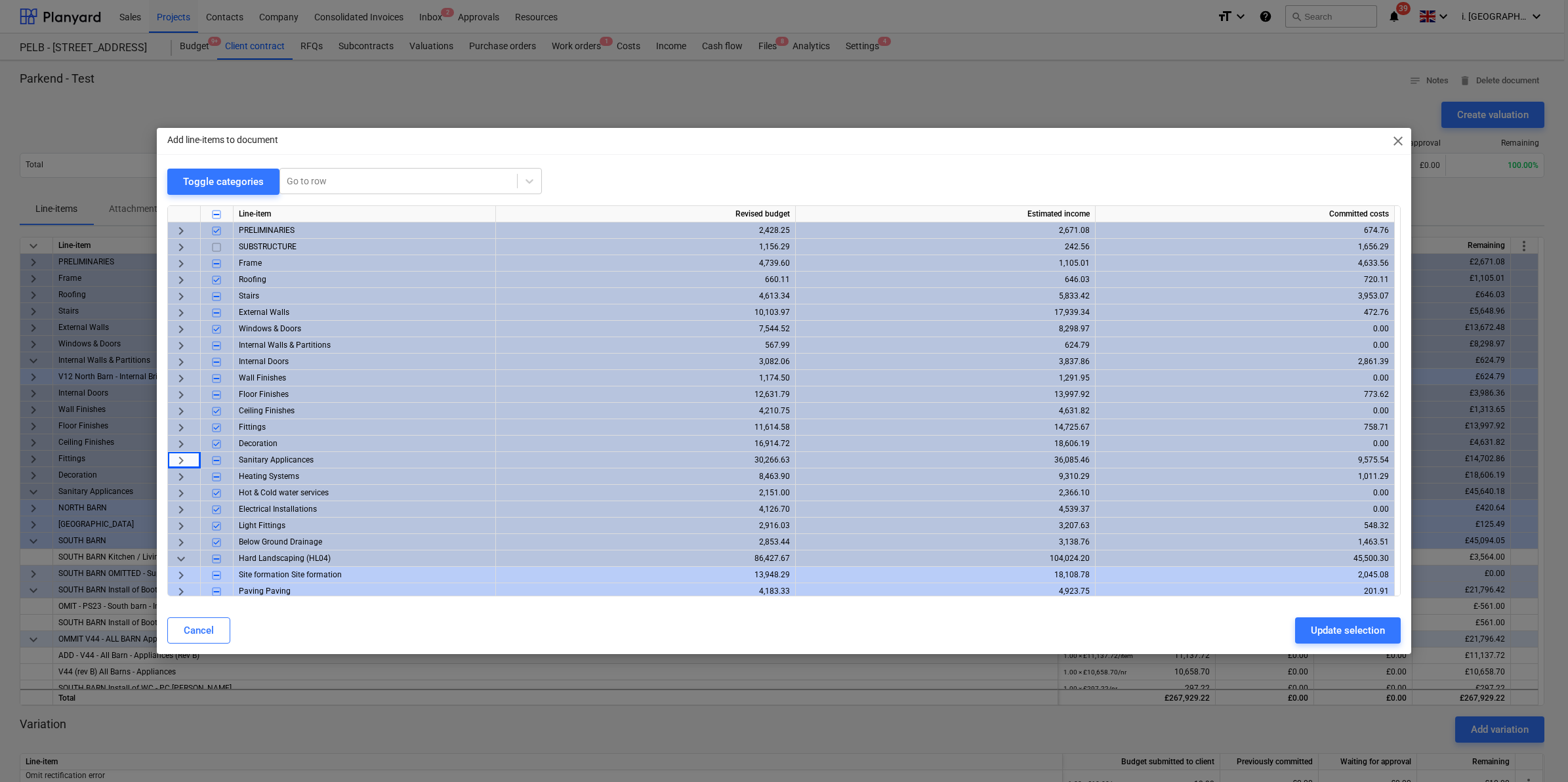
click at [183, 461] on span "keyboard_arrow_right" at bounding box center [181, 460] width 16 height 16
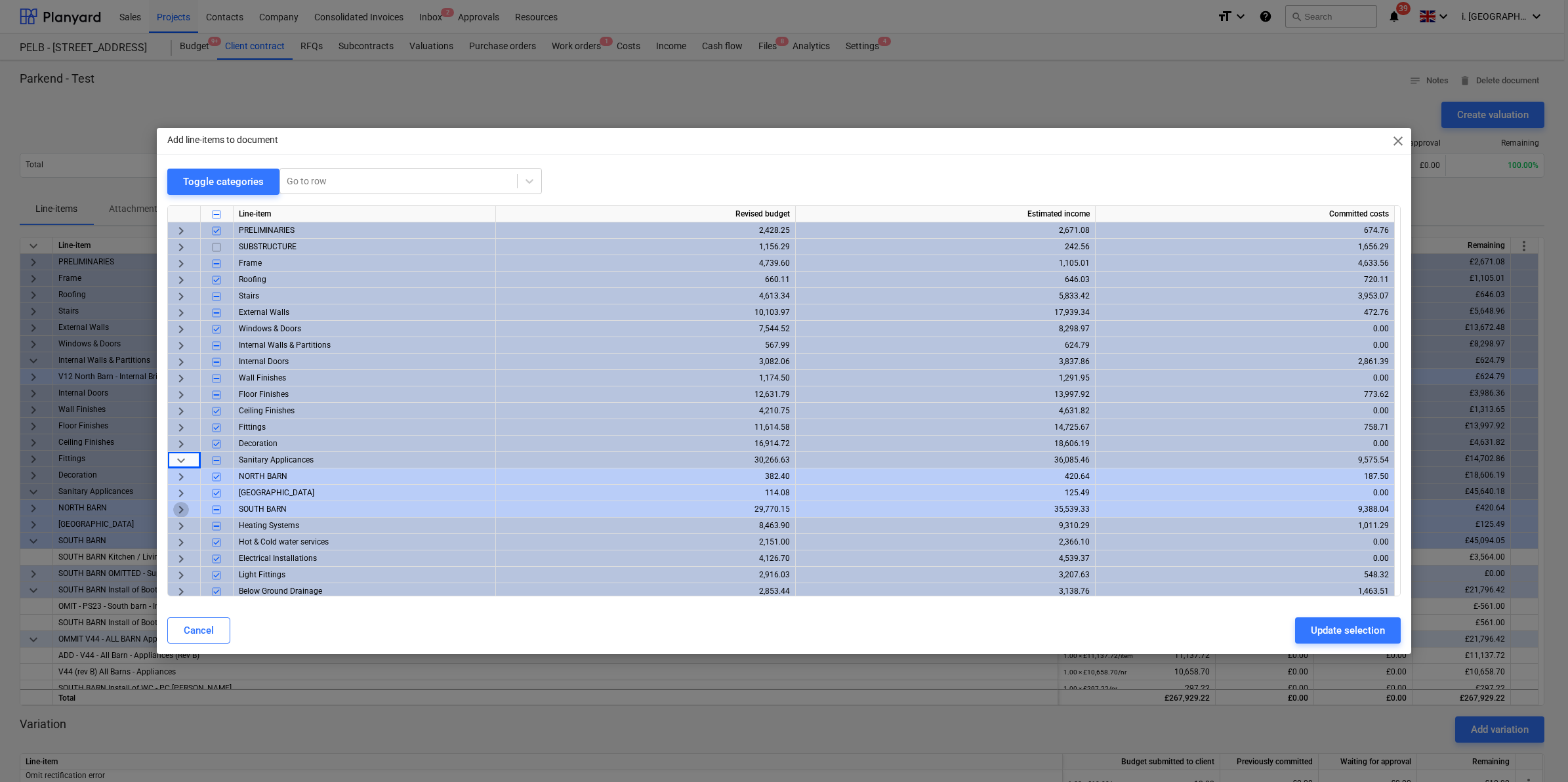
click at [187, 507] on span "keyboard_arrow_right" at bounding box center [181, 510] width 16 height 16
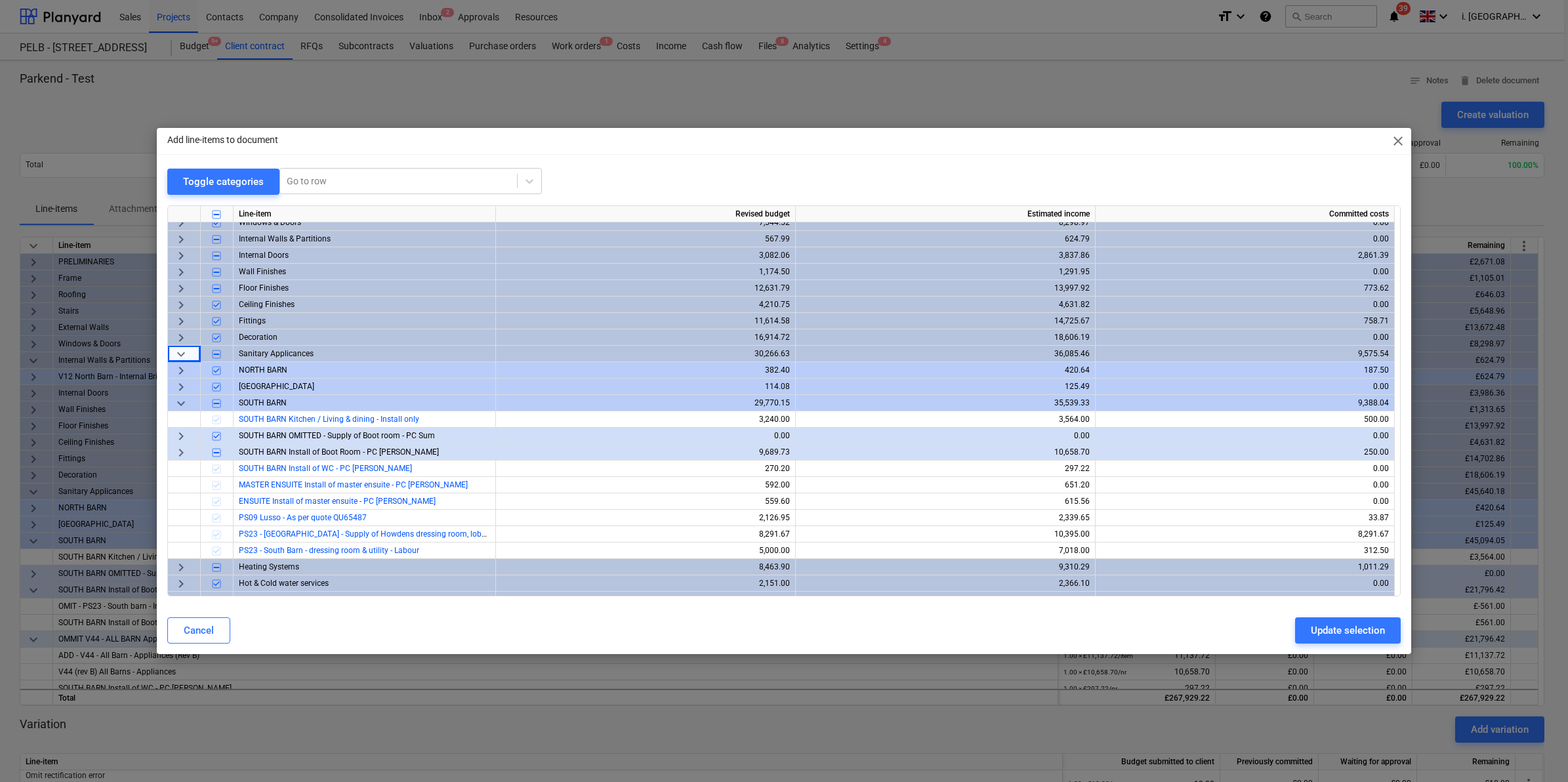
scroll to position [113, 0]
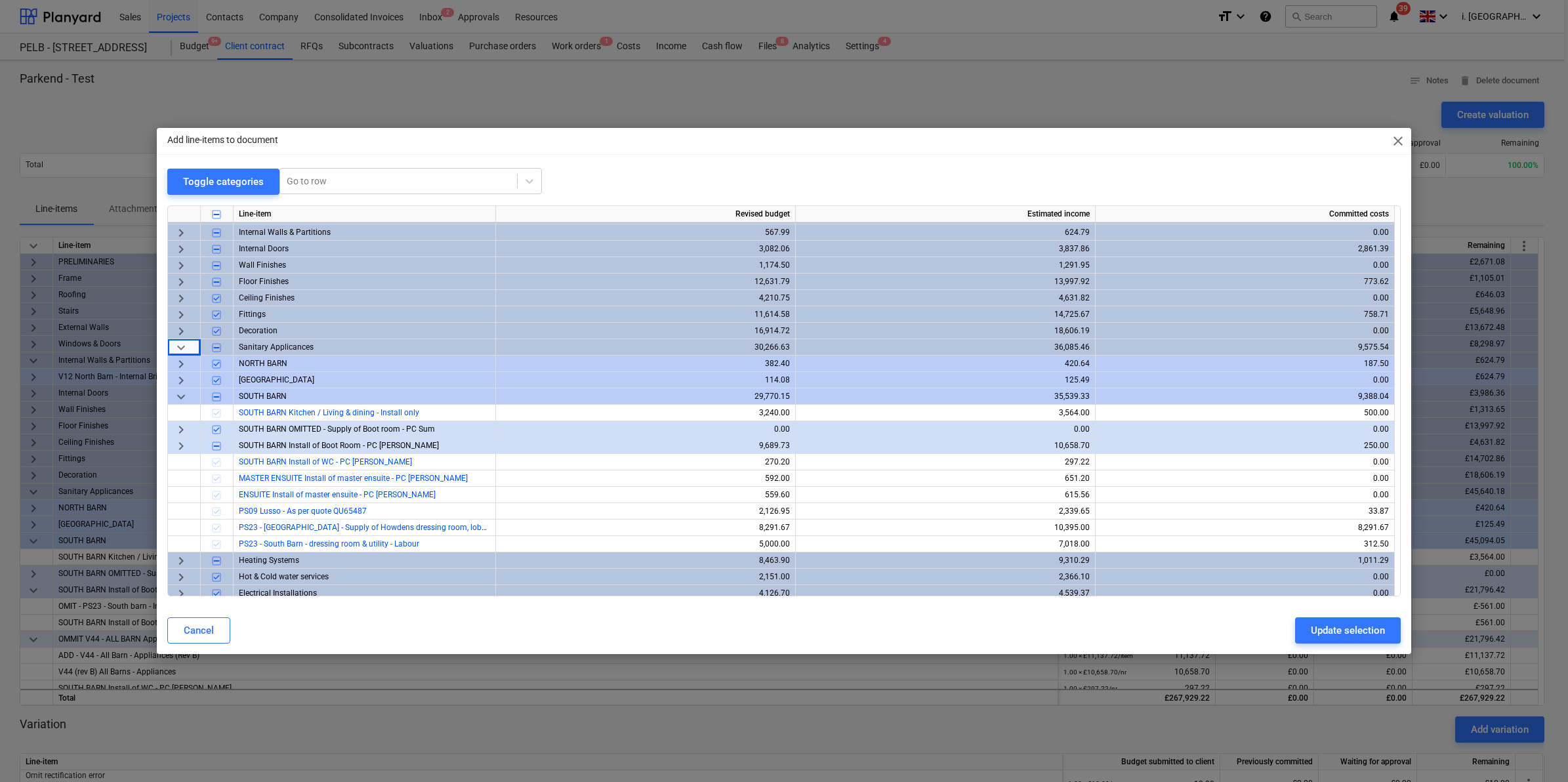
click at [183, 447] on span "keyboard_arrow_right" at bounding box center [181, 446] width 16 height 16
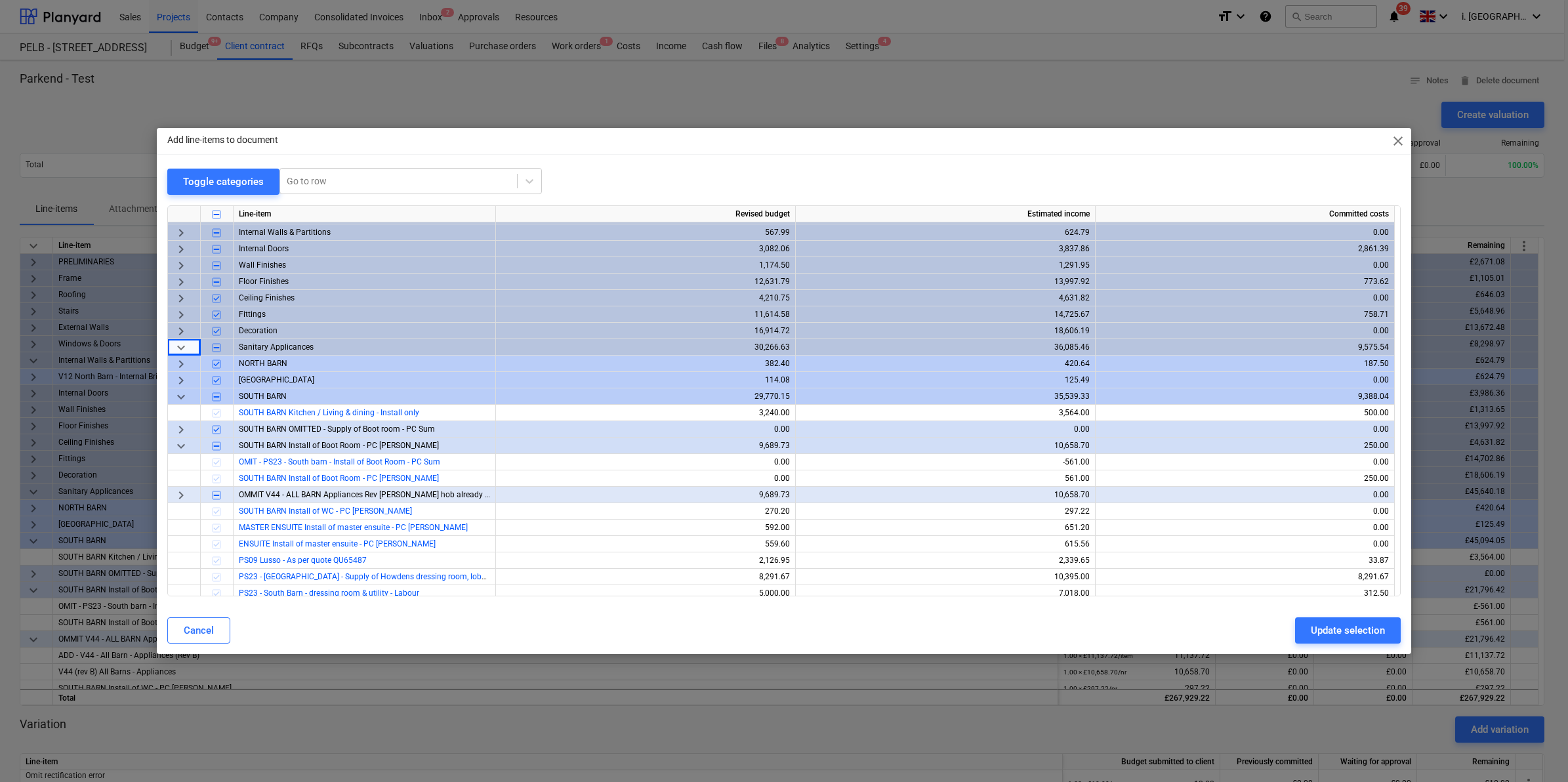
click at [180, 490] on span "keyboard_arrow_right" at bounding box center [181, 495] width 16 height 16
click at [218, 545] on input "checkbox" at bounding box center [216, 544] width 16 height 16
click at [1366, 627] on div "Update selection" at bounding box center [1347, 631] width 74 height 17
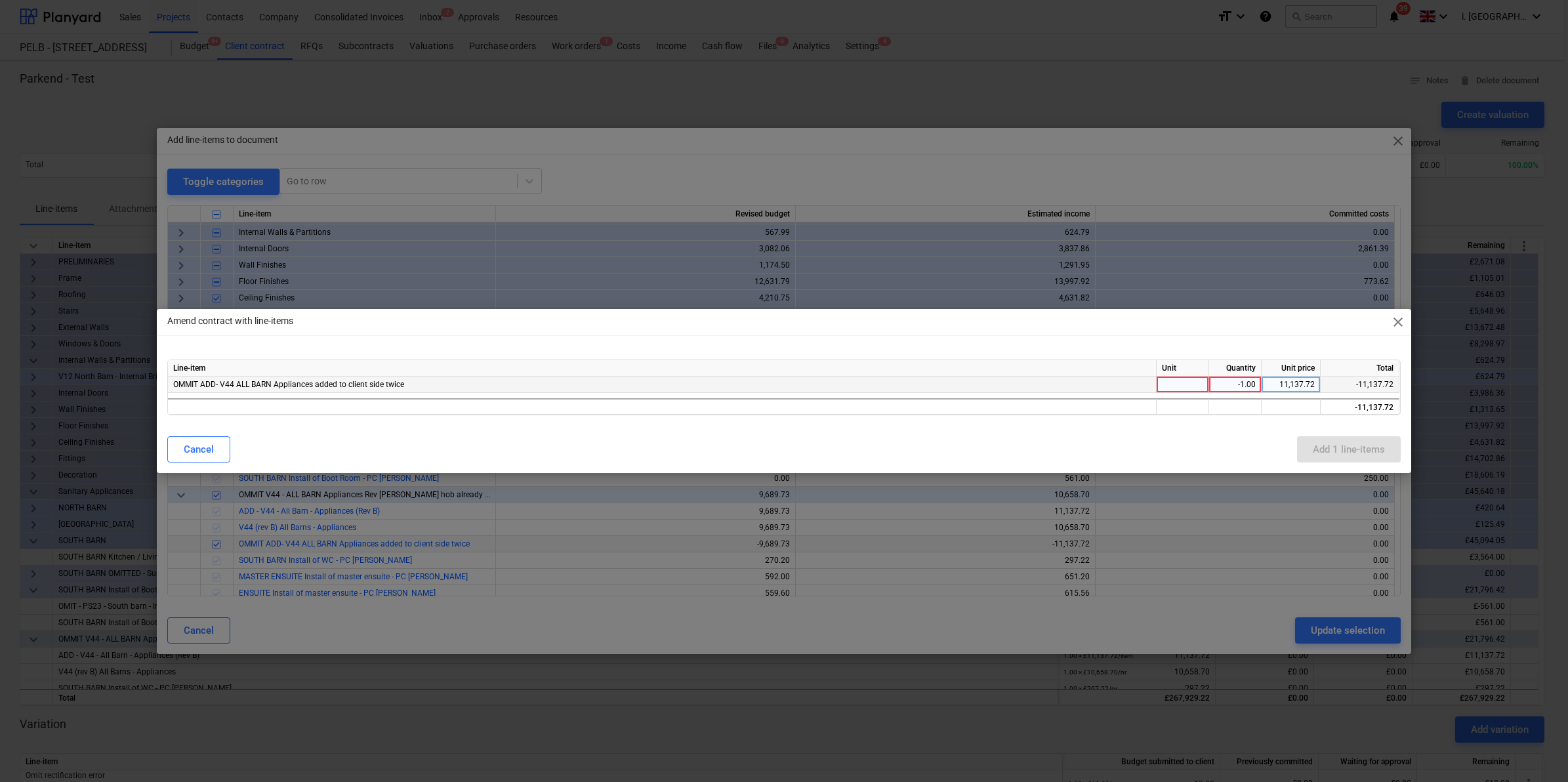
click at [1176, 389] on div at bounding box center [1182, 385] width 52 height 17
type input "item"
click at [1235, 404] on div at bounding box center [1235, 406] width 52 height 17
click at [1333, 451] on div "Add 1 line-items" at bounding box center [1349, 450] width 72 height 17
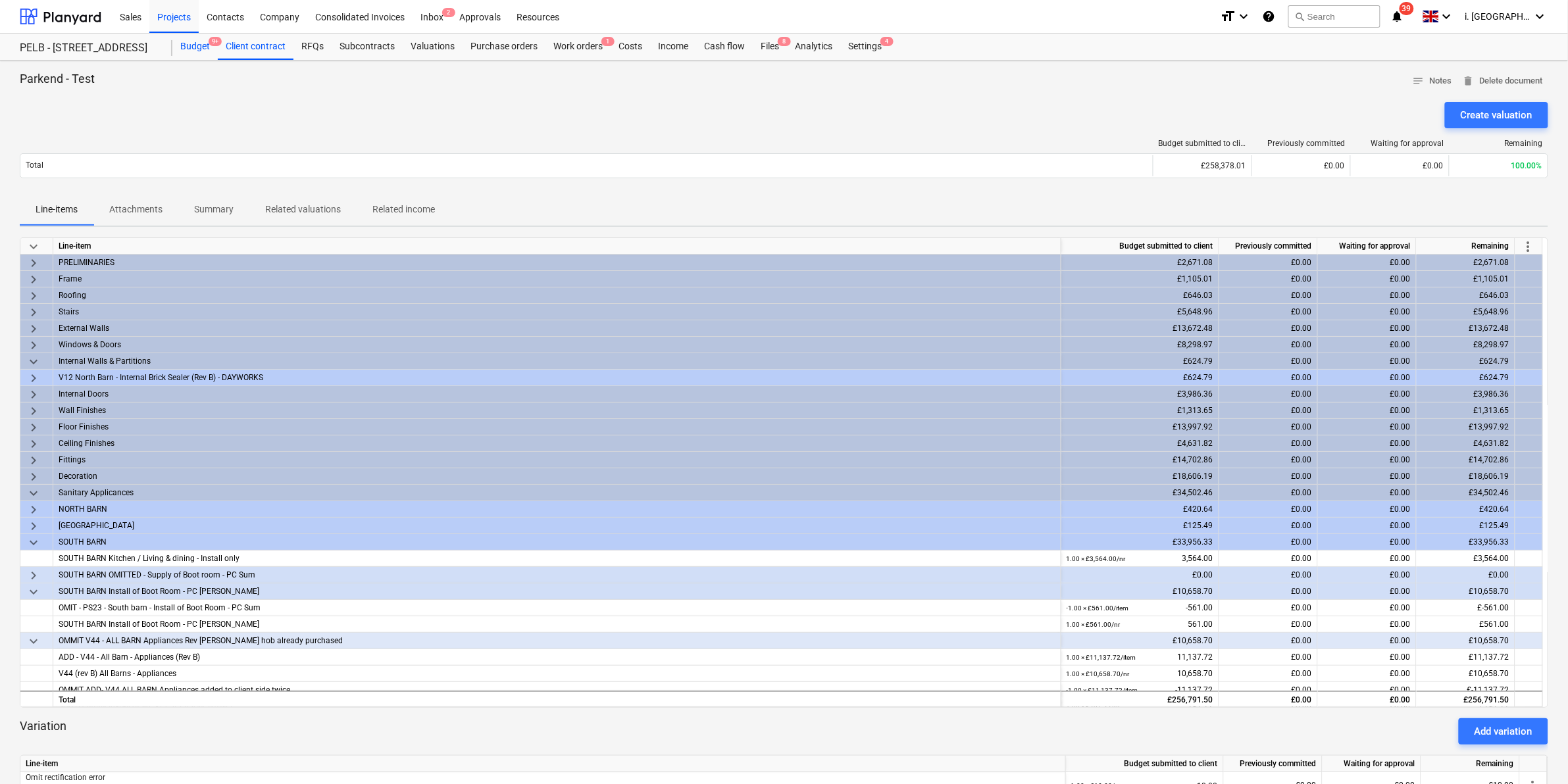
click at [211, 48] on div "Budget 9+" at bounding box center [195, 47] width 46 height 26
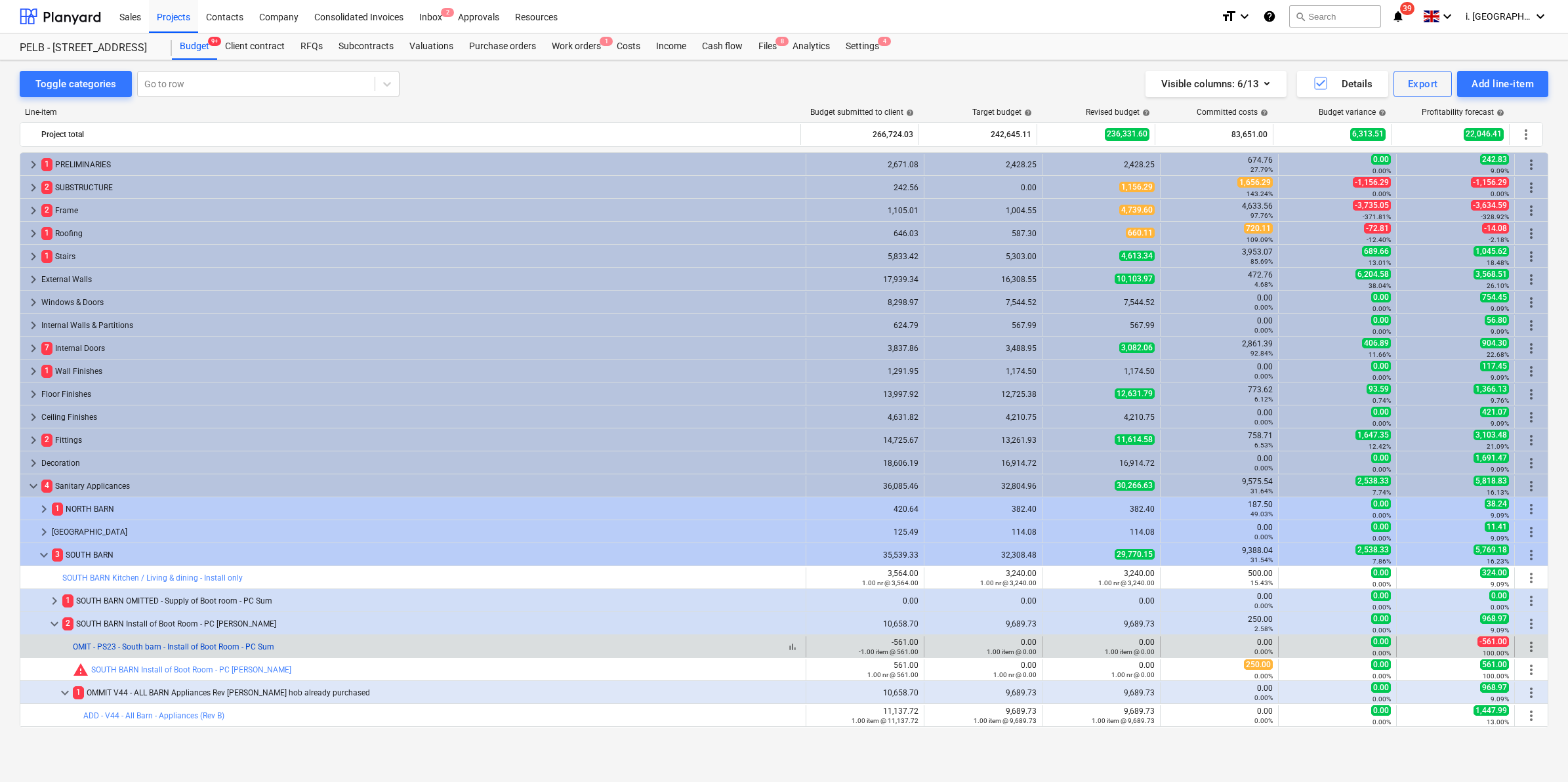
scroll to position [274, 0]
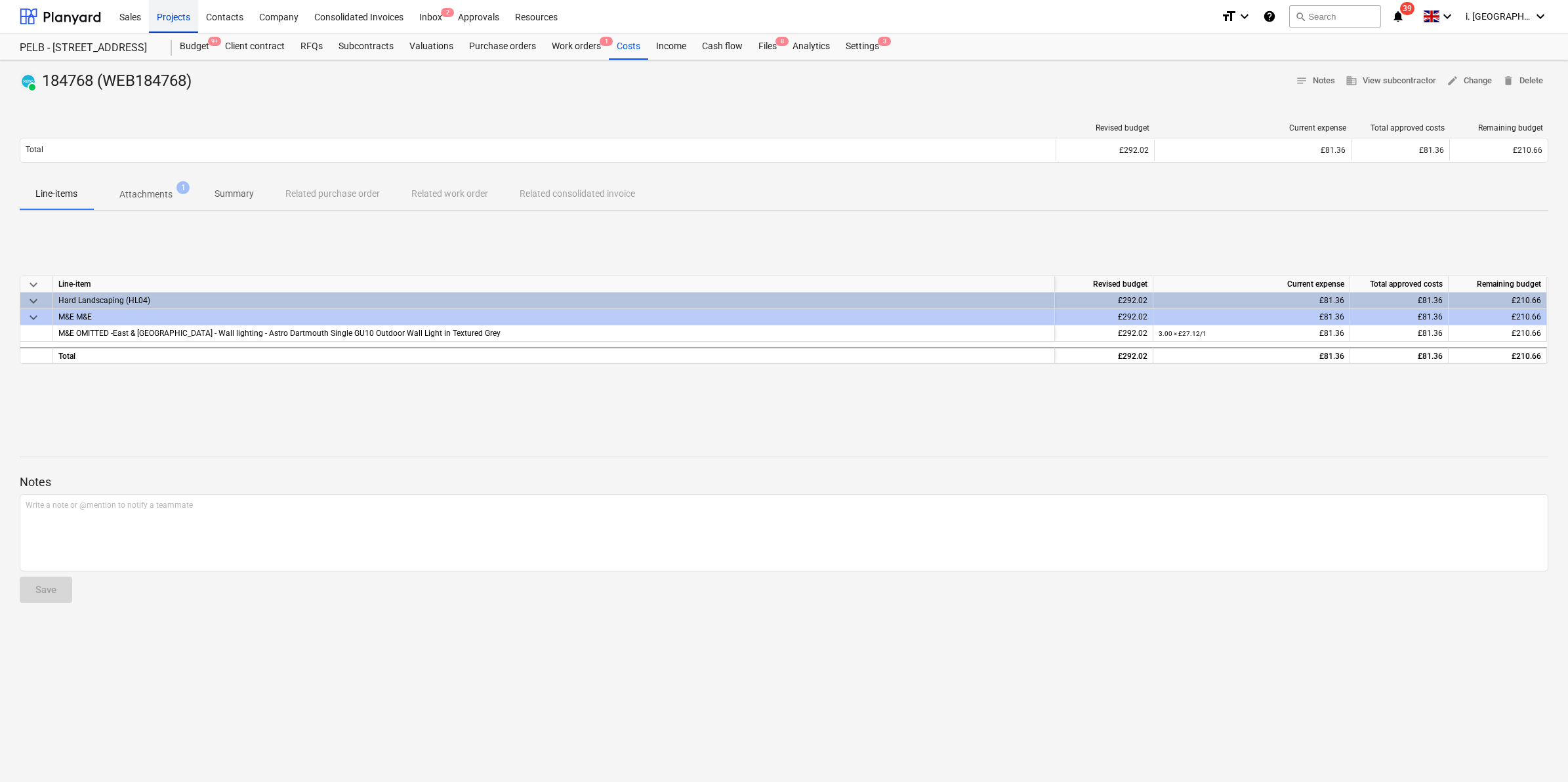
click at [177, 21] on div "Projects" at bounding box center [173, 16] width 49 height 33
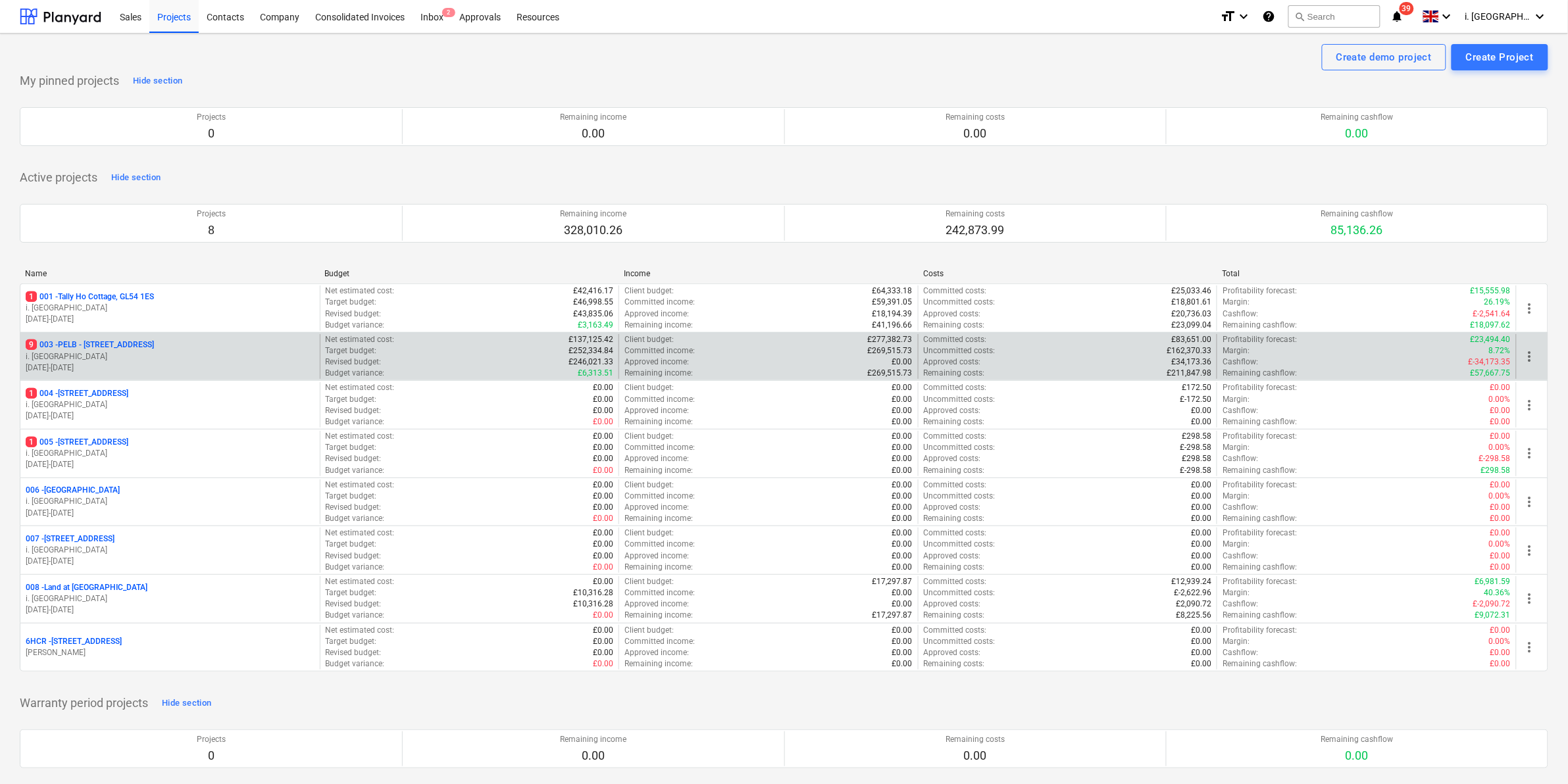
click at [154, 349] on p "9 003 - PELB - [GEOGRAPHIC_DATA], [GEOGRAPHIC_DATA], [GEOGRAPHIC_DATA] 7NE" at bounding box center [90, 345] width 128 height 11
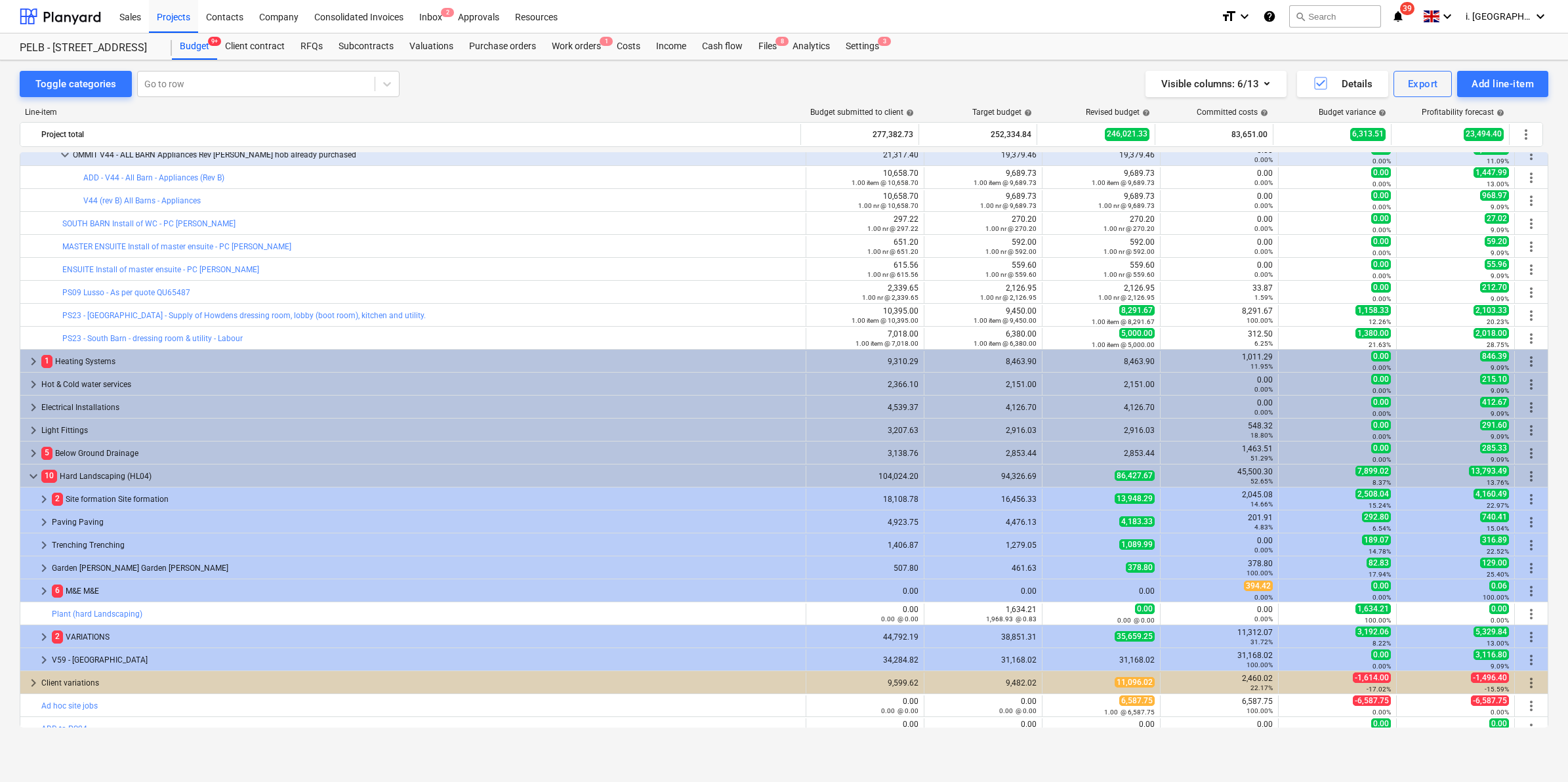
scroll to position [572, 0]
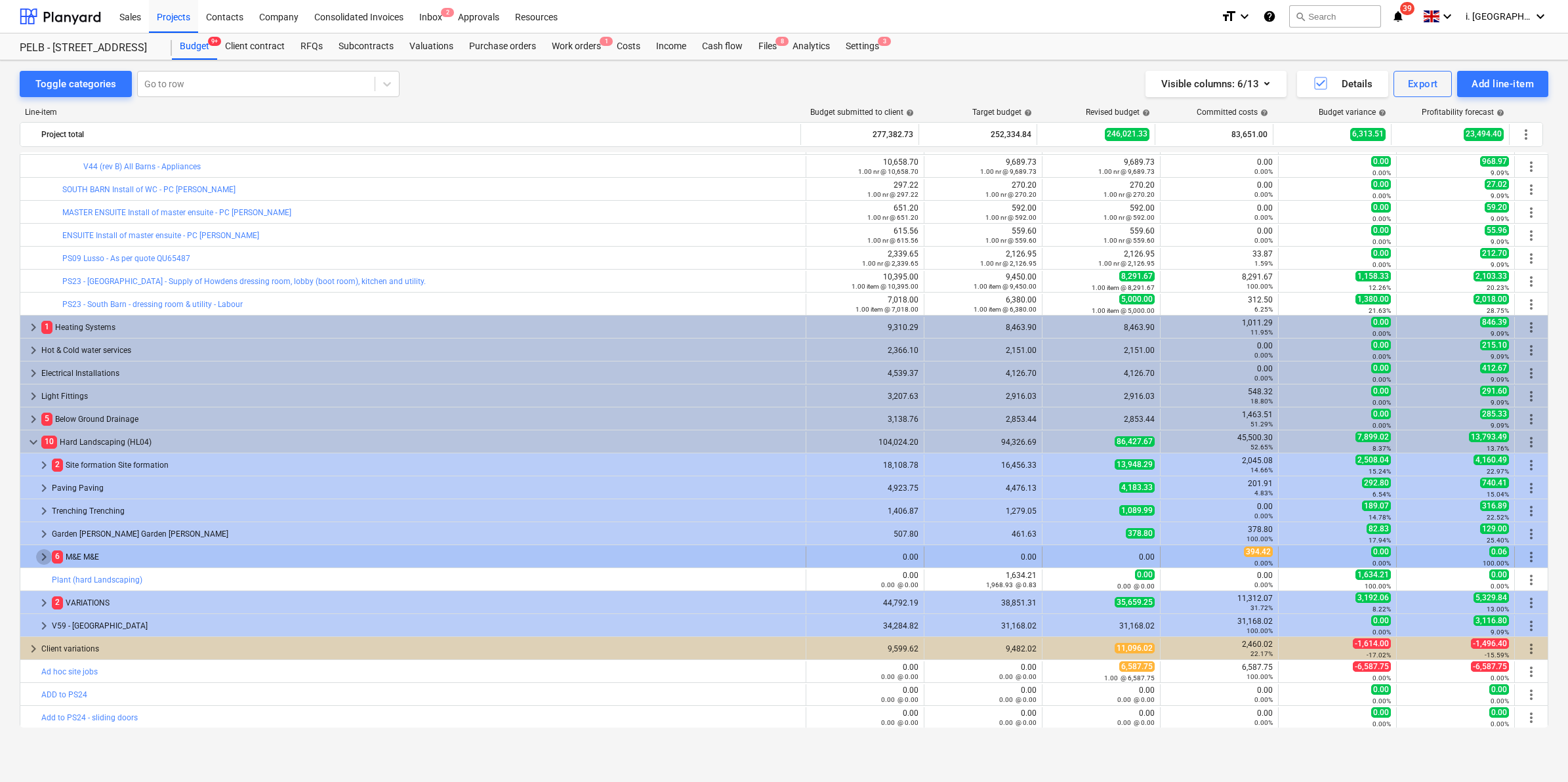
click at [38, 556] on span "keyboard_arrow_right" at bounding box center [43, 557] width 16 height 16
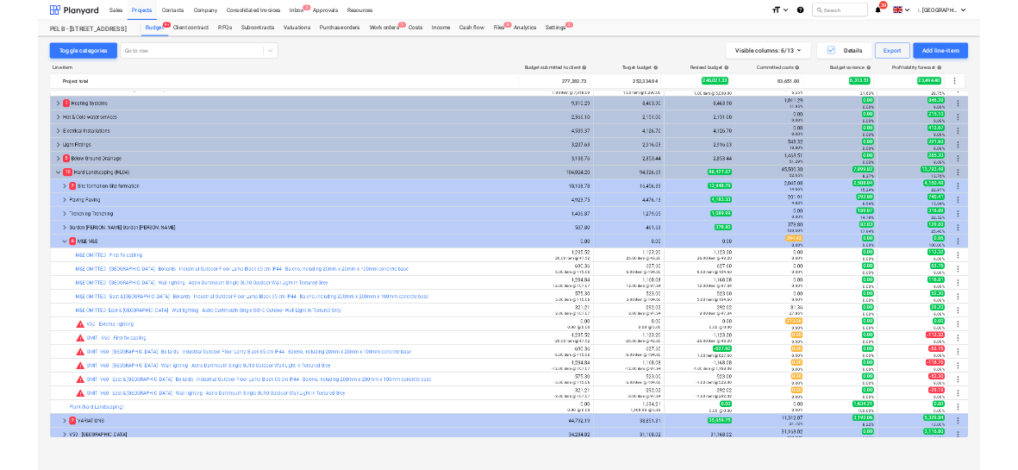
scroll to position [958, 0]
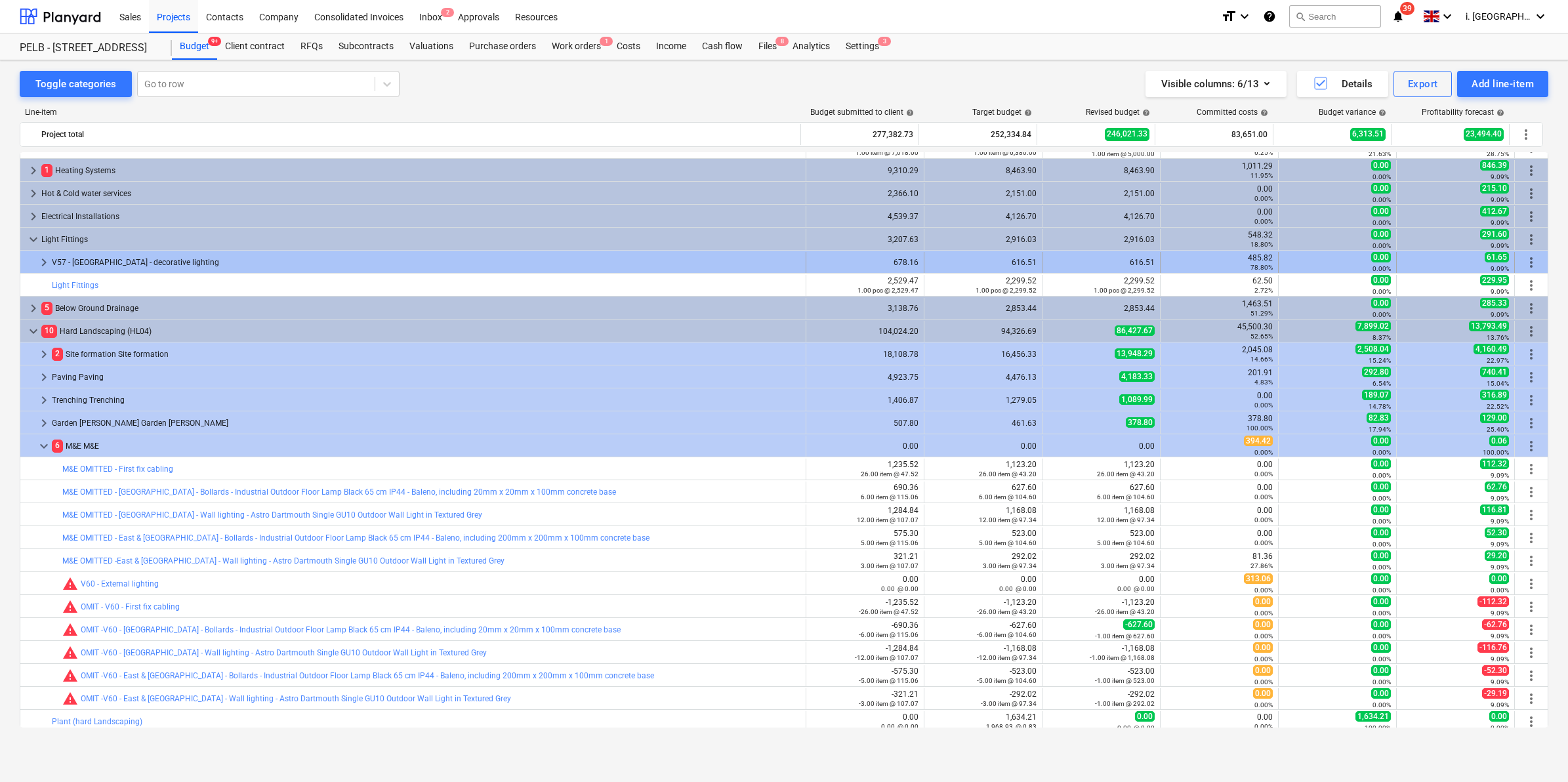
click at [43, 264] on span "keyboard_arrow_right" at bounding box center [43, 262] width 16 height 16
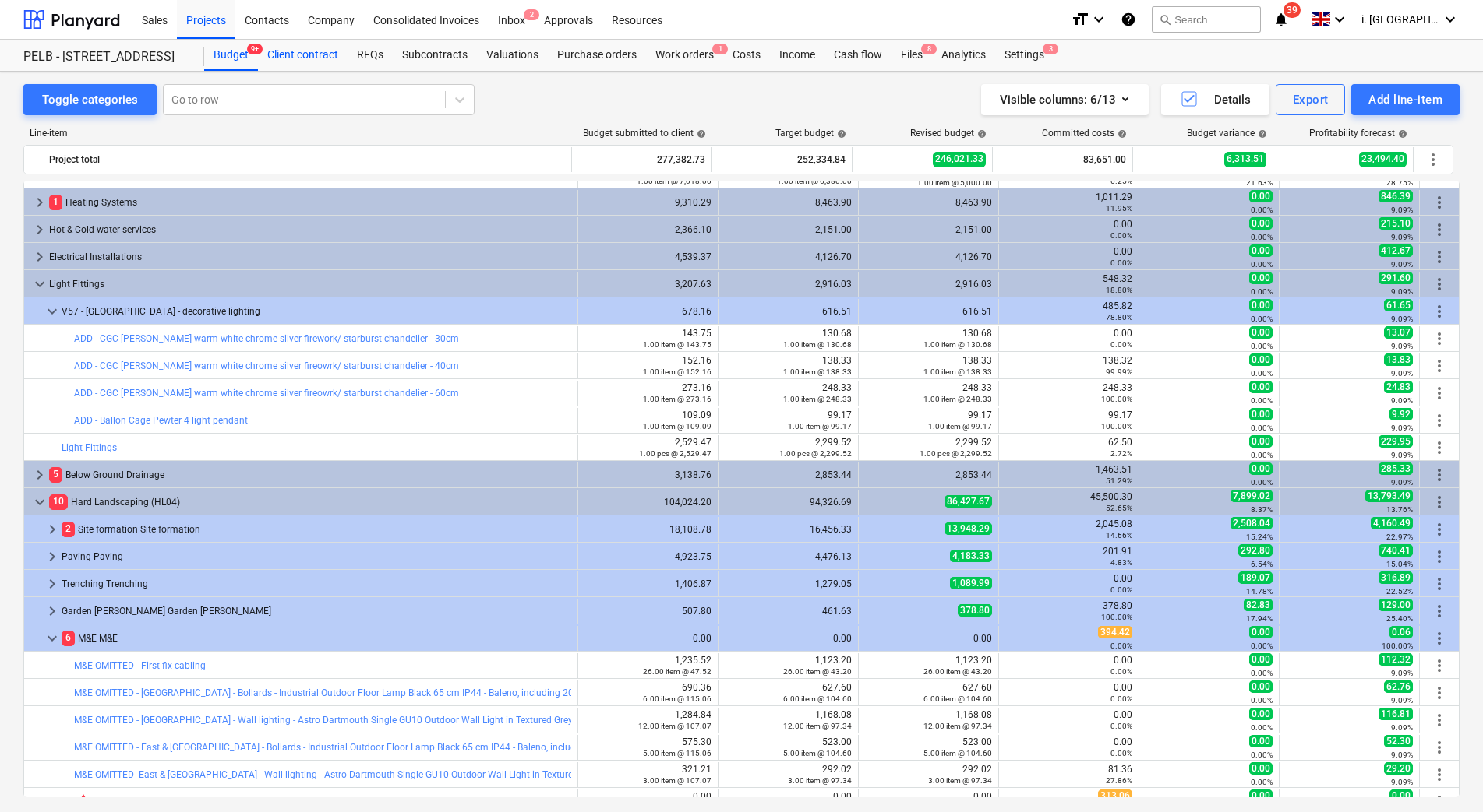
click at [302, 62] on div "Client contract" at bounding box center [302, 55] width 89 height 31
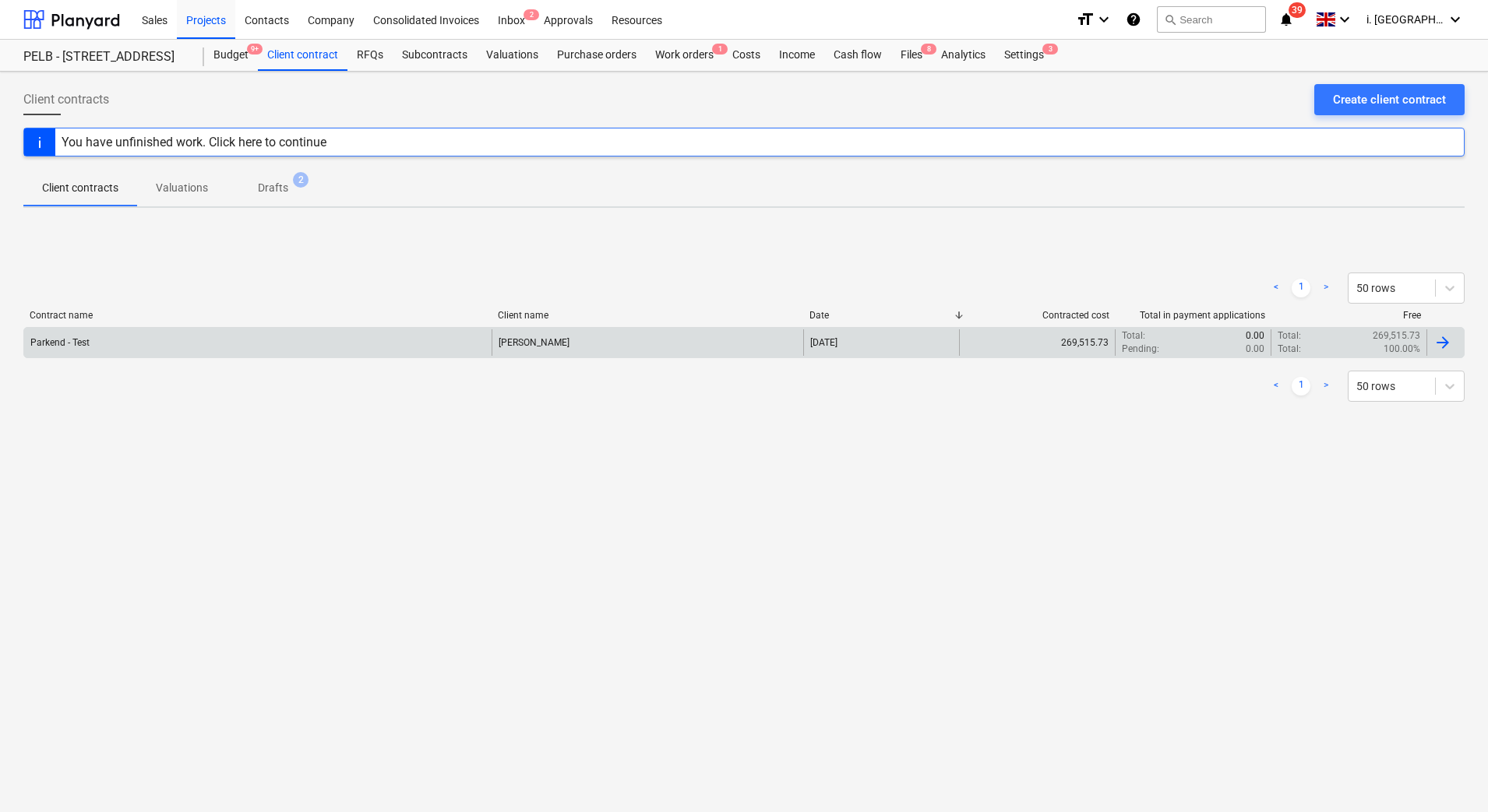
click at [101, 347] on div "Parkend - Test" at bounding box center [257, 342] width 467 height 26
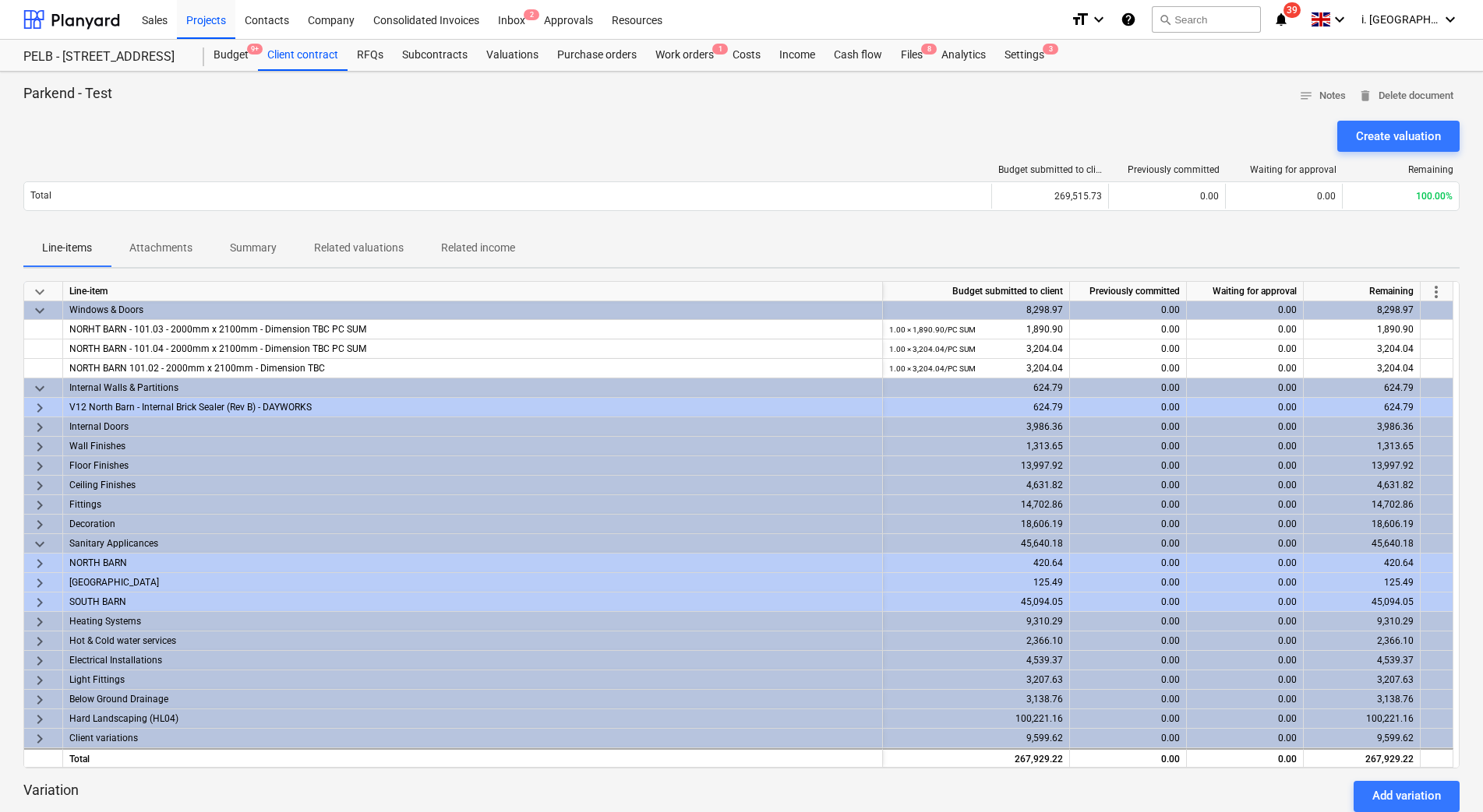
click at [43, 604] on span "keyboard_arrow_right" at bounding box center [40, 602] width 19 height 19
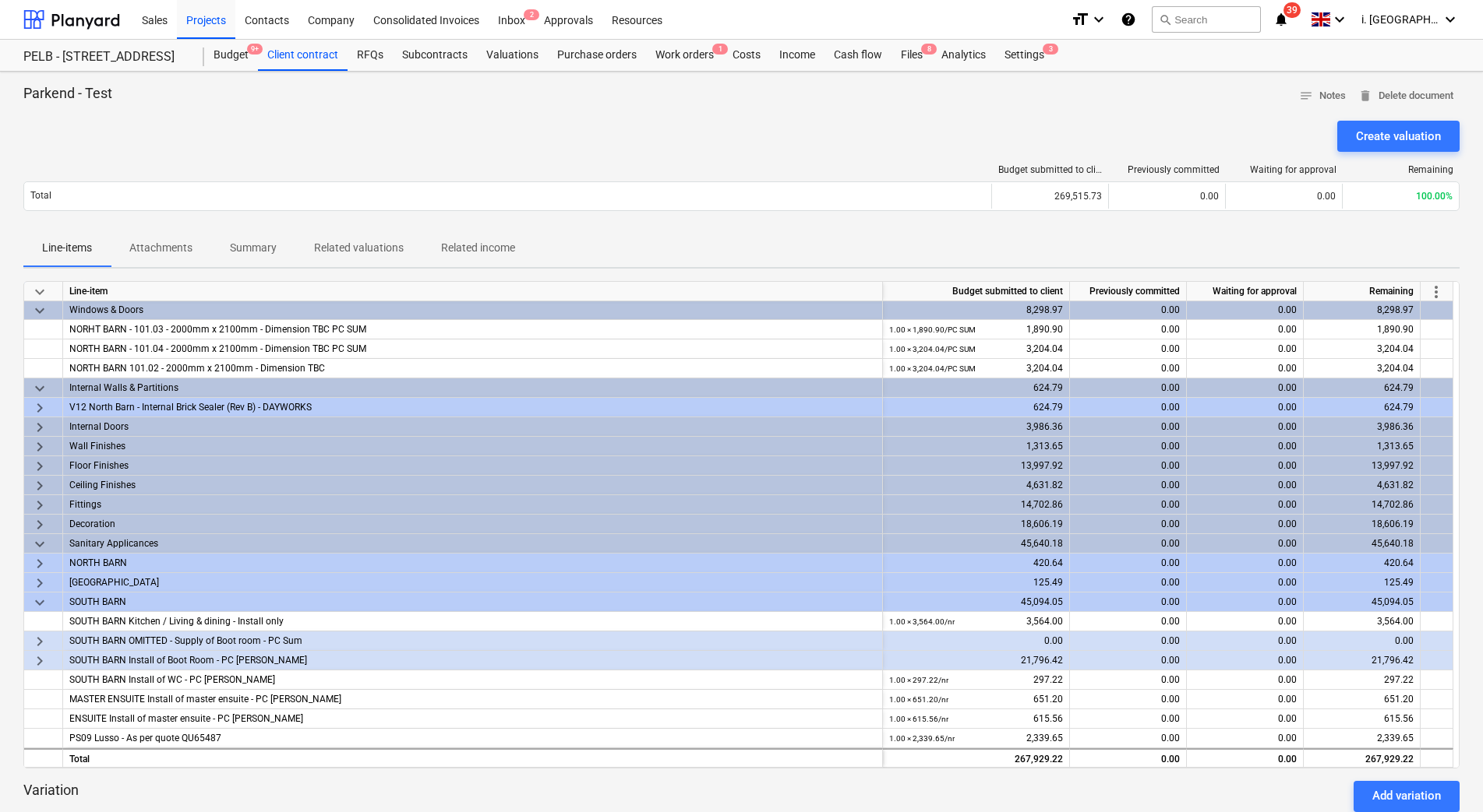
click at [37, 664] on span "keyboard_arrow_right" at bounding box center [40, 661] width 19 height 19
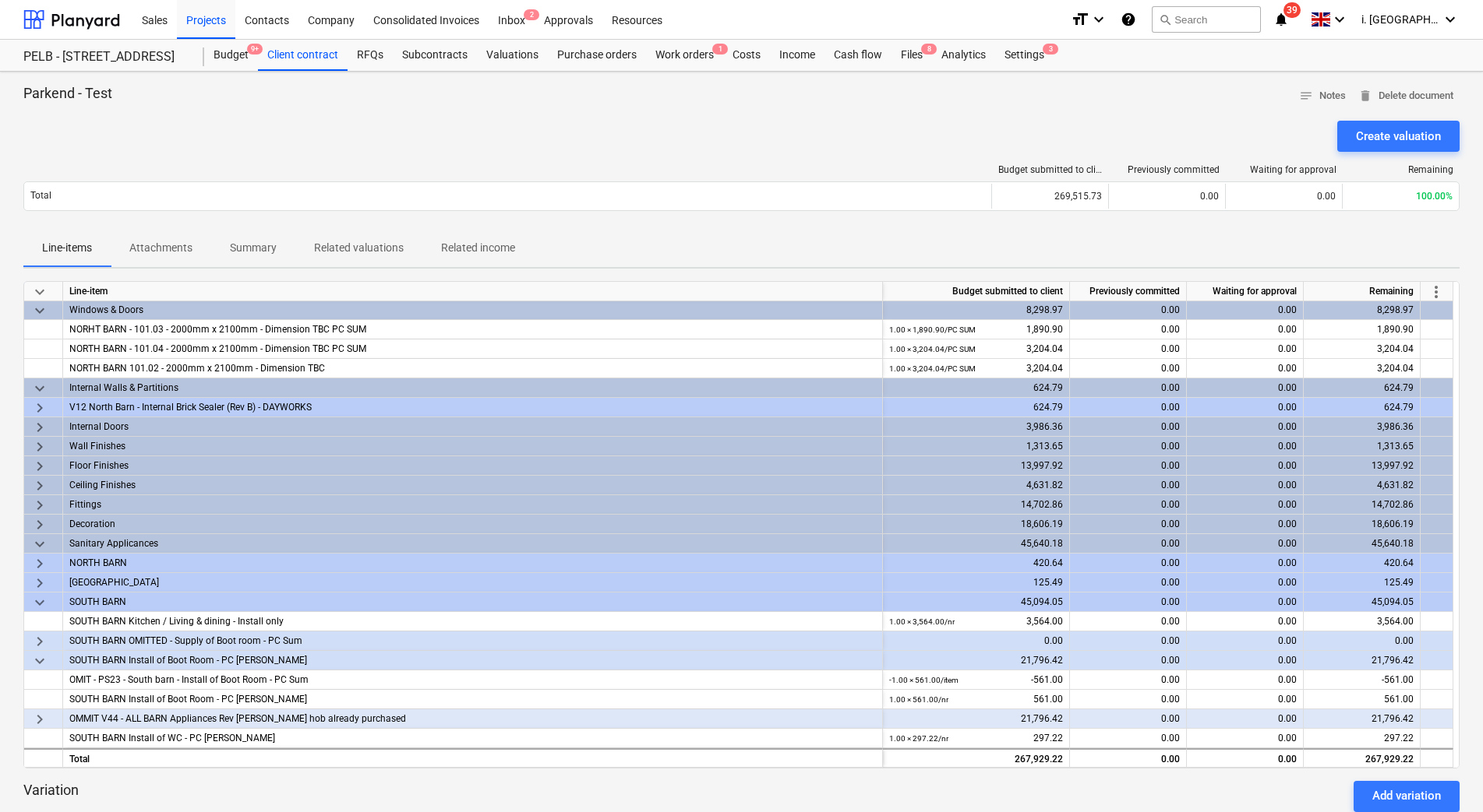
click at [43, 720] on span "keyboard_arrow_right" at bounding box center [40, 719] width 19 height 19
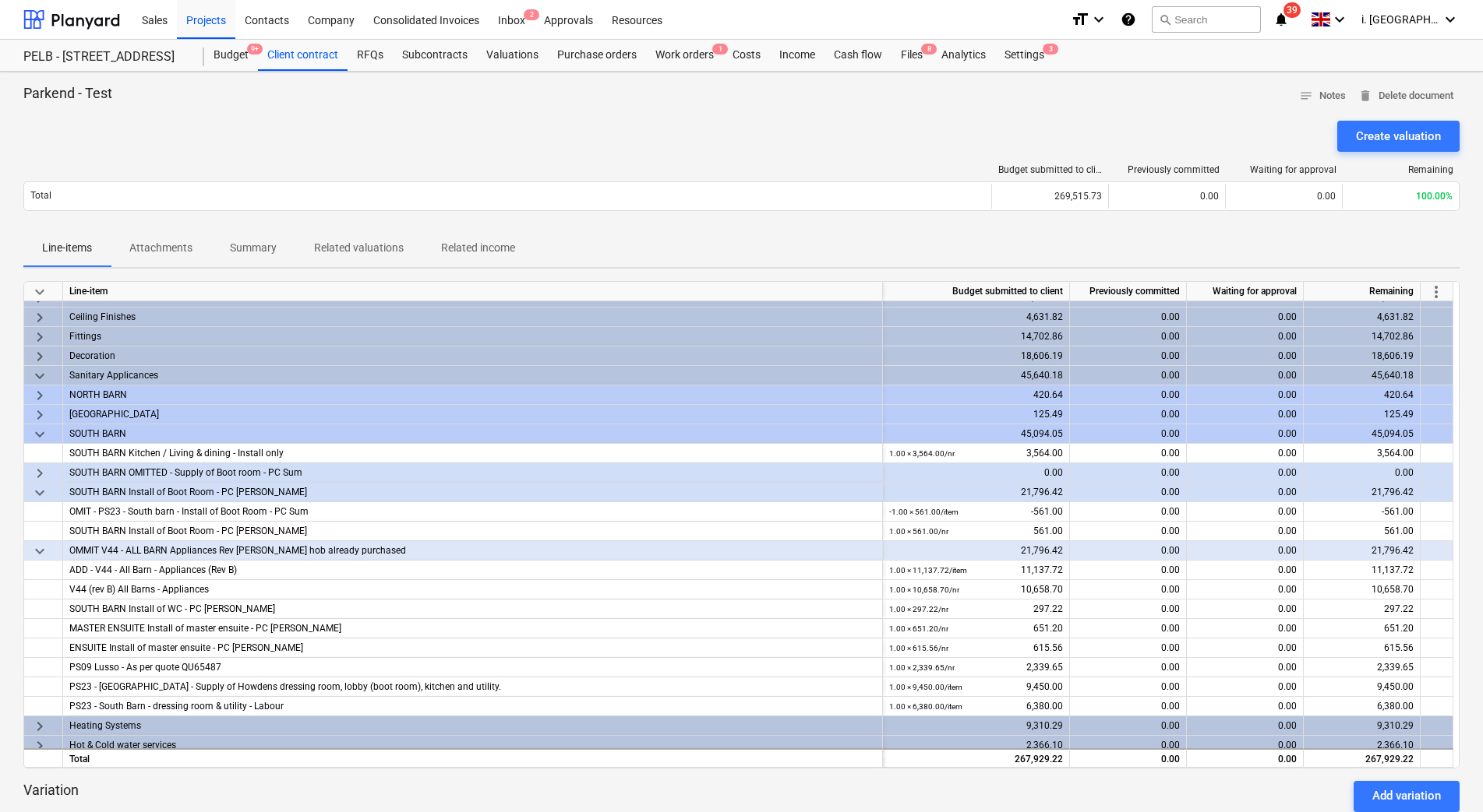
scroll to position [274, 0]
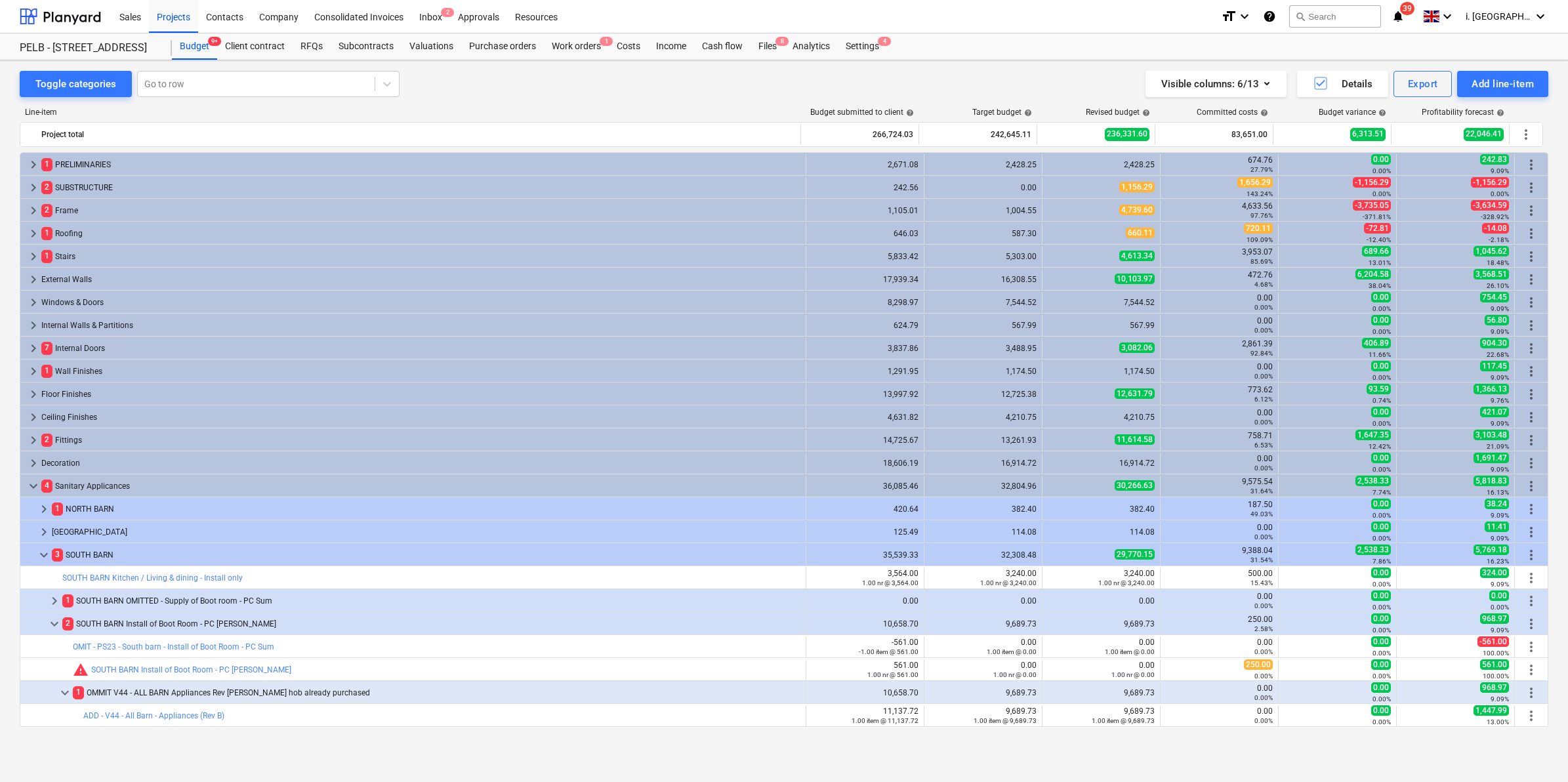
scroll to position [274, 0]
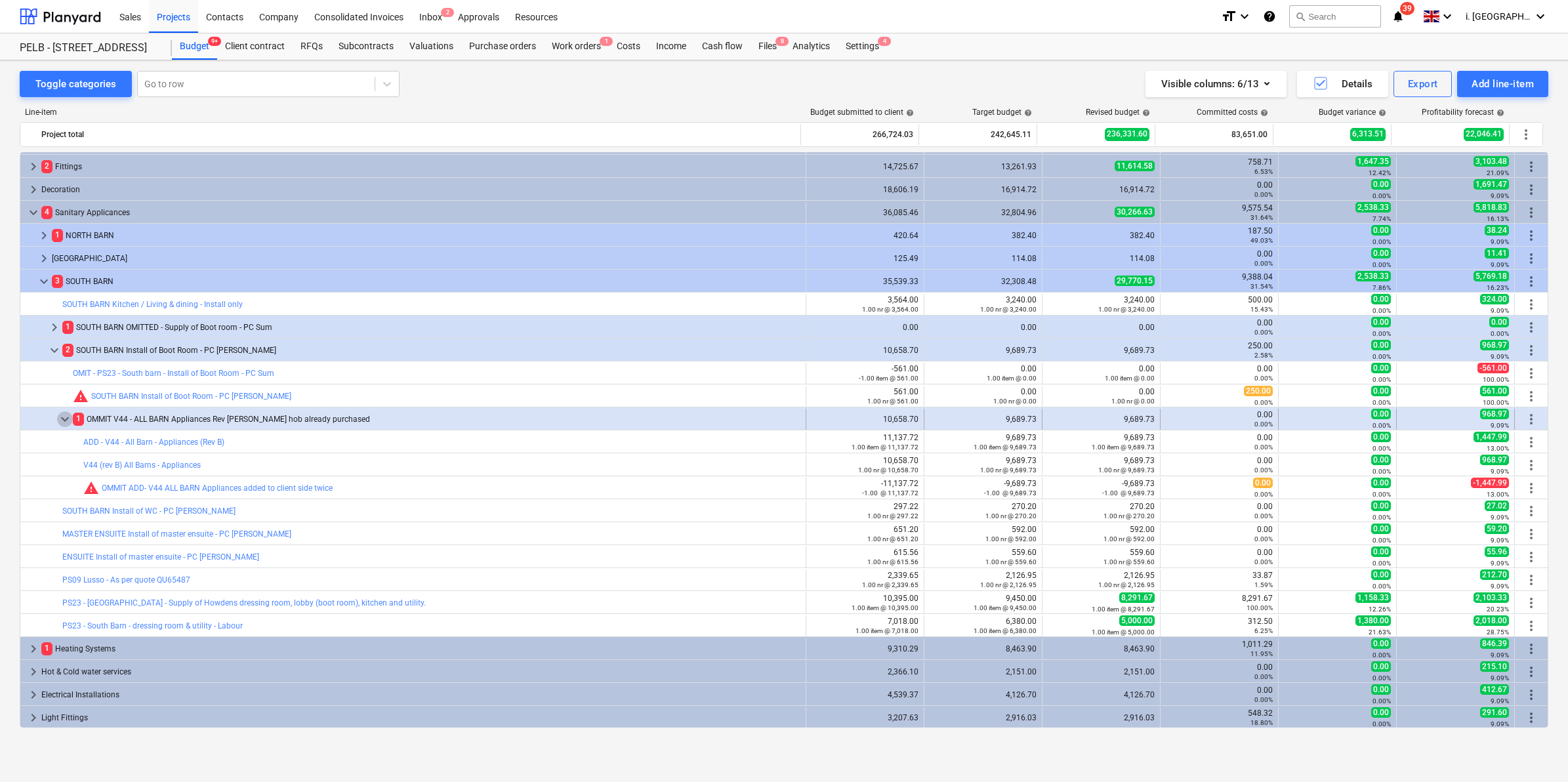
click at [61, 421] on span "keyboard_arrow_down" at bounding box center [65, 419] width 16 height 16
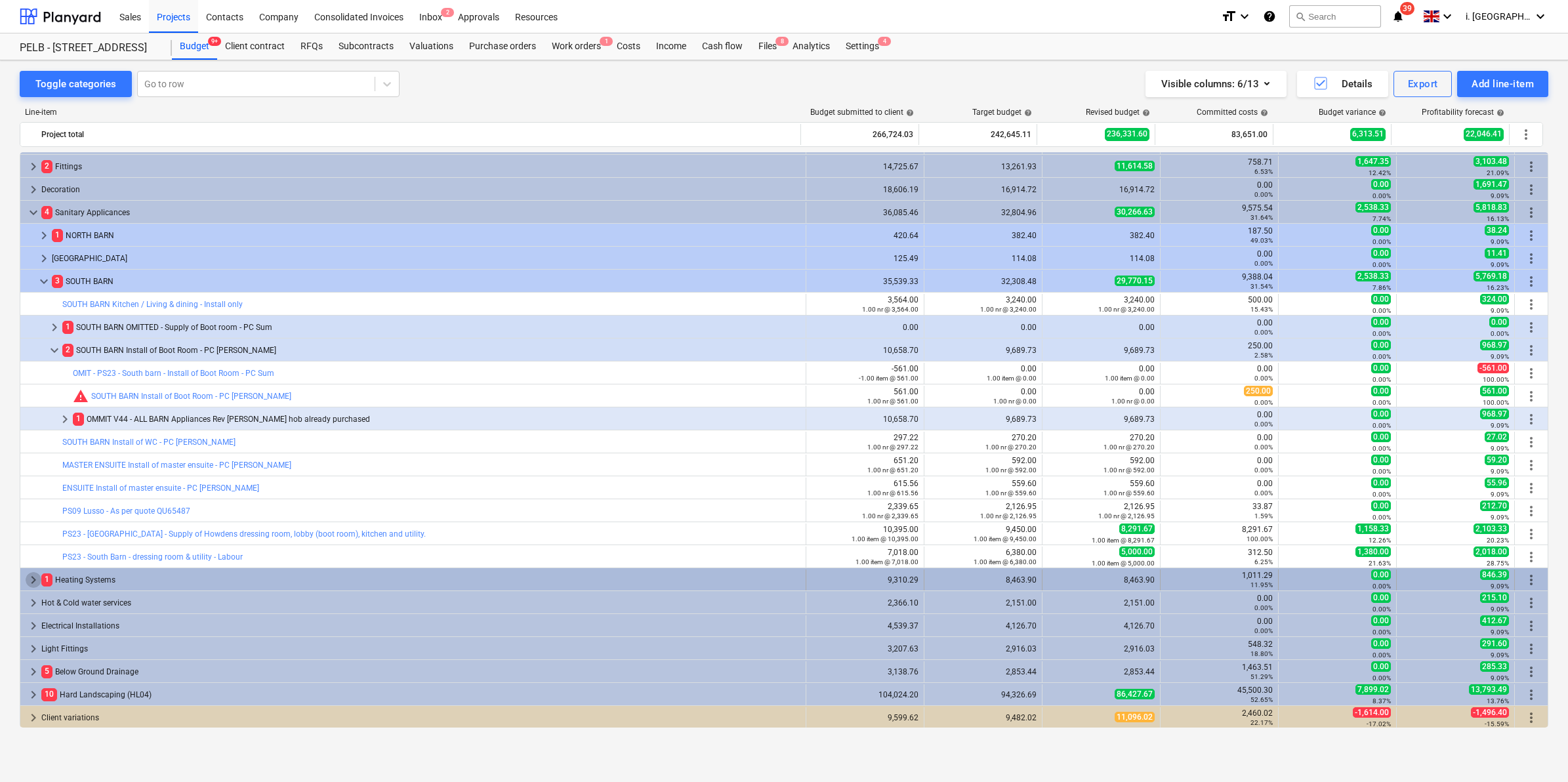
click at [33, 577] on span "keyboard_arrow_right" at bounding box center [33, 580] width 16 height 16
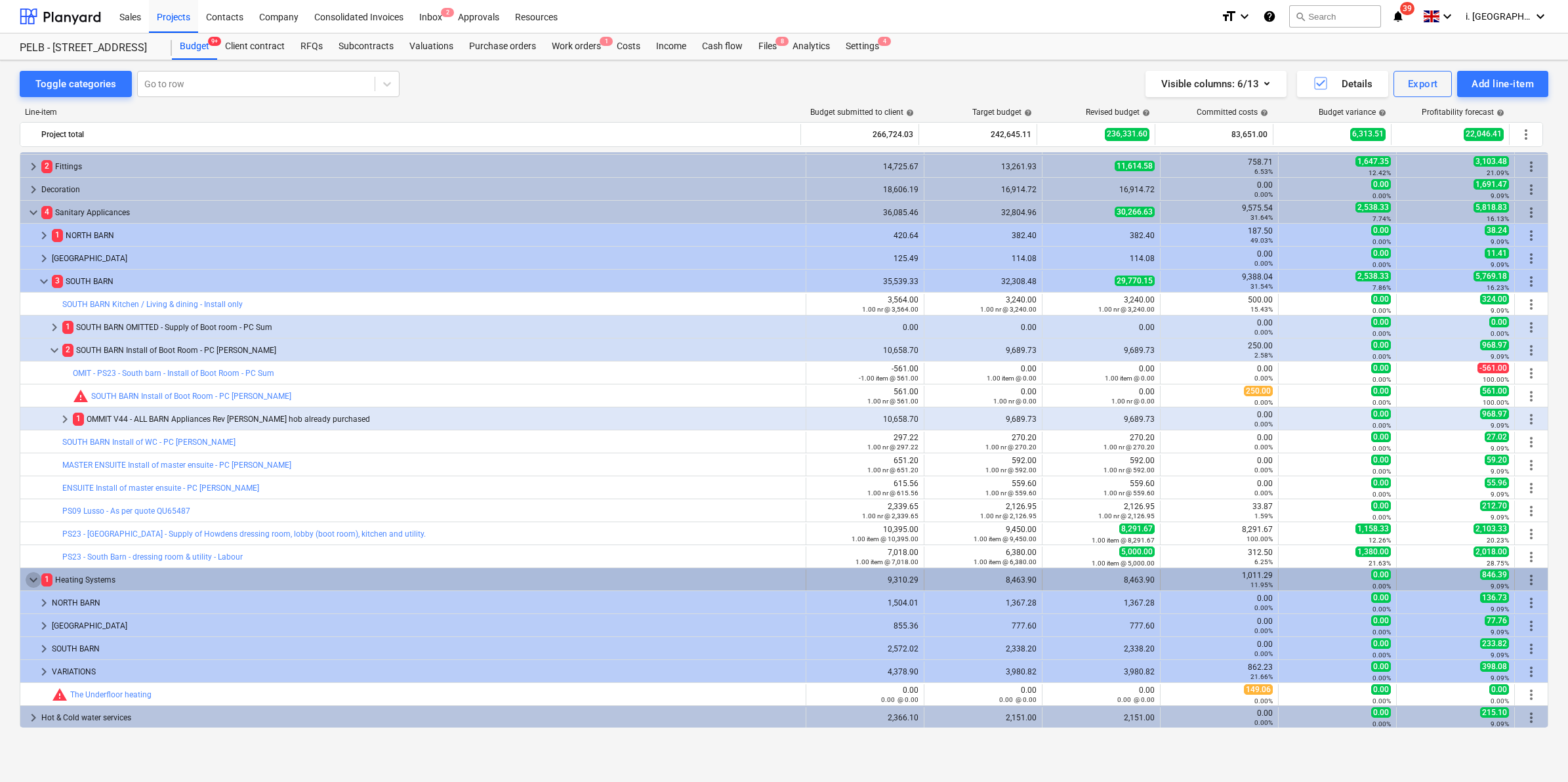
click at [33, 584] on span "keyboard_arrow_down" at bounding box center [33, 580] width 16 height 16
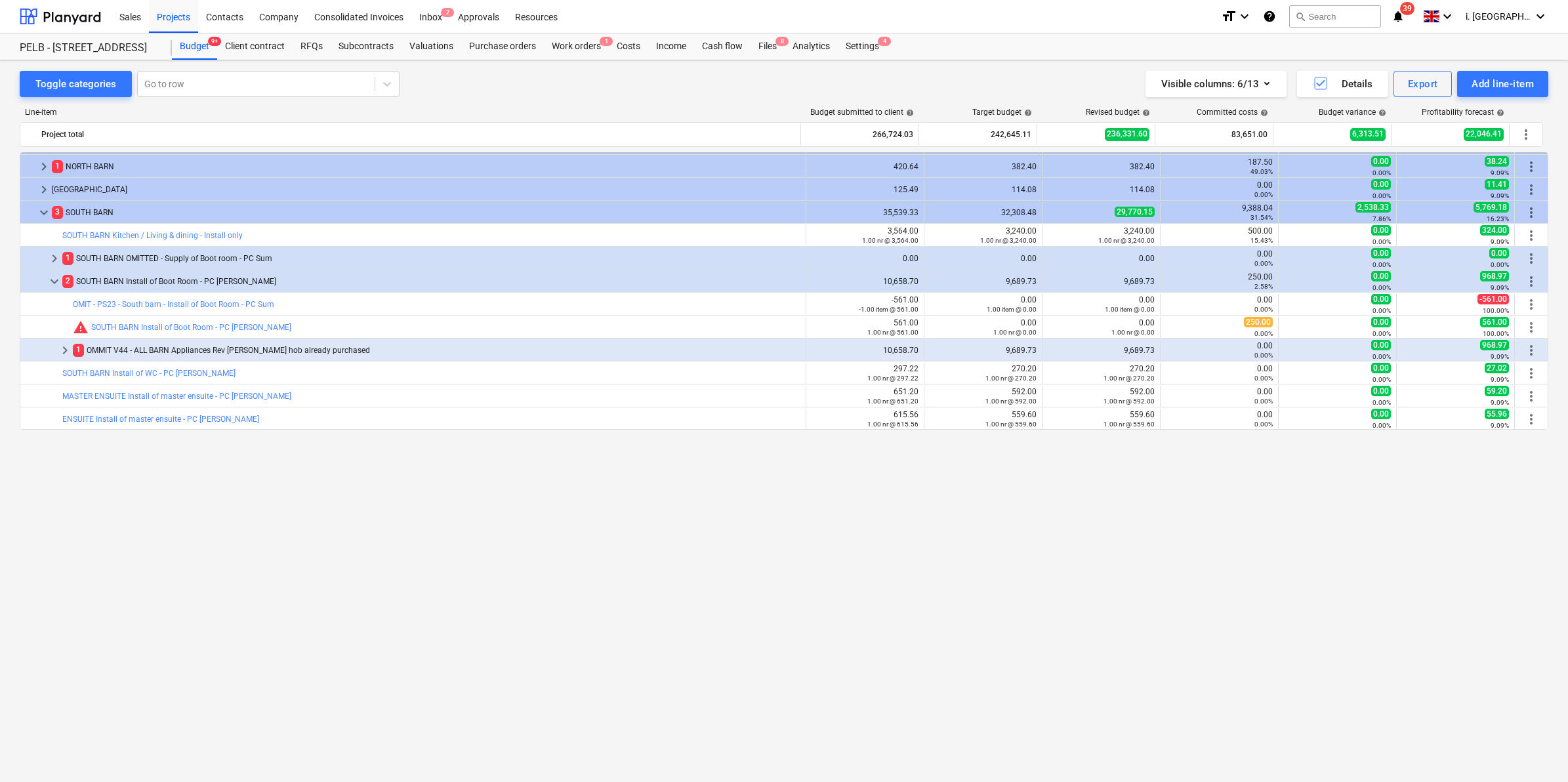
scroll to position [0, 0]
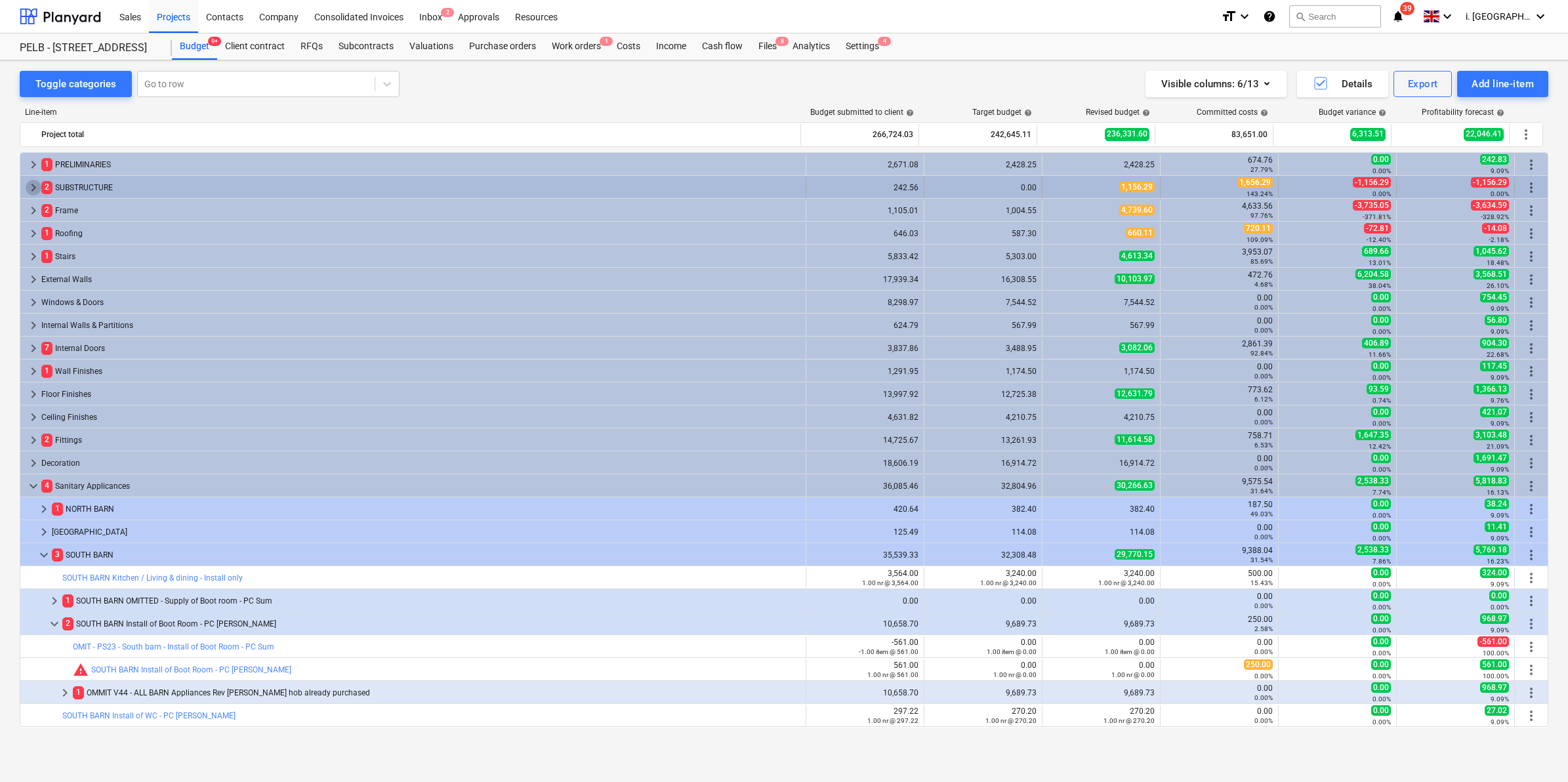
click at [27, 183] on span "keyboard_arrow_right" at bounding box center [33, 187] width 16 height 16
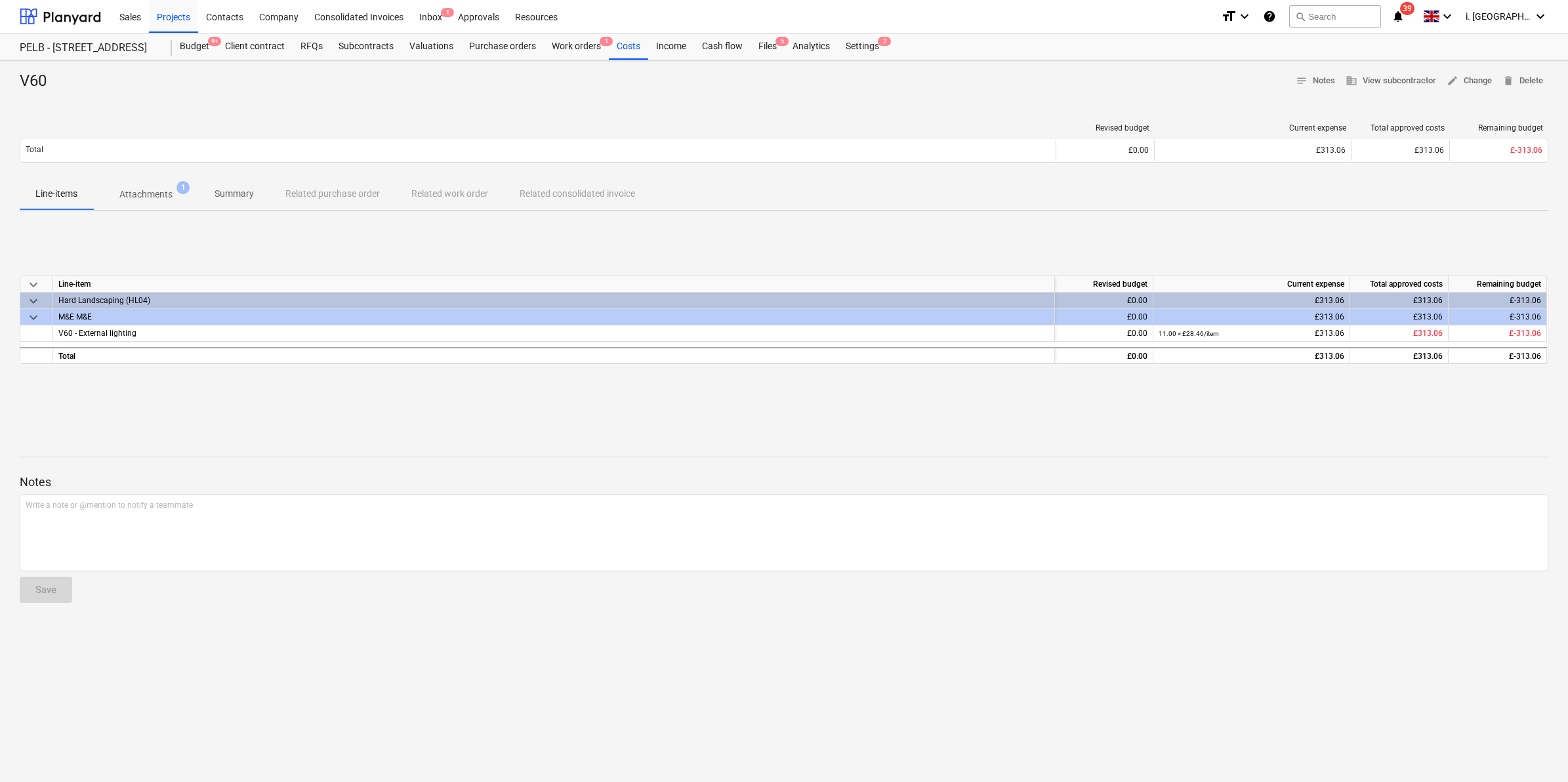
click at [588, 457] on div "Notes Write a note or @mention to notify a teammate ﻿ Save" at bounding box center [784, 526] width 1528 height 174
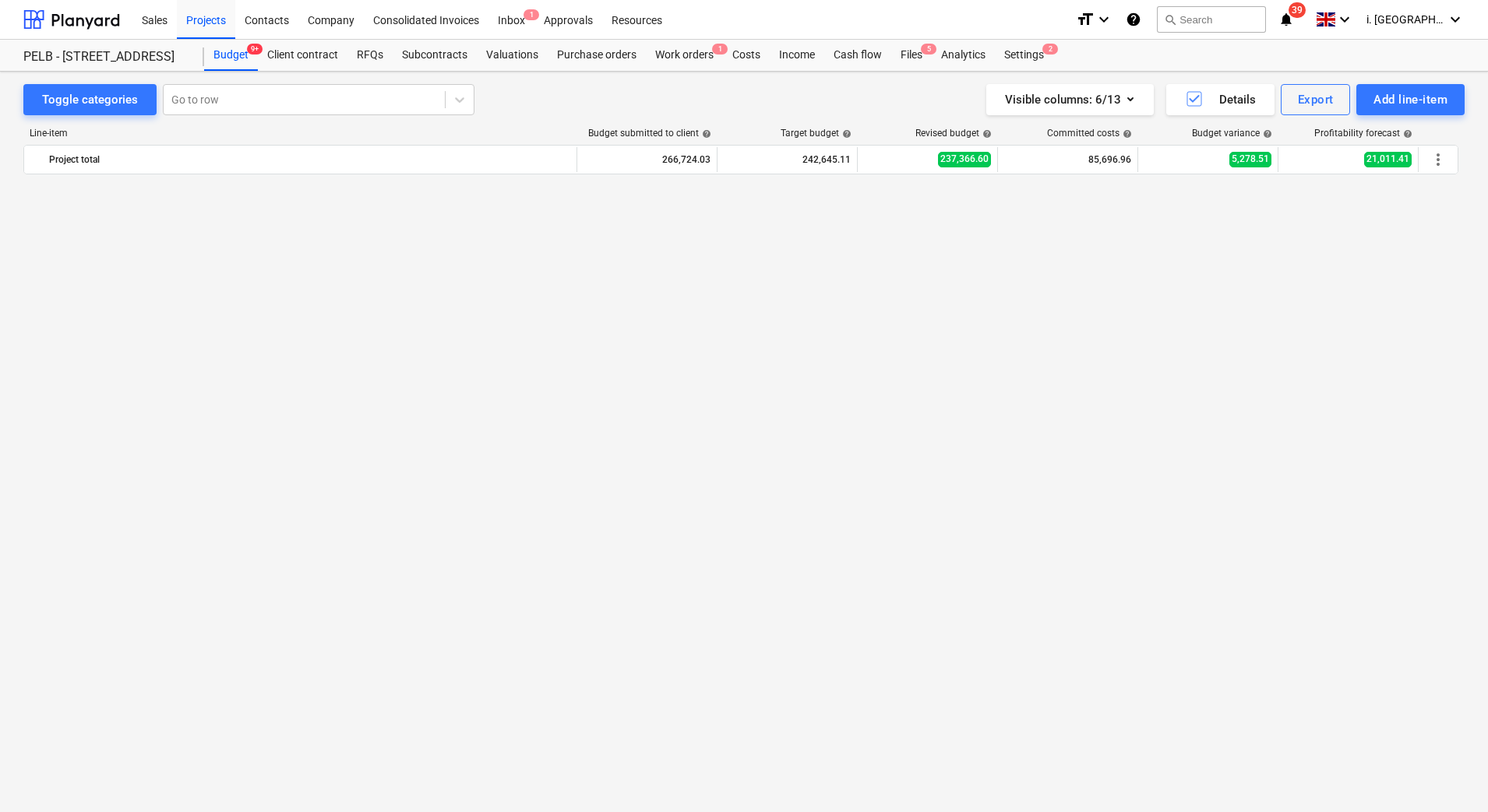
scroll to position [1205, 0]
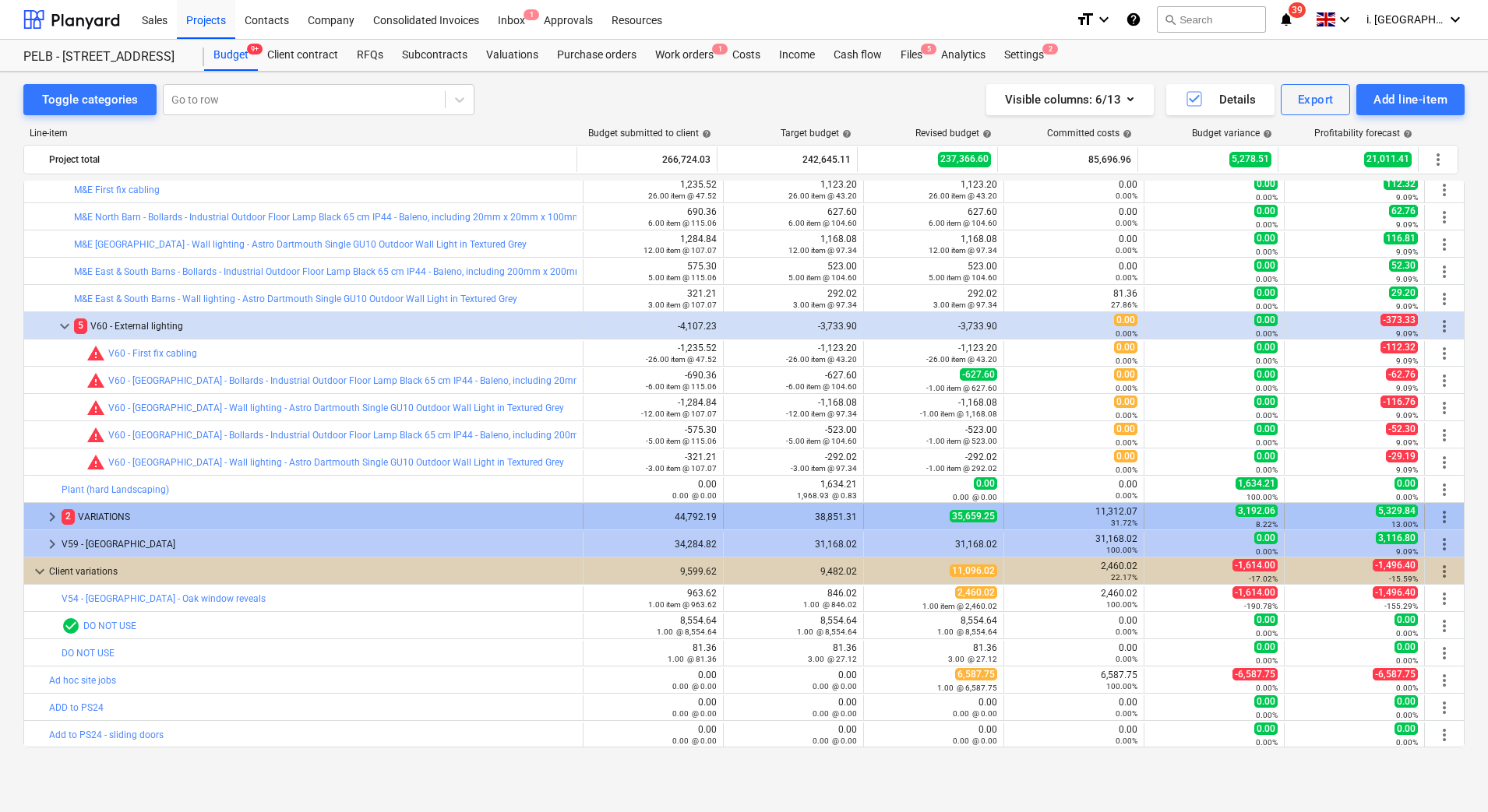
click at [53, 512] on span "keyboard_arrow_right" at bounding box center [51, 517] width 19 height 19
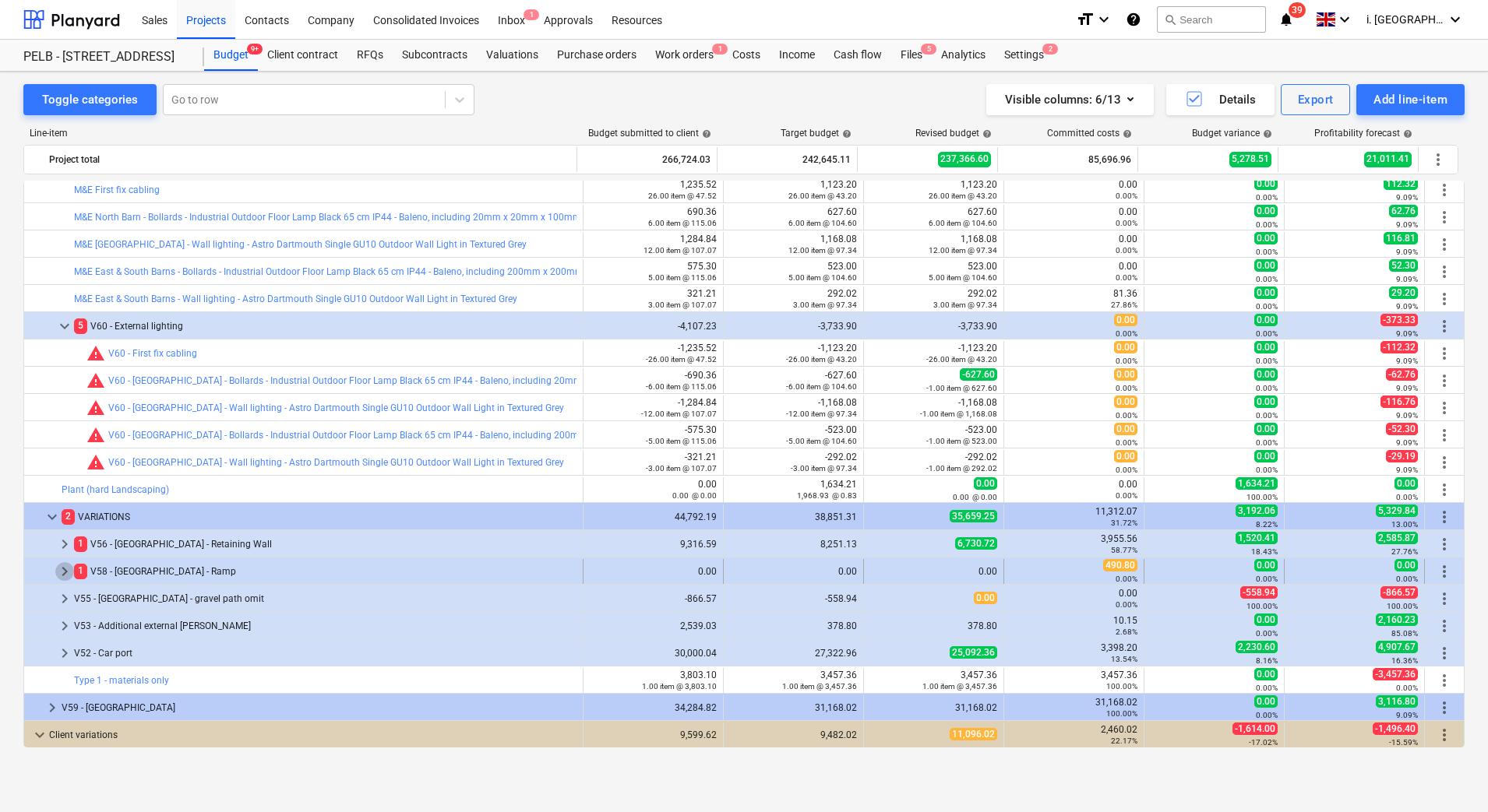
click at [65, 573] on span "keyboard_arrow_right" at bounding box center [64, 572] width 19 height 19
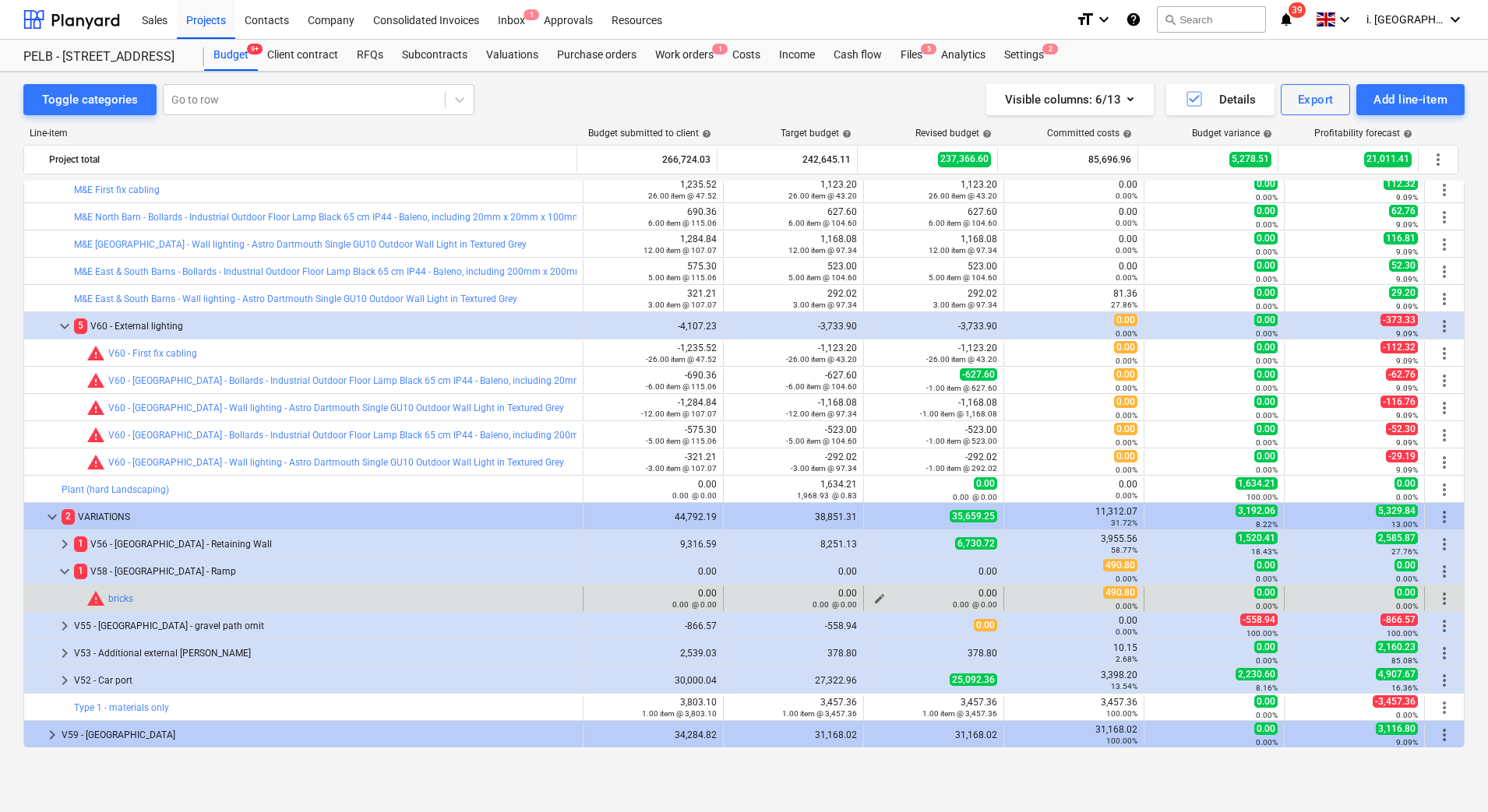
click at [870, 594] on button "edit" at bounding box center [879, 599] width 19 height 19
type textarea "x"
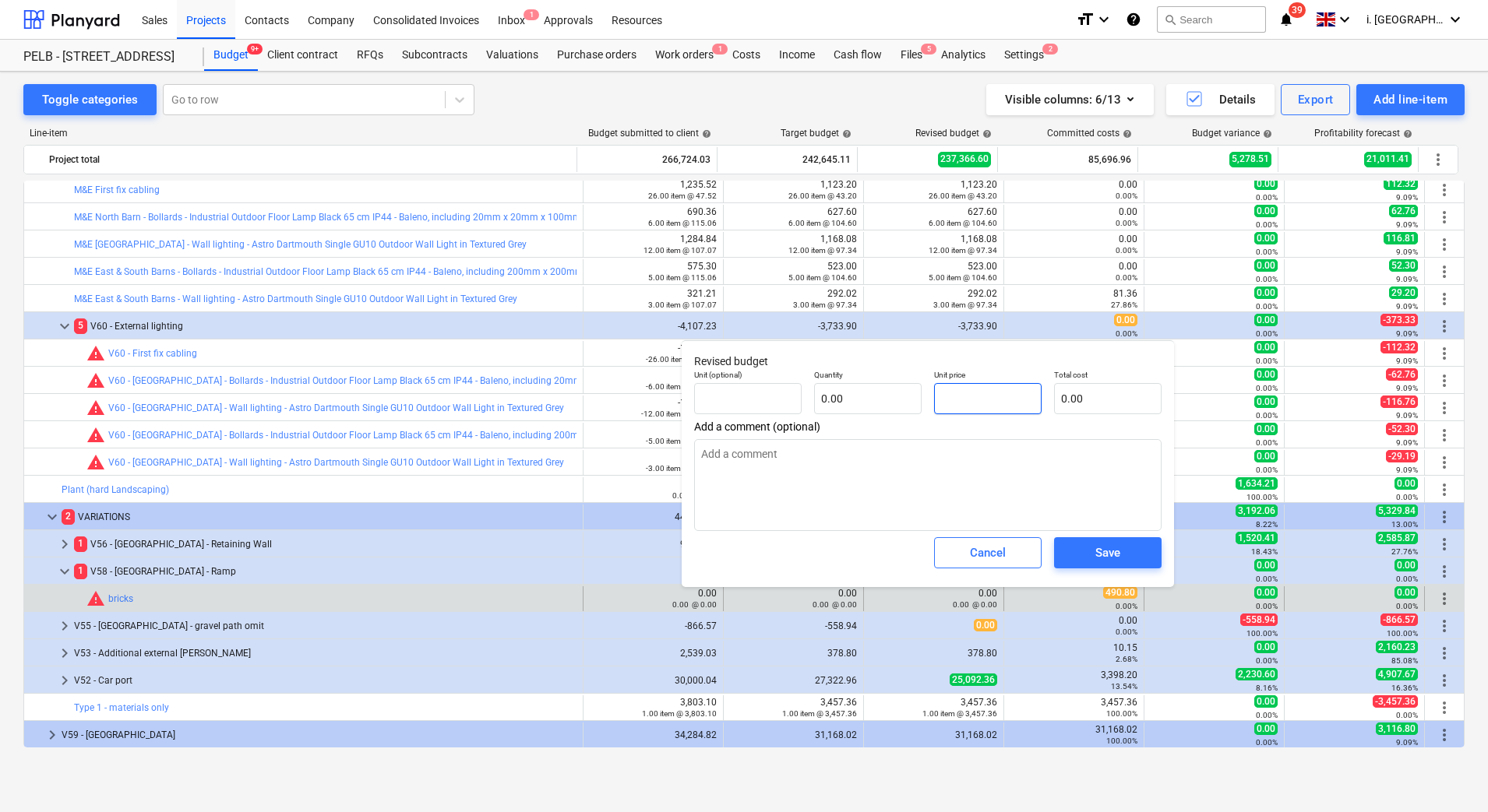
click at [942, 387] on input "text" at bounding box center [987, 398] width 108 height 31
type textarea "x"
type input "0.00"
click at [882, 393] on input "text" at bounding box center [867, 398] width 108 height 31
type textarea "x"
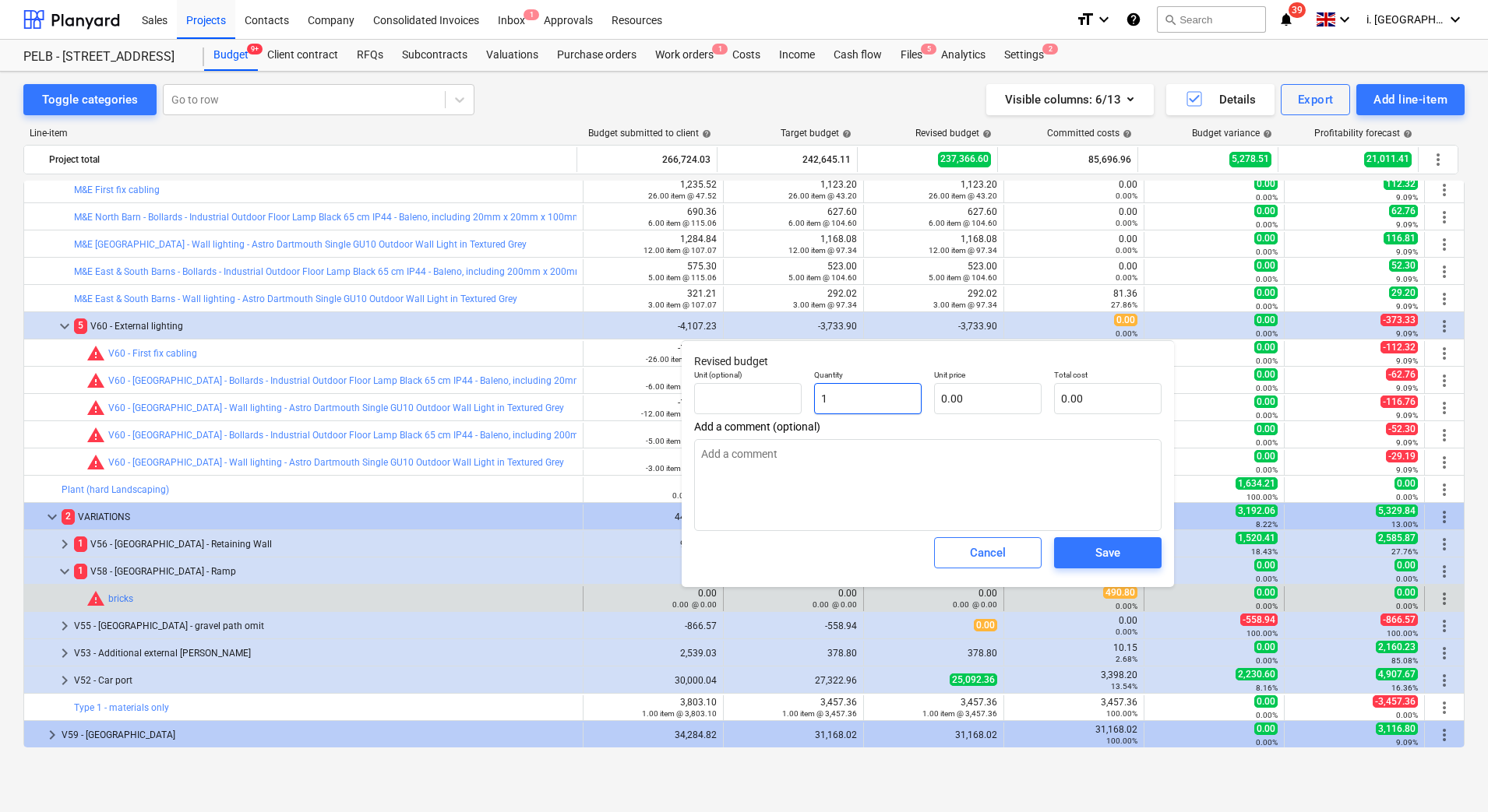
type input "1"
type textarea "x"
type input "1.00"
type textarea "x"
type input "4"
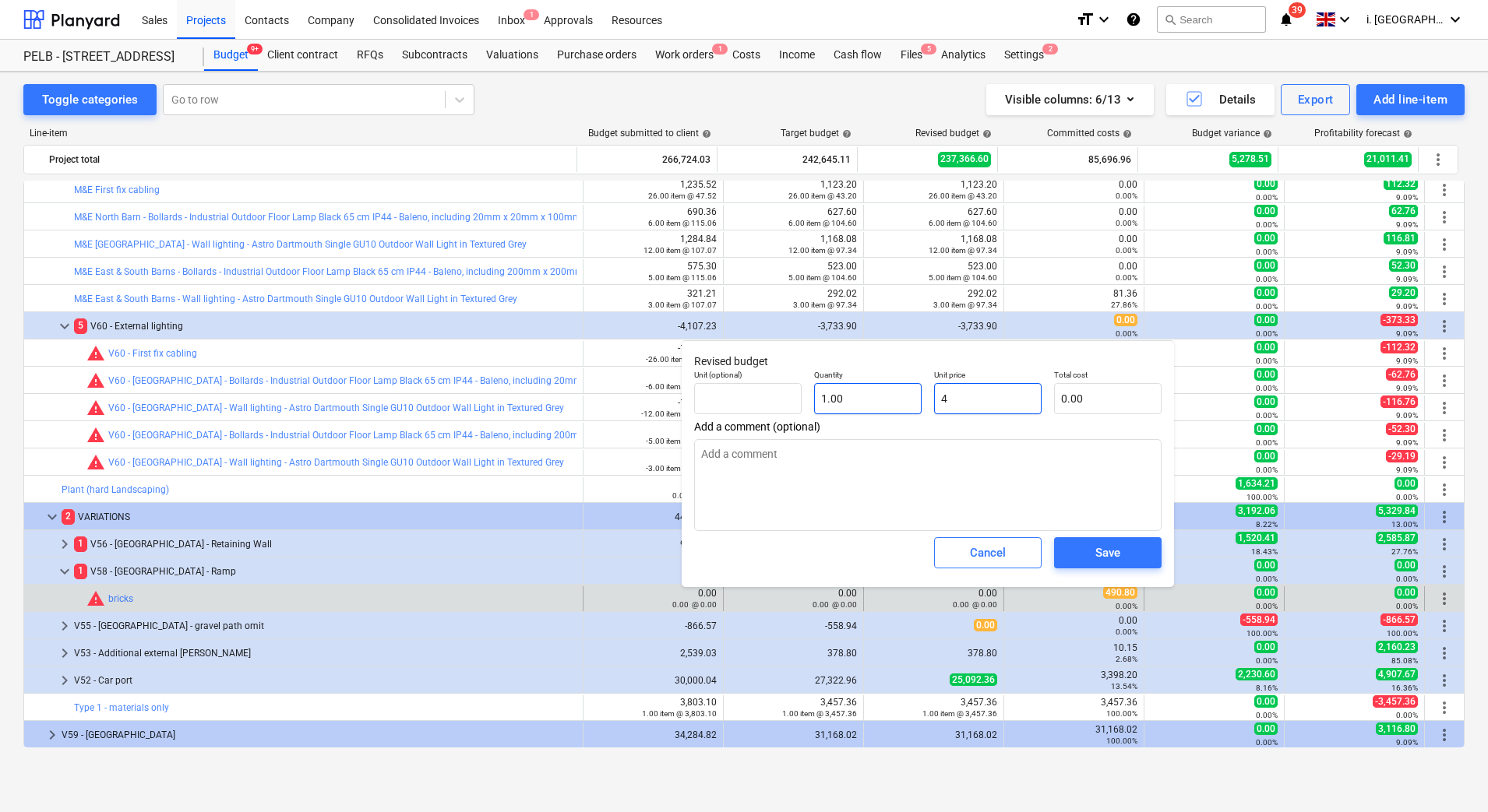
type input "4.00"
type textarea "x"
type input "49"
type input "49.00"
type textarea "x"
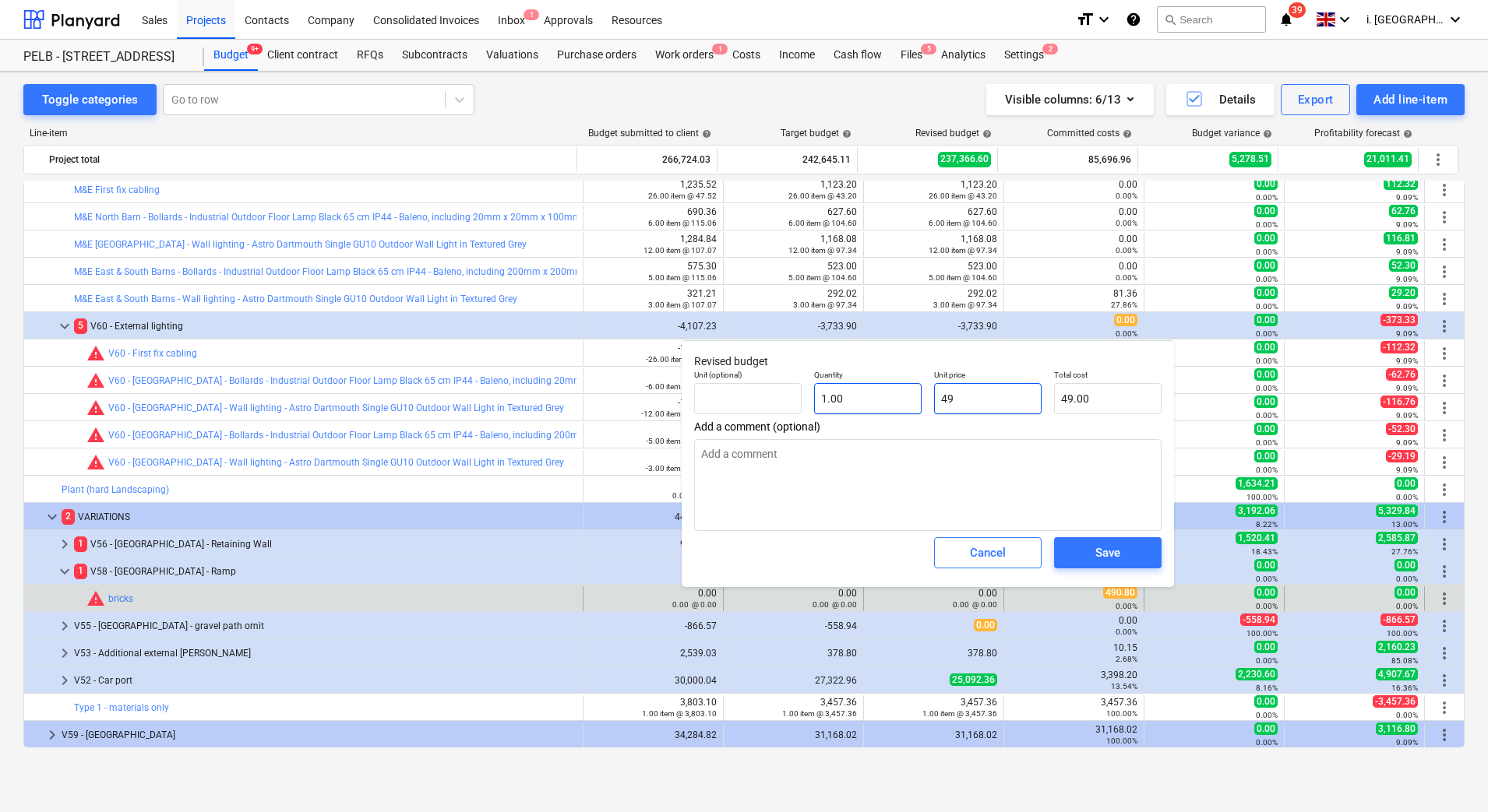
type input "490"
type input "490.00"
type textarea "x"
type input "490."
type textarea "x"
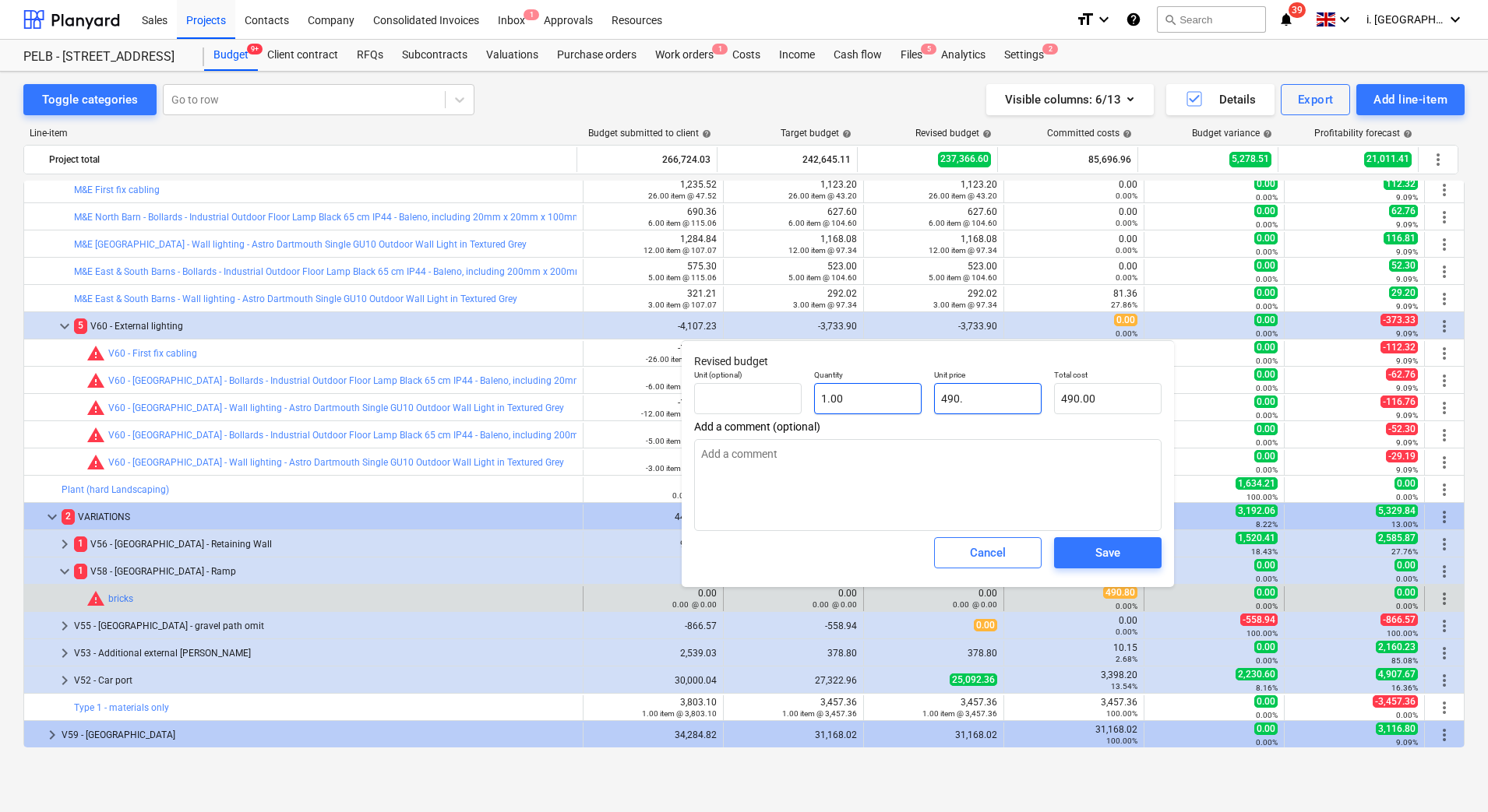
type input "490.8"
type input "490.80"
type textarea "x"
type input "490.80"
click at [1086, 557] on span "Save" at bounding box center [1108, 553] width 70 height 20
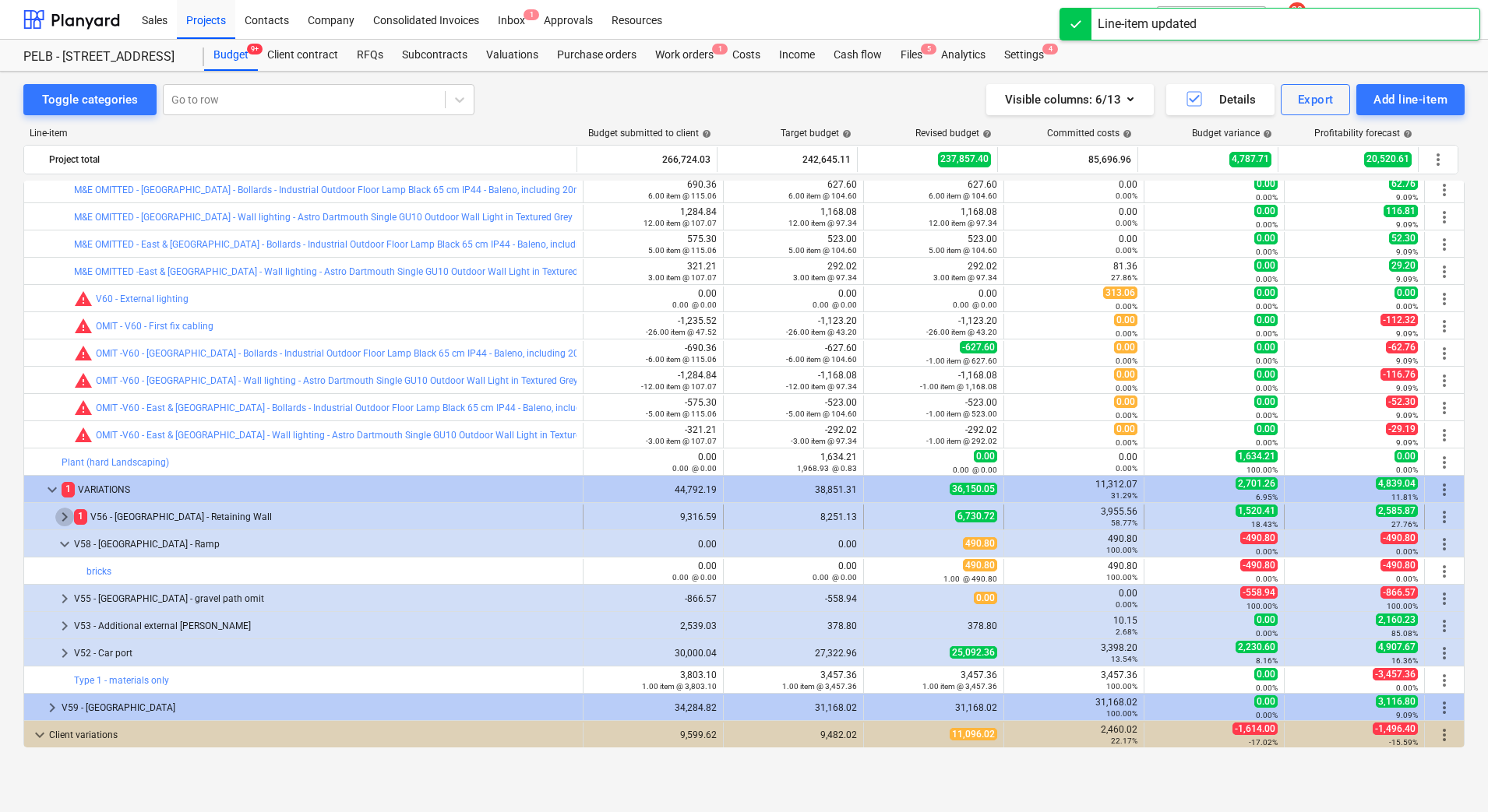
click at [58, 517] on span "keyboard_arrow_right" at bounding box center [64, 517] width 19 height 19
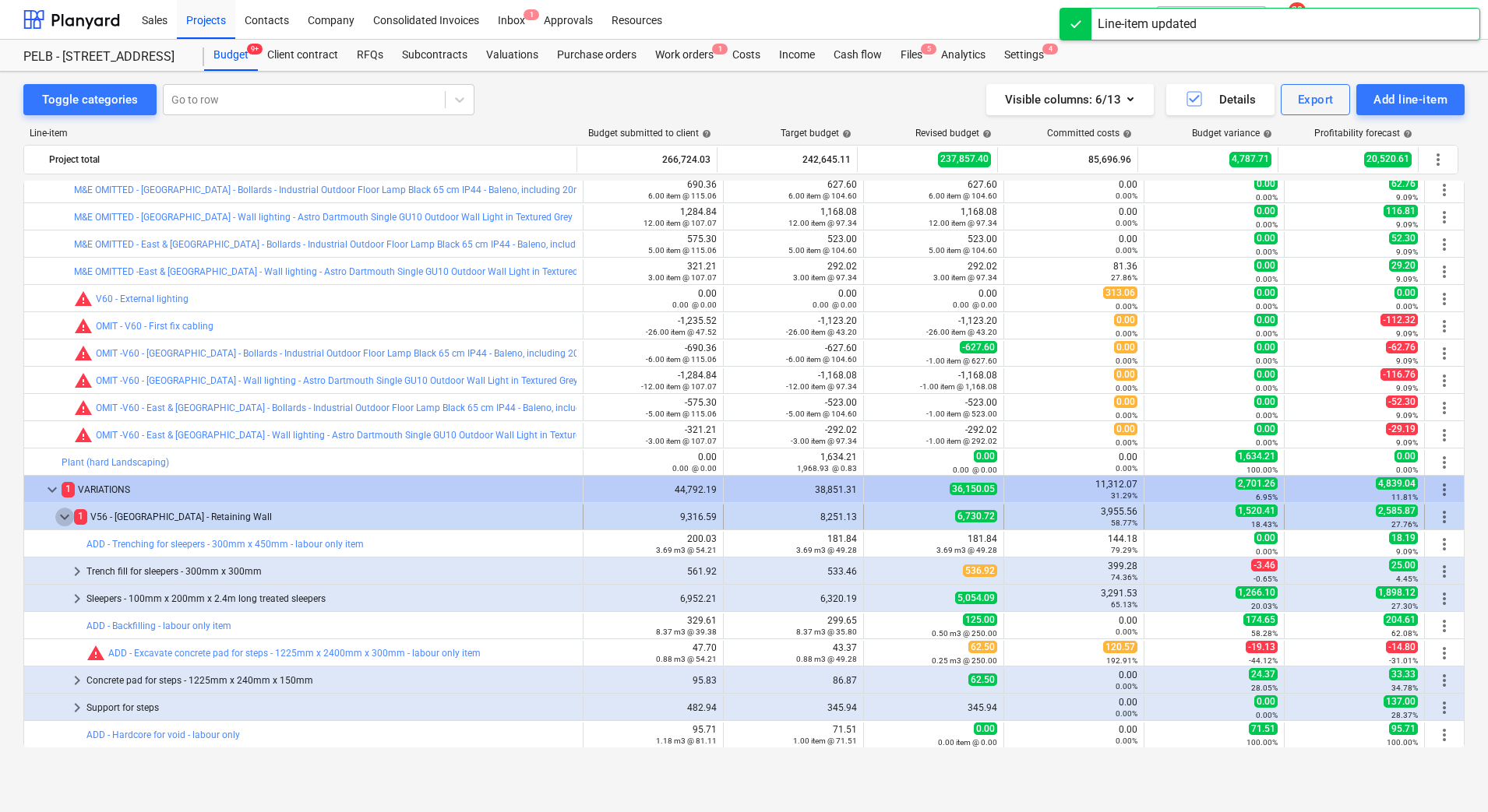
click at [59, 521] on span "keyboard_arrow_down" at bounding box center [64, 517] width 19 height 19
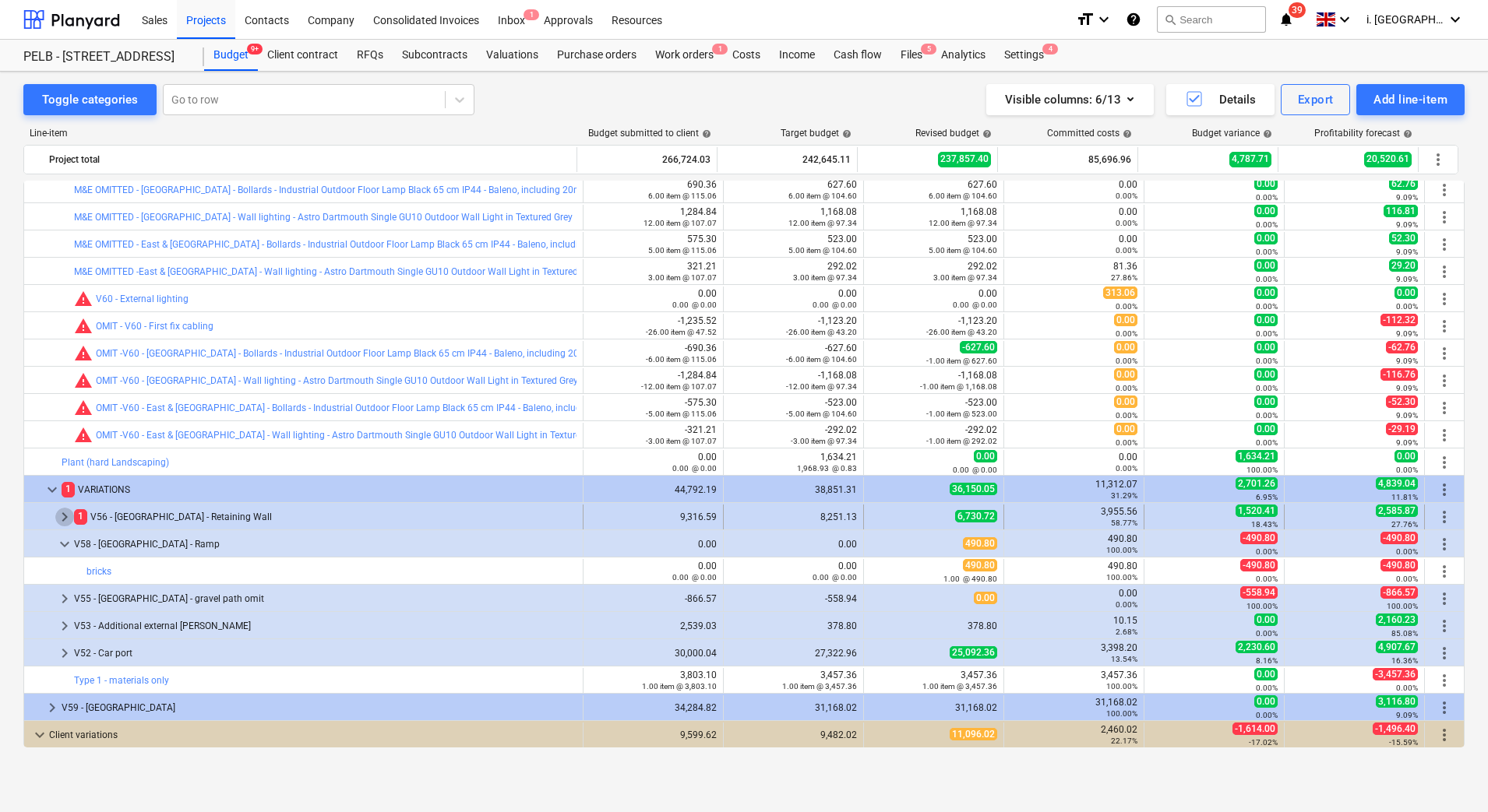
click at [67, 516] on span "keyboard_arrow_right" at bounding box center [64, 517] width 19 height 19
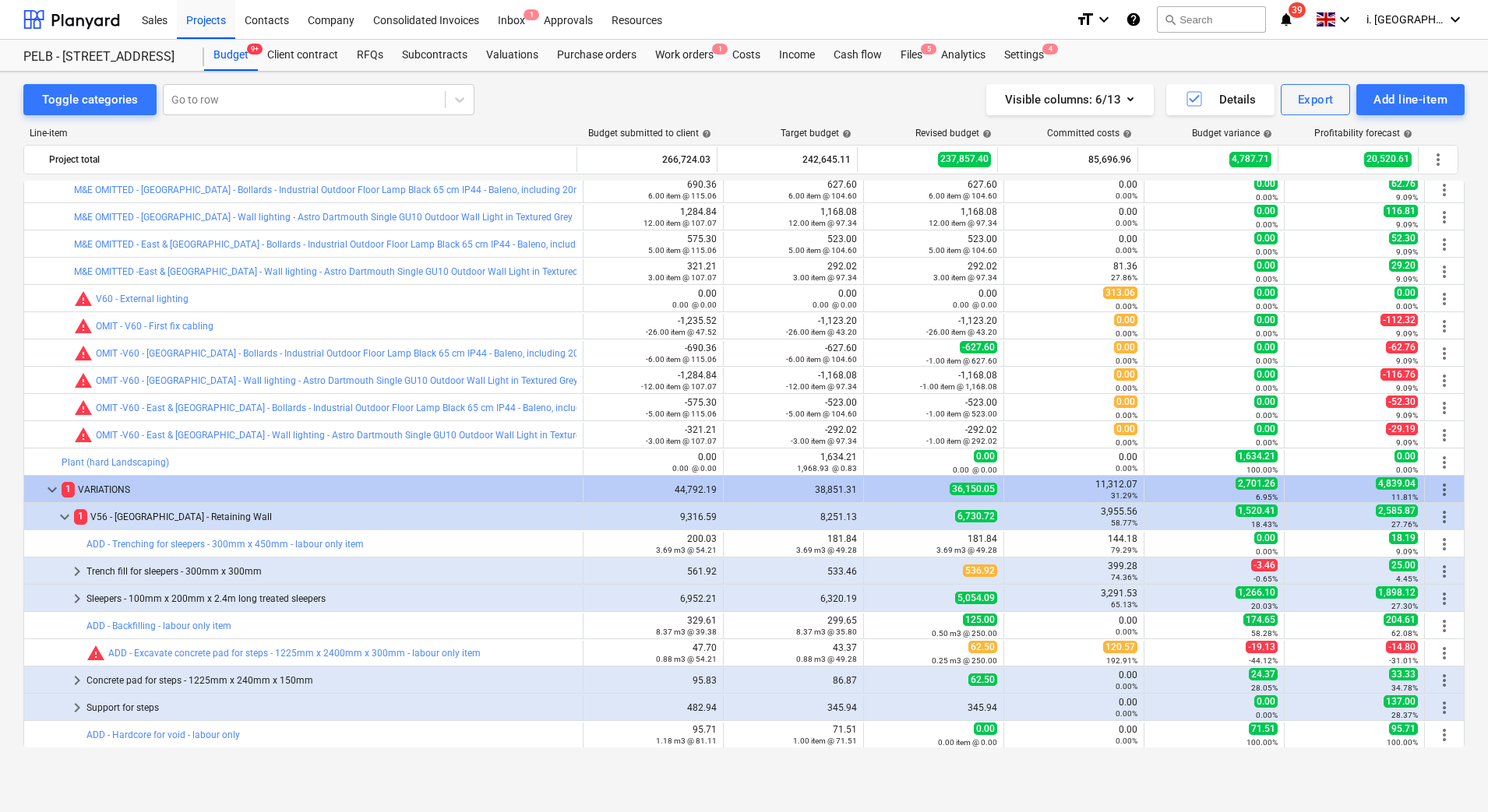
click at [67, 516] on span "keyboard_arrow_down" at bounding box center [64, 517] width 19 height 19
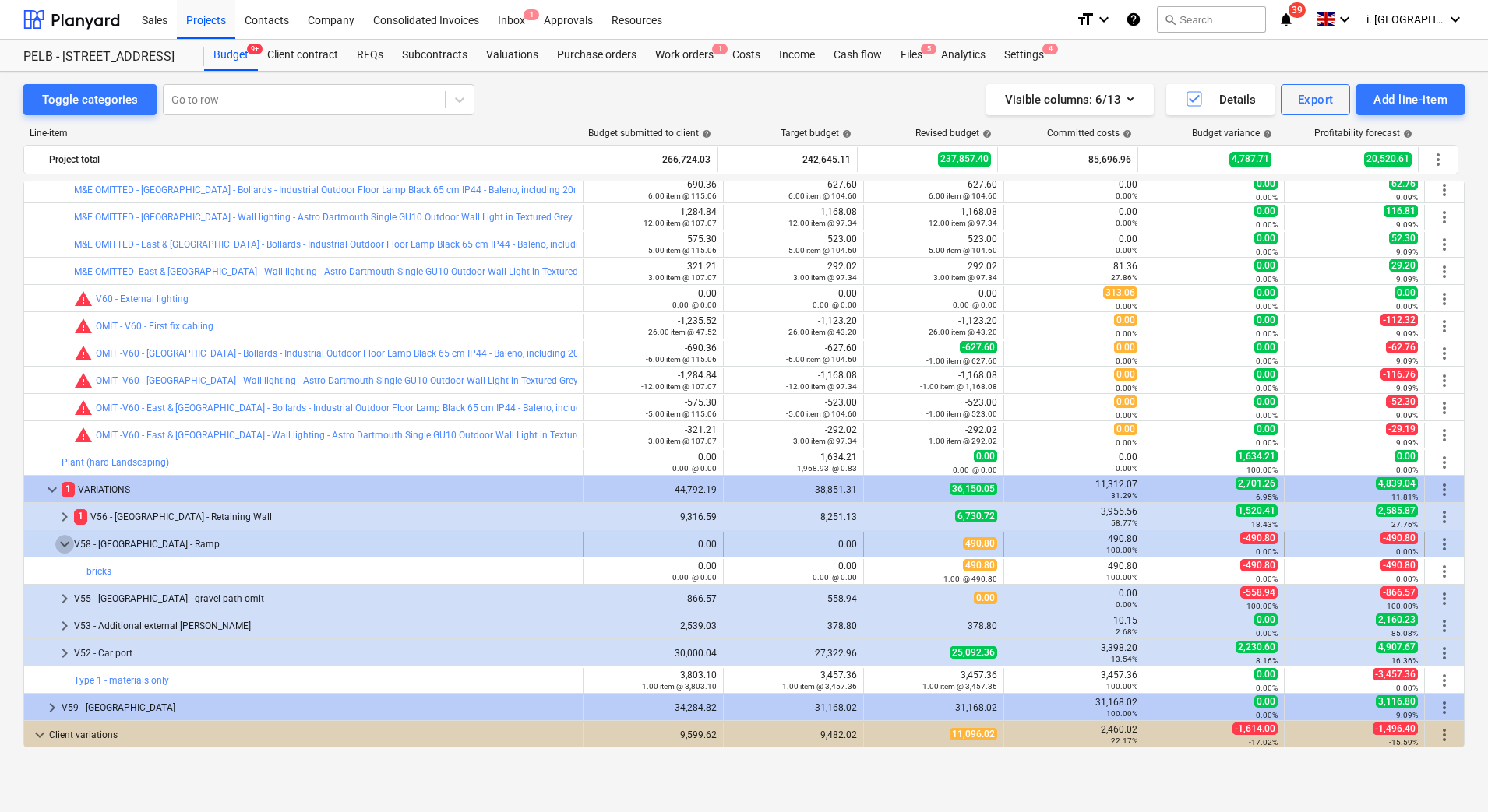
click at [60, 546] on span "keyboard_arrow_down" at bounding box center [64, 544] width 19 height 19
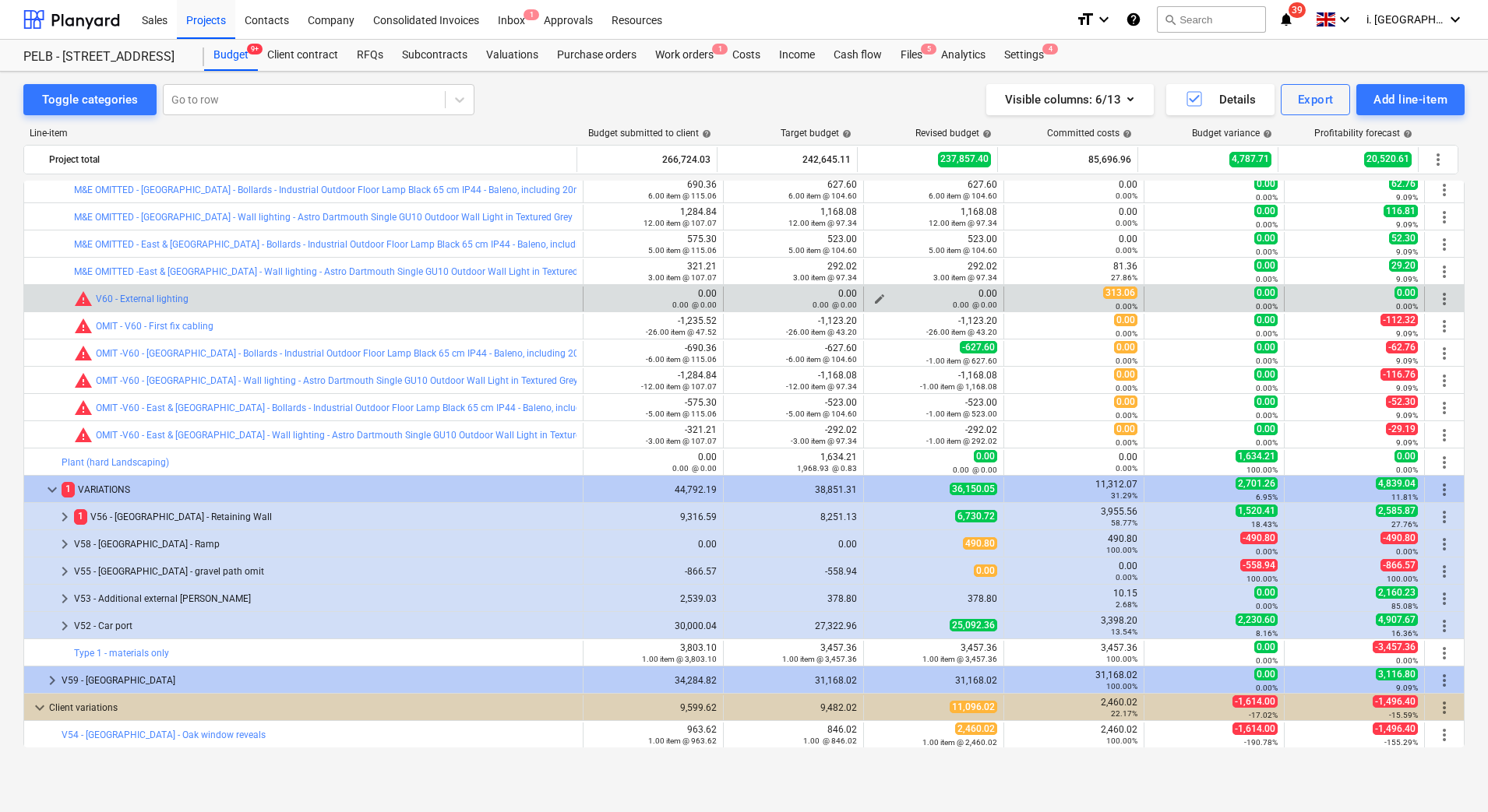
click at [874, 294] on span "edit" at bounding box center [880, 299] width 13 height 13
type textarea "x"
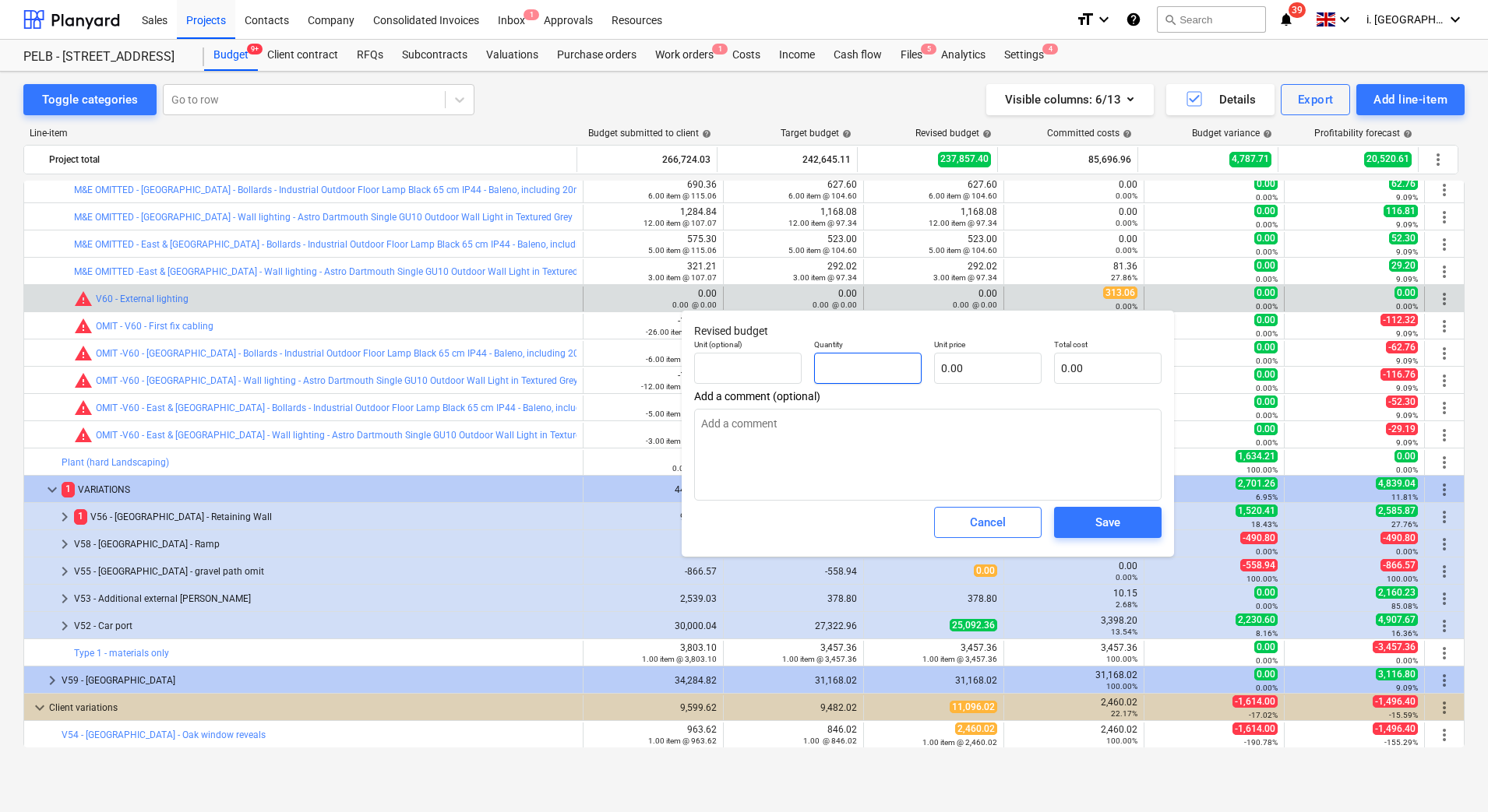
click at [894, 376] on input "text" at bounding box center [867, 369] width 108 height 31
type textarea "x"
type input "1"
type textarea "x"
type input "1.00"
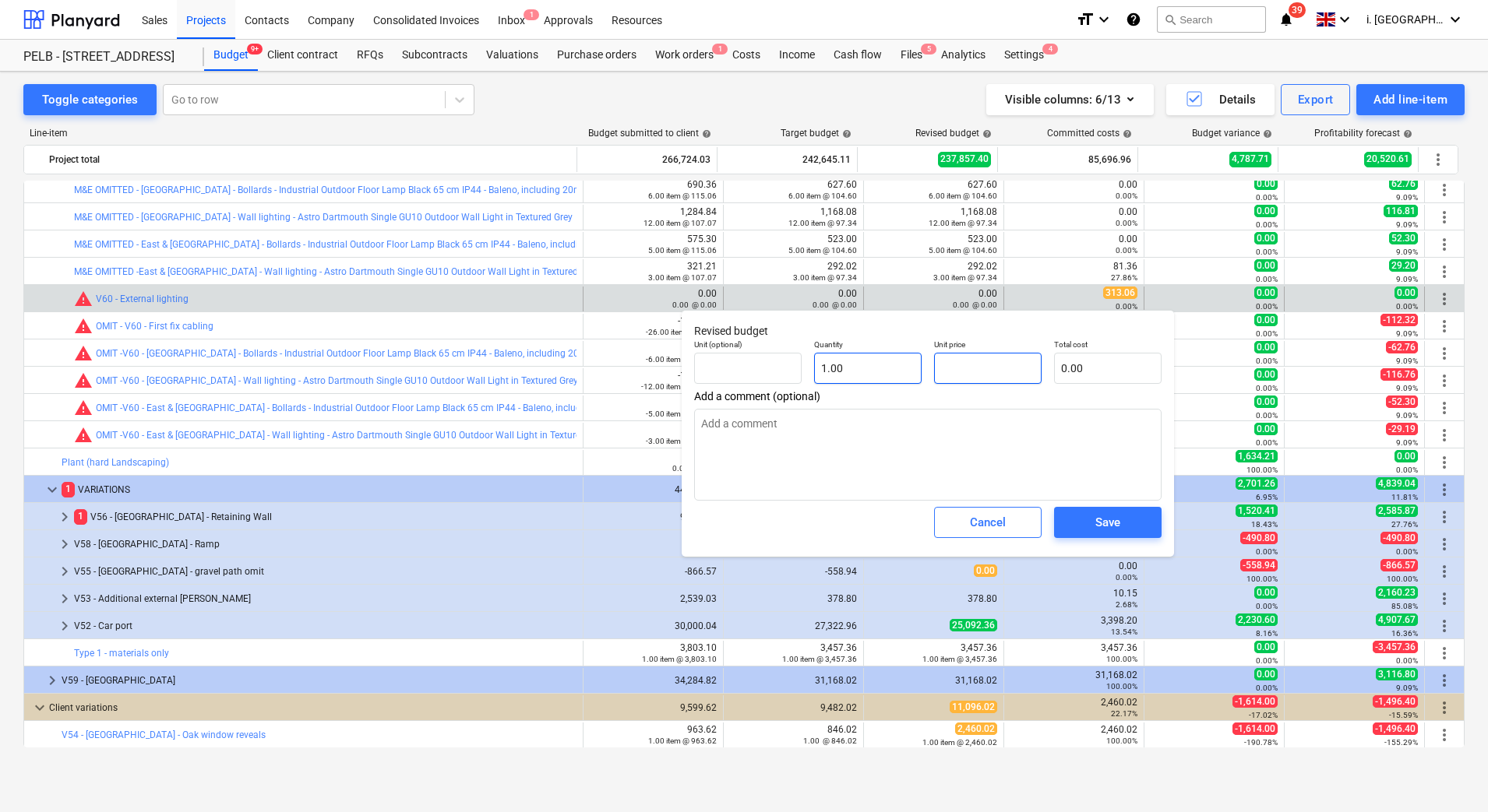
type textarea "x"
type input "3"
type input "3.00"
type textarea "x"
type input "33"
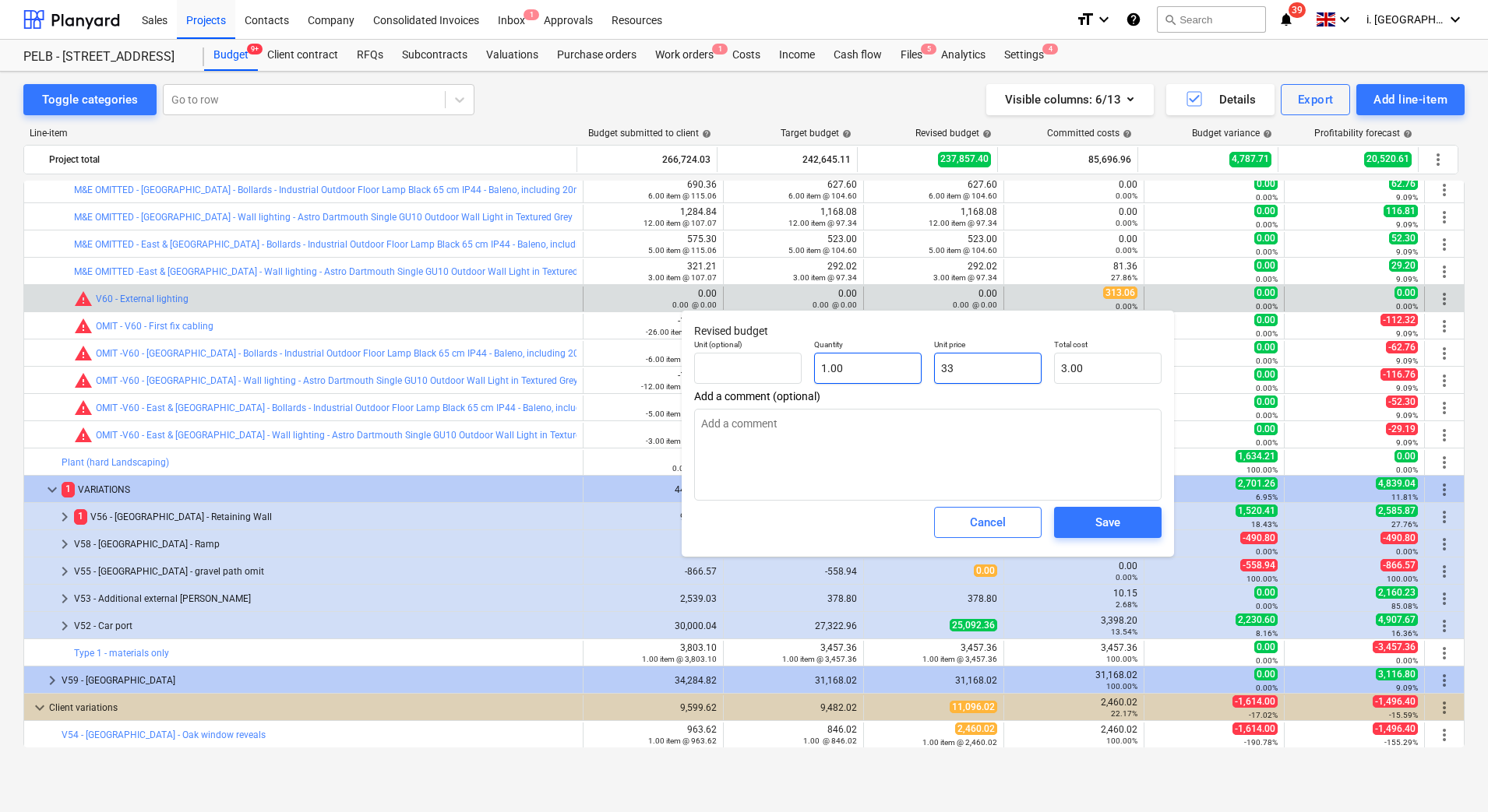
type input "33.00"
type textarea "x"
type input "330"
type input "330.00"
type textarea "x"
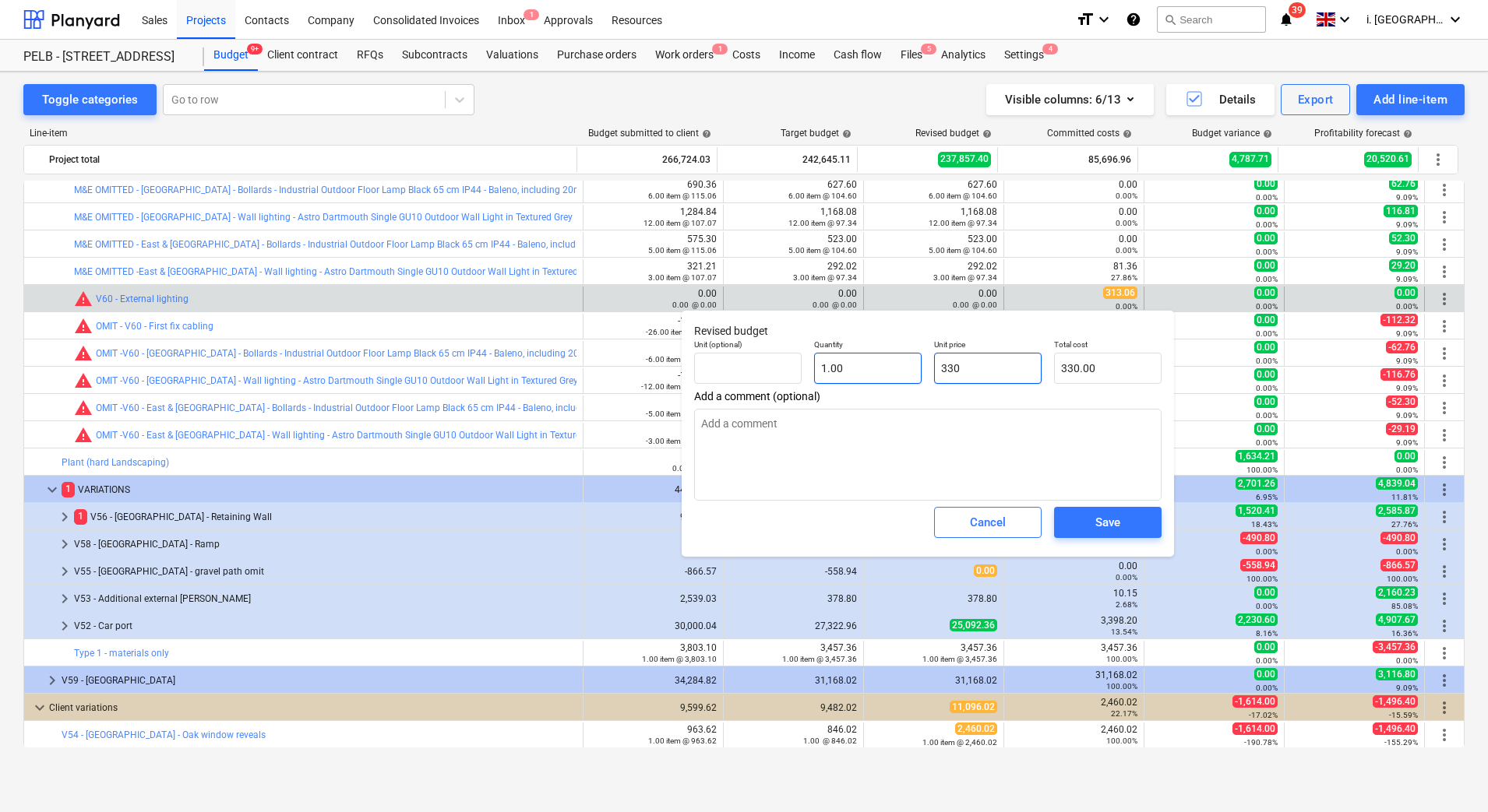
type input "330."
type textarea "x"
type input "330"
type textarea "x"
type input "33"
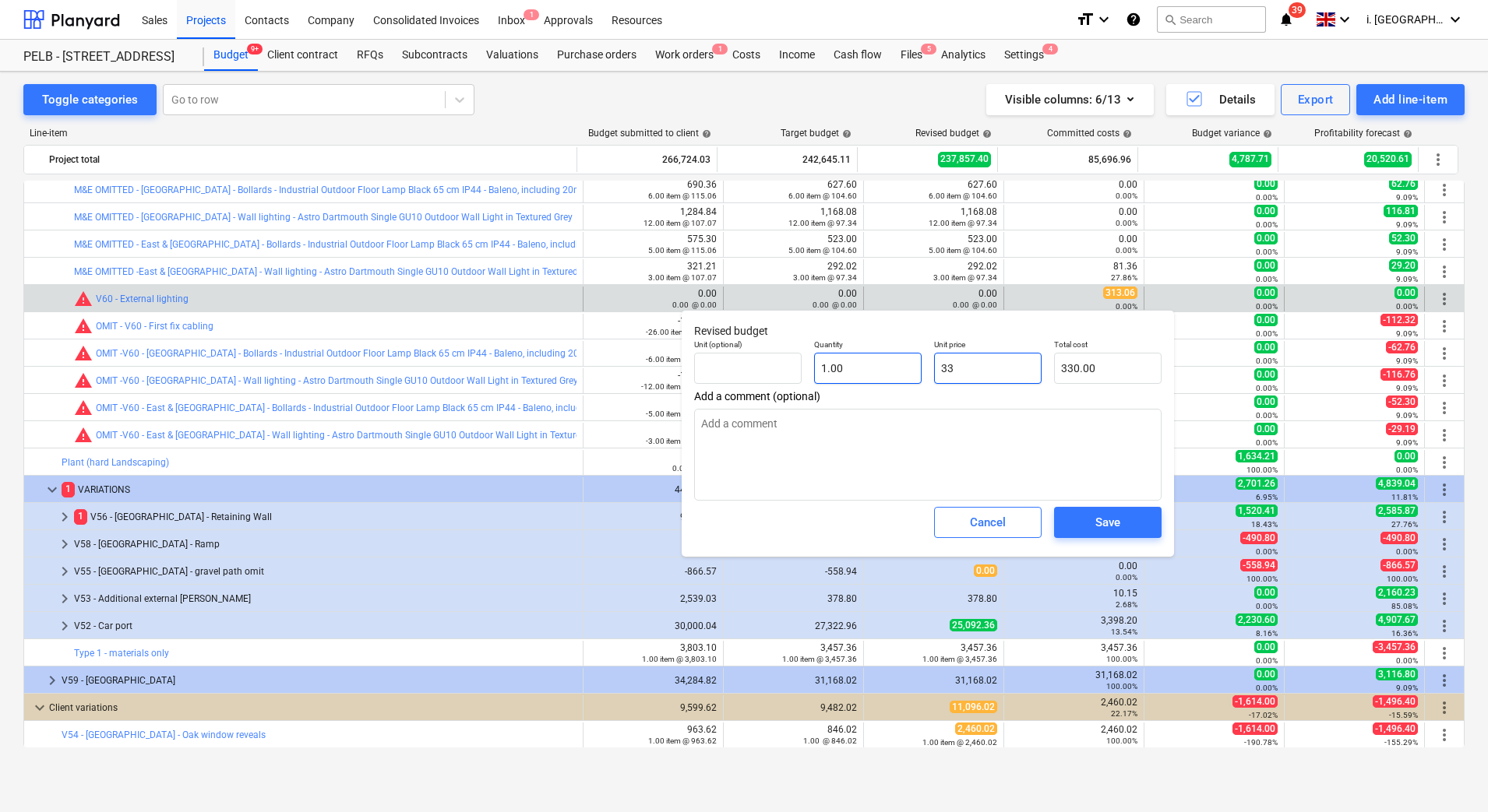
type input "33.00"
type textarea "x"
type input "3"
type input "3.00"
type textarea "x"
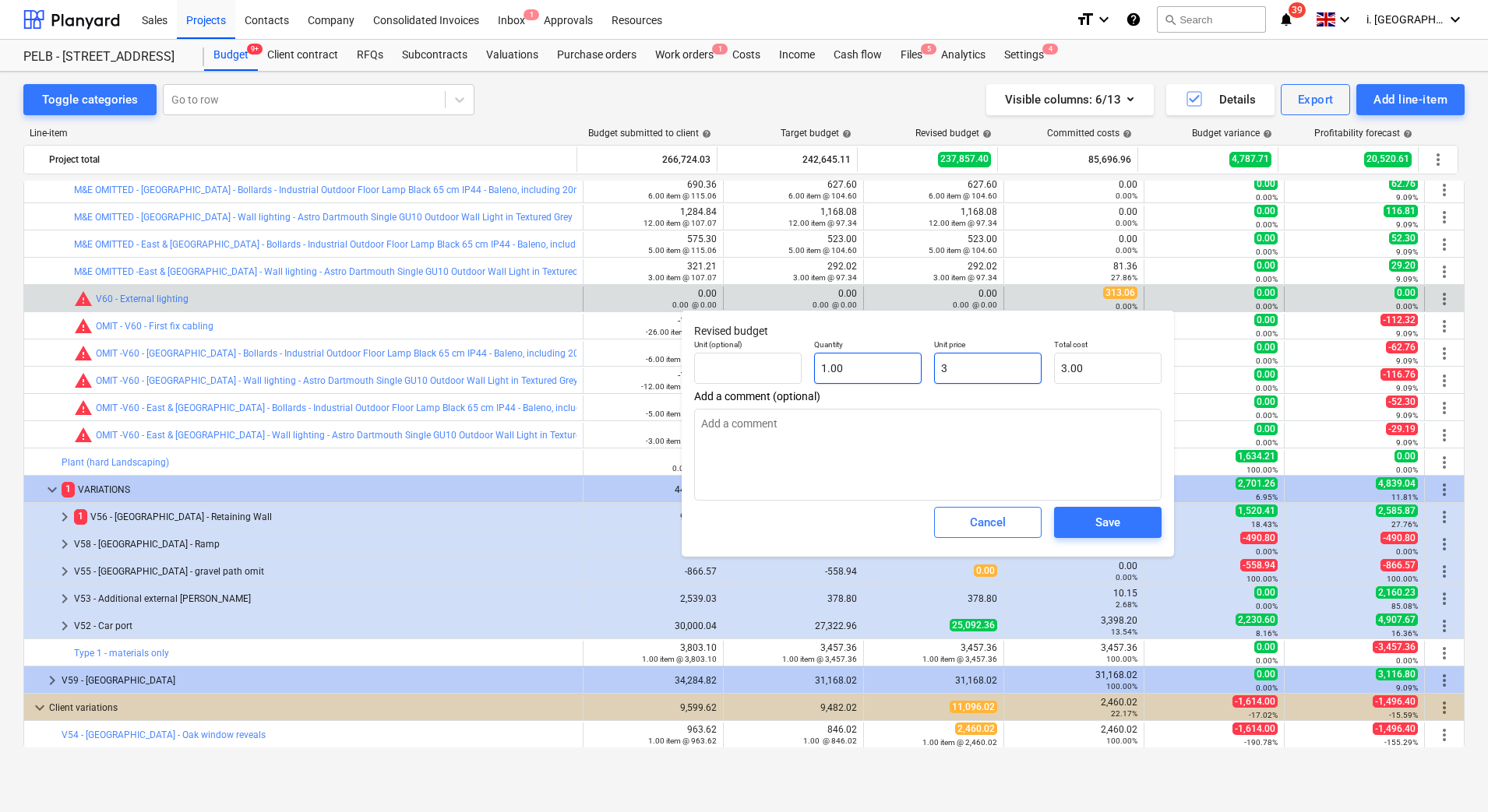
type input "31"
type input "31.00"
type textarea "x"
type input "313"
type input "313.00"
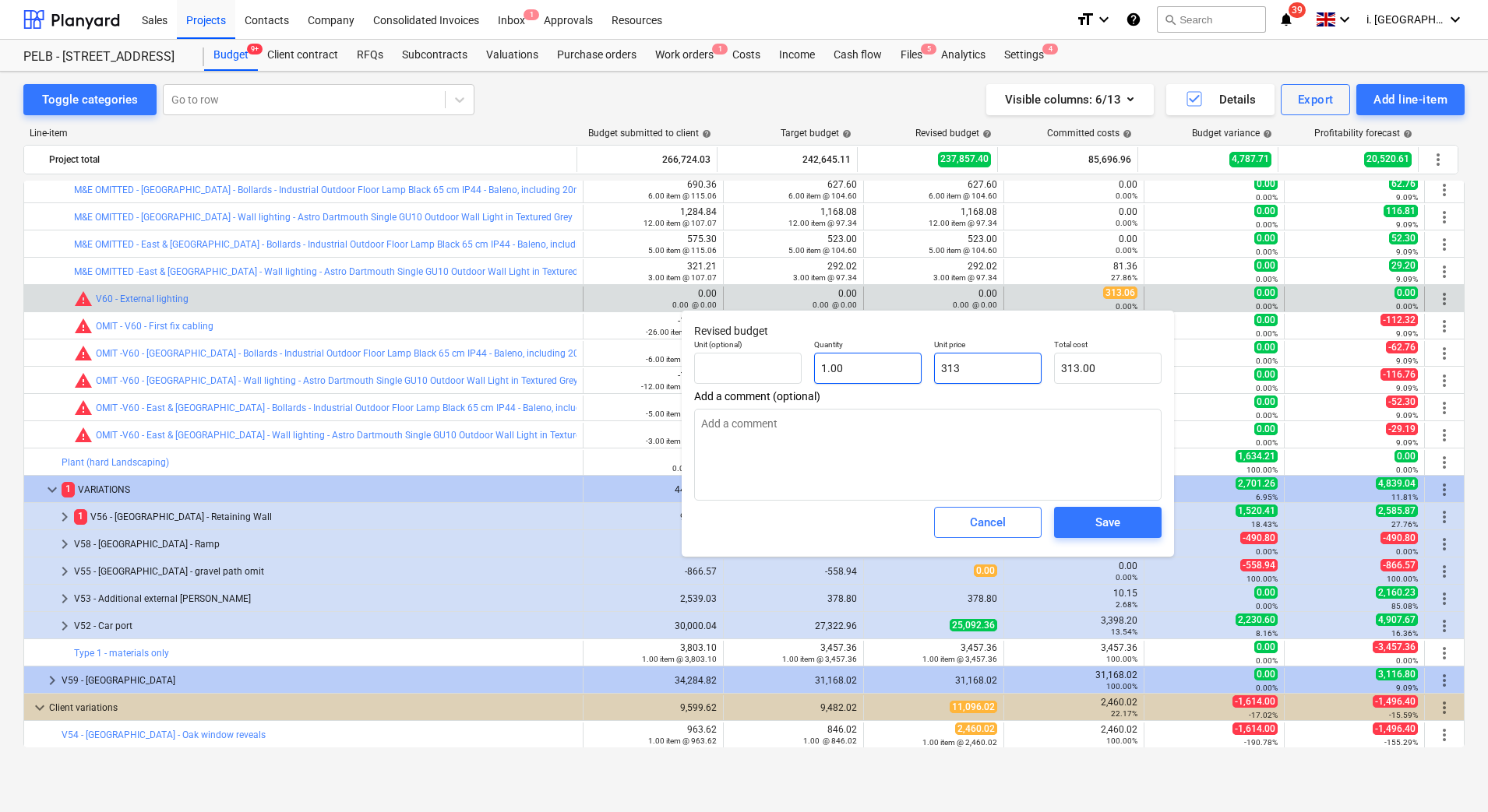
type textarea "x"
type input "313."
type textarea "x"
type input "313.0"
type textarea "x"
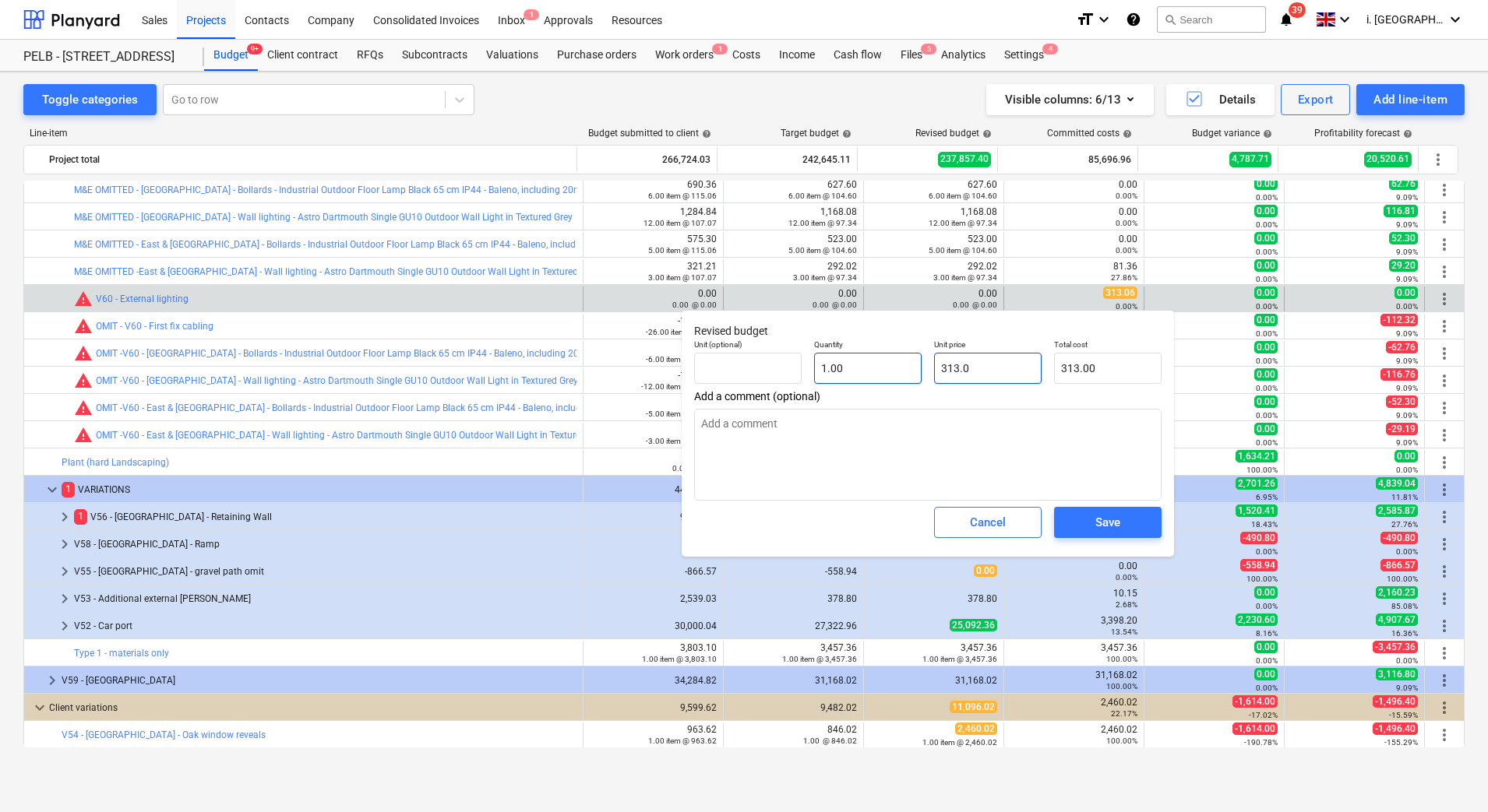
type input "313.06"
click at [1124, 517] on span "Save" at bounding box center [1108, 522] width 70 height 20
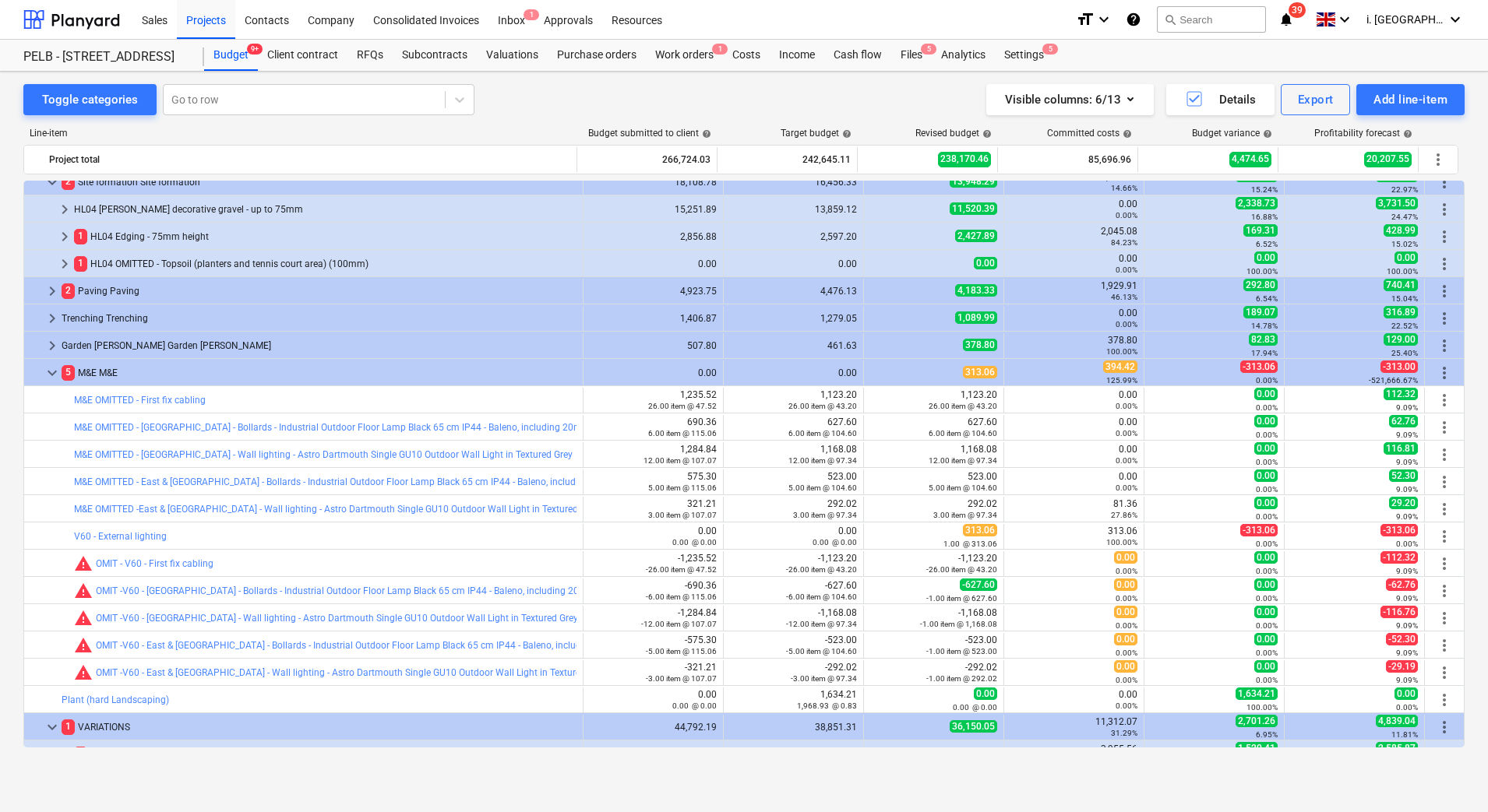
scroll to position [962, 0]
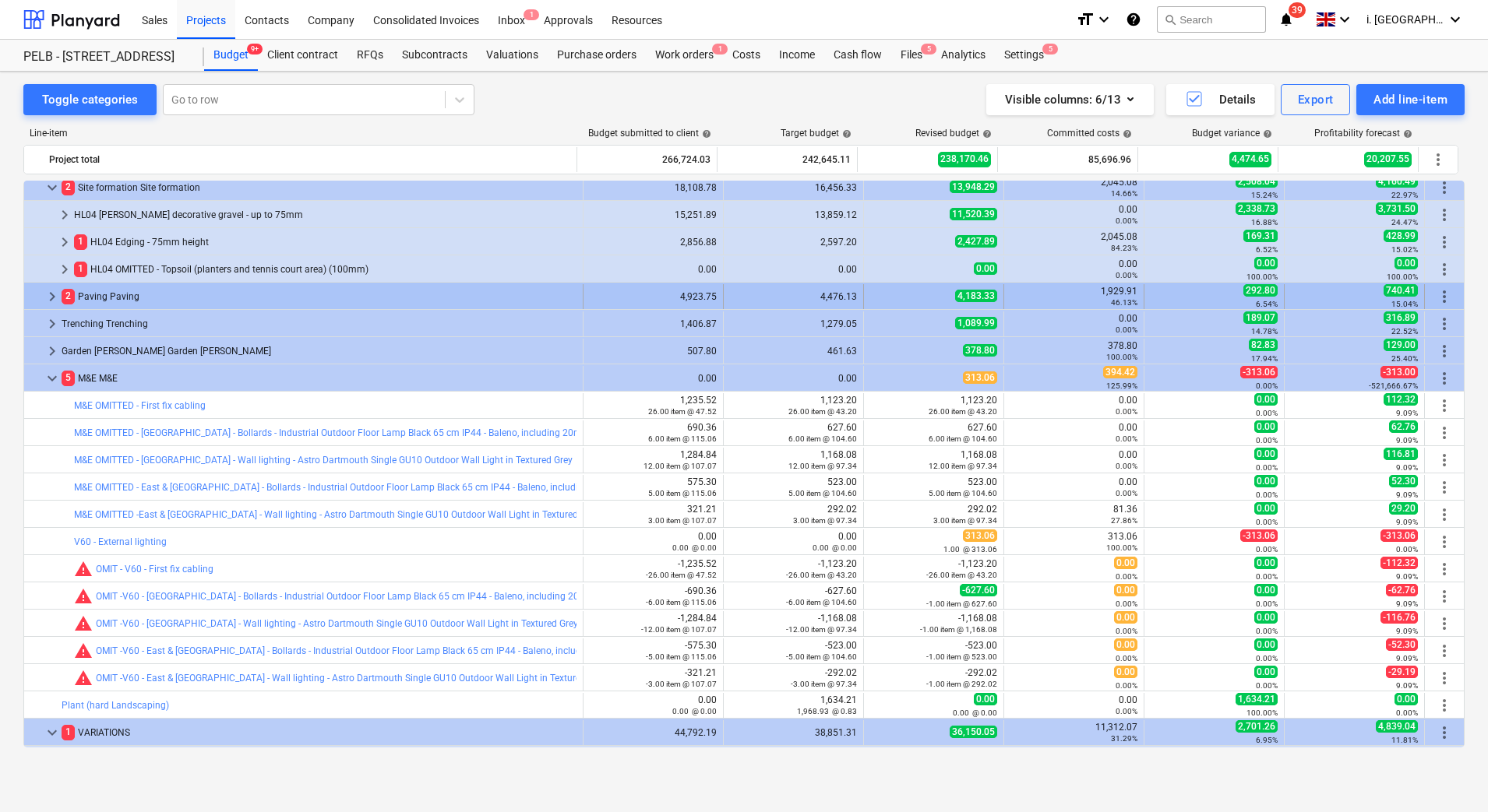
click at [54, 301] on span "keyboard_arrow_right" at bounding box center [51, 296] width 19 height 19
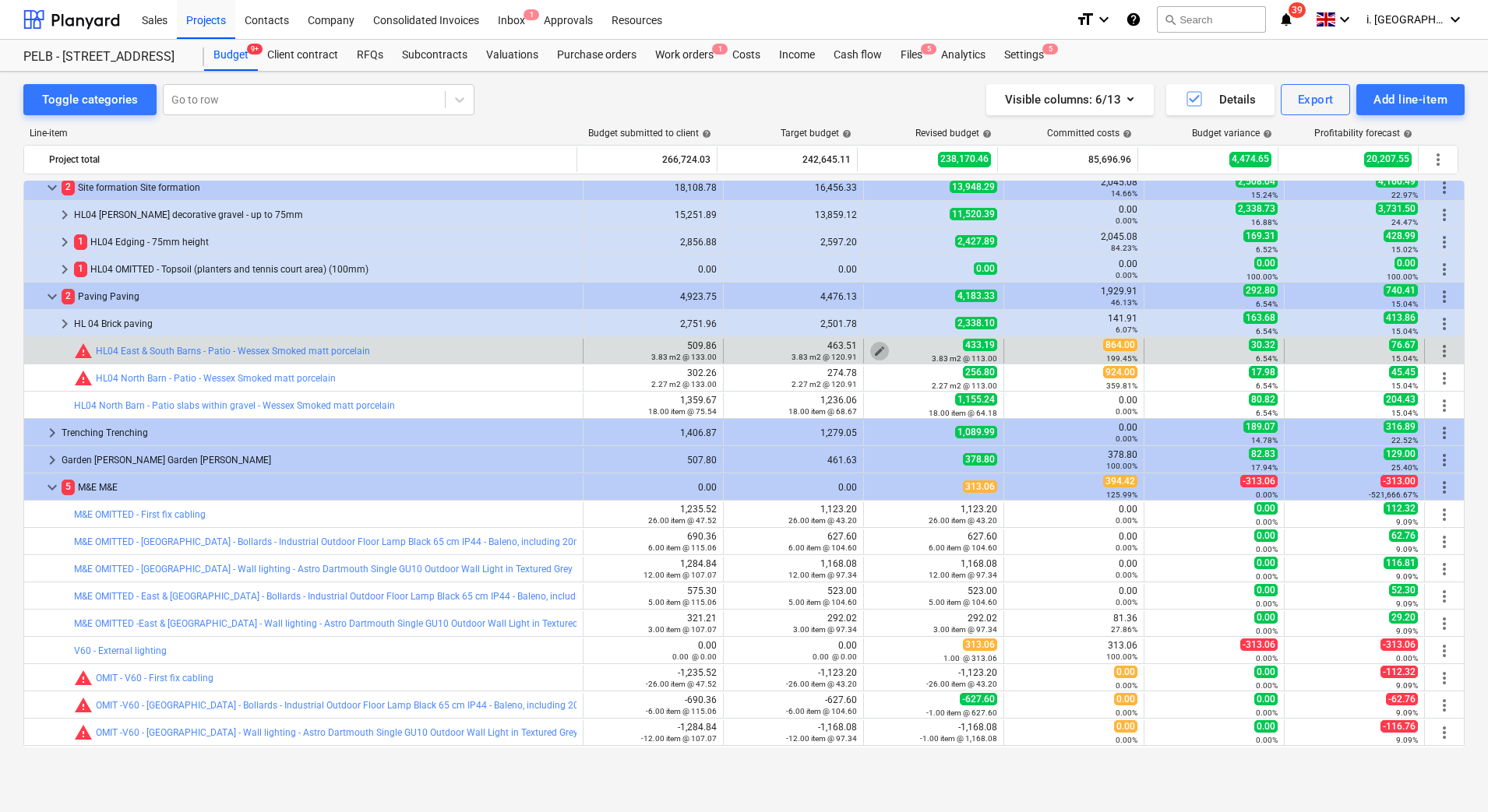
click at [875, 349] on span "edit" at bounding box center [880, 351] width 13 height 13
type textarea "x"
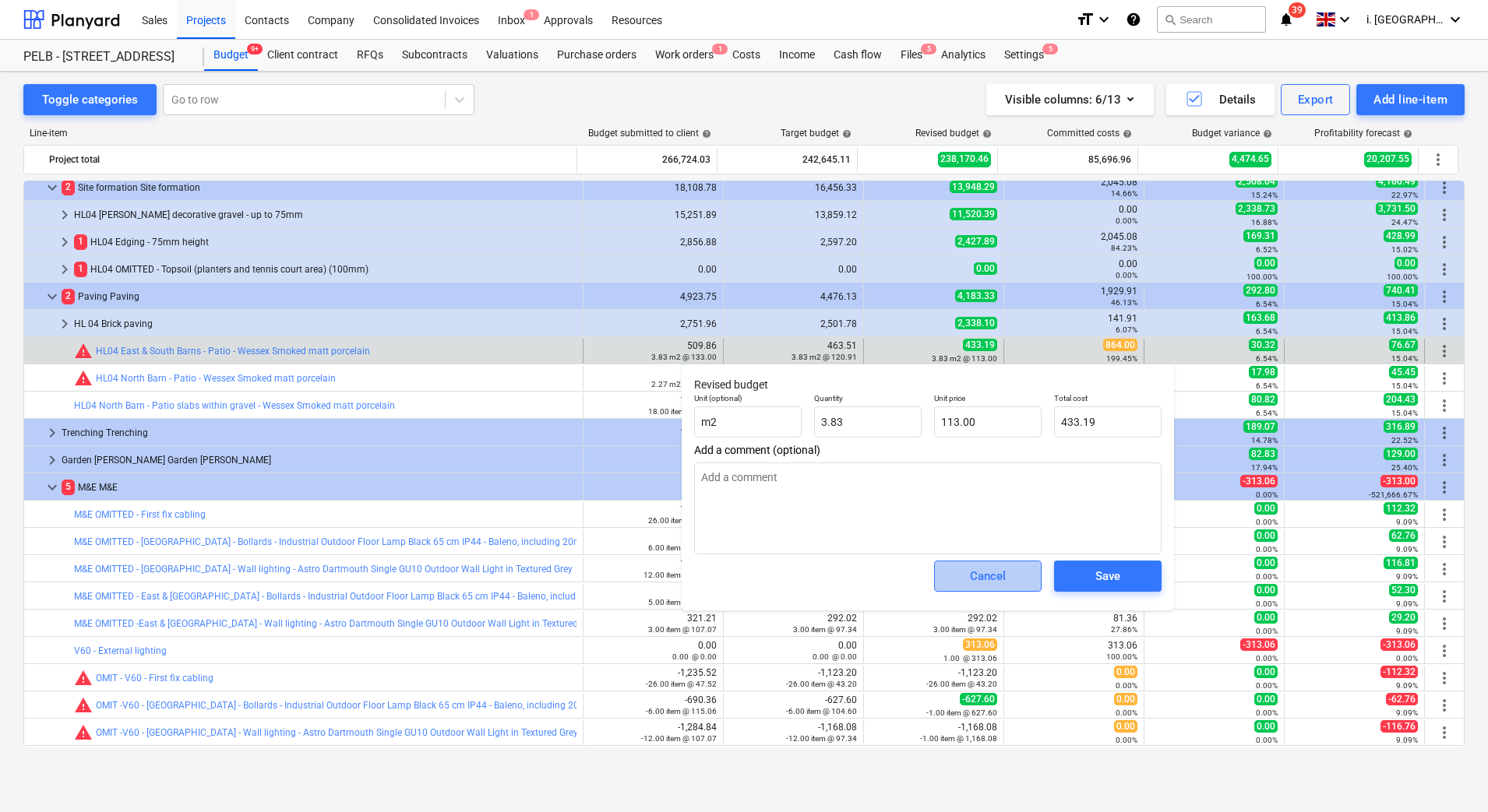
click at [1008, 577] on span "Cancel" at bounding box center [988, 576] width 69 height 20
